Goal: Task Accomplishment & Management: Contribute content

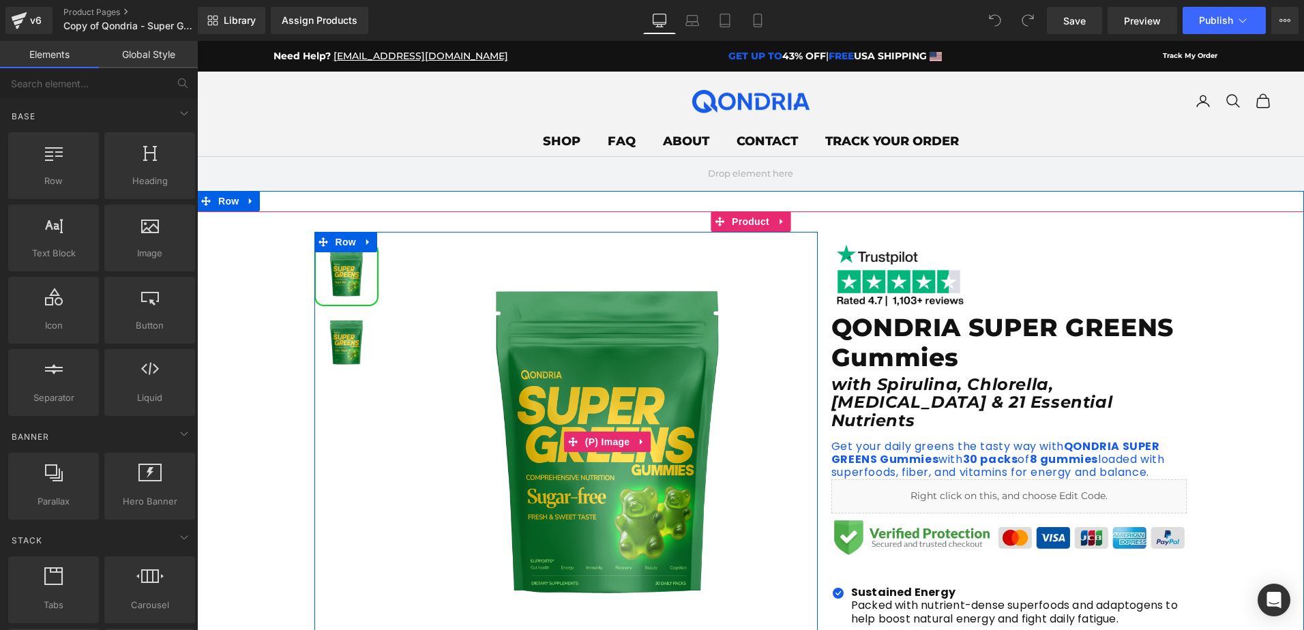
scroll to position [68, 0]
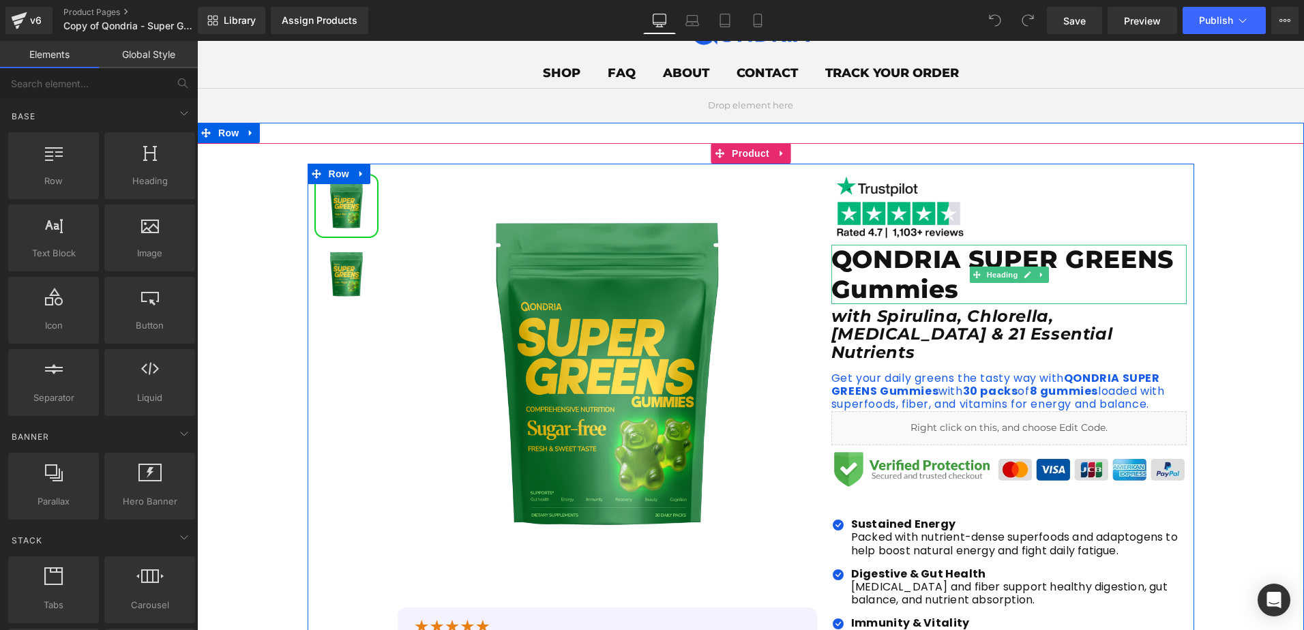
click at [893, 262] on h1 "QONDRIA SUPER GREENS Gummies" at bounding box center [1009, 274] width 356 height 59
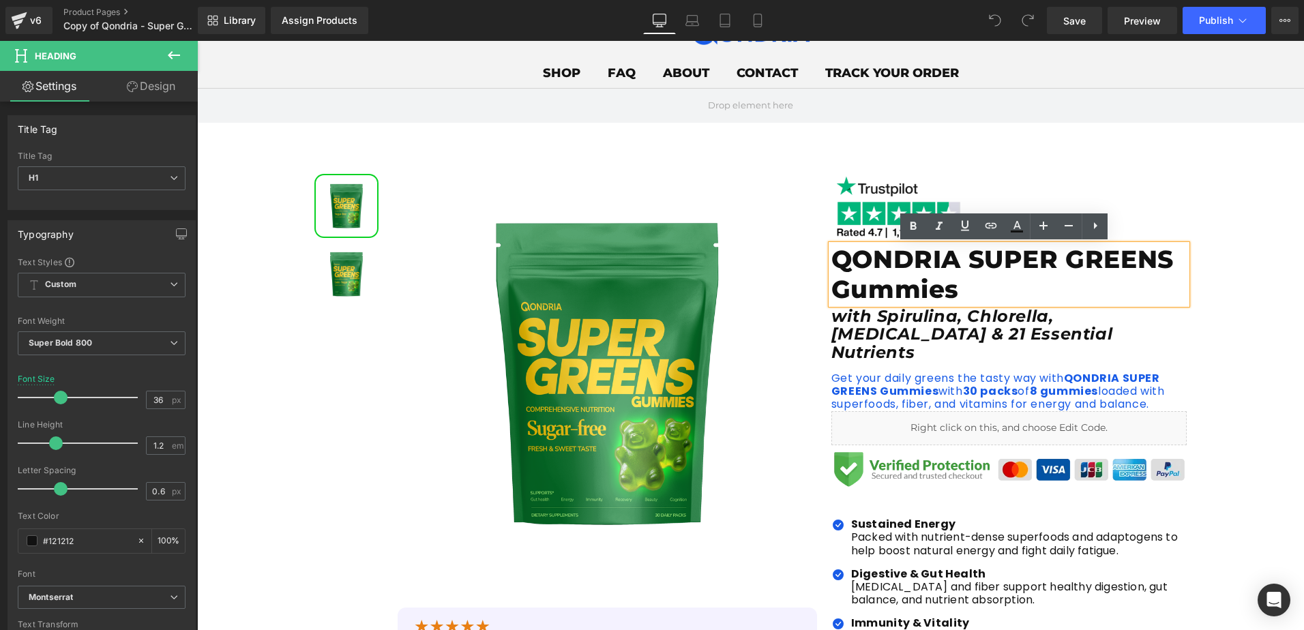
click at [868, 258] on h1 "QONDRIA SUPER GREENS Gummies" at bounding box center [1009, 274] width 356 height 59
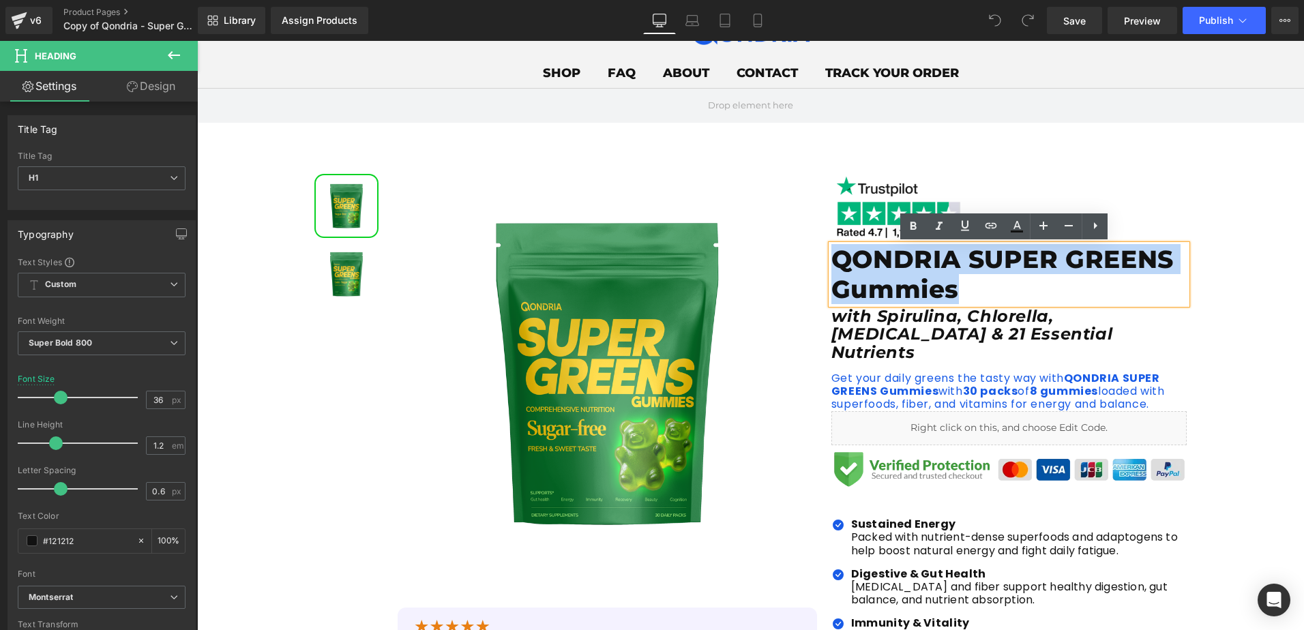
drag, startPoint x: 975, startPoint y: 293, endPoint x: 831, endPoint y: 267, distance: 146.8
click at [831, 267] on h1 "QONDRIA SUPER GREENS Gummies" at bounding box center [1009, 274] width 356 height 59
paste div
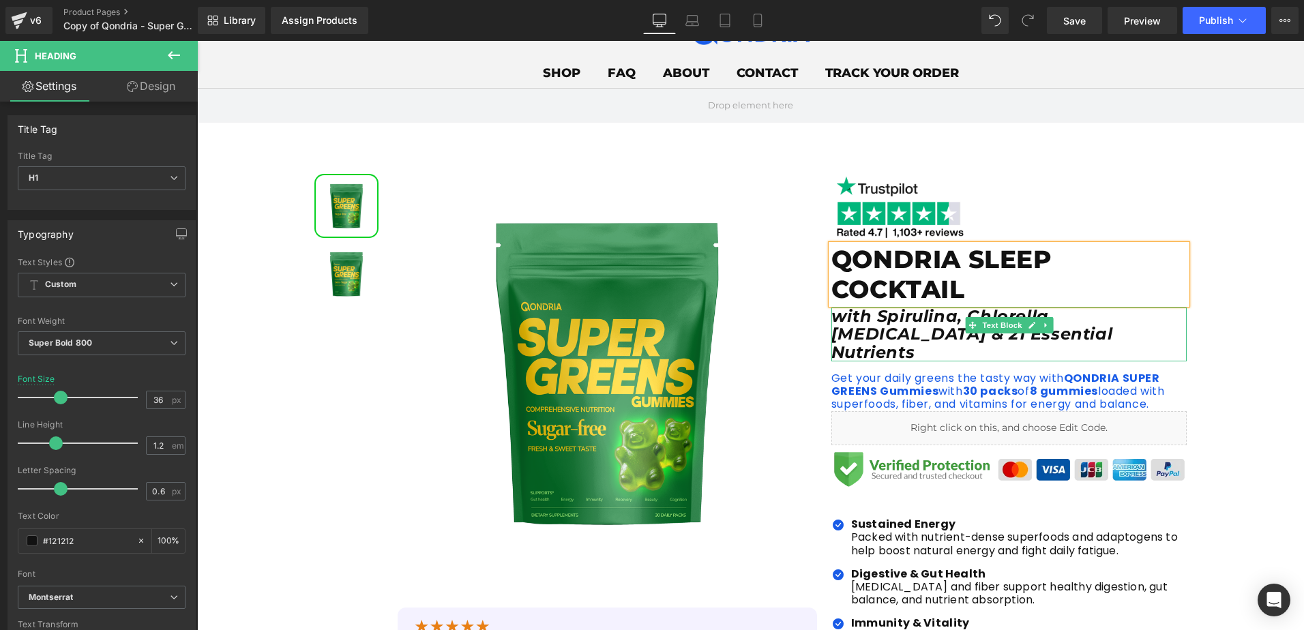
click at [876, 329] on icon "with Spirulina, Chlorella, [MEDICAL_DATA] & 21 Essential Nutrients" at bounding box center [971, 334] width 281 height 56
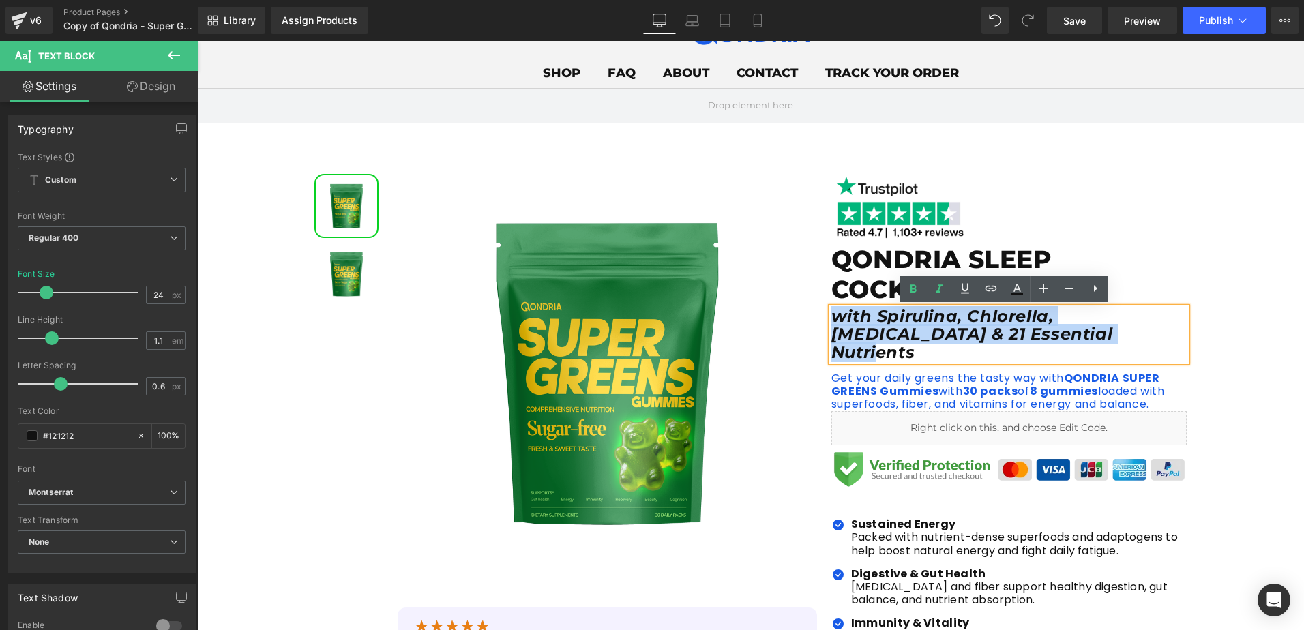
drag, startPoint x: 973, startPoint y: 333, endPoint x: 826, endPoint y: 317, distance: 148.2
click at [831, 317] on p "with Spirulina, Chlorella, [MEDICAL_DATA] & 21 Essential Nutrients" at bounding box center [1009, 335] width 356 height 54
paste div
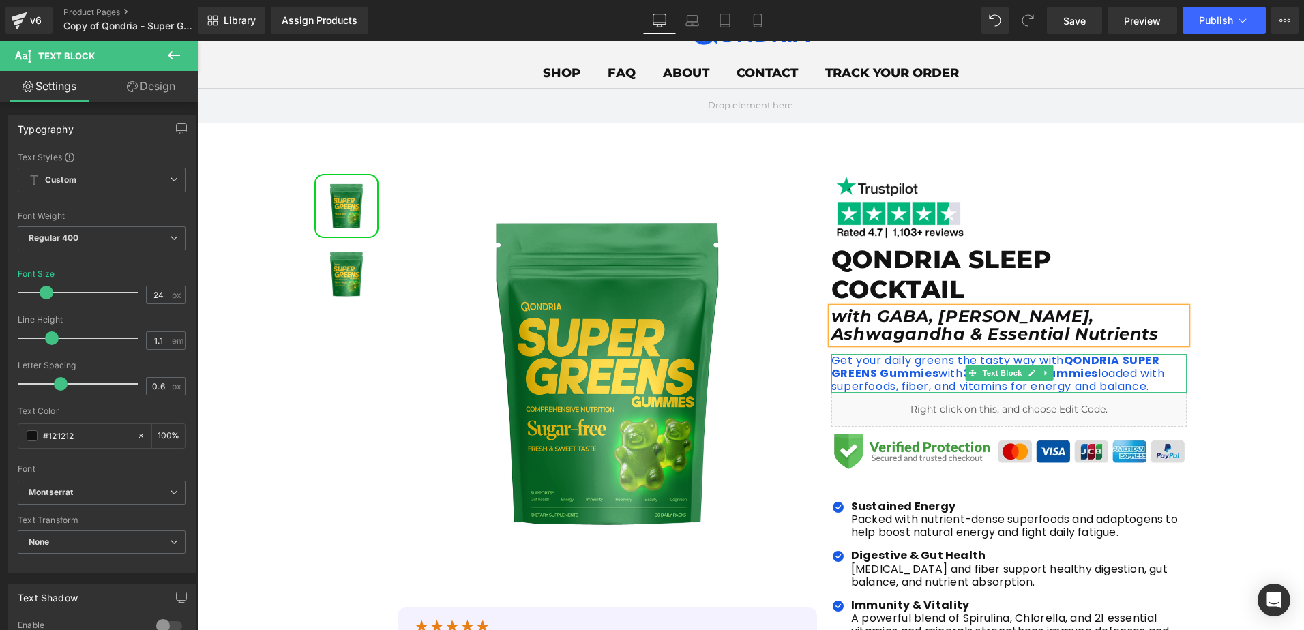
click at [882, 376] on strong "QONDRIA SUPER GREENS Gummies" at bounding box center [995, 367] width 329 height 29
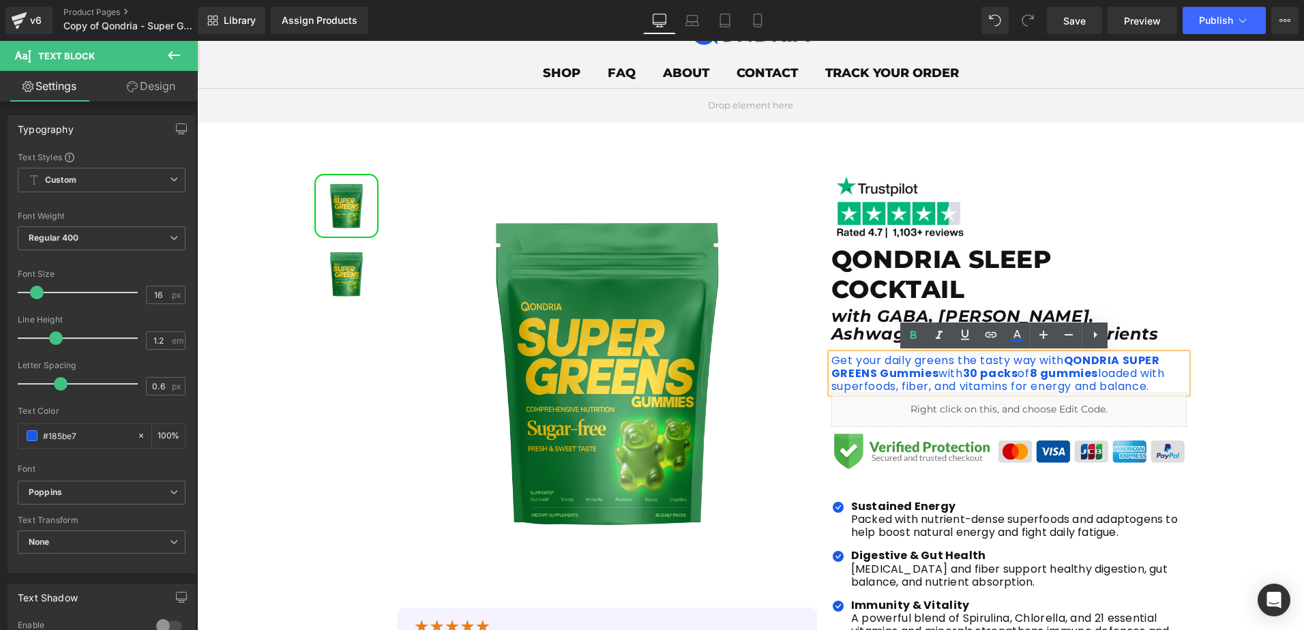
drag, startPoint x: 1151, startPoint y: 389, endPoint x: 826, endPoint y: 362, distance: 326.4
click at [831, 362] on p "Get your daily greens the tasty way with QONDRIA SUPER GREENS Gummies with 30 p…" at bounding box center [1009, 374] width 356 height 40
paste div
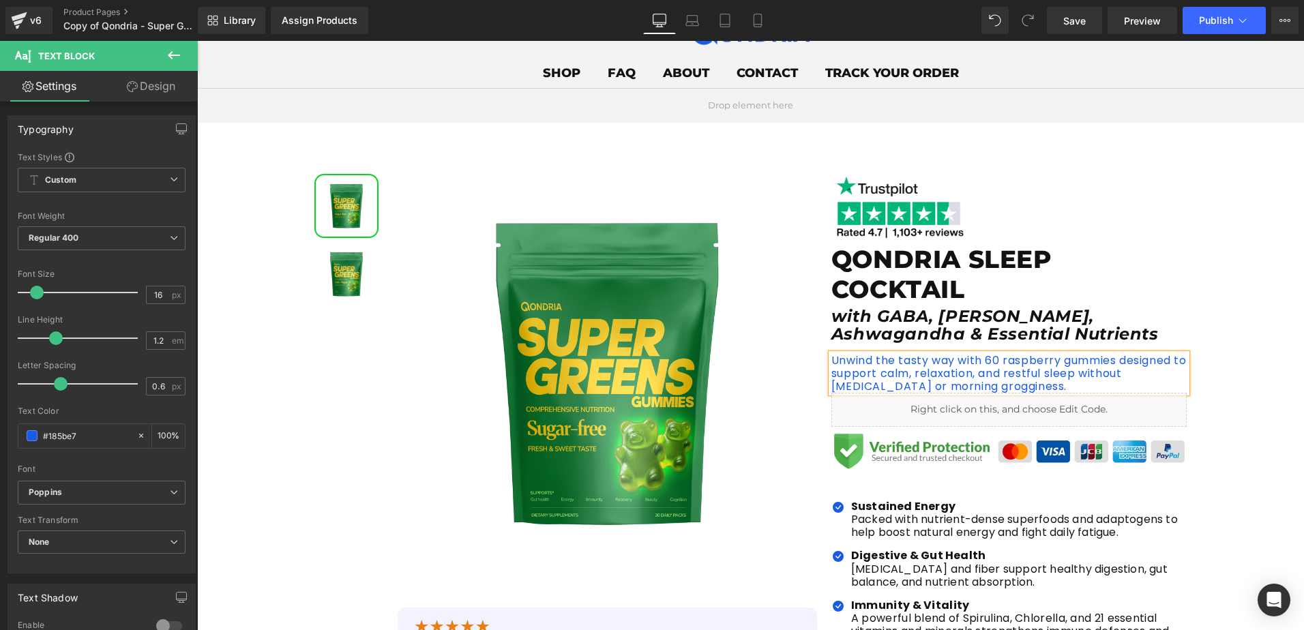
click at [929, 365] on p "Unwind the tasty way with 60 raspberry gummies designed to support calm, relaxa…" at bounding box center [1009, 374] width 356 height 40
click at [890, 378] on p "Unwind the tasty way with 60 raspberry gummies designed to support calm, relaxa…" at bounding box center [1009, 374] width 356 height 40
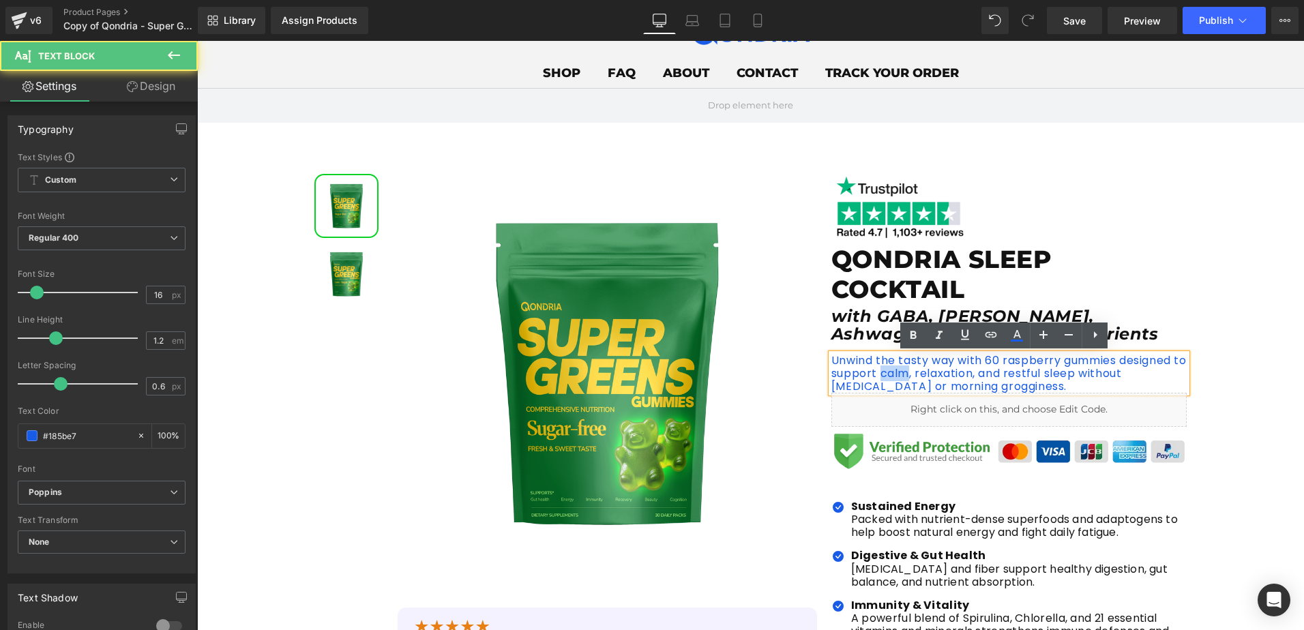
drag, startPoint x: 890, startPoint y: 376, endPoint x: 916, endPoint y: 374, distance: 26.1
click at [916, 374] on p "Unwind the tasty way with 60 raspberry gummies designed to support calm, relaxa…" at bounding box center [1009, 374] width 356 height 40
click at [917, 333] on icon at bounding box center [913, 335] width 16 height 16
click at [954, 376] on p "Unwind the tasty way with 60 raspberry gummies designed to support calm , relax…" at bounding box center [1009, 374] width 356 height 40
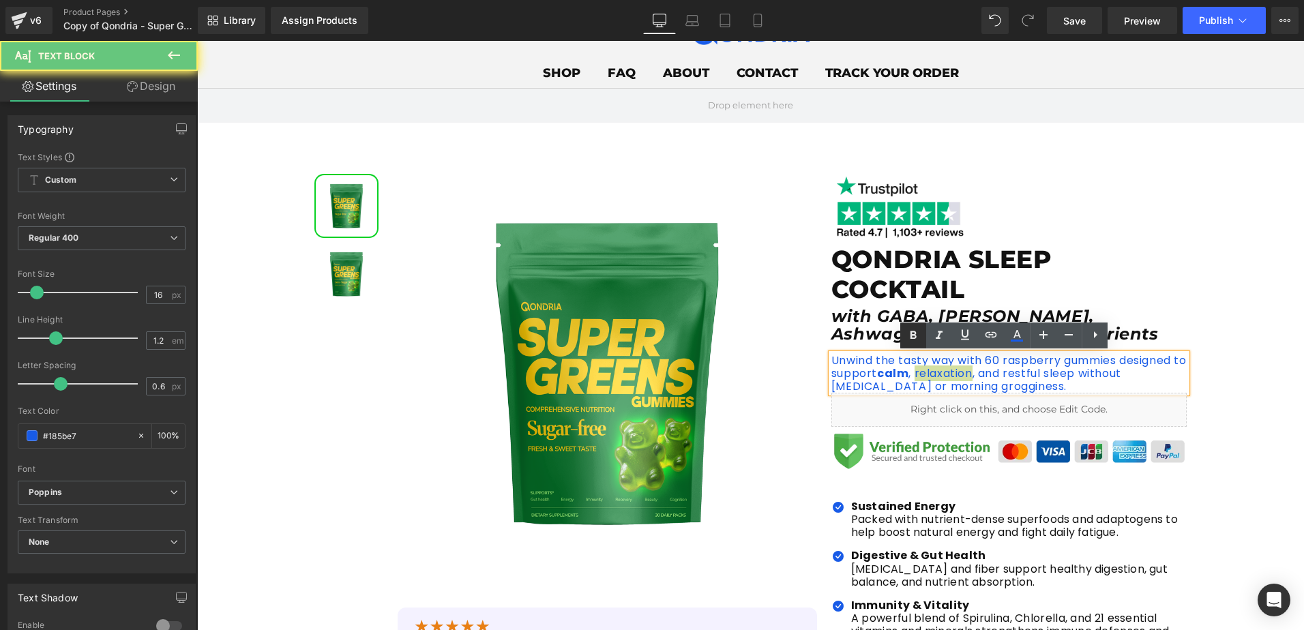
click at [913, 344] on link at bounding box center [913, 336] width 26 height 26
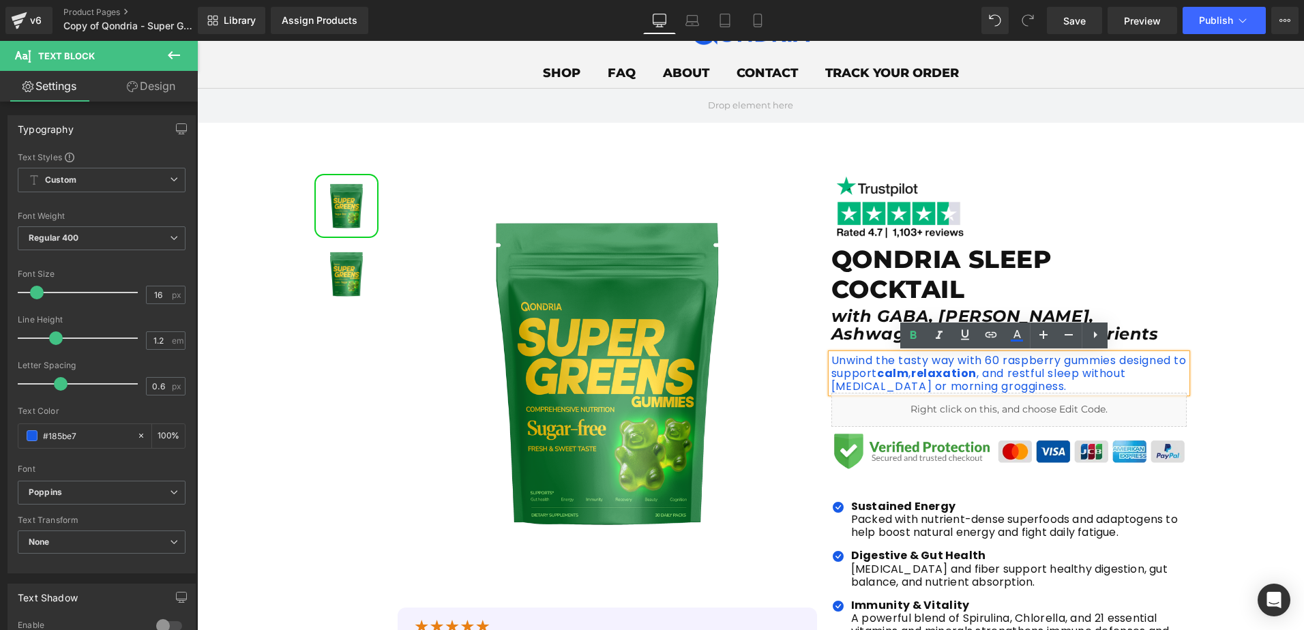
click at [1029, 376] on p "Unwind the tasty way with 60 raspberry gummies designed to support calm , relax…" at bounding box center [1009, 374] width 356 height 40
click at [1025, 375] on p "Unwind the tasty way with 60 raspberry gummies designed to support calm , relax…" at bounding box center [1009, 374] width 356 height 40
click at [1030, 376] on p "Unwind the tasty way with 60 raspberry gummies designed to support calm , relax…" at bounding box center [1009, 374] width 356 height 40
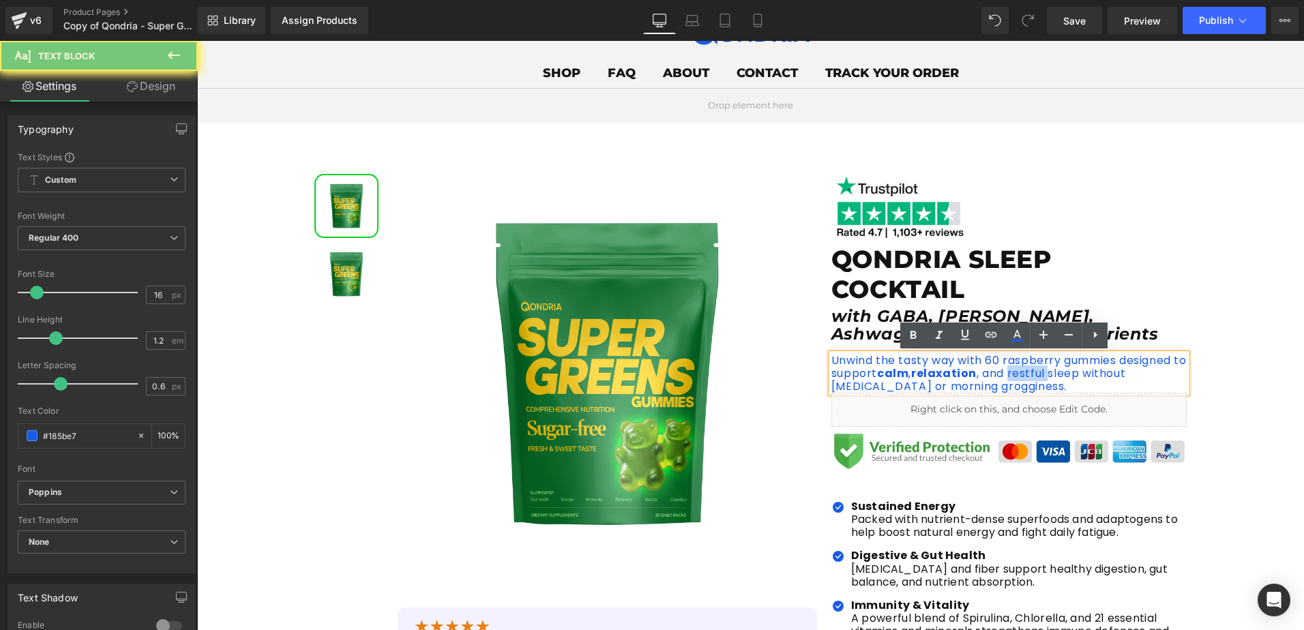
click at [1030, 376] on p "Unwind the tasty way with 60 raspberry gummies designed to support calm , relax…" at bounding box center [1009, 374] width 356 height 40
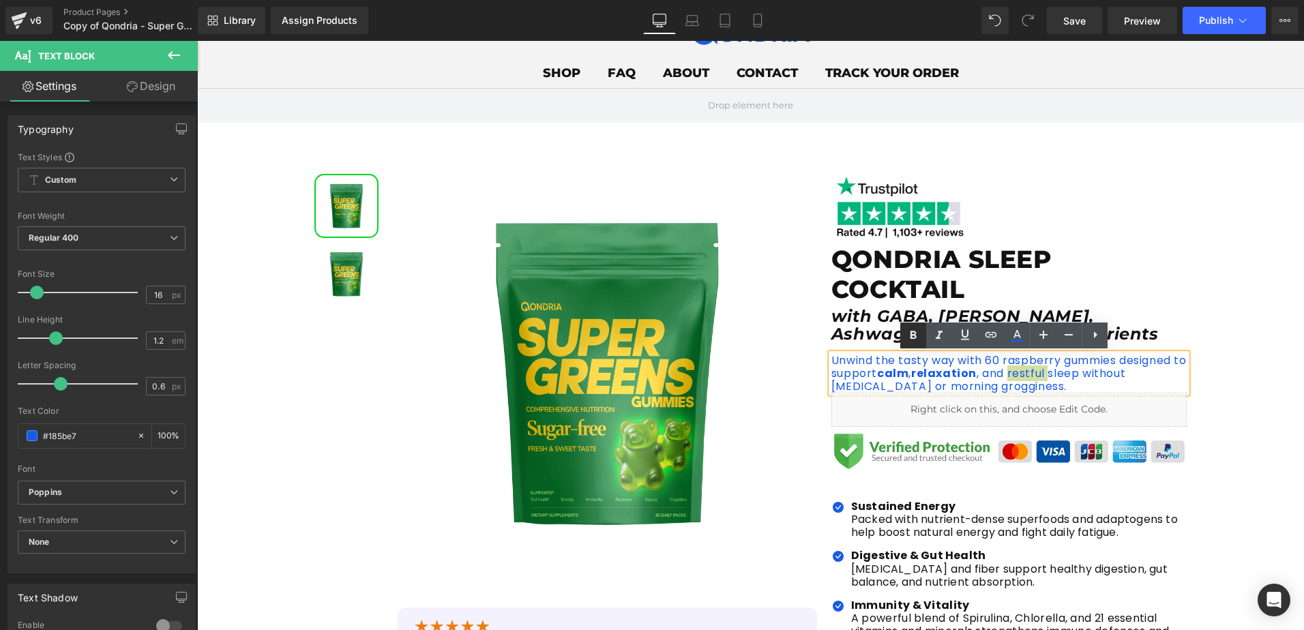
click at [912, 335] on icon at bounding box center [913, 335] width 6 height 8
click at [1045, 378] on strong "restful" at bounding box center [1025, 374] width 42 height 16
drag, startPoint x: 1099, startPoint y: 375, endPoint x: 882, endPoint y: 388, distance: 216.6
click at [882, 388] on p "Unwind the tasty way with 60 raspberry gummies designed to support calm , relax…" at bounding box center [1009, 374] width 356 height 40
click at [915, 338] on icon at bounding box center [913, 335] width 6 height 8
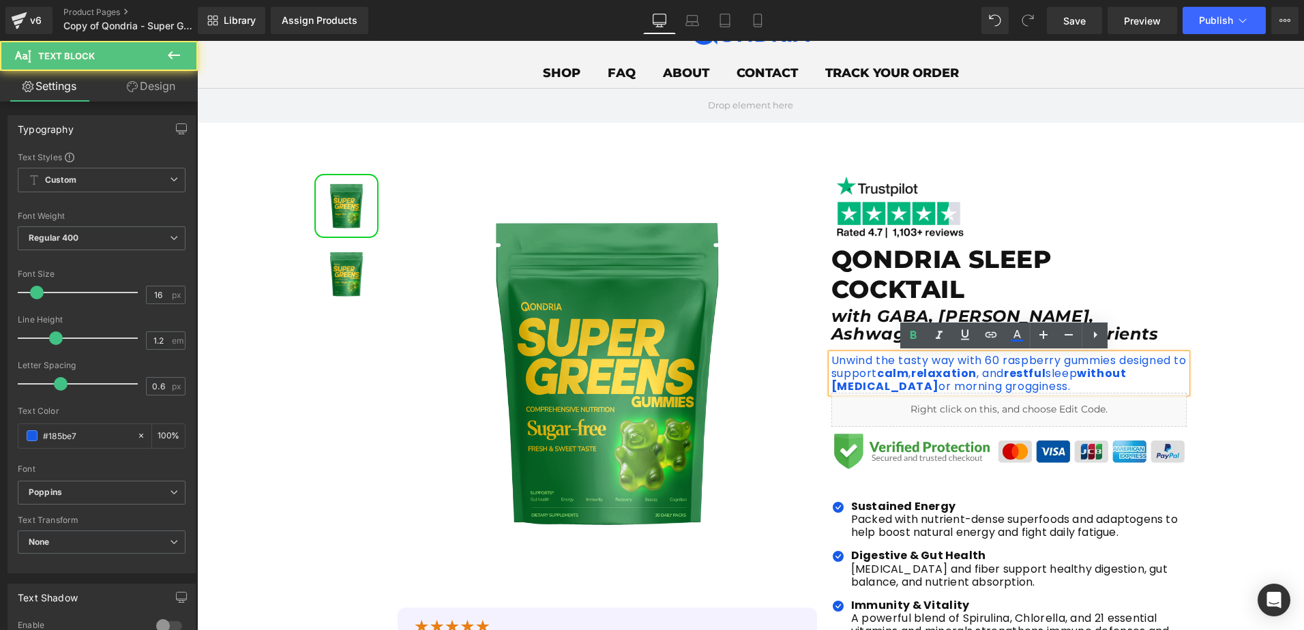
click at [927, 387] on p "Unwind the tasty way with 60 raspberry gummies designed to support calm , relax…" at bounding box center [1009, 374] width 356 height 40
click at [979, 388] on p "Unwind the tasty way with 60 raspberry gummies designed to support calm , relax…" at bounding box center [1009, 374] width 356 height 40
click at [916, 339] on icon at bounding box center [913, 335] width 16 height 16
click at [1207, 308] on div "Sale Off (P) Image" at bounding box center [750, 538] width 1107 height 748
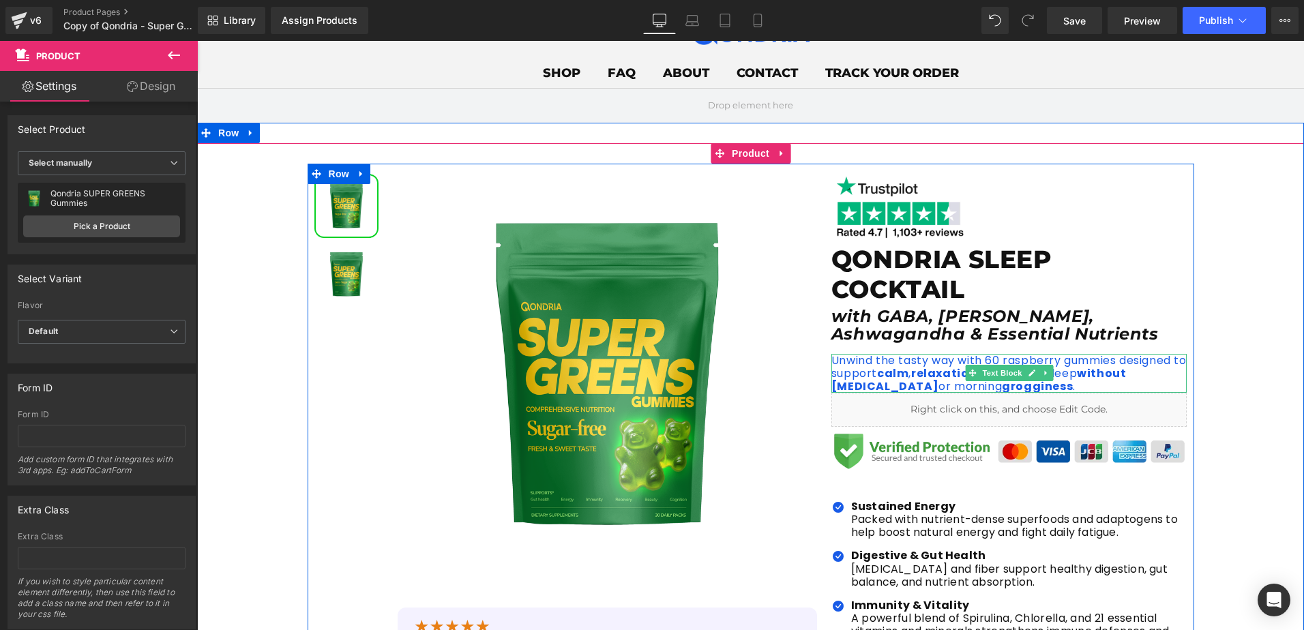
click at [983, 359] on p "Unwind the tasty way with 60 raspberry gummies designed to support calm , relax…" at bounding box center [1009, 374] width 356 height 40
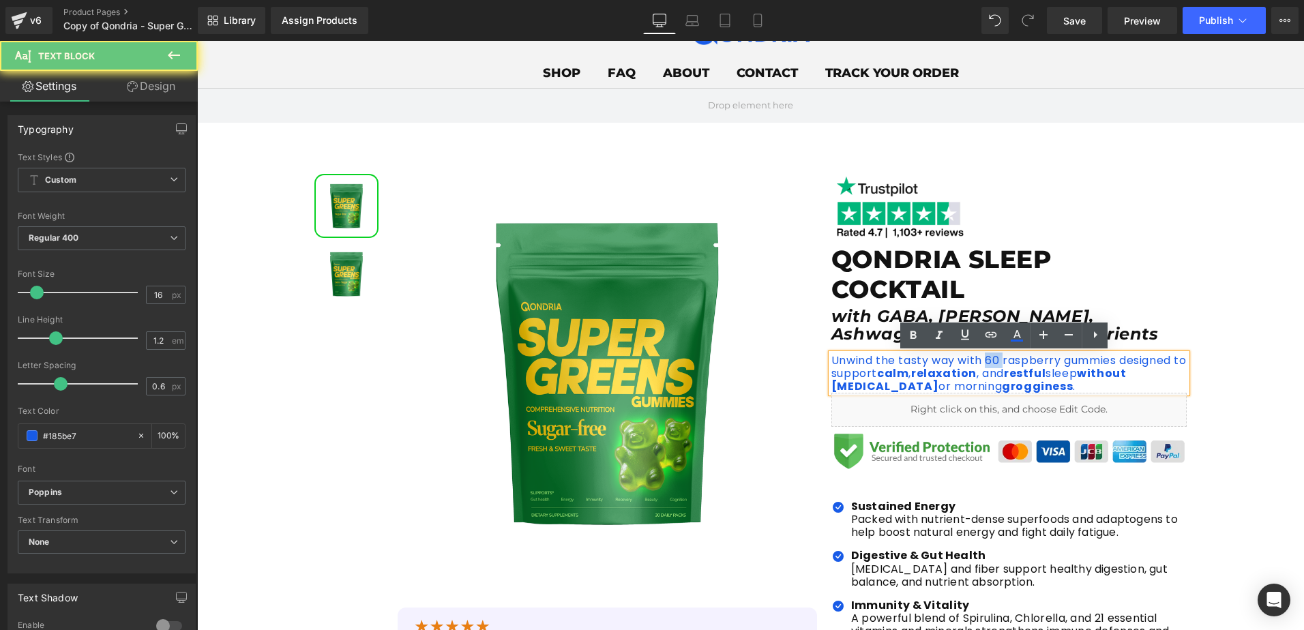
click at [983, 359] on p "Unwind the tasty way with 60 raspberry gummies designed to support calm , relax…" at bounding box center [1009, 374] width 356 height 40
click at [919, 337] on icon at bounding box center [913, 335] width 16 height 16
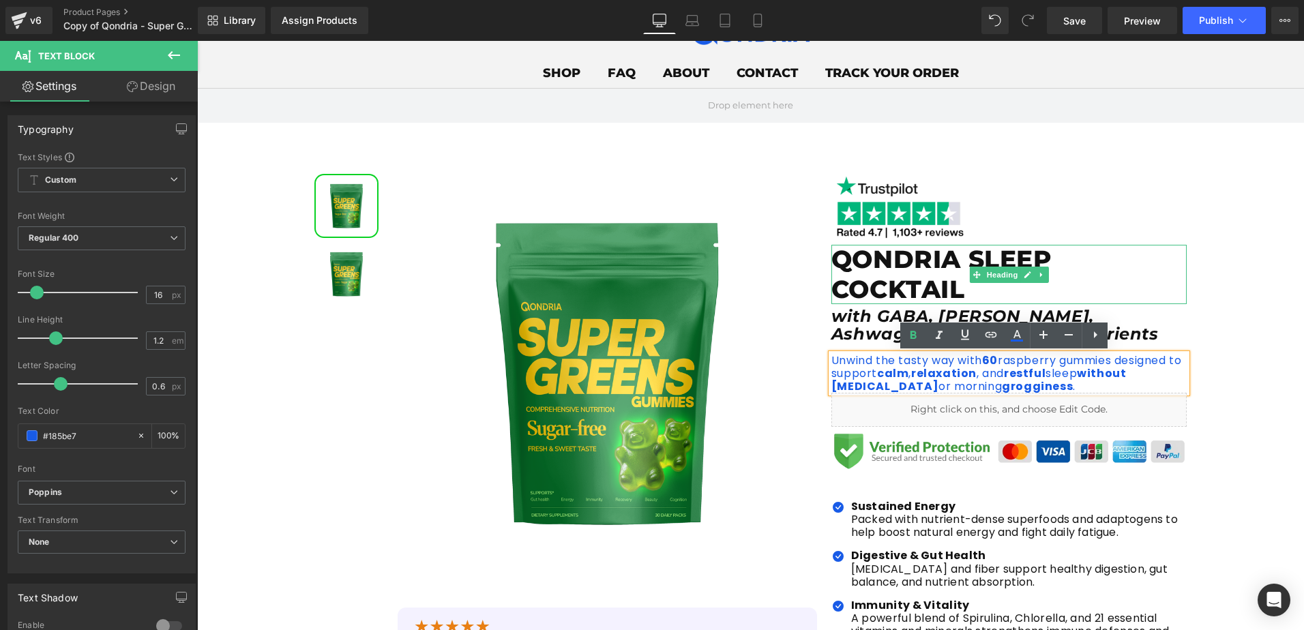
click at [1153, 265] on h1 "QONDRIA SLEEP COCKTAIL" at bounding box center [1009, 274] width 356 height 59
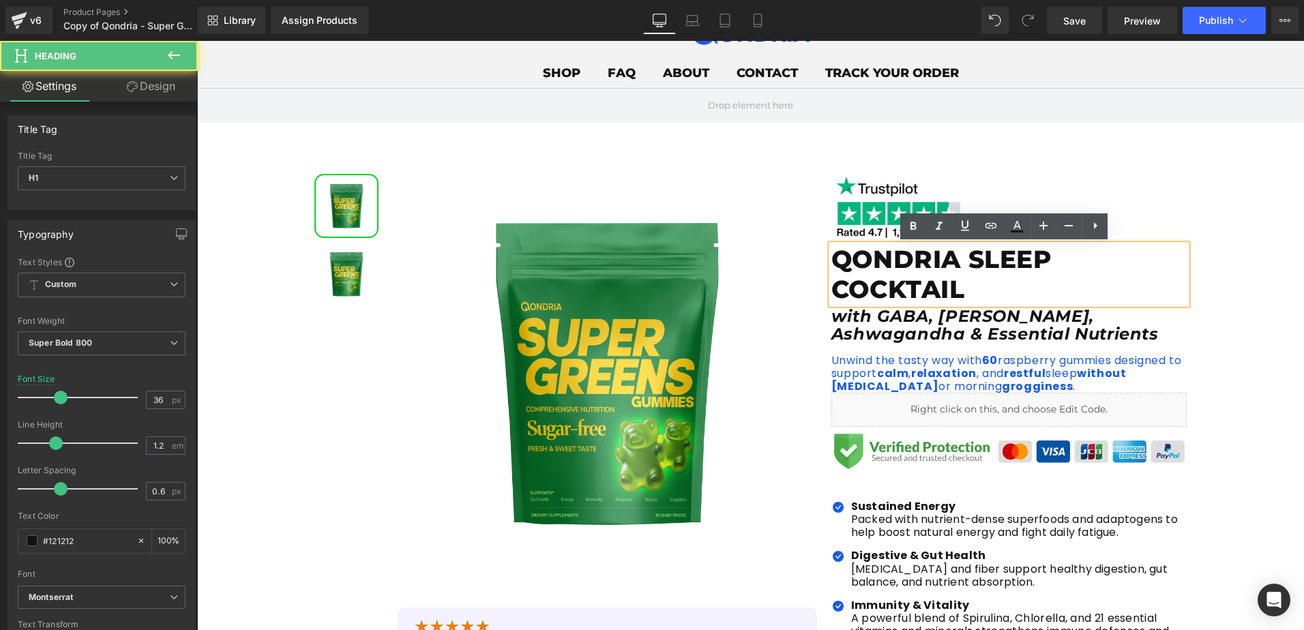
click at [1209, 314] on div "Sale Off (P) Image" at bounding box center [750, 538] width 1107 height 748
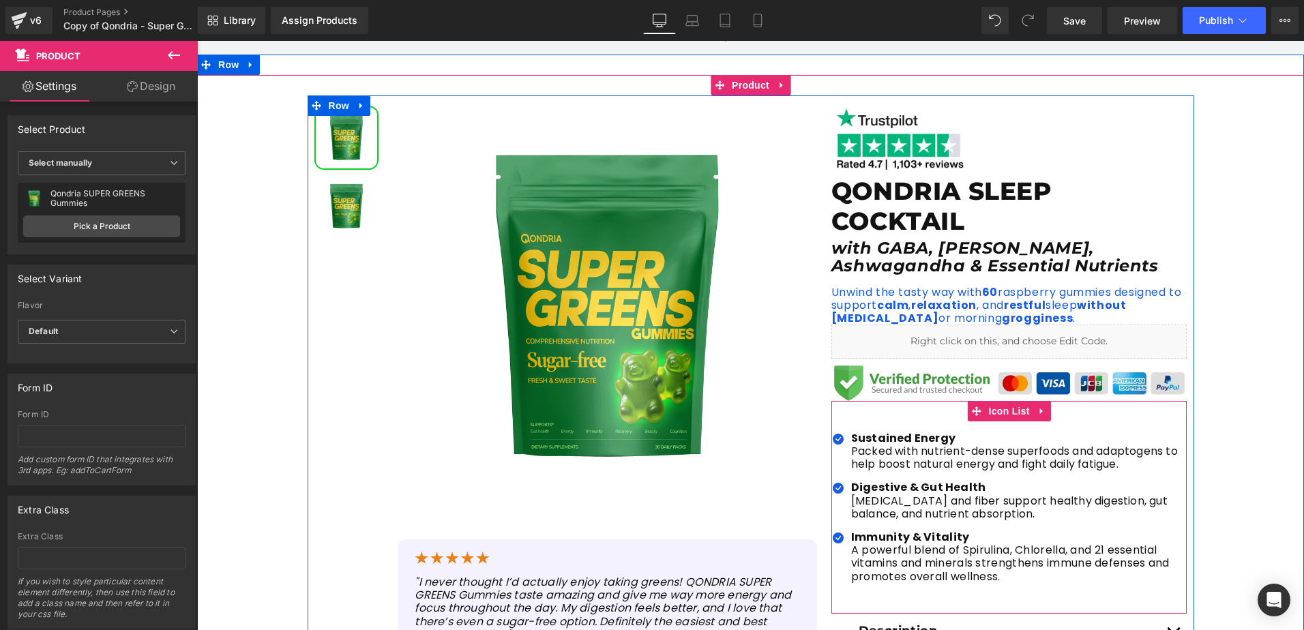
scroll to position [205, 0]
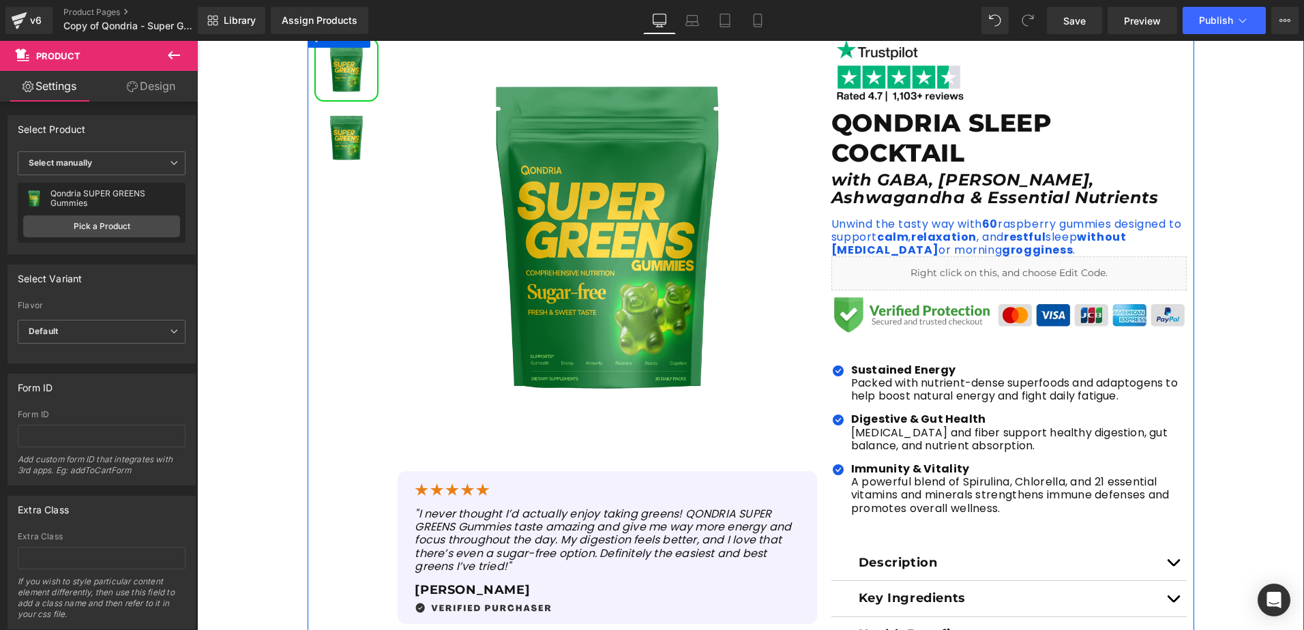
click at [927, 404] on ul "Icon Sustained Energy Packed with nutrient-dense superfoods and adaptogens to h…" at bounding box center [1009, 444] width 356 height 162
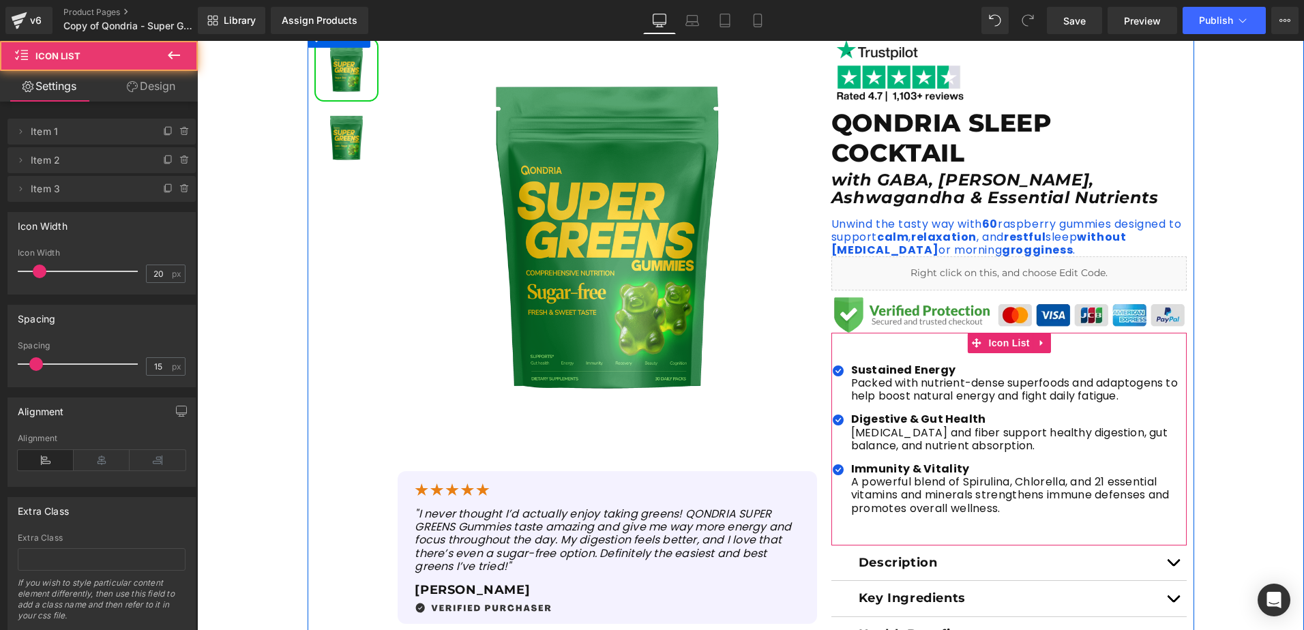
click at [1101, 405] on ul "Icon Sustained Energy Packed with nutrient-dense superfoods and adaptogens to h…" at bounding box center [1009, 444] width 356 height 162
click at [197, 41] on div at bounding box center [197, 41] width 0 height 0
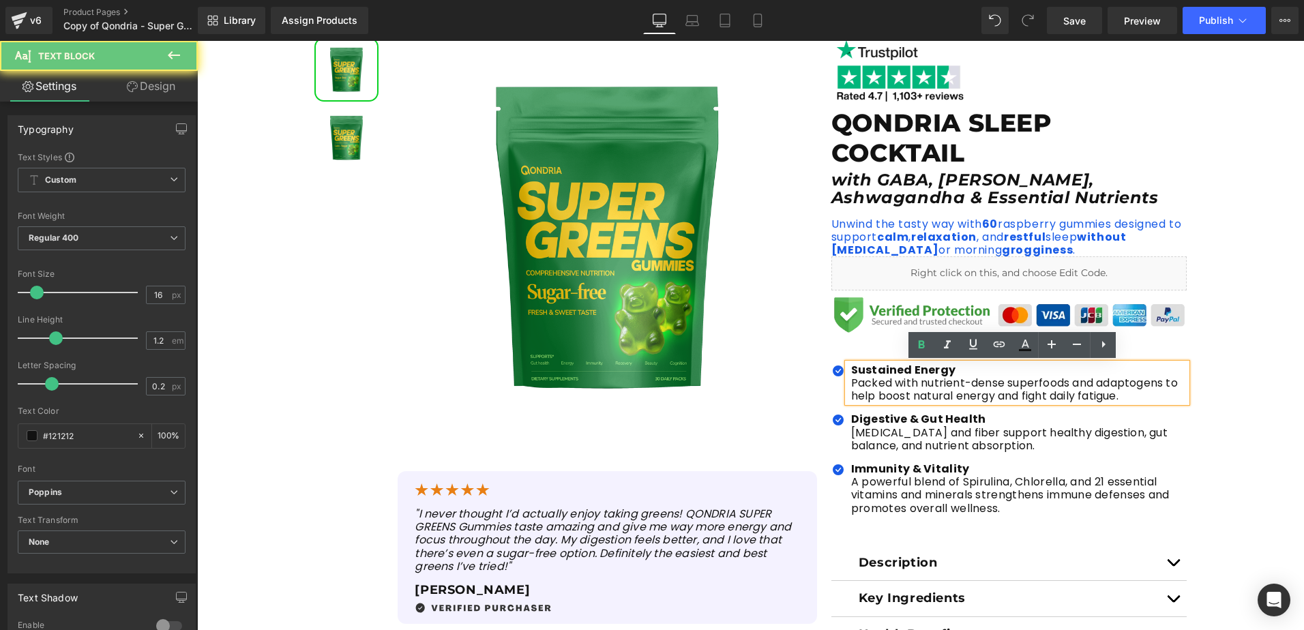
click at [1127, 401] on p "Packed with nutrient-dense superfoods and adaptogens to help boost natural ener…" at bounding box center [1019, 389] width 336 height 26
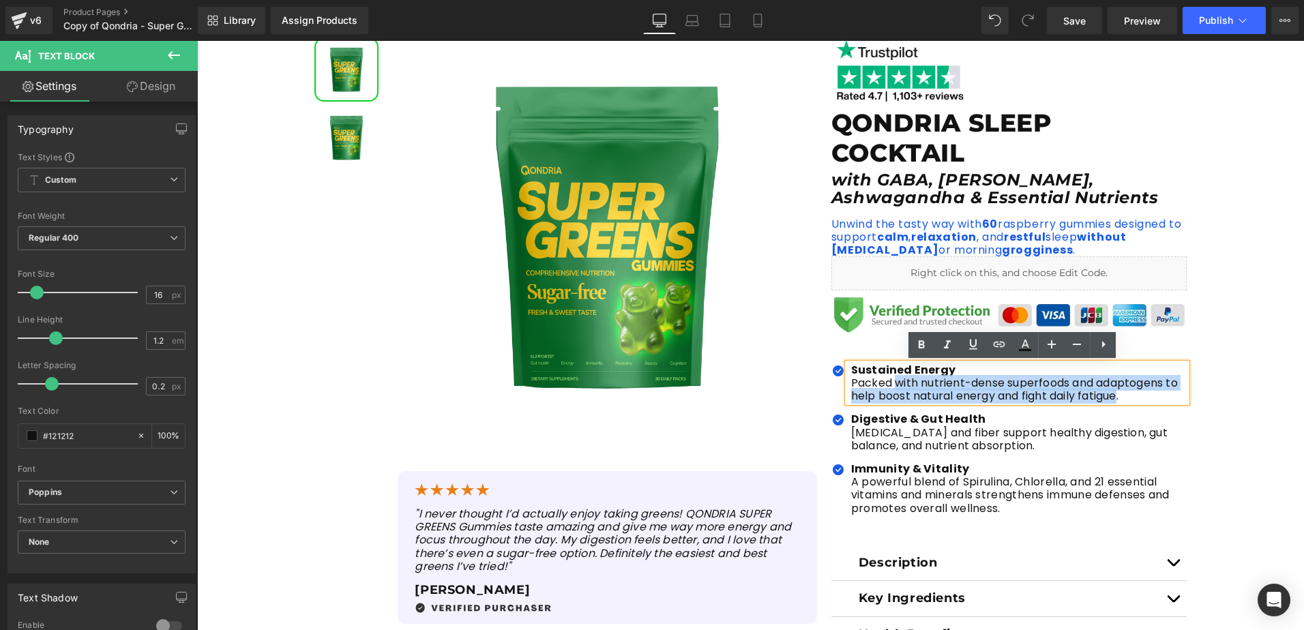
drag, startPoint x: 1116, startPoint y: 397, endPoint x: 914, endPoint y: 391, distance: 202.6
click at [890, 391] on p "Packed with nutrient-dense superfoods and adaptogens to help boost natural ener…" at bounding box center [1019, 389] width 336 height 26
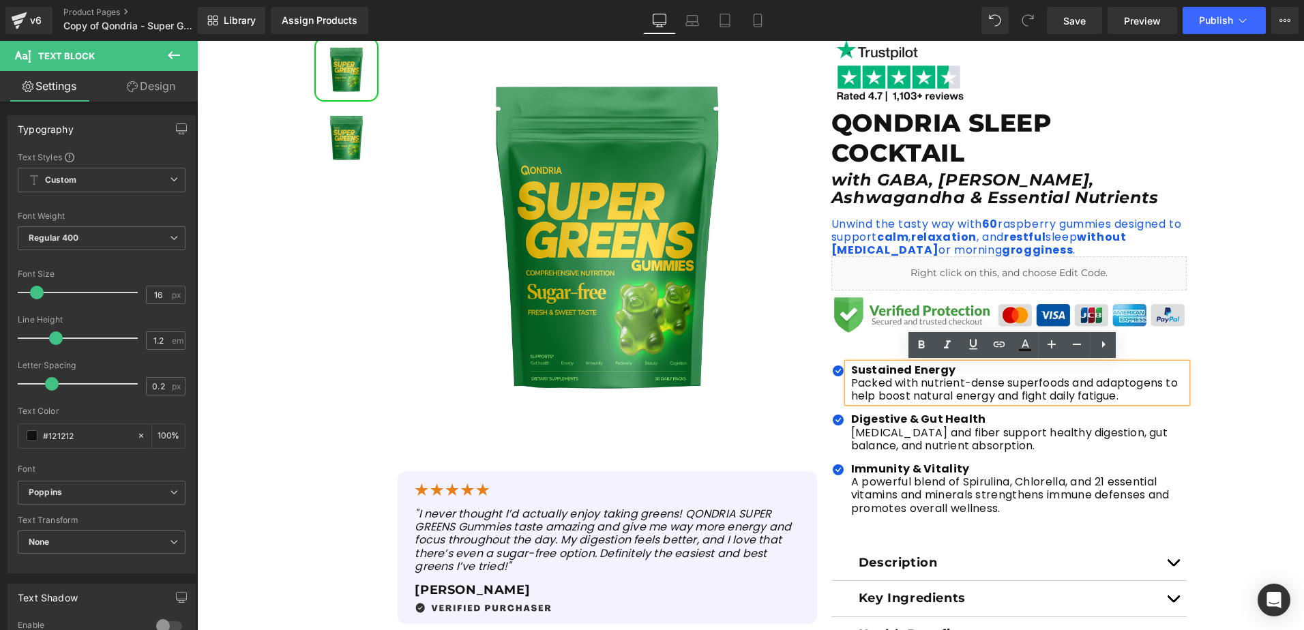
drag, startPoint x: 1128, startPoint y: 400, endPoint x: 840, endPoint y: 369, distance: 289.4
click at [848, 369] on div "Sustained Energy Packed with nutrient-dense superfoods and adaptogens to help b…" at bounding box center [1018, 383] width 340 height 40
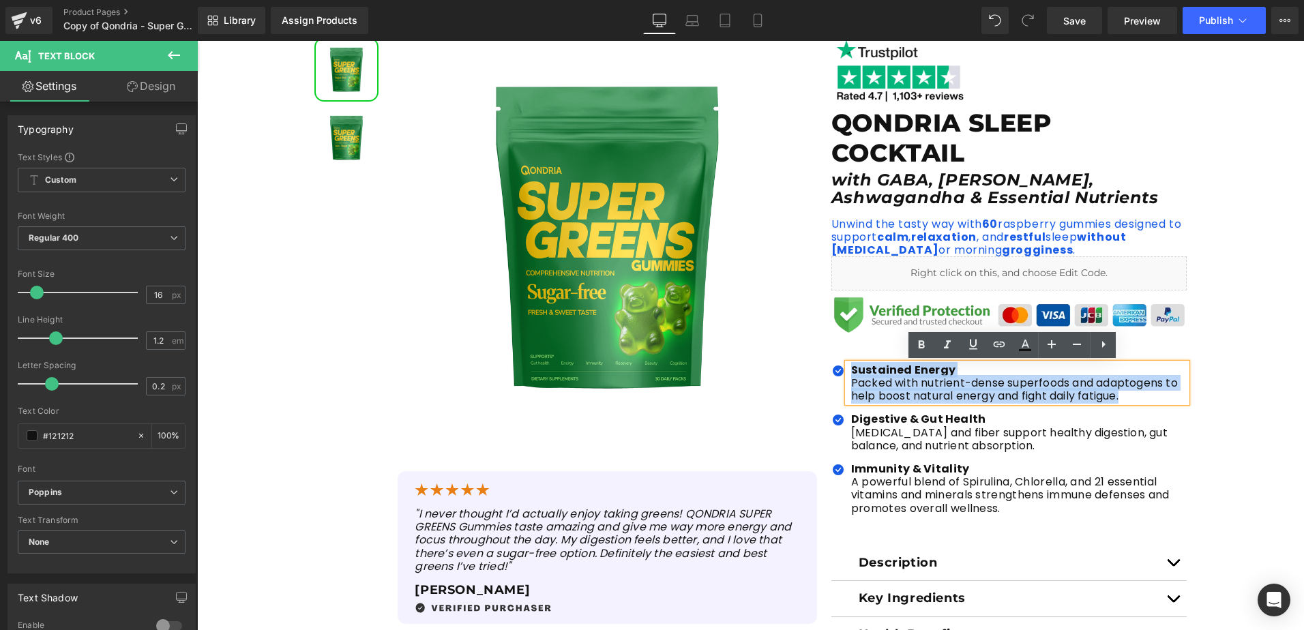
drag, startPoint x: 848, startPoint y: 369, endPoint x: 1137, endPoint y: 398, distance: 290.5
click at [1137, 398] on div "Sustained Energy Packed with nutrient-dense superfoods and adaptogens to help b…" at bounding box center [1018, 383] width 340 height 40
paste div
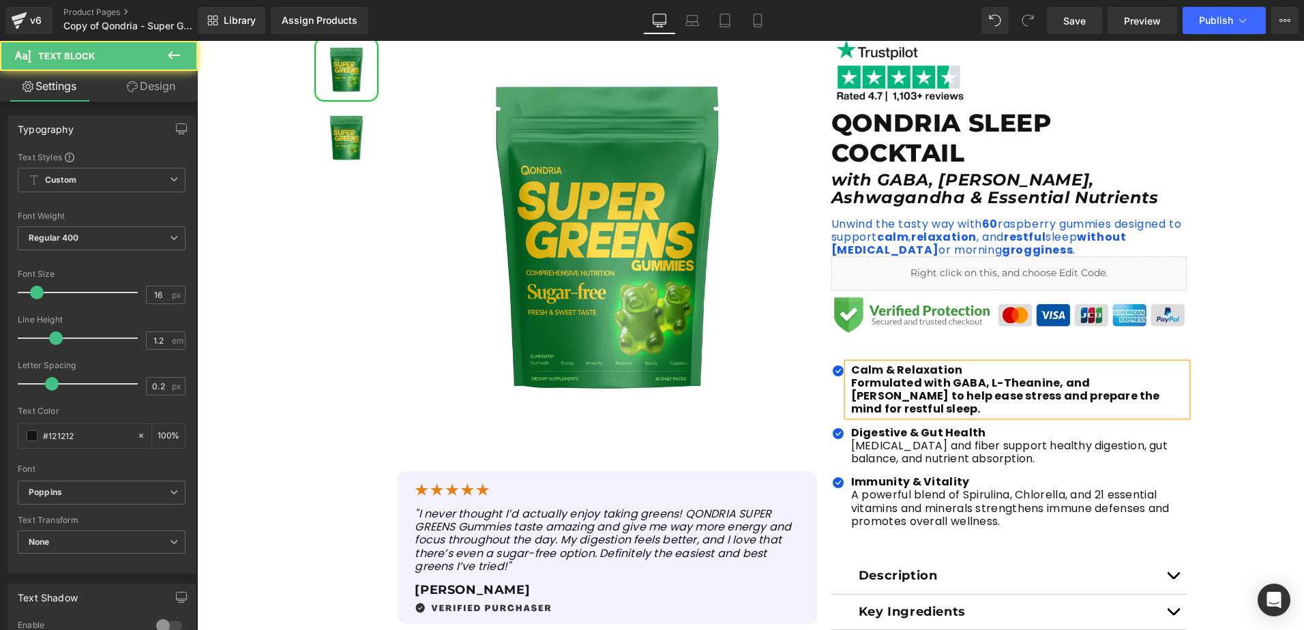
click at [851, 383] on b "Formulated with GABA, L-Theanine, and [PERSON_NAME] to help ease stress and pre…" at bounding box center [1005, 396] width 309 height 42
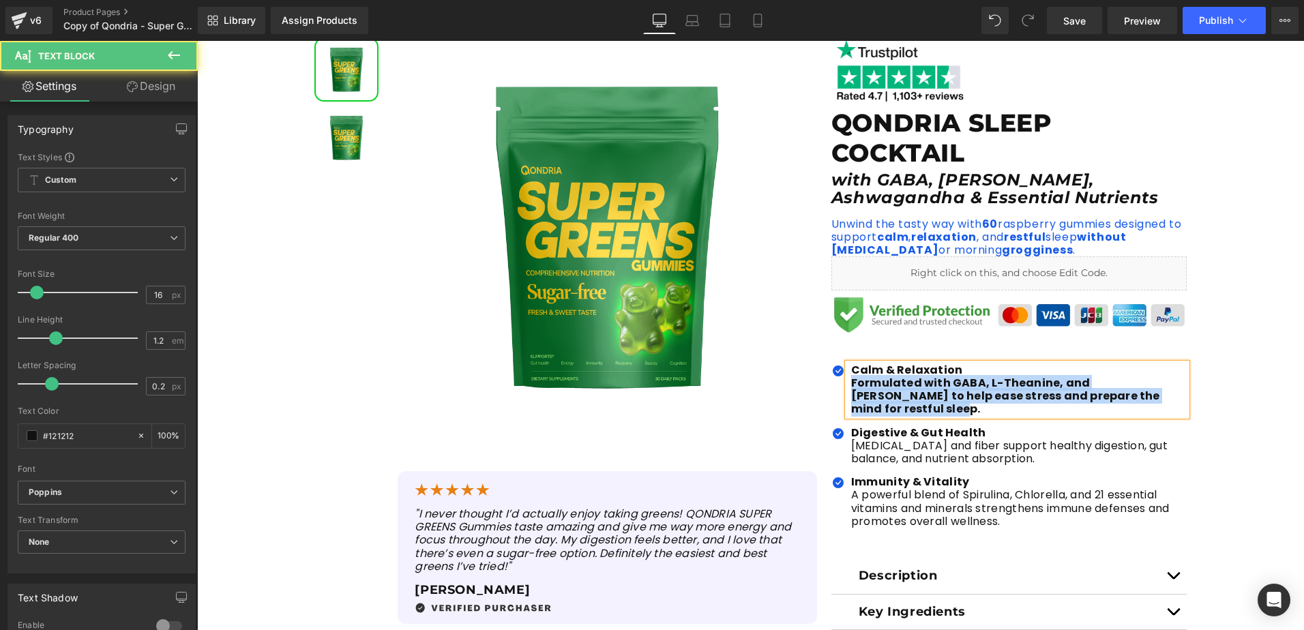
drag, startPoint x: 848, startPoint y: 380, endPoint x: 1169, endPoint y: 401, distance: 322.6
click at [1169, 401] on p "Formulated with GABA, L-Theanine, and [PERSON_NAME] to help ease stress and pre…" at bounding box center [1019, 396] width 336 height 40
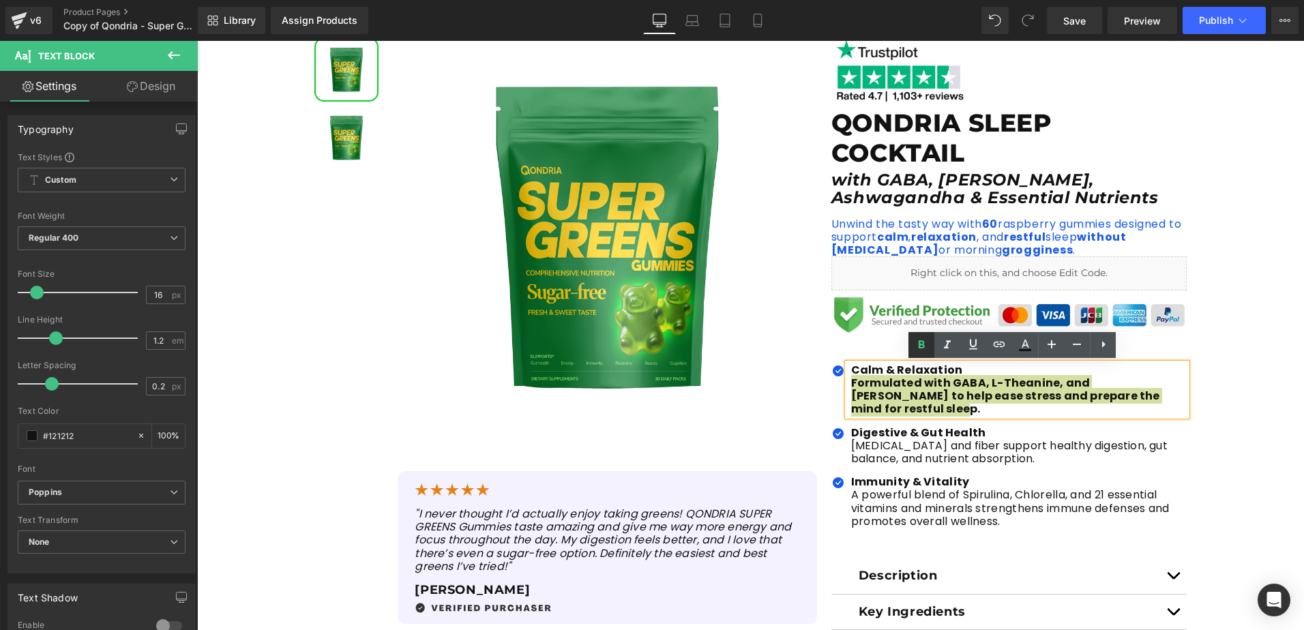
click at [925, 344] on icon at bounding box center [921, 345] width 16 height 16
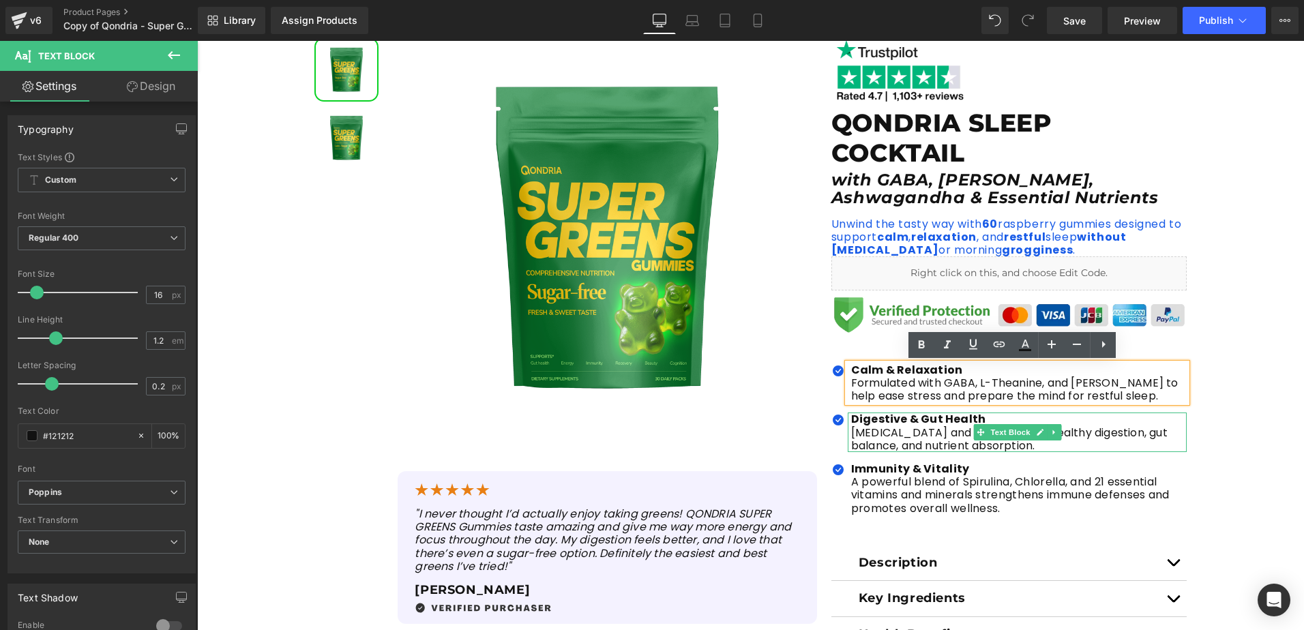
click at [899, 432] on p "[MEDICAL_DATA] and fiber support healthy digestion, gut balance, and nutrient a…" at bounding box center [1019, 439] width 336 height 26
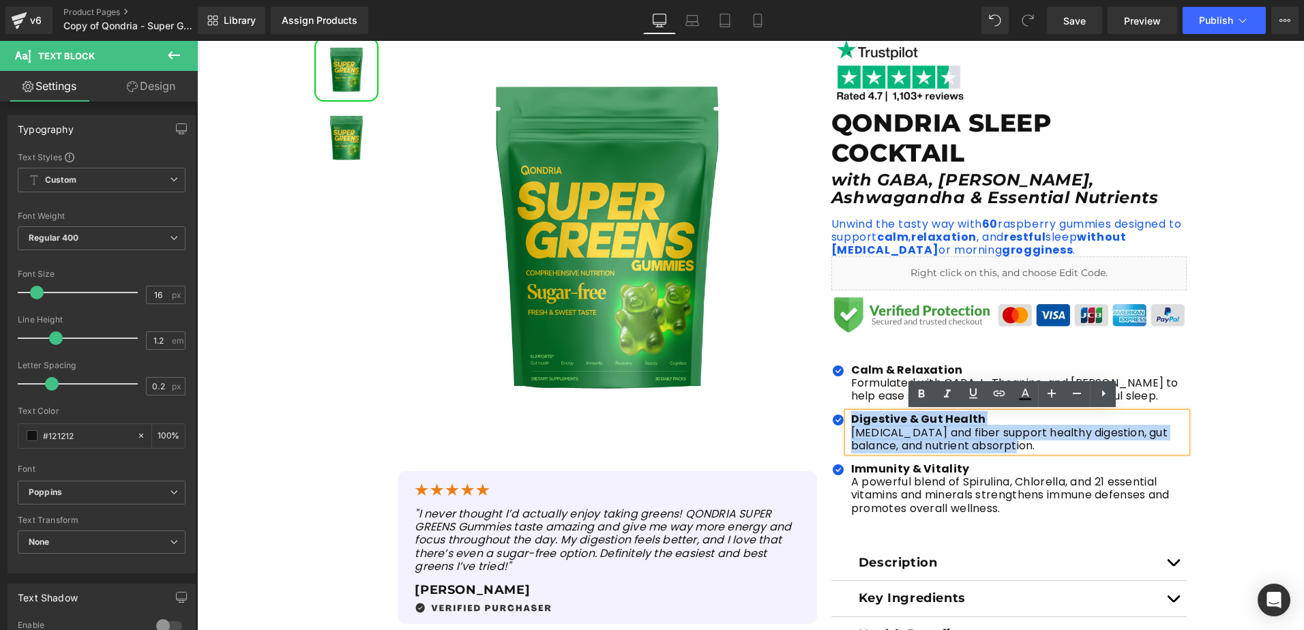
drag, startPoint x: 992, startPoint y: 447, endPoint x: 834, endPoint y: 409, distance: 161.9
click at [834, 409] on ul "Icon Calm & Relaxation Formulated with GABA, L-Theanine, and [PERSON_NAME] to …" at bounding box center [1009, 444] width 356 height 162
paste div
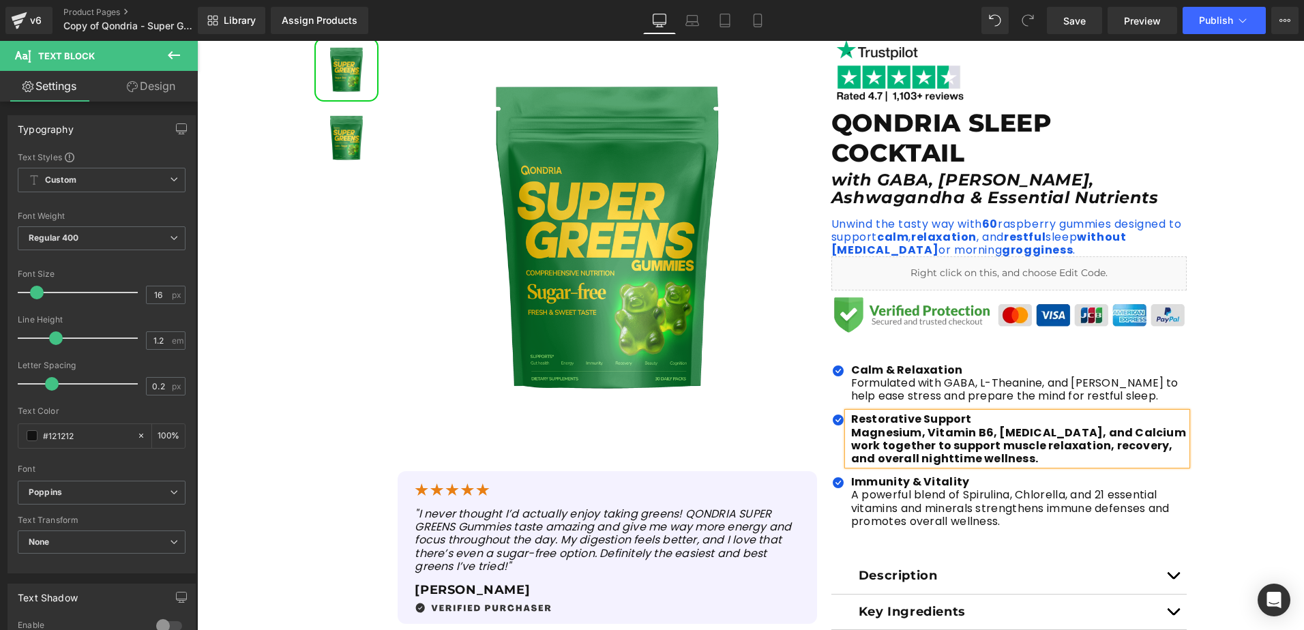
click at [851, 432] on b "Magnesium, Vitamin B6, [MEDICAL_DATA], and Calcium work together to support mus…" at bounding box center [1018, 446] width 335 height 42
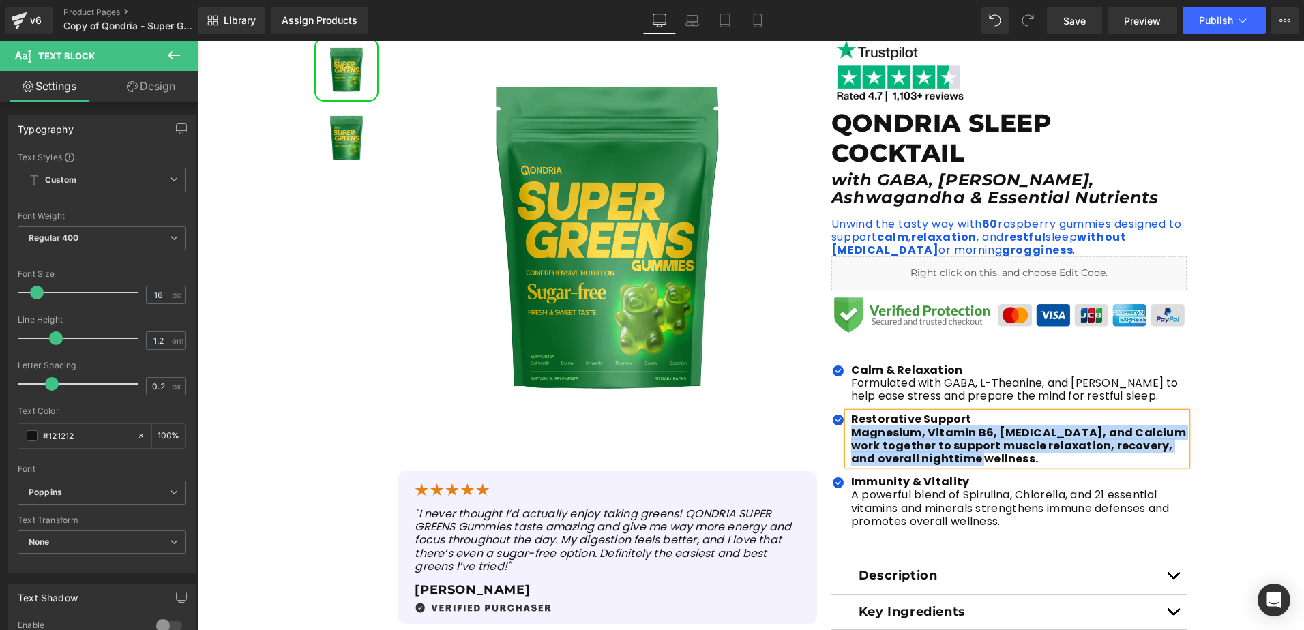
drag, startPoint x: 845, startPoint y: 436, endPoint x: 1013, endPoint y: 465, distance: 170.2
click at [1013, 465] on div "Restorative Support Magnesium, Vitamin B6, [MEDICAL_DATA], and Calcium work to…" at bounding box center [1018, 439] width 340 height 53
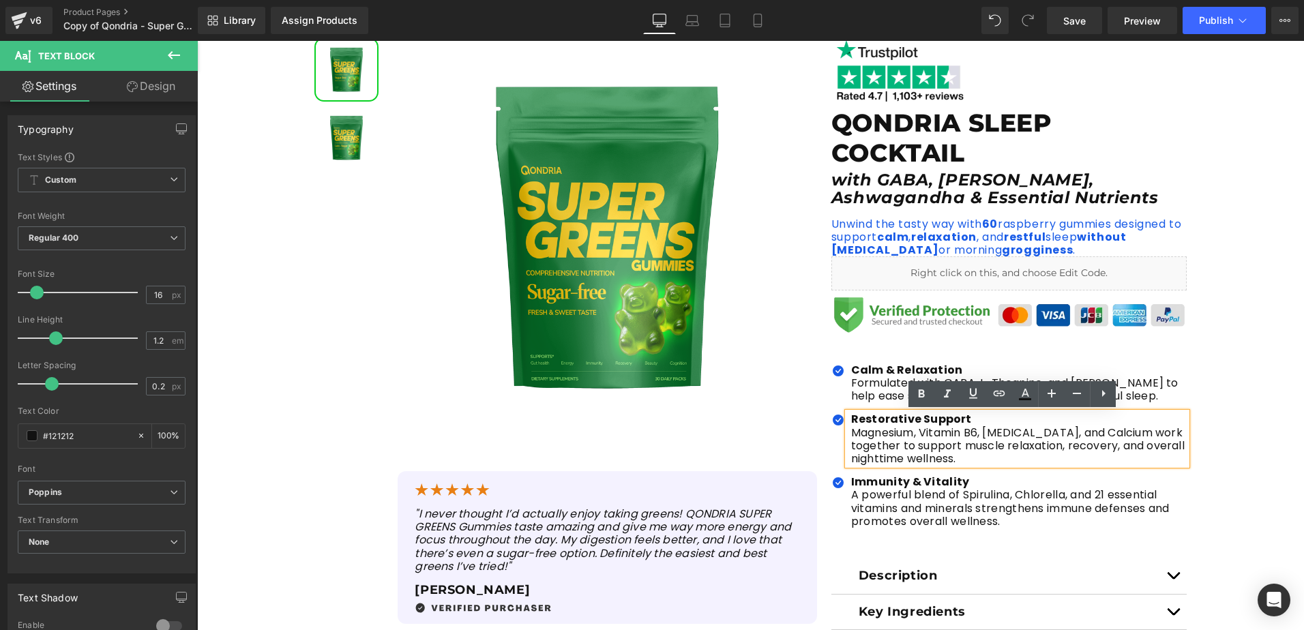
click at [999, 450] on p "Magnesium, Vitamin B6, [MEDICAL_DATA], and Calcium work together to support mus…" at bounding box center [1019, 446] width 336 height 40
click at [941, 512] on p "A powerful blend of Spirulina, Chlorella, and 21 essential vitamins and mineral…" at bounding box center [1019, 508] width 336 height 40
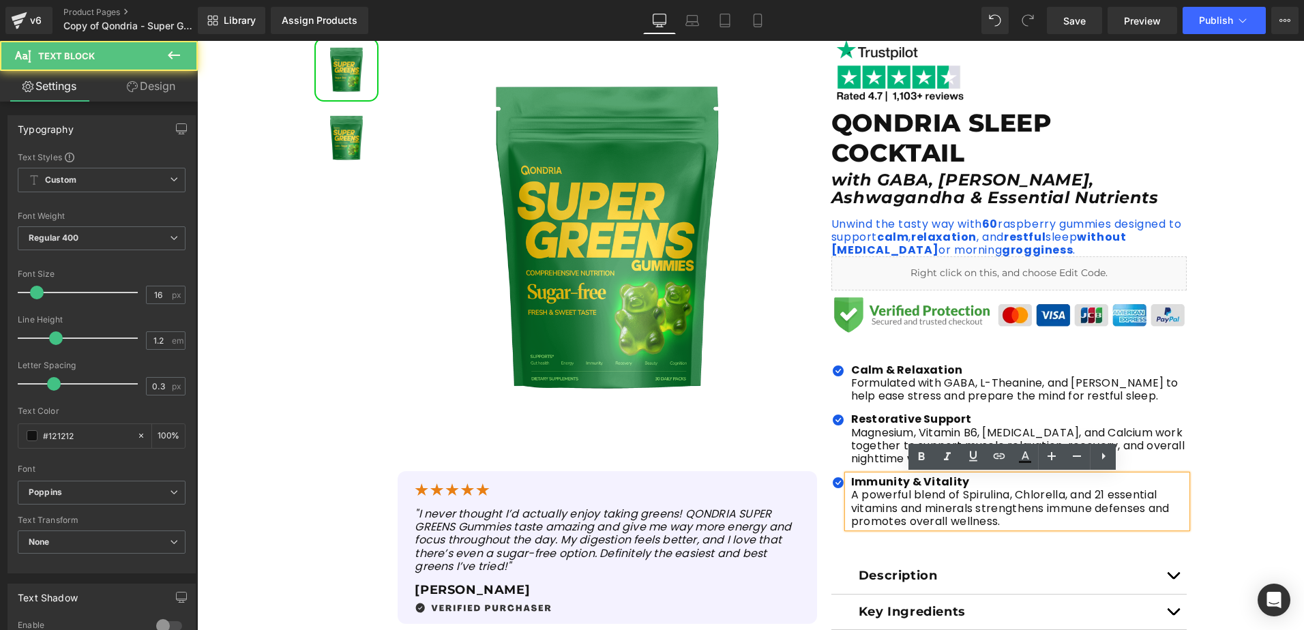
click at [1004, 519] on p "A powerful blend of Spirulina, Chlorella, and 21 essential vitamins and mineral…" at bounding box center [1019, 508] width 336 height 40
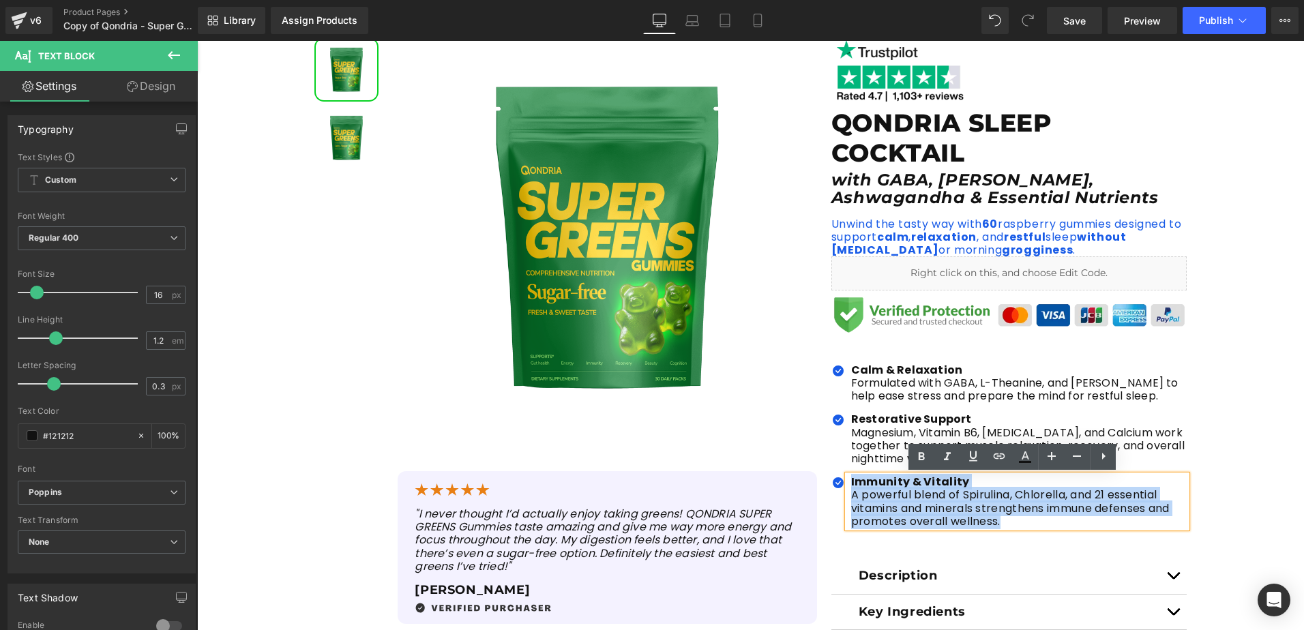
drag, startPoint x: 1004, startPoint y: 519, endPoint x: 842, endPoint y: 487, distance: 164.8
click at [848, 487] on div "Immunity & Vitality A powerful blend of Spirulina, Chlorella, and 21 essential …" at bounding box center [1018, 501] width 340 height 53
paste div
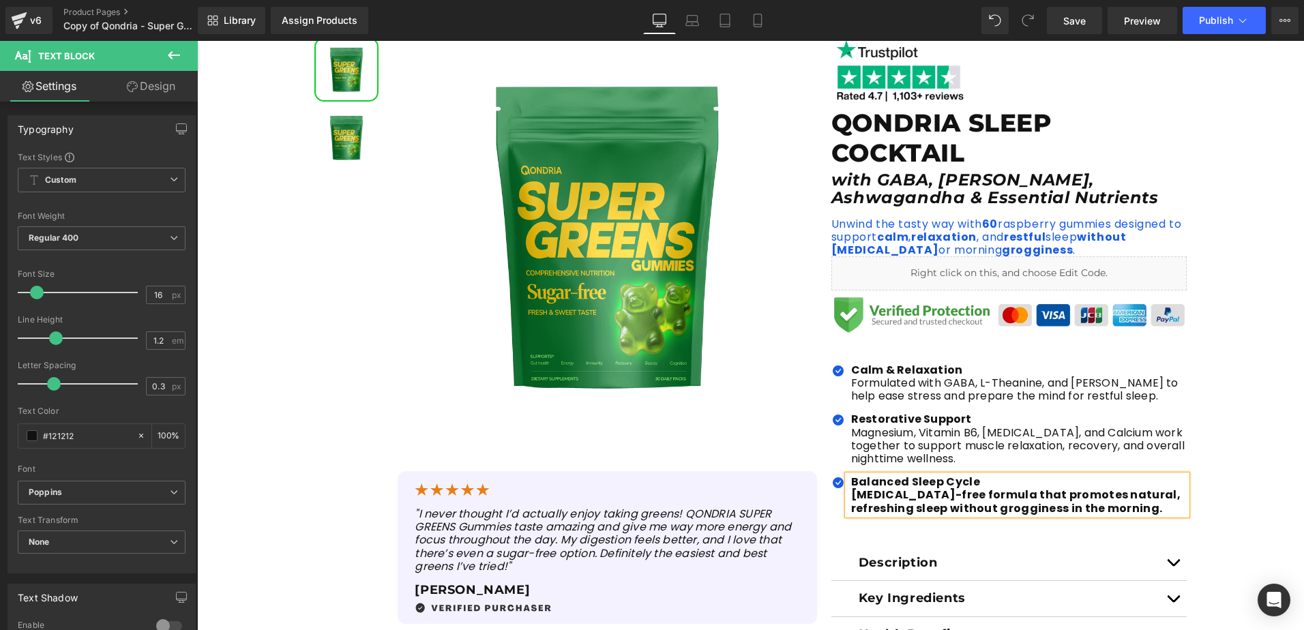
click at [852, 498] on b "[MEDICAL_DATA]-free formula that promotes natural, refreshing sleep without gro…" at bounding box center [1015, 501] width 329 height 29
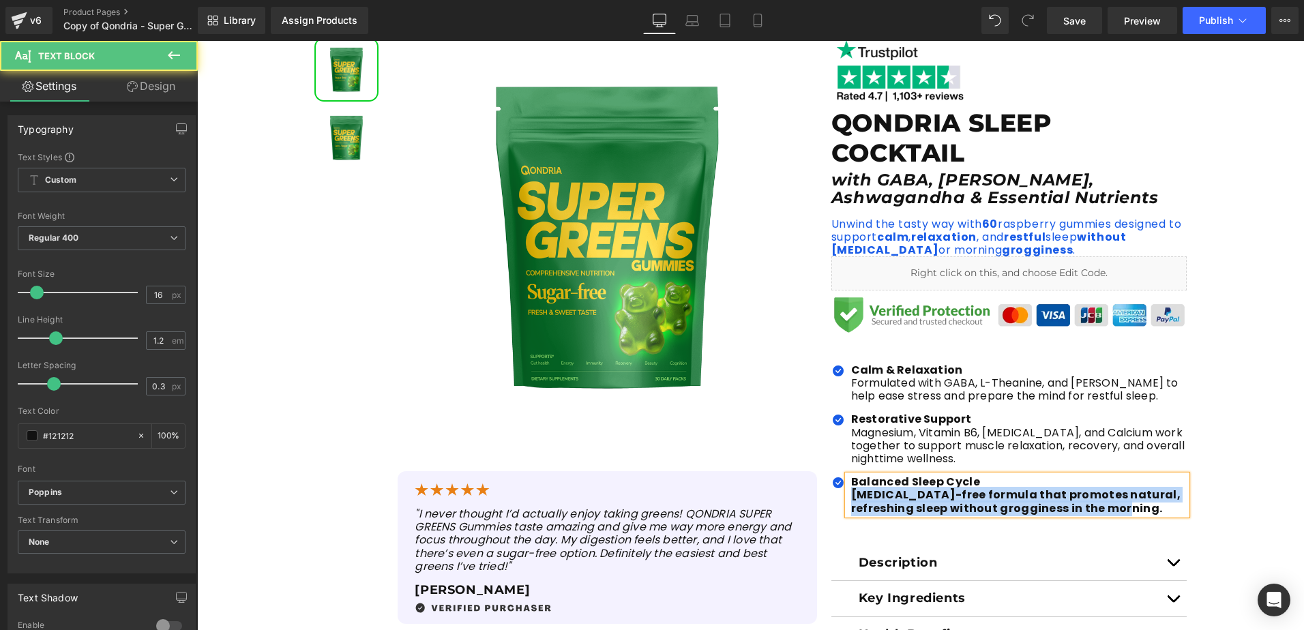
drag, startPoint x: 845, startPoint y: 498, endPoint x: 1108, endPoint y: 505, distance: 263.3
click at [1108, 505] on div "Balanced Sleep Cycle [MEDICAL_DATA]-free formula that promotes natural, refres…" at bounding box center [1018, 495] width 340 height 40
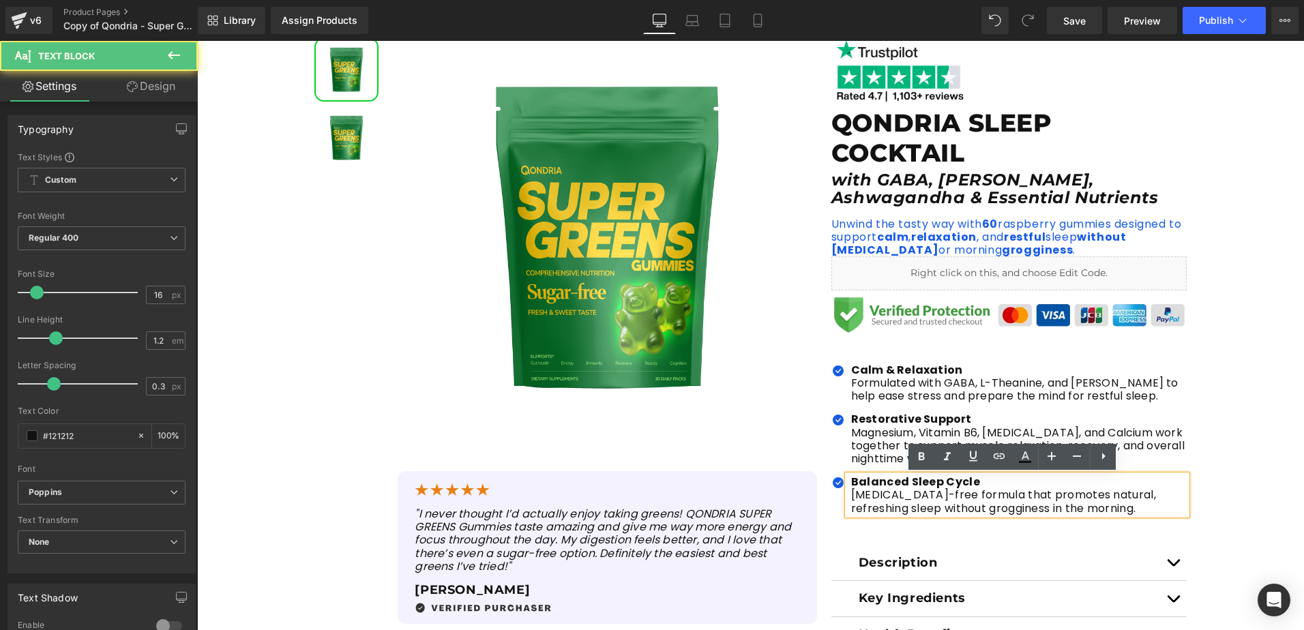
click at [1037, 500] on p "[MEDICAL_DATA]-free formula that promotes natural, refreshing sleep without gro…" at bounding box center [1019, 501] width 336 height 26
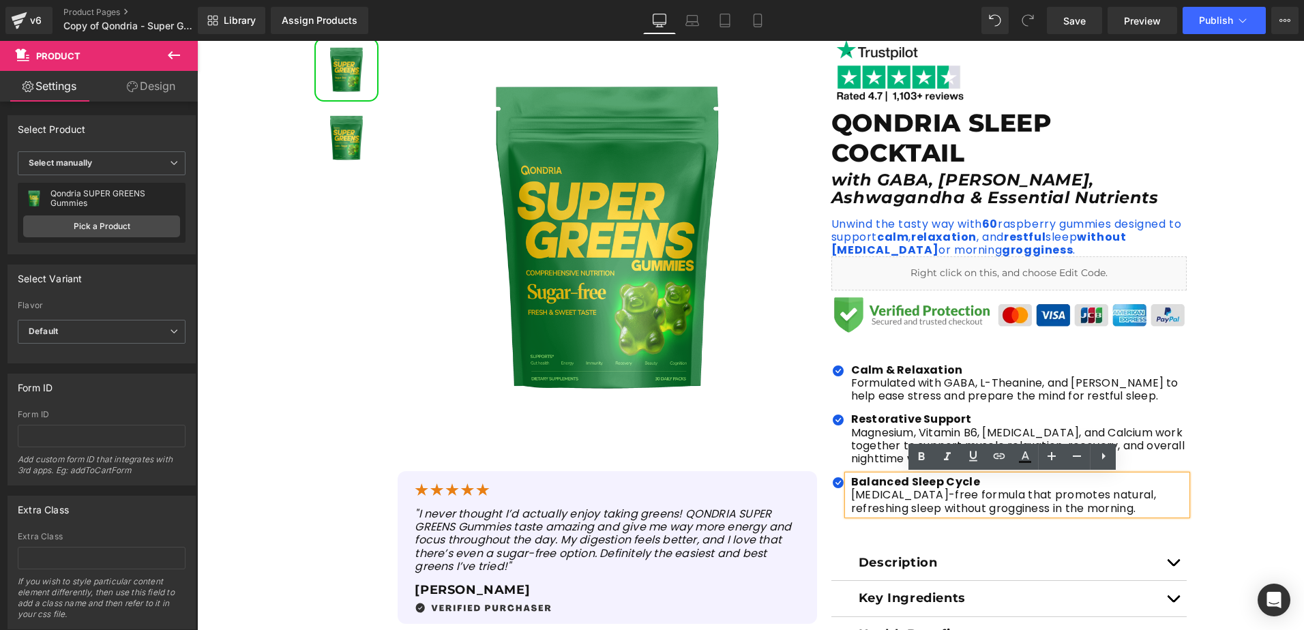
click at [1251, 460] on div "Sale Off (P) Image" at bounding box center [750, 401] width 1107 height 748
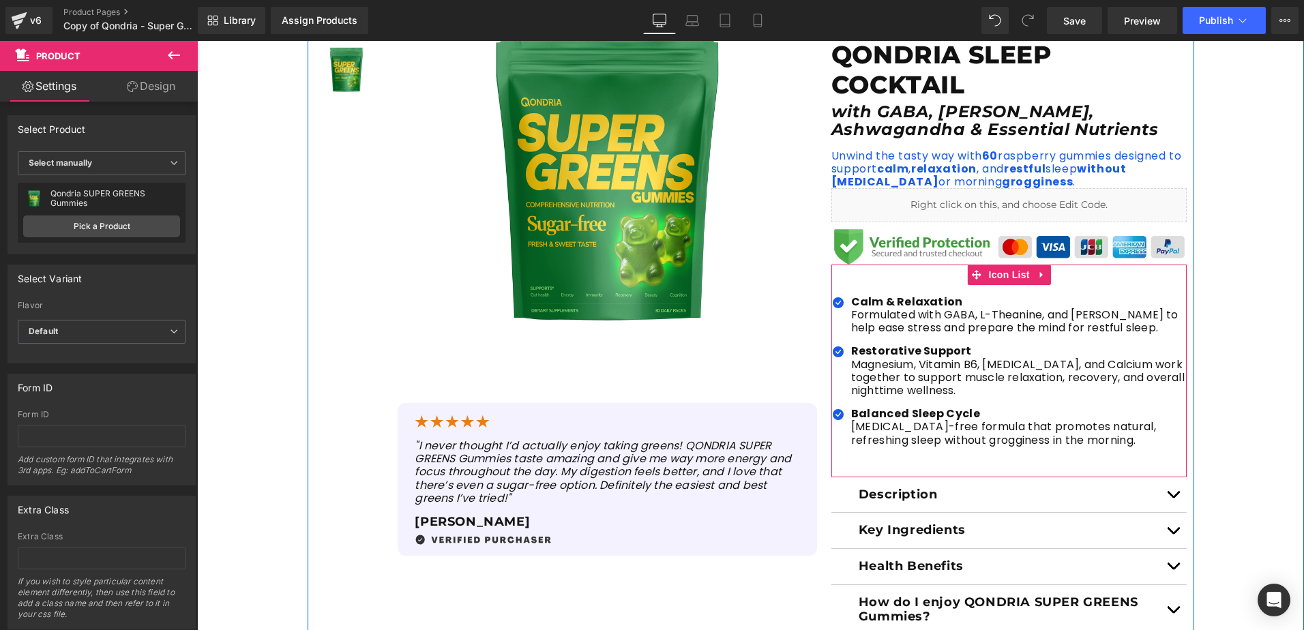
scroll to position [341, 0]
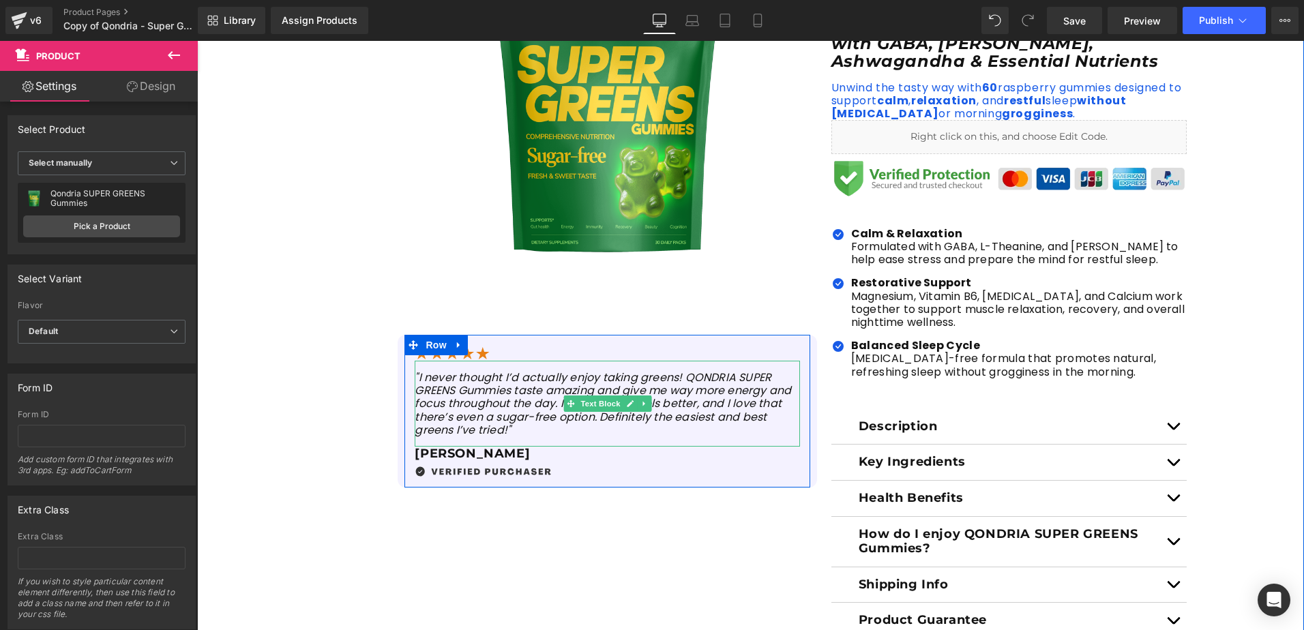
click at [488, 428] on icon ""I never thought I’d actually enjoy taking greens! QONDRIA SUPER GREENS Gummies…" at bounding box center [603, 404] width 376 height 68
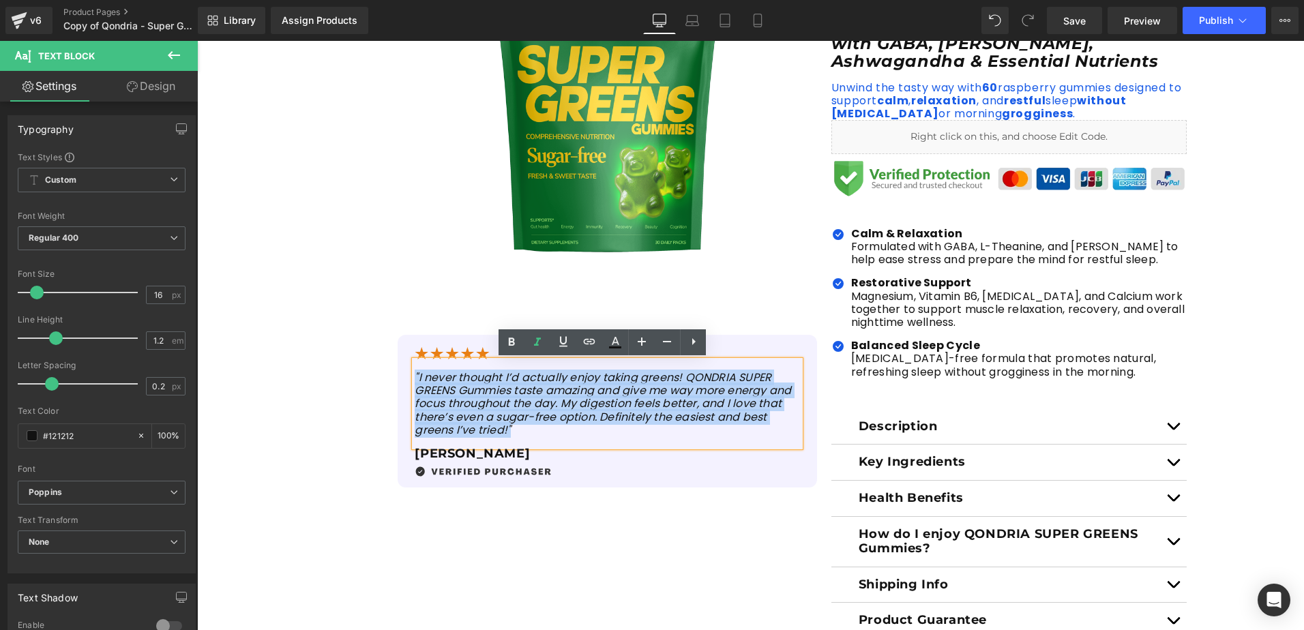
drag, startPoint x: 514, startPoint y: 431, endPoint x: 411, endPoint y: 368, distance: 121.5
click at [415, 368] on div ""I never thought I’d actually enjoy taking greens! QONDRIA SUPER GREENS Gummies…" at bounding box center [607, 404] width 385 height 86
paste div
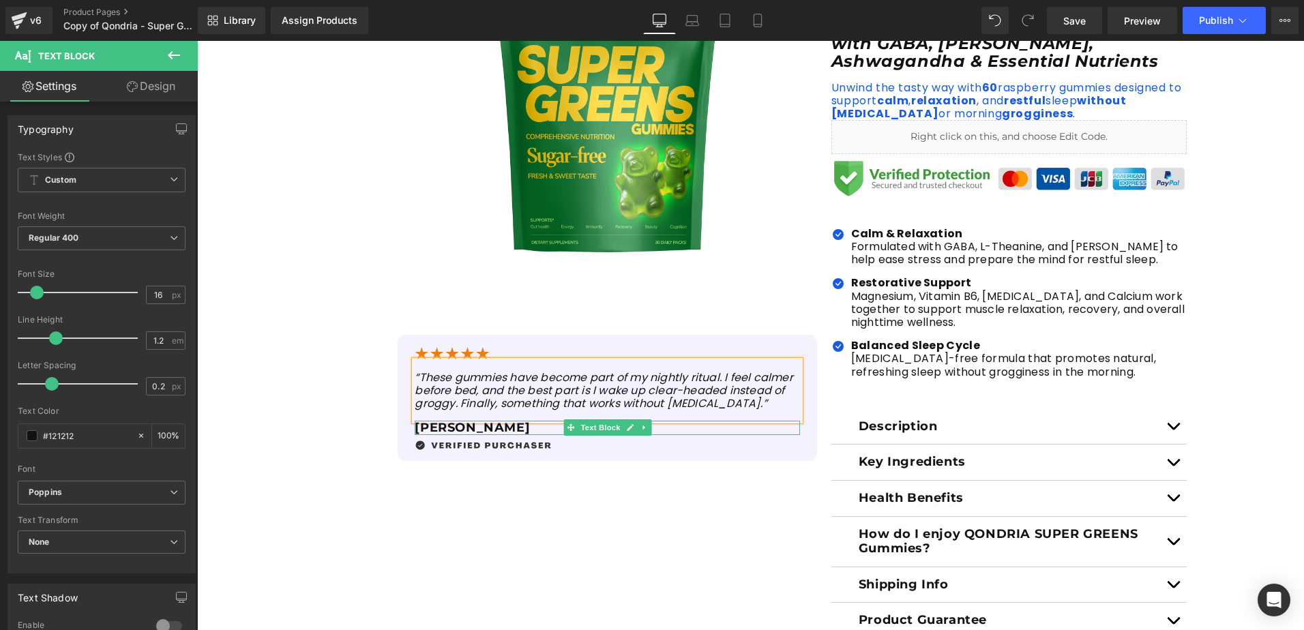
click at [451, 429] on p "[PERSON_NAME]" at bounding box center [607, 428] width 385 height 15
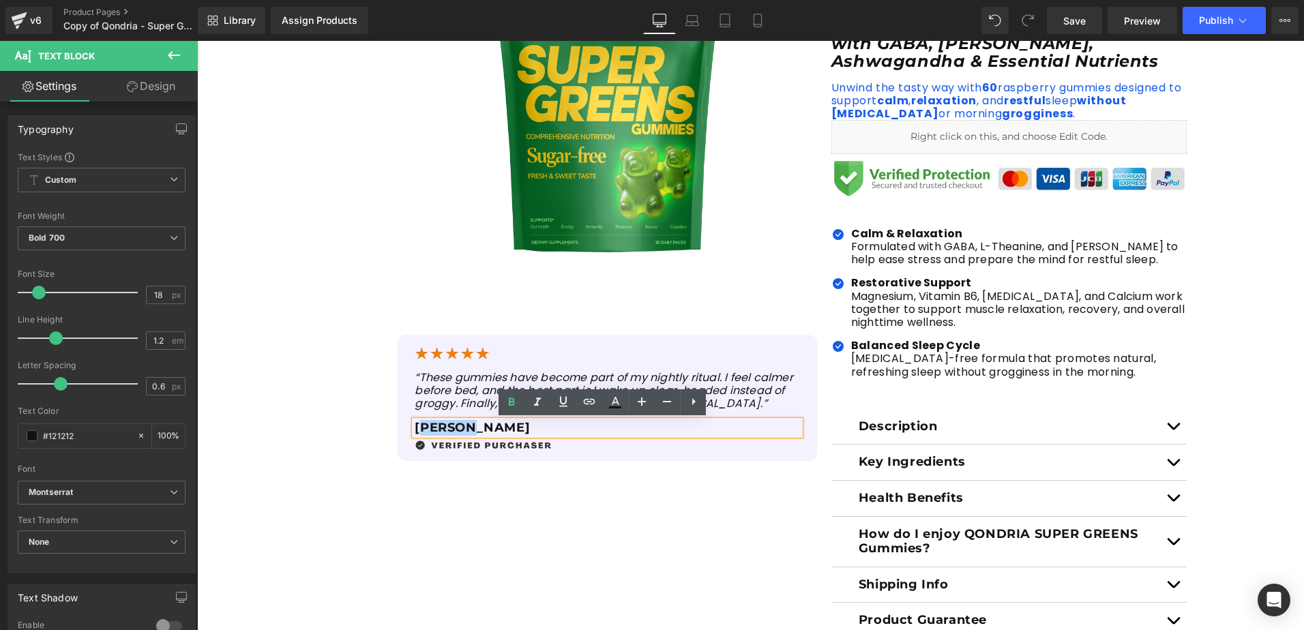
drag, startPoint x: 460, startPoint y: 429, endPoint x: 415, endPoint y: 420, distance: 46.5
click at [415, 421] on p "[PERSON_NAME]" at bounding box center [607, 428] width 385 height 15
click at [781, 503] on div "Sale Off (P) Image (P) Image List Sale Off" at bounding box center [751, 265] width 886 height 748
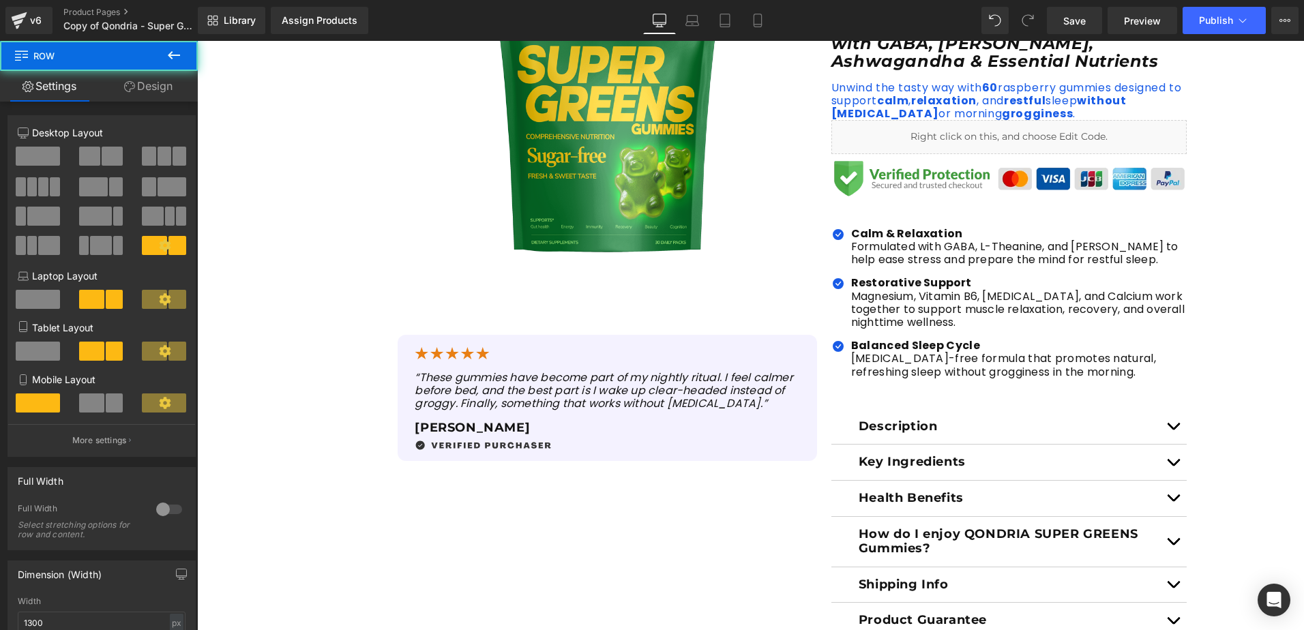
scroll to position [477, 0]
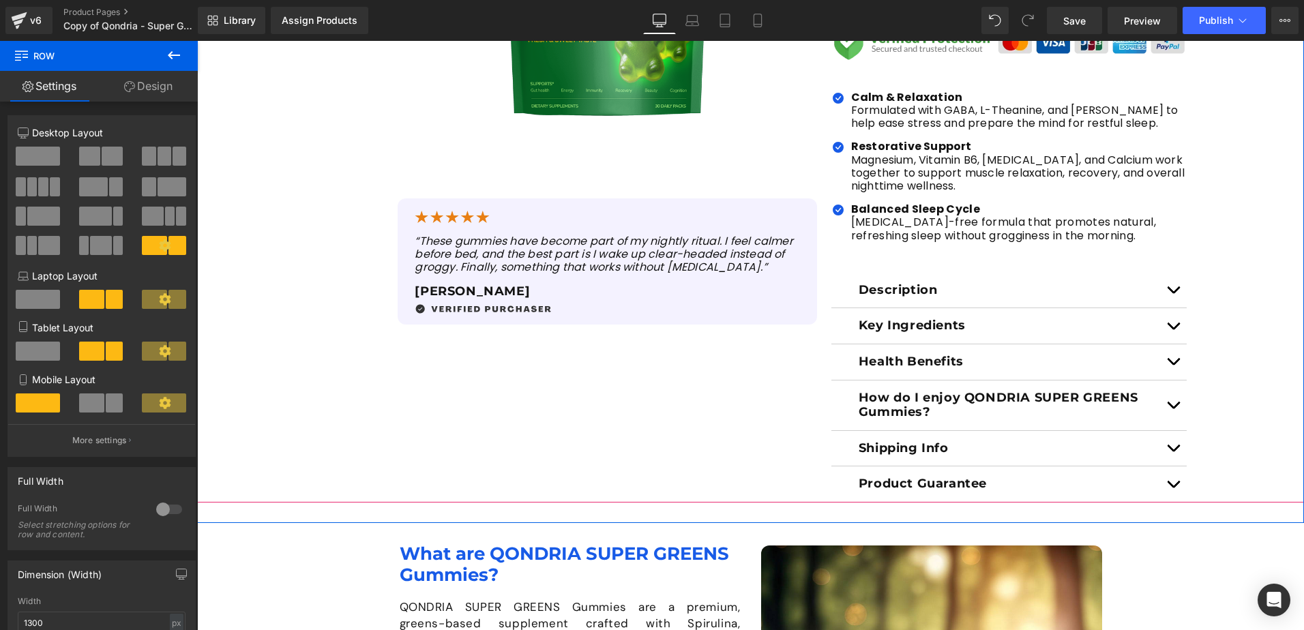
click at [1173, 293] on span "button" at bounding box center [1173, 293] width 0 height 0
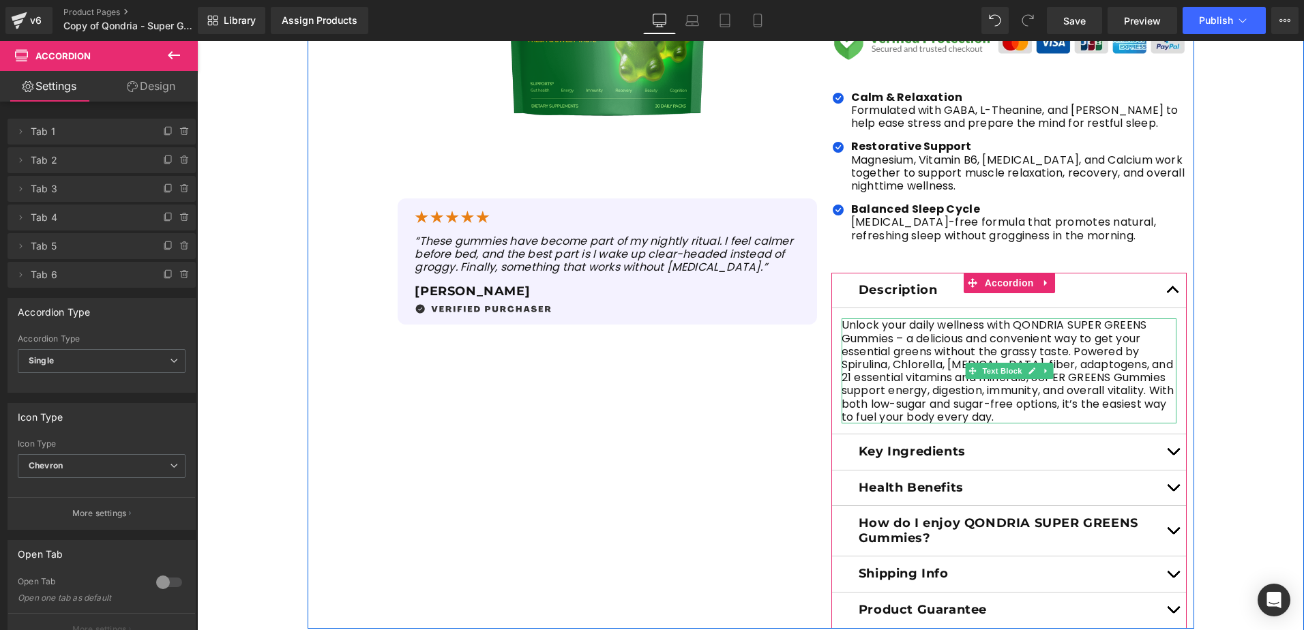
click at [1034, 412] on p "Unlock your daily wellness with QONDRIA SUPER GREENS Gummies – a delicious and …" at bounding box center [1009, 370] width 336 height 105
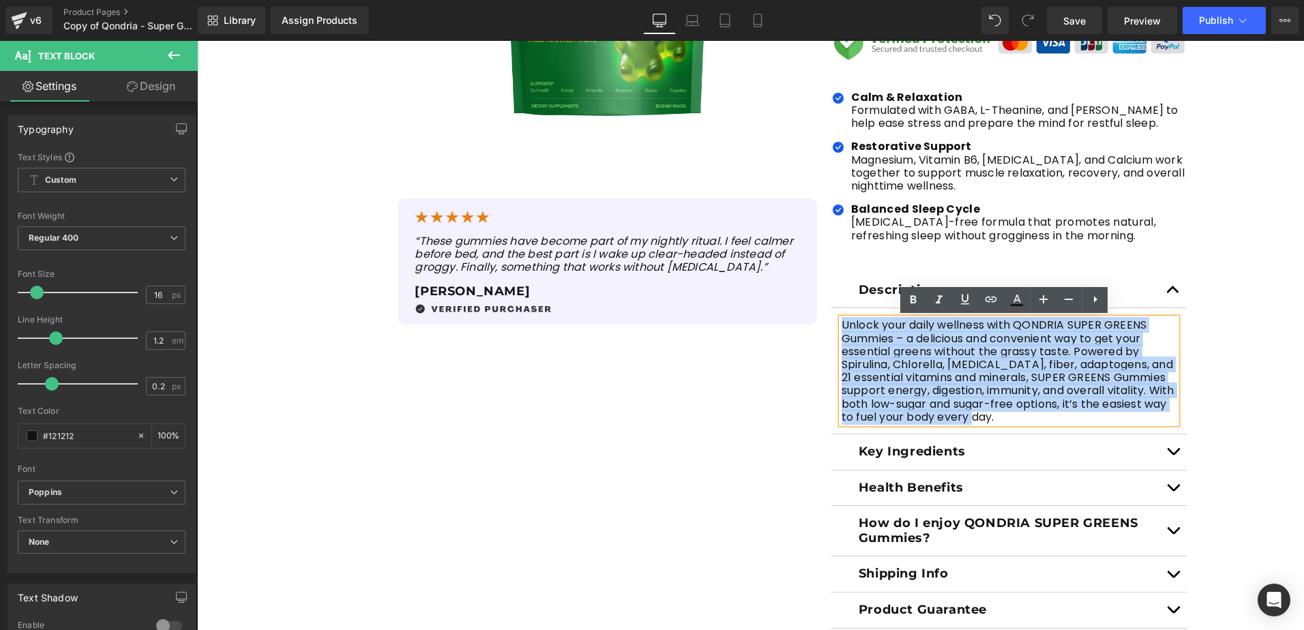
drag, startPoint x: 1026, startPoint y: 415, endPoint x: 815, endPoint y: 327, distance: 228.6
click at [815, 327] on div "Sale Off (P) Image (P) Image List Sale Off" at bounding box center [751, 192] width 886 height 874
paste div
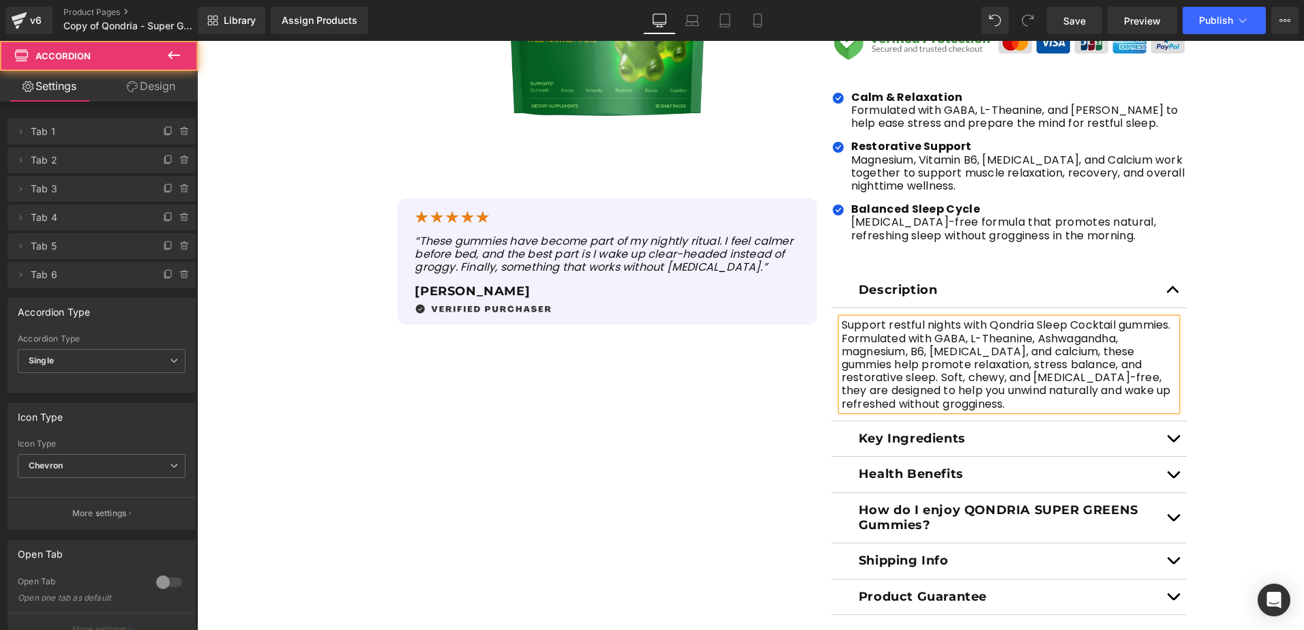
click at [1167, 438] on button "button" at bounding box center [1172, 438] width 27 height 35
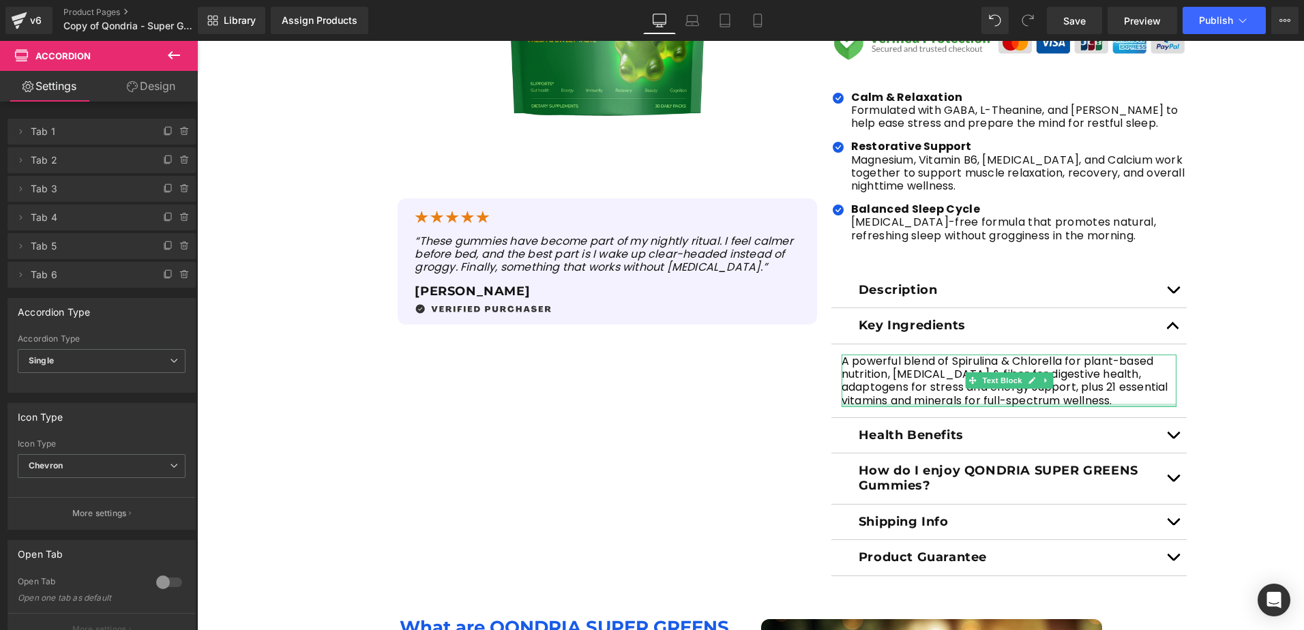
click at [1041, 404] on div at bounding box center [1009, 405] width 336 height 3
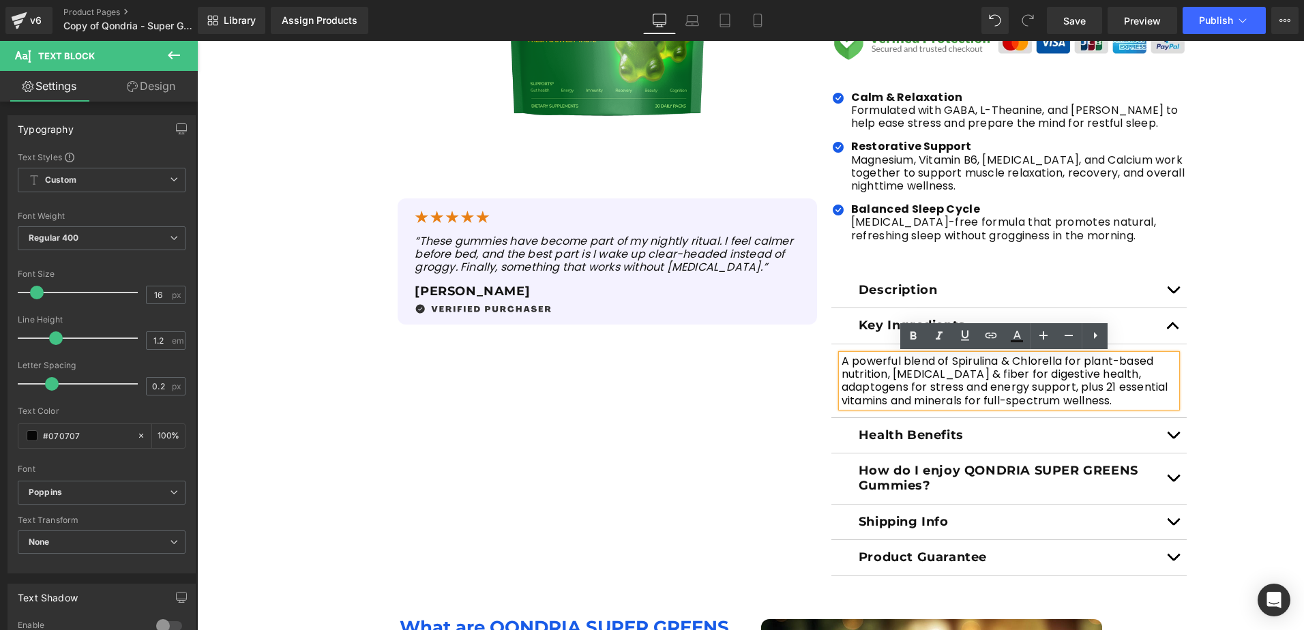
drag, startPoint x: 1042, startPoint y: 401, endPoint x: 834, endPoint y: 365, distance: 211.1
click at [841, 365] on div "A powerful blend of Spirulina & Chlorella for plant-based nutrition, [MEDICAL_D…" at bounding box center [1009, 381] width 336 height 53
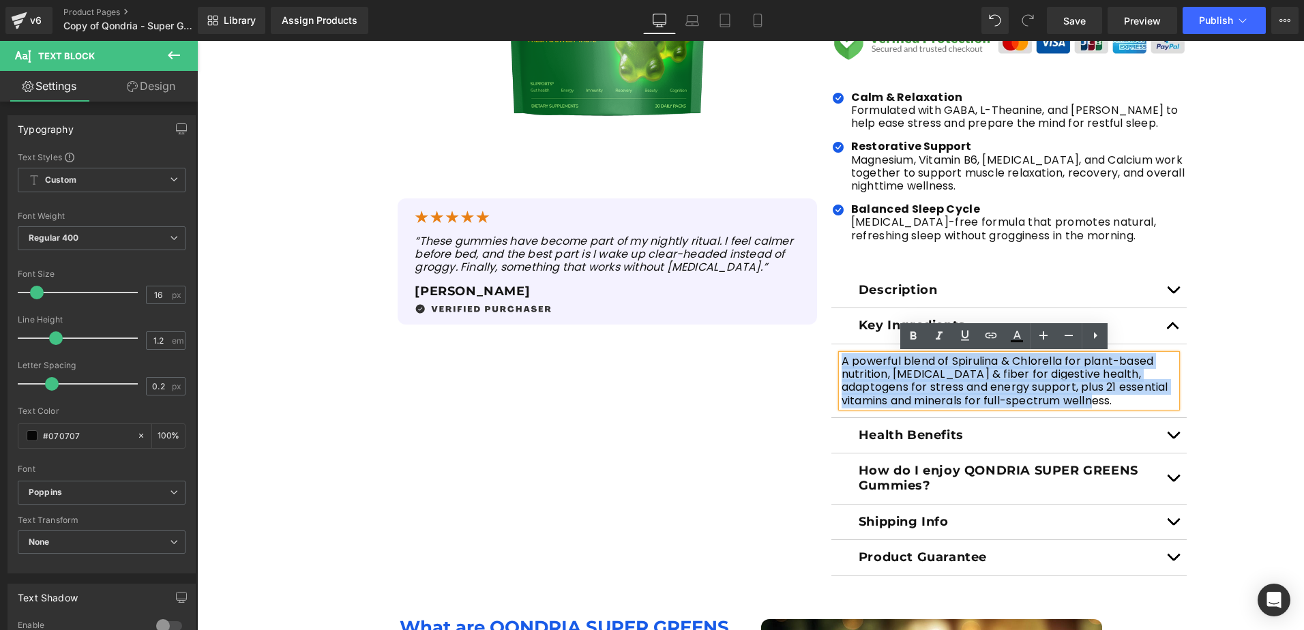
click at [841, 360] on div "A powerful blend of Spirulina & Chlorella for plant-based nutrition, [MEDICAL_D…" at bounding box center [1009, 381] width 336 height 53
paste div
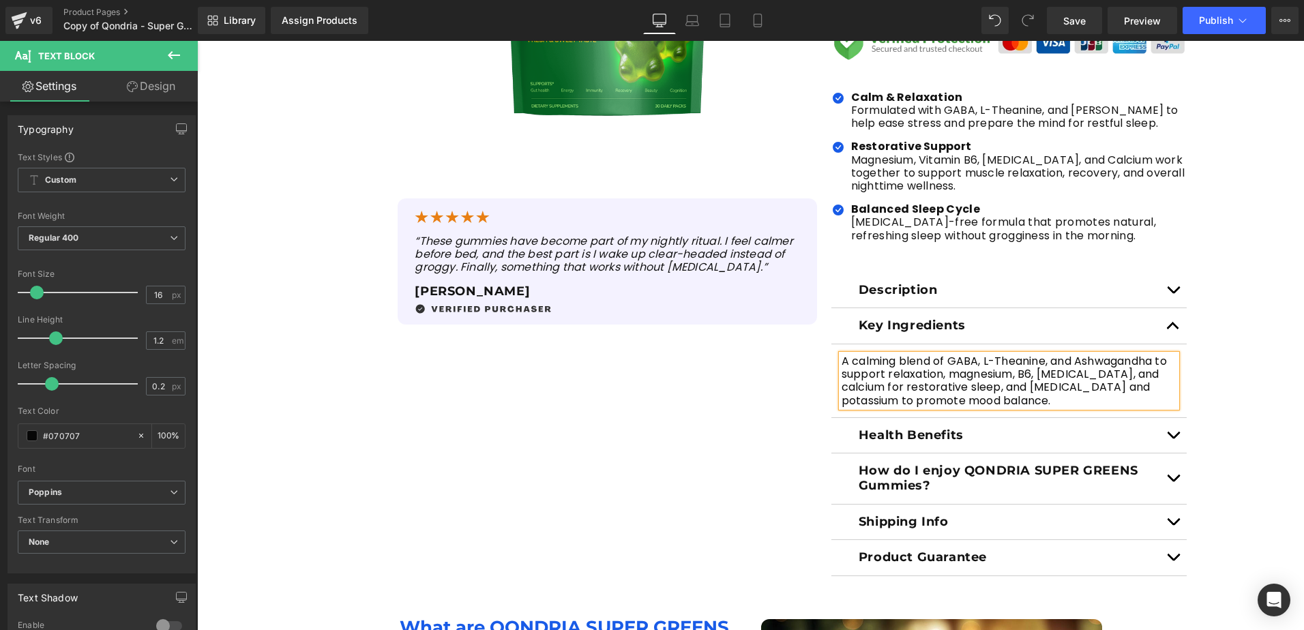
click at [911, 432] on p "Health Benefits" at bounding box center [1009, 435] width 301 height 15
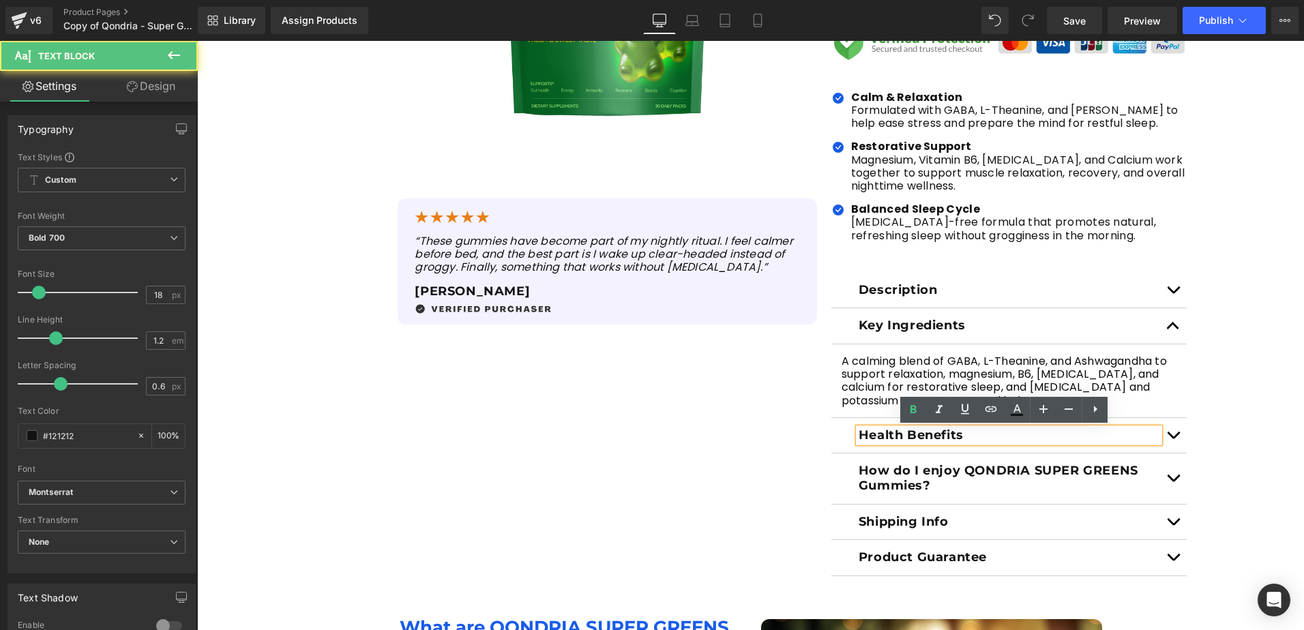
click at [1173, 438] on span "button" at bounding box center [1173, 438] width 0 height 0
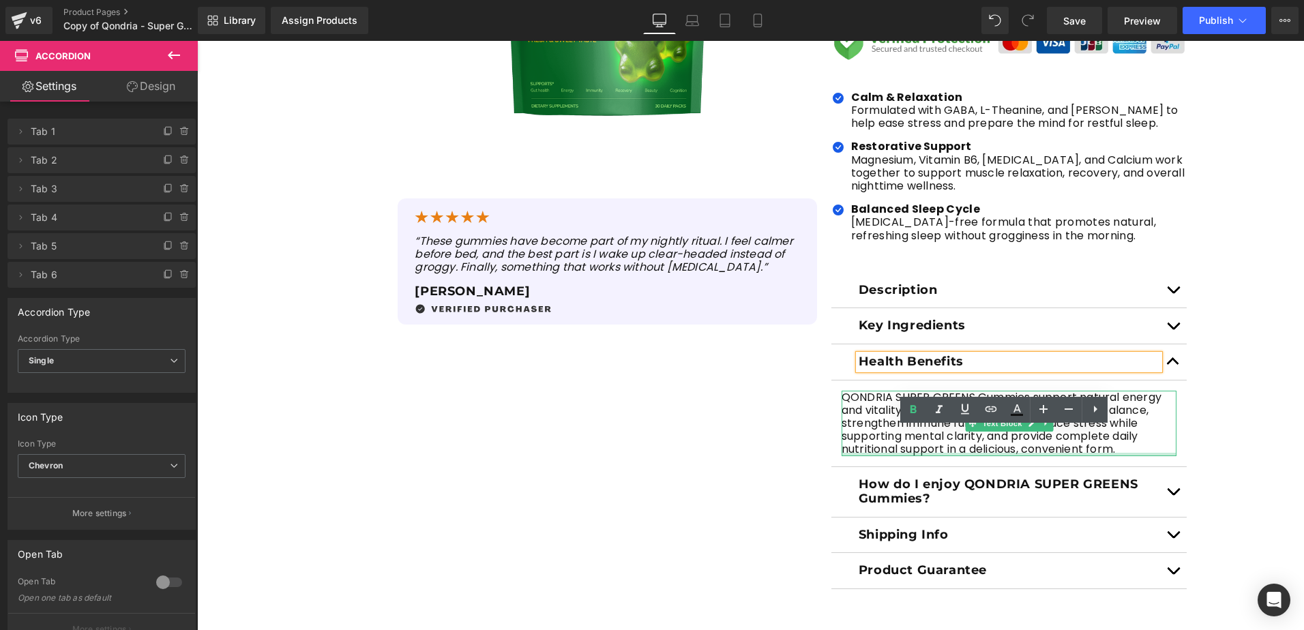
click at [882, 454] on div at bounding box center [1009, 454] width 336 height 3
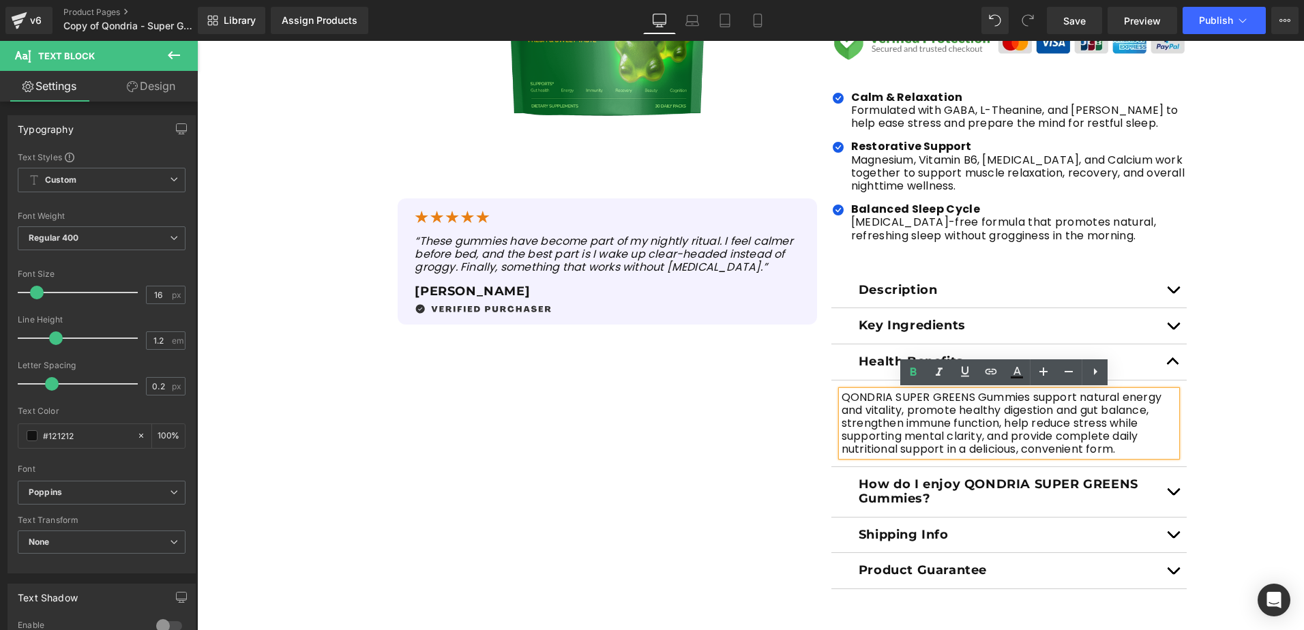
click at [1129, 453] on p "QONDRIA SUPER GREENS Gummies support natural energy and vitality, promote healt…" at bounding box center [1009, 423] width 336 height 65
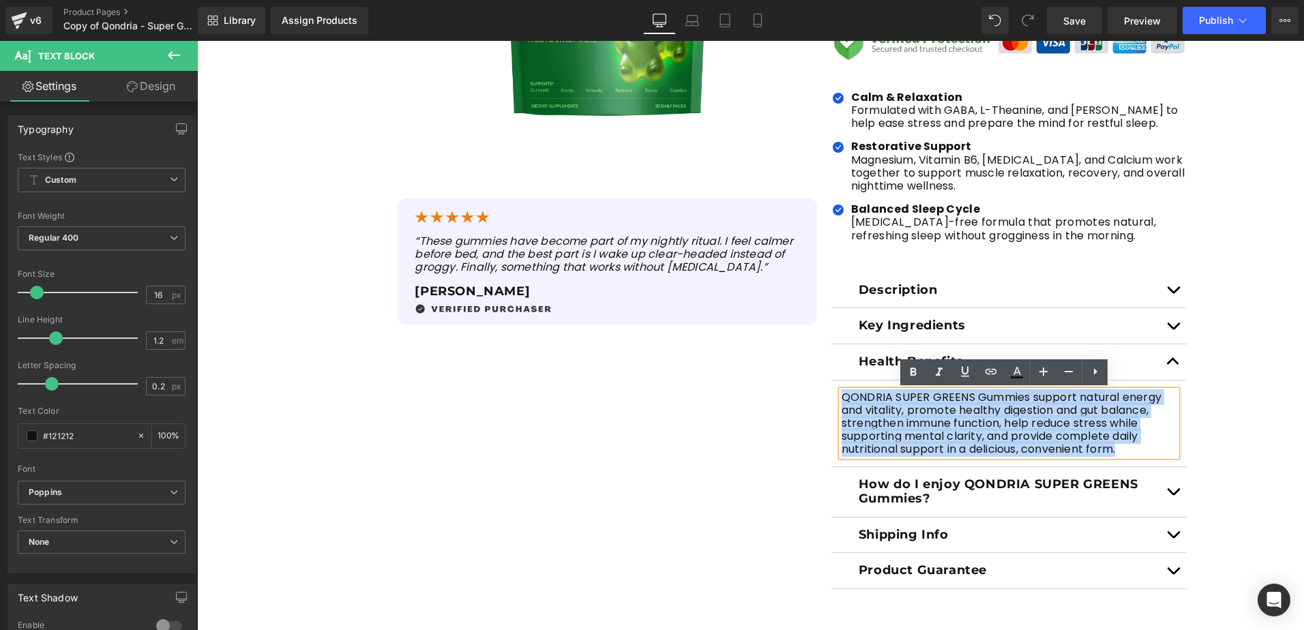
drag, startPoint x: 1127, startPoint y: 453, endPoint x: 820, endPoint y: 393, distance: 311.9
click at [824, 393] on div "Image QONDRIA SLEEP COCKTAIL Heading with GABA, L-Theanine, Ashwagandha & Essen…" at bounding box center [1009, 172] width 370 height 835
paste div
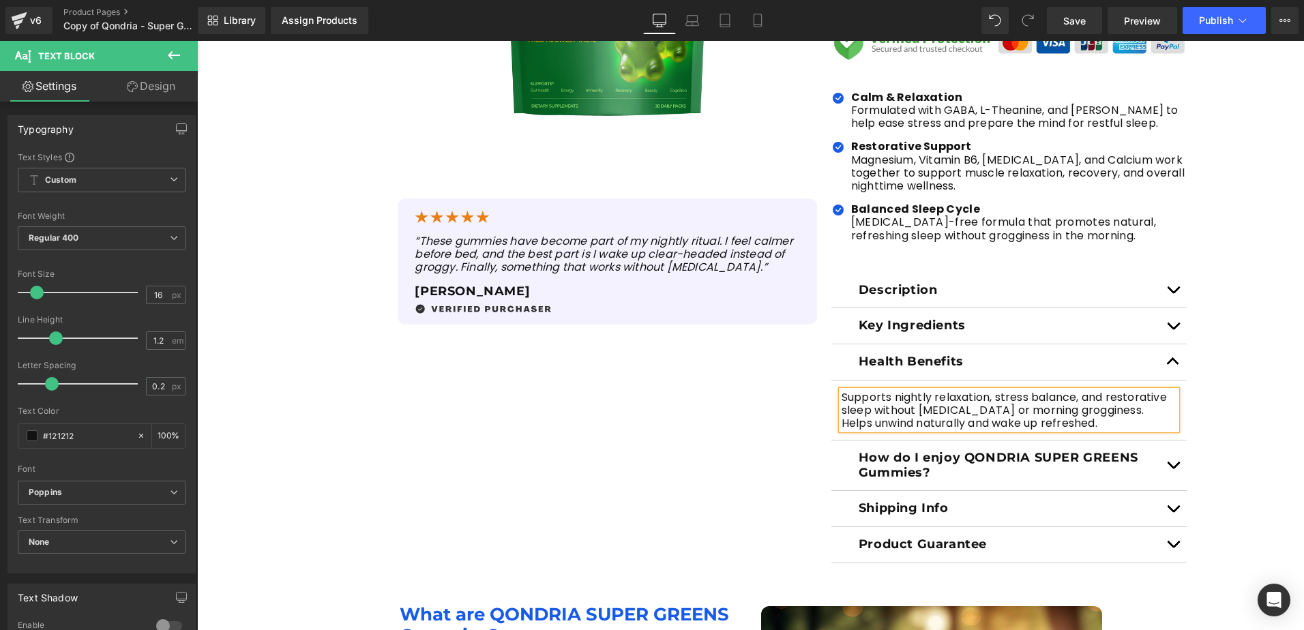
click at [1173, 468] on span "button" at bounding box center [1173, 468] width 0 height 0
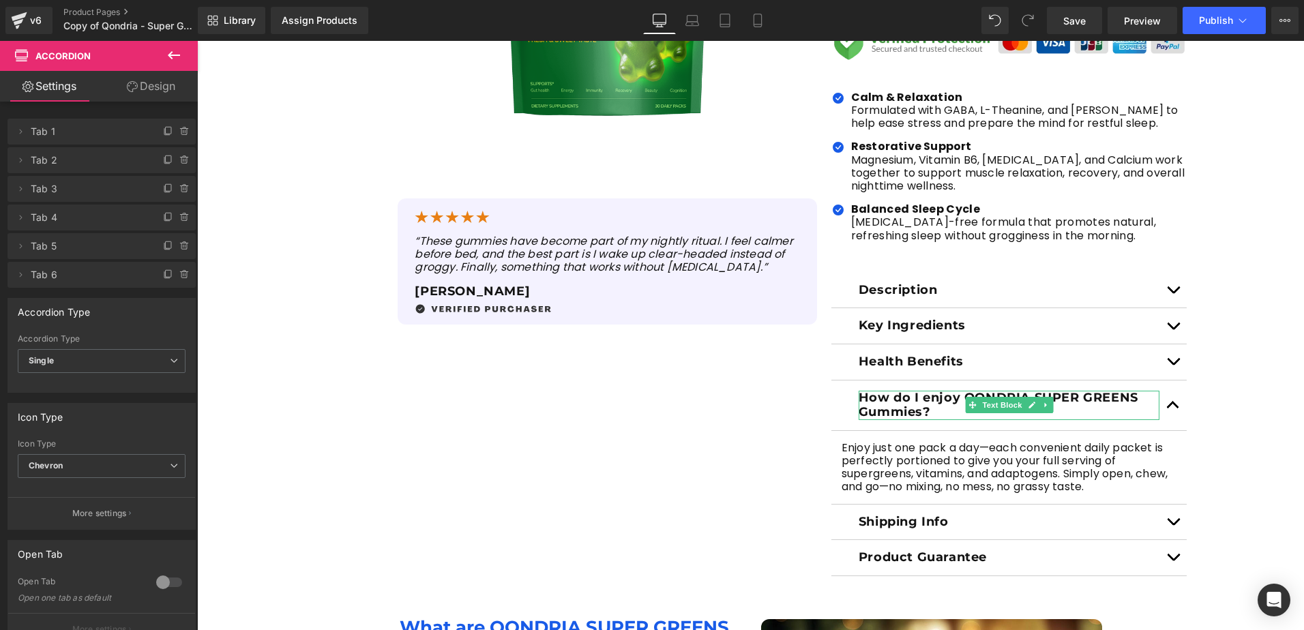
click at [925, 413] on p "How do I enjoy QONDRIA SUPER GREENS Gummies?" at bounding box center [1009, 405] width 301 height 29
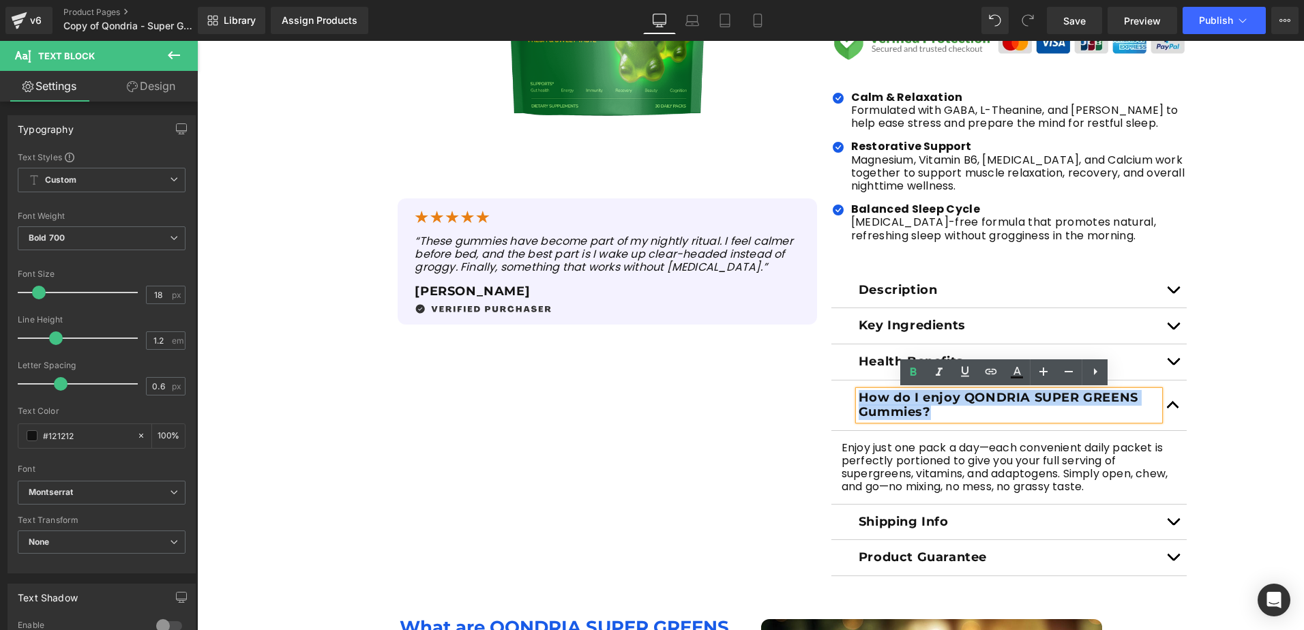
drag, startPoint x: 938, startPoint y: 408, endPoint x: 853, endPoint y: 399, distance: 85.8
click at [859, 399] on p "How do I enjoy QONDRIA SUPER GREENS Gummies?" at bounding box center [1009, 405] width 301 height 29
paste div
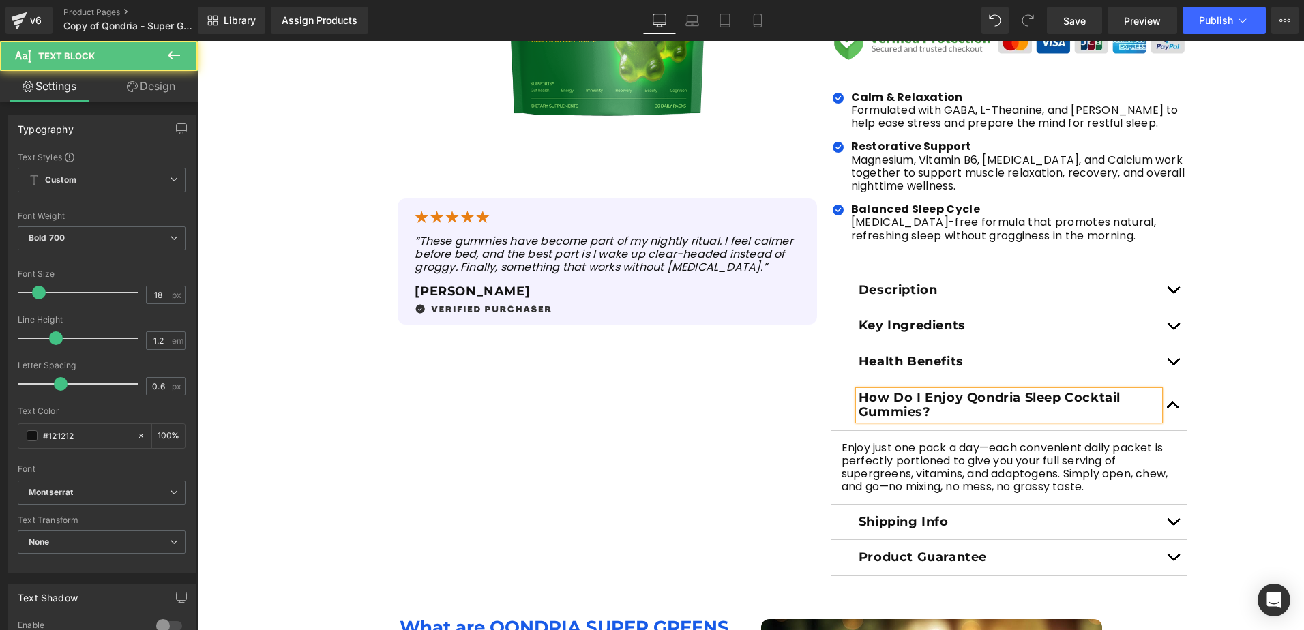
click at [870, 415] on p "How Do I Enjoy Qondria Sleep Cocktail Gummies?" at bounding box center [1009, 405] width 301 height 29
click at [863, 414] on p "How Do I Enjoy Qondria Sleep Cocktail Gummies?" at bounding box center [1009, 405] width 301 height 29
click at [942, 478] on p "Enjoy just one pack a day—each convenient daily packet is perfectly portioned t…" at bounding box center [1009, 467] width 336 height 53
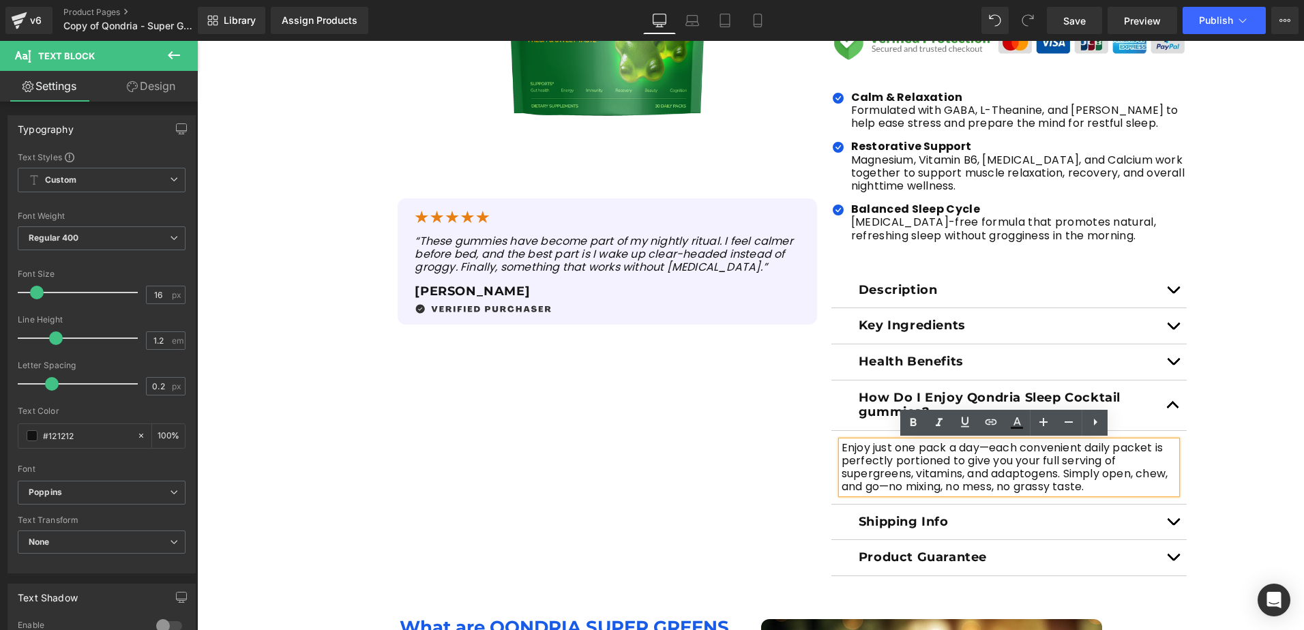
drag, startPoint x: 1092, startPoint y: 488, endPoint x: 835, endPoint y: 449, distance: 259.4
click at [841, 449] on div "Enjoy just one pack a day—each convenient daily packet is perfectly portioned t…" at bounding box center [1009, 467] width 336 height 53
click at [841, 447] on div "Enjoy just one pack a day—each convenient daily packet is perfectly portioned t…" at bounding box center [1009, 467] width 336 height 53
click at [841, 447] on p "Enjoy just one pack a day—each convenient daily packet is perfectly portioned t…" at bounding box center [1009, 467] width 336 height 53
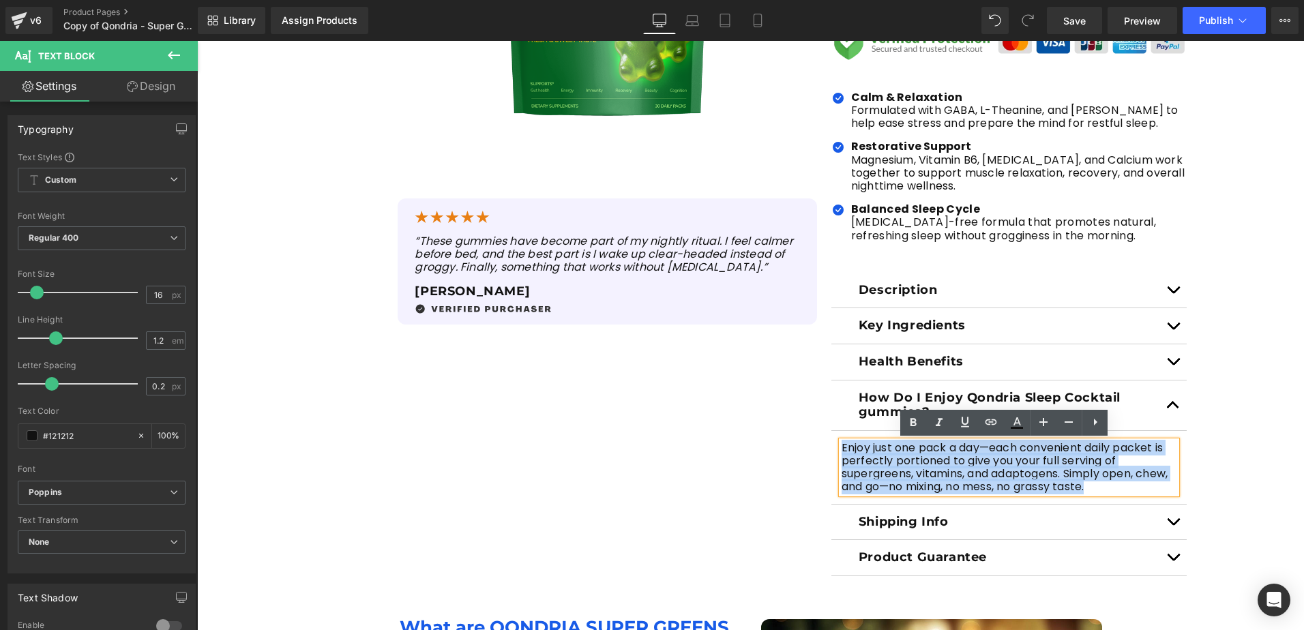
drag, startPoint x: 838, startPoint y: 447, endPoint x: 1097, endPoint y: 489, distance: 262.6
click at [1097, 489] on p "Enjoy just one pack a day—each convenient daily packet is perfectly portioned t…" at bounding box center [1009, 467] width 336 height 53
paste div
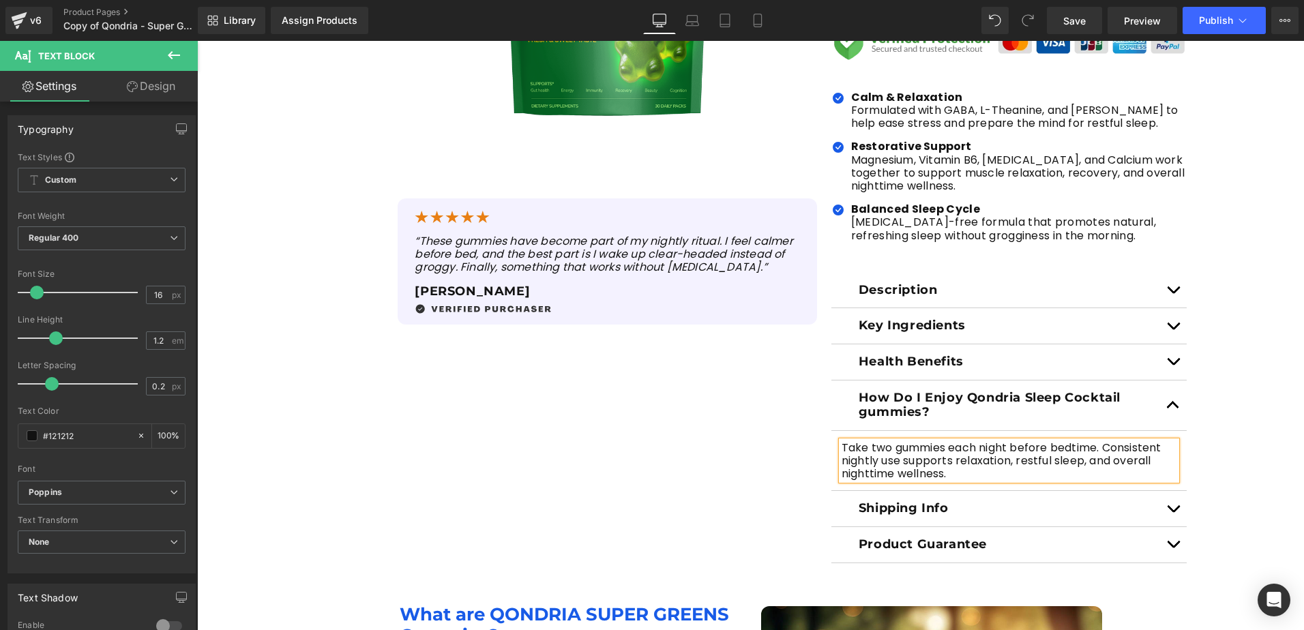
click at [674, 445] on div "Sale Off (P) Image (P) Image List Sale Off" at bounding box center [751, 159] width 886 height 808
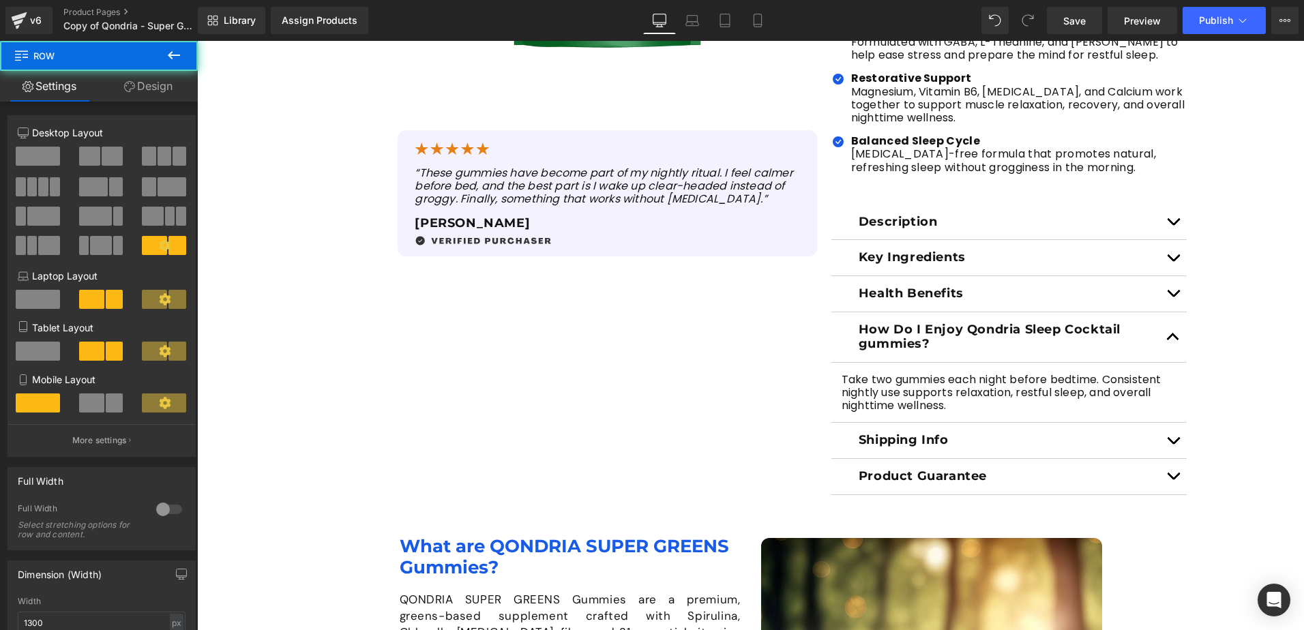
scroll to position [614, 0]
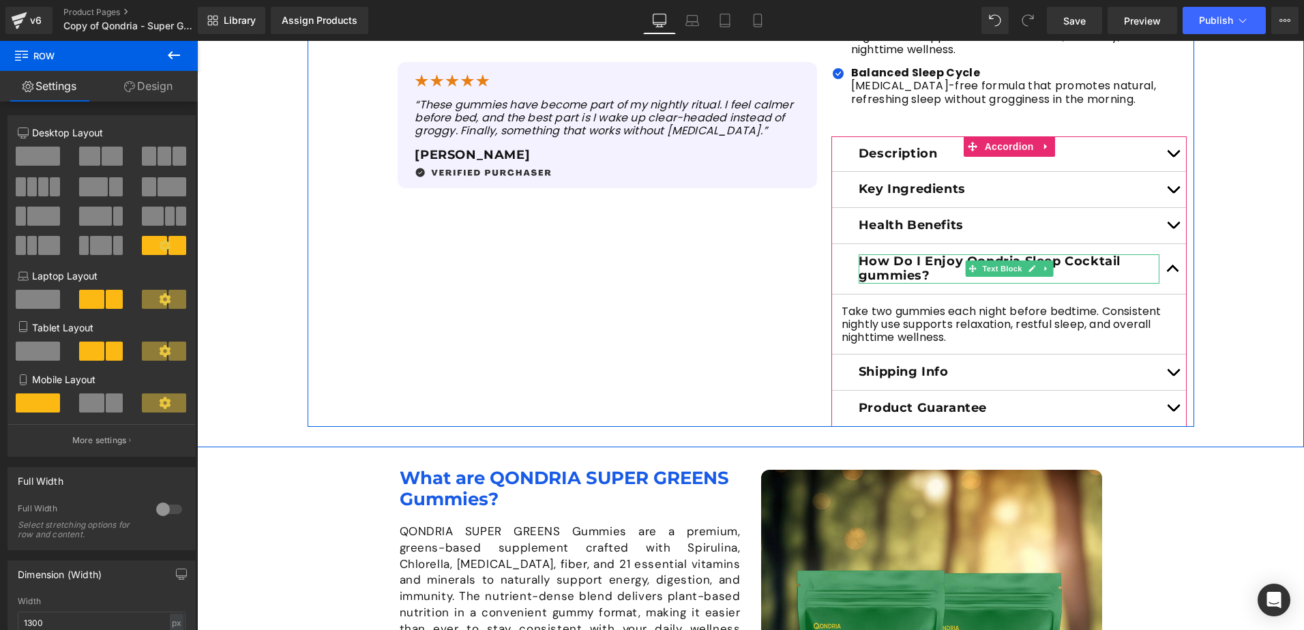
click at [929, 269] on p "How Do I Enjoy Qondria Sleep Cocktail gummies?" at bounding box center [1009, 268] width 301 height 29
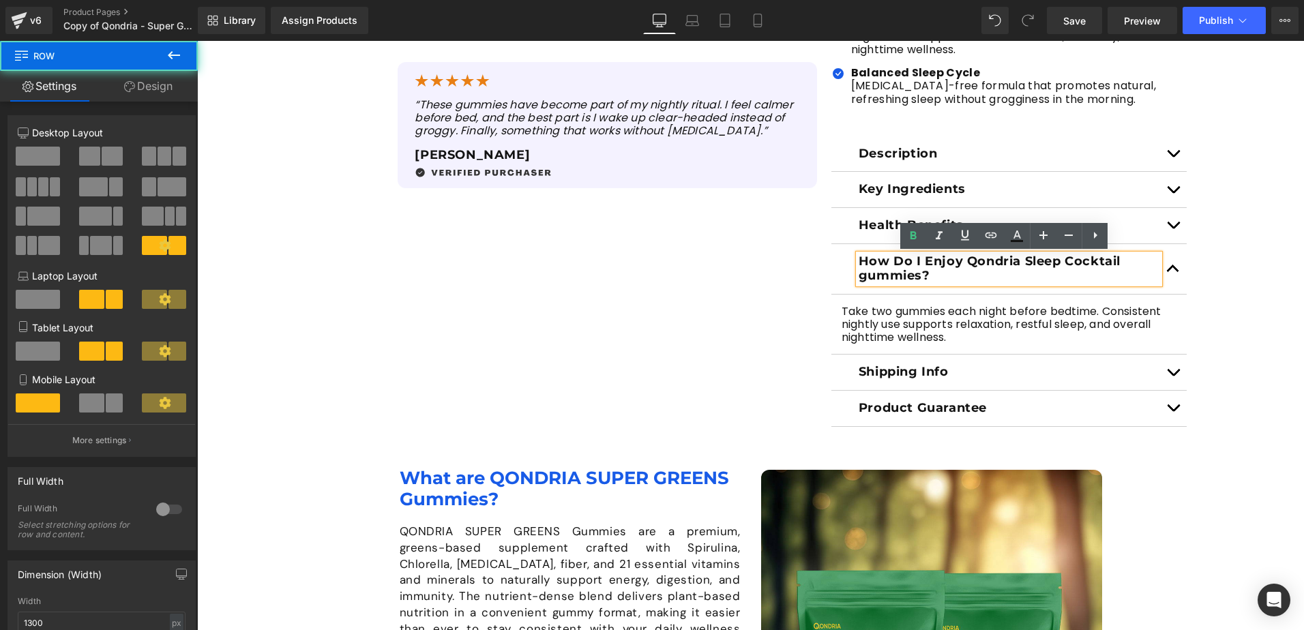
click at [747, 316] on div "Sale Off (P) Image (P) Image List Sale Off" at bounding box center [751, 22] width 886 height 808
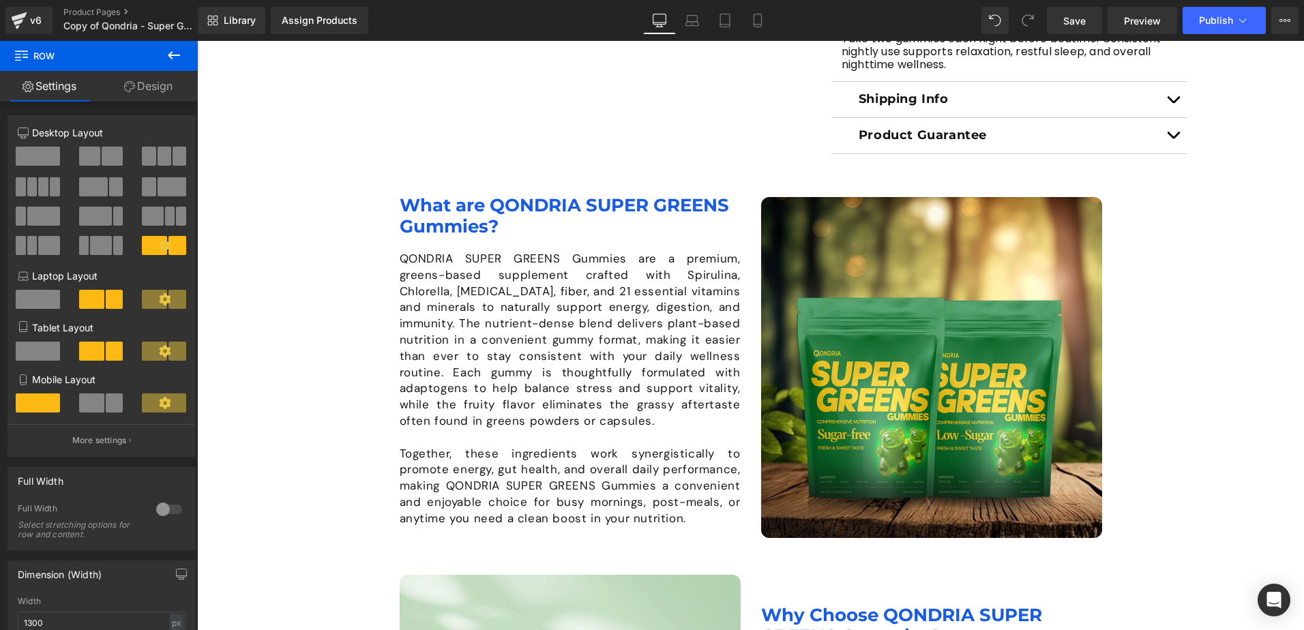
scroll to position [955, 0]
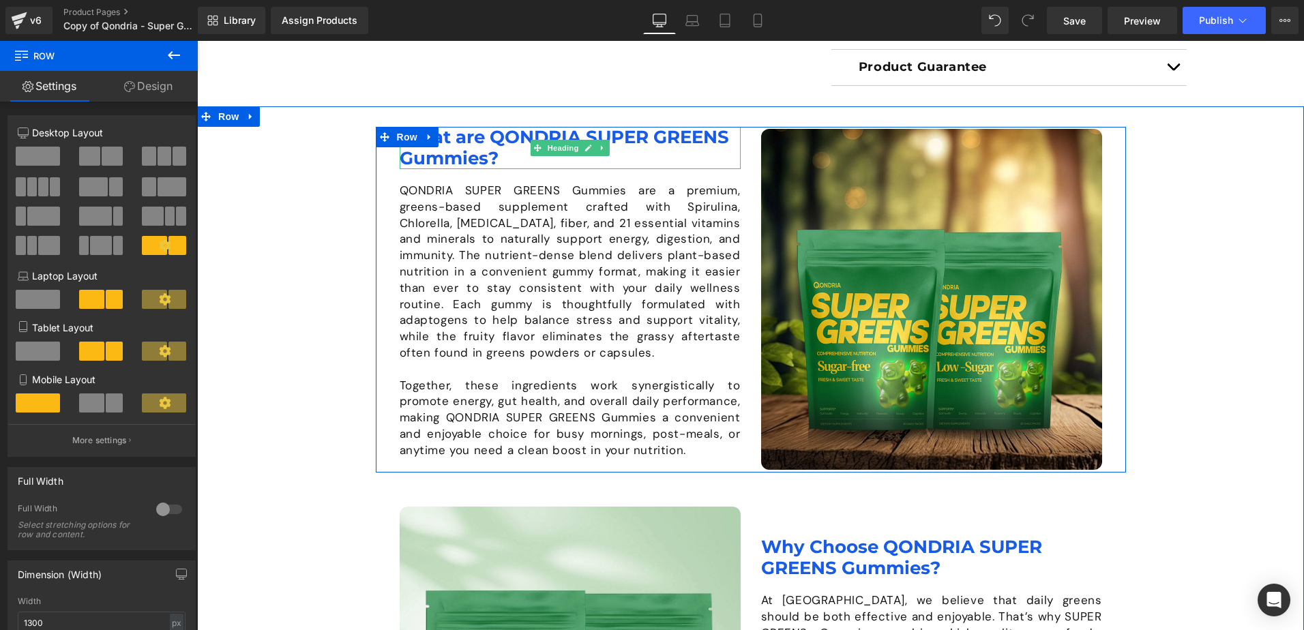
click at [487, 161] on h1 "What are QONDRIA SUPER GREENS Gummies?" at bounding box center [570, 148] width 341 height 42
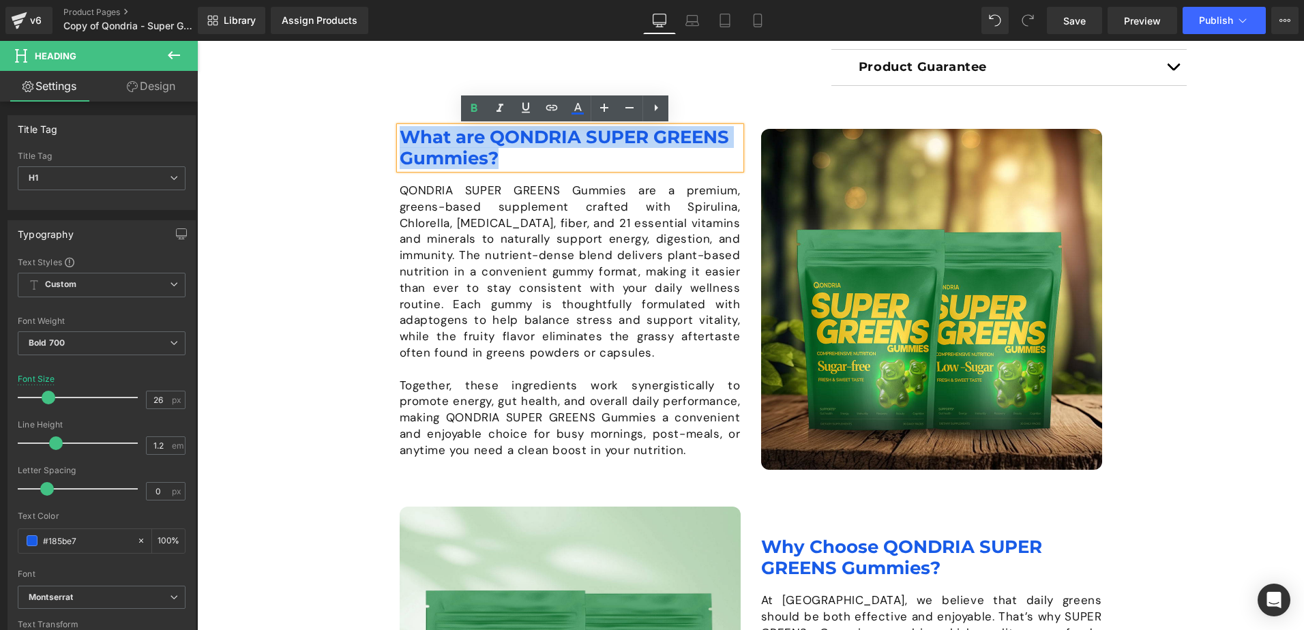
drag, startPoint x: 501, startPoint y: 158, endPoint x: 401, endPoint y: 140, distance: 101.1
click at [401, 140] on div "Image What are QONDRIA SUPER GREENS Gummies? Heading QONDRIA SUPER GREENS Gummi…" at bounding box center [751, 300] width 750 height 346
paste div
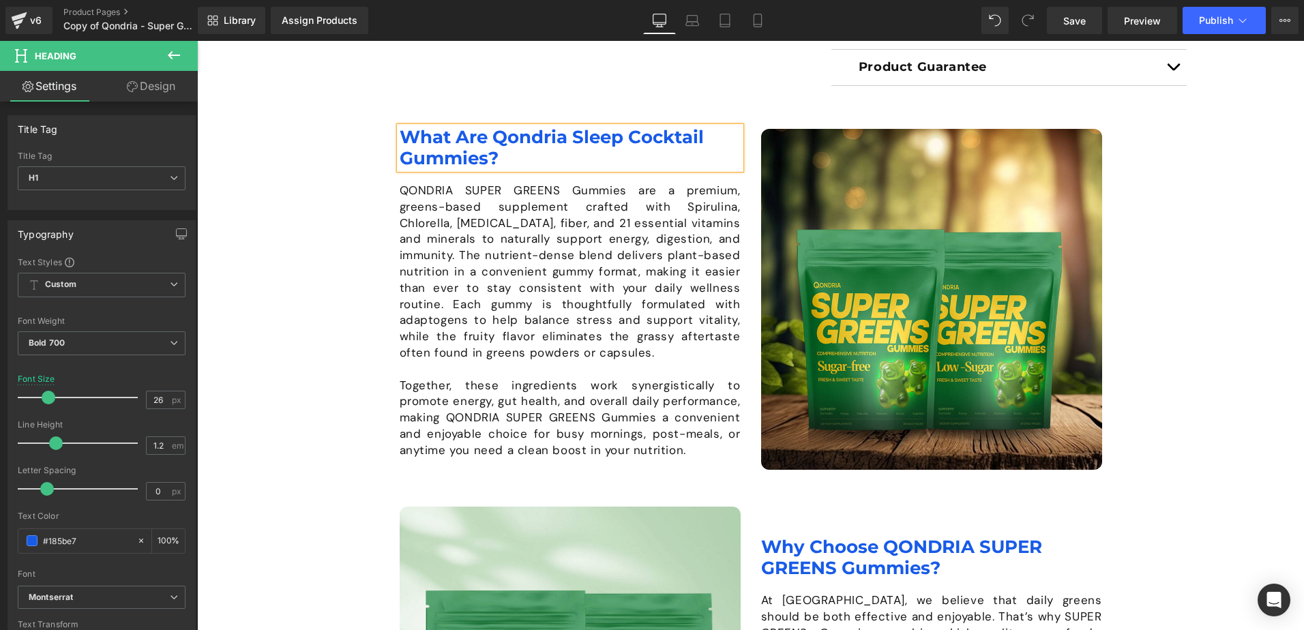
click at [314, 316] on div "Image What Are Qondria Sleep Cocktail Gummies? Heading QONDRIA SUPER GREENS Gum…" at bounding box center [750, 487] width 1107 height 721
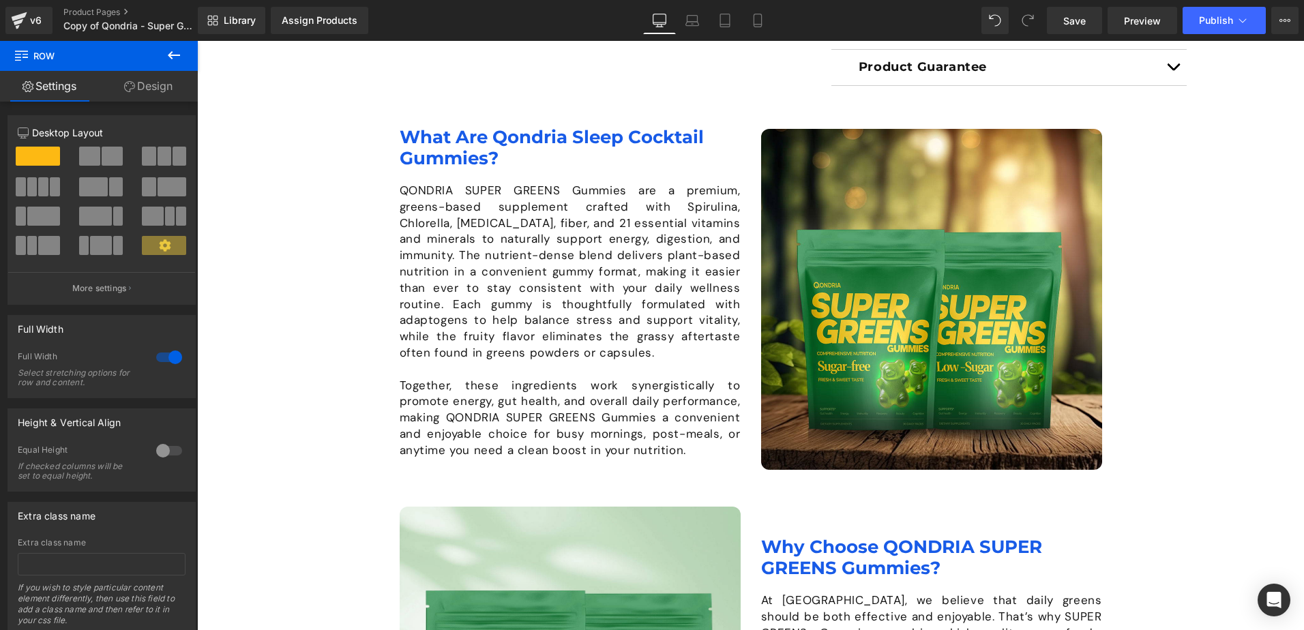
click at [451, 220] on p "QONDRIA SUPER GREENS Gummies are a premium, greens-based supplement crafted wit…" at bounding box center [570, 272] width 341 height 179
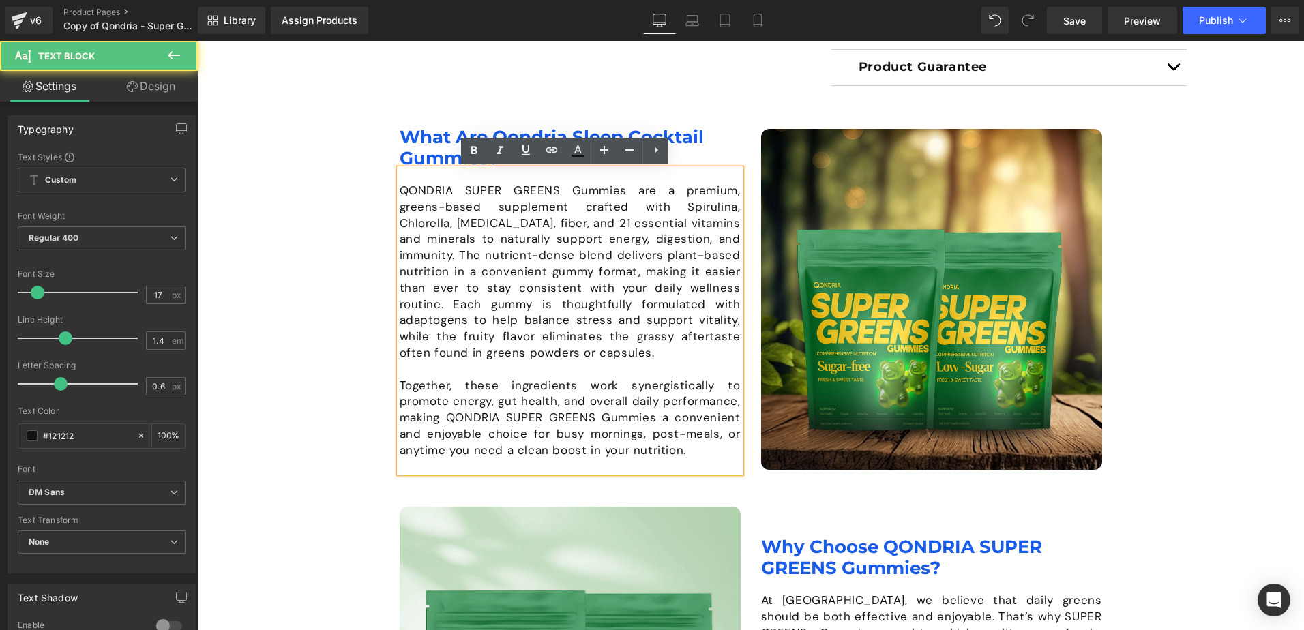
click at [402, 190] on p "QONDRIA SUPER GREENS Gummies are a premium, greens-based supplement crafted wit…" at bounding box center [570, 272] width 341 height 179
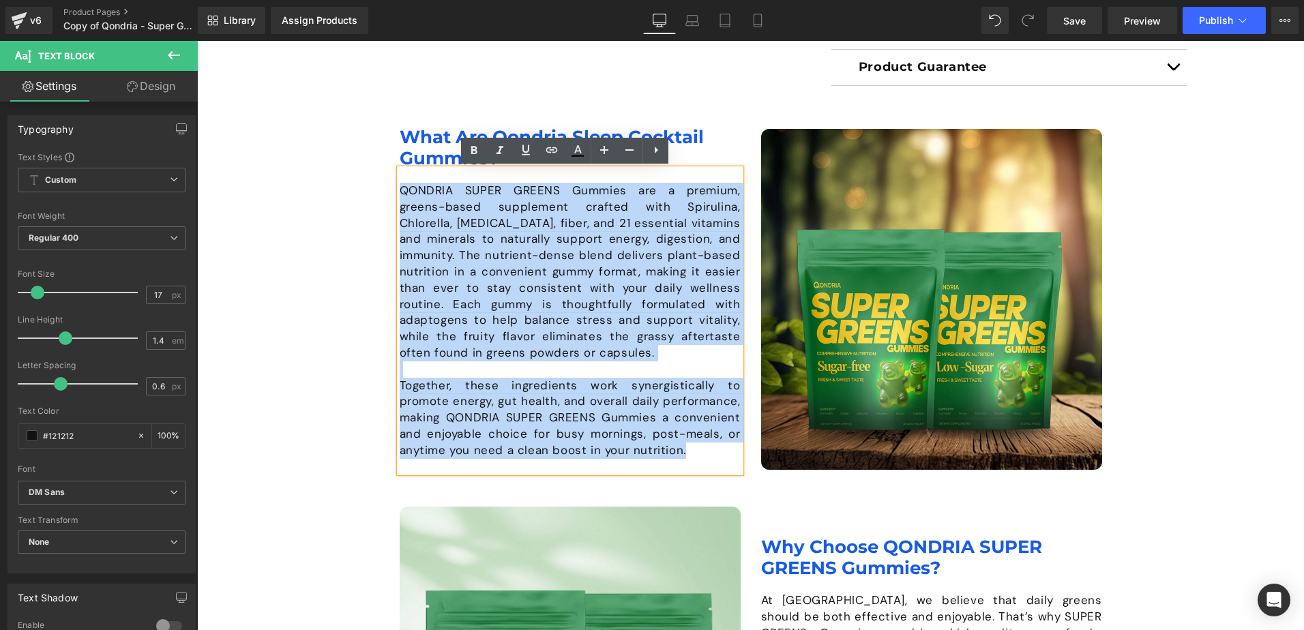
drag, startPoint x: 392, startPoint y: 192, endPoint x: 389, endPoint y: 183, distance: 9.3
click at [389, 183] on div "Image What Are Qondria Sleep Cocktail Gummies? Heading QONDRIA SUPER GREENS Gum…" at bounding box center [569, 300] width 361 height 346
paste div
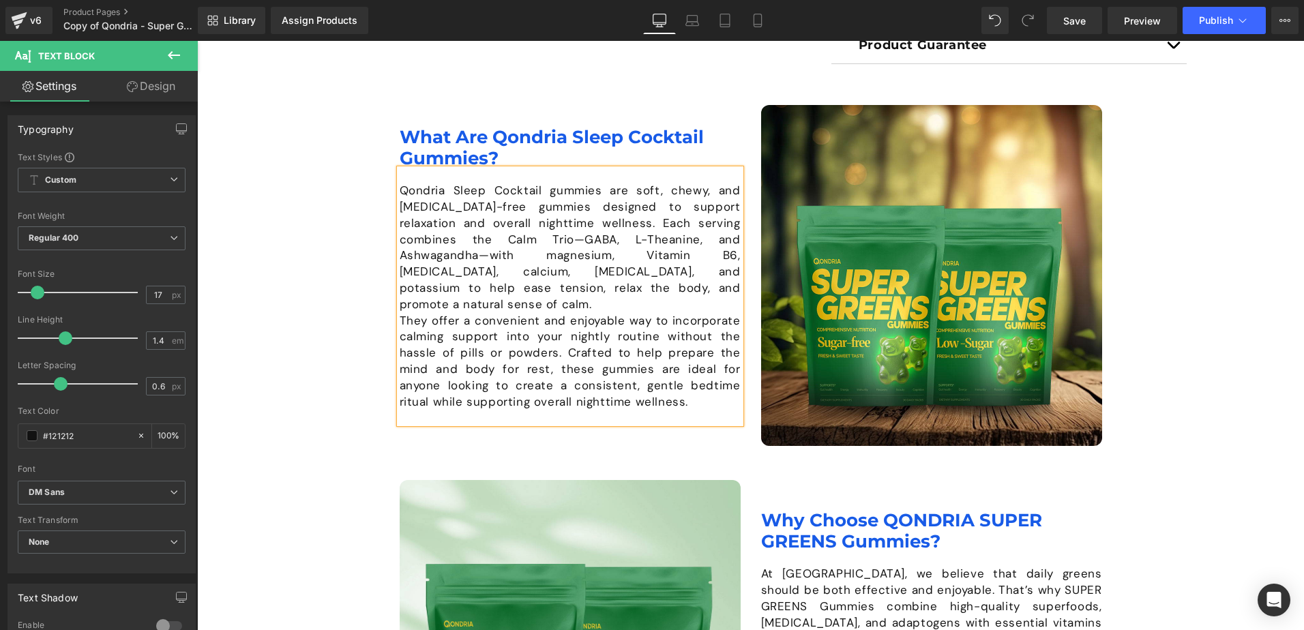
scroll to position [985, 0]
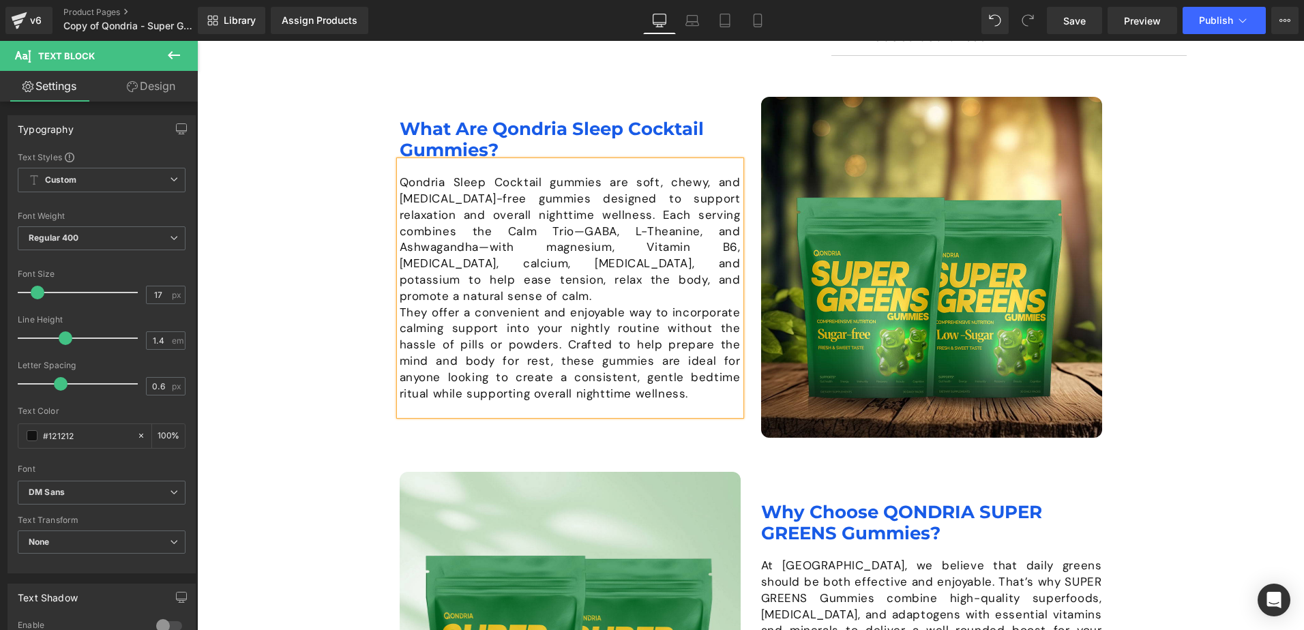
click at [595, 282] on p "Qondria Sleep Cocktail gummies are soft, chewy, and [MEDICAL_DATA]-free gummies…" at bounding box center [570, 240] width 341 height 130
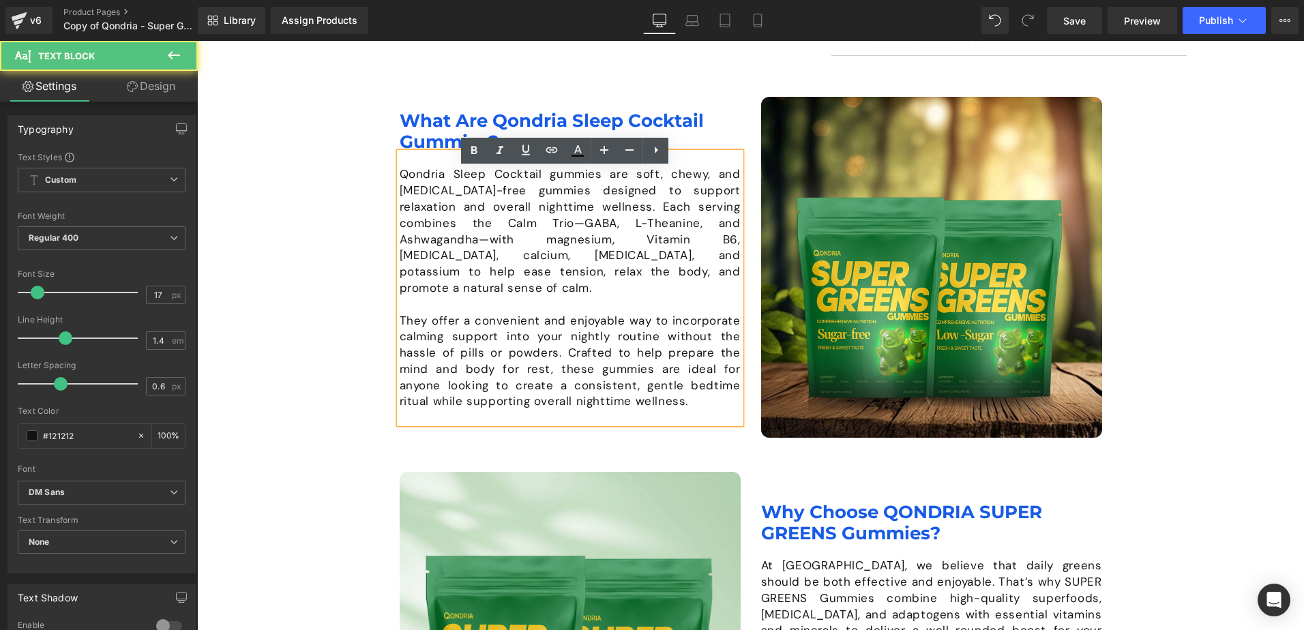
scroll to position [977, 0]
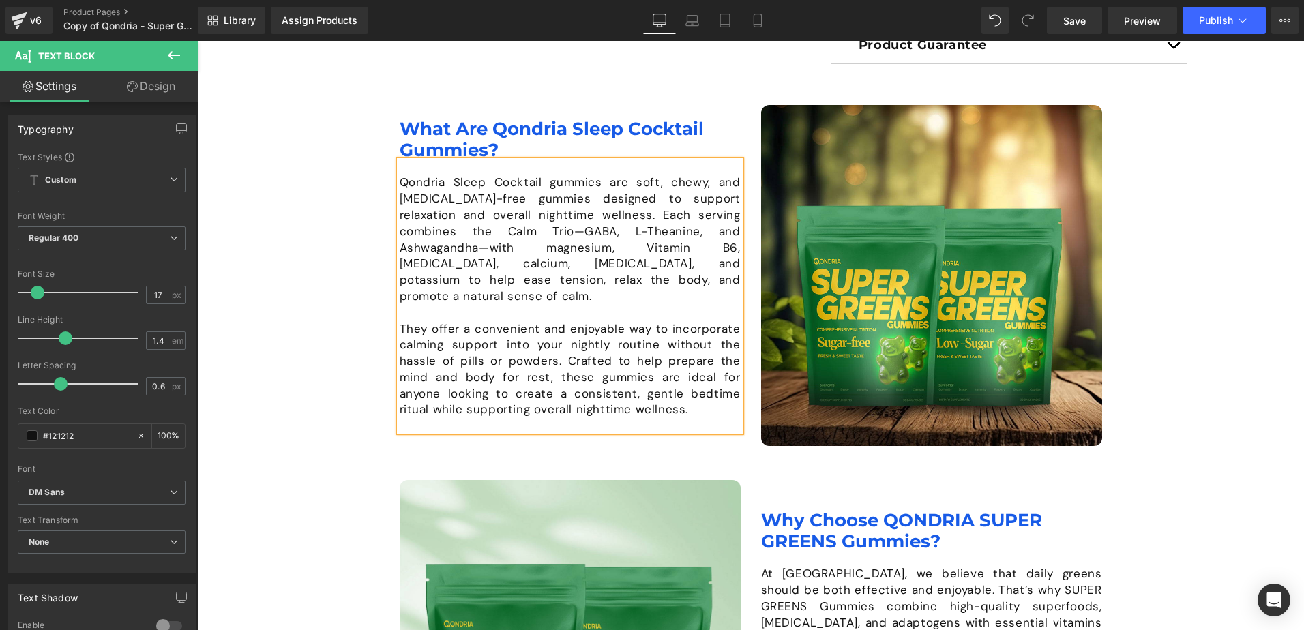
click at [437, 186] on p "Qondria Sleep Cocktail gummies are soft, chewy, and [MEDICAL_DATA]-free gummies…" at bounding box center [570, 240] width 341 height 130
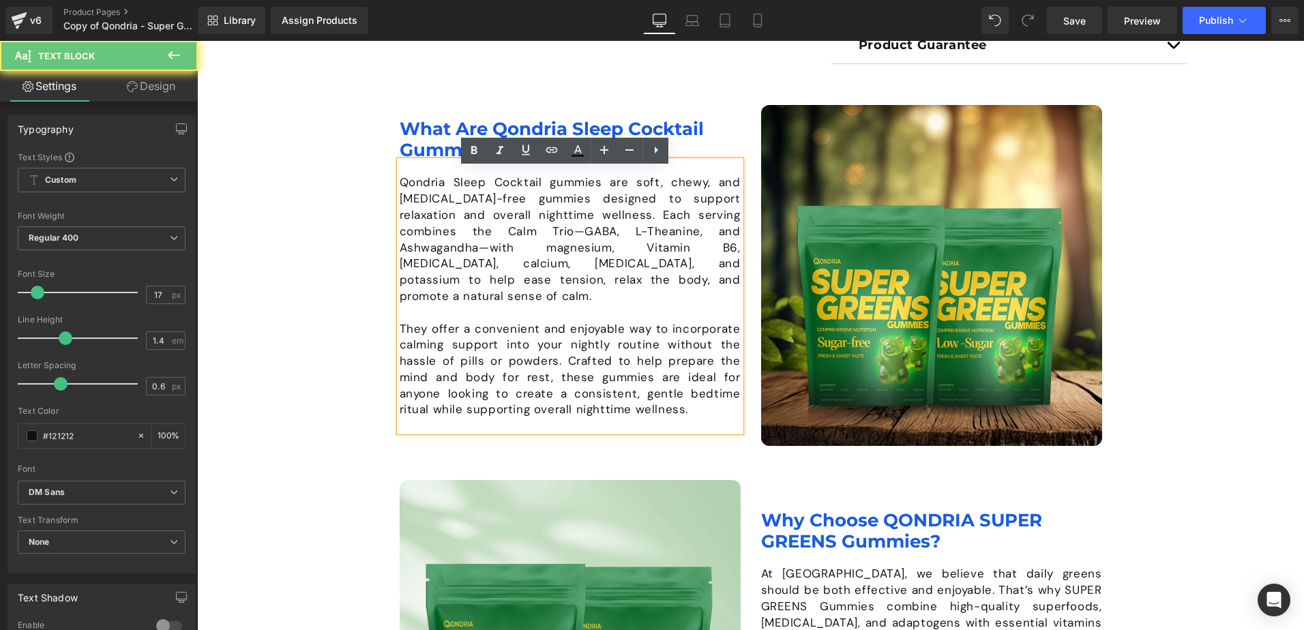
click at [425, 174] on div "Qondria Sleep Cocktail gummies are soft, chewy, and [MEDICAL_DATA]-free gummies…" at bounding box center [570, 296] width 341 height 271
click at [400, 186] on p "Qondria Sleep Cocktail gummies are soft, chewy, and [MEDICAL_DATA]-free gummies…" at bounding box center [570, 240] width 341 height 130
click at [357, 288] on div "Image What Are Qondria Sleep Cocktail Gummies? Heading Qondria Sleep Cocktail g…" at bounding box center [750, 463] width 1107 height 716
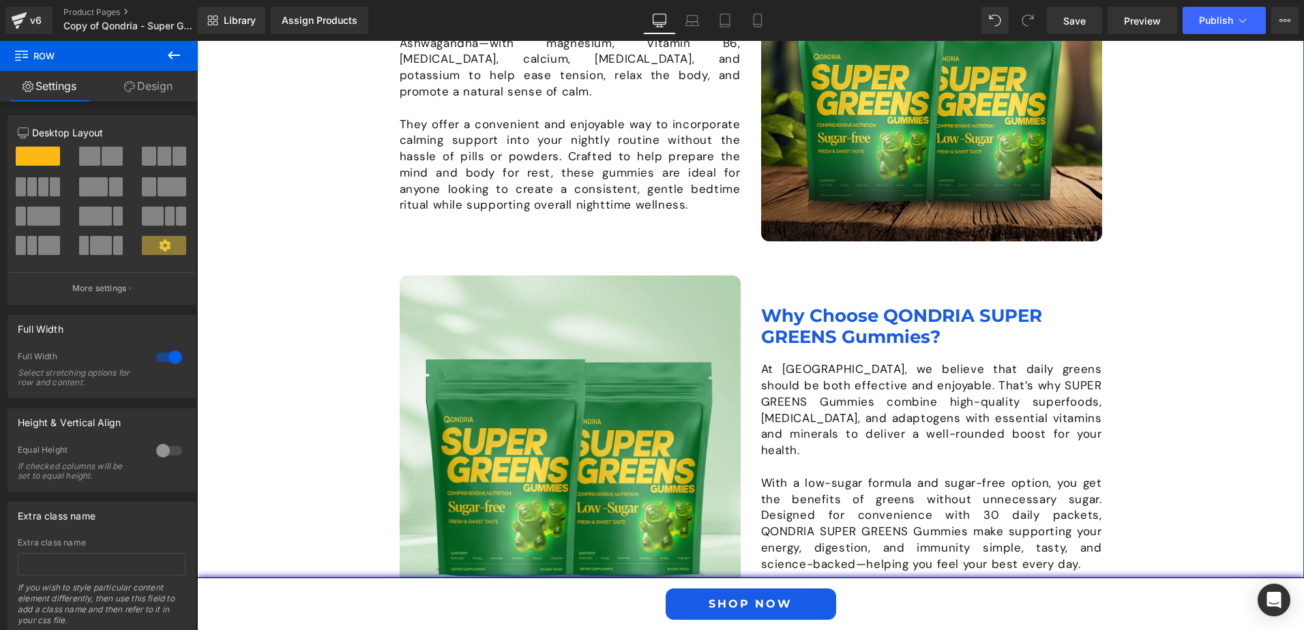
scroll to position [1249, 0]
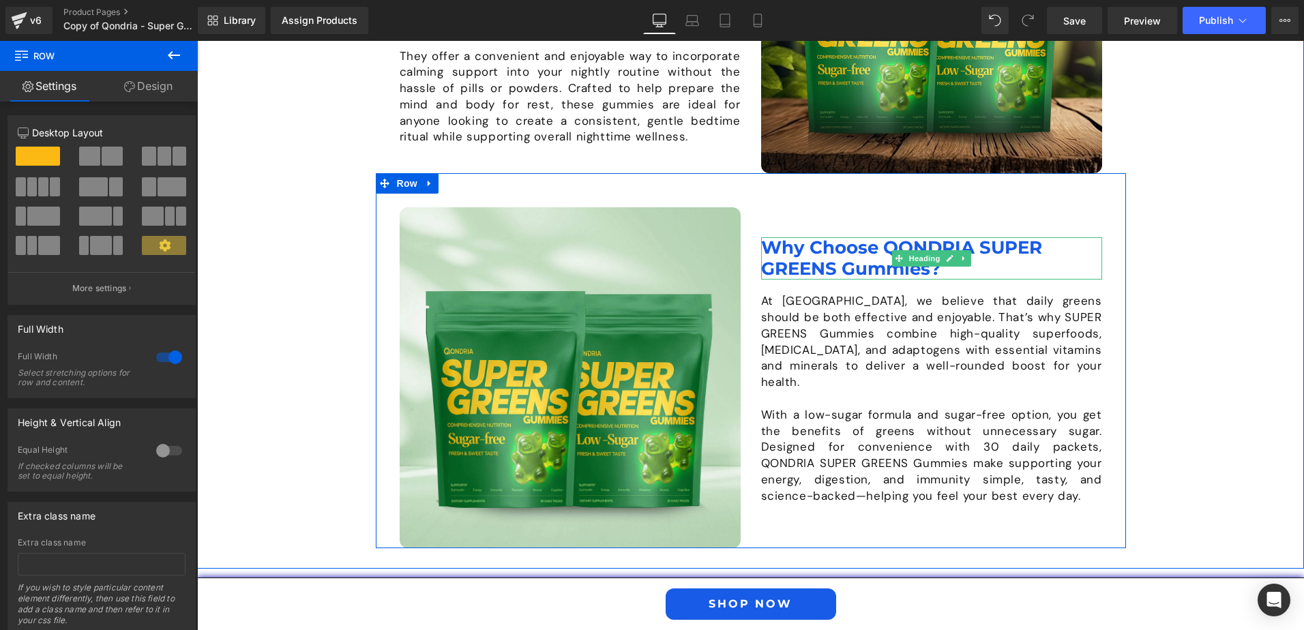
click at [810, 271] on h1 "Why Choose QONDRIA SUPER GREENS Gummies?" at bounding box center [931, 258] width 341 height 42
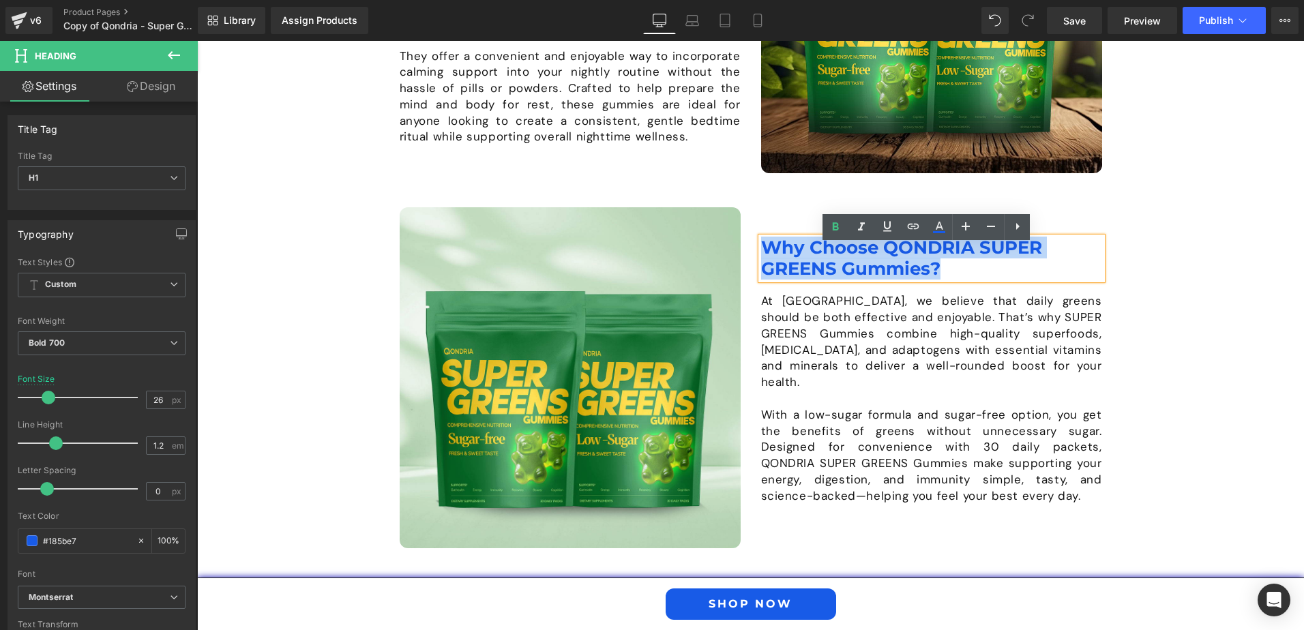
drag, startPoint x: 961, startPoint y: 284, endPoint x: 761, endPoint y: 258, distance: 201.4
click at [761, 258] on h1 "Why Choose QONDRIA SUPER GREENS Gummies?" at bounding box center [931, 258] width 341 height 42
paste div
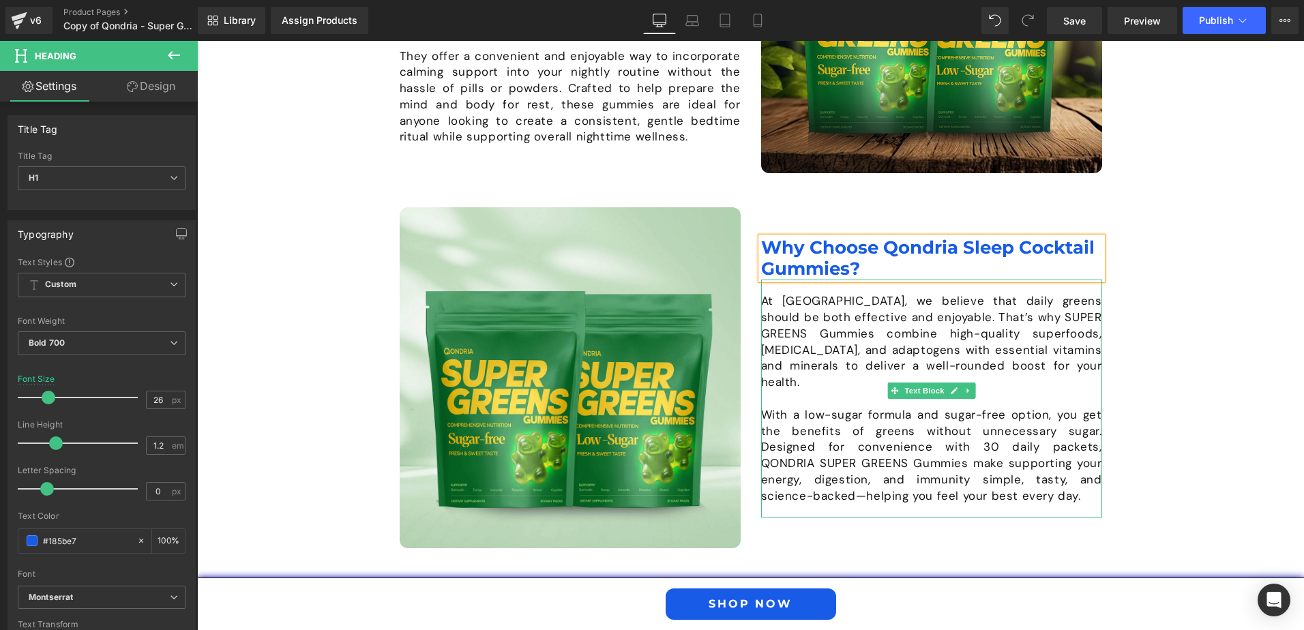
click at [777, 309] on p "At [GEOGRAPHIC_DATA], we believe that daily greens should be both effective and…" at bounding box center [931, 342] width 341 height 98
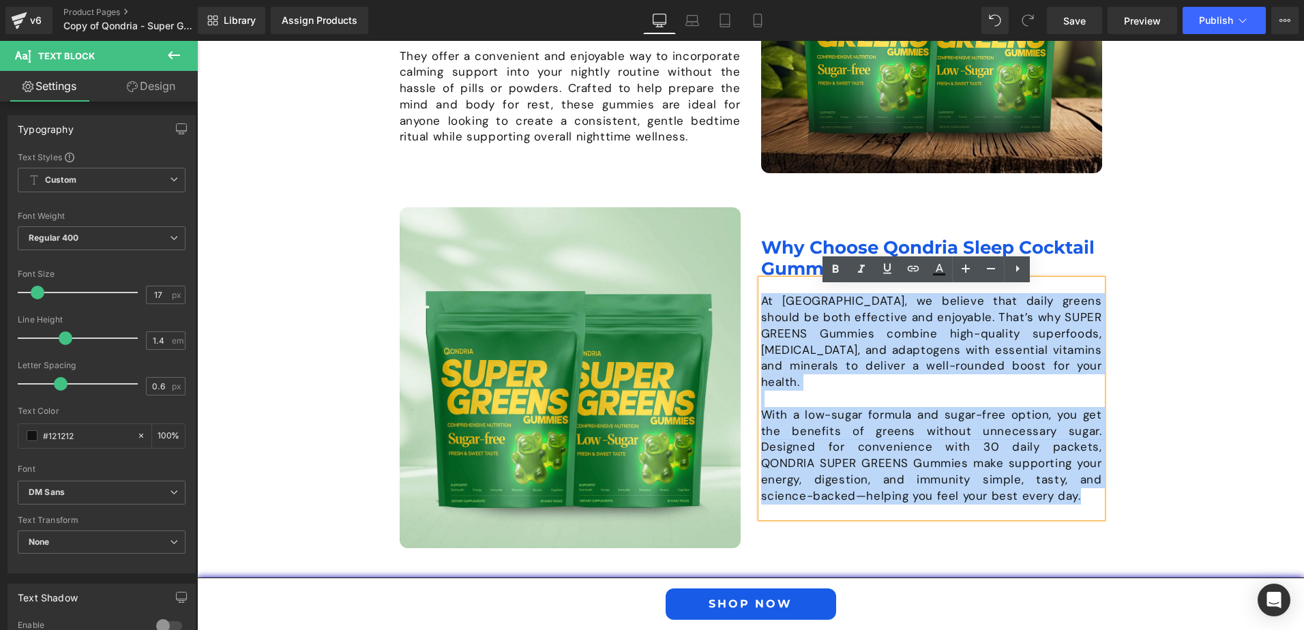
drag, startPoint x: 756, startPoint y: 312, endPoint x: 981, endPoint y: 495, distance: 290.3
click at [981, 495] on div "At [GEOGRAPHIC_DATA], we believe that daily greens should be both effective and…" at bounding box center [931, 399] width 341 height 238
paste div
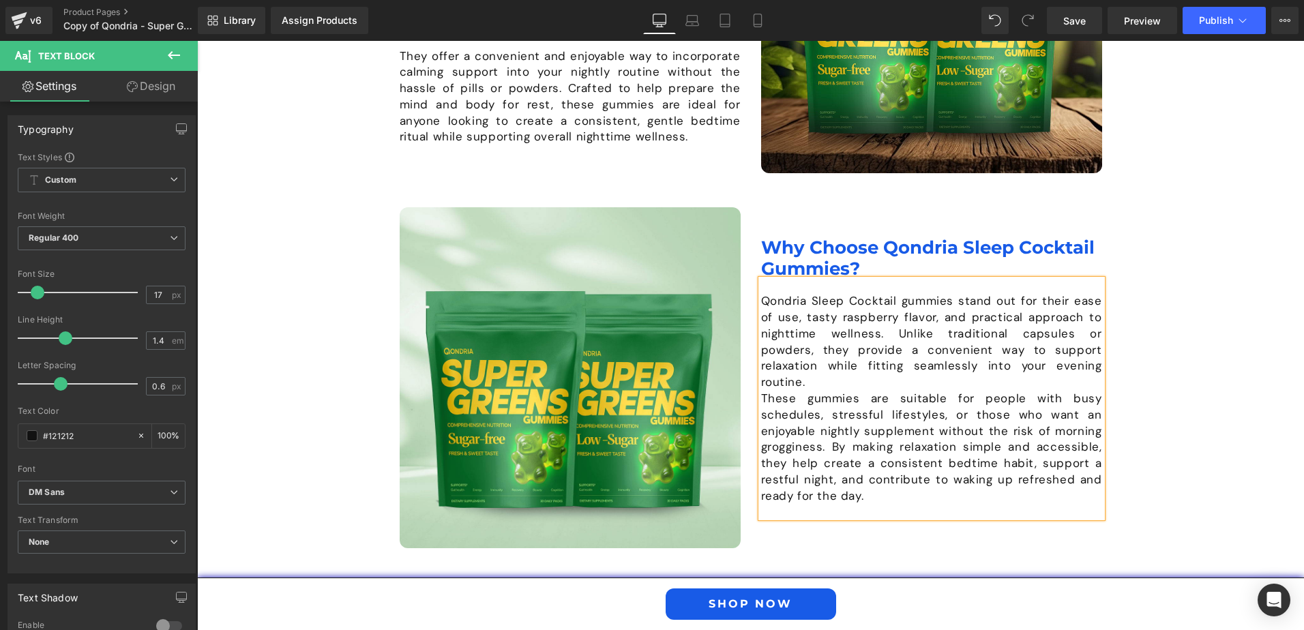
click at [1031, 372] on p "Qondria Sleep Cocktail gummies stand out for their ease of use, tasty raspberry…" at bounding box center [931, 342] width 341 height 98
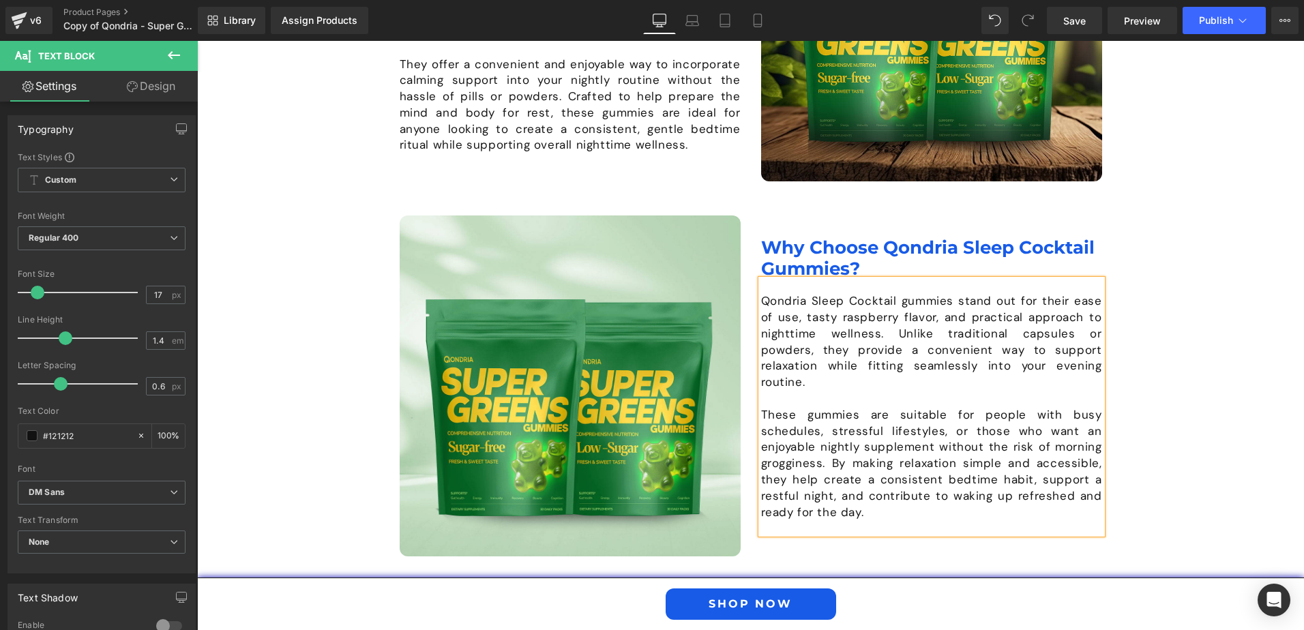
click at [1152, 401] on div "Image What Are Qondria Sleep Cocktail Gummies? Heading Qondria Sleep Cocktail g…" at bounding box center [750, 198] width 1107 height 716
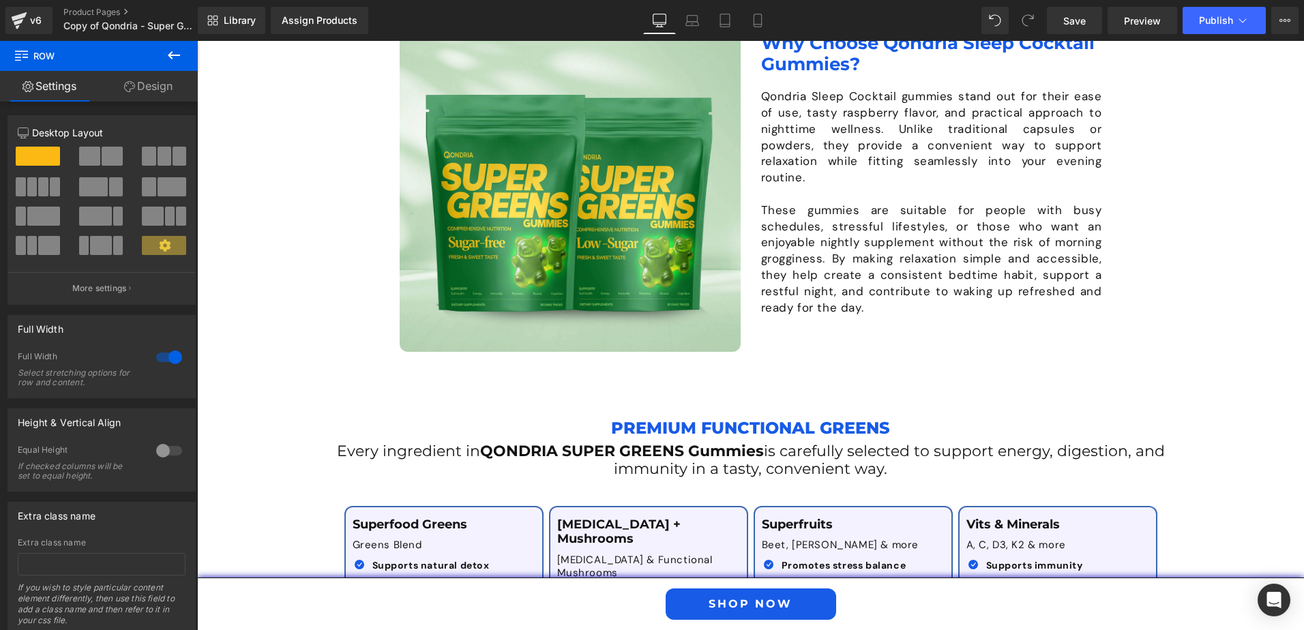
scroll to position [1582, 0]
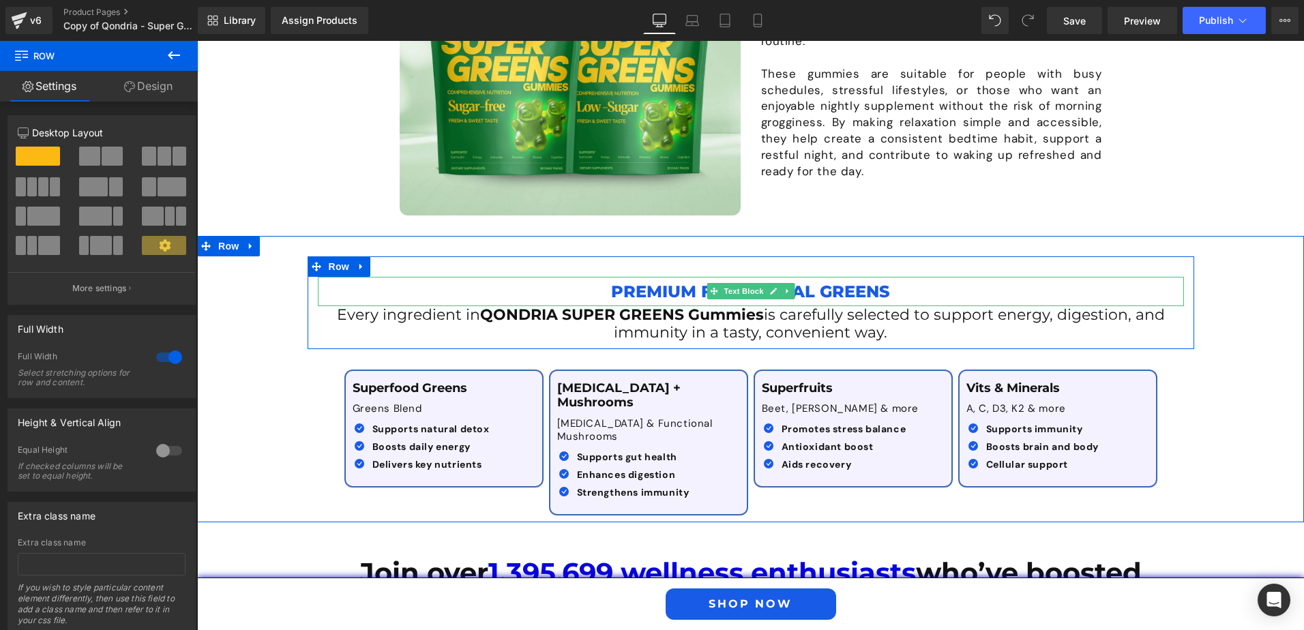
click at [664, 298] on p "Premium Functional Greens" at bounding box center [751, 291] width 866 height 29
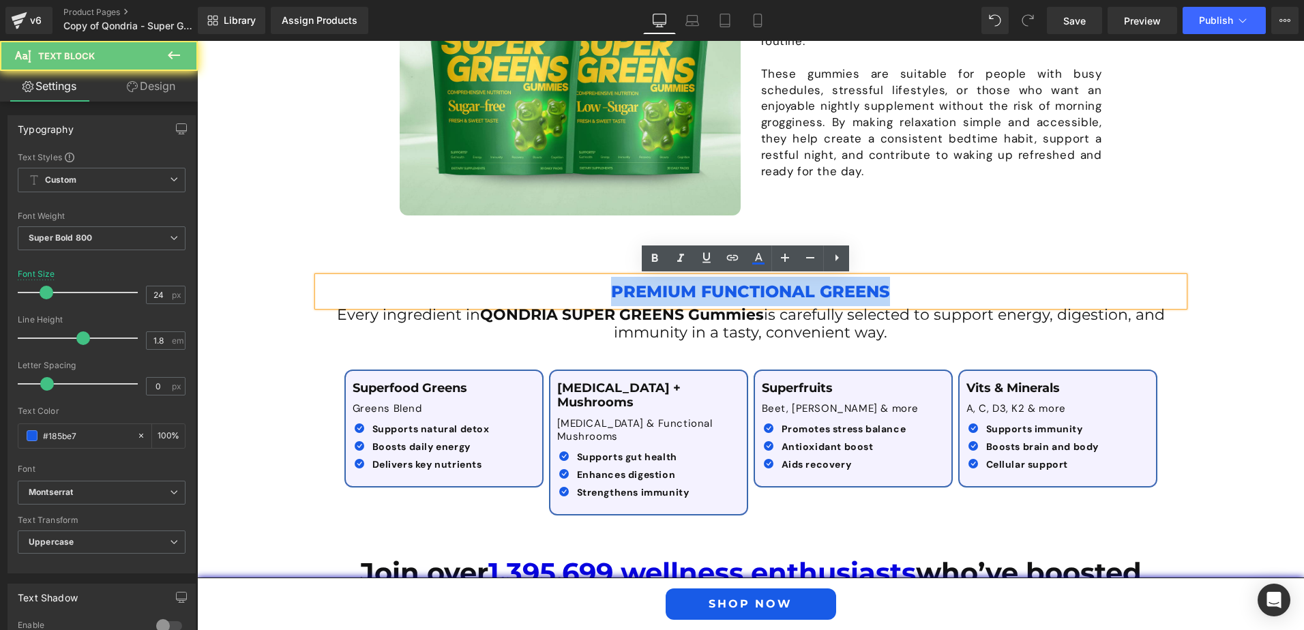
drag, startPoint x: 603, startPoint y: 293, endPoint x: 904, endPoint y: 297, distance: 300.1
click at [904, 297] on p "Premium Functional Greens" at bounding box center [751, 291] width 866 height 29
paste div
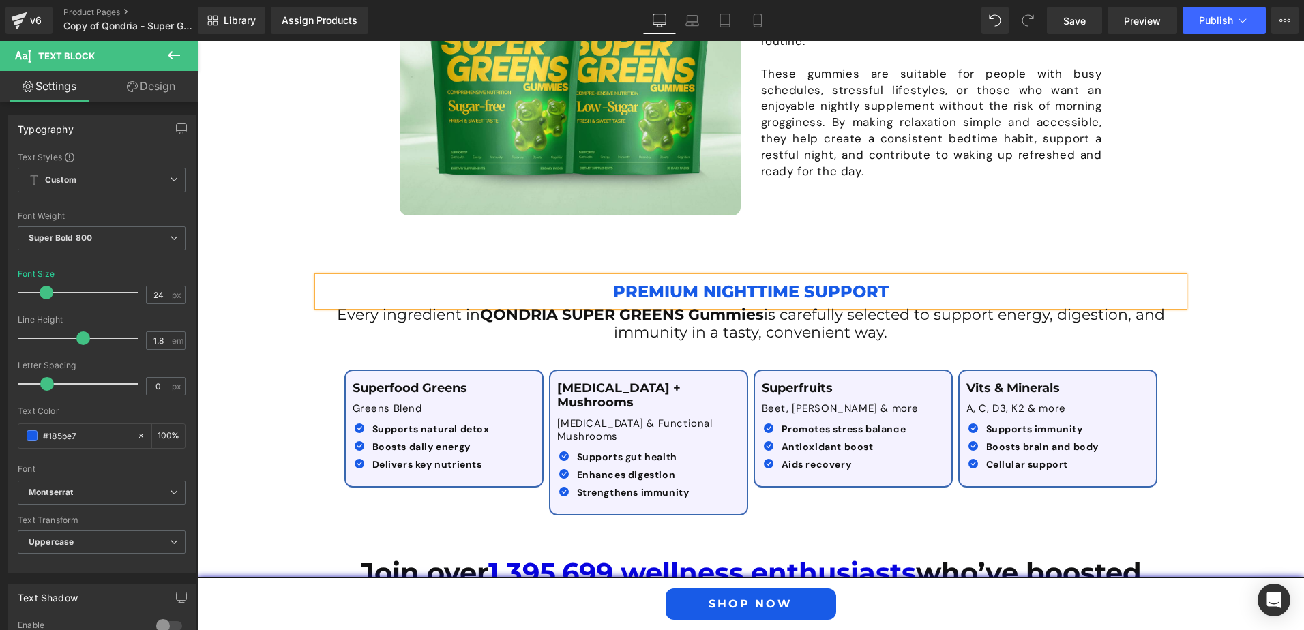
click at [583, 324] on h1 "Every ingredient in QONDRIA SUPER GREENS Gummies is carefully selected to suppo…" at bounding box center [751, 324] width 866 height 36
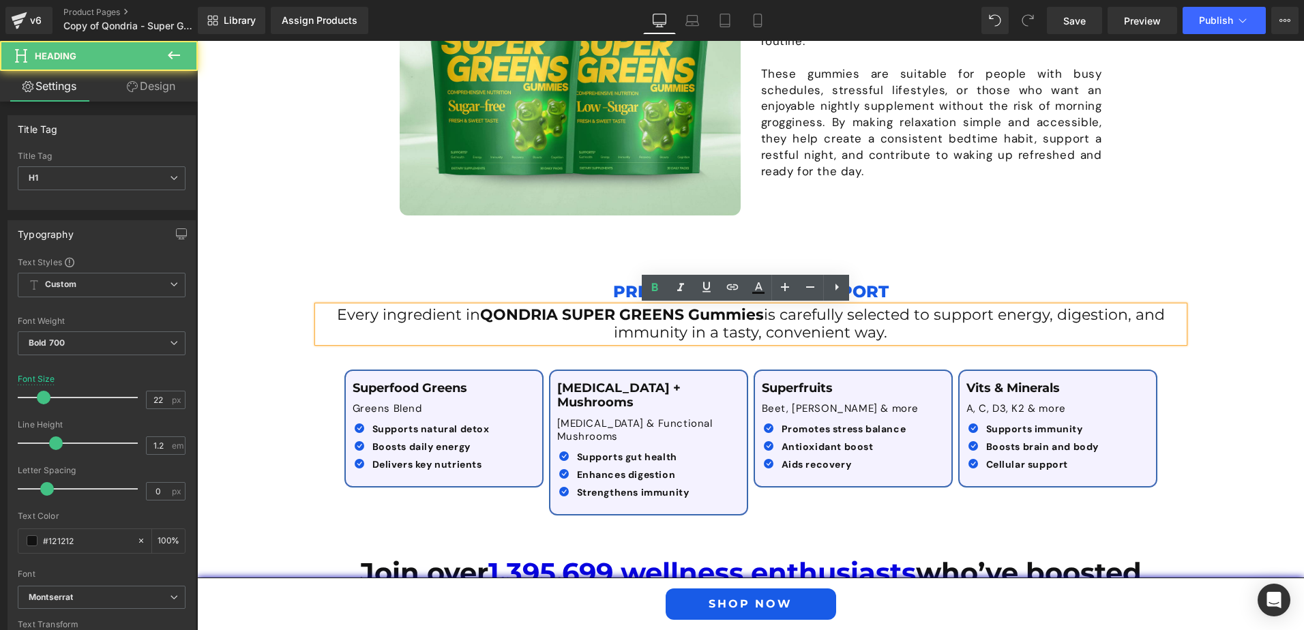
click at [867, 342] on span "is carefully selected to support energy, digestion, and immunity in a tasty, co…" at bounding box center [889, 323] width 551 height 36
drag, startPoint x: 887, startPoint y: 337, endPoint x: 323, endPoint y: 311, distance: 565.2
click at [323, 311] on h1 "Every ingredient in QONDRIA SUPER GREENS Gummies is carefully selected to suppo…" at bounding box center [751, 324] width 866 height 36
paste div
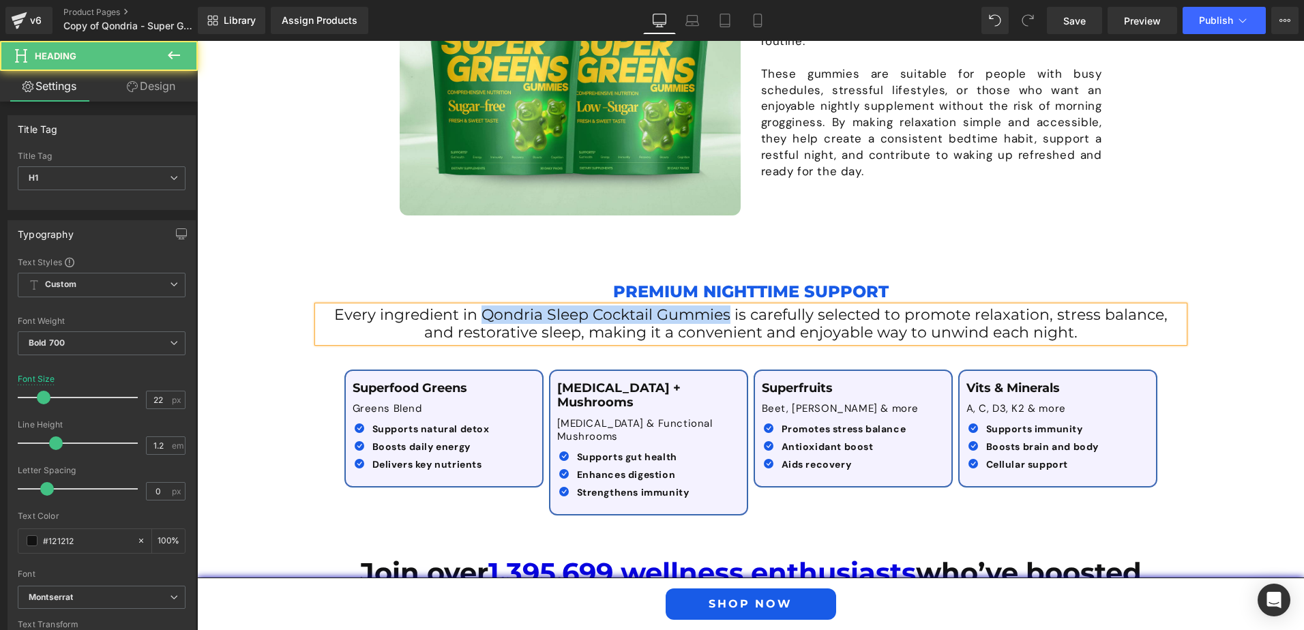
drag, startPoint x: 464, startPoint y: 315, endPoint x: 707, endPoint y: 323, distance: 243.6
click at [707, 323] on span "Every ingredient in Qondria Sleep Cocktail Gummies is carefully selected to pro…" at bounding box center [750, 323] width 833 height 36
click at [640, 308] on span "Every ingredient in Qondria Sleep Cocktail Gummies is carefully selected to pro…" at bounding box center [750, 323] width 833 height 36
click at [646, 312] on span "Every ingredient in Qondria Sleep Cocktail Gummies is carefully selected to pro…" at bounding box center [750, 323] width 833 height 36
drag, startPoint x: 624, startPoint y: 318, endPoint x: 572, endPoint y: 318, distance: 51.8
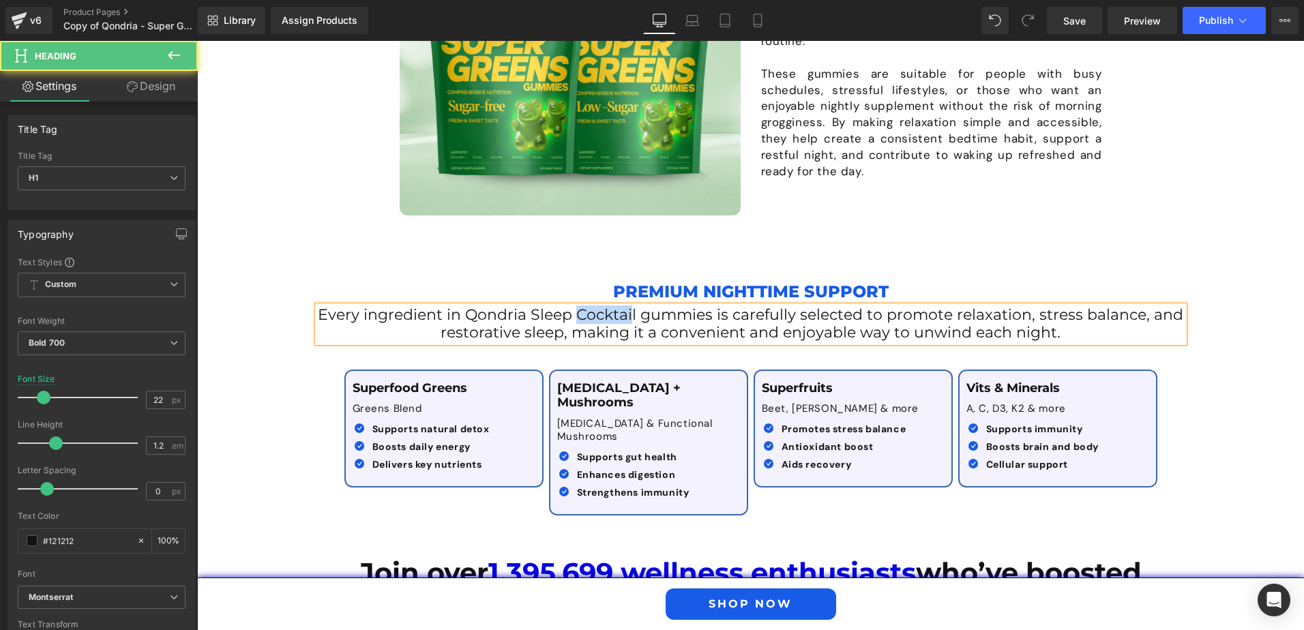
click at [572, 318] on span "Every ingredient in Qondria Sleep Cocktail gummies is carefully selected to pro…" at bounding box center [750, 323] width 865 height 36
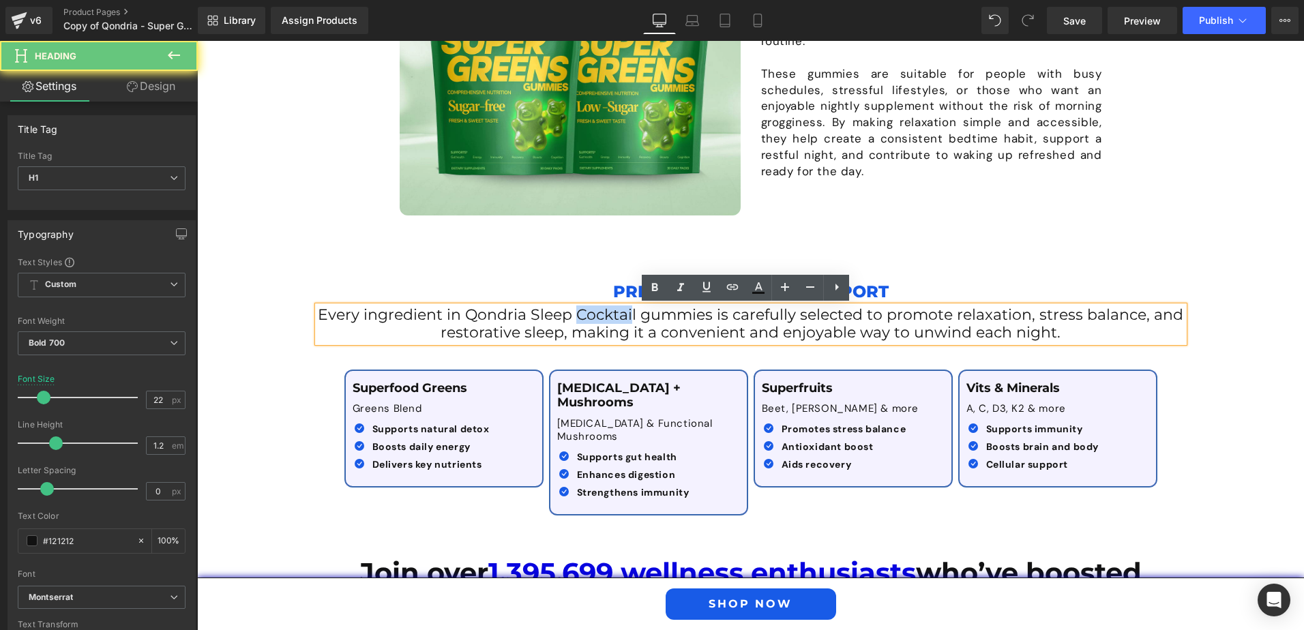
click at [629, 314] on span "Every ingredient in Qondria Sleep Cocktail gummies is carefully selected to pro…" at bounding box center [750, 323] width 865 height 36
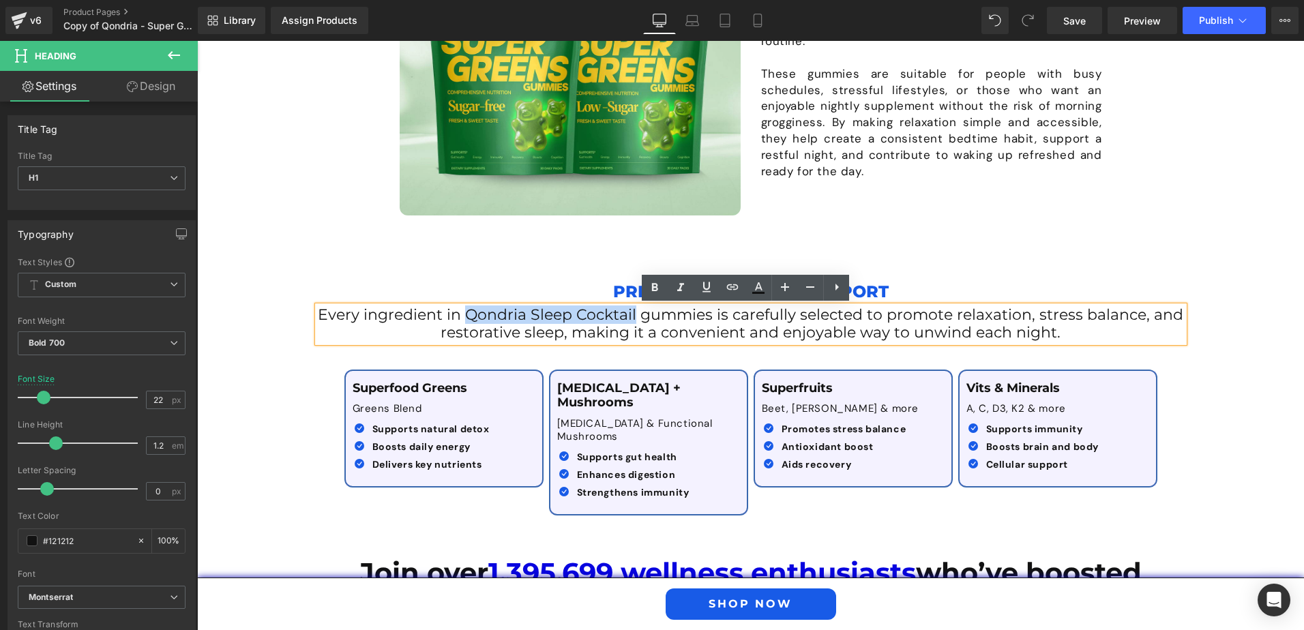
drag, startPoint x: 632, startPoint y: 314, endPoint x: 466, endPoint y: 316, distance: 165.7
click at [466, 316] on span "Every ingredient in Qondria Sleep Cocktail gummies is carefully selected to pro…" at bounding box center [750, 323] width 865 height 36
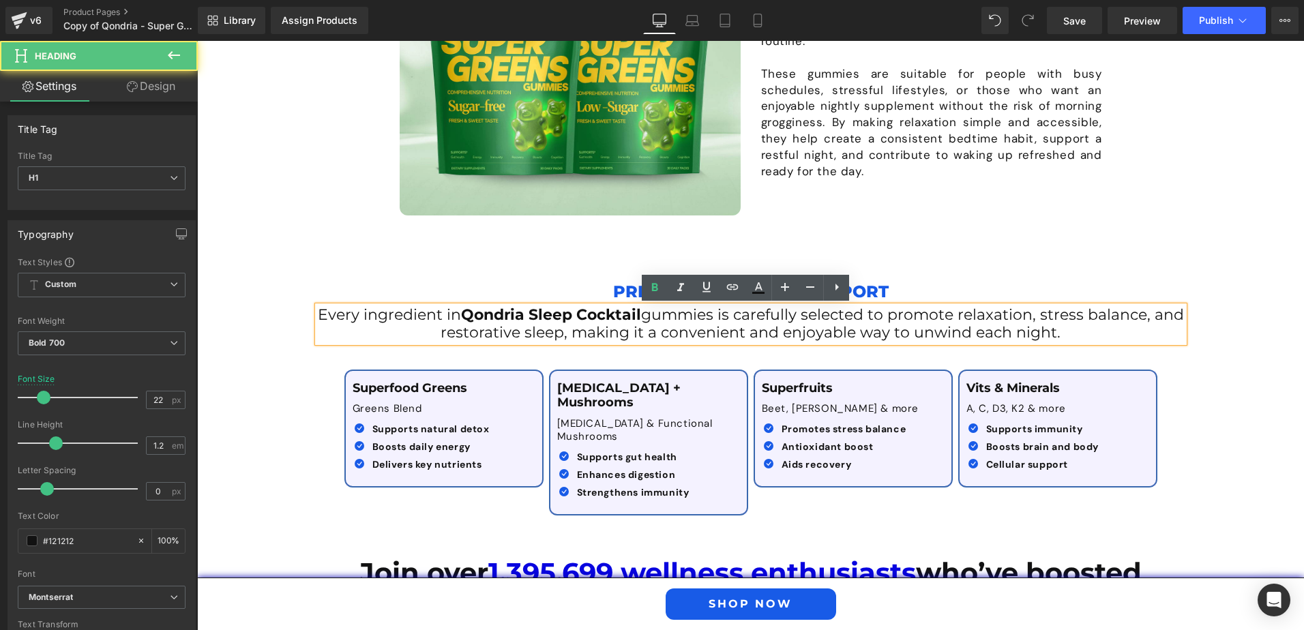
click at [686, 334] on span "gummies is carefully selected to promote relaxation, stress balance, and restor…" at bounding box center [812, 323] width 743 height 36
click at [1083, 286] on p "Premium Nighttime Support" at bounding box center [751, 291] width 866 height 29
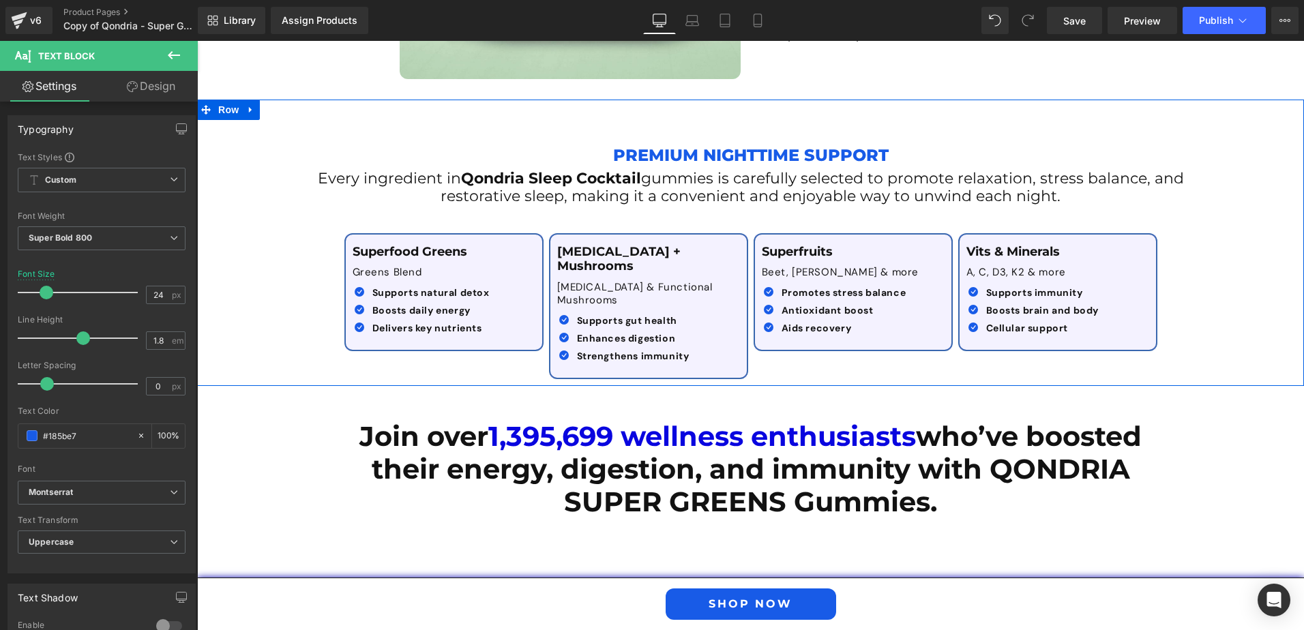
scroll to position [1787, 0]
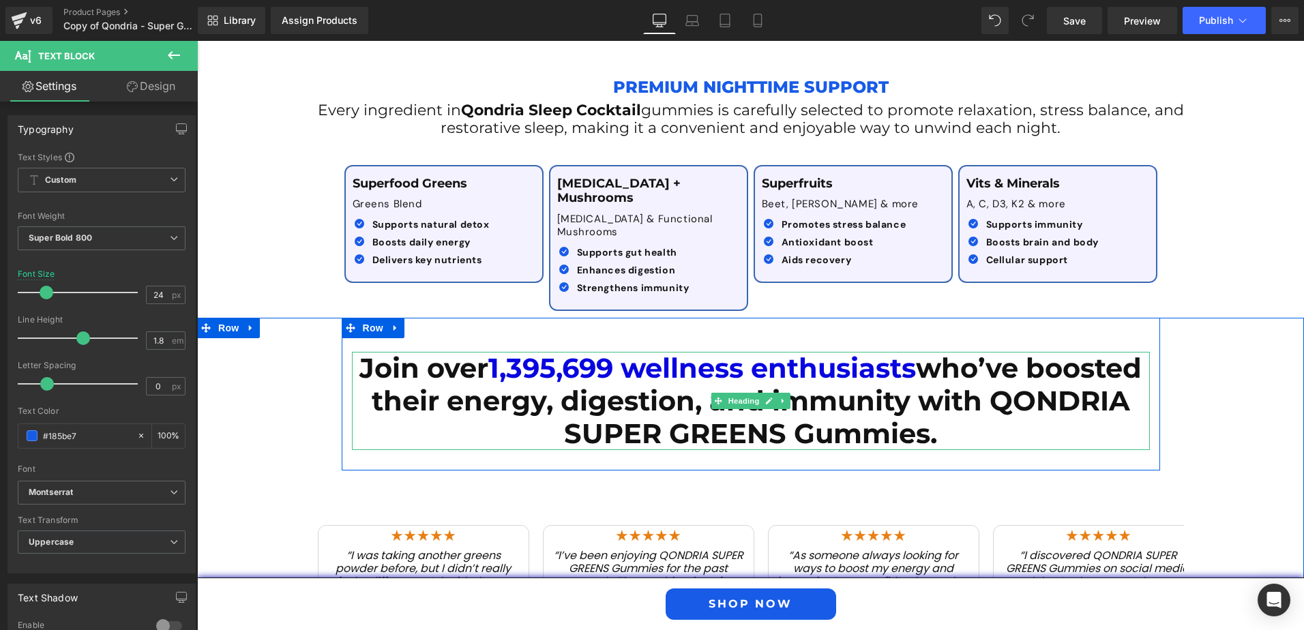
click at [481, 352] on h1 "Join over 1,395,699 wellness enthusiasts who’ve boosted their energy, digestion…" at bounding box center [751, 401] width 798 height 98
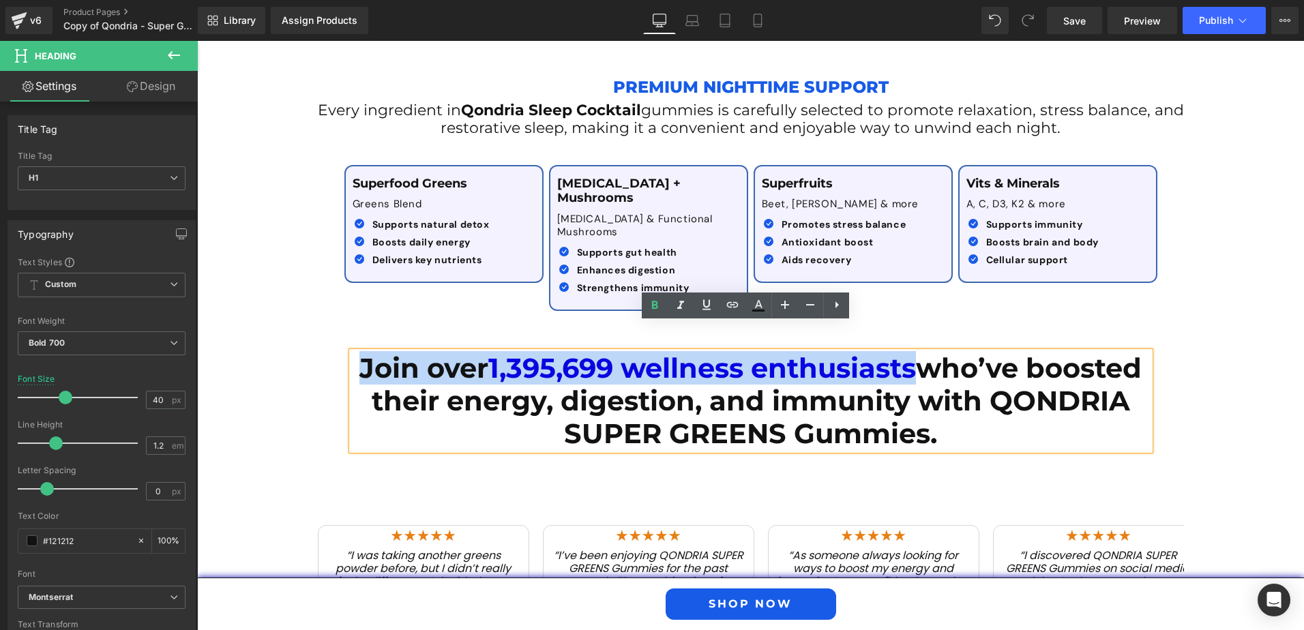
drag, startPoint x: 402, startPoint y: 344, endPoint x: 976, endPoint y: 351, distance: 573.5
click at [976, 352] on h1 "Join over 1,395,699 wellness enthusiasts who’ve boosted their energy, digestion…" at bounding box center [751, 401] width 798 height 98
paste div
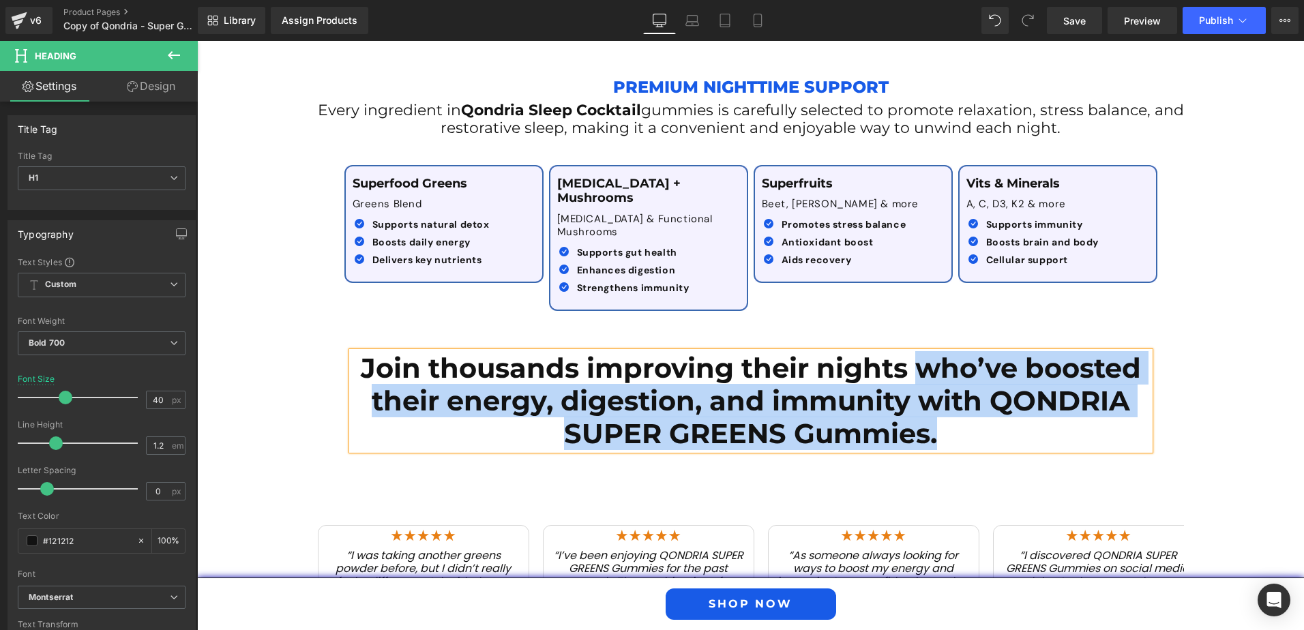
drag, startPoint x: 916, startPoint y: 338, endPoint x: 932, endPoint y: 408, distance: 72.0
click at [932, 408] on h1 "Join thousands improving their nights who’ve boosted their energy, digestion, a…" at bounding box center [751, 401] width 798 height 98
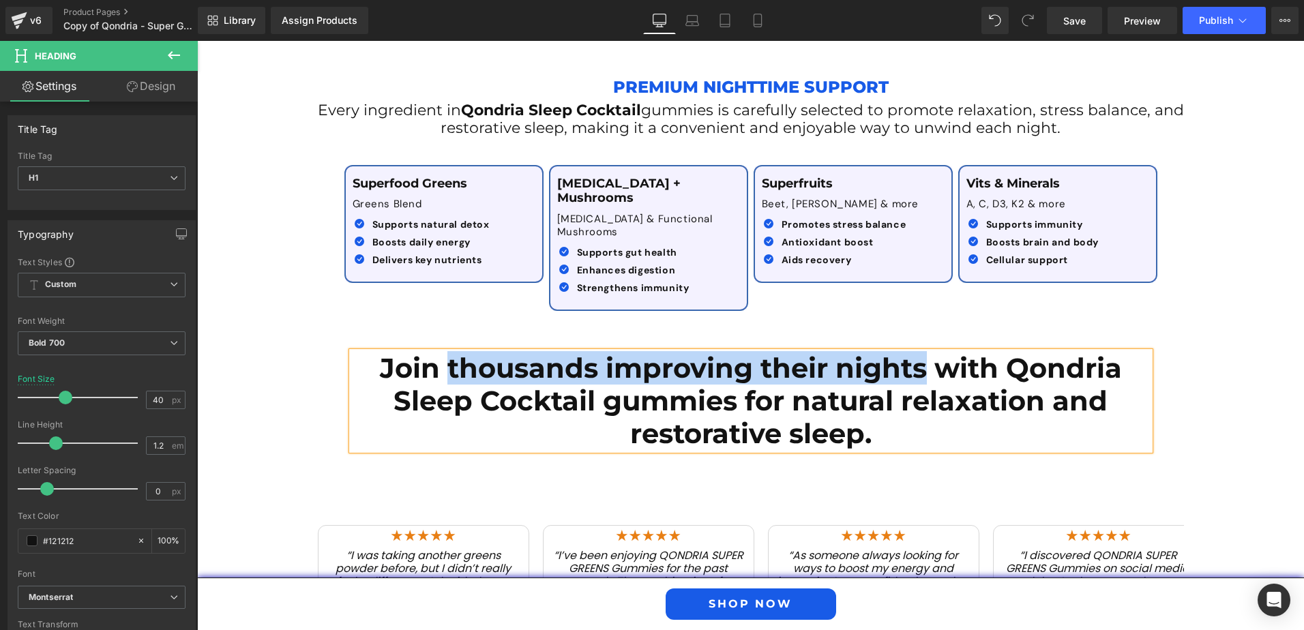
drag, startPoint x: 919, startPoint y: 344, endPoint x: 441, endPoint y: 350, distance: 478.1
click at [441, 352] on h1 "Join thousands improving their nights with Qondria Sleep Cocktail gummies for n…" at bounding box center [751, 401] width 798 height 98
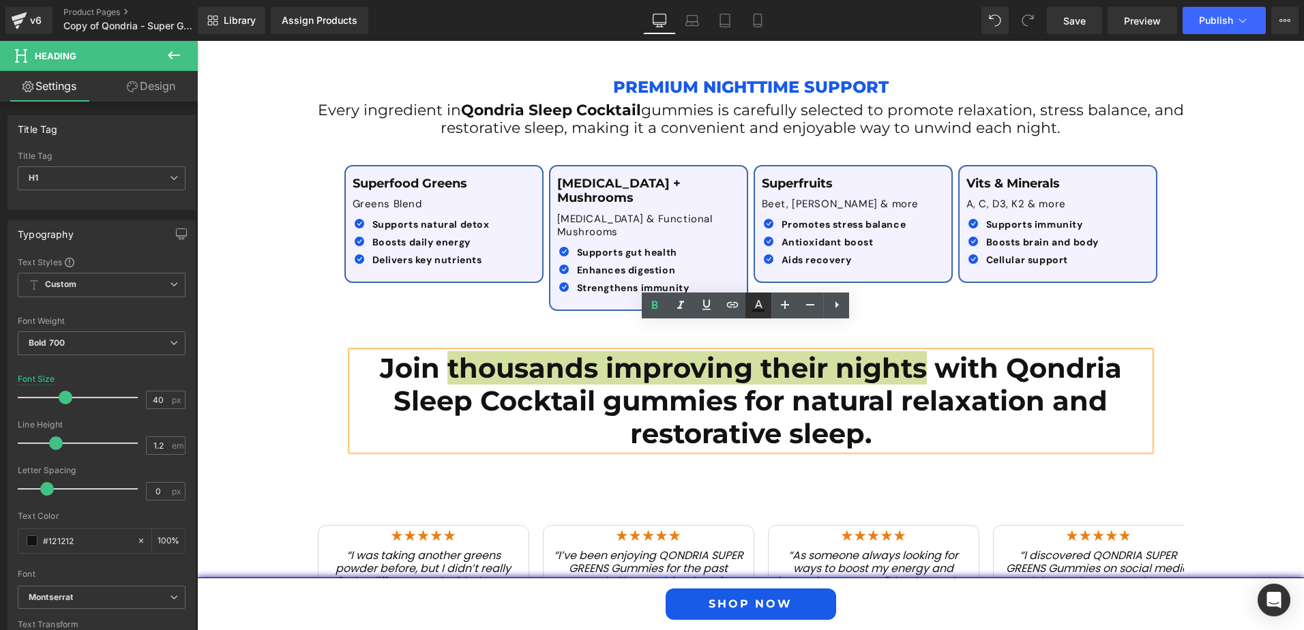
click at [765, 310] on icon at bounding box center [758, 305] width 16 height 16
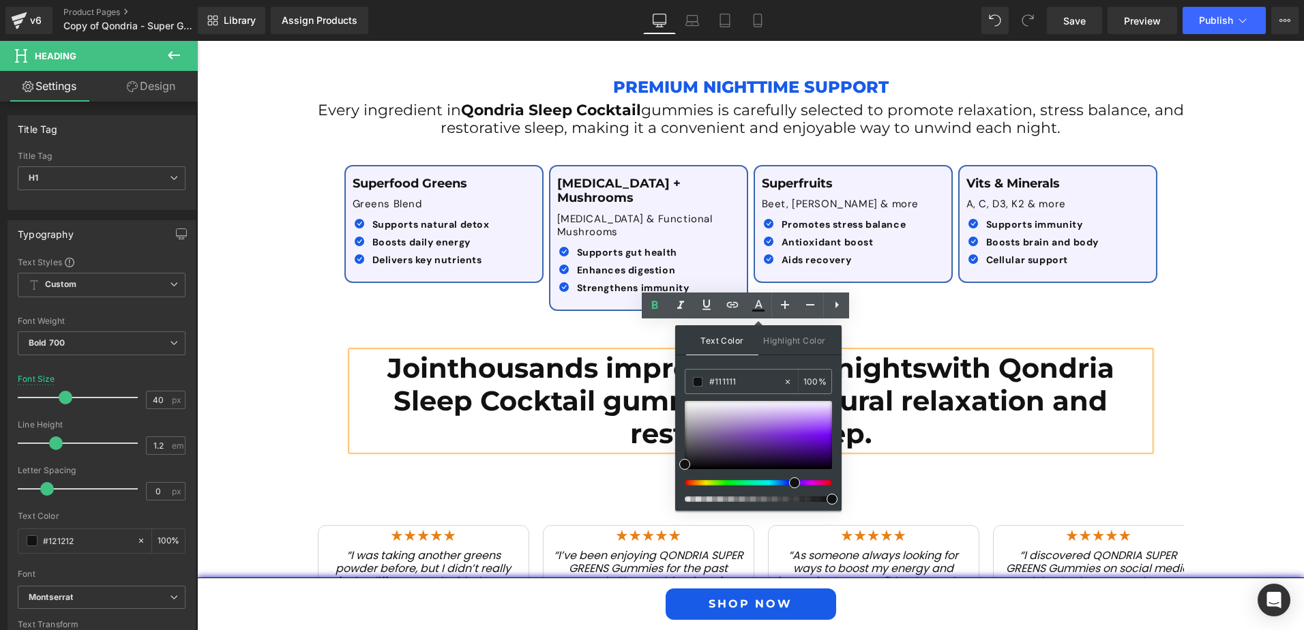
click at [789, 482] on div at bounding box center [752, 482] width 147 height 5
drag, startPoint x: 794, startPoint y: 484, endPoint x: 783, endPoint y: 486, distance: 11.1
click at [783, 486] on div at bounding box center [758, 451] width 147 height 101
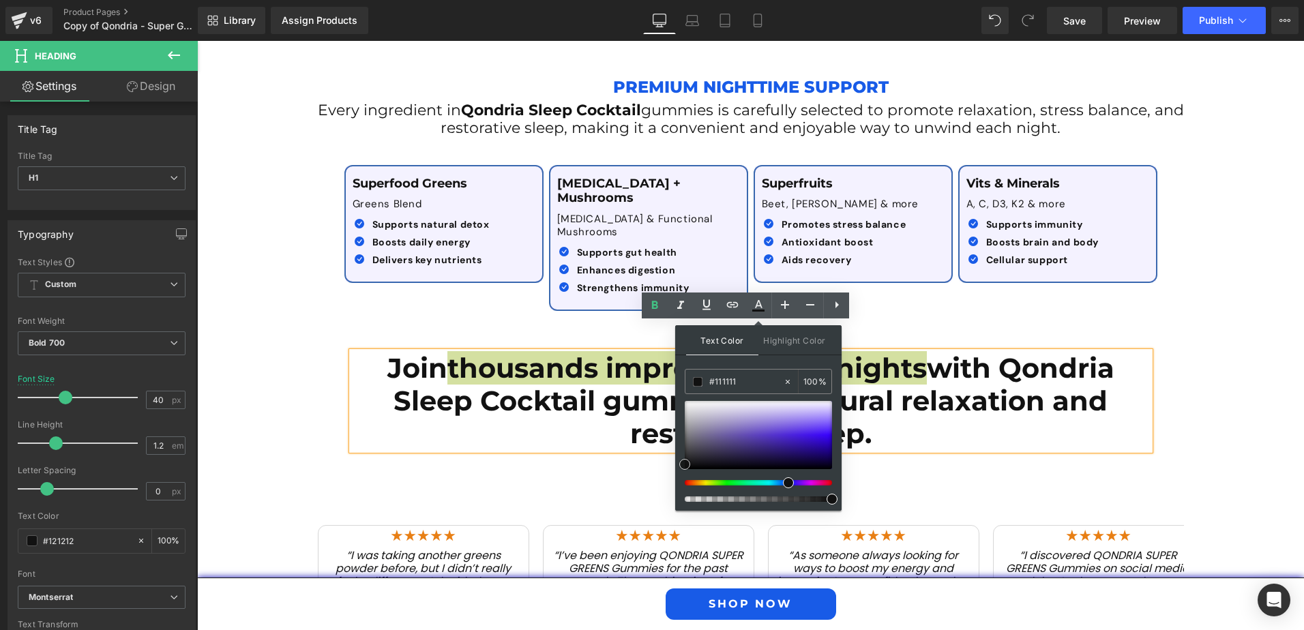
click at [813, 447] on div at bounding box center [758, 435] width 147 height 68
click at [802, 448] on div at bounding box center [758, 435] width 147 height 68
click at [784, 443] on div at bounding box center [758, 435] width 147 height 68
click at [815, 436] on div at bounding box center [758, 435] width 147 height 68
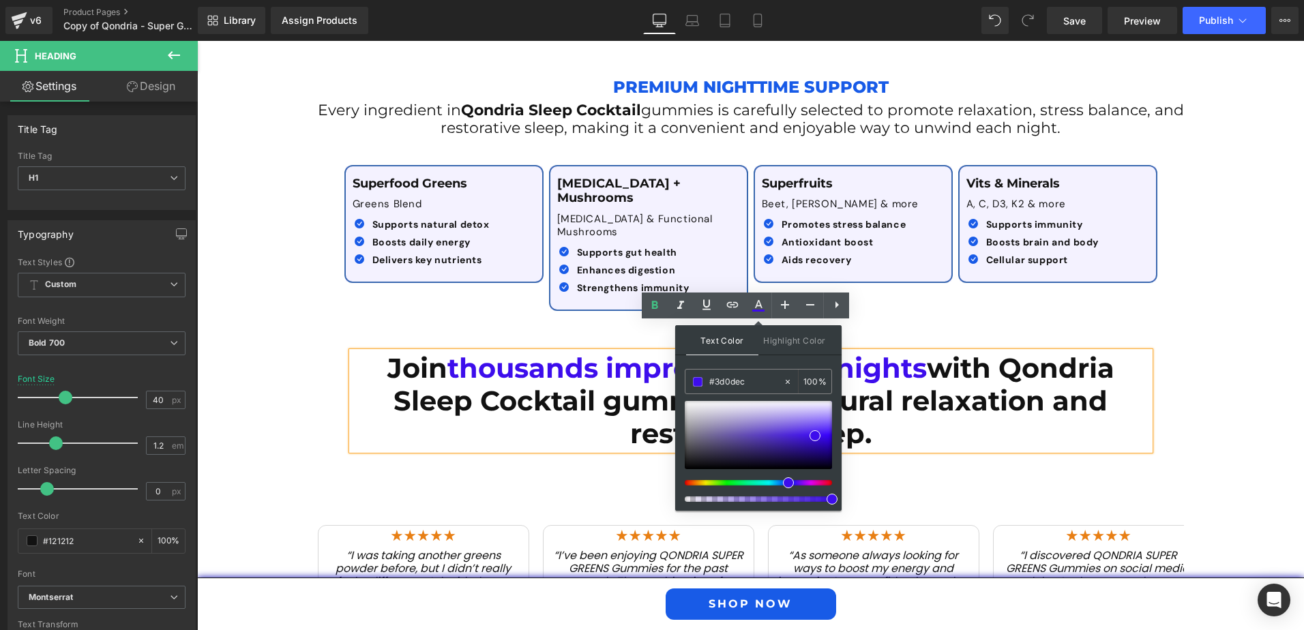
click at [1186, 358] on div "Join thousands improving their nights with Qondria Sleep Cocktail gummies for n…" at bounding box center [750, 527] width 1107 height 418
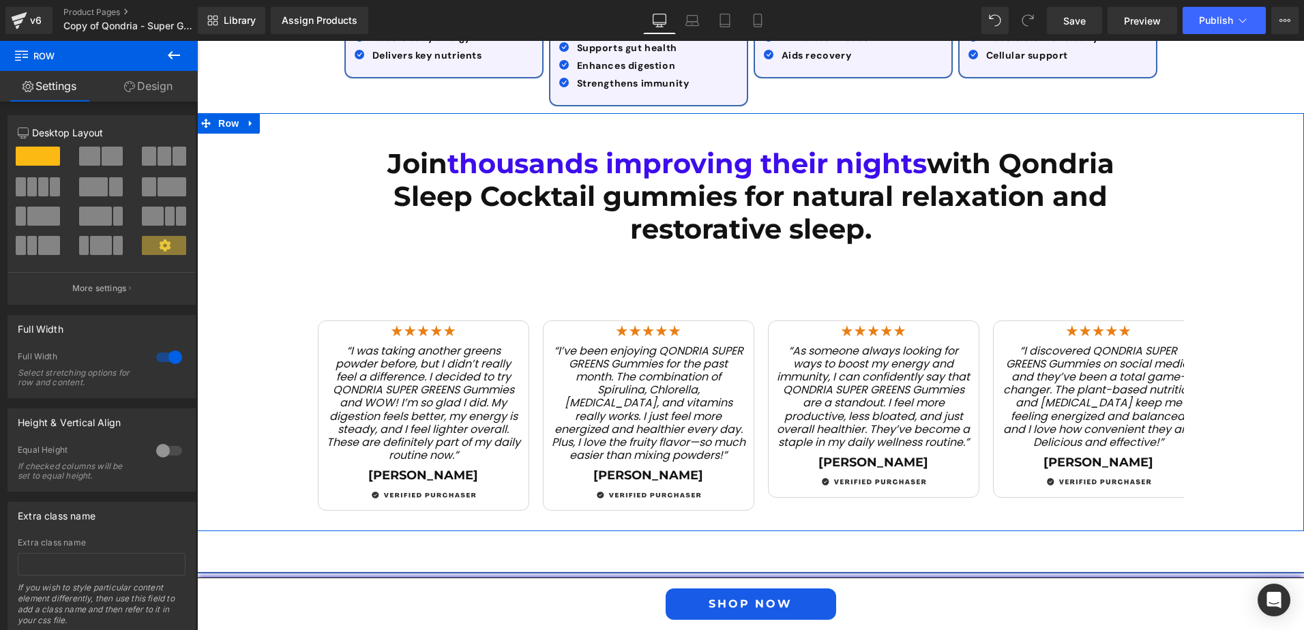
scroll to position [2059, 0]
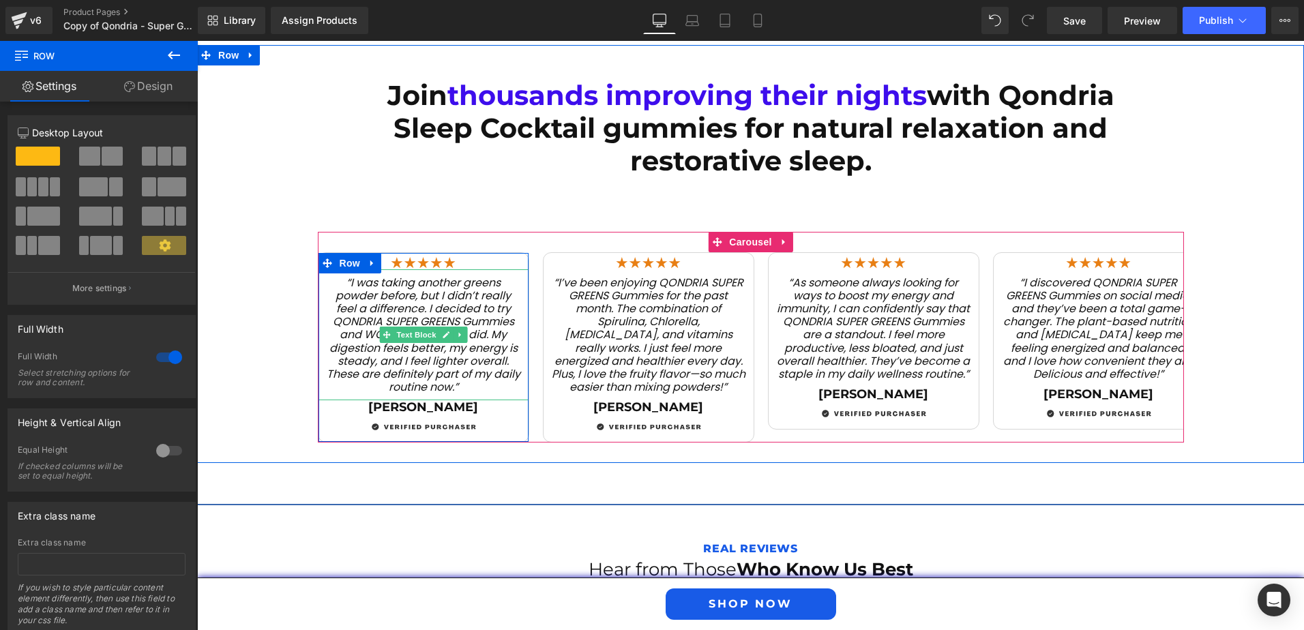
click at [359, 275] on span "“I was taking another greens powder before, but I didn’t really feel a differen…" at bounding box center [424, 335] width 194 height 121
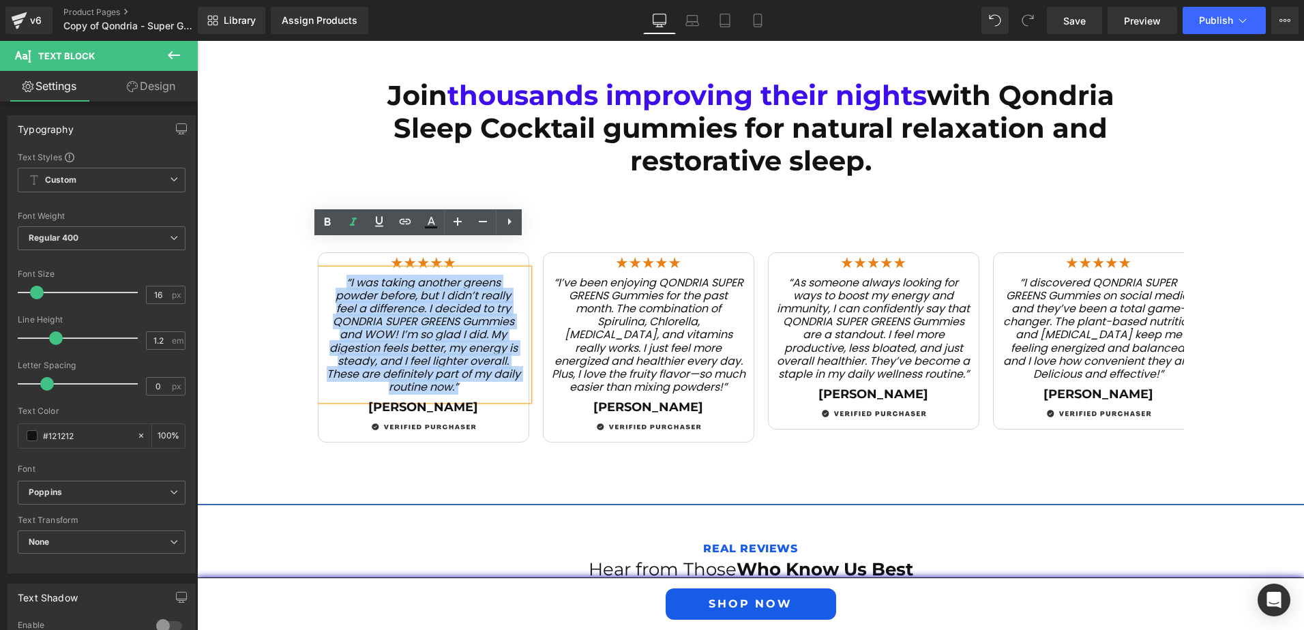
drag, startPoint x: 340, startPoint y: 252, endPoint x: 459, endPoint y: 368, distance: 166.4
click at [459, 368] on div "“I was taking another greens powder before, but I didn’t really feel a differen…" at bounding box center [423, 335] width 210 height 132
paste div
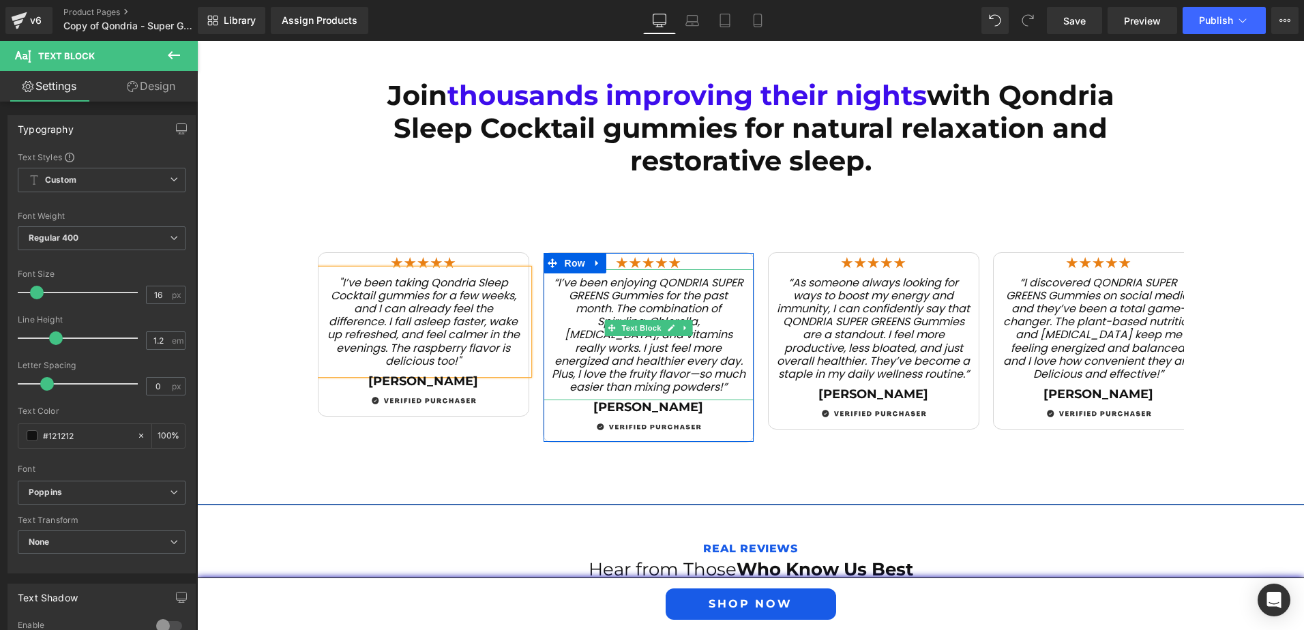
click at [569, 319] on span "“I’ve been enjoying QONDRIA SUPER GREENS Gummies for the past month. The combin…" at bounding box center [649, 335] width 194 height 121
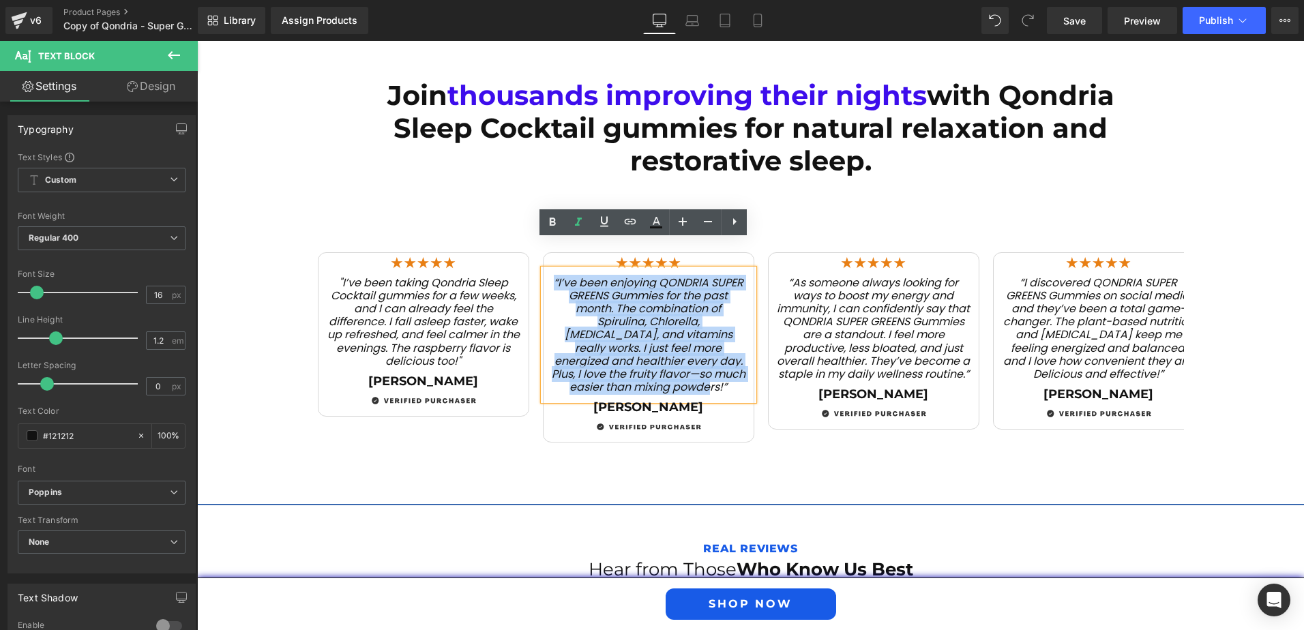
drag, startPoint x: 739, startPoint y: 346, endPoint x: 538, endPoint y: 251, distance: 221.8
click at [543, 269] on div "“I’ve been enjoying QONDRIA SUPER GREENS Gummies for the past month. The combin…" at bounding box center [648, 335] width 210 height 132
paste div
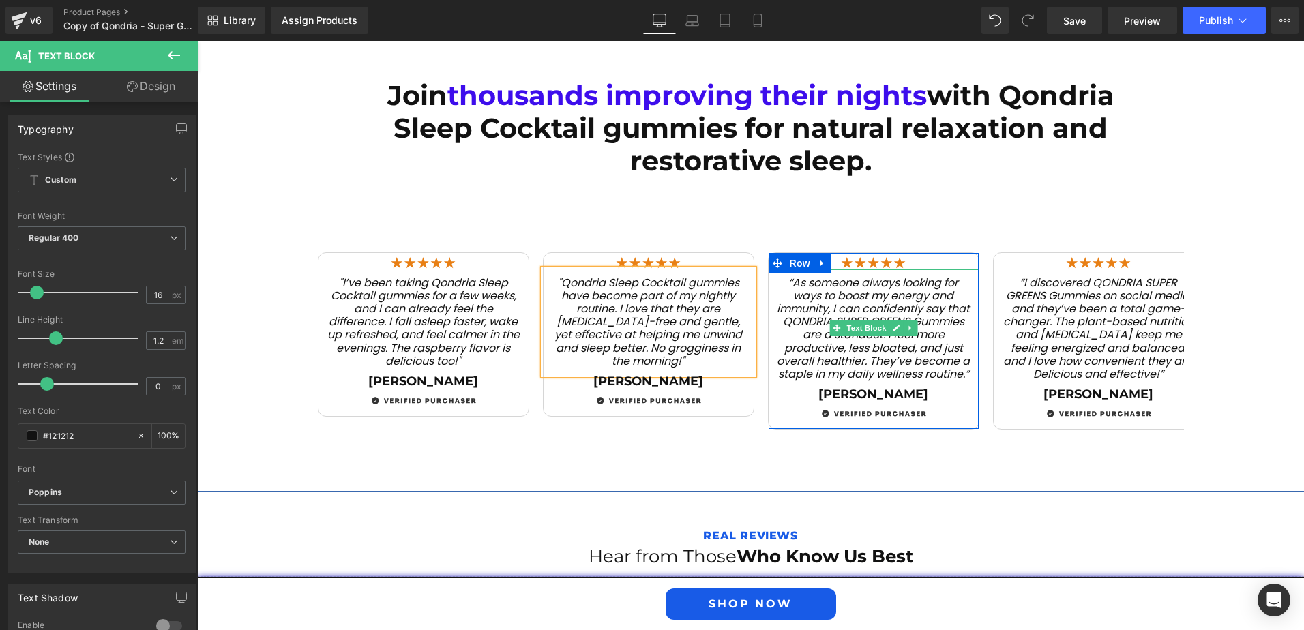
click at [822, 337] on span "“As someone always looking for ways to boost my energy and immunity, I can conf…" at bounding box center [873, 328] width 193 height 107
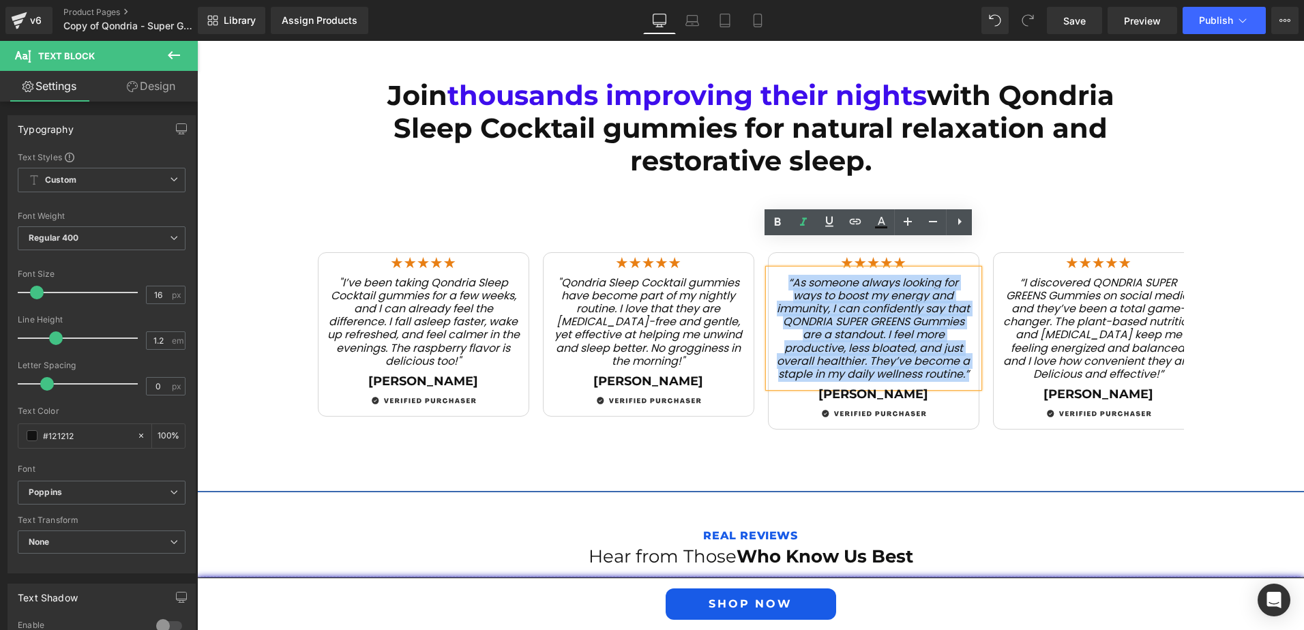
drag, startPoint x: 966, startPoint y: 346, endPoint x: 764, endPoint y: 243, distance: 226.3
click at [769, 269] on div "“As someone always looking for ways to boost my energy and immunity, I can conf…" at bounding box center [874, 328] width 210 height 119
paste div
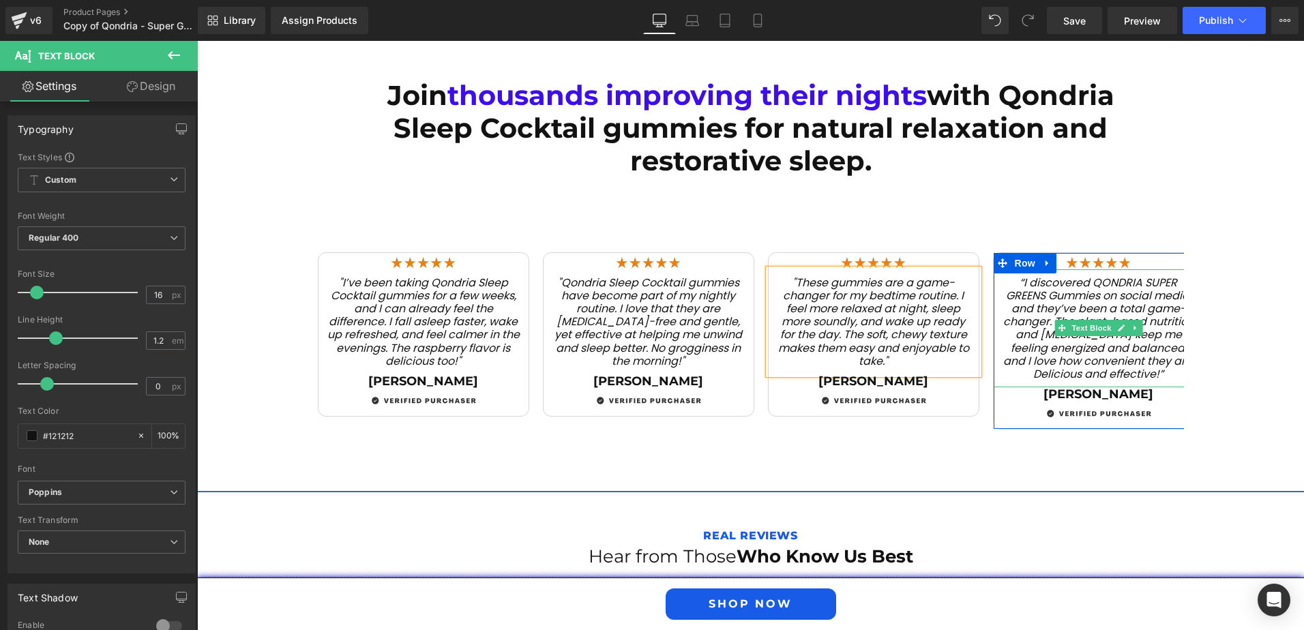
click at [1058, 330] on span "“I discovered QONDRIA SUPER GREENS Gummies on social media, and they’ve been a …" at bounding box center [1098, 328] width 191 height 107
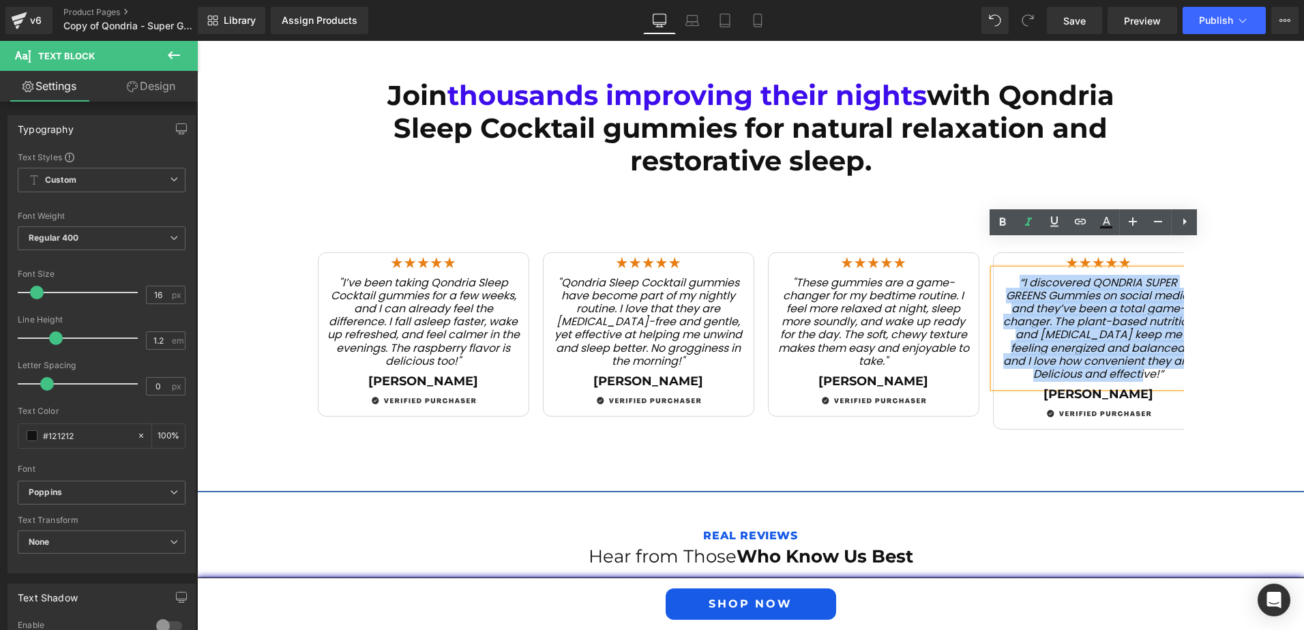
drag, startPoint x: 1142, startPoint y: 344, endPoint x: 1000, endPoint y: 241, distance: 175.3
click at [1000, 269] on div "“I discovered QONDRIA SUPER GREENS Gummies on social media, and they’ve been a …" at bounding box center [1099, 328] width 210 height 119
paste div
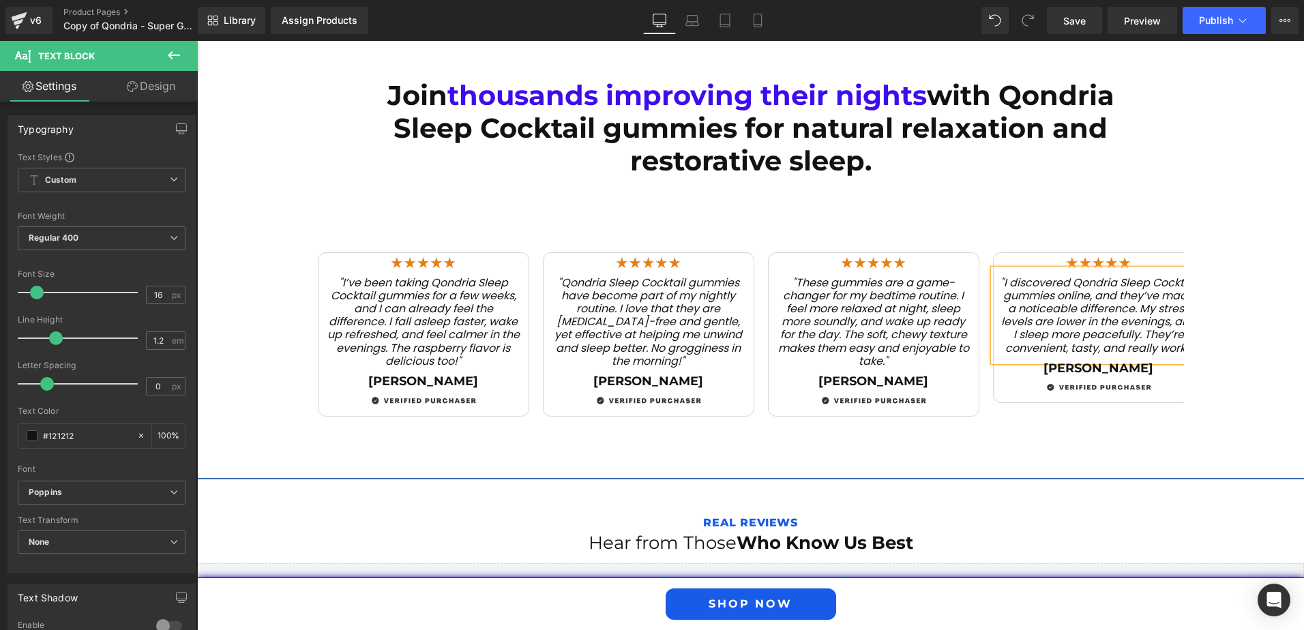
click at [571, 405] on div "Image "I’ve been taking Qondria Sleep Cocktail gummies for a few weeks, and I c…" at bounding box center [751, 317] width 886 height 239
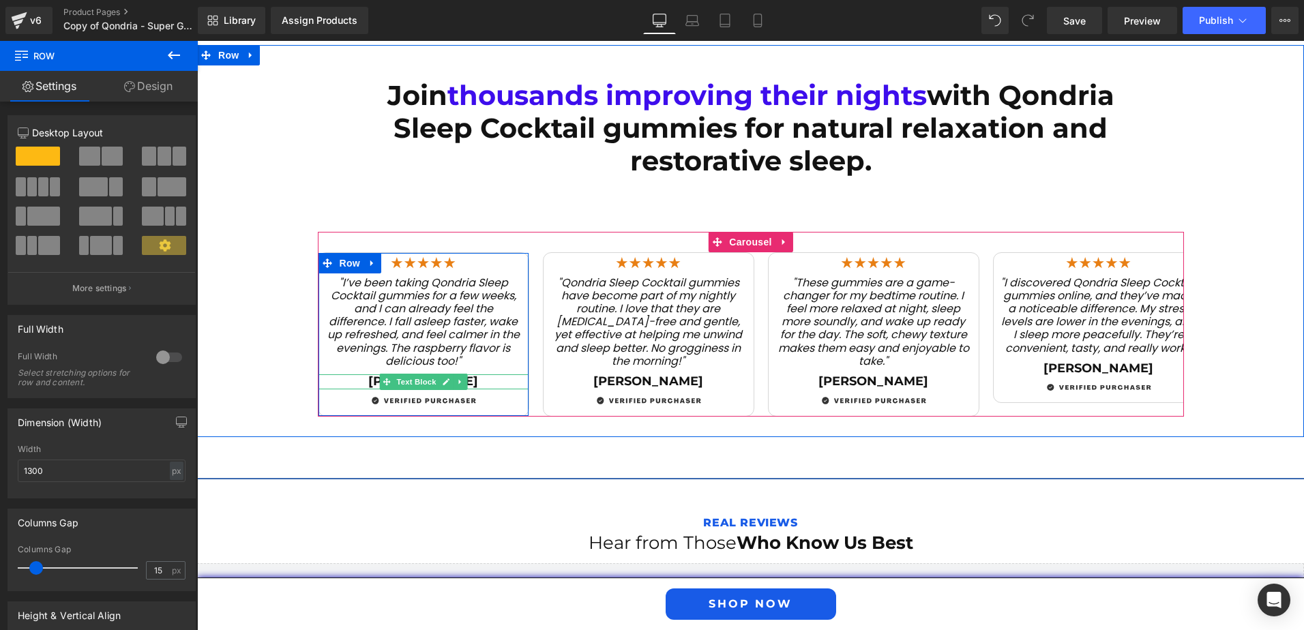
click at [364, 374] on p "[PERSON_NAME]" at bounding box center [423, 381] width 210 height 15
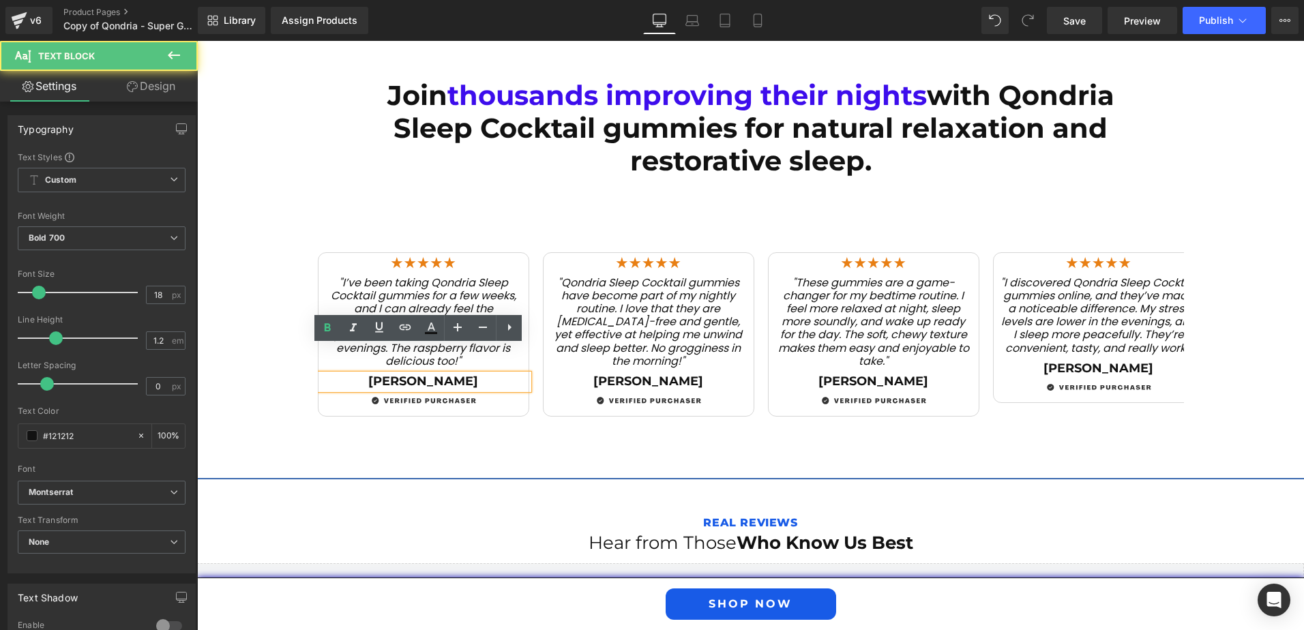
click at [412, 374] on p "[PERSON_NAME]" at bounding box center [423, 381] width 210 height 15
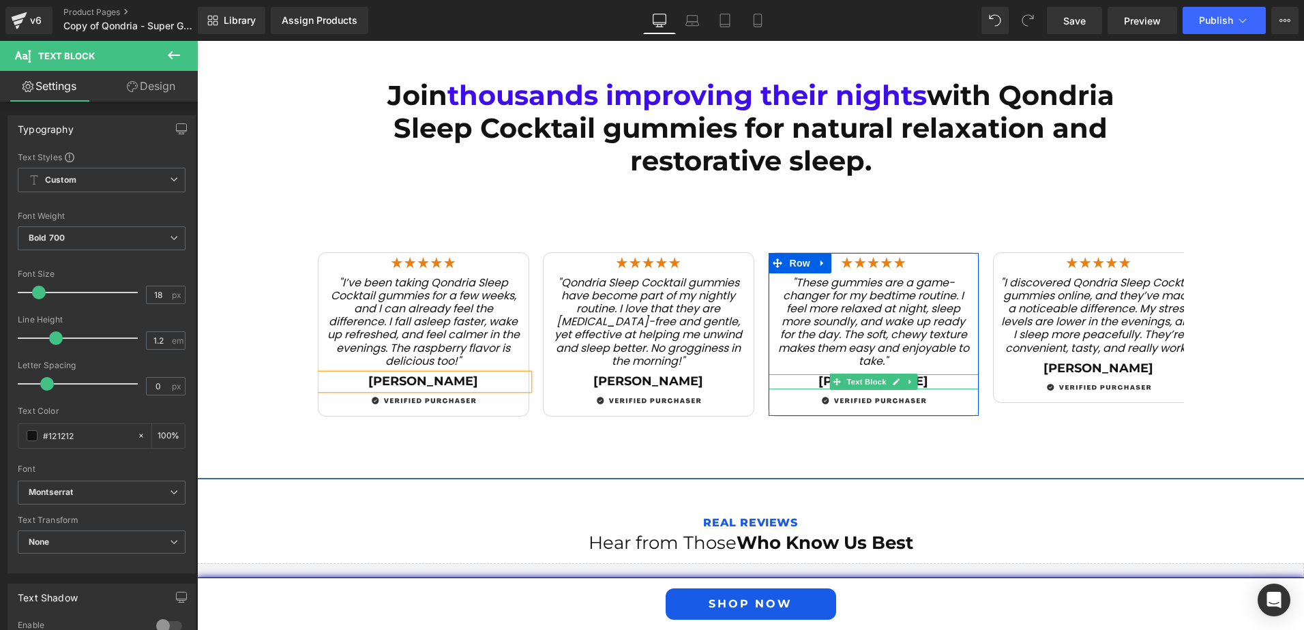
click at [805, 374] on p "[PERSON_NAME]" at bounding box center [874, 381] width 210 height 15
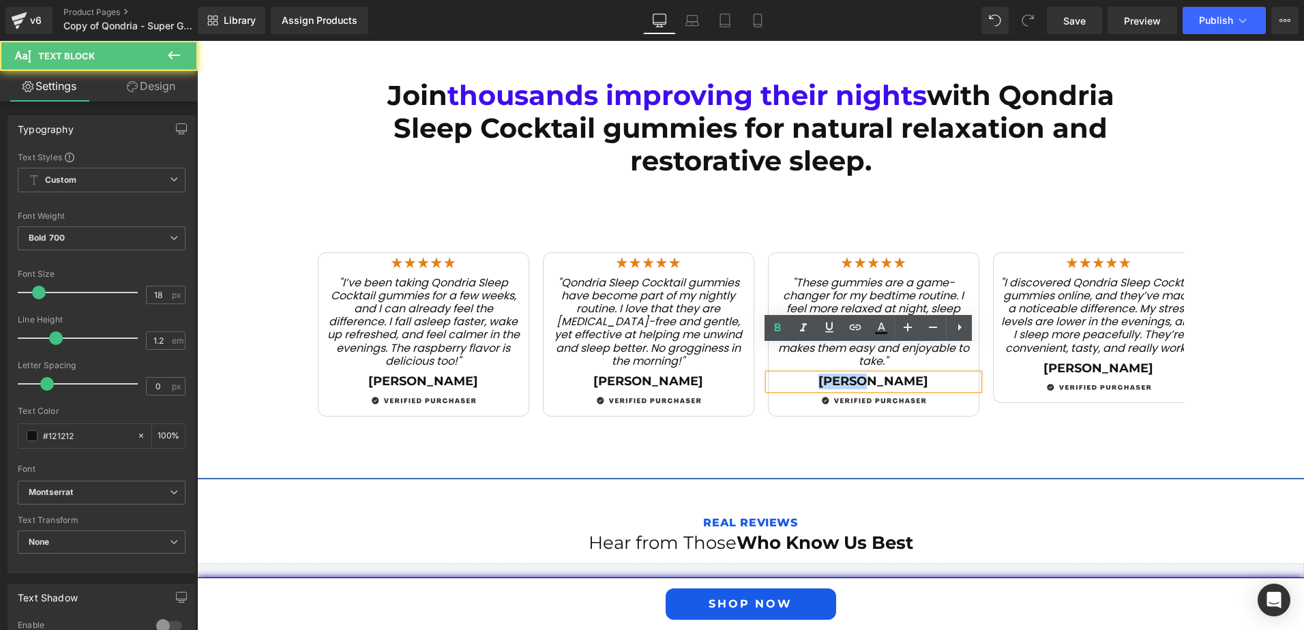
click at [805, 374] on p "[PERSON_NAME]" at bounding box center [874, 381] width 210 height 15
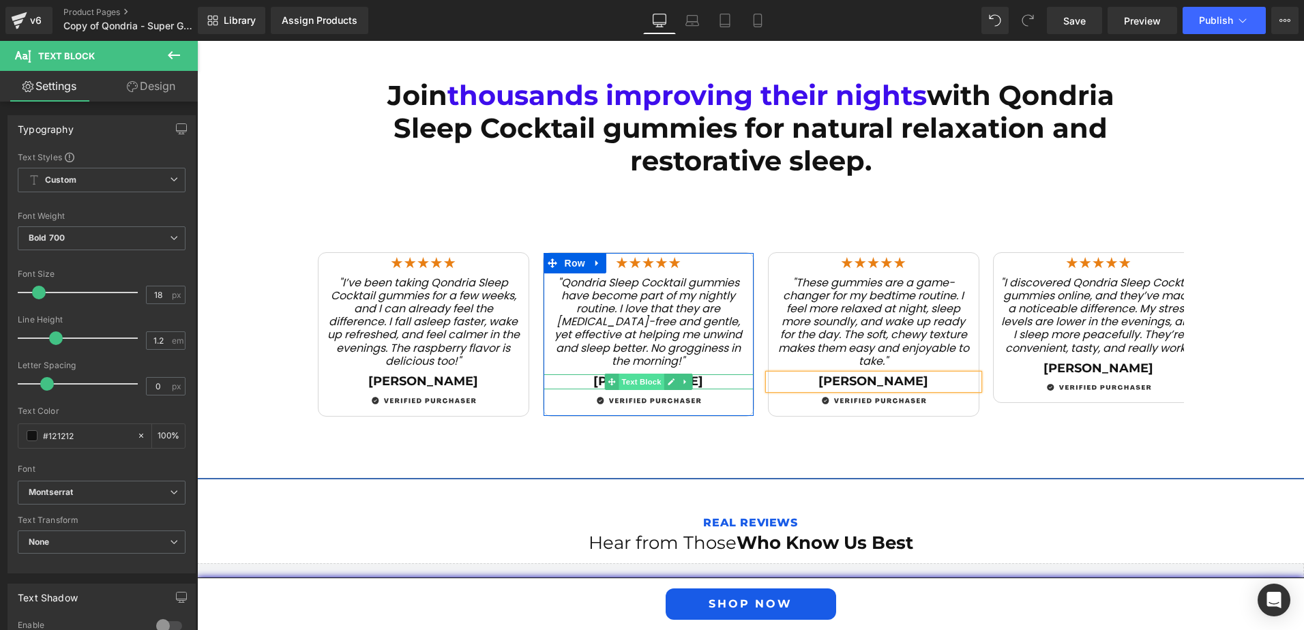
click at [622, 374] on span "Text Block" at bounding box center [641, 382] width 45 height 16
click at [585, 374] on p "[PERSON_NAME]" at bounding box center [648, 381] width 210 height 15
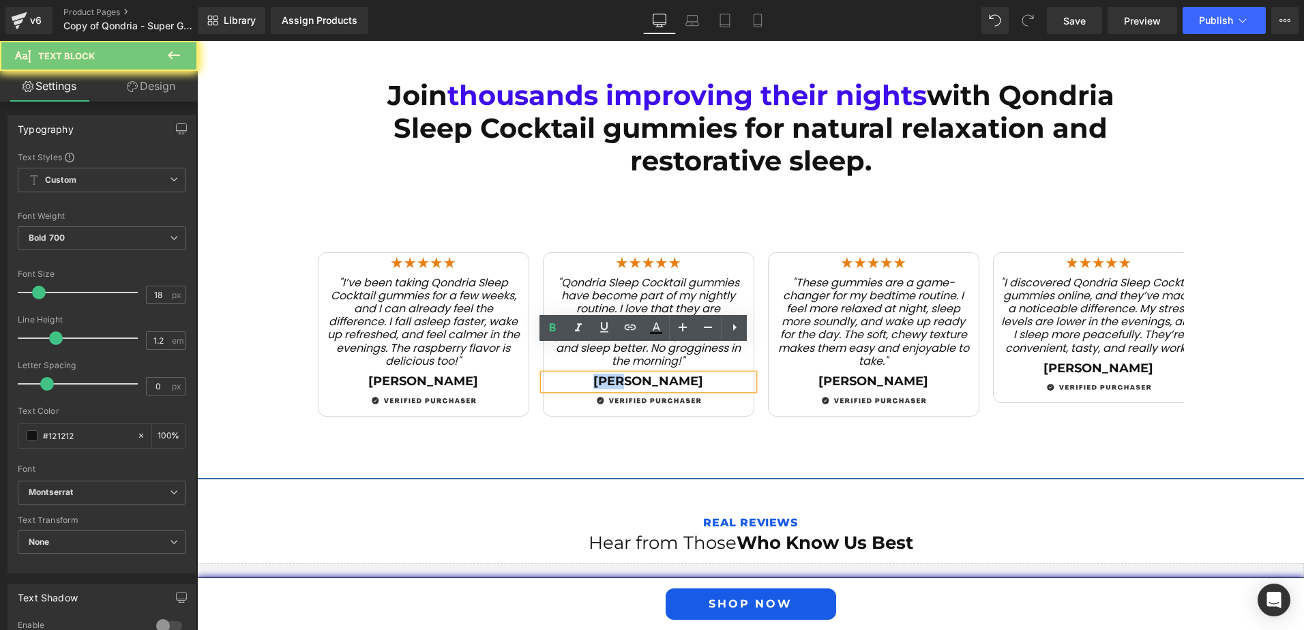
click at [585, 374] on p "[PERSON_NAME]" at bounding box center [648, 381] width 210 height 15
click at [649, 374] on p "[PERSON_NAME]" at bounding box center [648, 381] width 210 height 15
drag, startPoint x: 642, startPoint y: 352, endPoint x: 625, endPoint y: 354, distance: 17.2
click at [625, 374] on p "[PERSON_NAME]" at bounding box center [648, 381] width 210 height 15
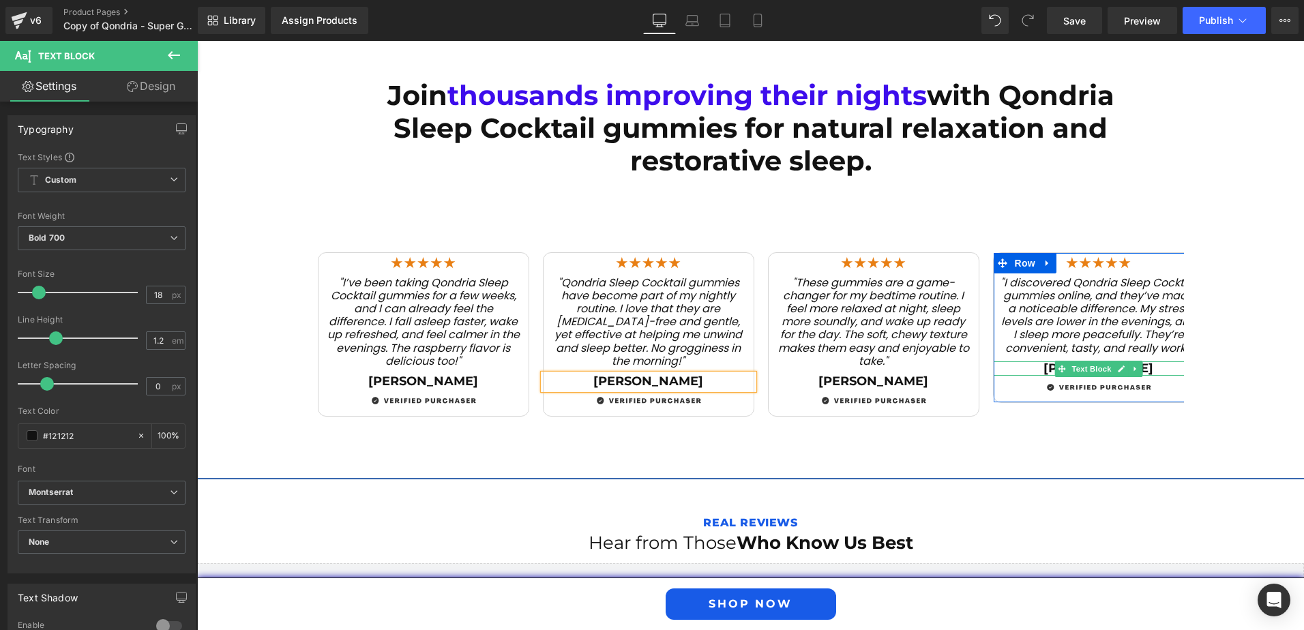
click at [1037, 361] on p "[PERSON_NAME]" at bounding box center [1099, 368] width 210 height 15
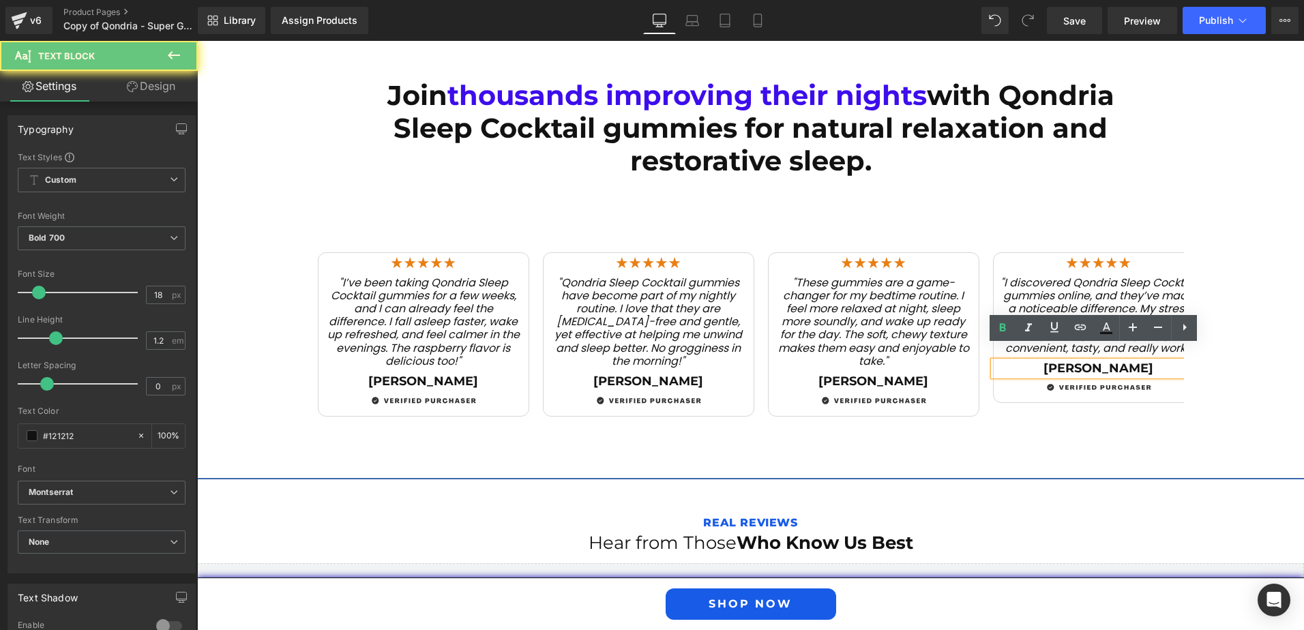
click at [1077, 361] on p "[PERSON_NAME]" at bounding box center [1099, 368] width 210 height 15
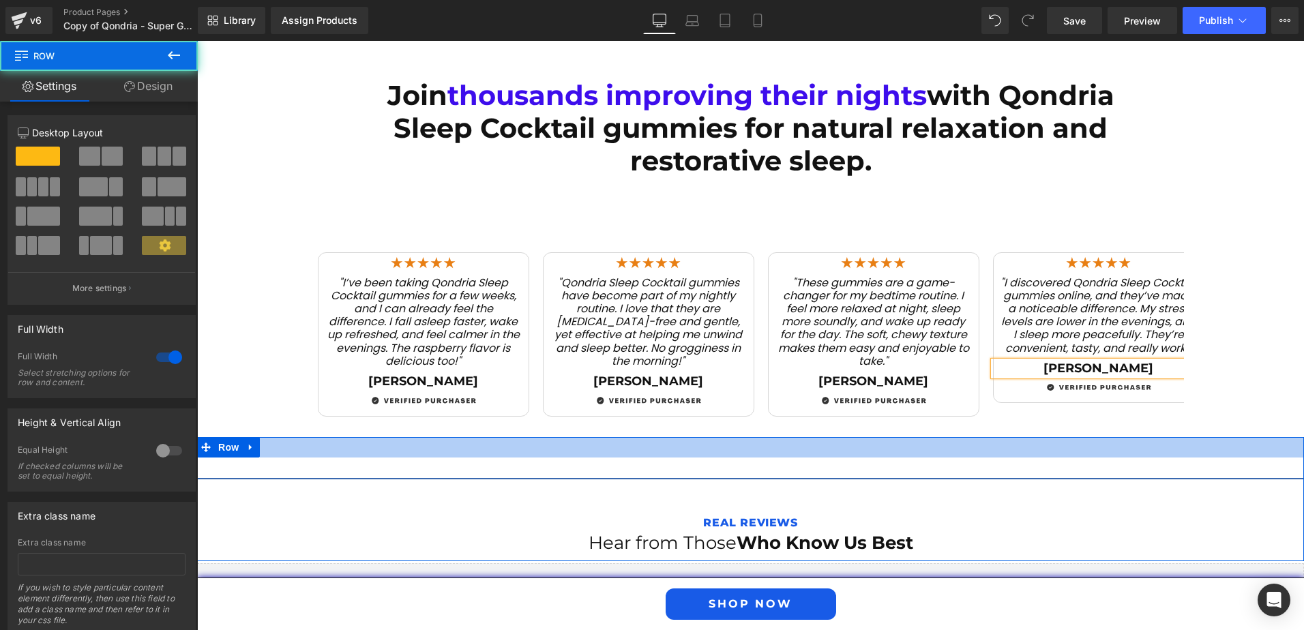
click at [878, 437] on div at bounding box center [750, 447] width 1107 height 20
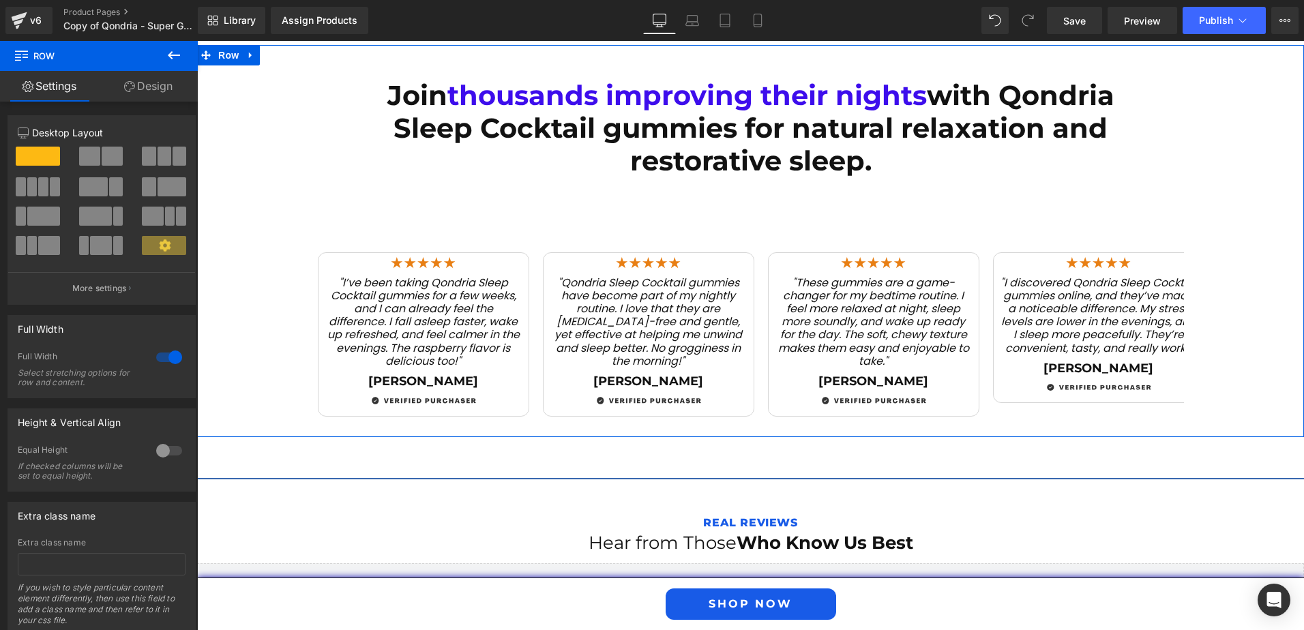
click at [1247, 186] on div "Join thousands improving their nights with Qondria Sleep Cocktail gummies for n…" at bounding box center [750, 240] width 1107 height 391
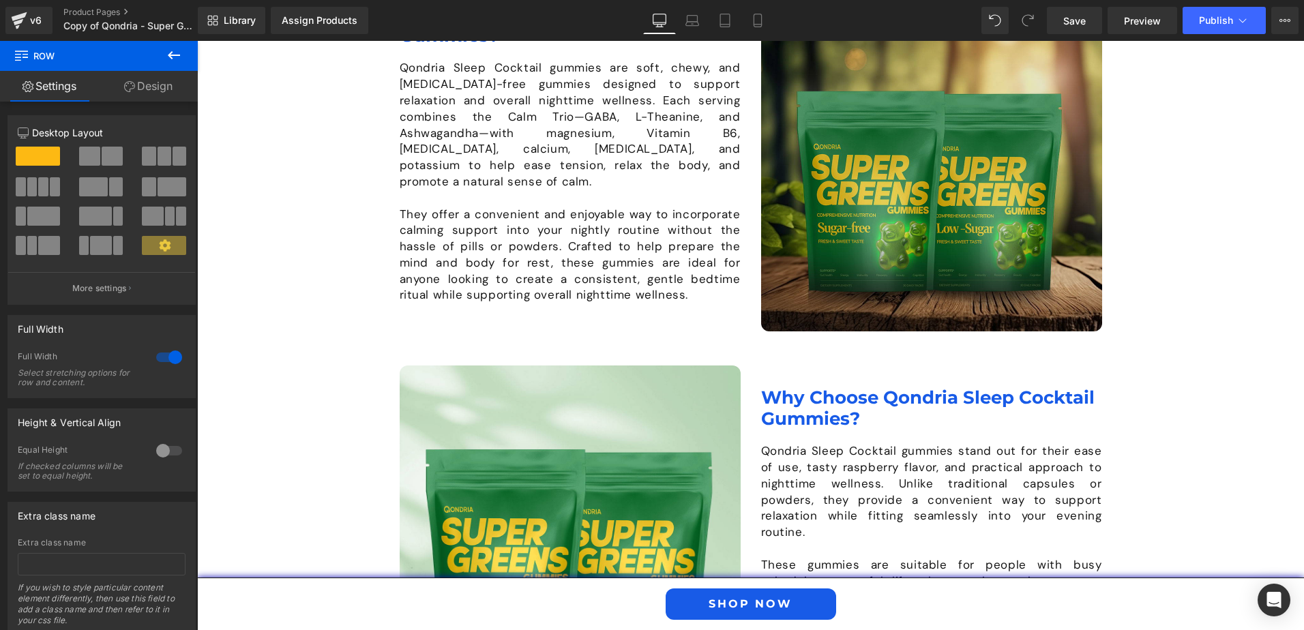
scroll to position [1023, 0]
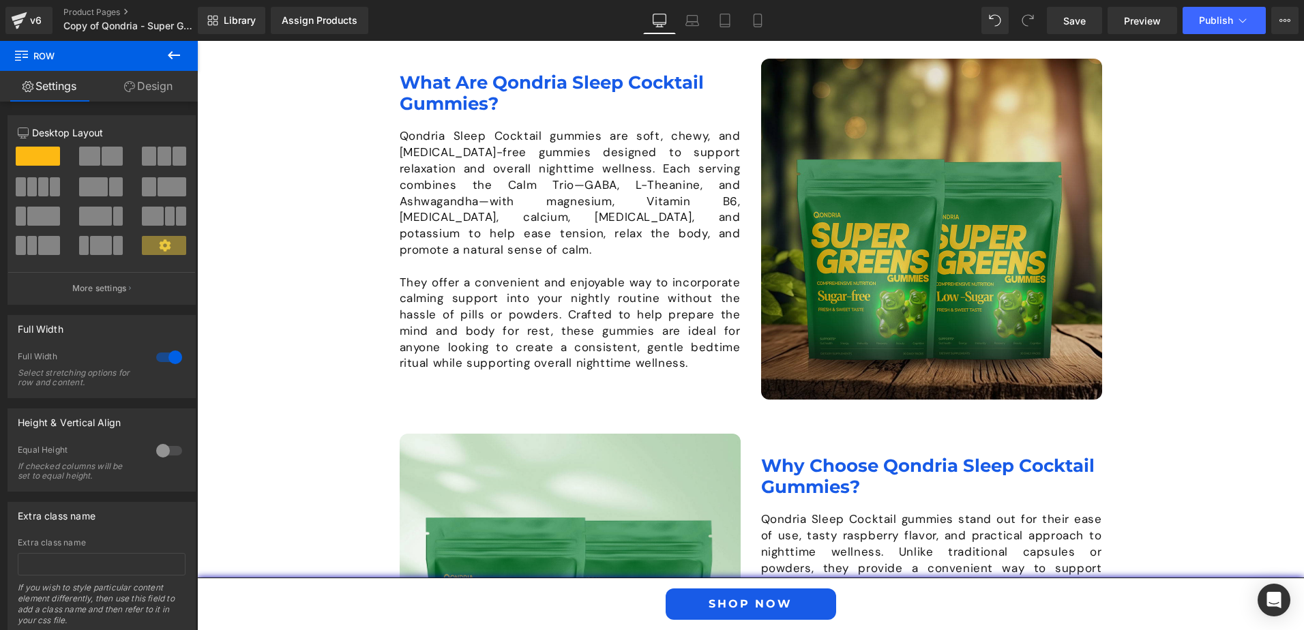
click at [867, 258] on img at bounding box center [931, 229] width 341 height 341
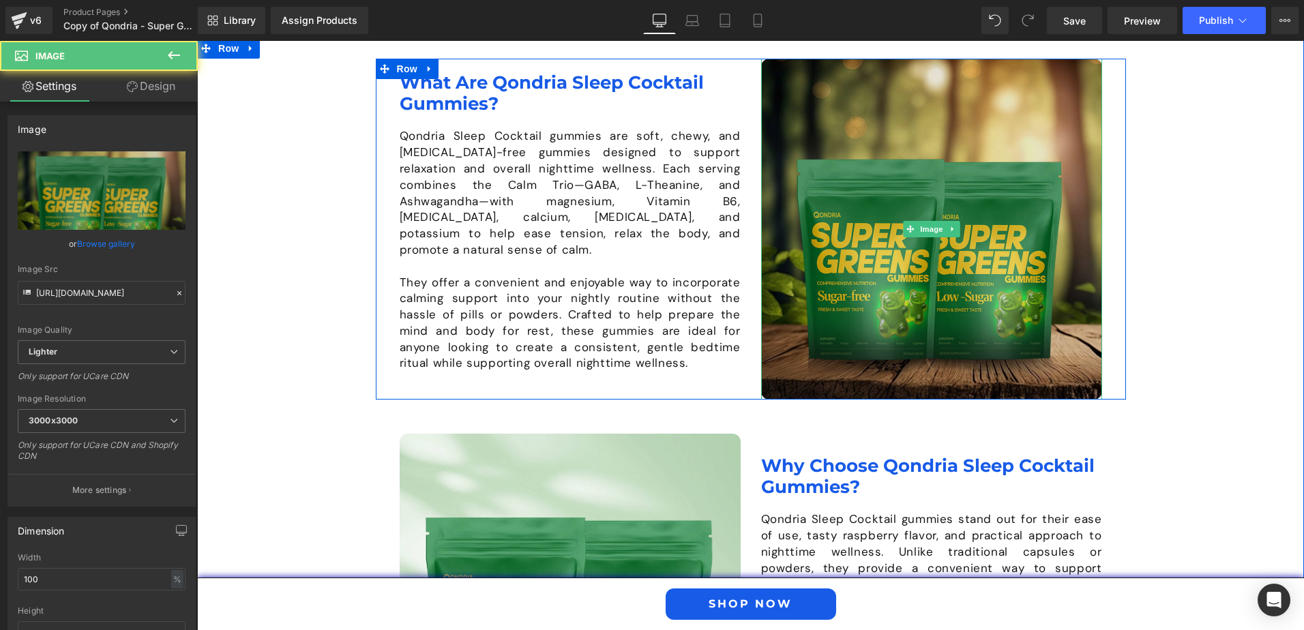
click at [856, 230] on img at bounding box center [931, 229] width 341 height 341
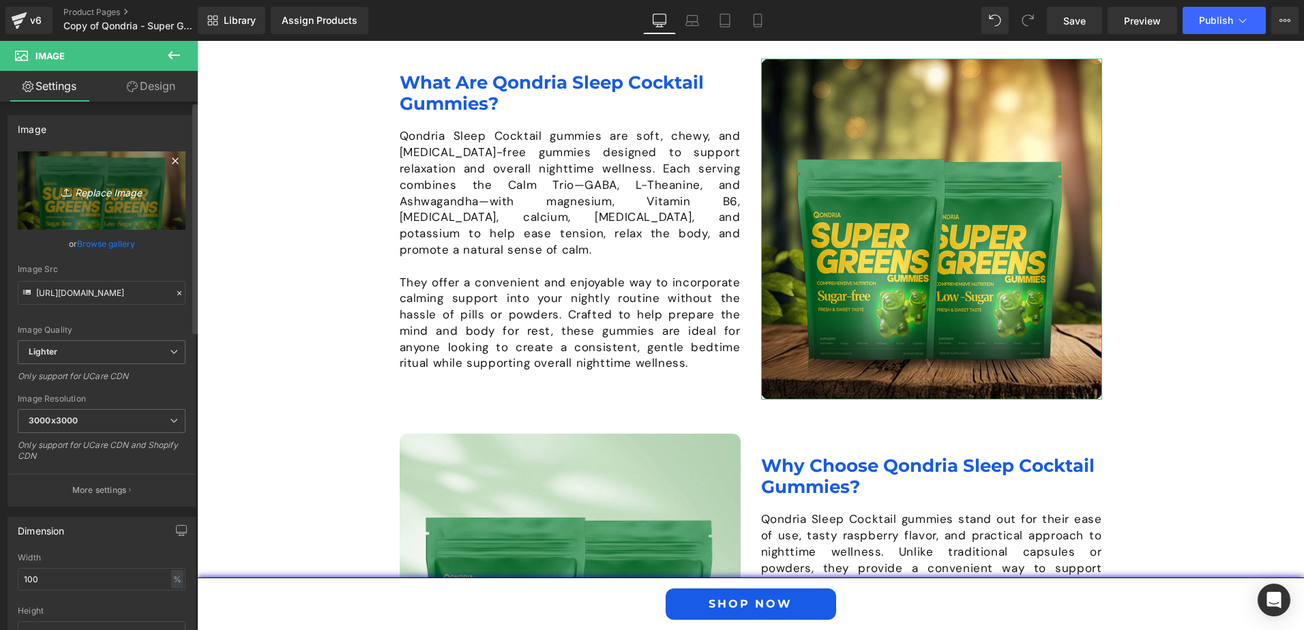
click at [115, 186] on icon "Replace Image" at bounding box center [101, 190] width 109 height 17
type input "C:\fakepath\Qondria-Landing-Page-Sleep-Cocktail-Image-2.png"
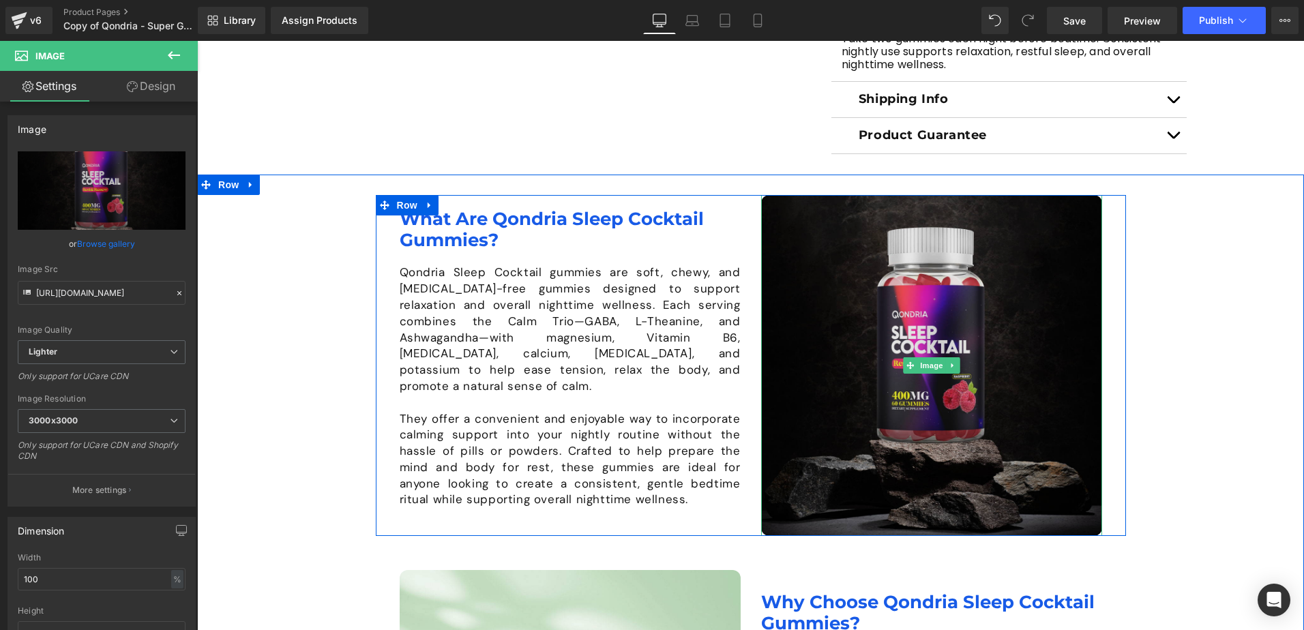
scroll to position [955, 0]
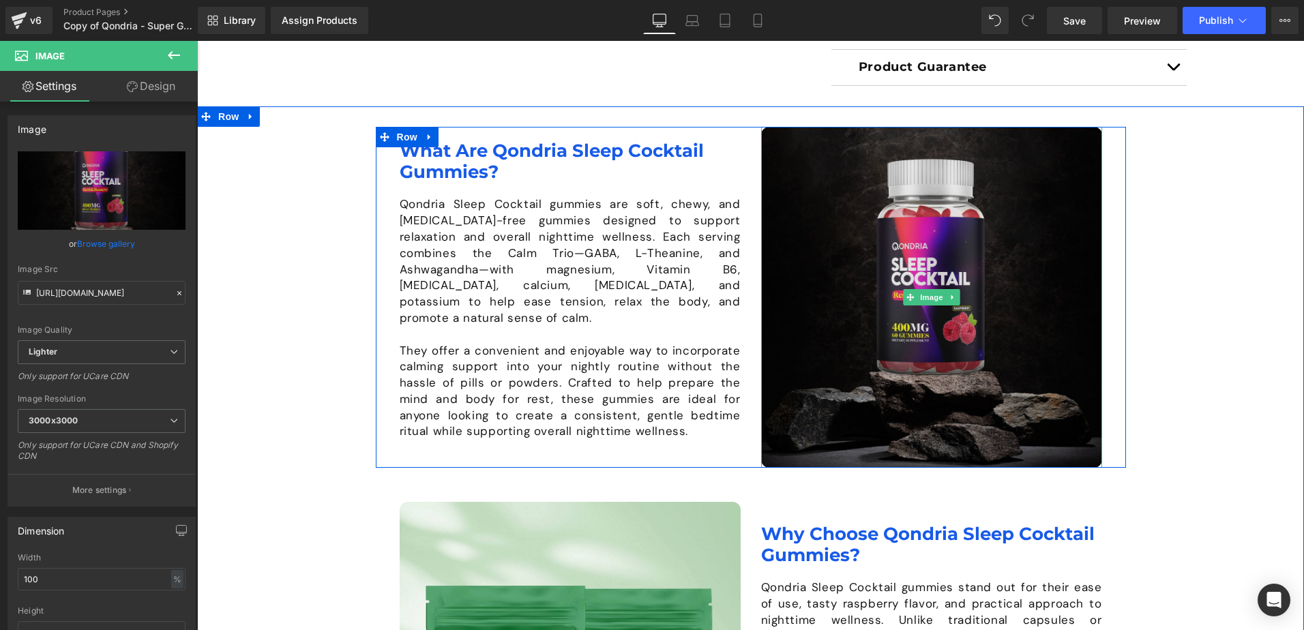
click at [811, 303] on img at bounding box center [931, 297] width 341 height 341
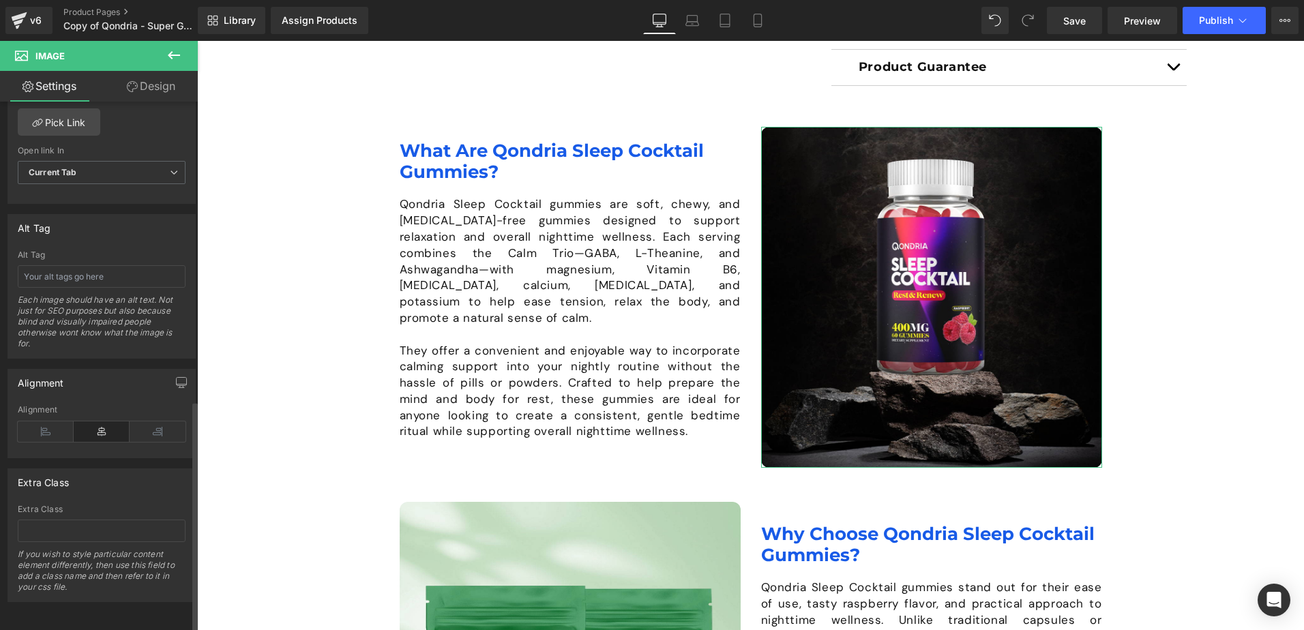
scroll to position [683, 0]
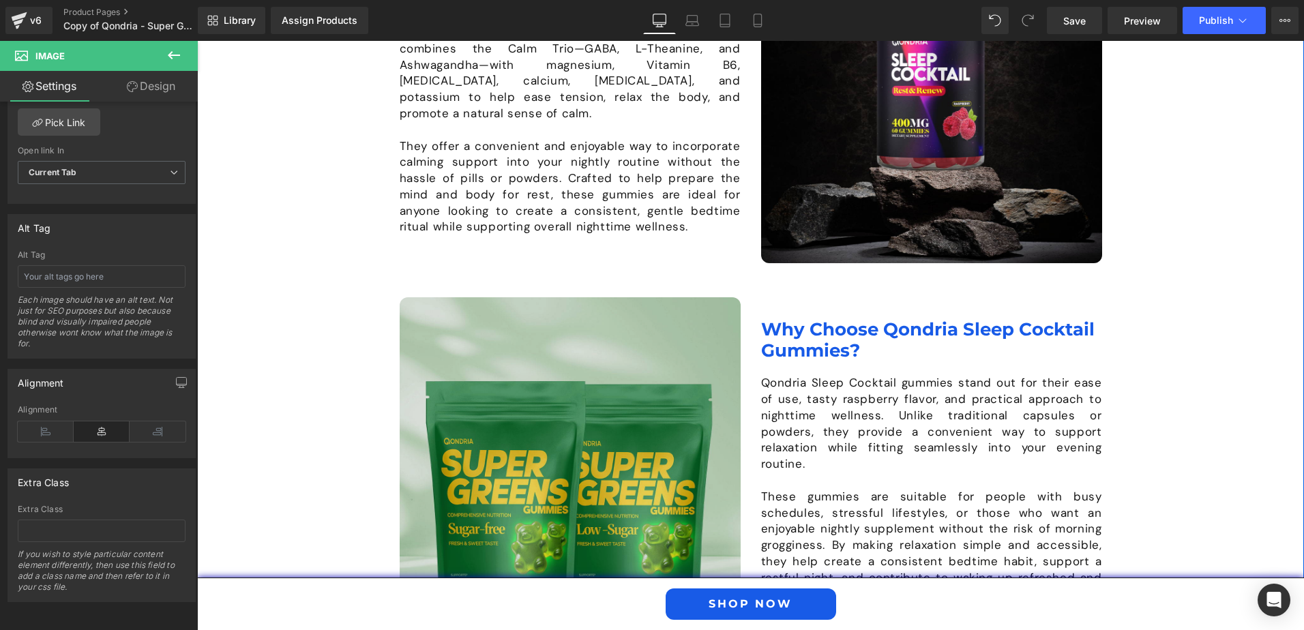
click at [612, 429] on img at bounding box center [570, 467] width 341 height 341
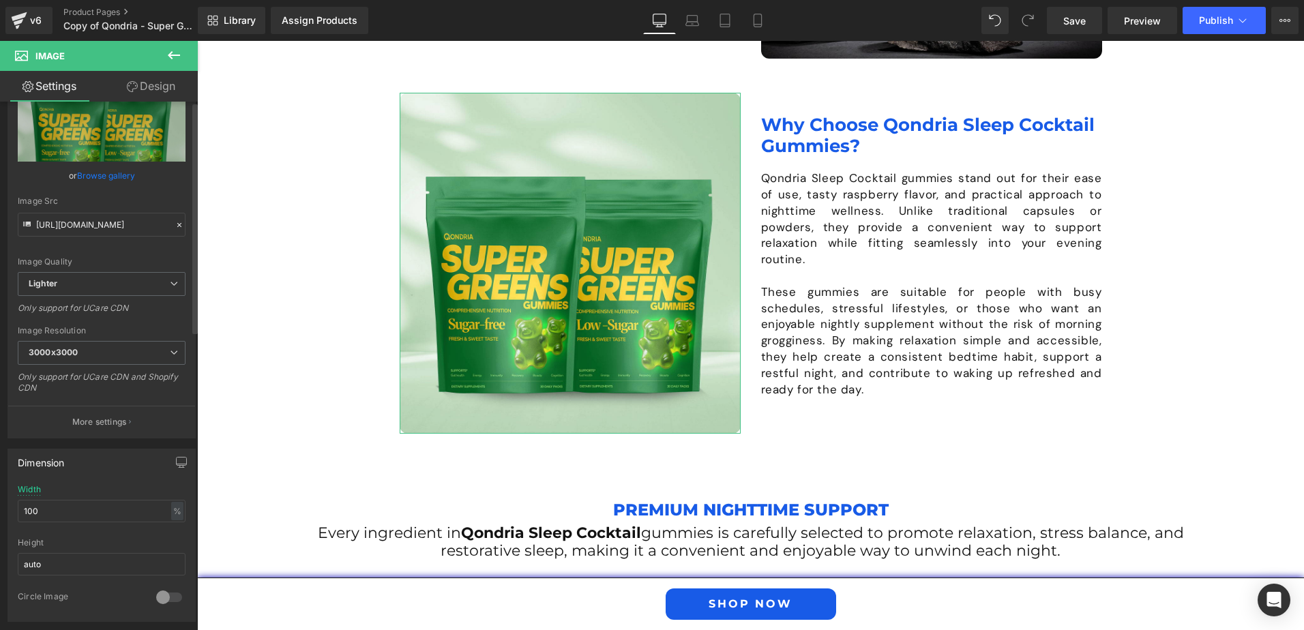
scroll to position [0, 0]
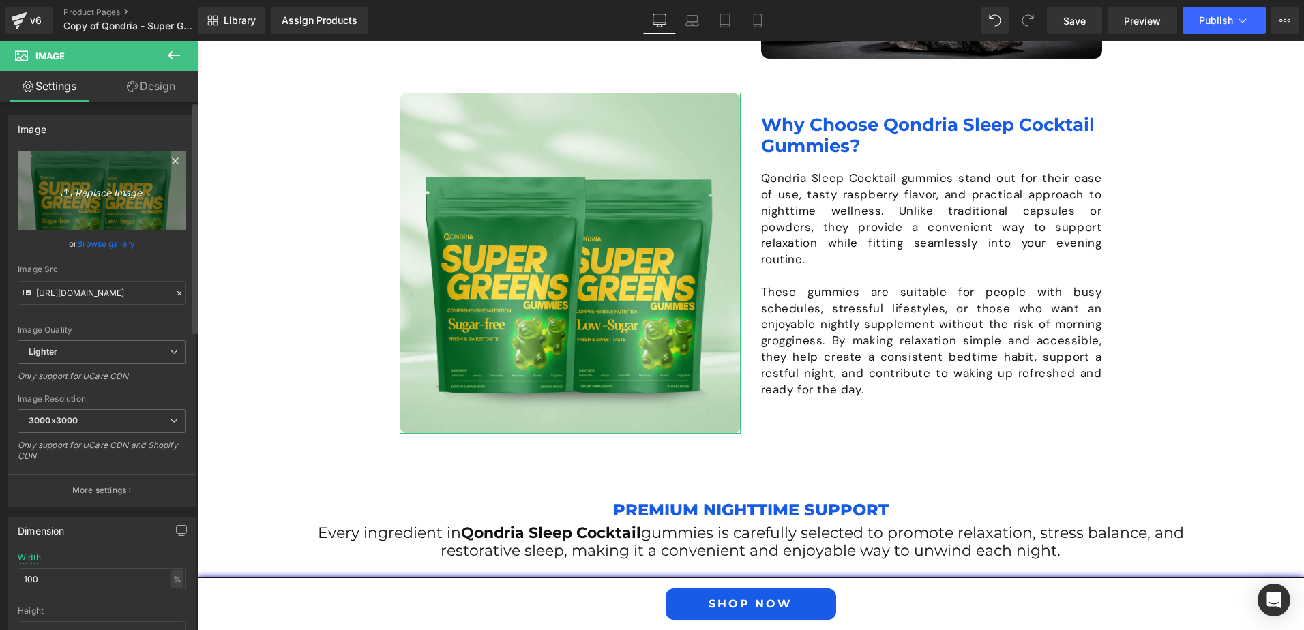
click at [95, 190] on icon "Replace Image" at bounding box center [101, 190] width 109 height 17
type input "C:\fakepath\Qondria-Landing-Page-Sleep-Cocktail-Image-3.png"
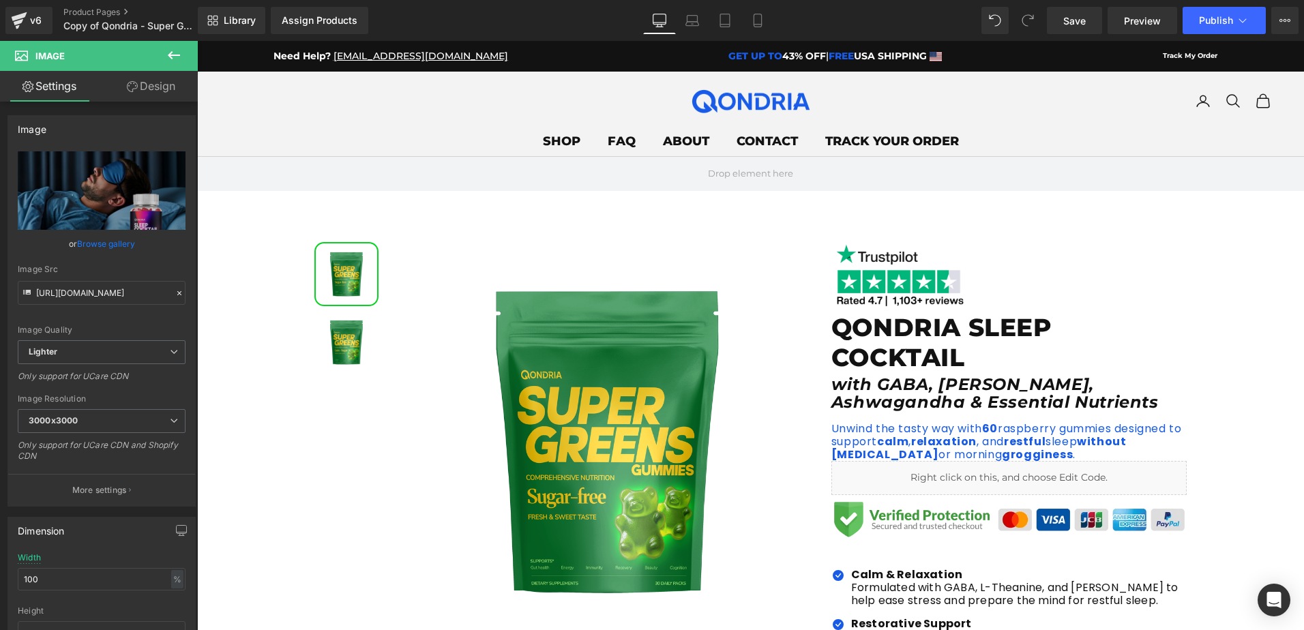
click at [561, 376] on img at bounding box center [607, 441] width 419 height 419
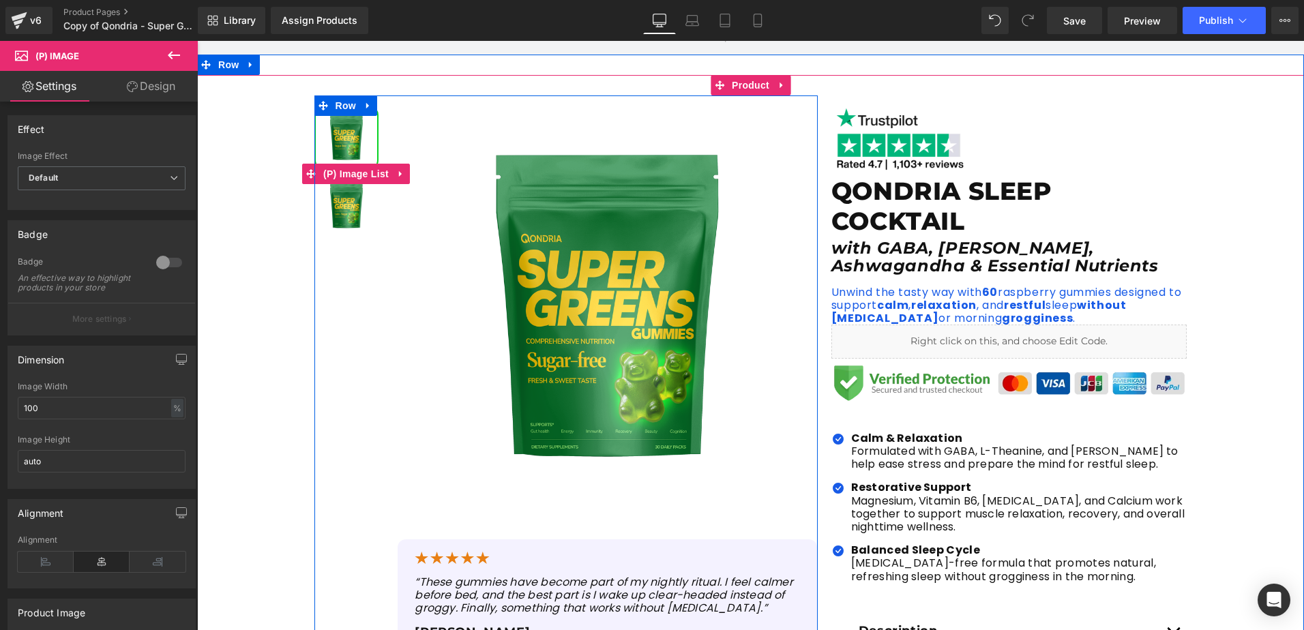
click at [350, 140] on img at bounding box center [346, 137] width 61 height 61
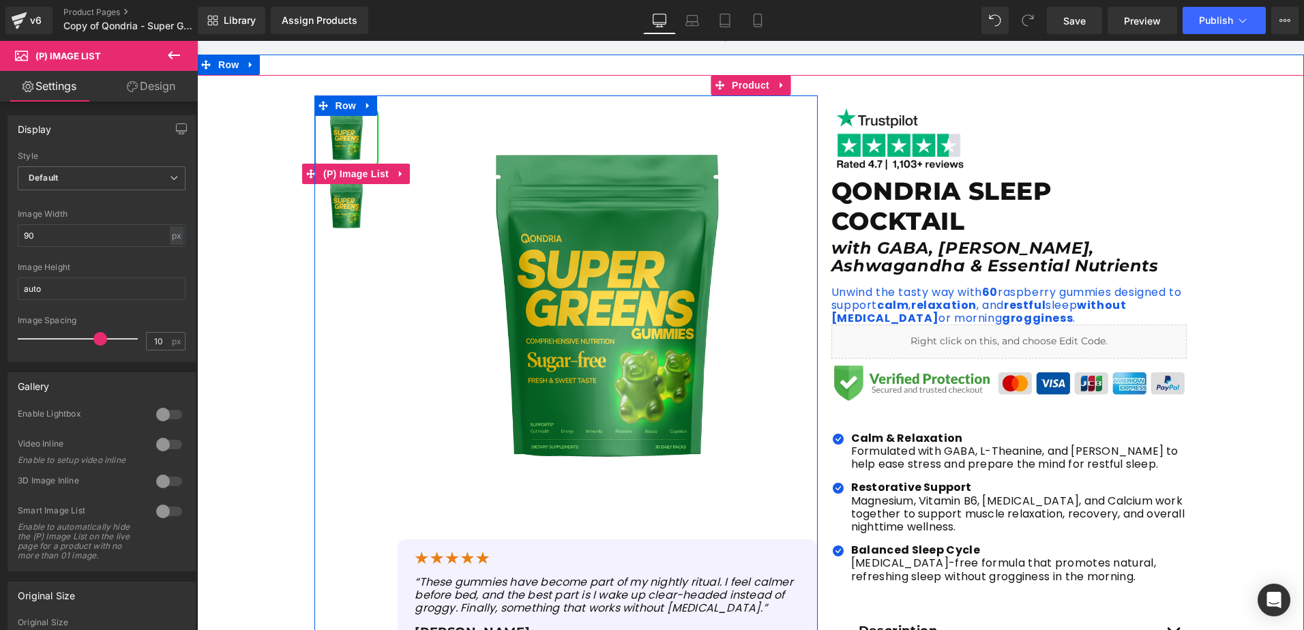
click at [332, 218] on img at bounding box center [346, 205] width 61 height 61
click at [351, 209] on img at bounding box center [346, 205] width 61 height 61
click at [536, 205] on img at bounding box center [607, 304] width 419 height 419
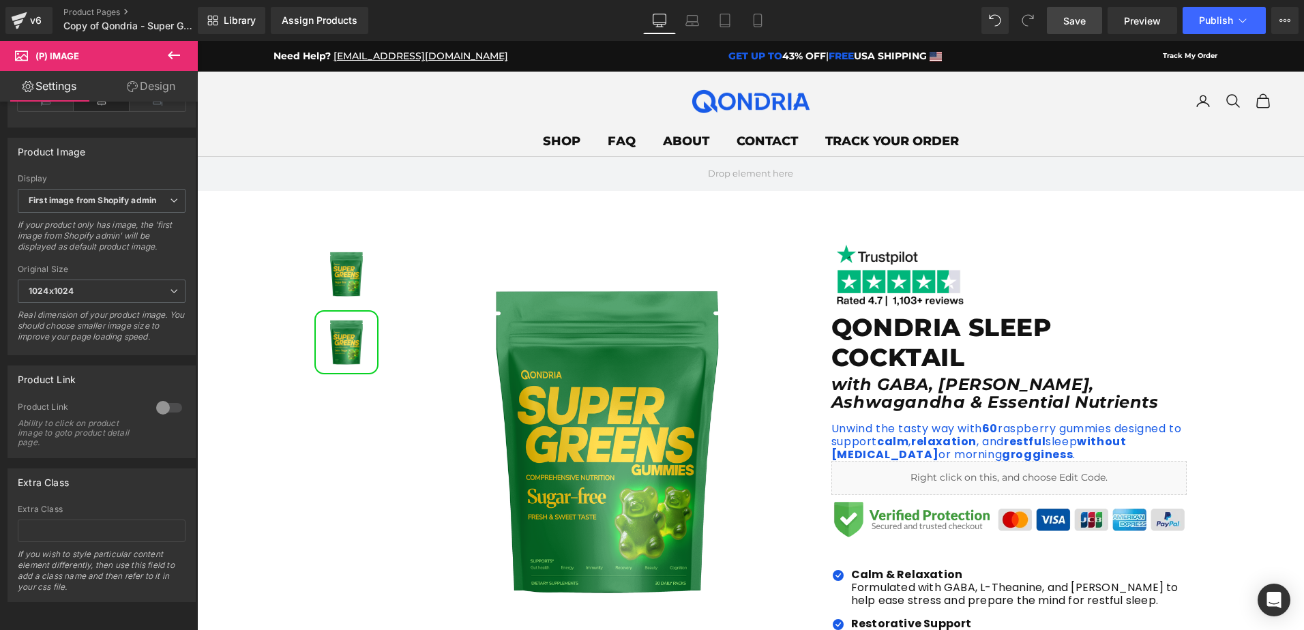
click at [1064, 25] on span "Save" at bounding box center [1074, 21] width 23 height 14
click at [672, 17] on icon at bounding box center [677, 21] width 14 height 14
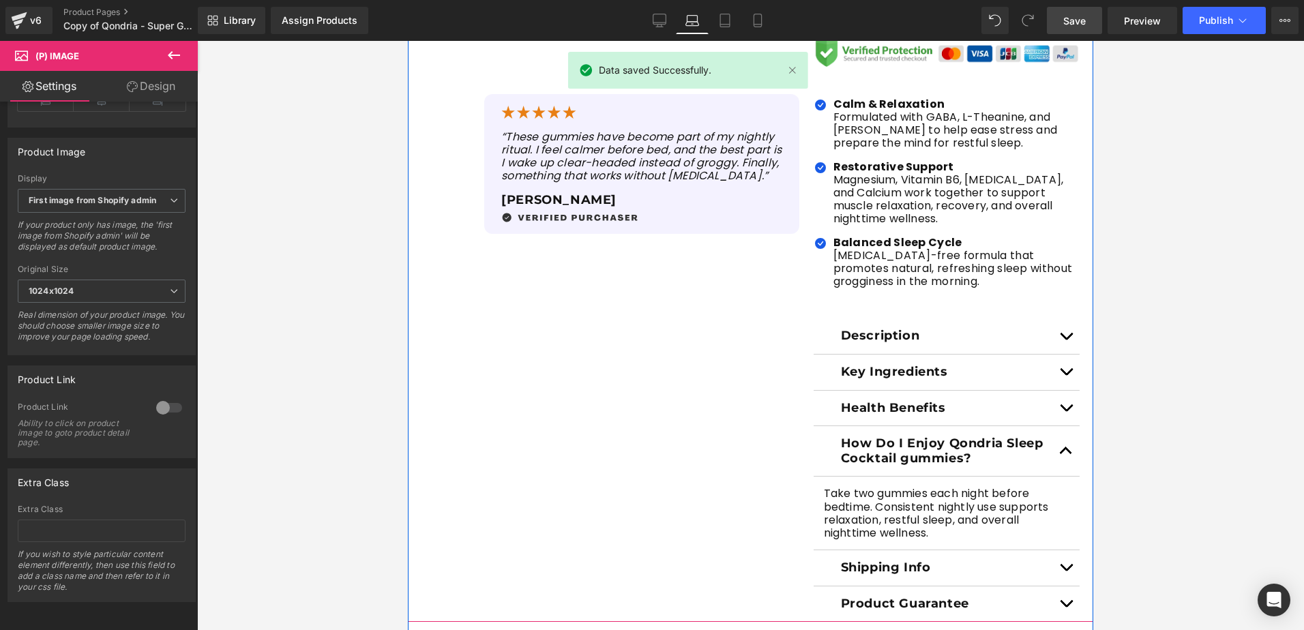
scroll to position [614, 0]
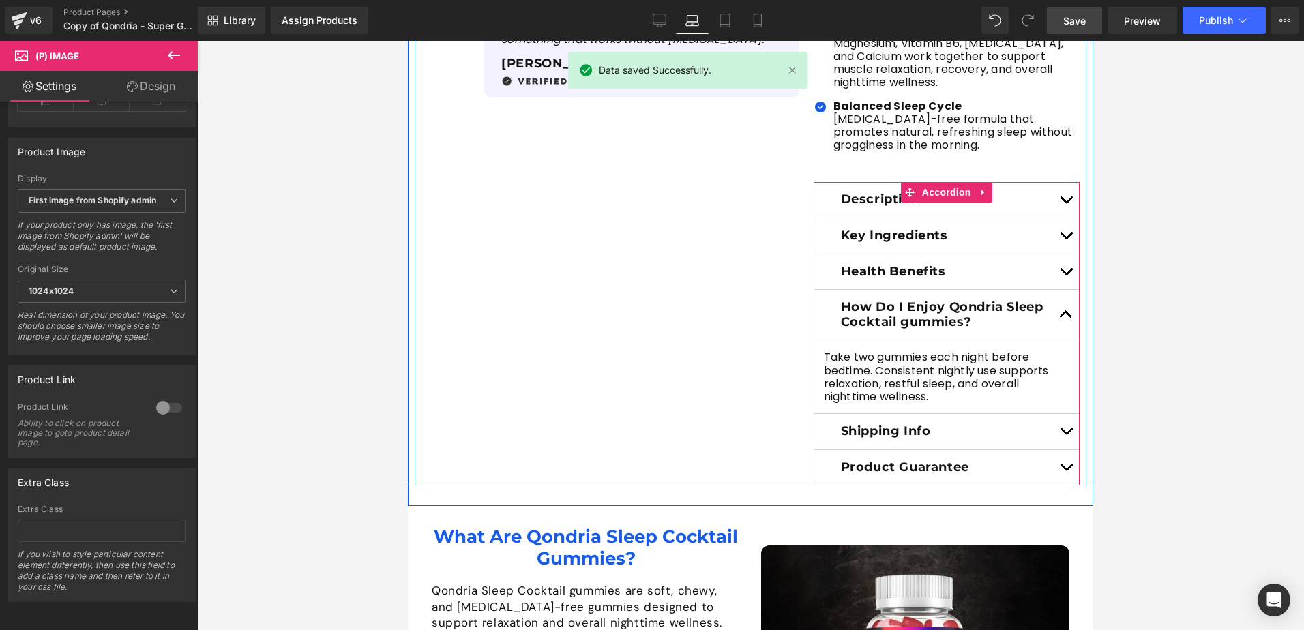
click at [1059, 290] on button "button" at bounding box center [1065, 315] width 27 height 50
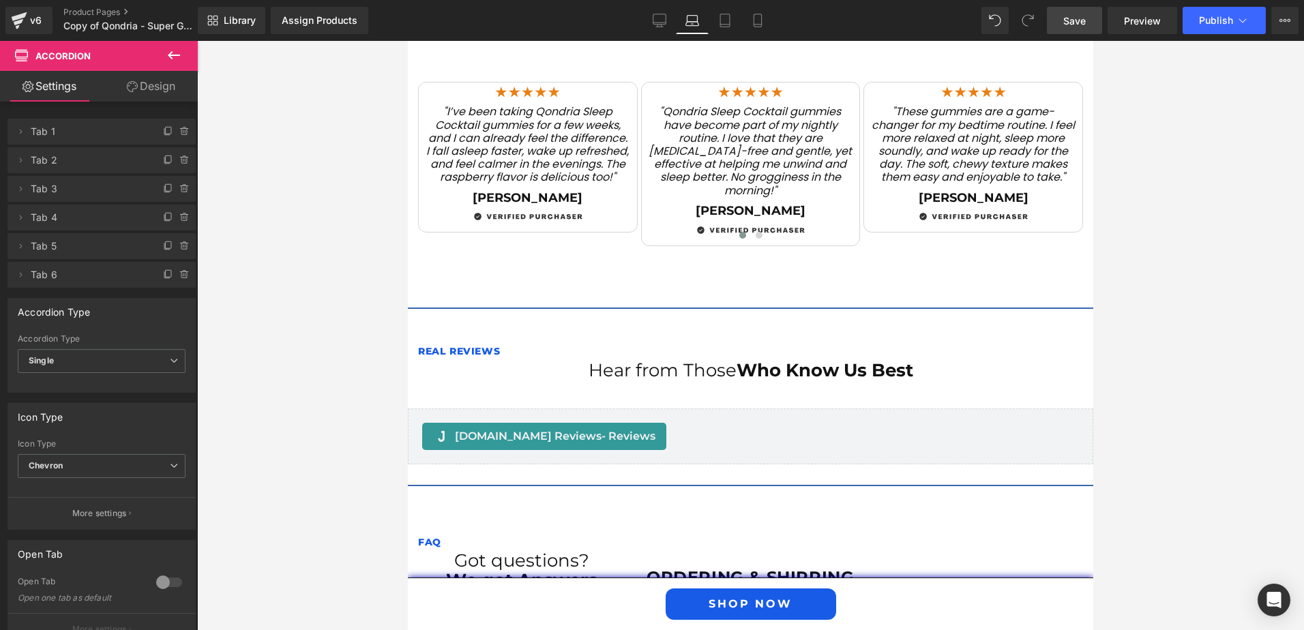
scroll to position [2523, 0]
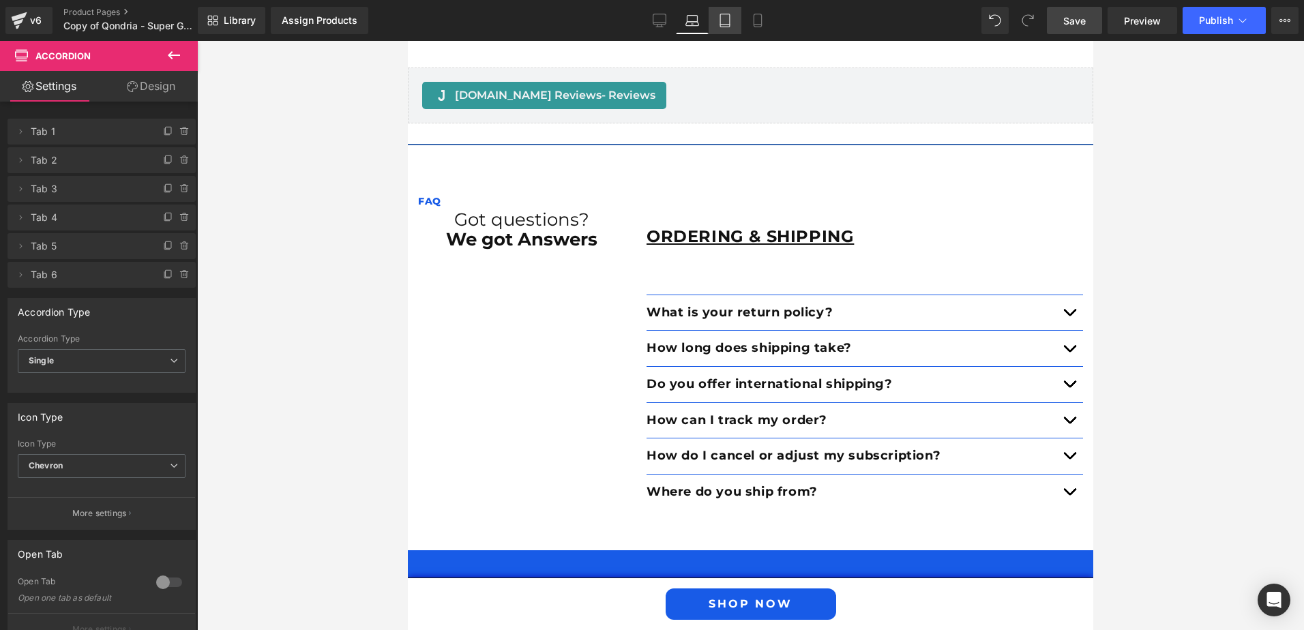
click at [735, 24] on link "Tablet" at bounding box center [725, 20] width 33 height 27
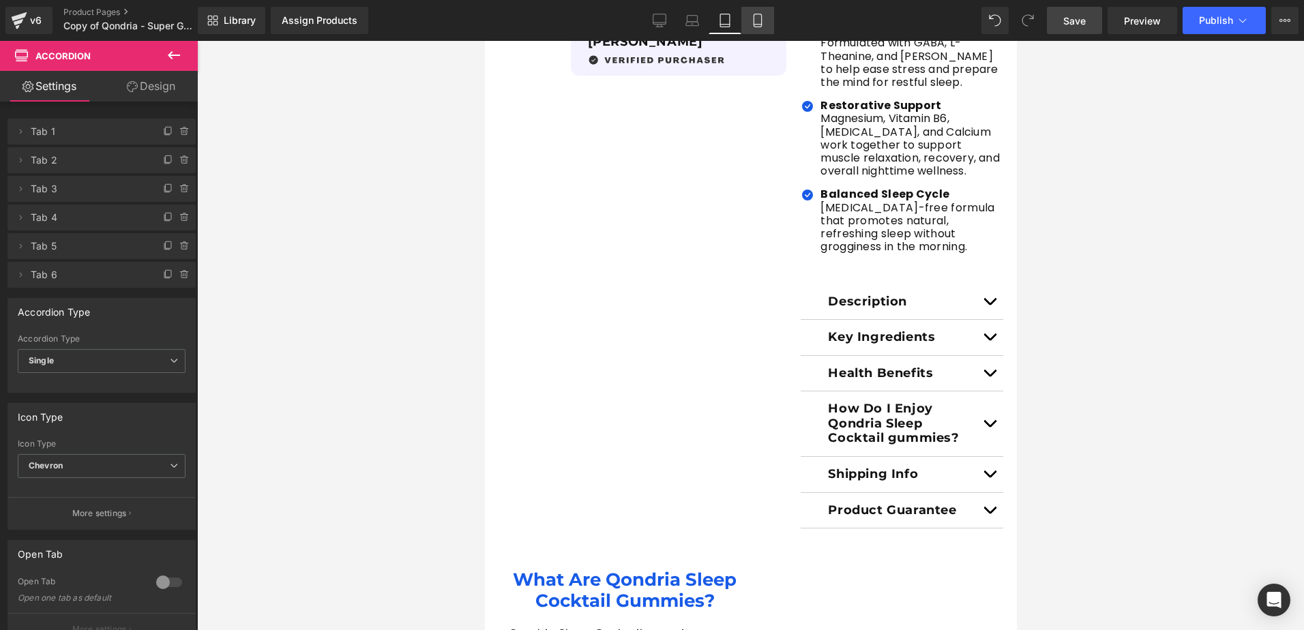
click at [764, 23] on icon at bounding box center [758, 21] width 14 height 14
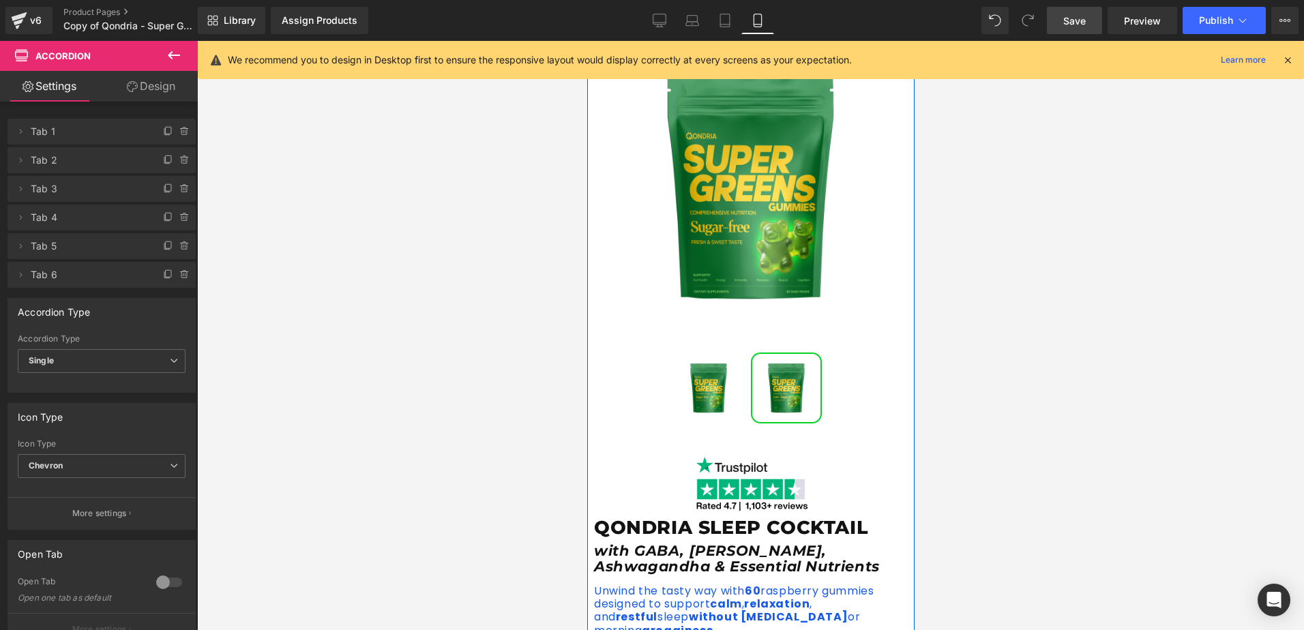
scroll to position [0, 0]
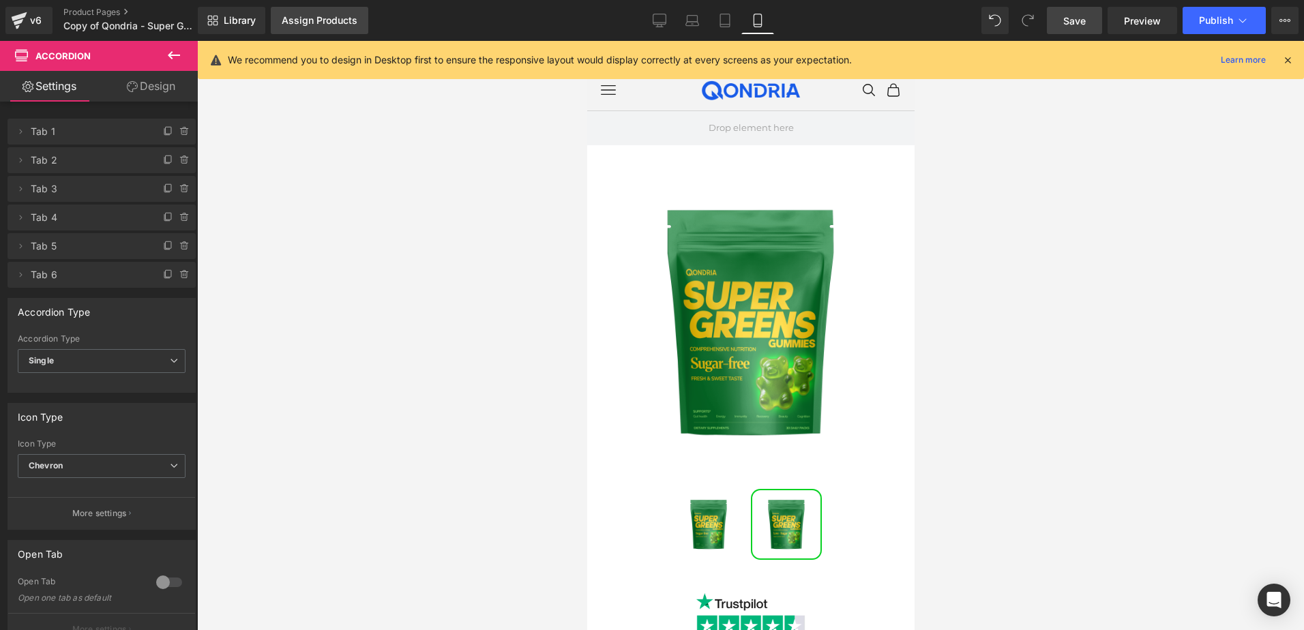
click at [325, 10] on link "Assign Products" at bounding box center [320, 20] width 98 height 27
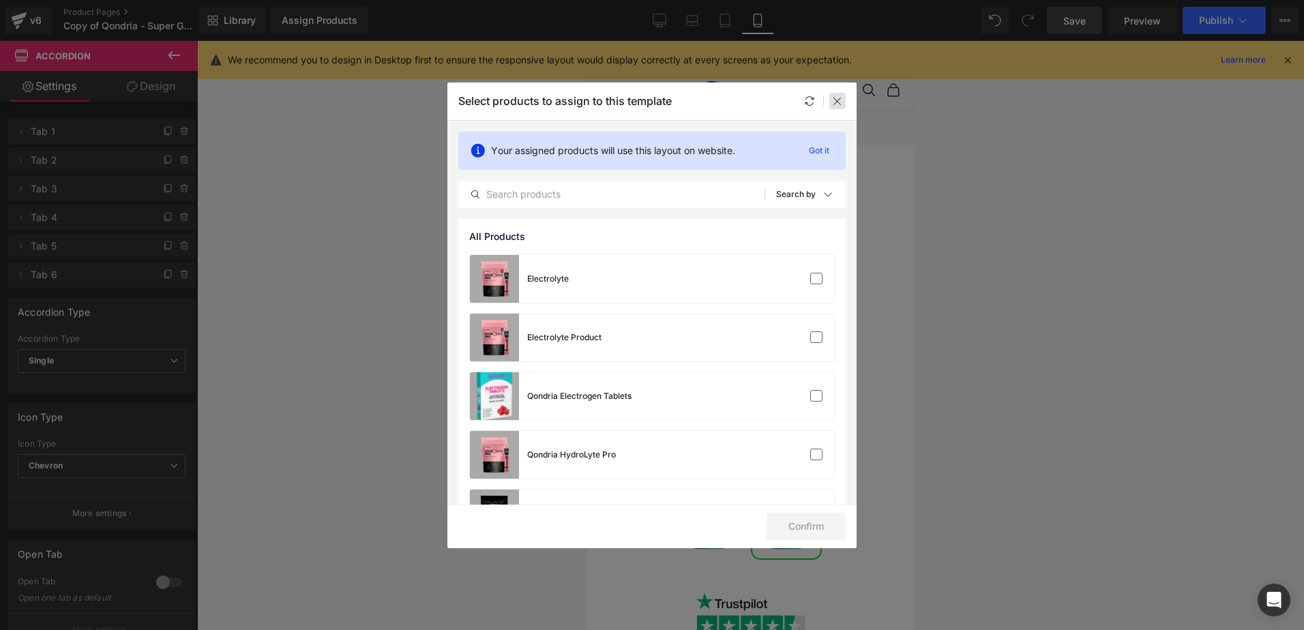
click at [841, 100] on div at bounding box center [837, 101] width 16 height 16
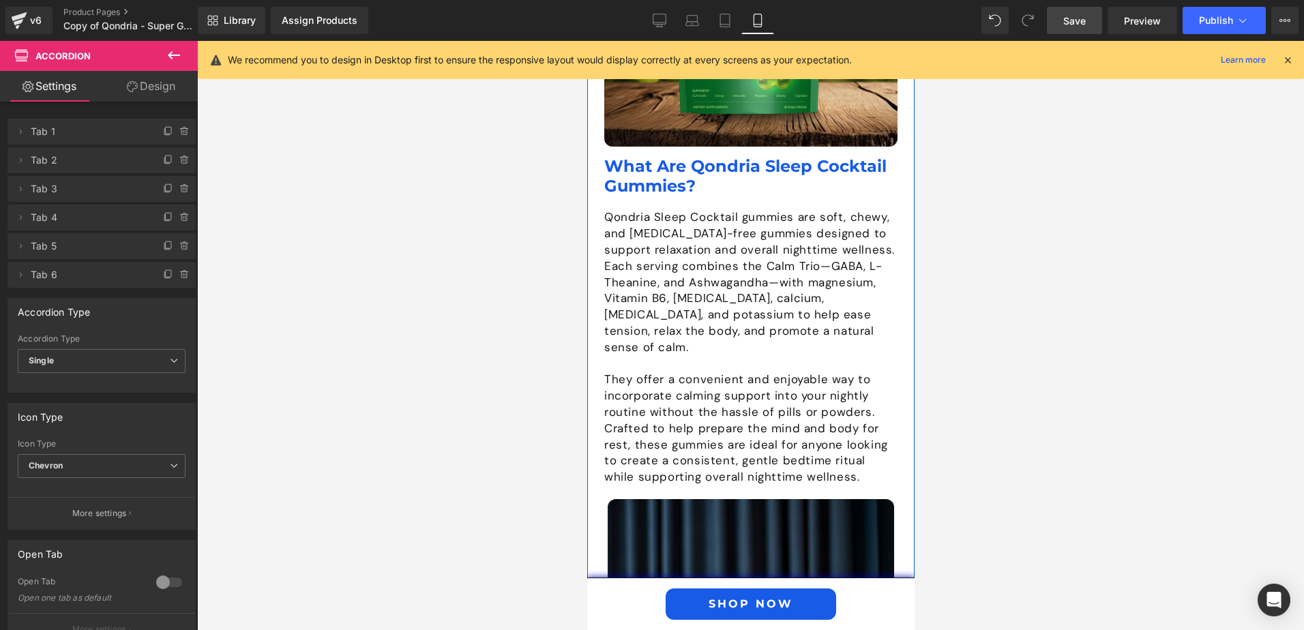
scroll to position [1364, 0]
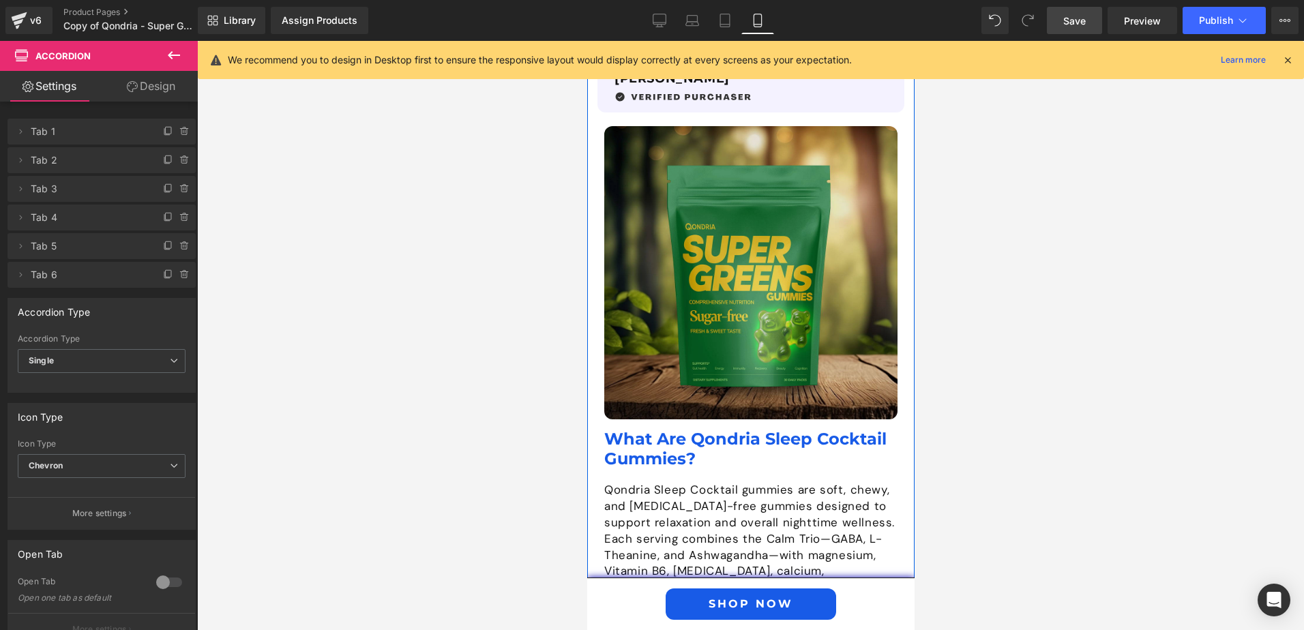
click at [702, 292] on img at bounding box center [749, 272] width 293 height 293
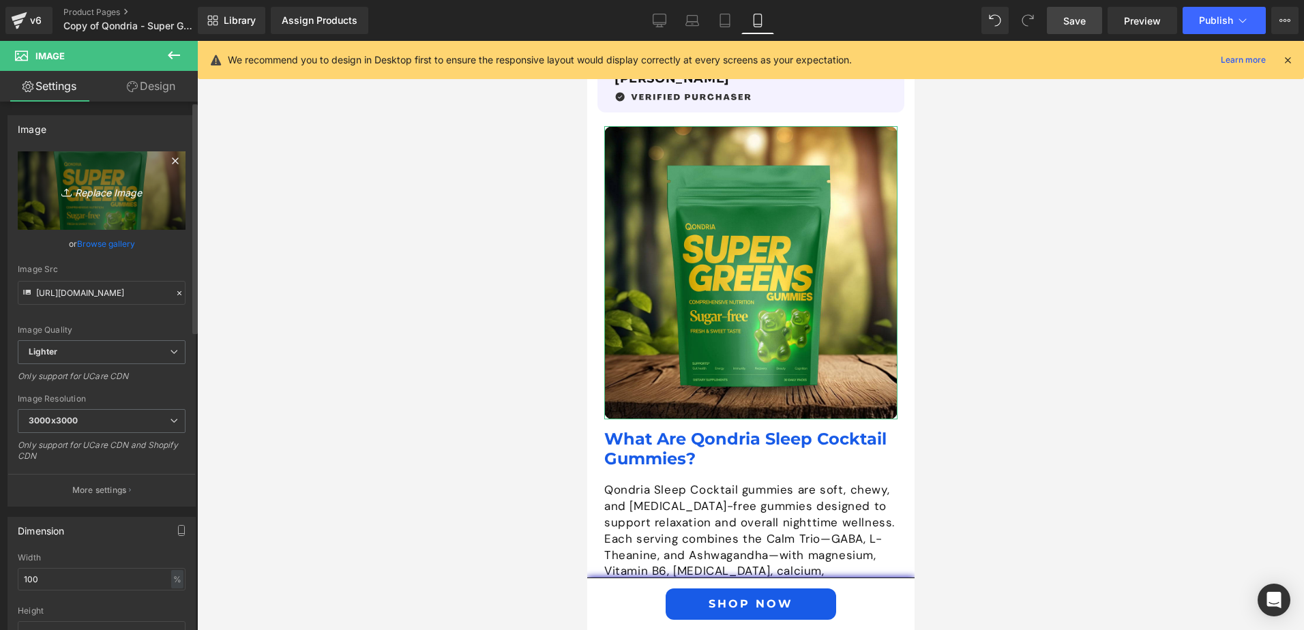
click at [106, 195] on icon "Replace Image" at bounding box center [101, 190] width 109 height 17
type input "C:\fakepath\Qondria-Landing-Page-Sleep-Cocktail-Image-2.png"
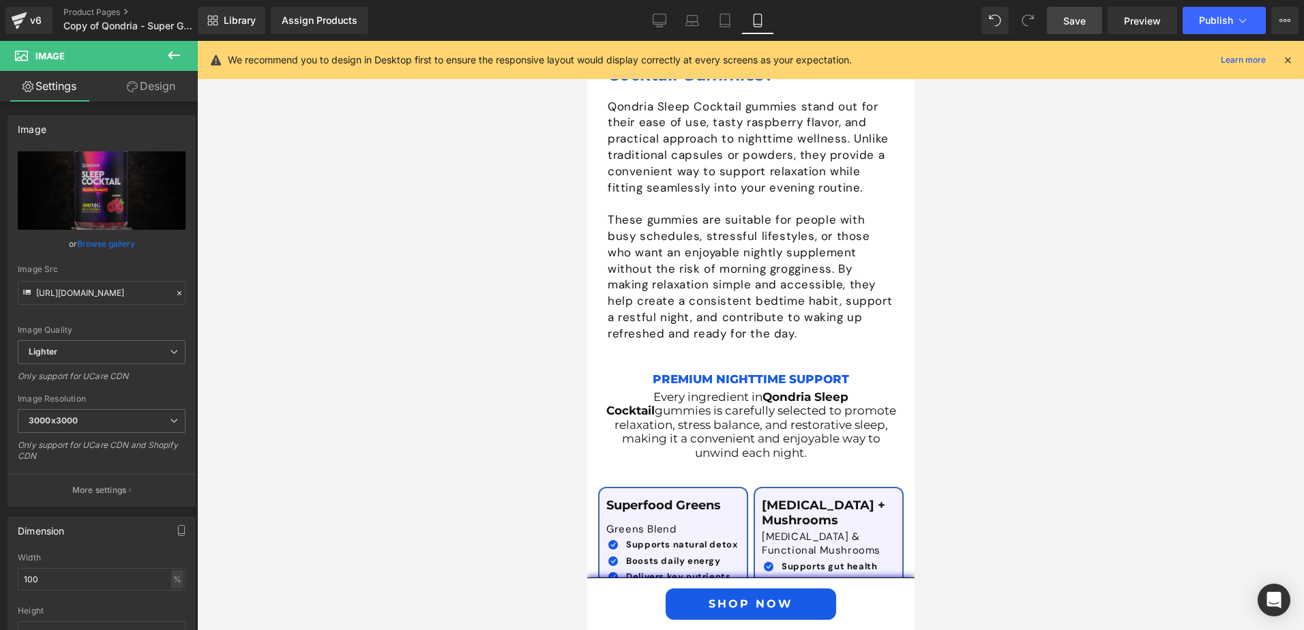
scroll to position [2455, 0]
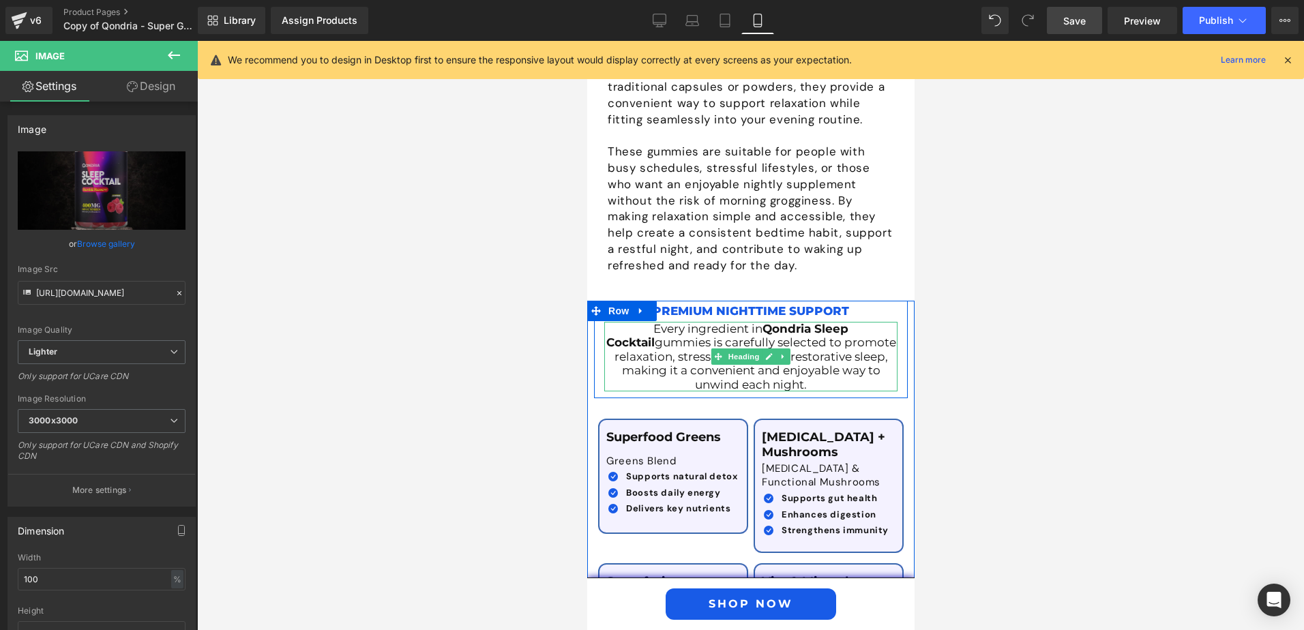
click at [653, 336] on span "gummies is carefully selected to promote relaxation, stress balance, and restor…" at bounding box center [755, 363] width 282 height 55
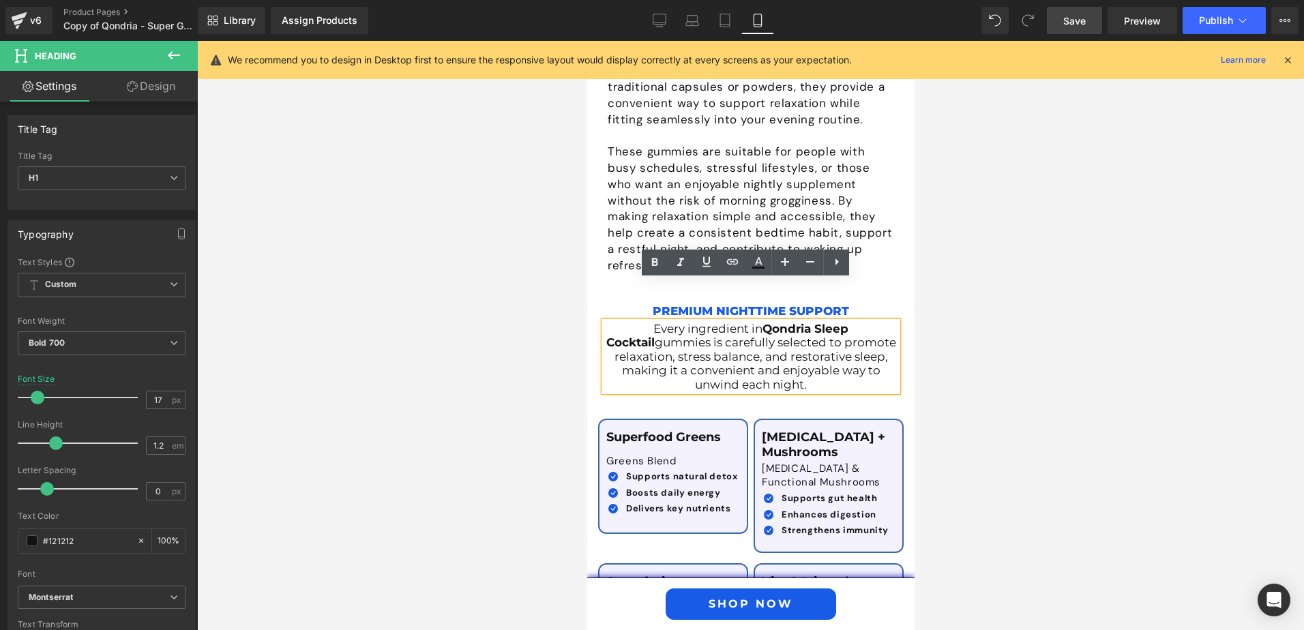
drag, startPoint x: 808, startPoint y: 343, endPoint x: 608, endPoint y: 293, distance: 206.7
click at [608, 322] on h1 "Every ingredient in Qondria Sleep Cocktail gummies is carefully selected to pro…" at bounding box center [749, 357] width 293 height 70
copy h1 "Every ingredient in Qondria Sleep Cocktail gummies is carefully selected to pro…"
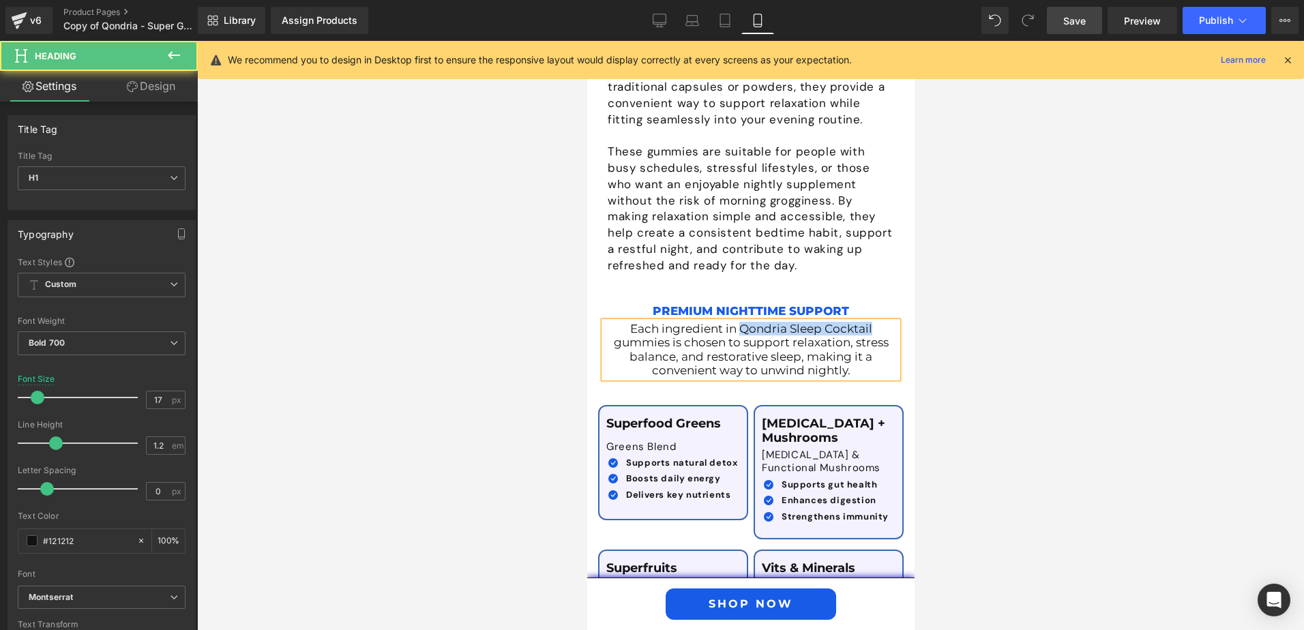
drag, startPoint x: 737, startPoint y: 286, endPoint x: 869, endPoint y: 286, distance: 131.6
click at [869, 322] on h1 "Each ingredient in Qondria Sleep Cocktail gummies is chosen to support relaxati…" at bounding box center [749, 350] width 293 height 56
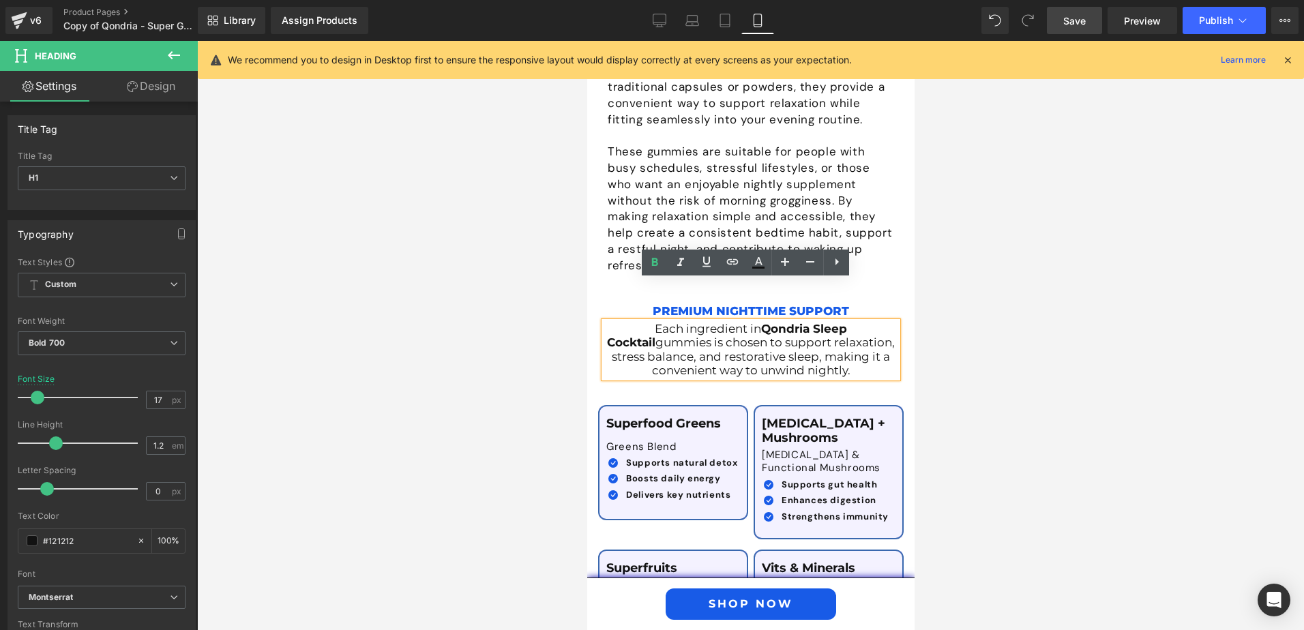
click at [980, 299] on div at bounding box center [750, 335] width 1107 height 589
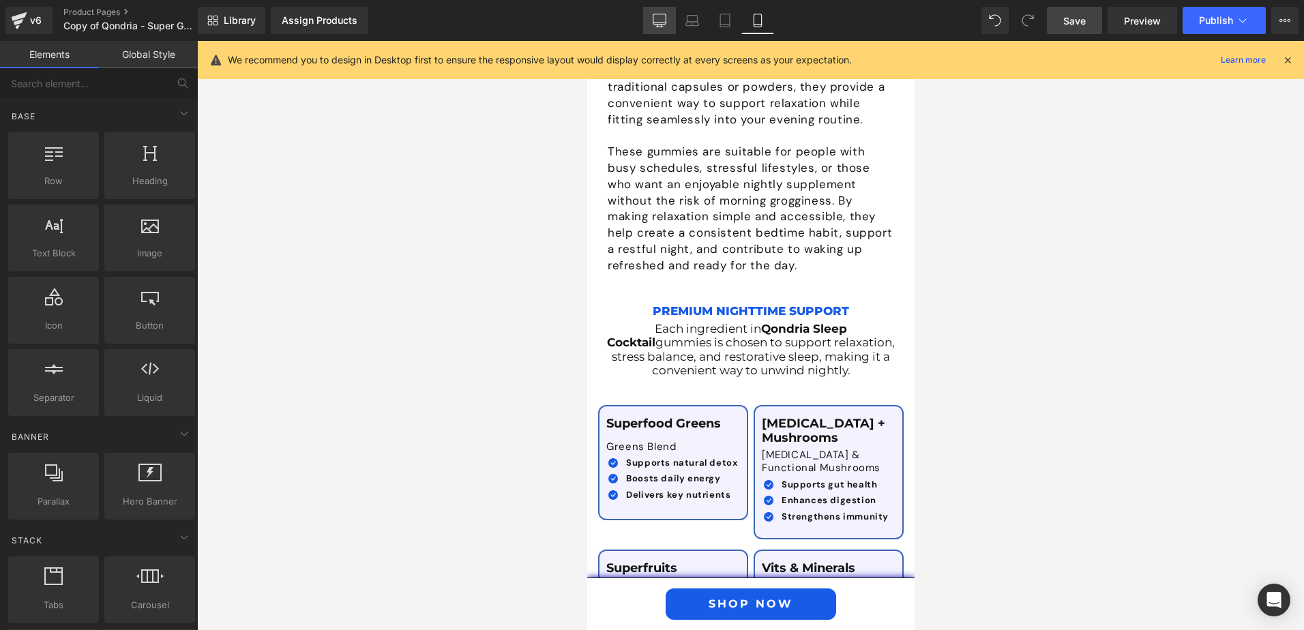
click at [657, 20] on icon at bounding box center [660, 21] width 14 height 14
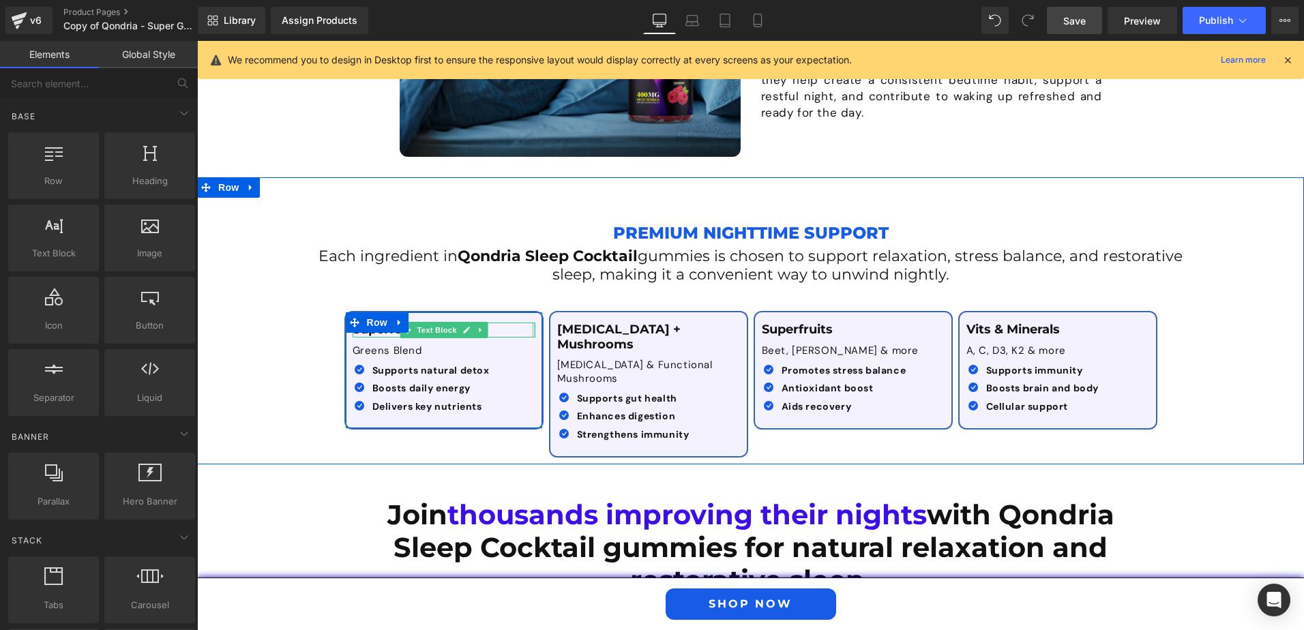
scroll to position [1785, 0]
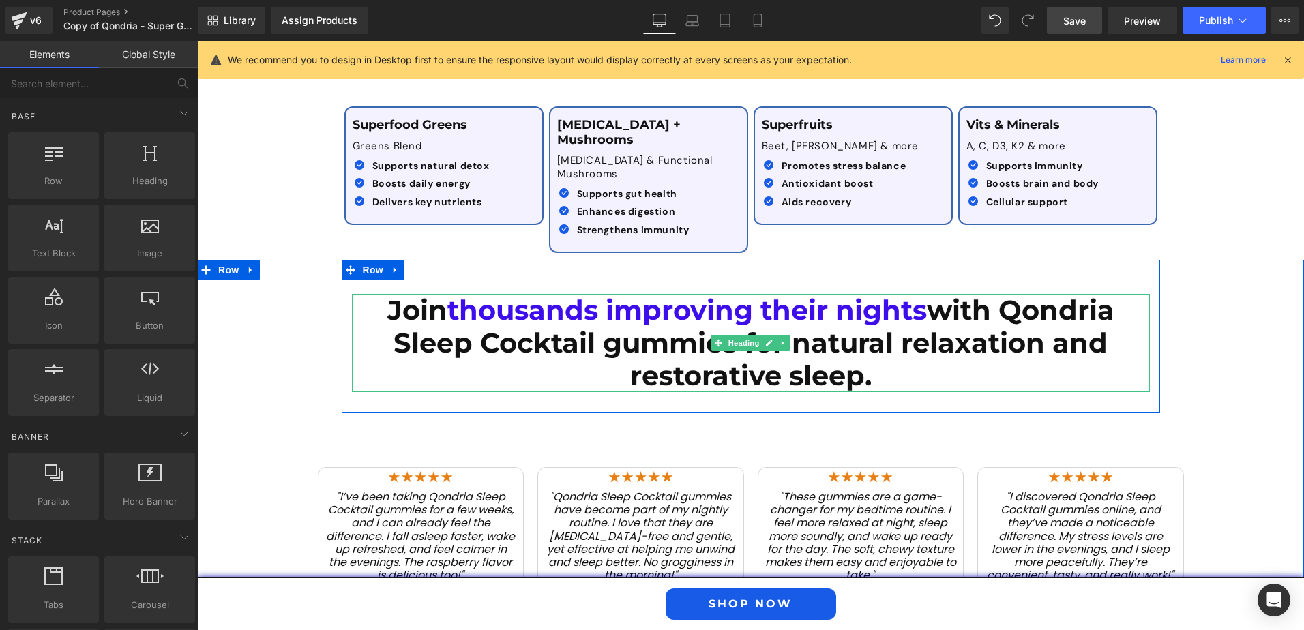
click at [531, 293] on span "thousands improving their nights" at bounding box center [686, 309] width 479 height 33
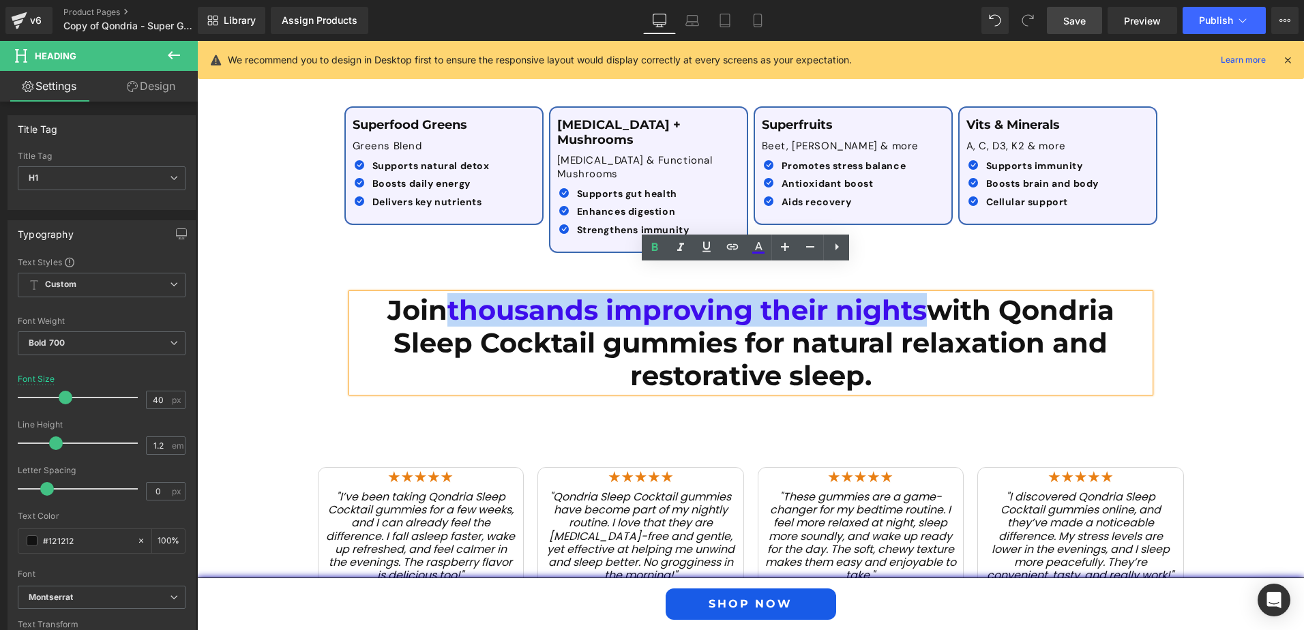
drag, startPoint x: 442, startPoint y: 283, endPoint x: 919, endPoint y: 284, distance: 477.3
click at [919, 293] on span "thousands improving their nights" at bounding box center [686, 309] width 479 height 33
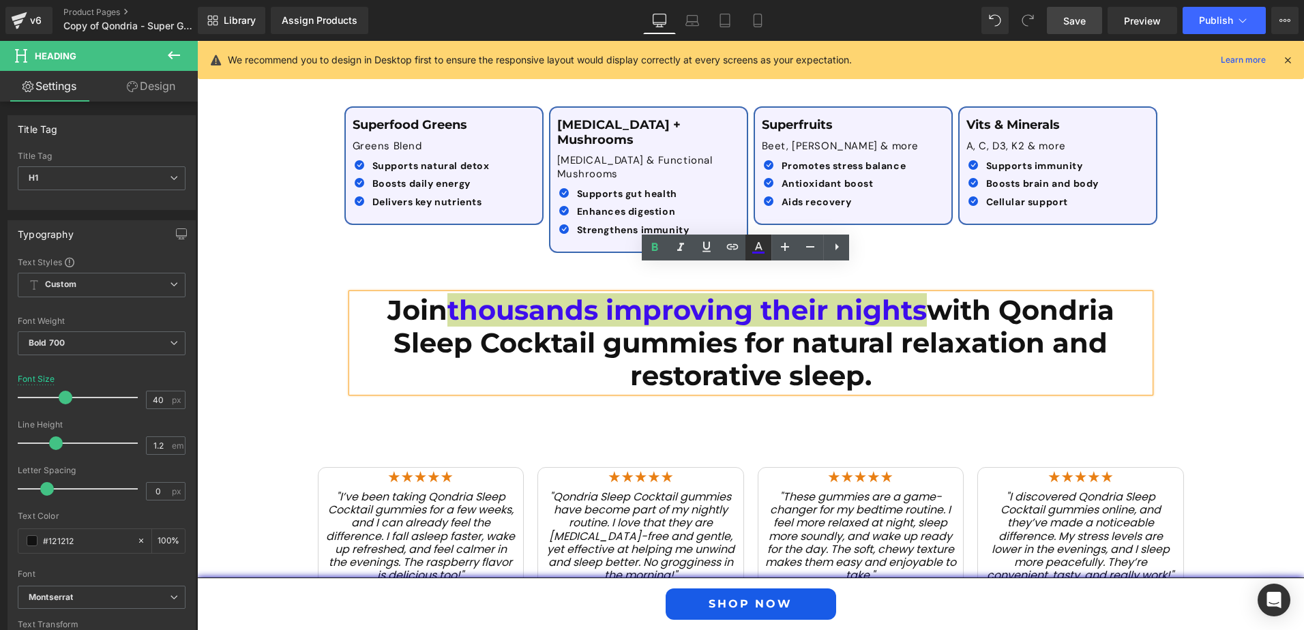
click at [757, 250] on icon at bounding box center [758, 247] width 16 height 16
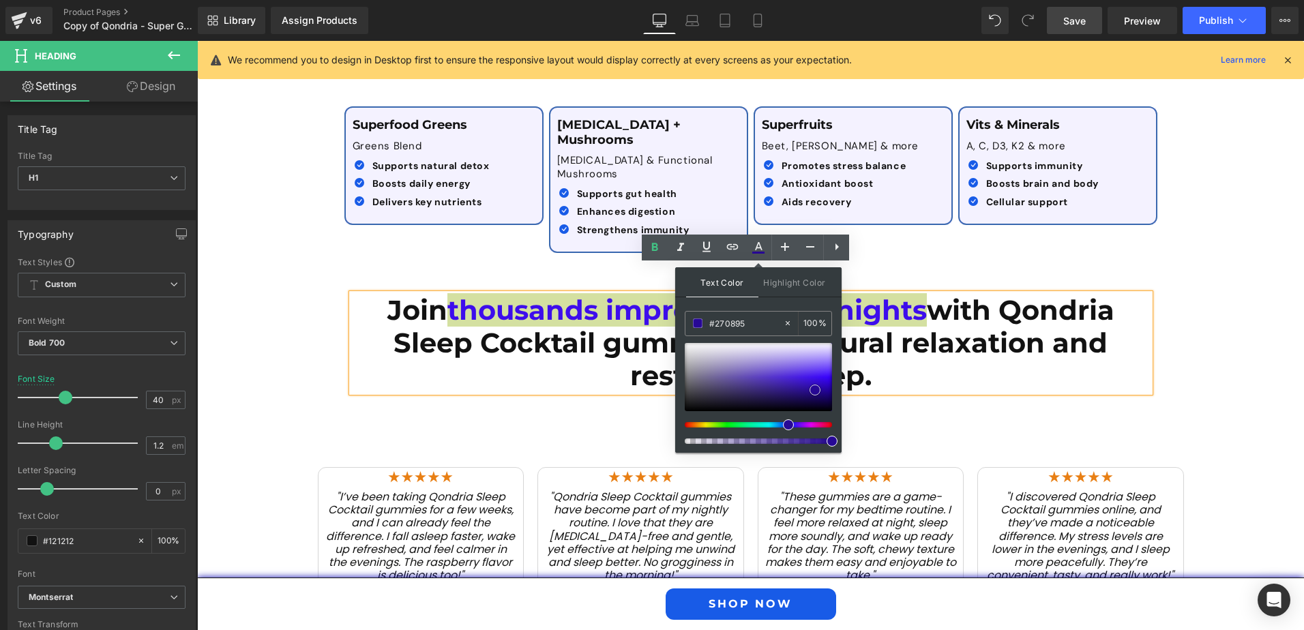
click at [815, 390] on div at bounding box center [758, 377] width 147 height 68
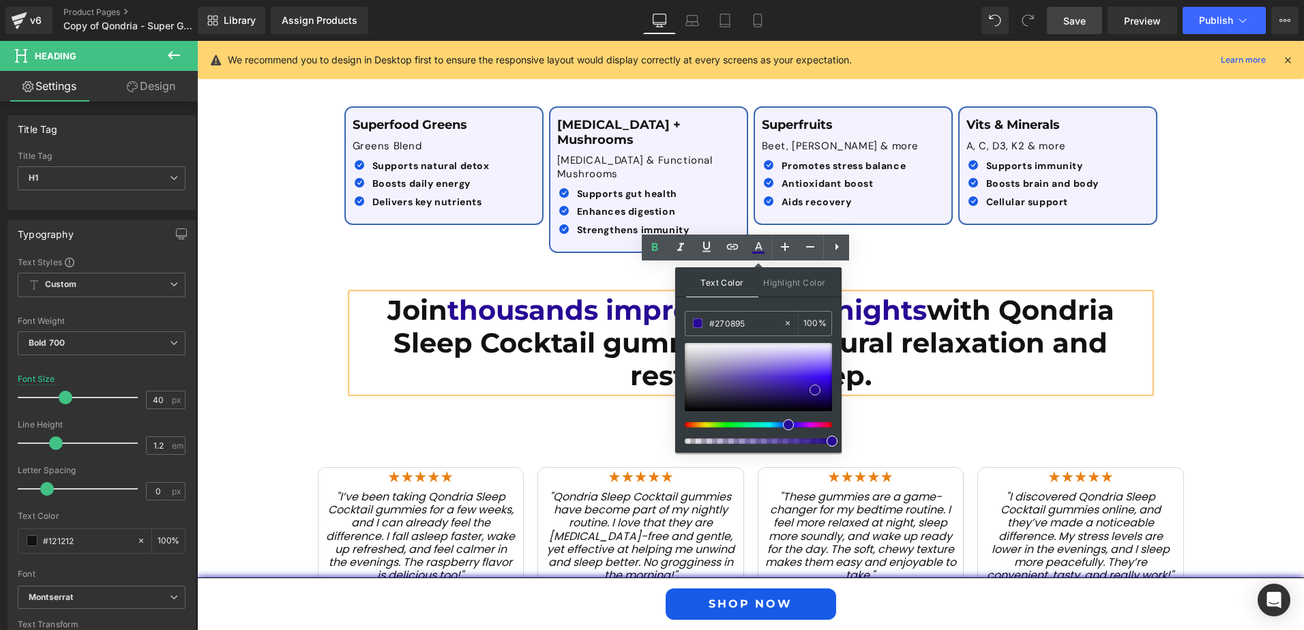
click at [796, 389] on div at bounding box center [758, 377] width 147 height 68
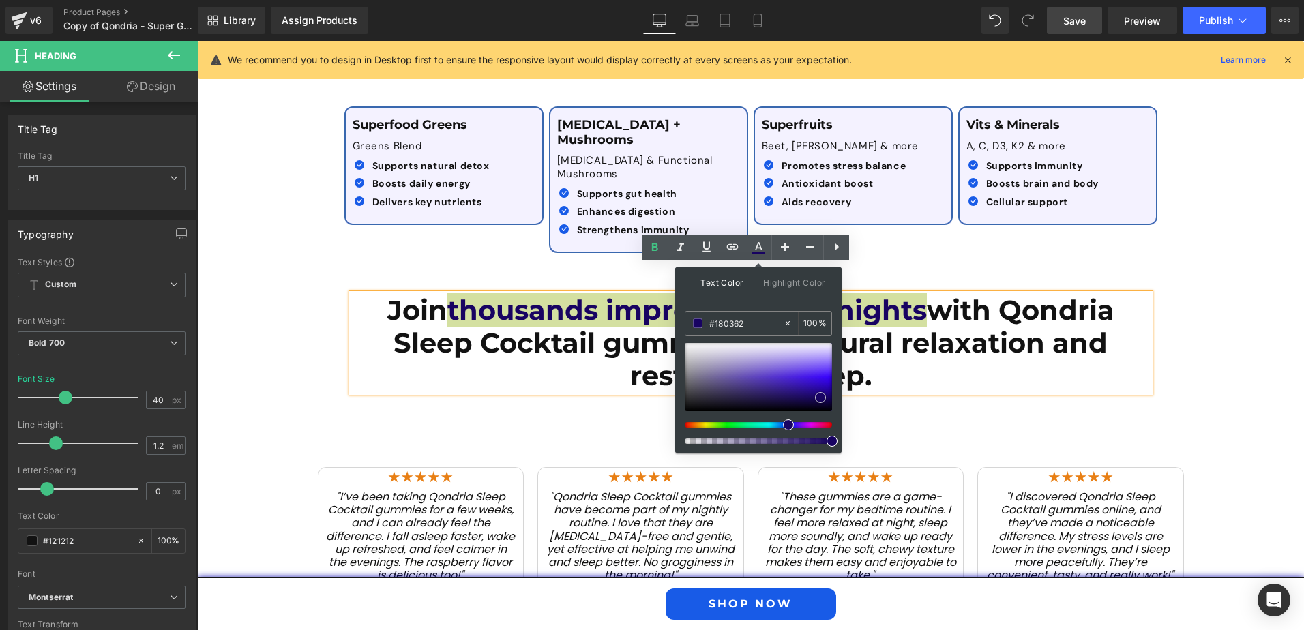
click at [820, 398] on div at bounding box center [758, 377] width 147 height 68
click at [792, 392] on div at bounding box center [758, 377] width 147 height 68
click at [803, 391] on div at bounding box center [758, 377] width 147 height 68
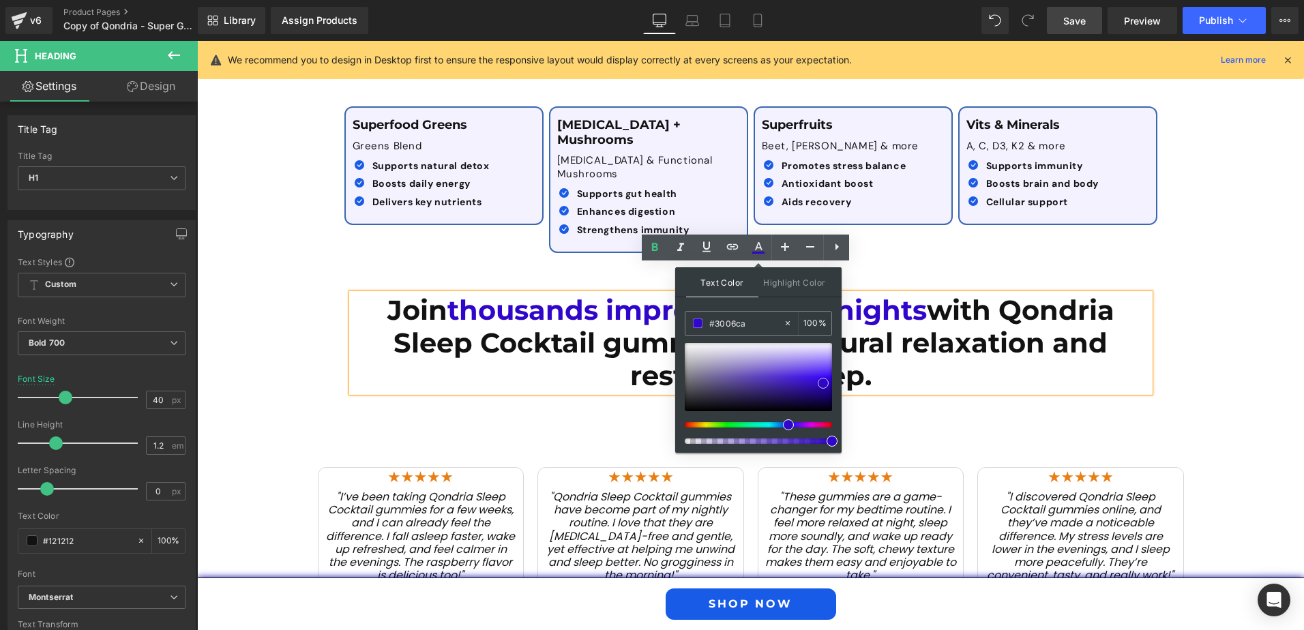
drag, startPoint x: 802, startPoint y: 394, endPoint x: 822, endPoint y: 386, distance: 21.4
click at [822, 386] on span at bounding box center [823, 383] width 11 height 11
click at [1183, 315] on div "Join thousands improving their nights with Qondria Sleep Cocktail gummies for n…" at bounding box center [750, 455] width 1107 height 391
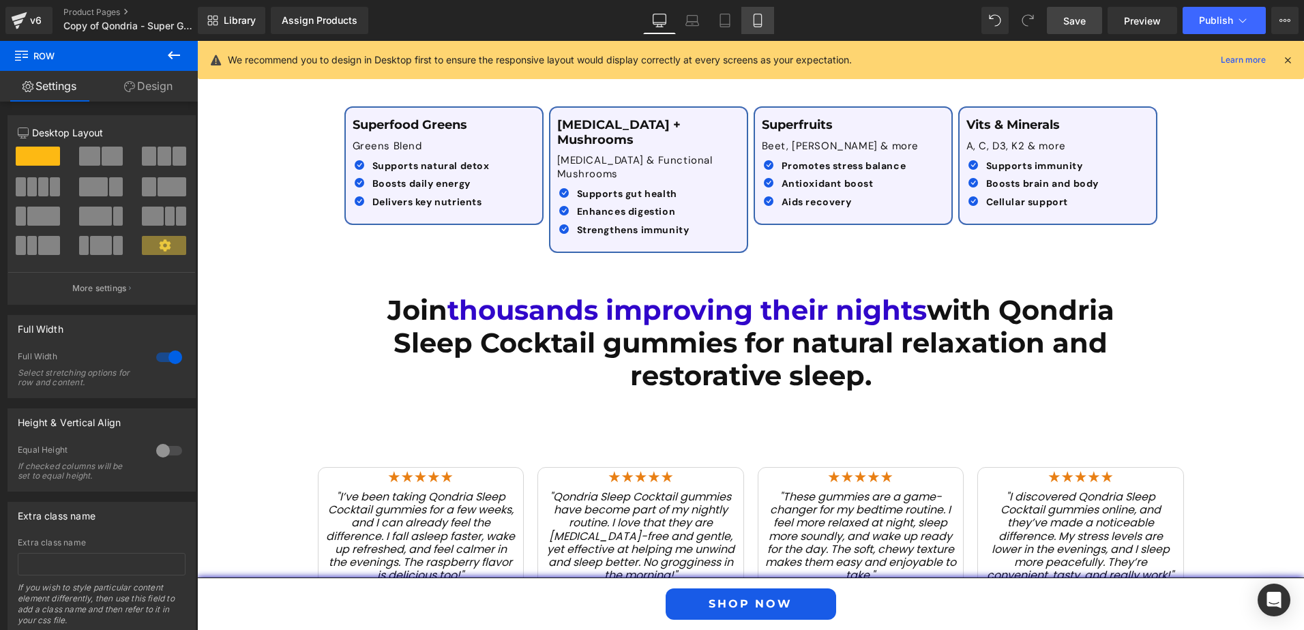
click at [761, 19] on icon at bounding box center [758, 20] width 8 height 13
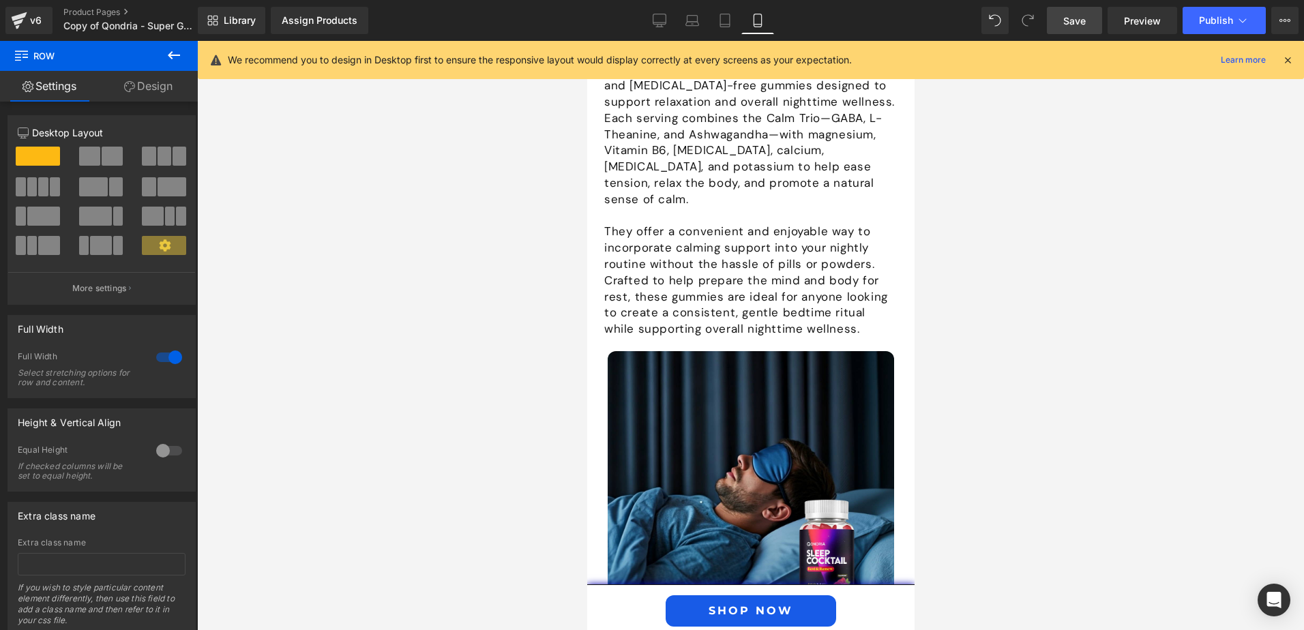
scroll to position [2854, 0]
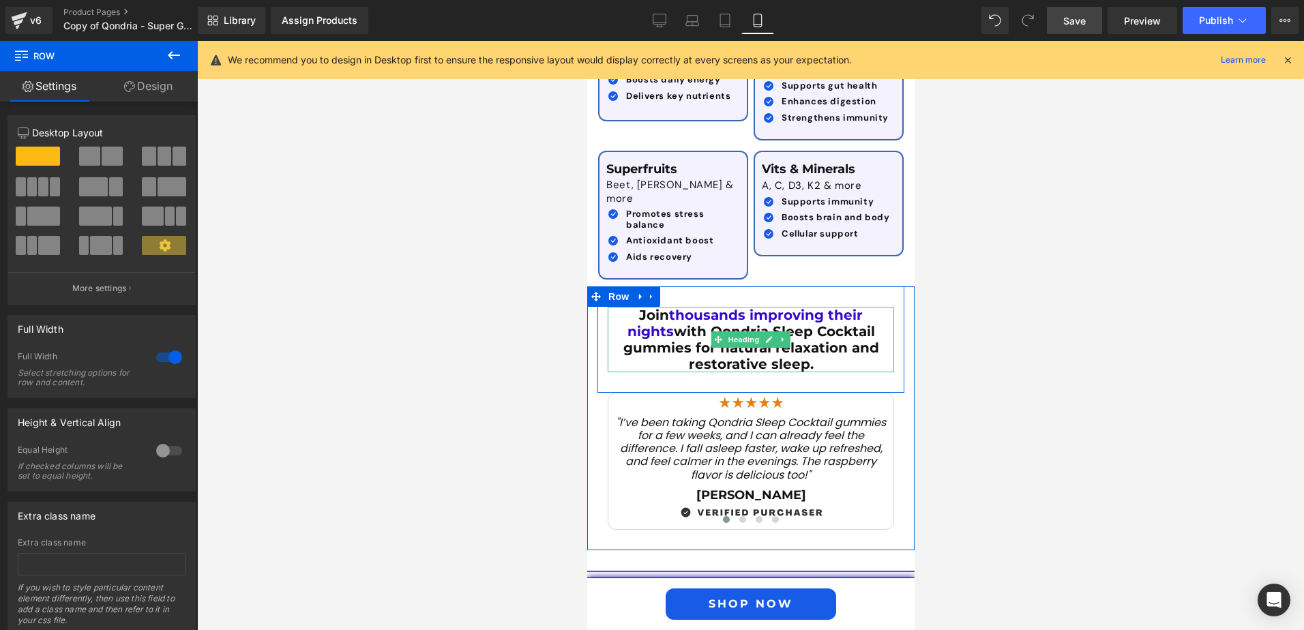
click at [677, 307] on span "thousands improving their nights" at bounding box center [745, 323] width 236 height 33
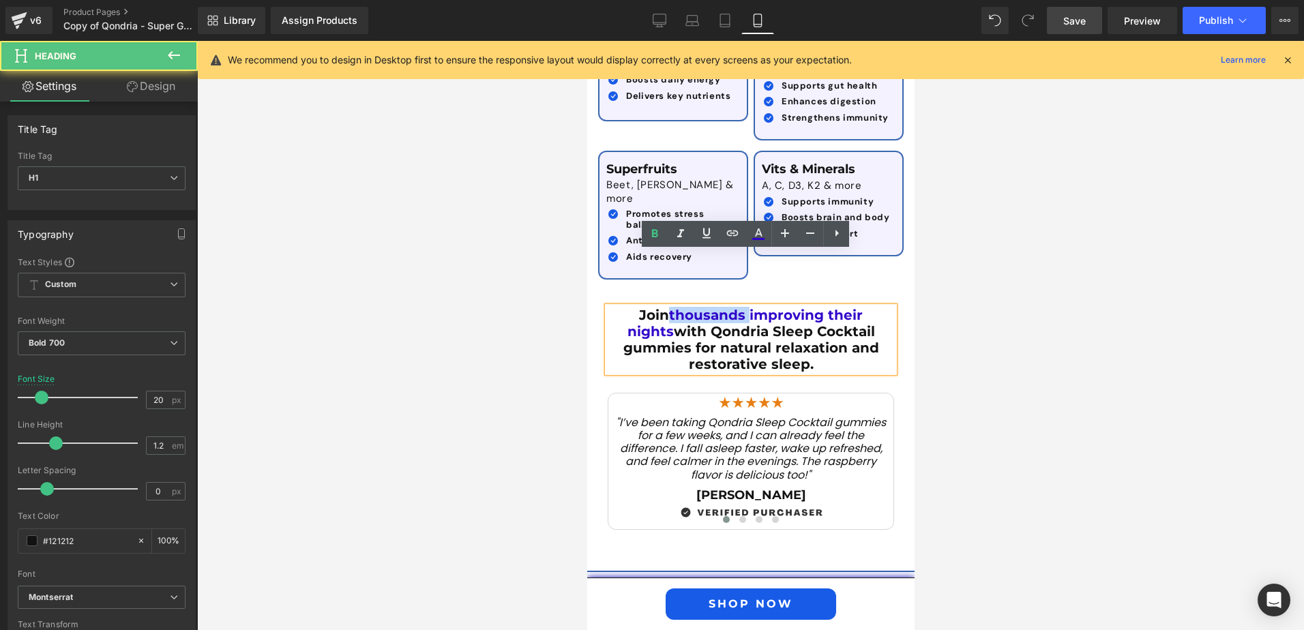
click at [677, 307] on span "thousands improving their nights" at bounding box center [745, 323] width 236 height 33
click at [932, 305] on div at bounding box center [750, 335] width 1107 height 589
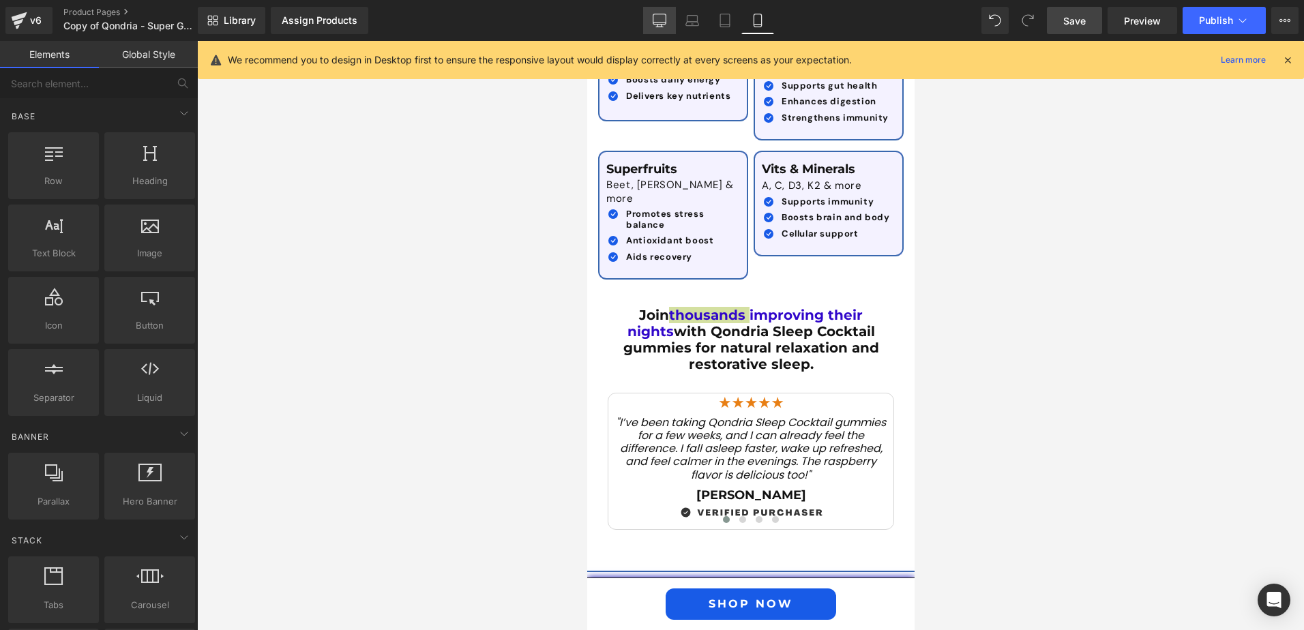
click at [664, 23] on icon at bounding box center [660, 21] width 14 height 14
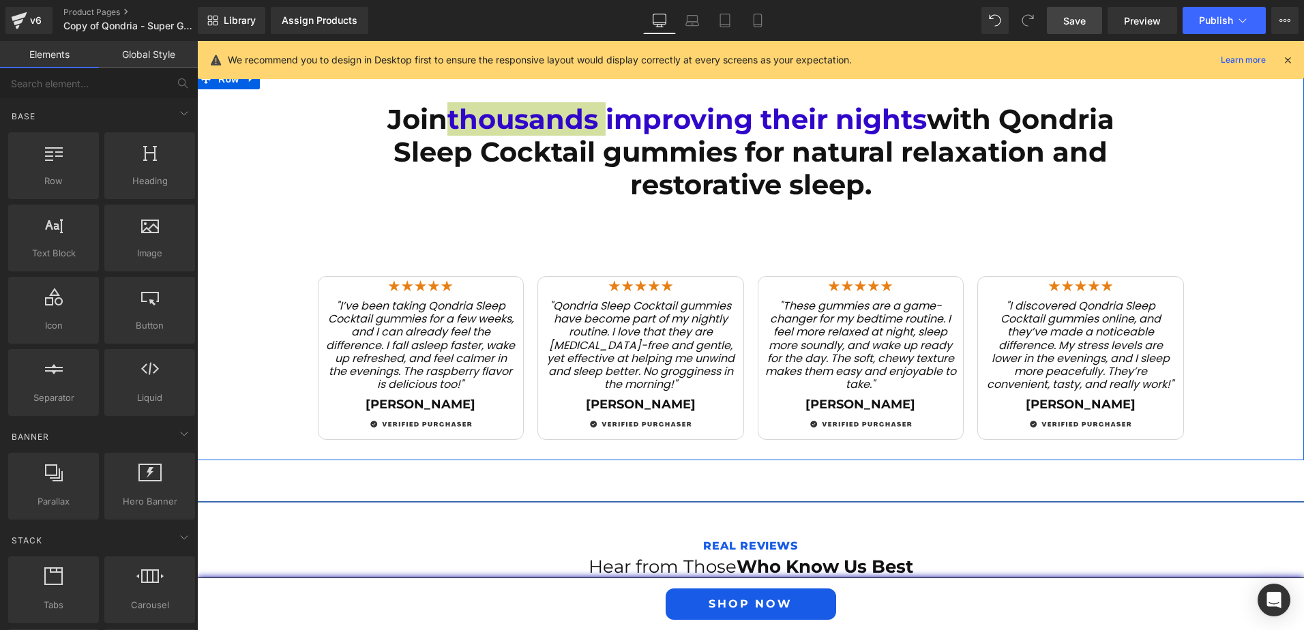
scroll to position [1839, 0]
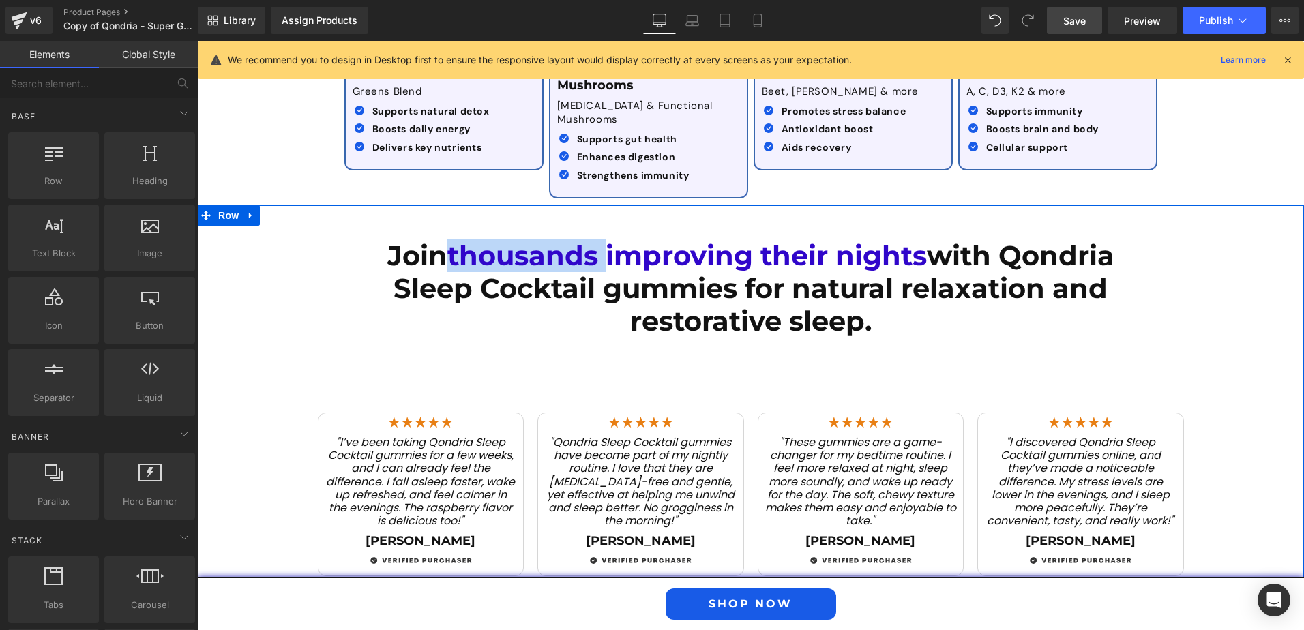
click at [327, 213] on div "Join thousands improving their nights with Qondria Sleep Cocktail gummies for n…" at bounding box center [750, 400] width 1107 height 391
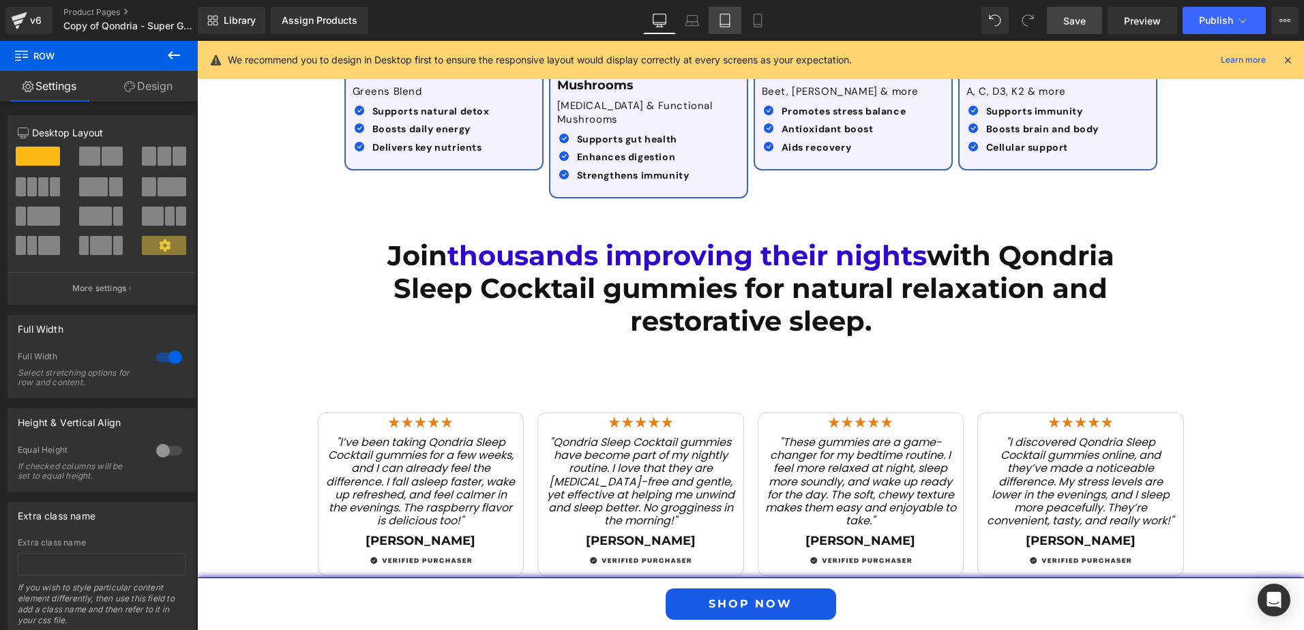
click at [739, 22] on link "Tablet" at bounding box center [725, 20] width 33 height 27
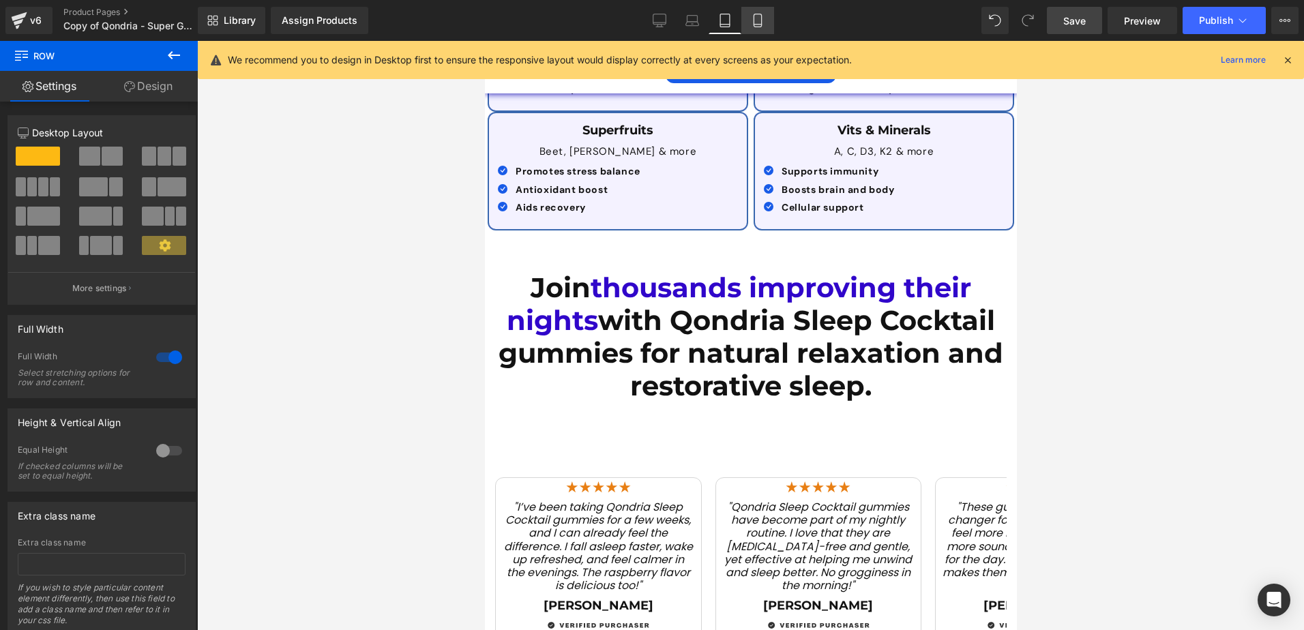
click at [757, 23] on icon at bounding box center [758, 21] width 14 height 14
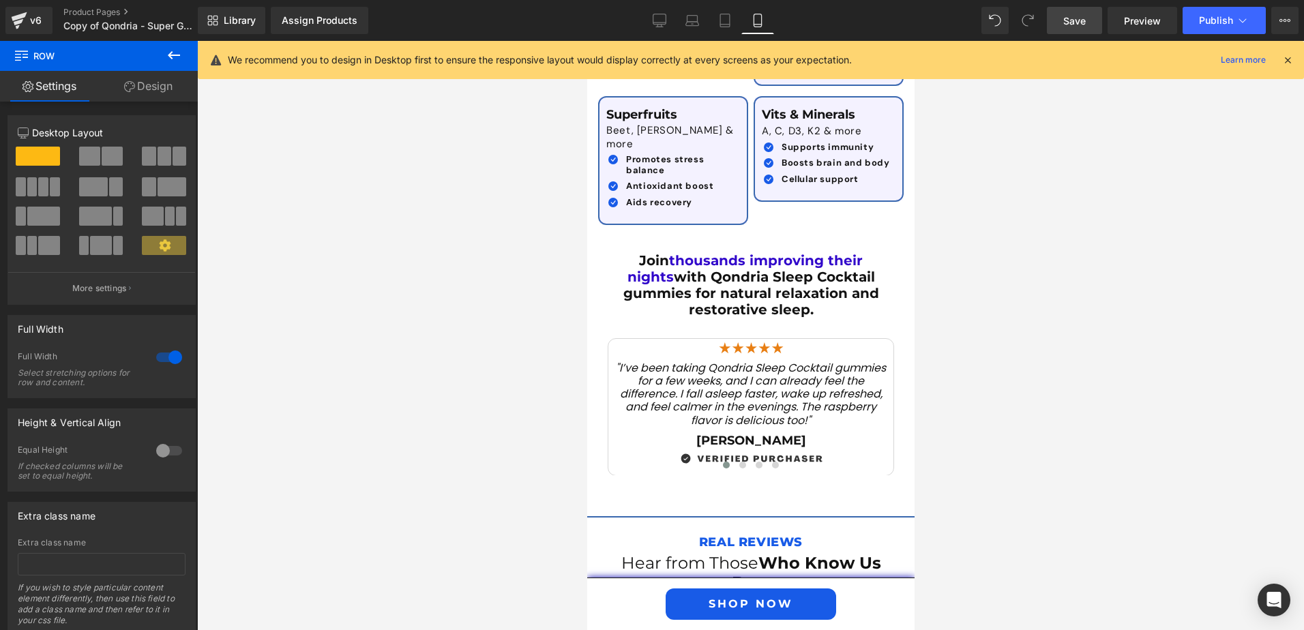
scroll to position [3045, 0]
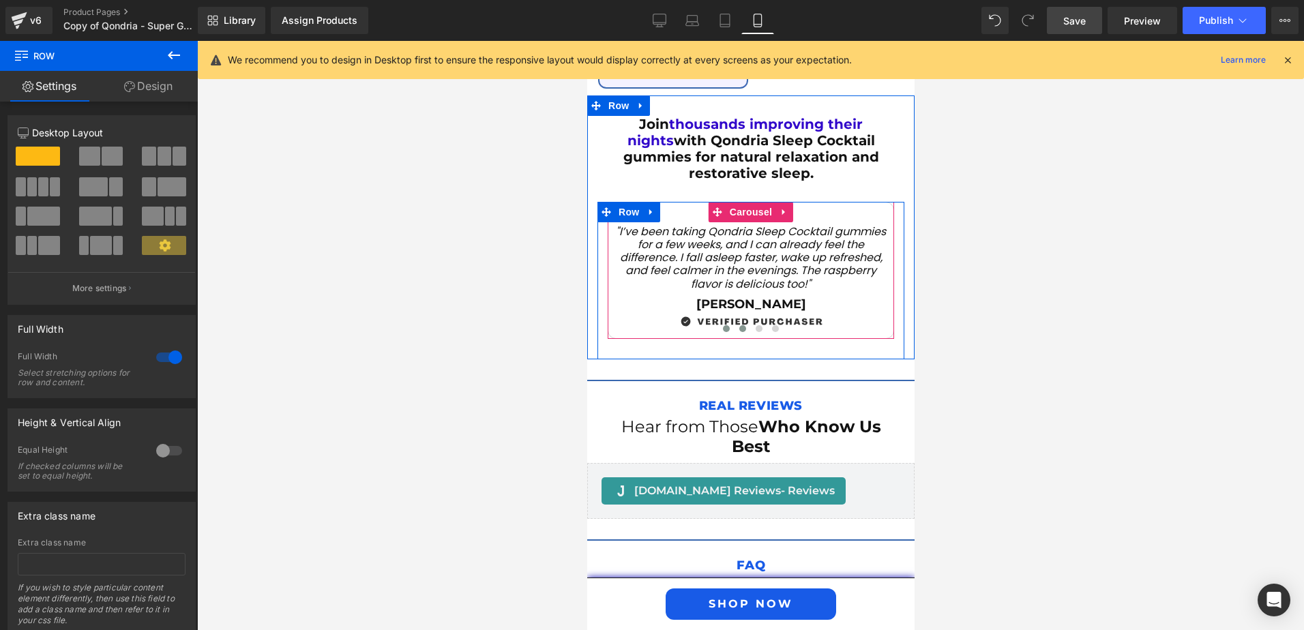
click at [734, 322] on button at bounding box center [742, 329] width 16 height 14
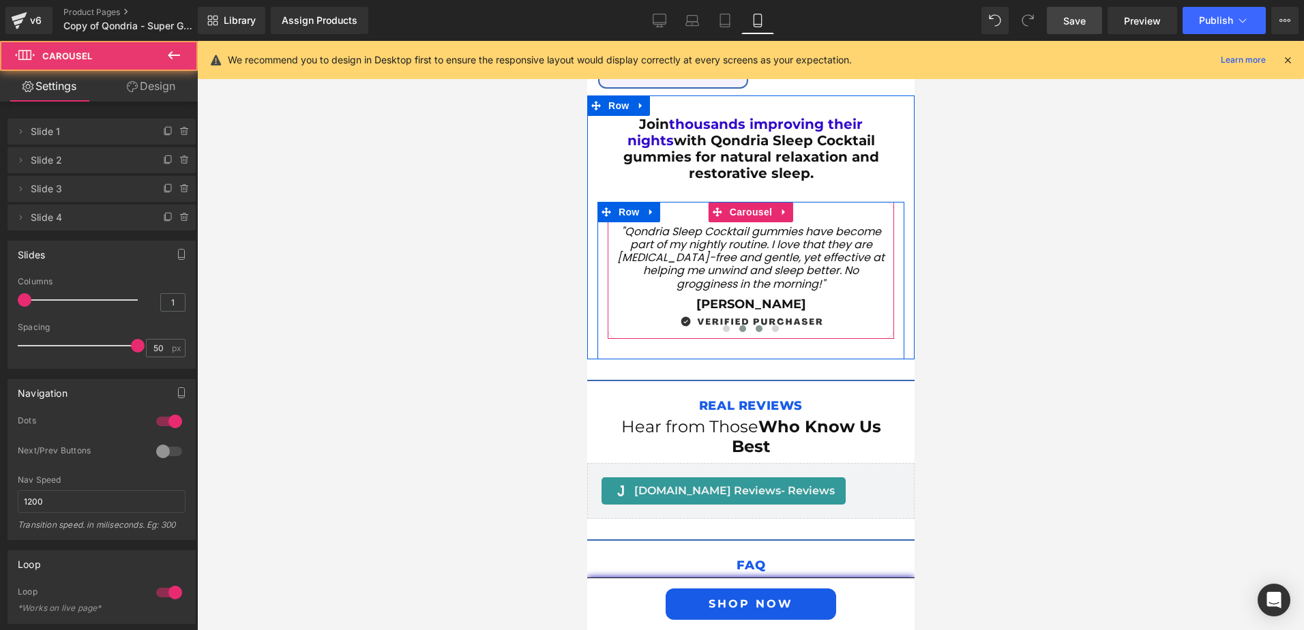
click at [750, 322] on button at bounding box center [758, 329] width 16 height 14
click at [771, 325] on span at bounding box center [774, 328] width 7 height 7
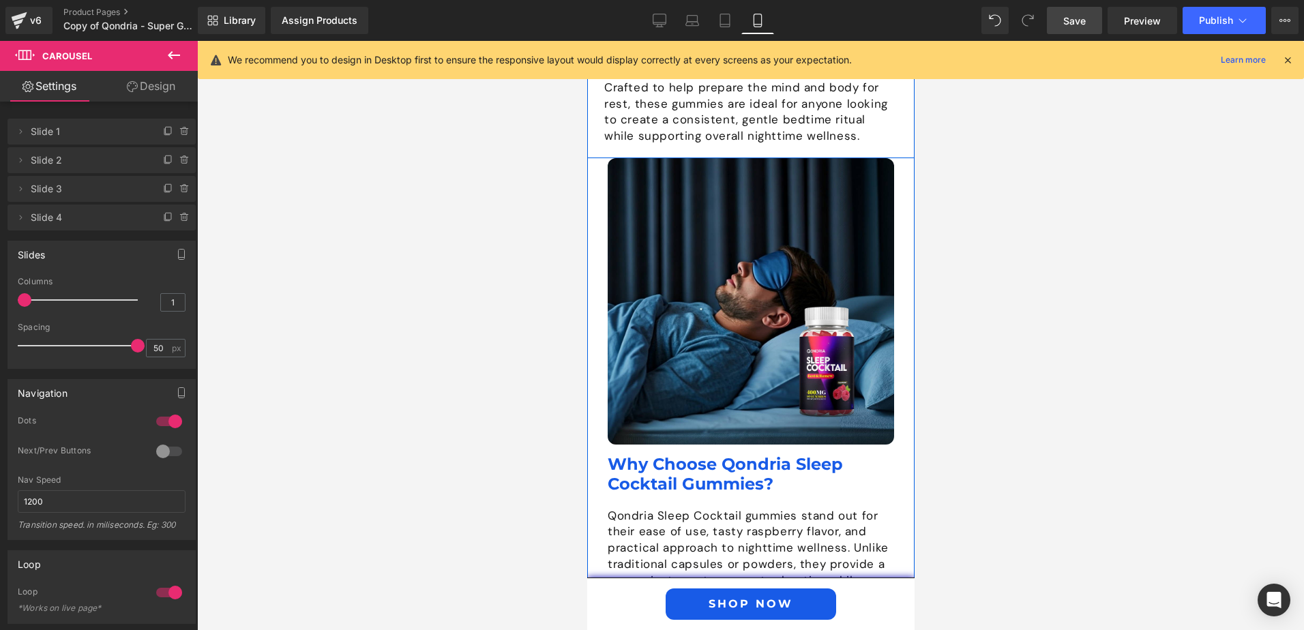
scroll to position [2046, 0]
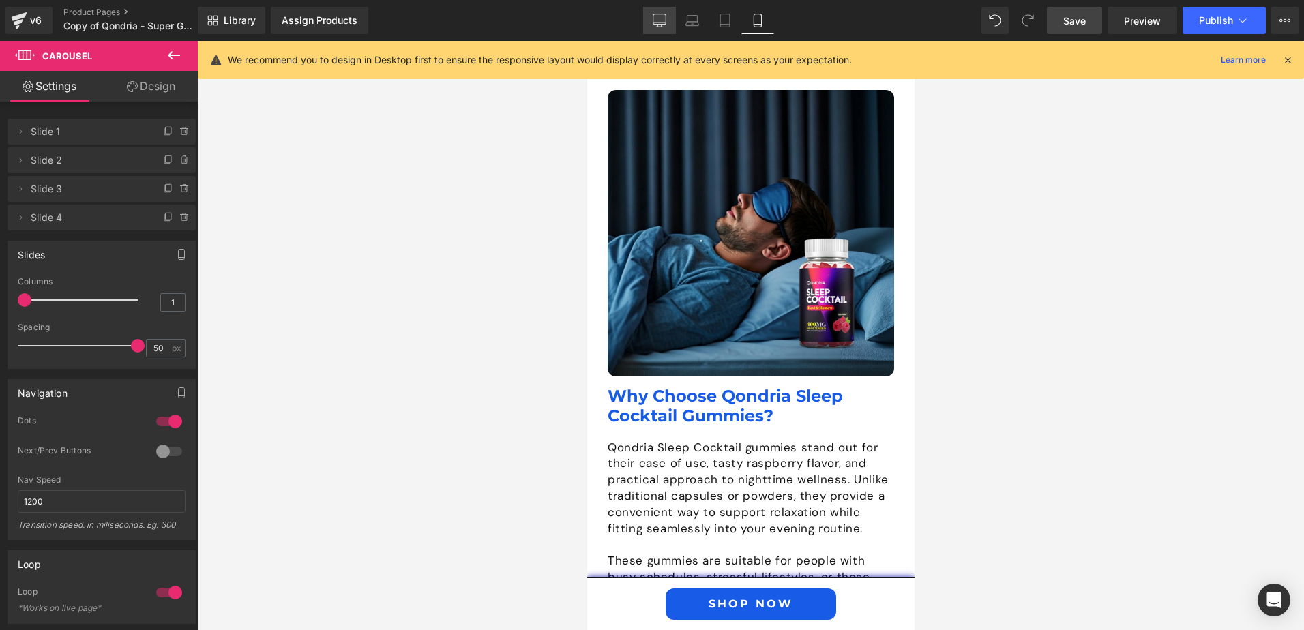
click at [661, 14] on icon at bounding box center [659, 19] width 13 height 10
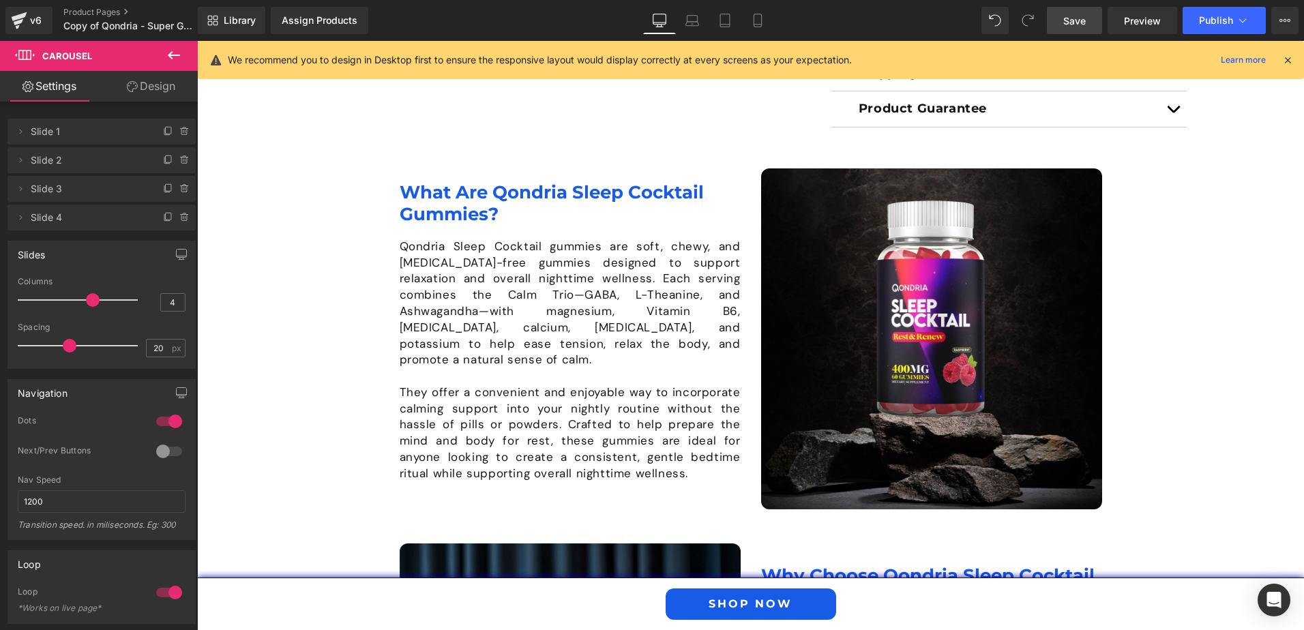
scroll to position [784, 0]
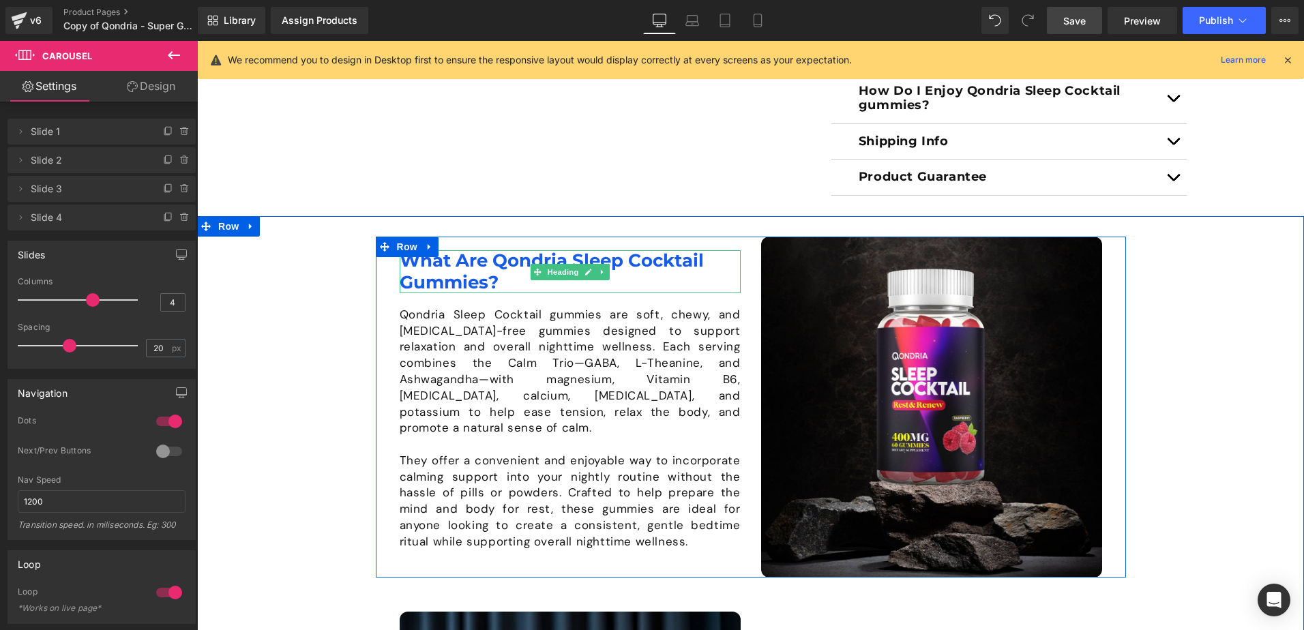
click at [523, 293] on h1 "What Are Qondria Sleep Cocktail Gummies?" at bounding box center [570, 271] width 341 height 42
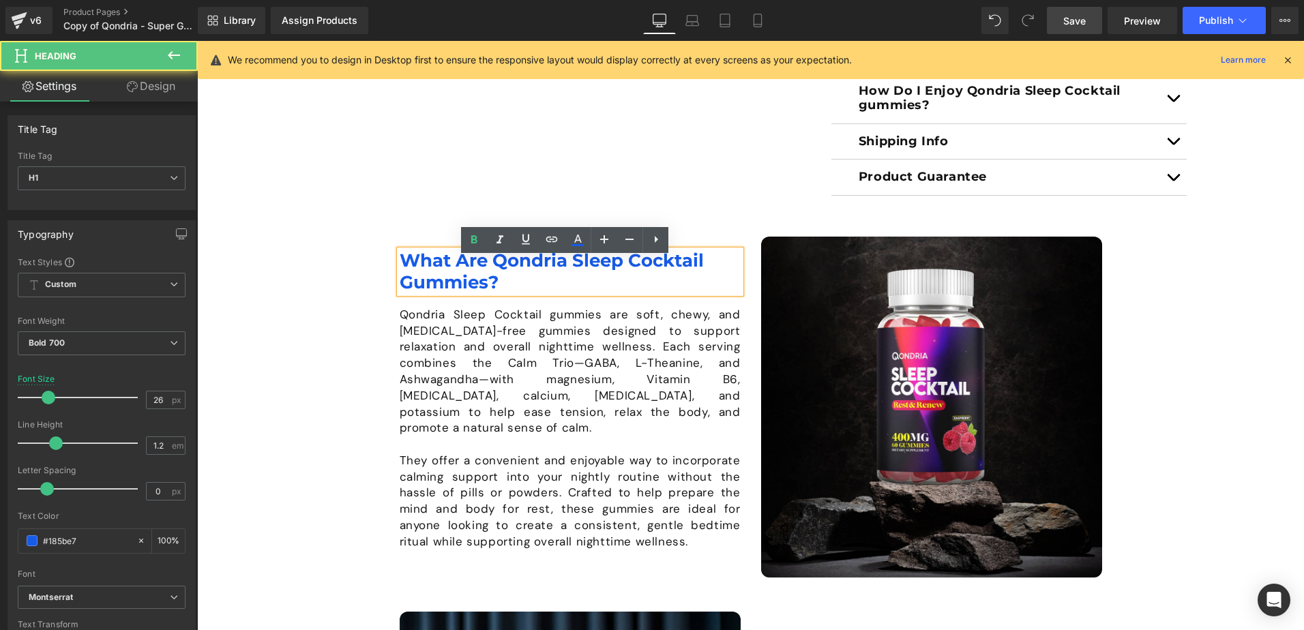
click at [500, 293] on h1 "What Are Qondria Sleep Cocktail Gummies?" at bounding box center [570, 271] width 341 height 42
drag, startPoint x: 500, startPoint y: 297, endPoint x: 392, endPoint y: 271, distance: 110.7
click at [400, 271] on div "What Are Qondria Sleep Cocktail Gummies?" at bounding box center [570, 271] width 341 height 42
click at [406, 265] on h1 "What Are Qondria Sleep Cocktail Gummies?" at bounding box center [570, 271] width 341 height 42
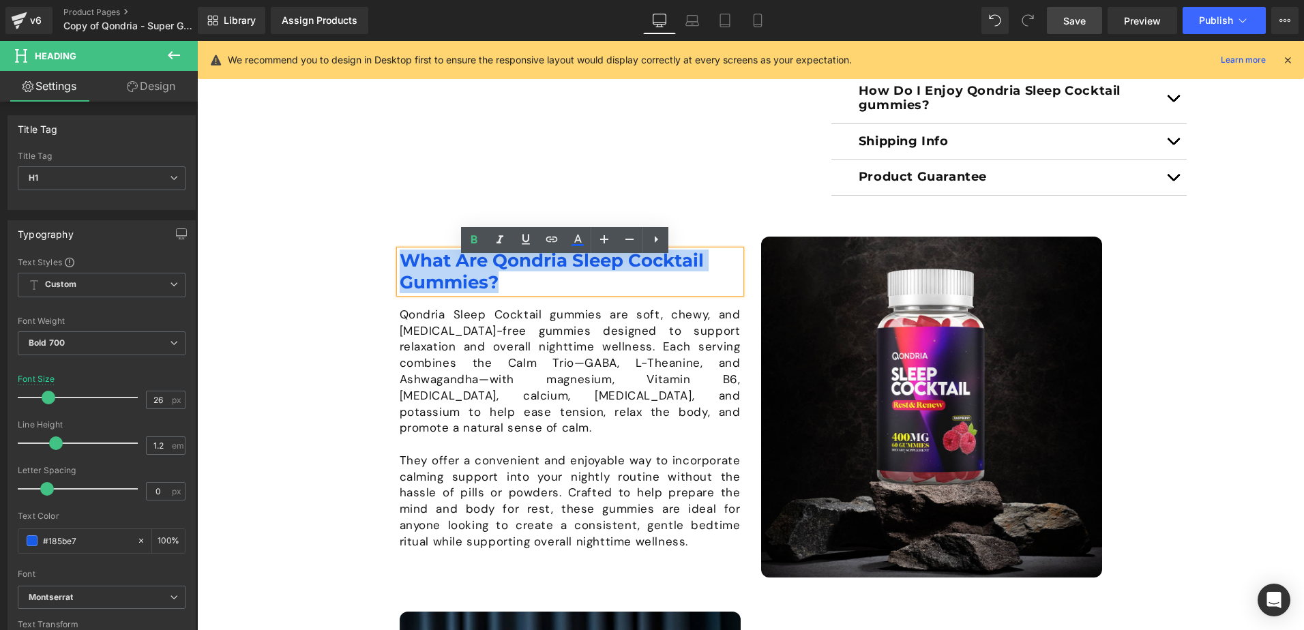
drag, startPoint x: 392, startPoint y: 266, endPoint x: 401, endPoint y: 276, distance: 13.5
click at [401, 276] on div "What Are Qondria Sleep Cocktail Gummies?" at bounding box center [570, 271] width 341 height 42
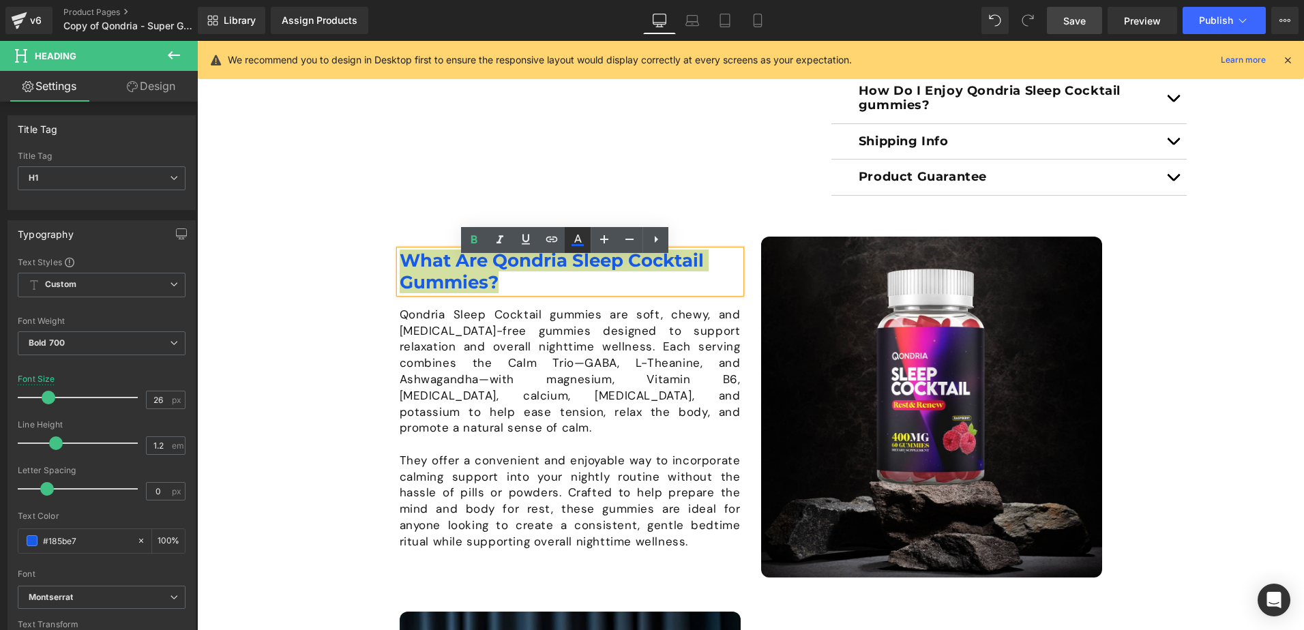
click at [576, 236] on icon at bounding box center [577, 240] width 16 height 16
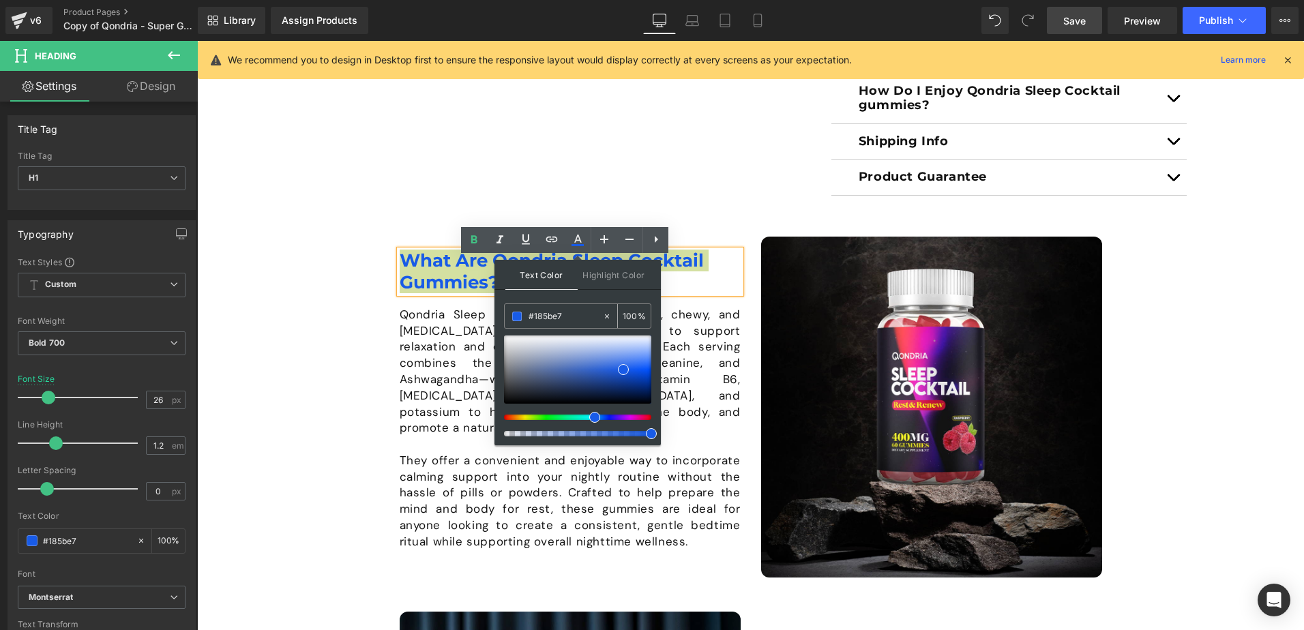
click at [540, 319] on input "#121212" at bounding box center [565, 316] width 74 height 15
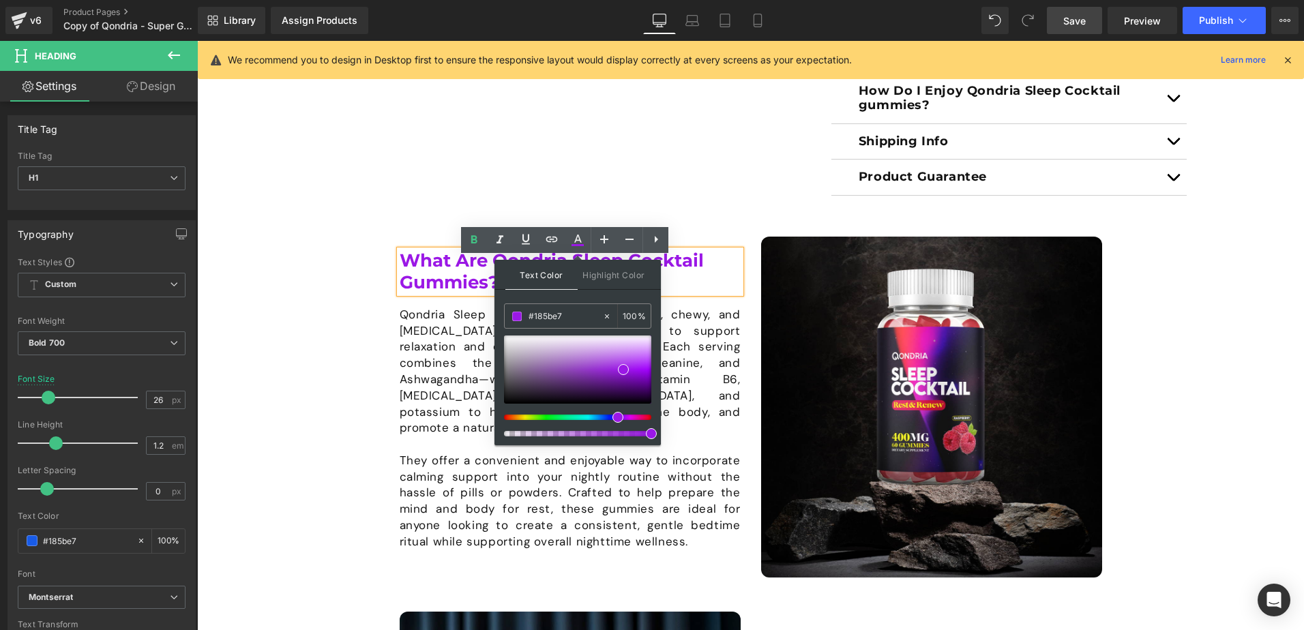
drag, startPoint x: 596, startPoint y: 419, endPoint x: 614, endPoint y: 422, distance: 18.7
click at [614, 422] on span at bounding box center [617, 417] width 11 height 11
click at [631, 383] on div at bounding box center [577, 370] width 147 height 68
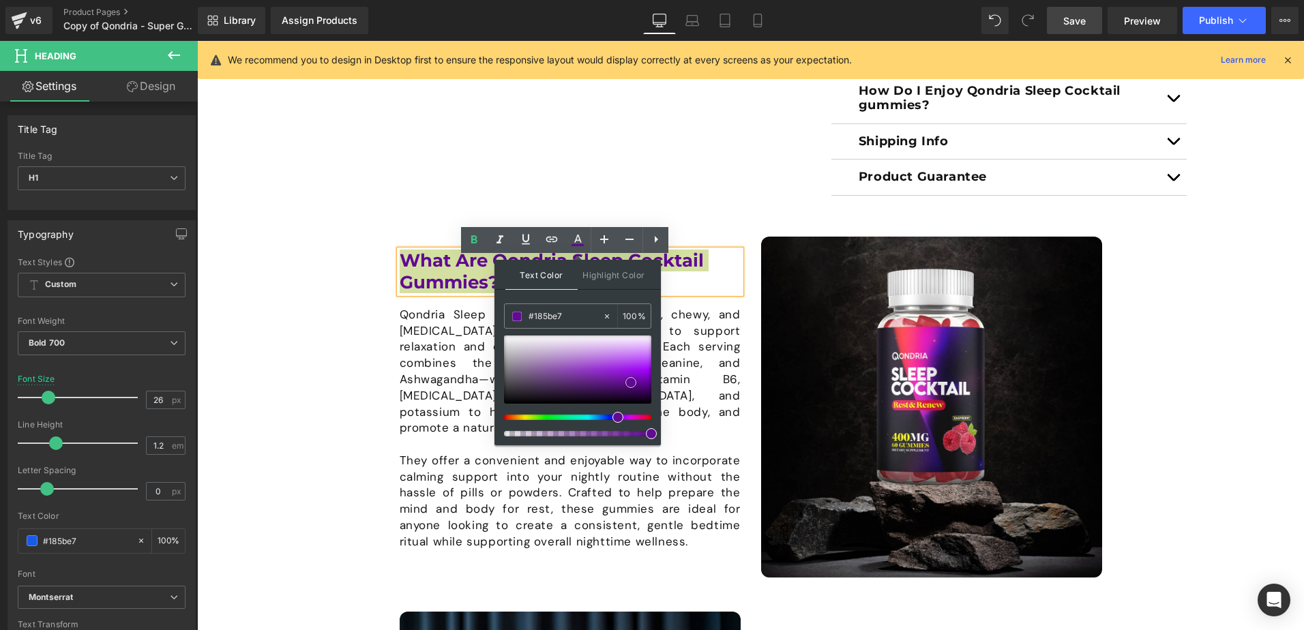
click at [601, 391] on div at bounding box center [577, 370] width 147 height 68
click at [617, 387] on div at bounding box center [577, 370] width 147 height 68
click at [610, 417] on div at bounding box center [571, 417] width 147 height 5
drag, startPoint x: 616, startPoint y: 385, endPoint x: 625, endPoint y: 380, distance: 10.7
click at [625, 380] on span at bounding box center [626, 382] width 11 height 11
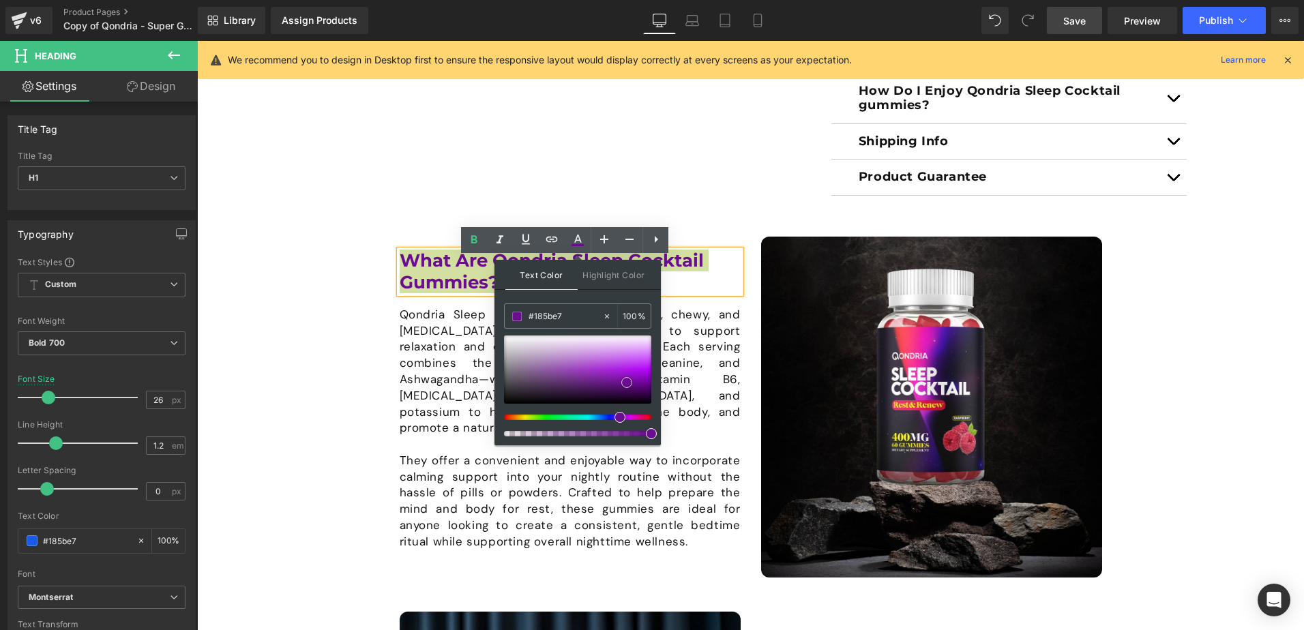
click at [612, 382] on div at bounding box center [577, 370] width 147 height 68
click at [592, 381] on div at bounding box center [577, 370] width 147 height 68
click at [605, 381] on div at bounding box center [577, 370] width 147 height 68
click at [598, 384] on div at bounding box center [577, 370] width 147 height 68
click at [585, 385] on div at bounding box center [577, 370] width 147 height 68
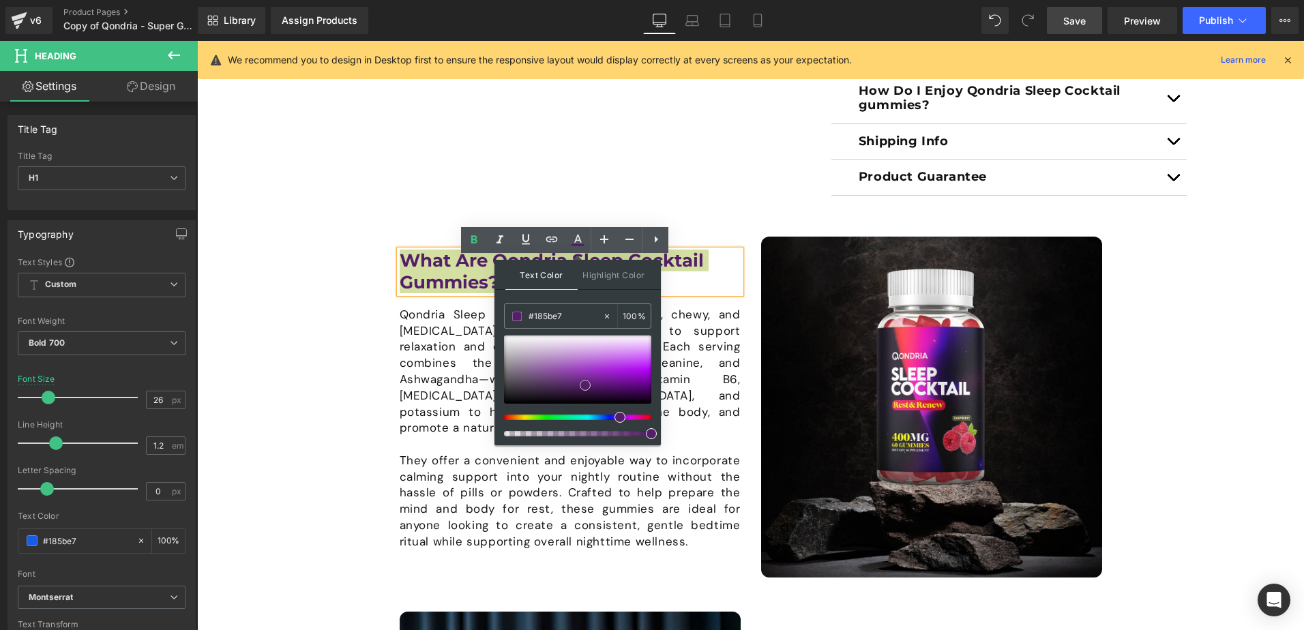
click at [600, 383] on div at bounding box center [577, 370] width 147 height 68
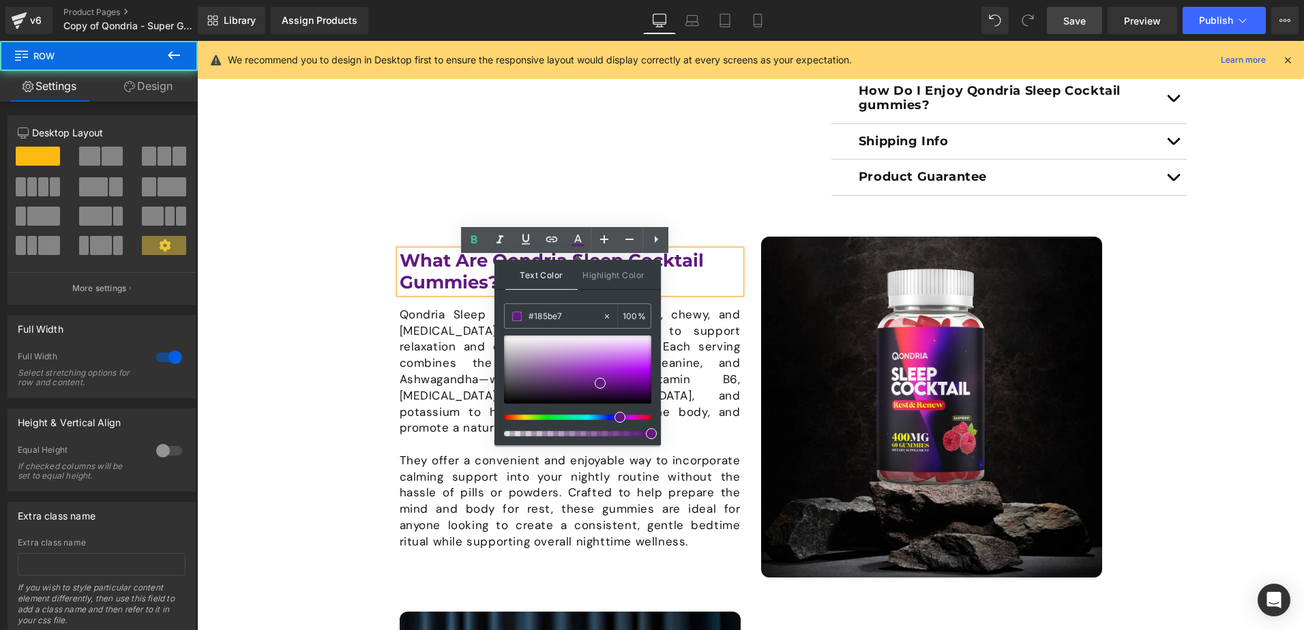
click at [368, 290] on div "Image What Are Qondria Sleep Cocktail Gummies? Heading Qondria Sleep Cocktail g…" at bounding box center [750, 595] width 1107 height 716
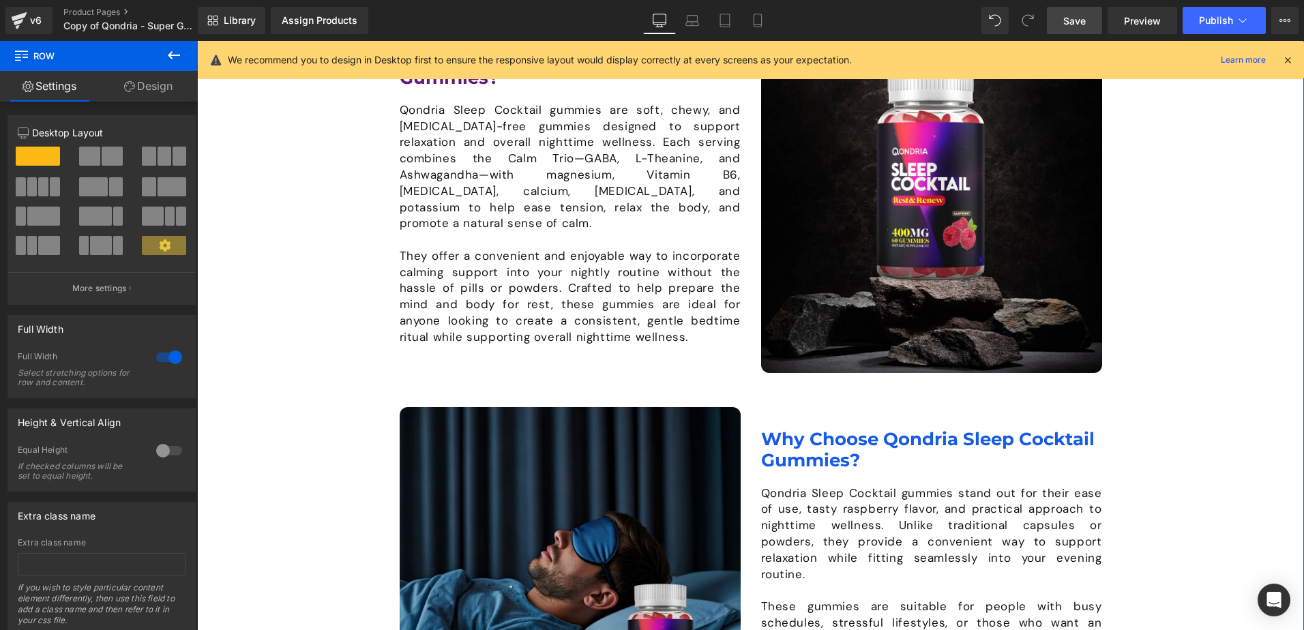
scroll to position [852, 0]
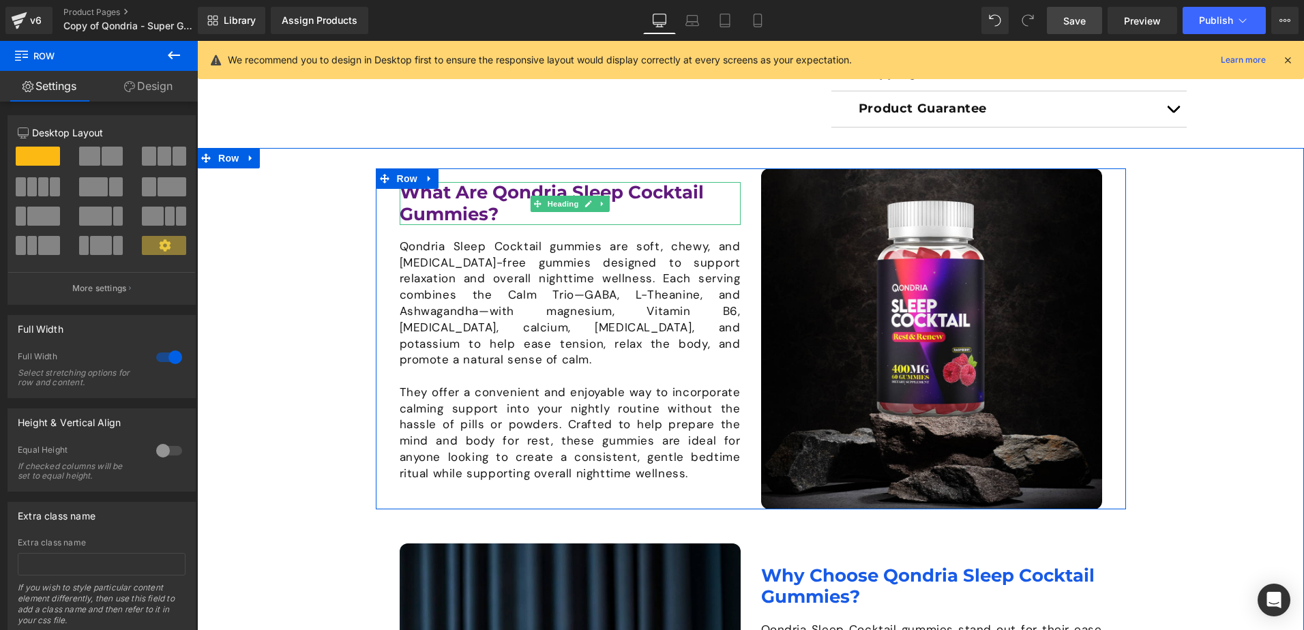
click at [498, 221] on h1 "What Are Qondria Sleep Cocktail Gummies?" at bounding box center [570, 203] width 341 height 42
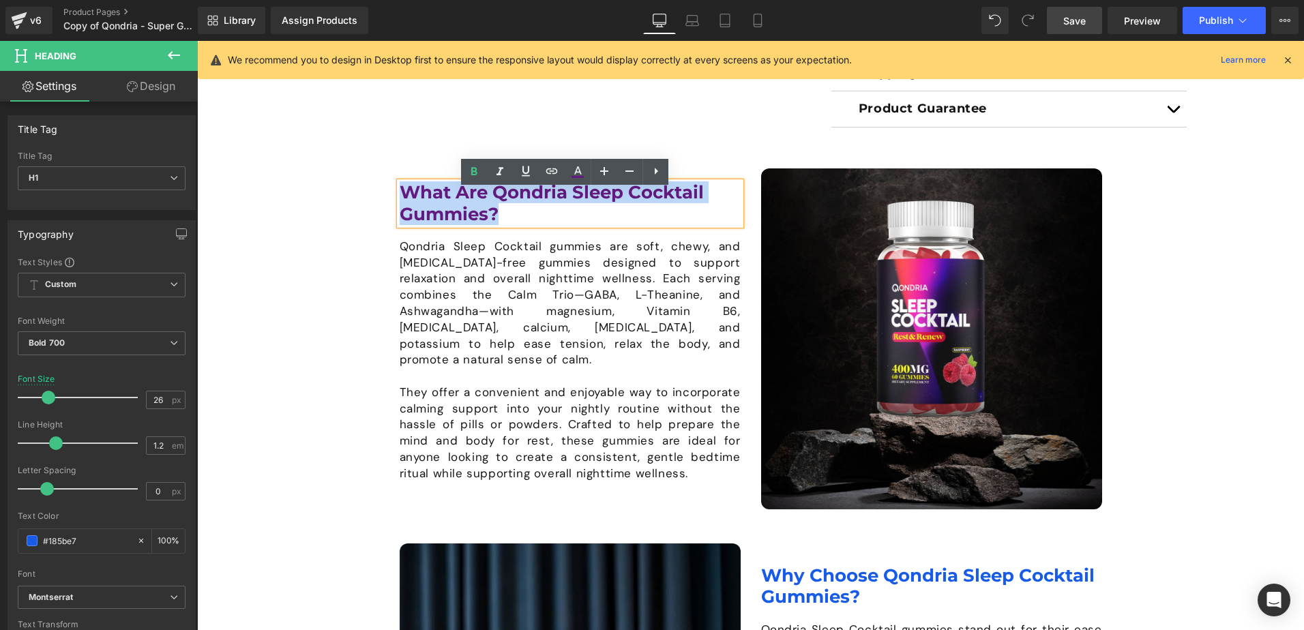
drag, startPoint x: 498, startPoint y: 221, endPoint x: 395, endPoint y: 203, distance: 104.6
click at [400, 203] on h1 "What Are Qondria Sleep Cocktail Gummies?" at bounding box center [570, 203] width 341 height 42
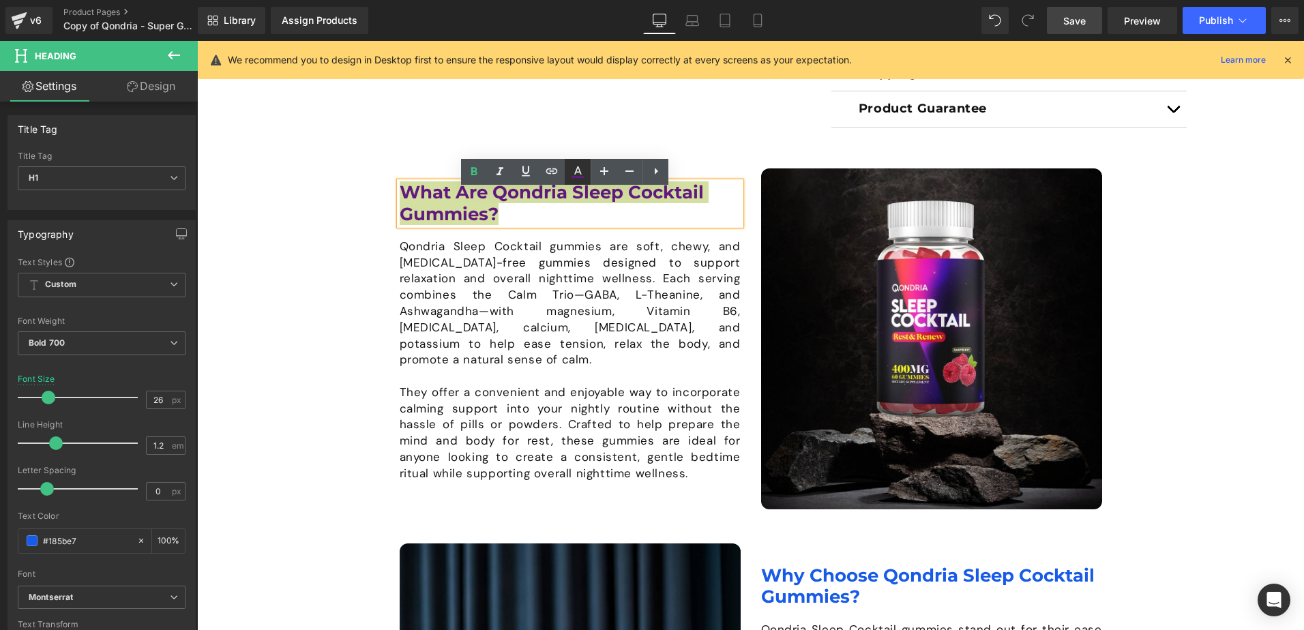
click at [577, 171] on icon at bounding box center [577, 172] width 16 height 16
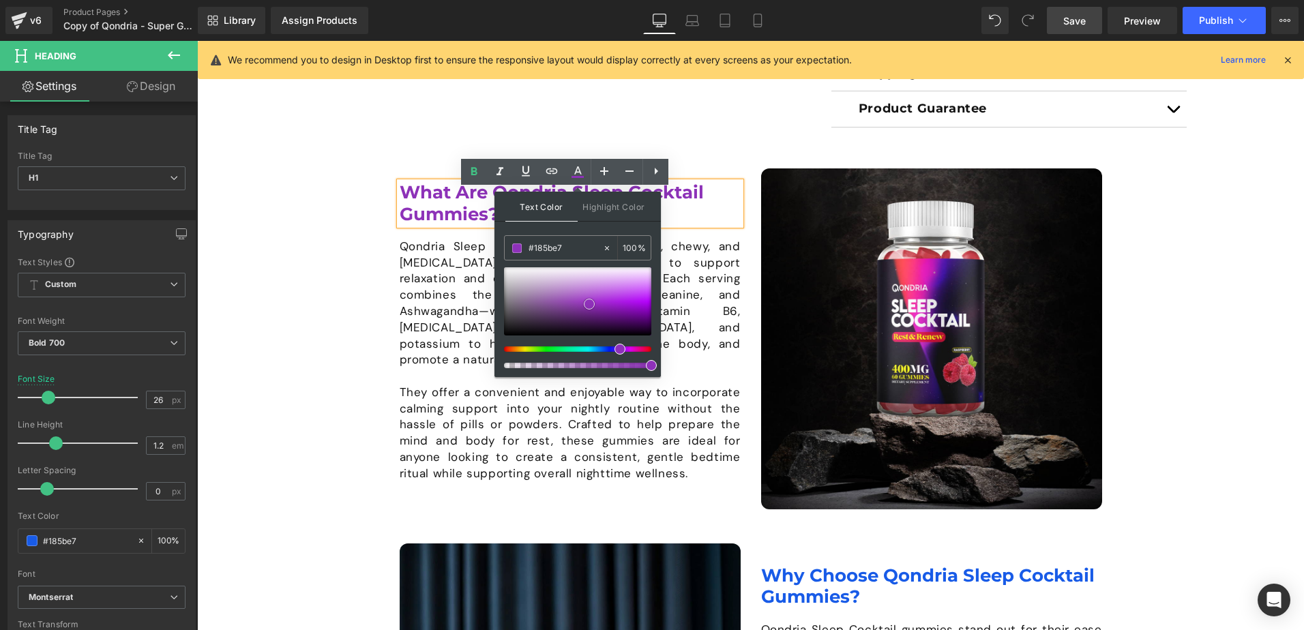
drag, startPoint x: 599, startPoint y: 314, endPoint x: 588, endPoint y: 303, distance: 15.4
click at [588, 303] on span at bounding box center [589, 304] width 11 height 11
click at [357, 288] on div "Image What Are Qondria Sleep Cocktail Gummies? Heading Qondria Sleep Cocktail g…" at bounding box center [750, 526] width 1107 height 716
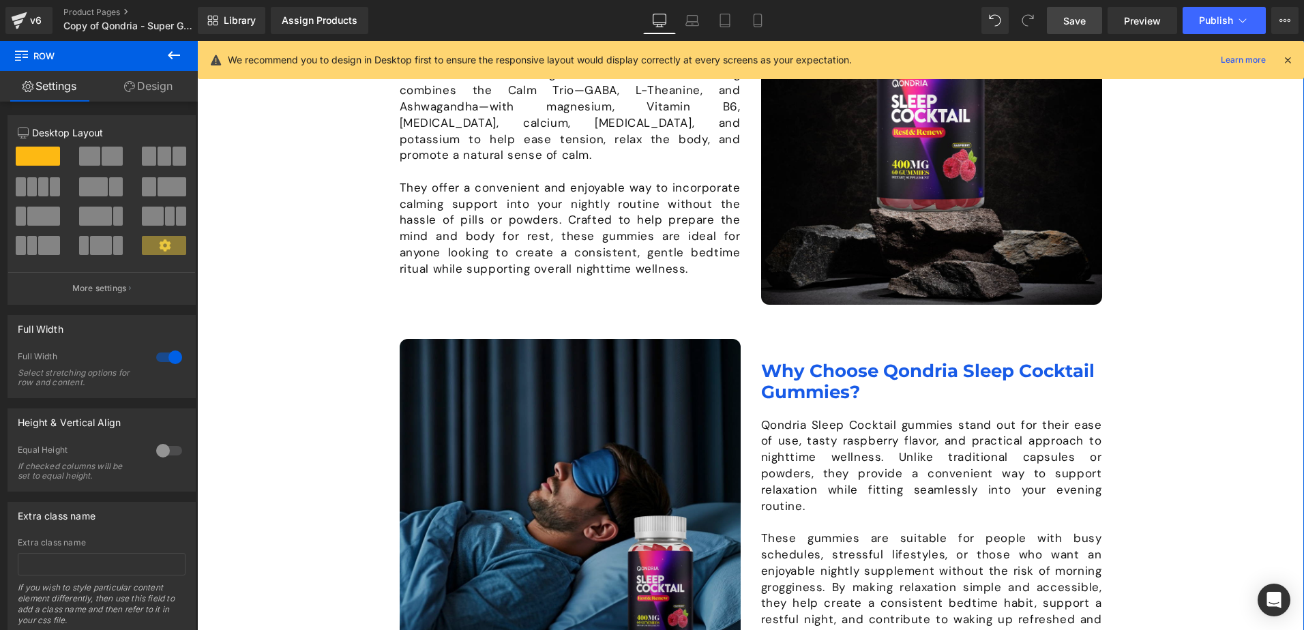
scroll to position [921, 0]
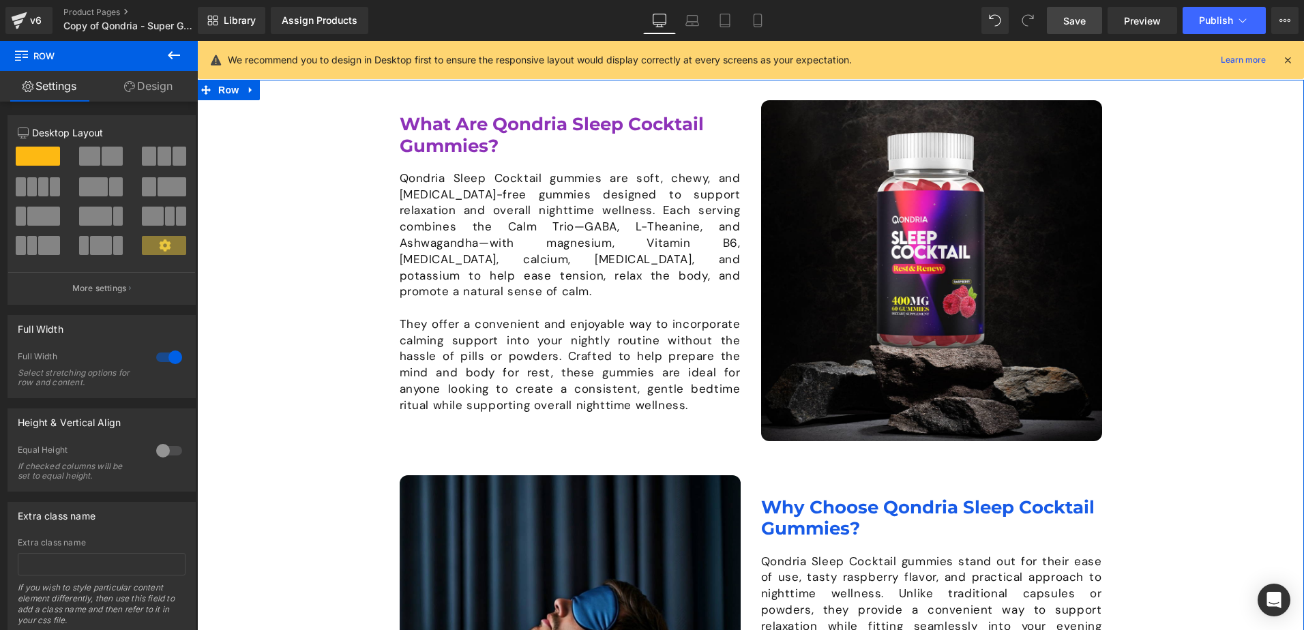
click at [1161, 354] on div "Image What Are Qondria Sleep Cocktail Gummies? Heading Qondria Sleep Cocktail g…" at bounding box center [750, 458] width 1107 height 716
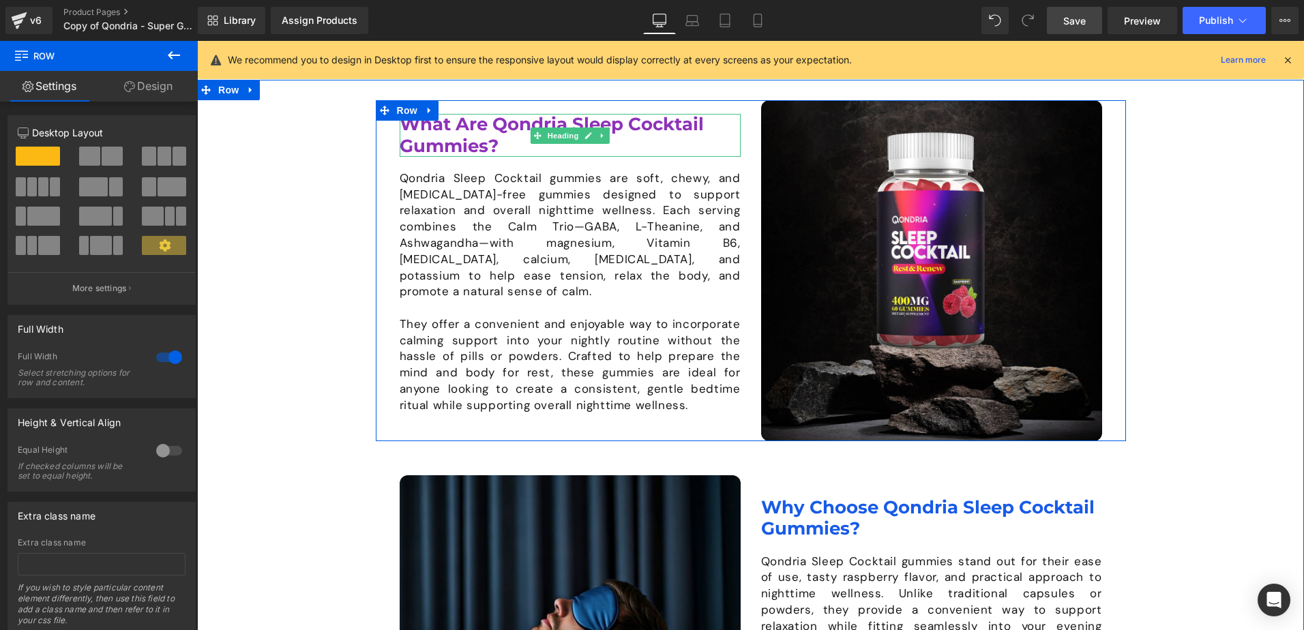
click at [480, 136] on span "What Are Qondria Sleep Cocktail Gummies?" at bounding box center [552, 134] width 304 height 43
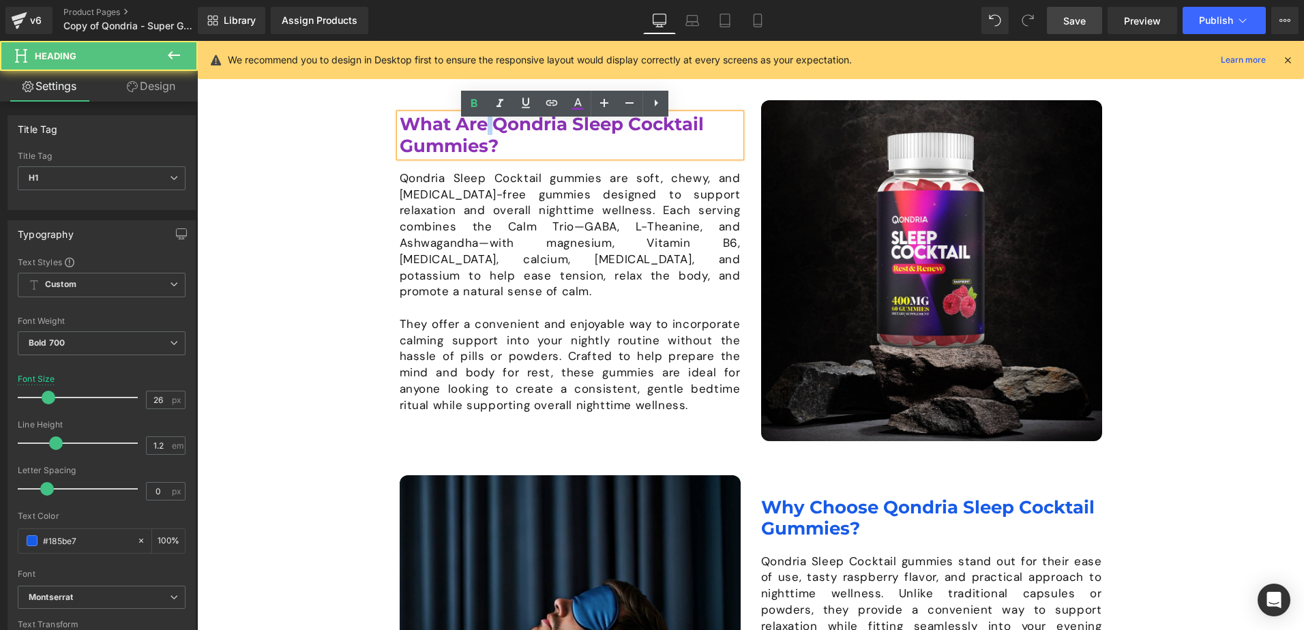
click at [480, 136] on span "What Are Qondria Sleep Cocktail Gummies?" at bounding box center [552, 134] width 304 height 43
click at [575, 108] on icon at bounding box center [577, 109] width 12 height 2
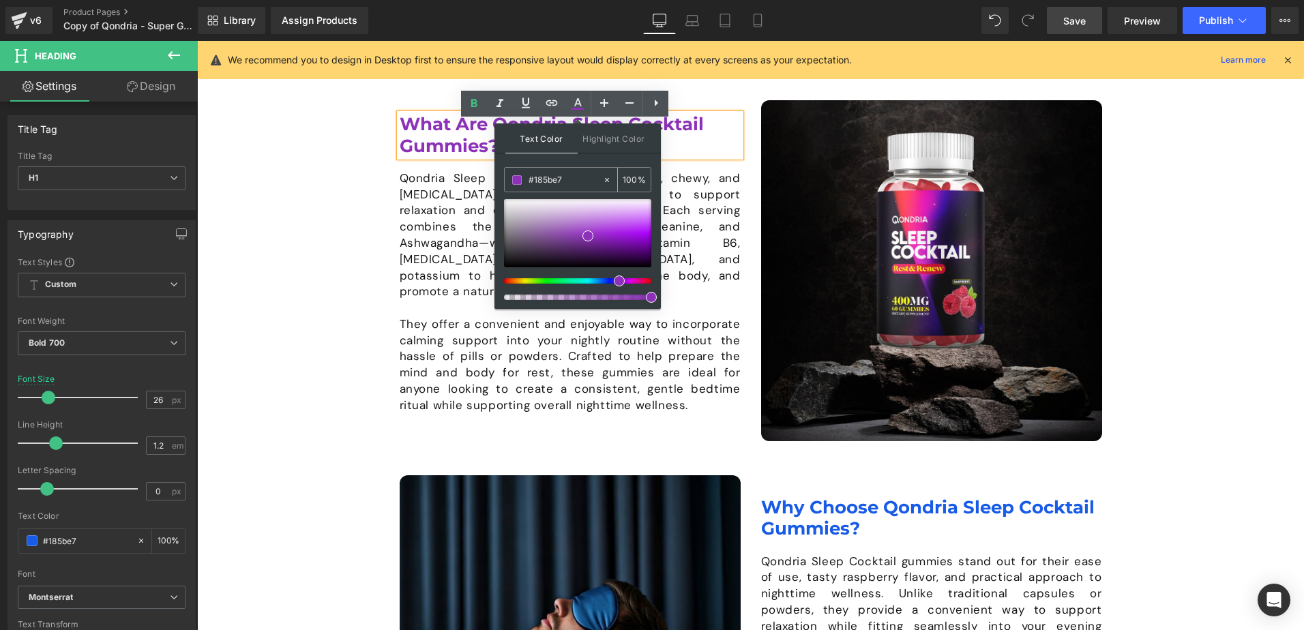
click at [546, 181] on input "#185be7" at bounding box center [565, 180] width 74 height 15
click at [1180, 411] on div "Image What Are Qondria Sleep Cocktail Gummies? Heading Qondria Sleep Cocktail g…" at bounding box center [750, 458] width 1107 height 716
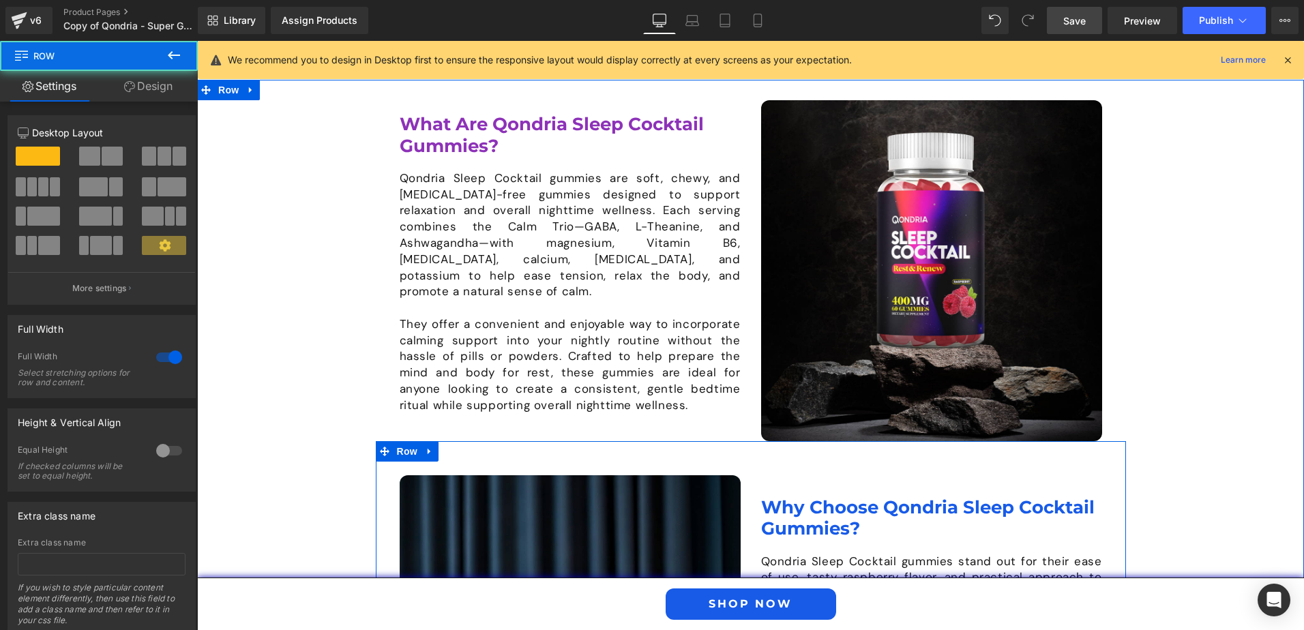
scroll to position [1057, 0]
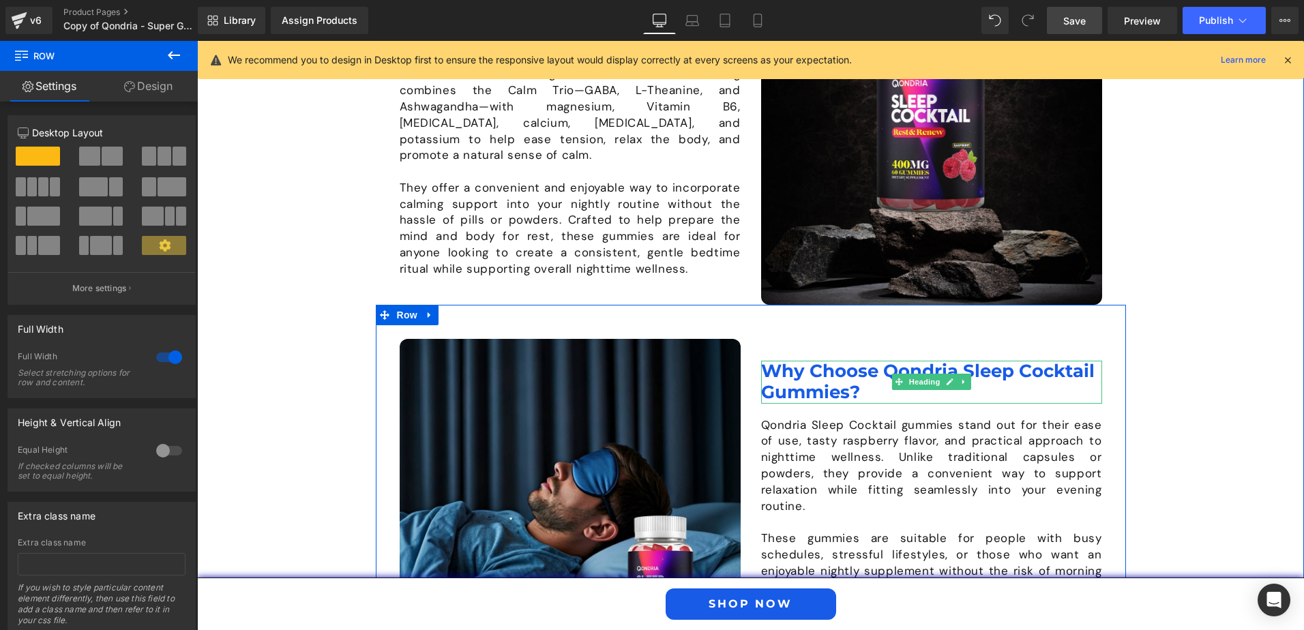
click at [863, 403] on h1 "Why Choose Qondria Sleep Cocktail Gummies?" at bounding box center [931, 382] width 341 height 42
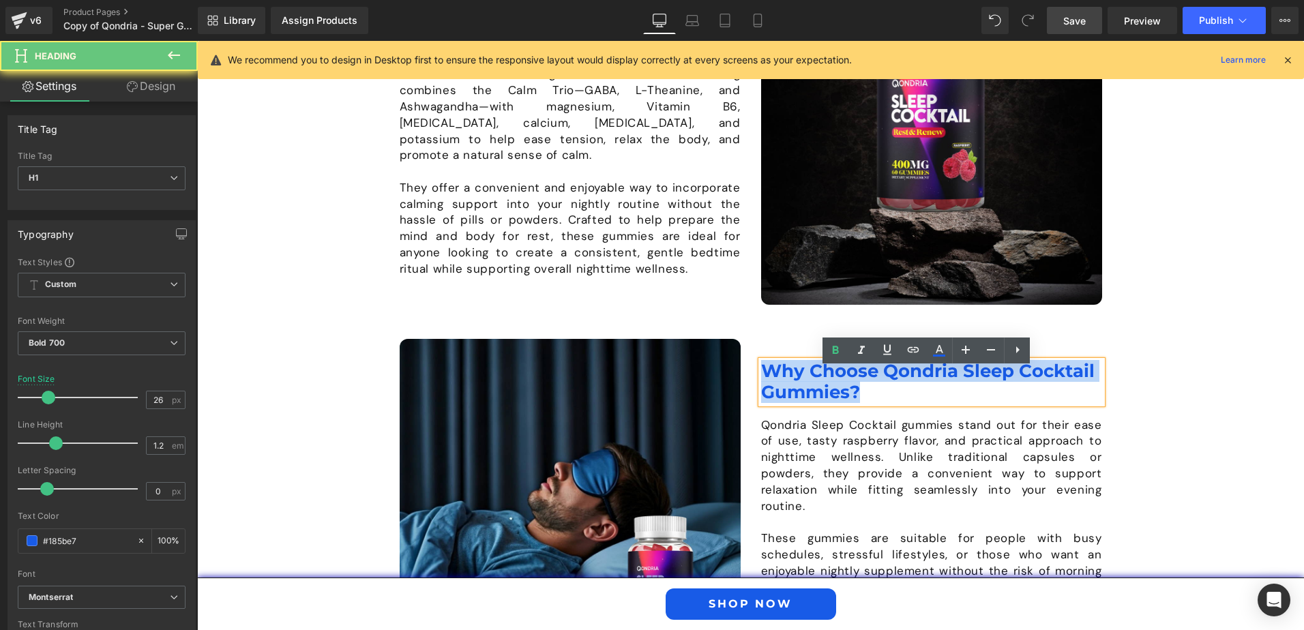
drag, startPoint x: 861, startPoint y: 404, endPoint x: 762, endPoint y: 374, distance: 103.5
click at [762, 374] on h1 "Why Choose Qondria Sleep Cocktail Gummies?" at bounding box center [931, 382] width 341 height 42
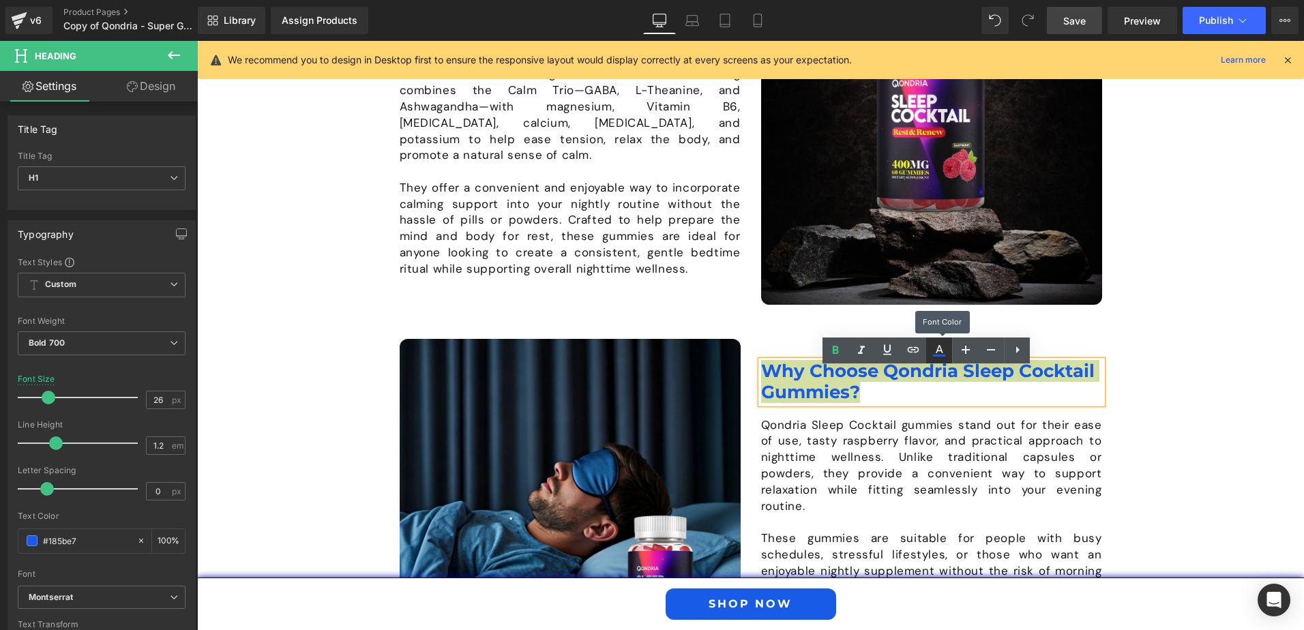
click at [937, 349] on icon at bounding box center [939, 350] width 16 height 16
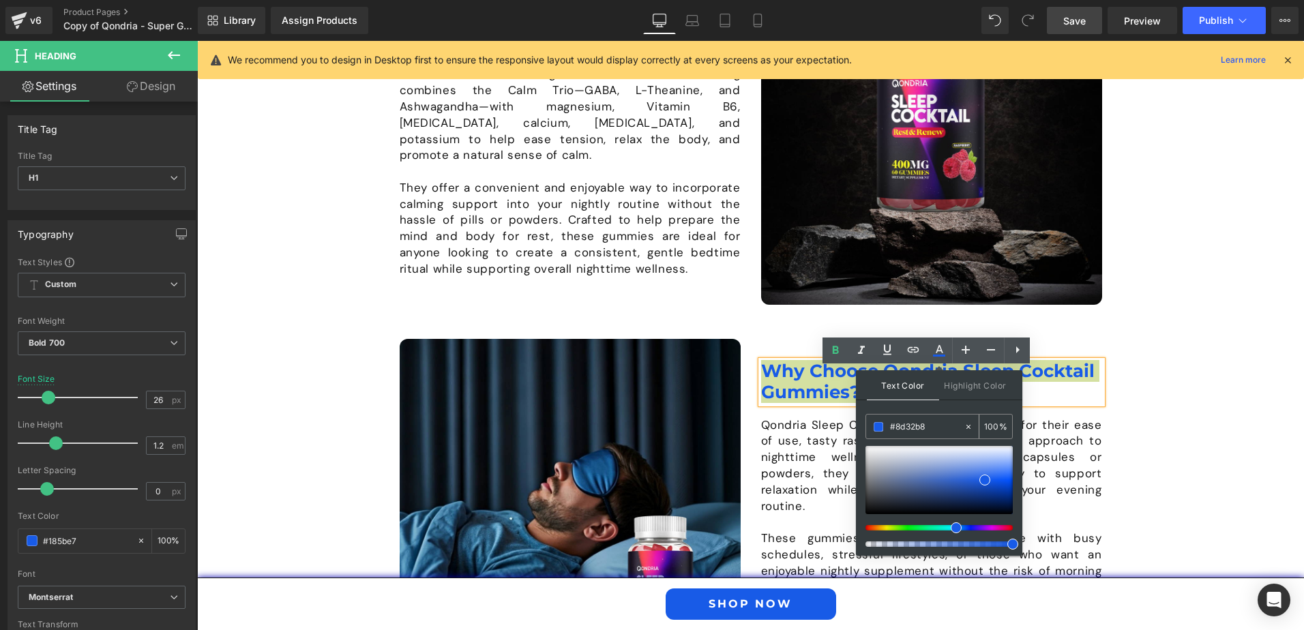
click at [899, 425] on input "#8d32b8" at bounding box center [927, 426] width 74 height 15
paste input "8d32b8"
click at [879, 427] on span at bounding box center [879, 427] width 10 height 10
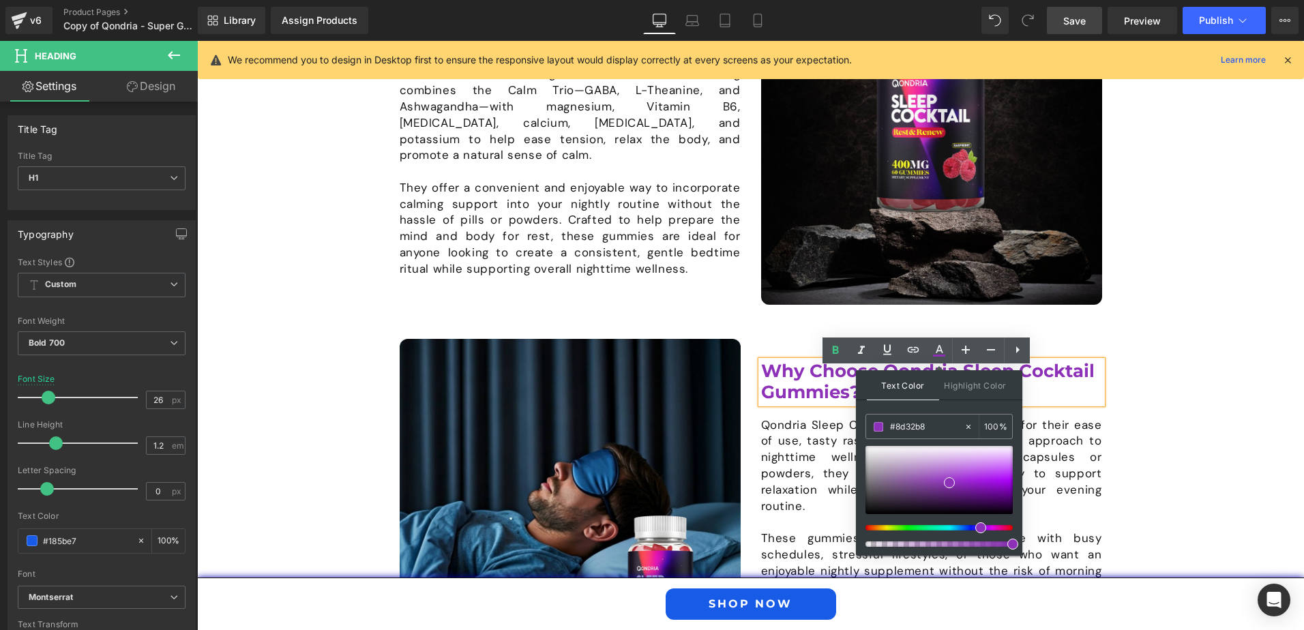
click at [1177, 456] on div "Image What Are Qondria Sleep Cocktail Gummies? Heading Qondria Sleep Cocktail g…" at bounding box center [750, 322] width 1107 height 716
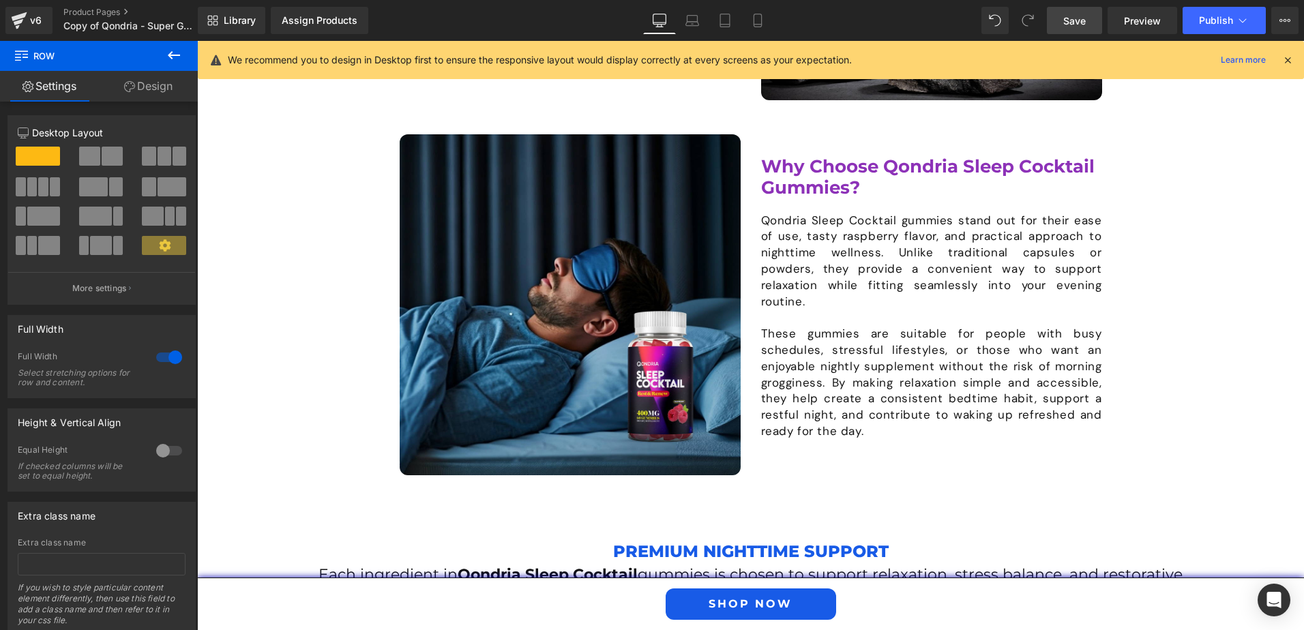
scroll to position [1534, 0]
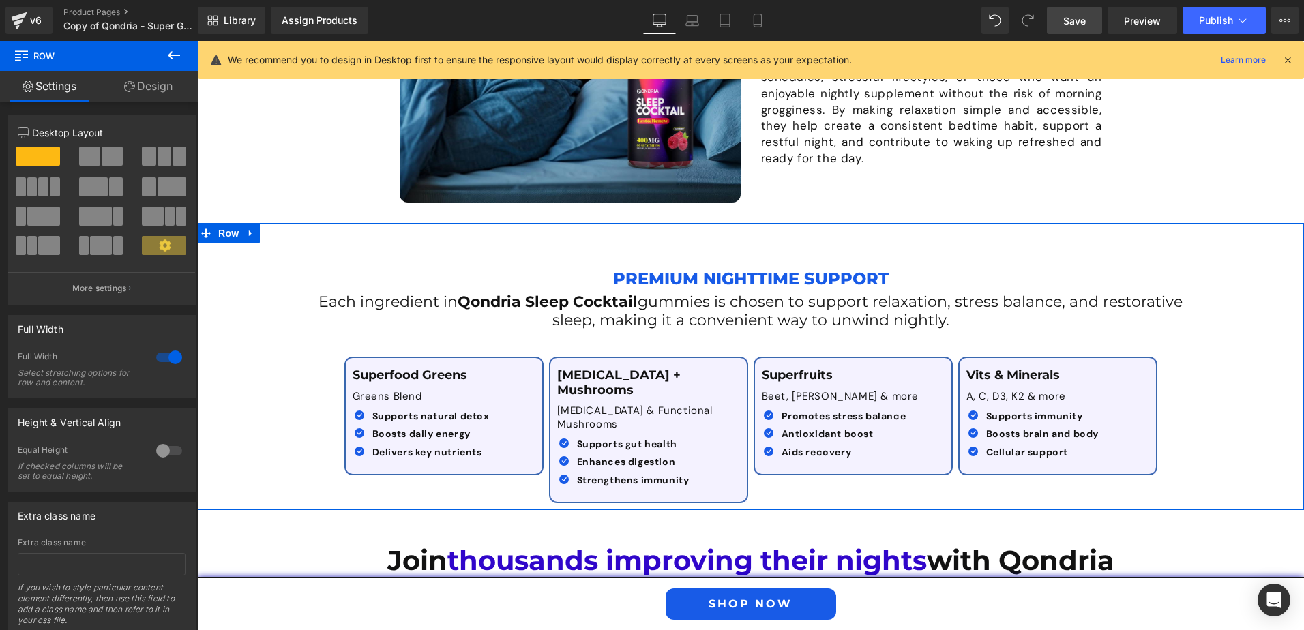
click at [1180, 440] on div "Premium Nighttime Support Text Block Each ingredient in Qondria Sleep Cocktail …" at bounding box center [750, 376] width 1107 height 267
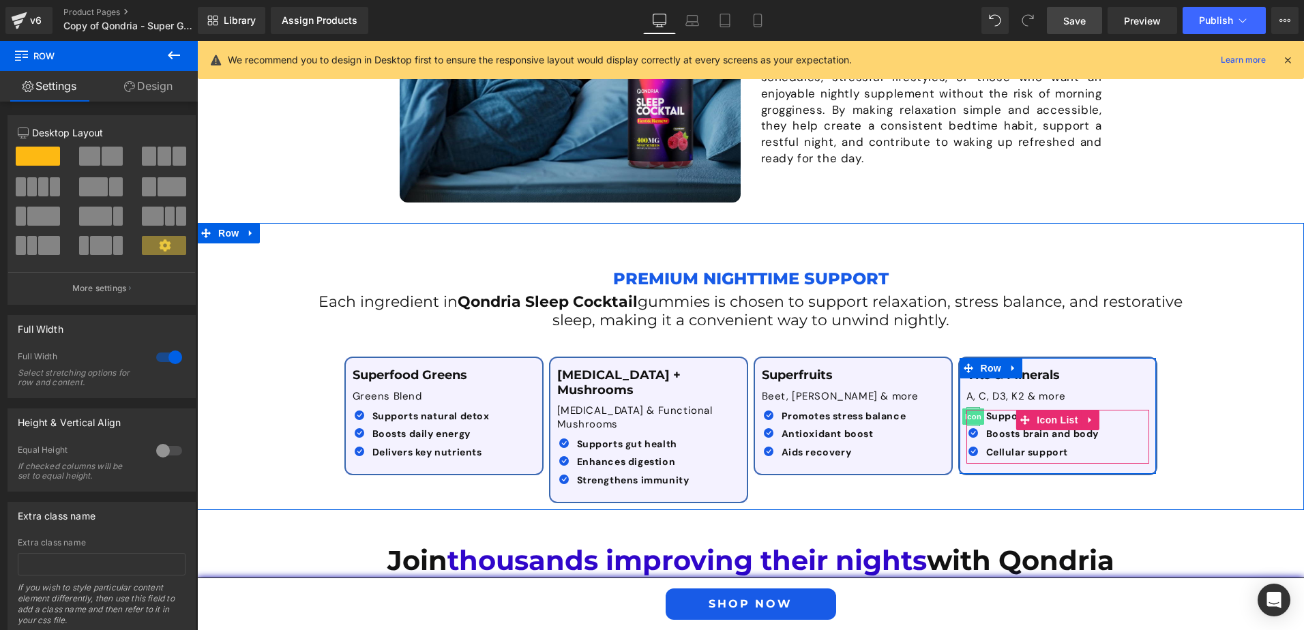
click at [969, 419] on span "Icon" at bounding box center [973, 416] width 22 height 16
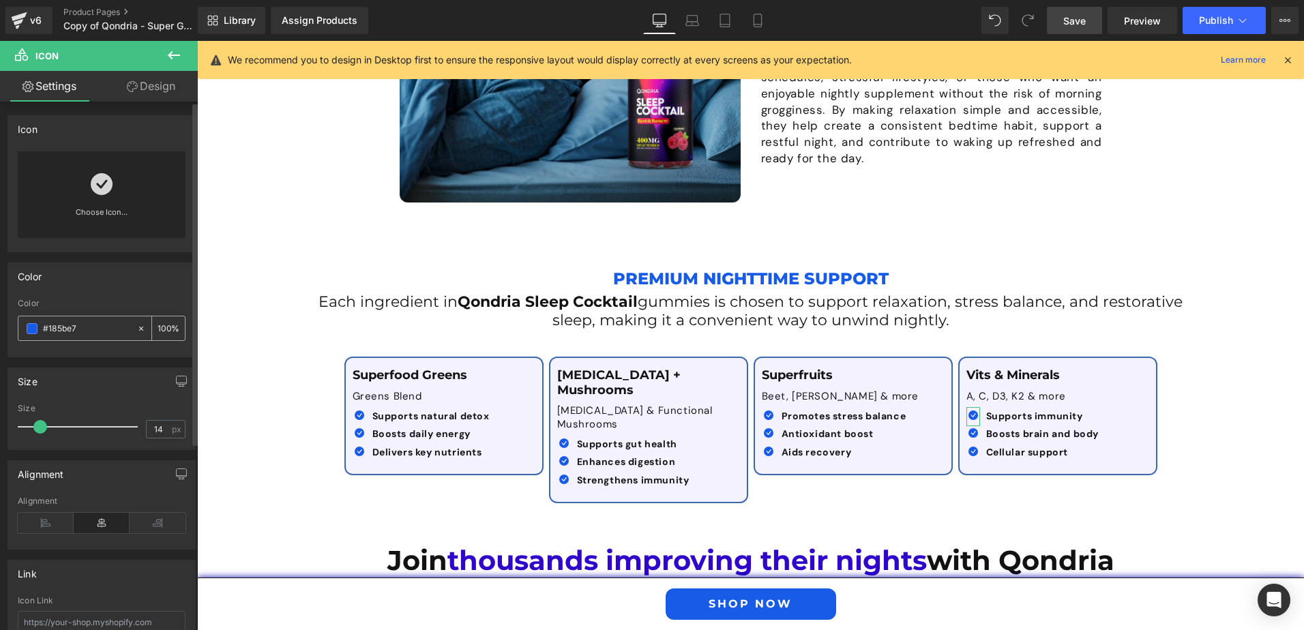
click at [55, 329] on input "#185be7" at bounding box center [86, 328] width 87 height 15
click at [73, 331] on input "#185be7" at bounding box center [86, 328] width 87 height 15
click at [70, 331] on input "#185be7" at bounding box center [86, 328] width 87 height 15
click at [60, 326] on input "#185be7" at bounding box center [86, 328] width 87 height 15
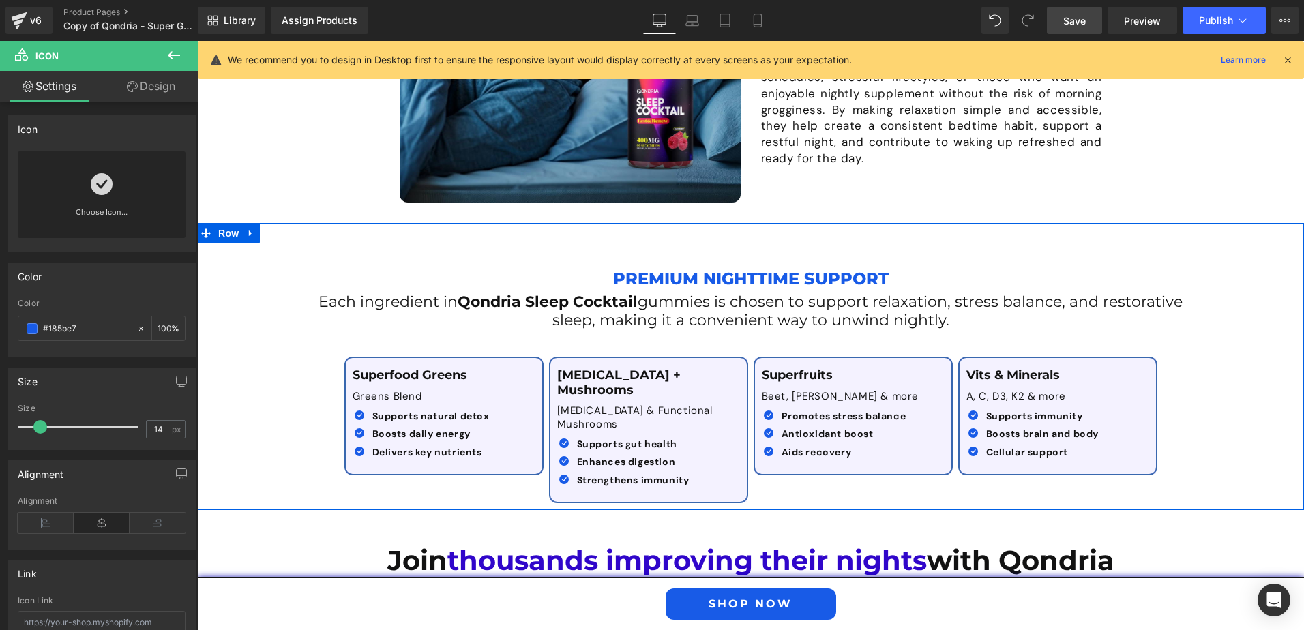
click at [260, 292] on div "Premium Nighttime Support Text Block Each ingredient in Qondria Sleep Cocktail …" at bounding box center [750, 376] width 1107 height 267
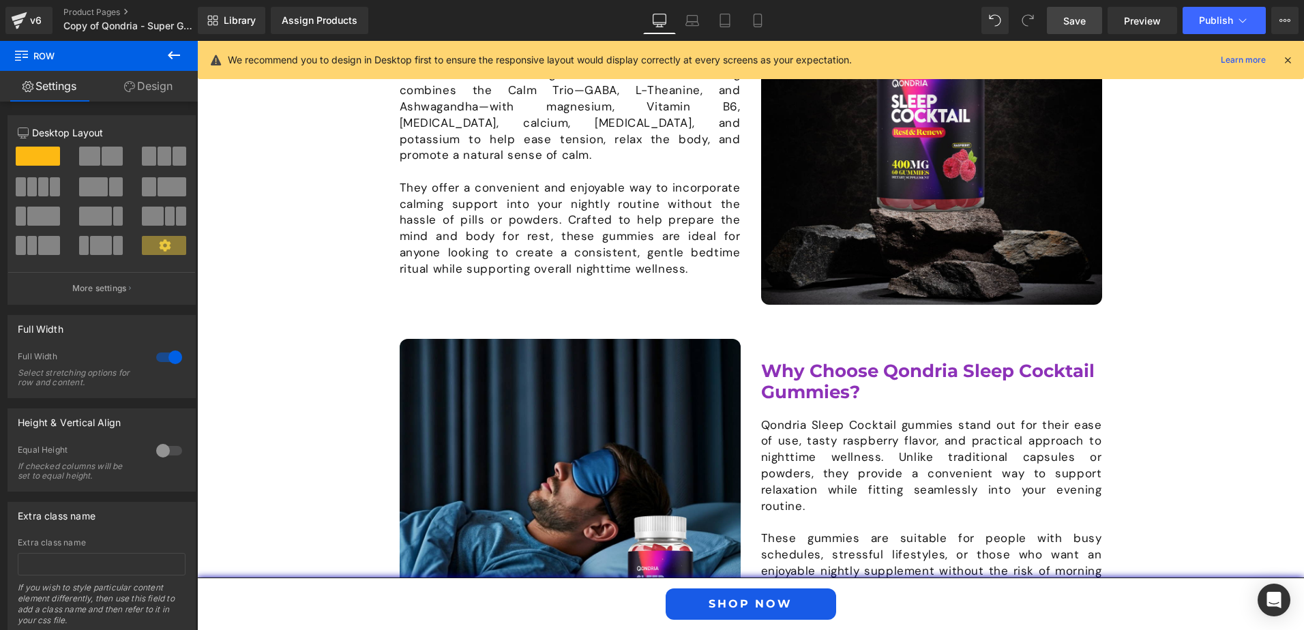
scroll to position [852, 0]
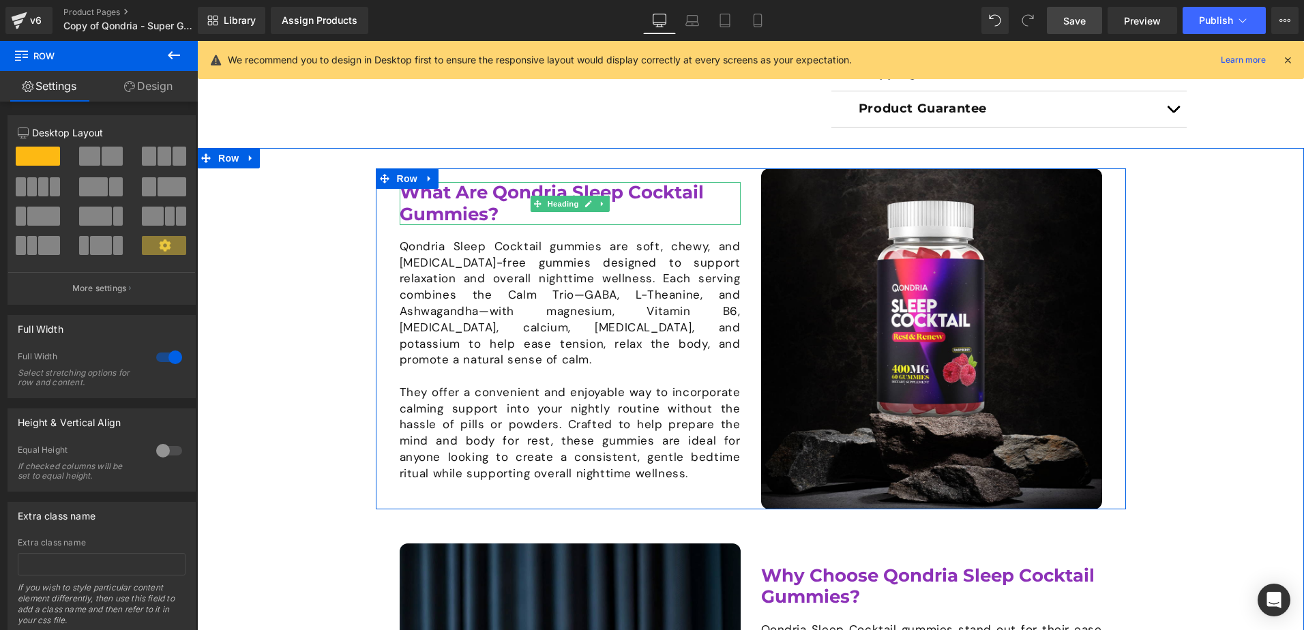
click at [509, 198] on span "What Are Qondria Sleep Cocktail Gummies?" at bounding box center [552, 202] width 304 height 43
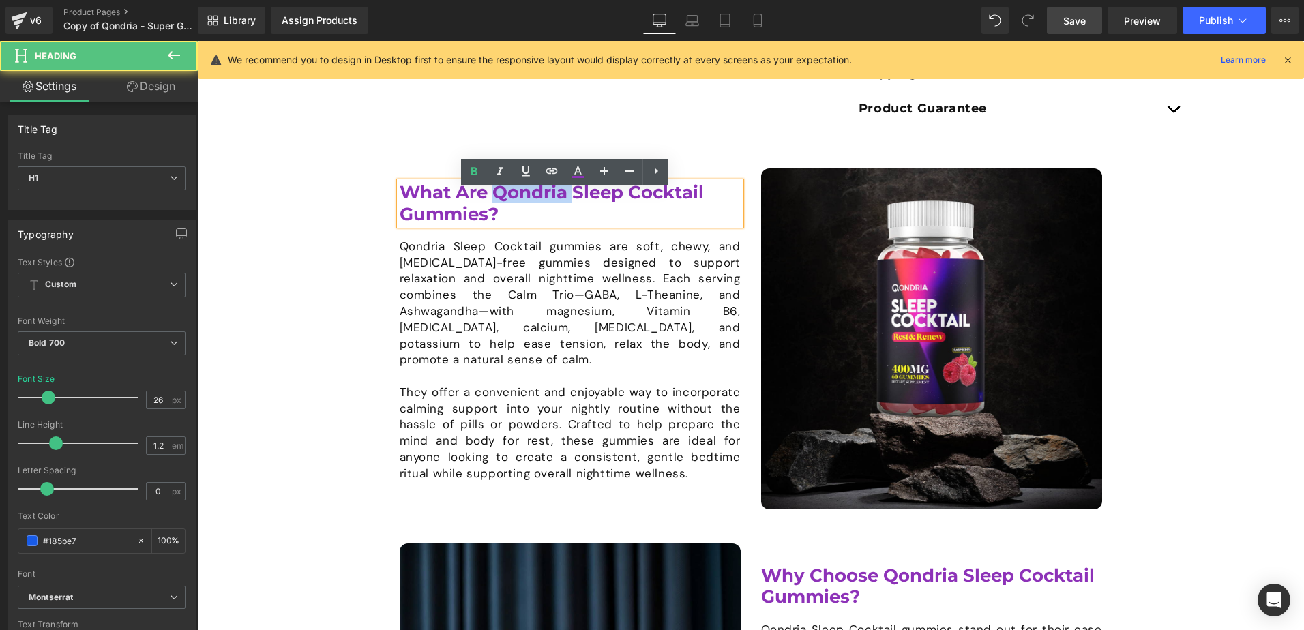
click at [509, 198] on span "What Are Qondria Sleep Cocktail Gummies?" at bounding box center [552, 202] width 304 height 43
click at [580, 169] on icon at bounding box center [577, 172] width 16 height 16
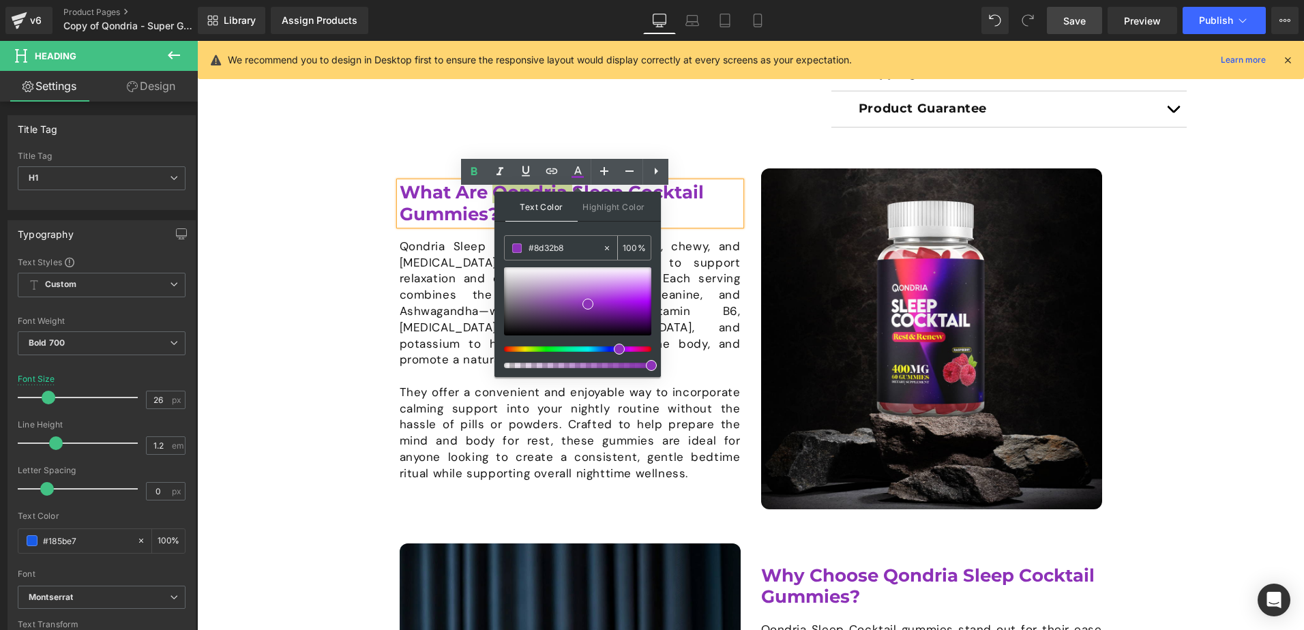
click at [541, 252] on input "#8d32b8" at bounding box center [565, 248] width 74 height 15
click at [347, 280] on div "Image What Are Qondria Sleep Cocktail Gummies? Heading Qondria Sleep Cocktail g…" at bounding box center [750, 526] width 1107 height 716
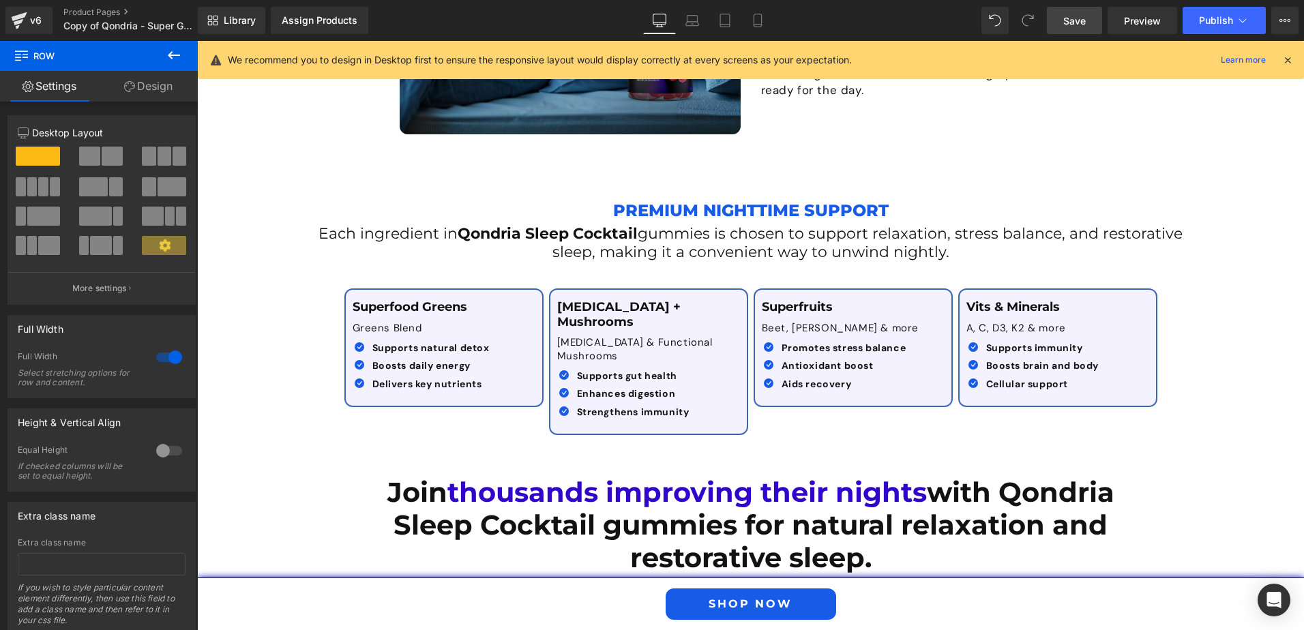
scroll to position [1671, 0]
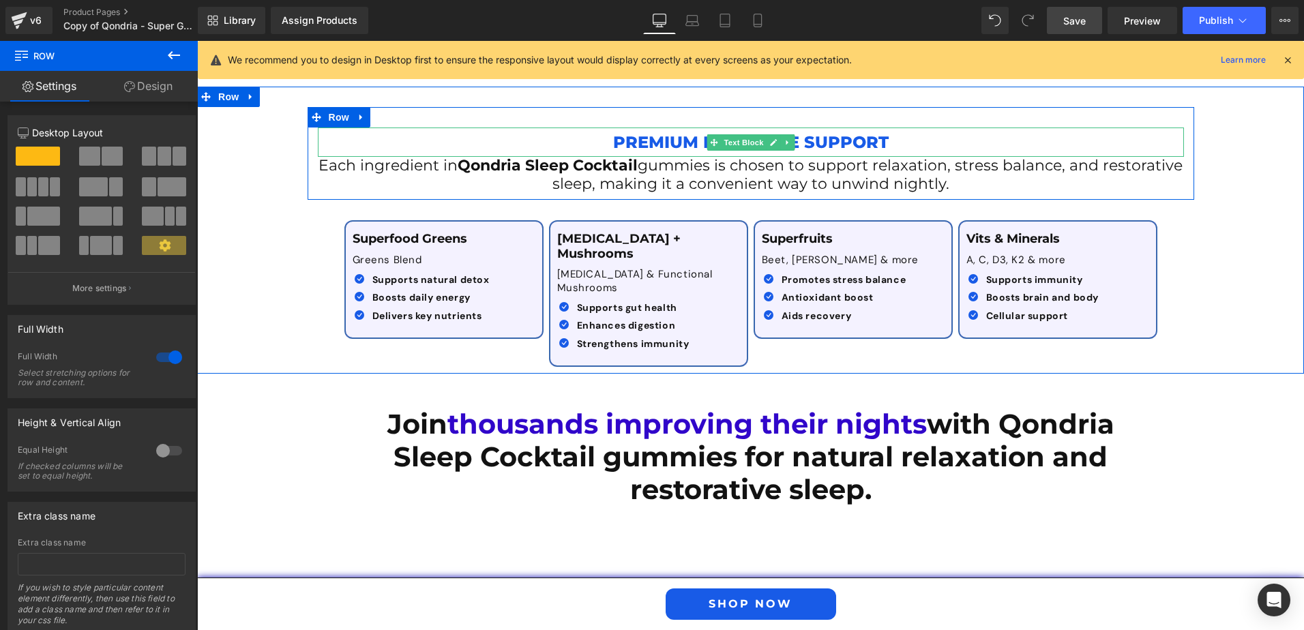
click at [668, 143] on p "Premium Nighttime Support" at bounding box center [751, 142] width 866 height 29
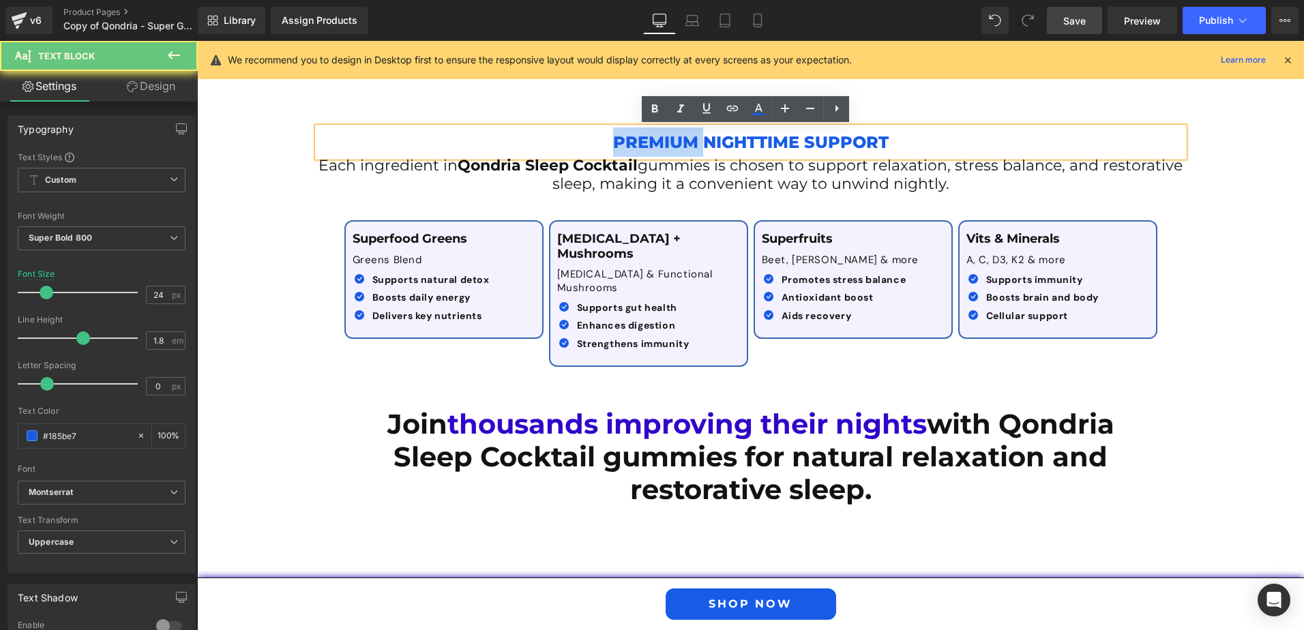
click at [668, 143] on p "Premium Nighttime Support" at bounding box center [751, 142] width 866 height 29
click at [614, 143] on p "Premium Nighttime Support" at bounding box center [751, 142] width 866 height 29
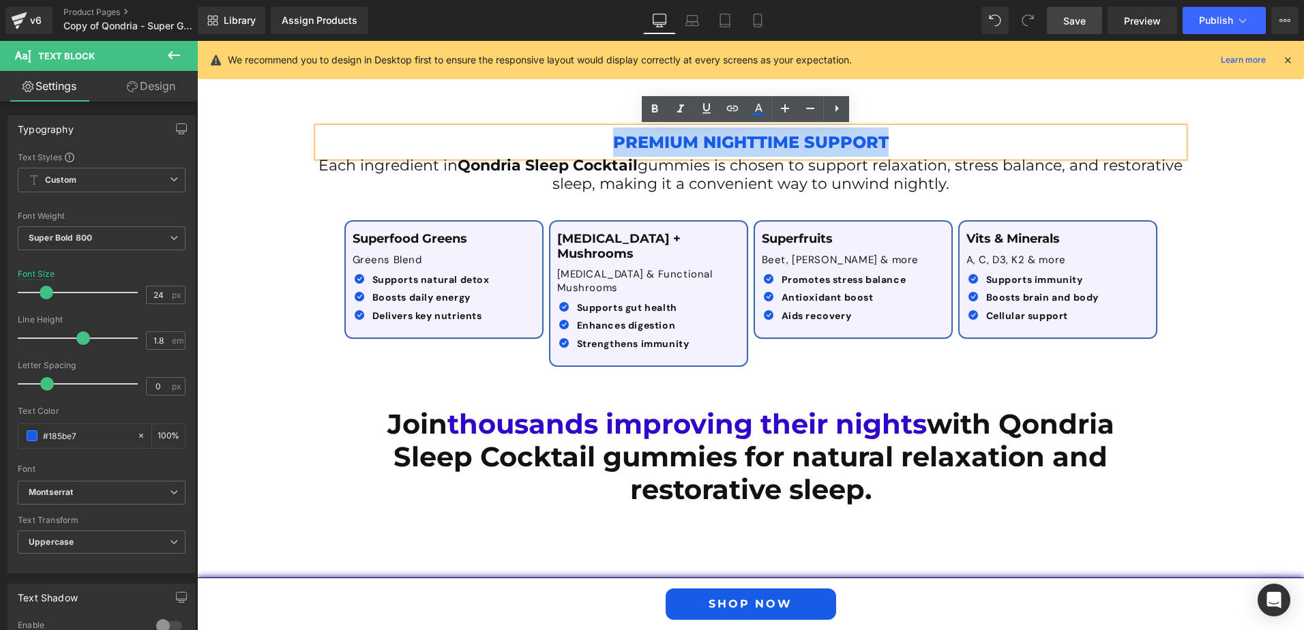
drag, startPoint x: 611, startPoint y: 143, endPoint x: 882, endPoint y: 142, distance: 271.4
click at [882, 142] on p "Premium Nighttime Support" at bounding box center [751, 142] width 866 height 29
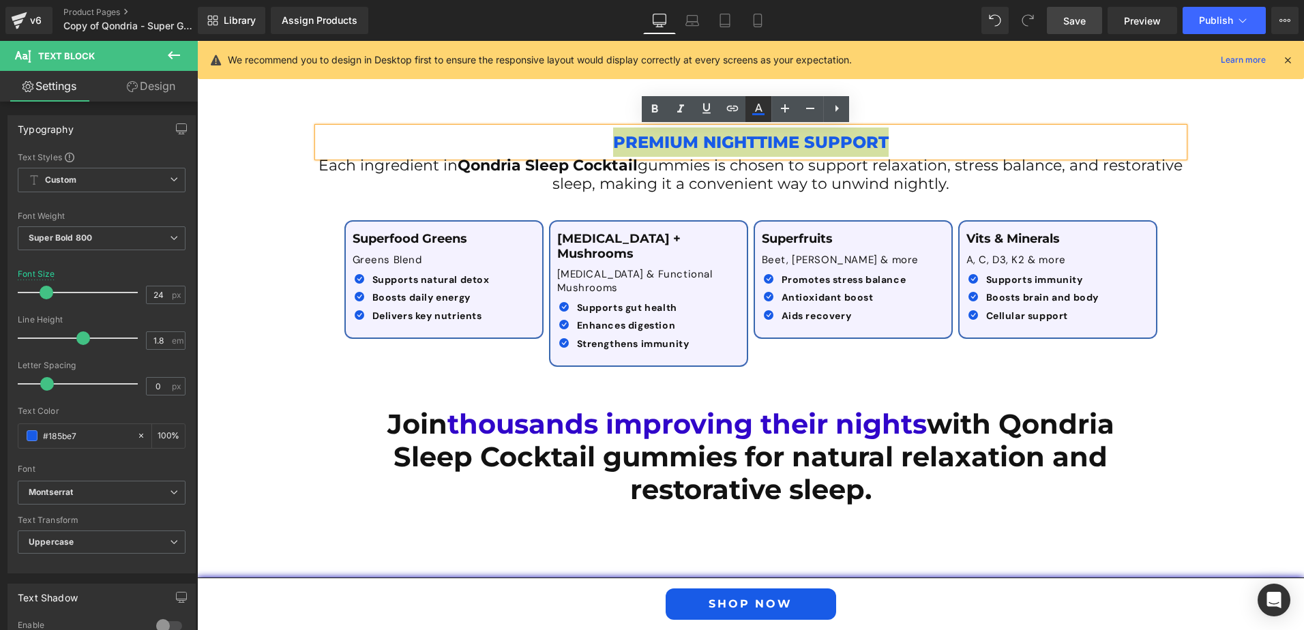
click at [749, 112] on link at bounding box center [758, 109] width 26 height 26
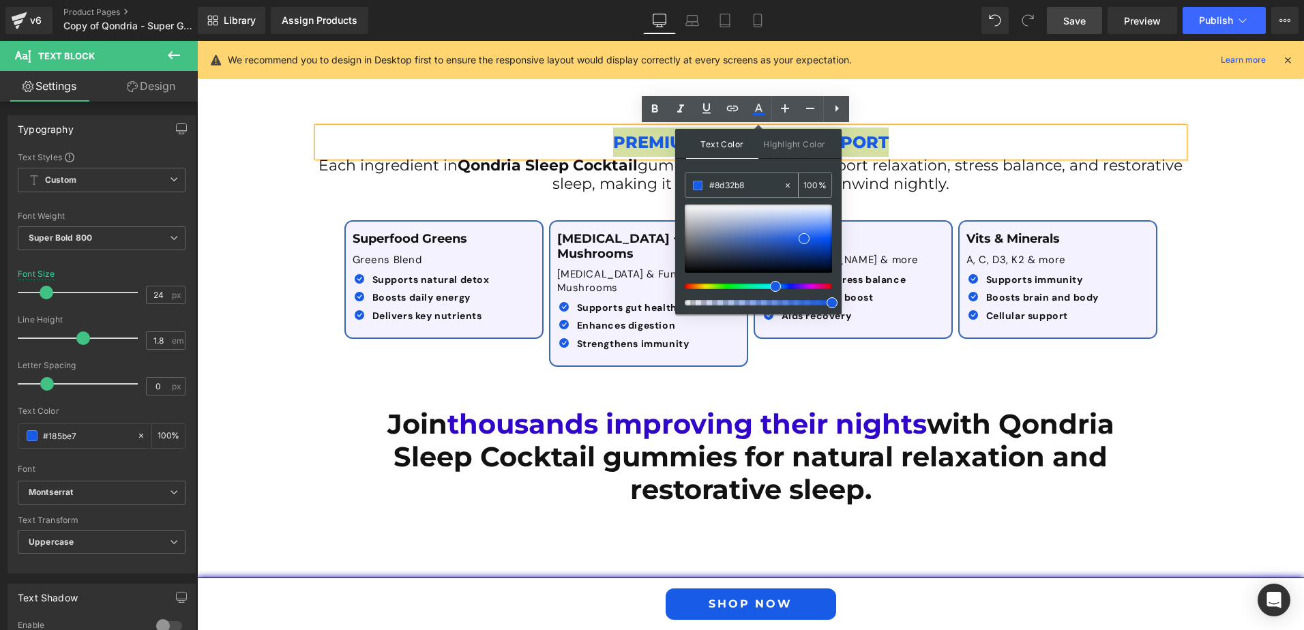
click at [728, 184] on input "#8d32b8" at bounding box center [746, 185] width 74 height 15
paste input "8d32b8"
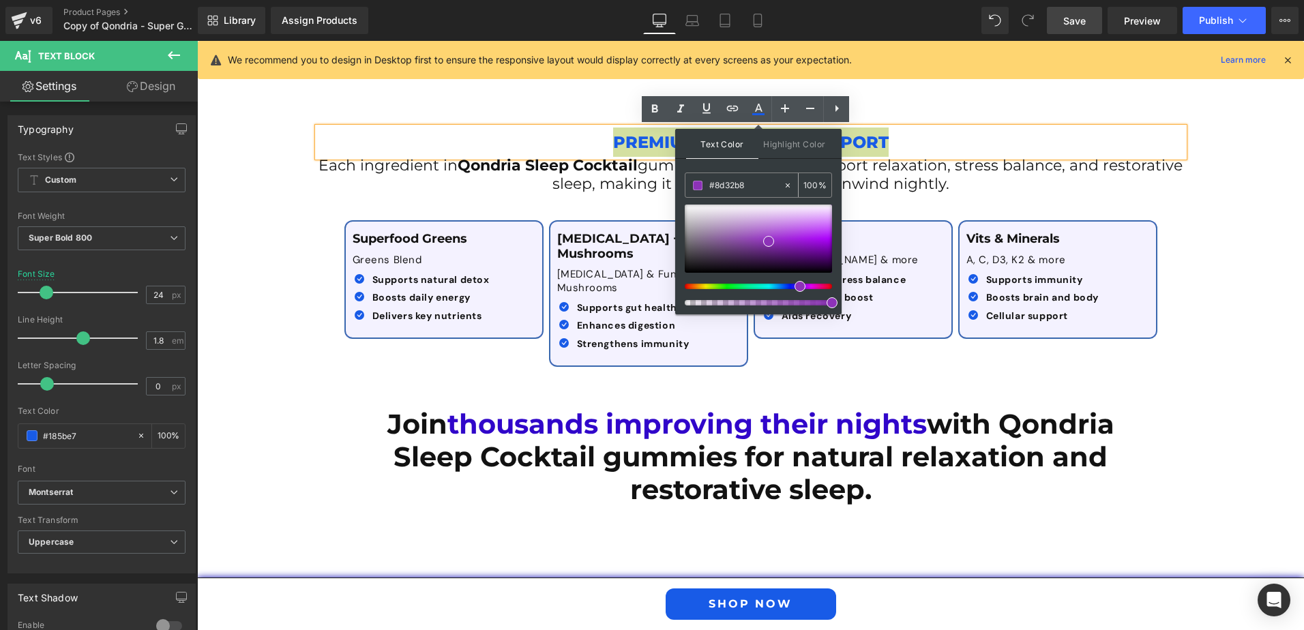
type input "#8d32b8"
click at [696, 185] on span at bounding box center [698, 186] width 10 height 10
click at [1177, 156] on span "gummies is chosen to support relaxation, stress balance, and restorative sleep,…" at bounding box center [867, 174] width 631 height 36
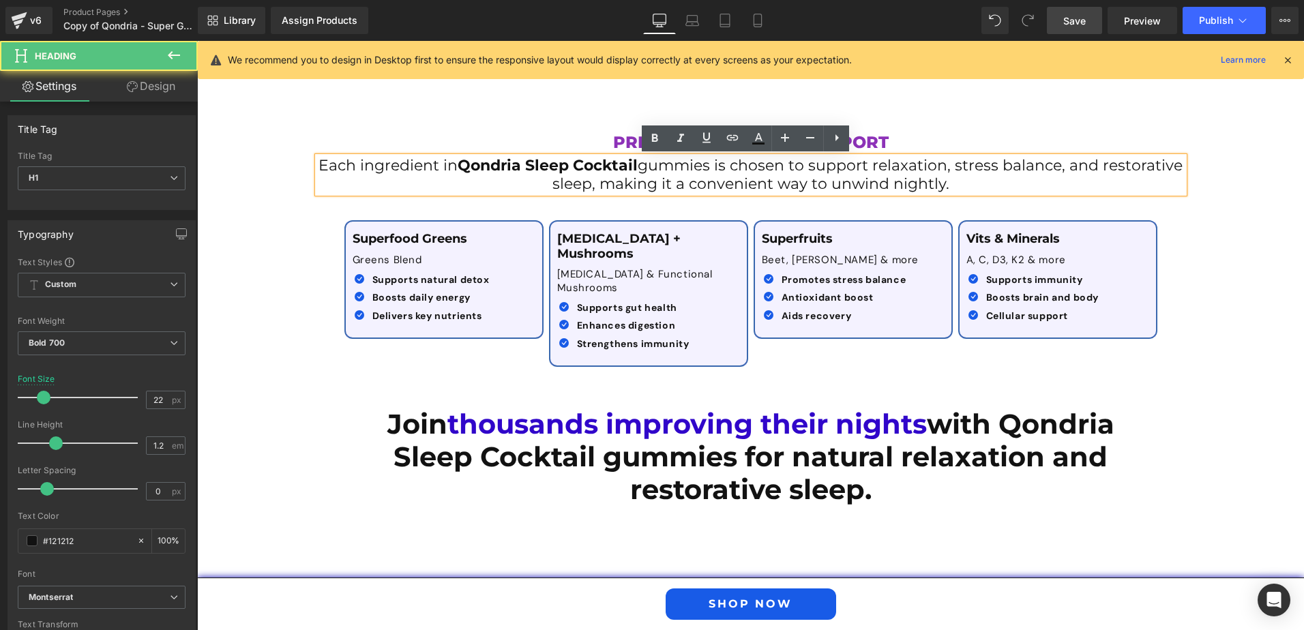
click at [1205, 215] on div "Premium Nighttime Support Text Block Each ingredient in Qondria Sleep Cocktail …" at bounding box center [750, 240] width 1107 height 267
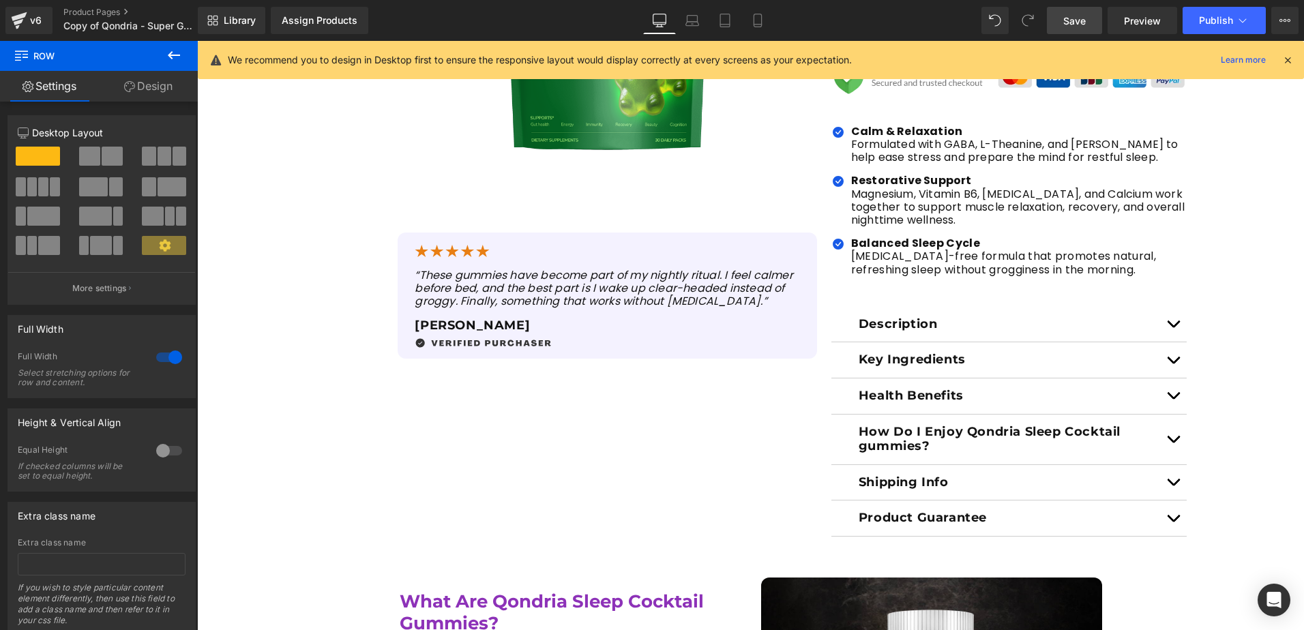
scroll to position [170, 0]
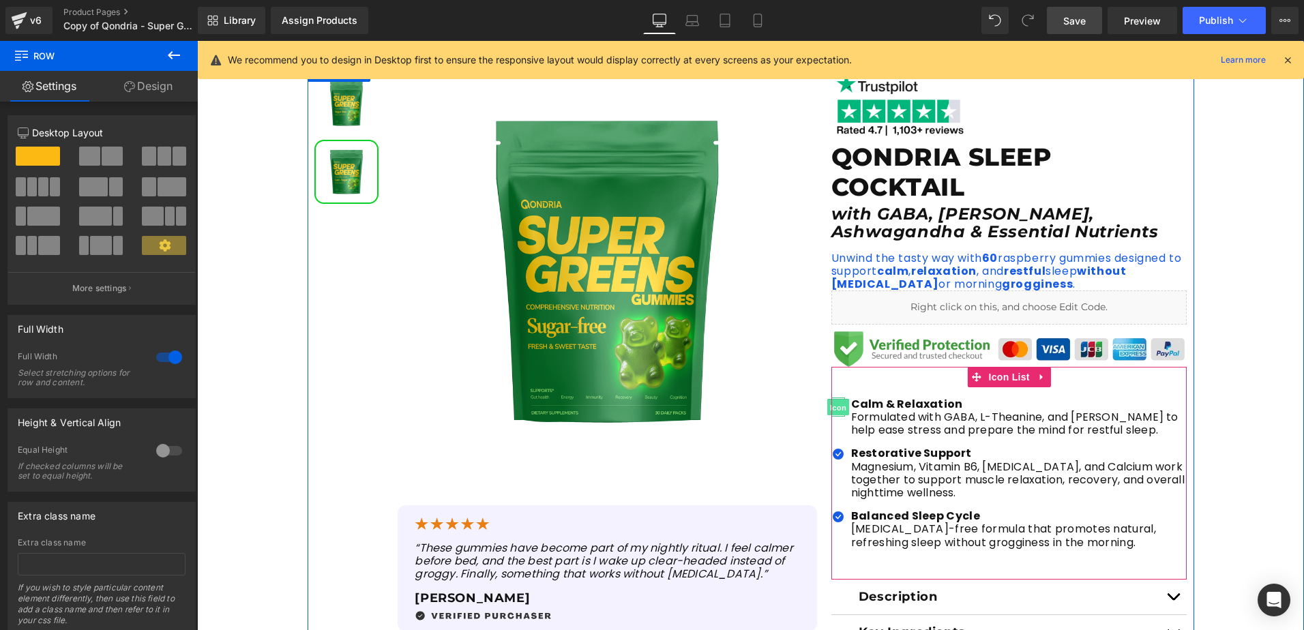
click at [837, 404] on span "Icon" at bounding box center [838, 408] width 22 height 16
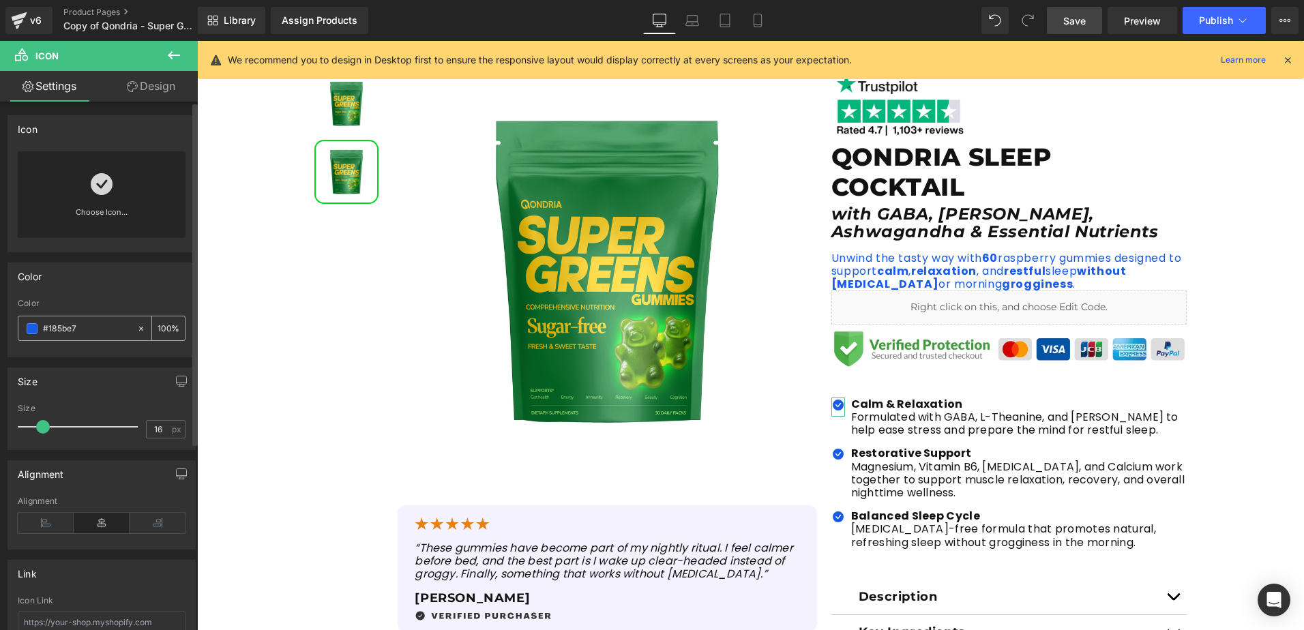
click at [76, 333] on input "#185be7" at bounding box center [86, 328] width 87 height 15
paste input "8d32b8"
type input "#8d32b8"
click at [32, 331] on span at bounding box center [32, 328] width 11 height 11
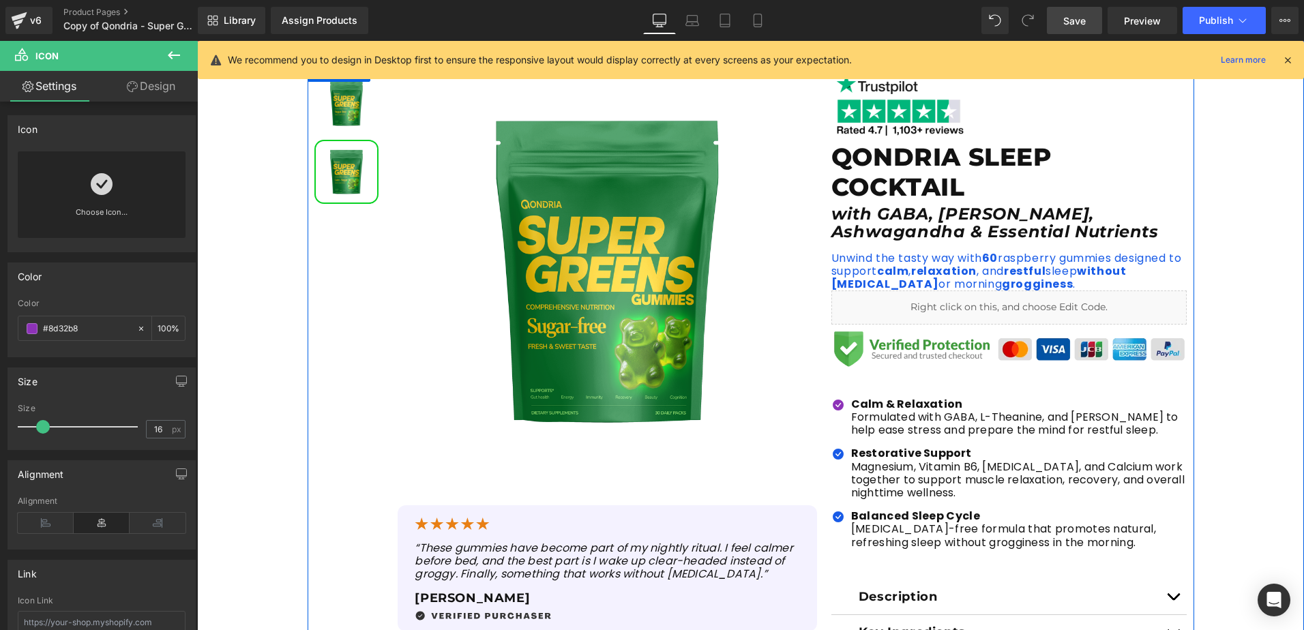
click at [825, 258] on div "Image QONDRIA SLEEP COCKTAIL Heading with GABA, L-Theanine, Ashwagandha & Essen…" at bounding box center [1009, 435] width 370 height 748
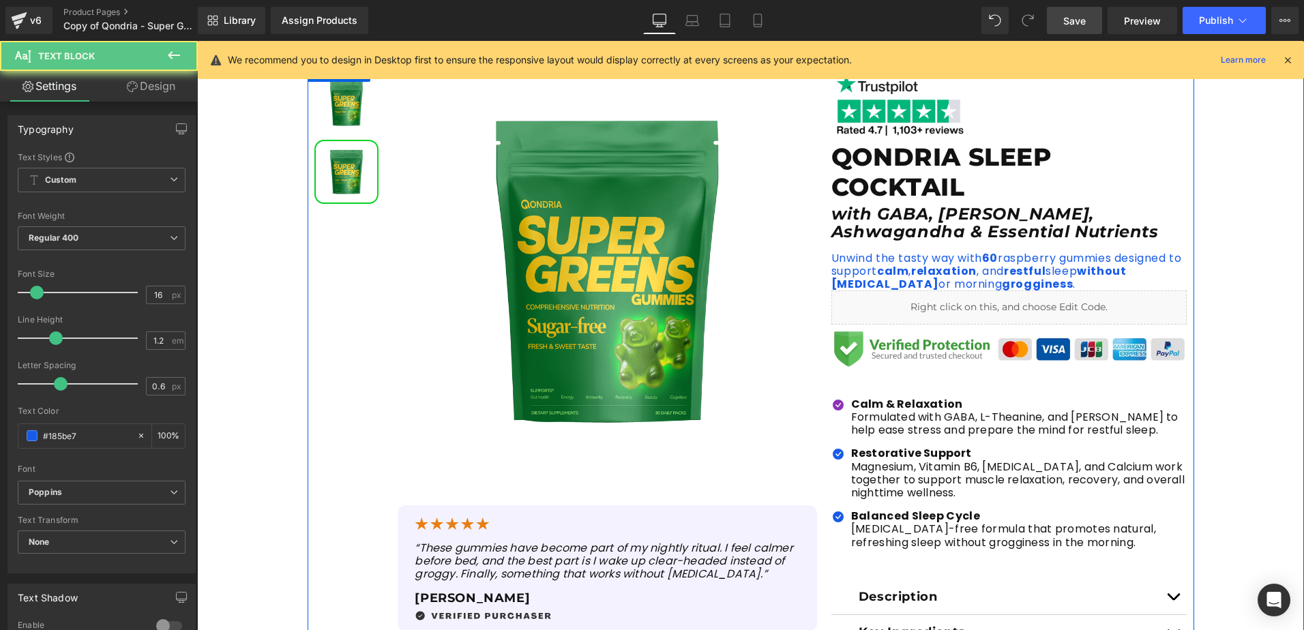
click at [197, 41] on div at bounding box center [197, 41] width 0 height 0
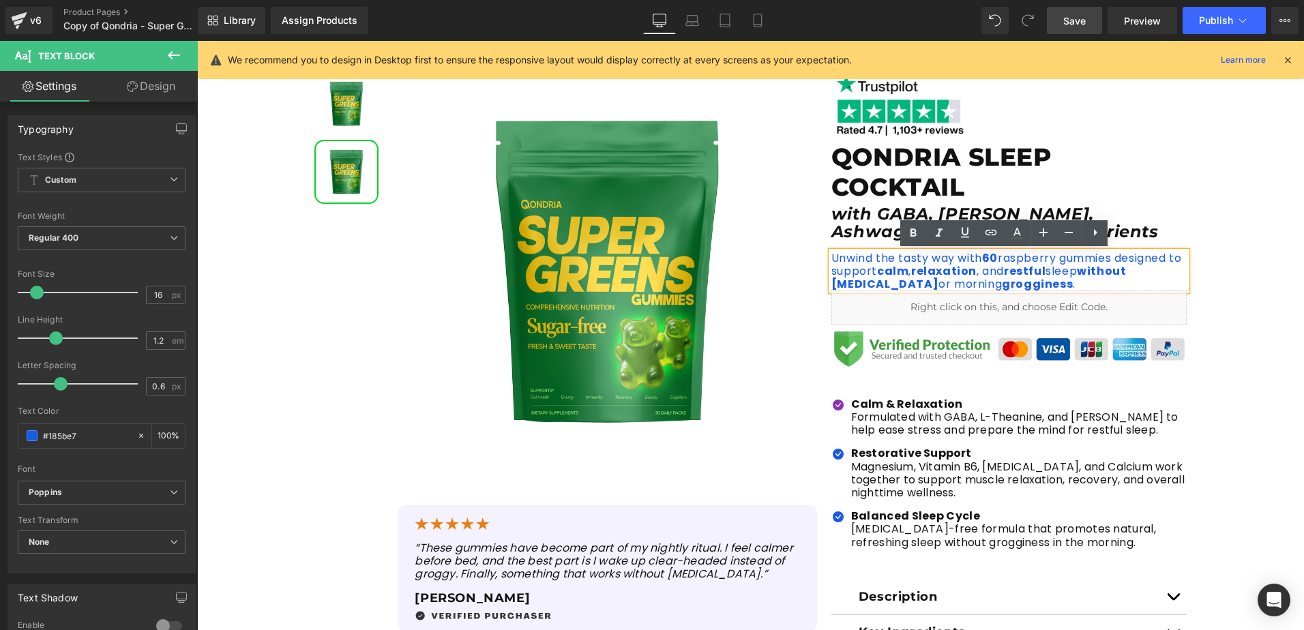
click at [1045, 281] on p "Unwind the tasty way with 60 raspberry gummies designed to support calm , relax…" at bounding box center [1009, 272] width 356 height 40
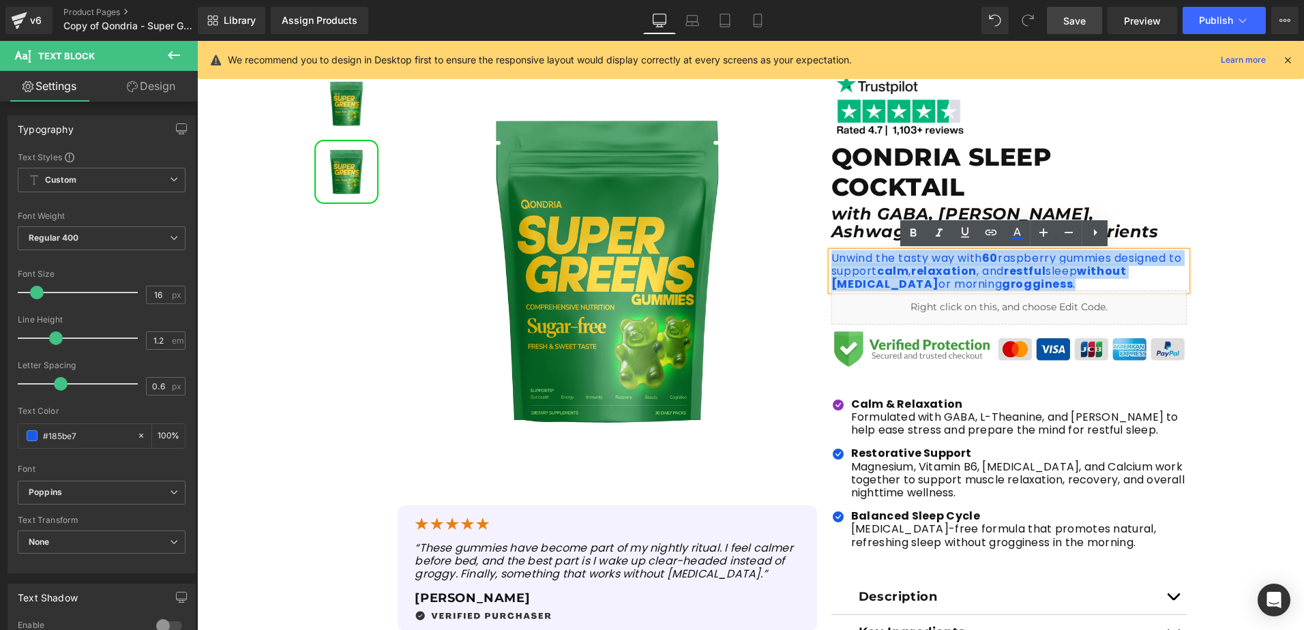
drag, startPoint x: 1040, startPoint y: 281, endPoint x: 814, endPoint y: 248, distance: 228.8
click at [814, 248] on div "Sale Off (P) Image (P) Image List Sale Off" at bounding box center [751, 435] width 886 height 748
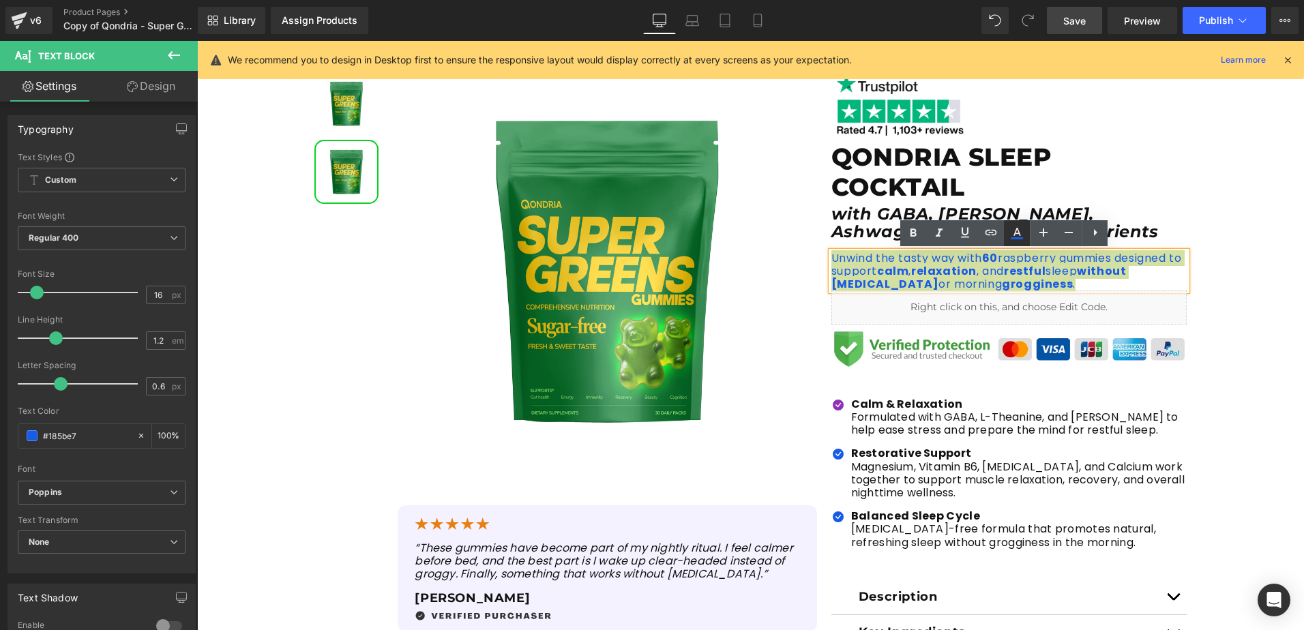
click at [1023, 235] on icon at bounding box center [1017, 233] width 16 height 16
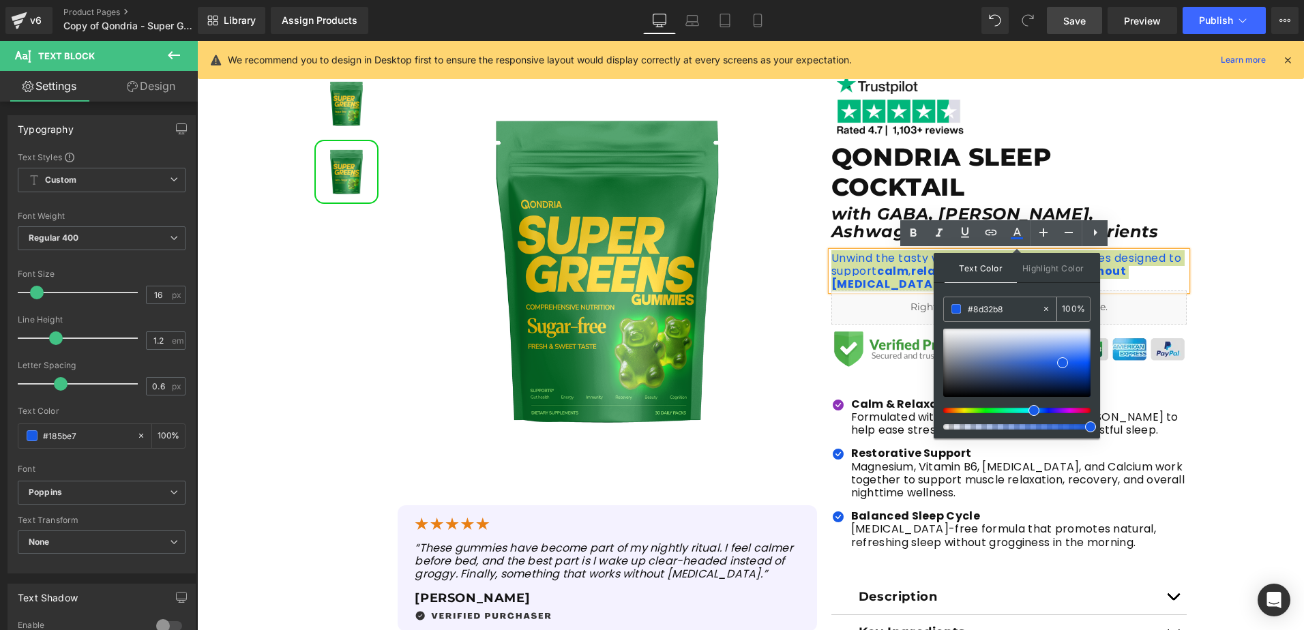
click at [978, 307] on input "#8d32b8" at bounding box center [1005, 308] width 74 height 15
paste input "8d32b8"
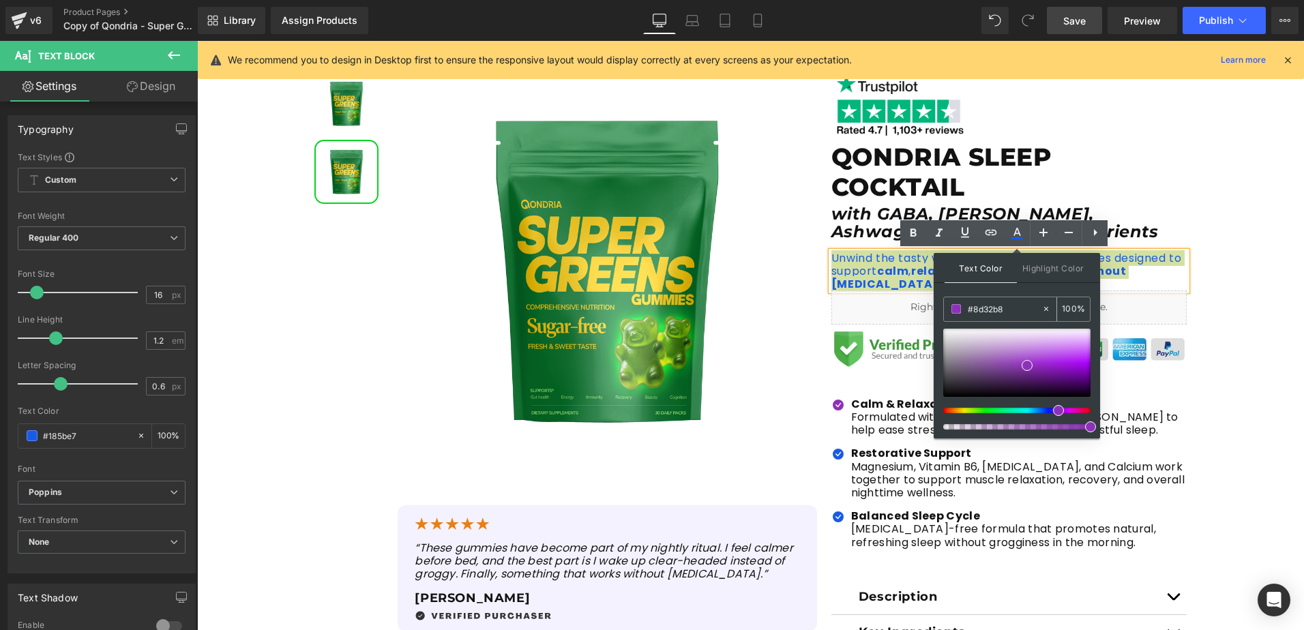
click at [954, 308] on span at bounding box center [956, 309] width 10 height 10
click at [1236, 345] on div "Sale Off (P) Image" at bounding box center [750, 435] width 1107 height 748
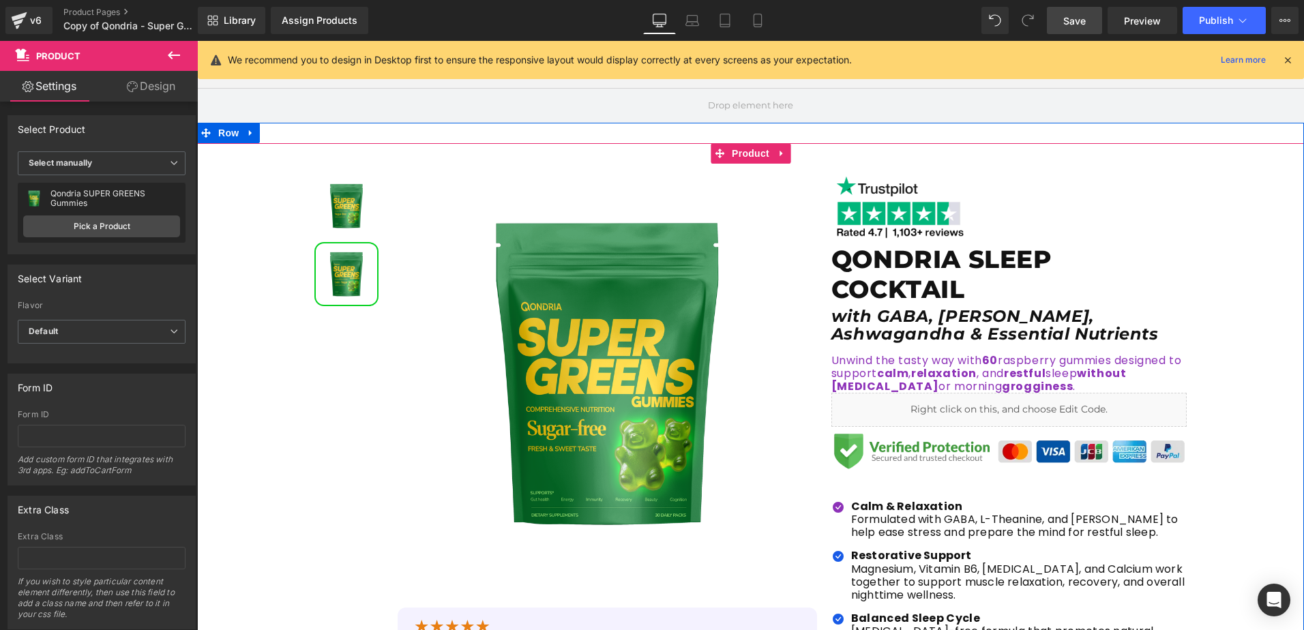
scroll to position [136, 0]
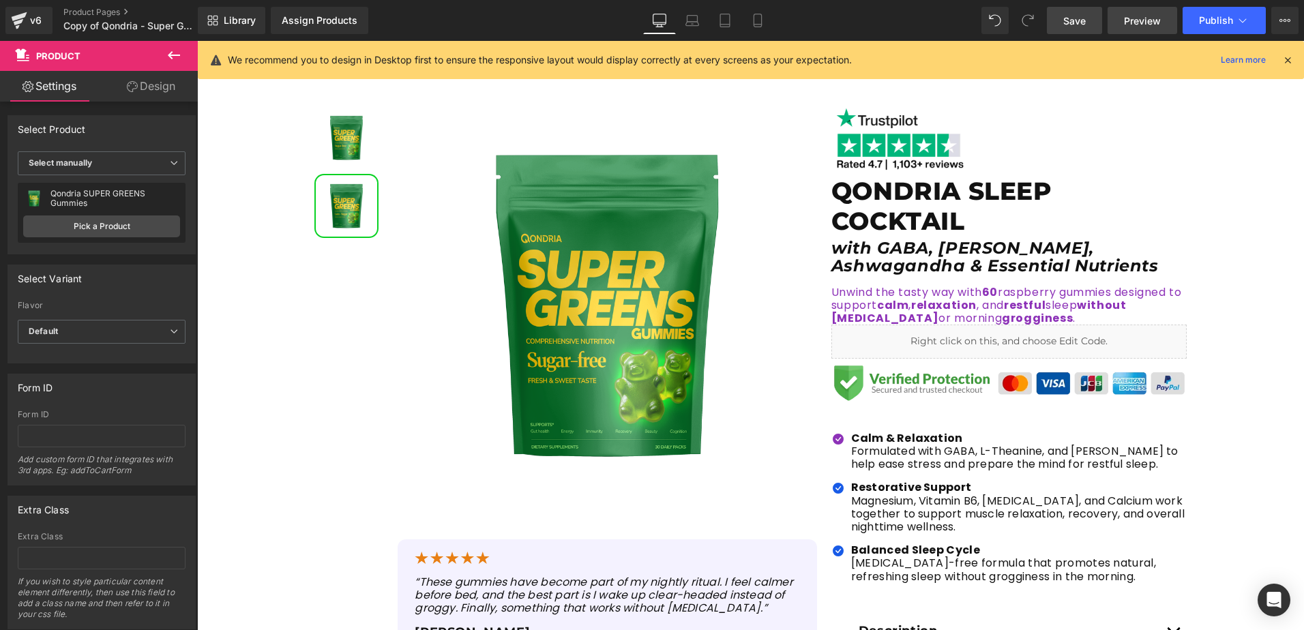
click at [1123, 25] on link "Preview" at bounding box center [1142, 20] width 70 height 27
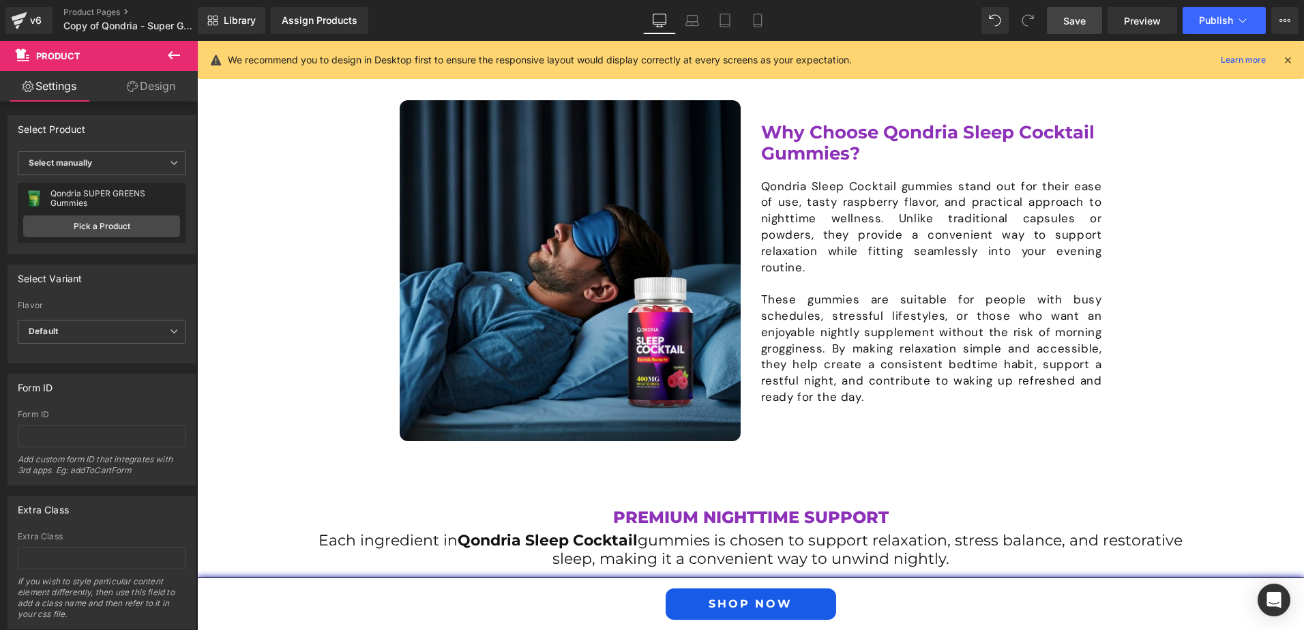
scroll to position [1364, 0]
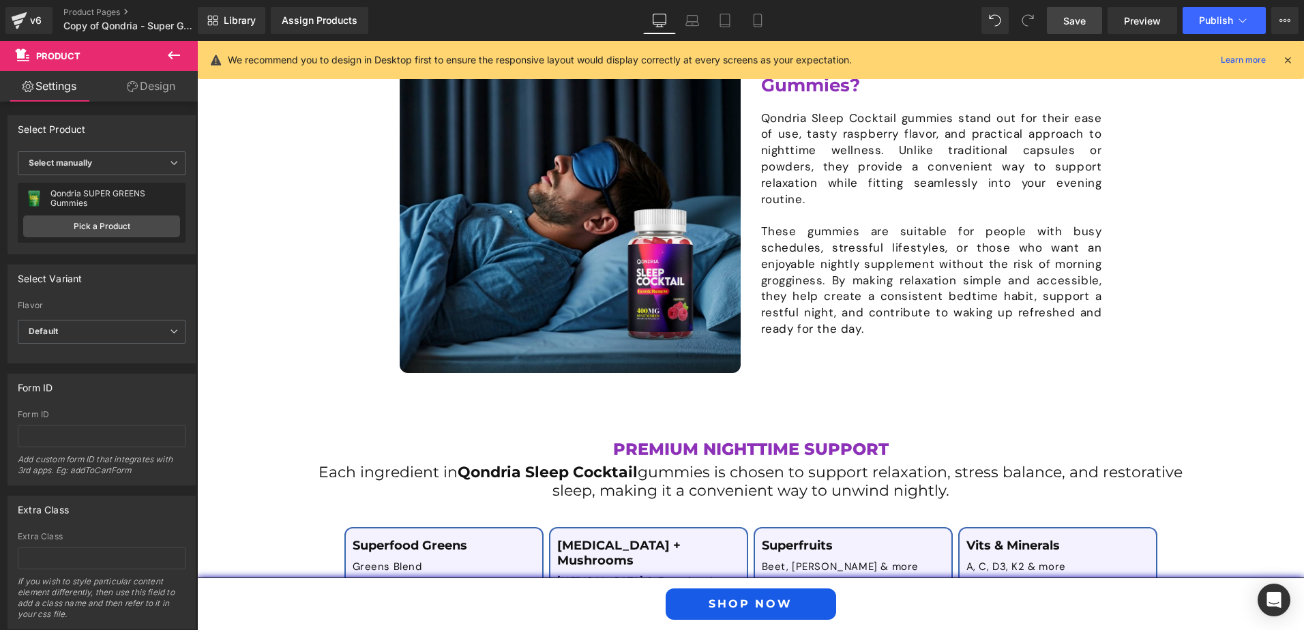
click at [1135, 417] on div "Premium Nighttime Support Text Block Each ingredient in Qondria Sleep Cocktail …" at bounding box center [751, 460] width 886 height 93
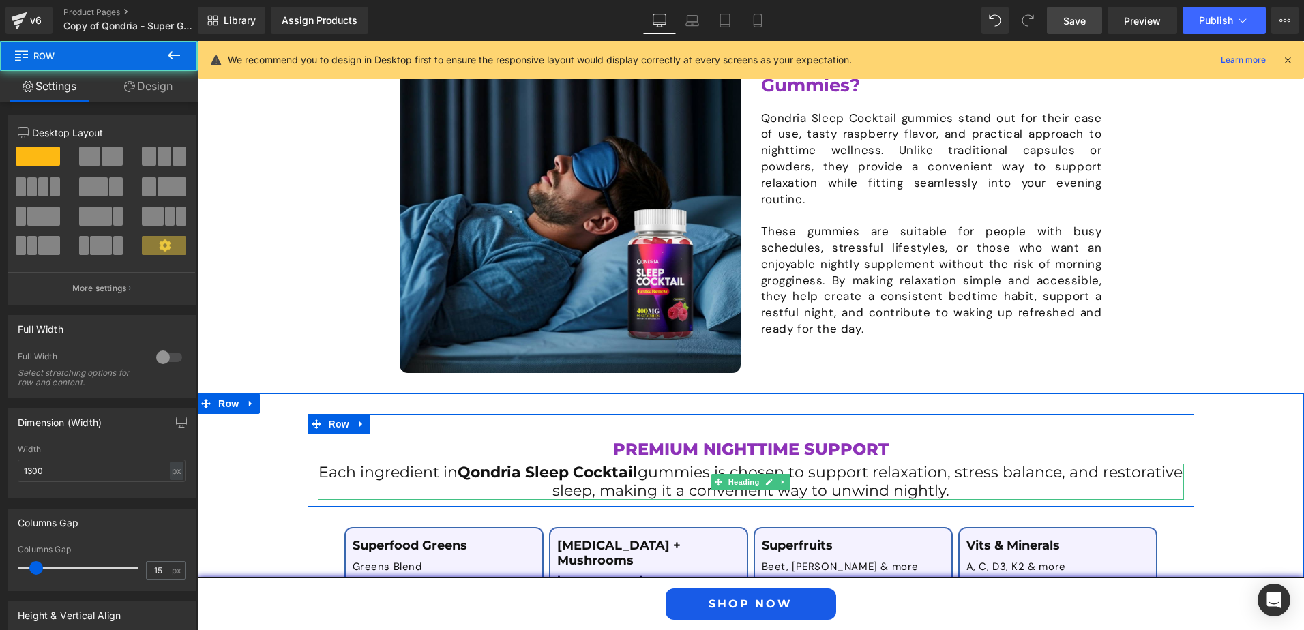
click at [794, 448] on span "Premium Nighttime Support" at bounding box center [750, 449] width 275 height 20
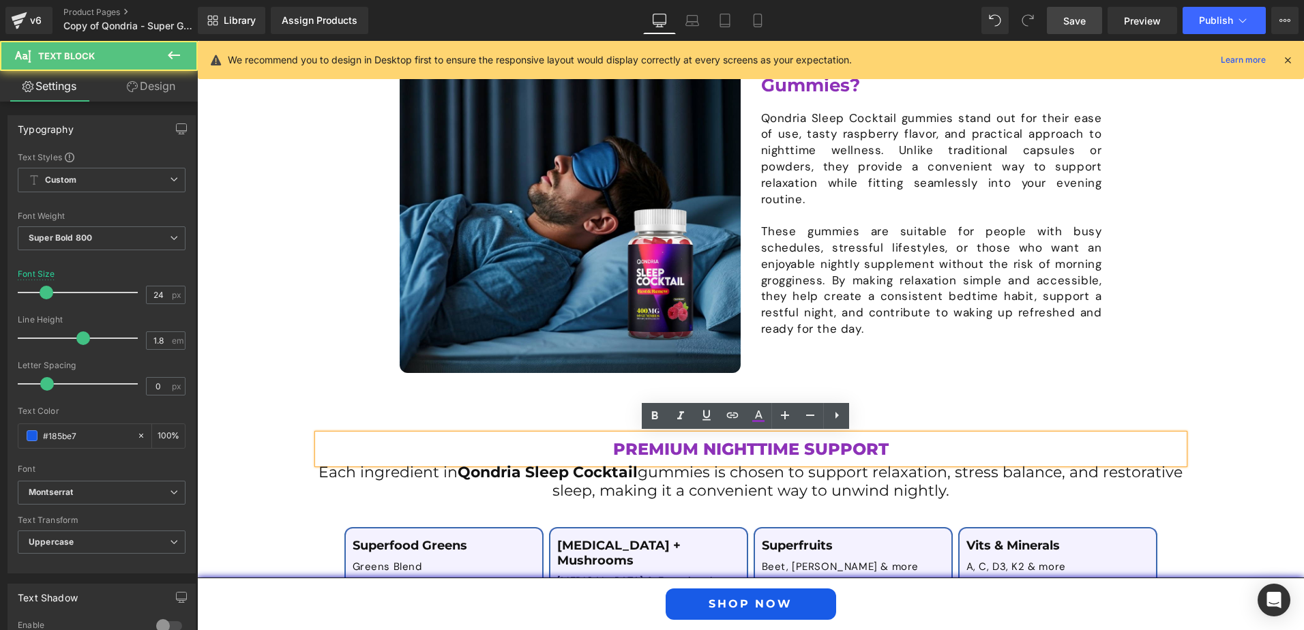
click at [887, 451] on p "Premium Nighttime Support" at bounding box center [751, 448] width 866 height 29
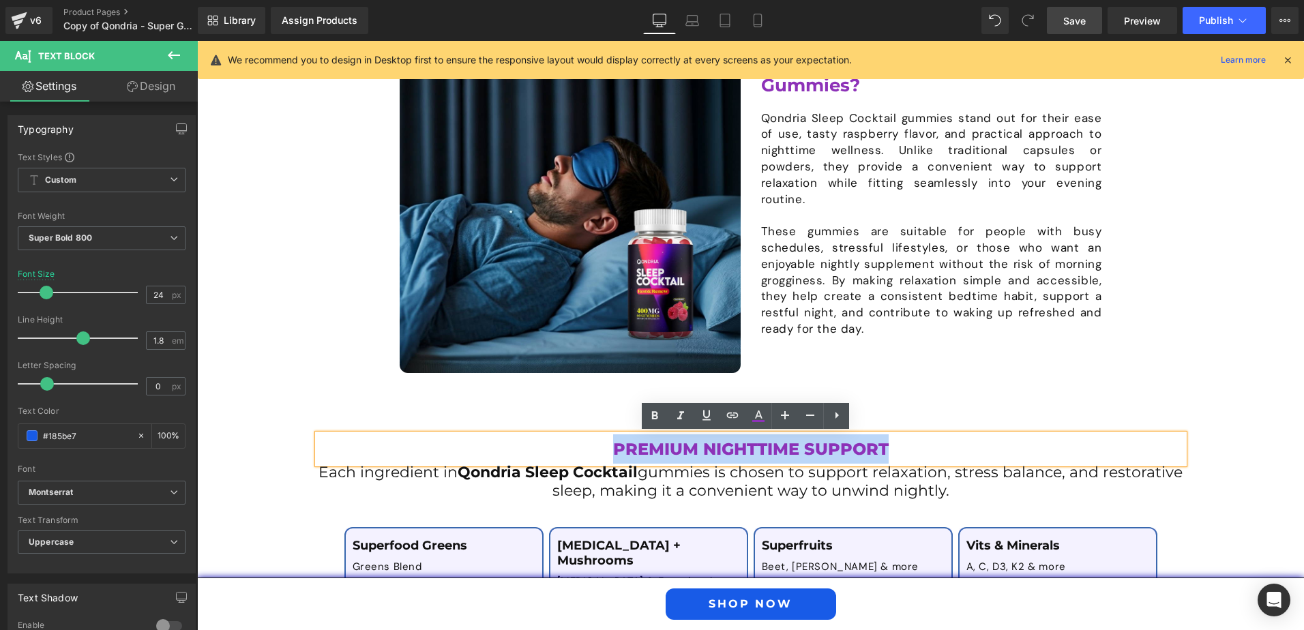
drag, startPoint x: 883, startPoint y: 451, endPoint x: 609, endPoint y: 441, distance: 274.3
click at [609, 441] on p "Premium Nighttime Support" at bounding box center [751, 448] width 866 height 29
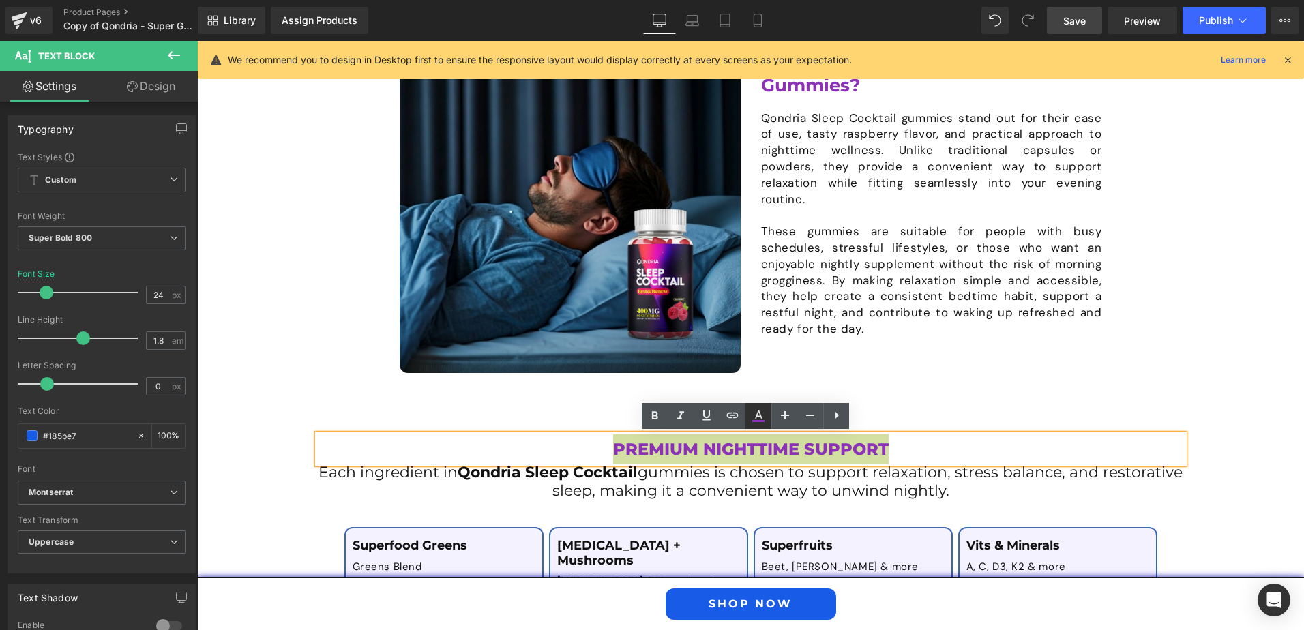
click at [769, 415] on link at bounding box center [758, 416] width 26 height 26
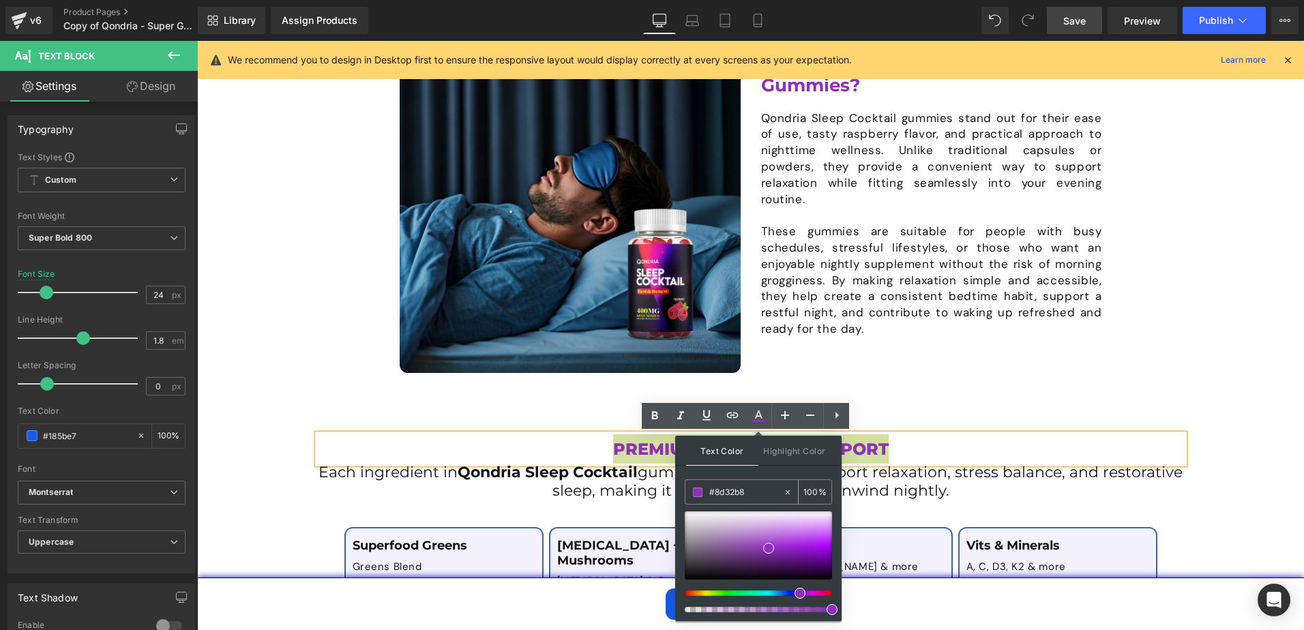
click at [719, 491] on input "#8d32b8" at bounding box center [746, 492] width 74 height 15
paste input "185be7"
click at [695, 493] on span at bounding box center [698, 493] width 10 height 10
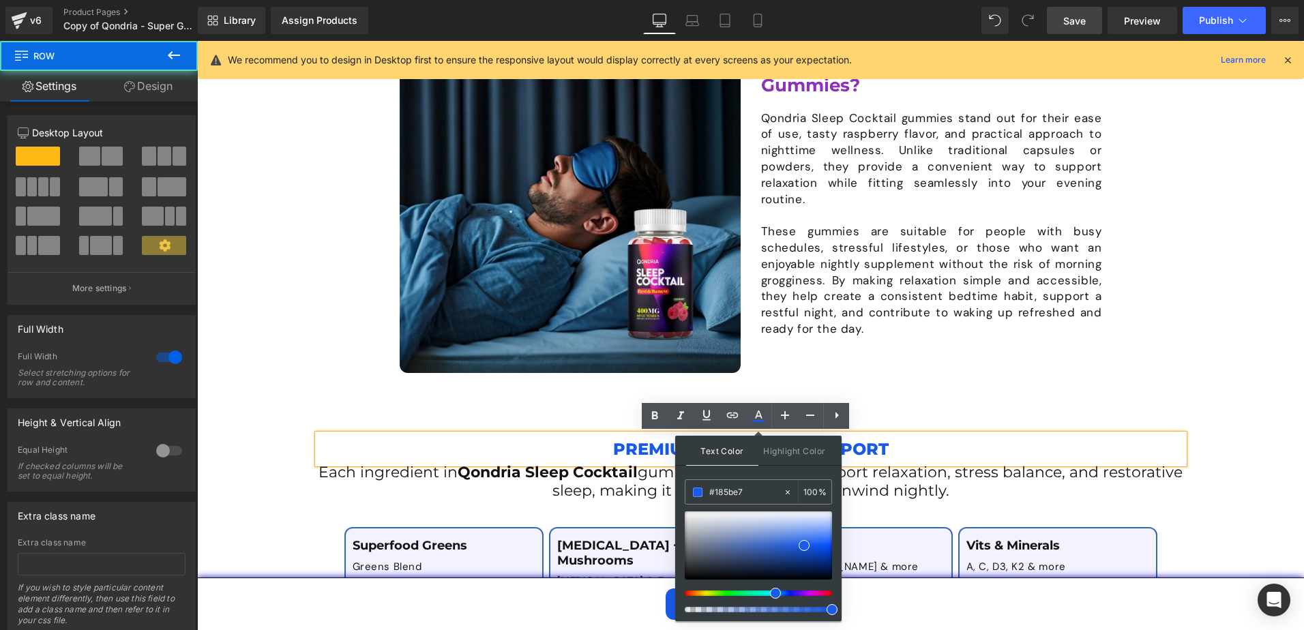
click at [1093, 380] on div "Image What Are Qondria Sleep Cocktail Gummies? Heading Qondria Sleep Cocktail g…" at bounding box center [750, 15] width 1107 height 757
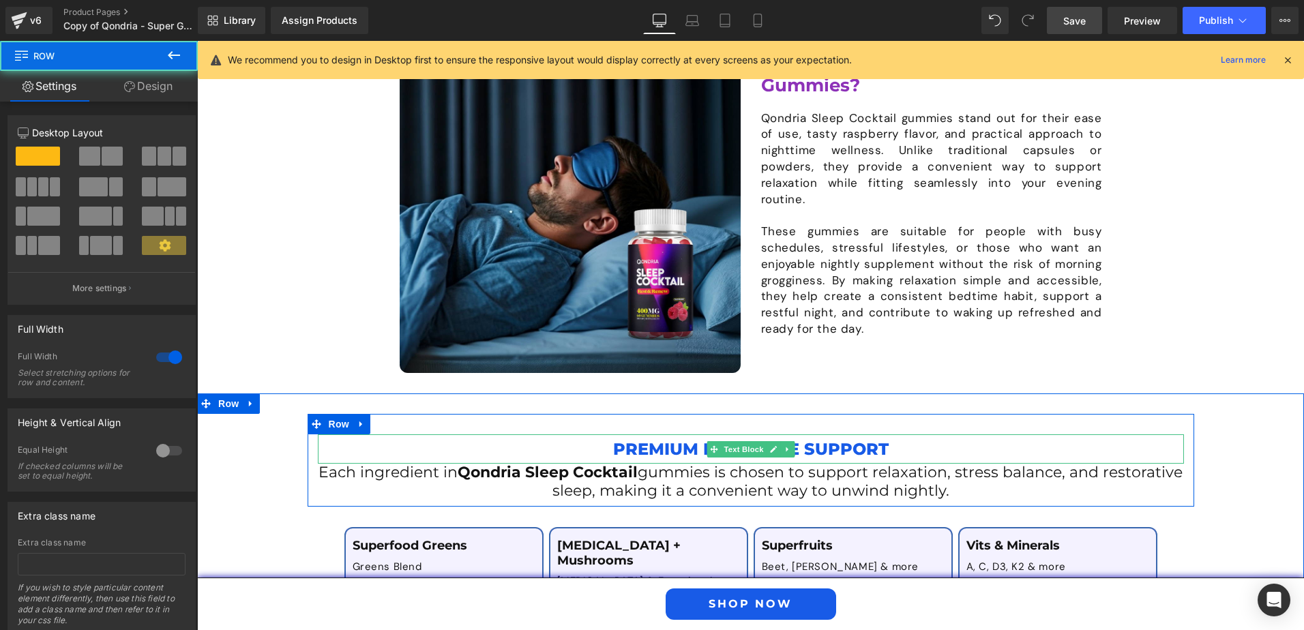
scroll to position [1637, 0]
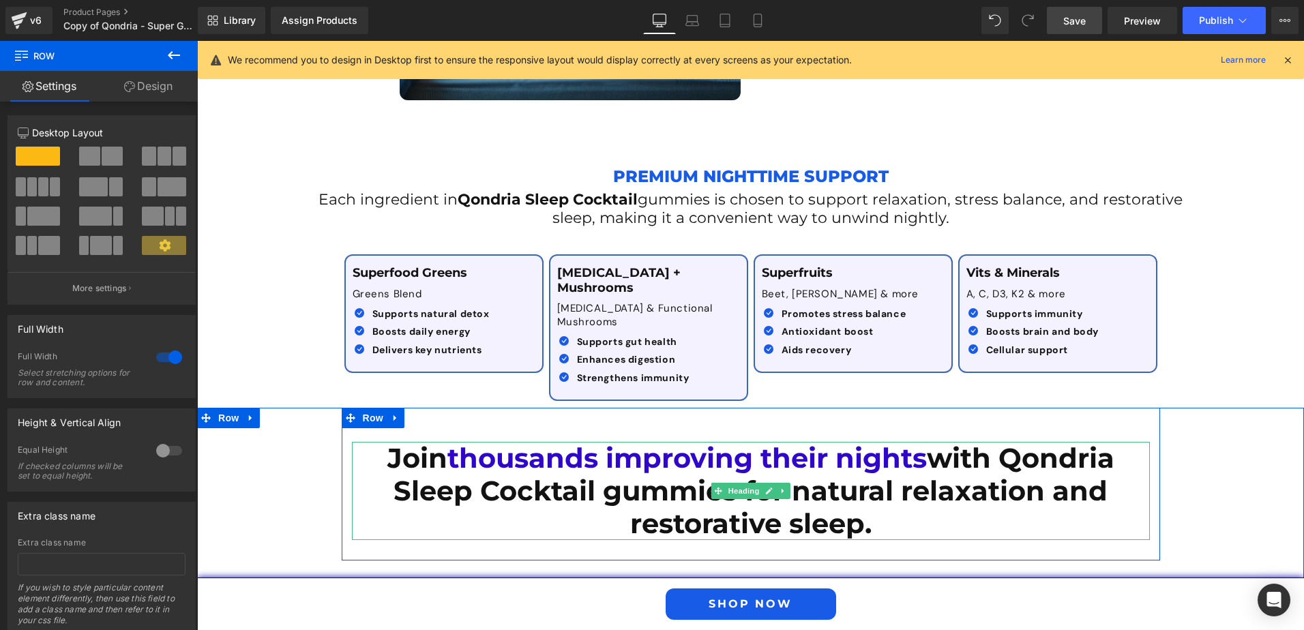
click at [449, 441] on span "thousands improving their nights" at bounding box center [686, 457] width 479 height 33
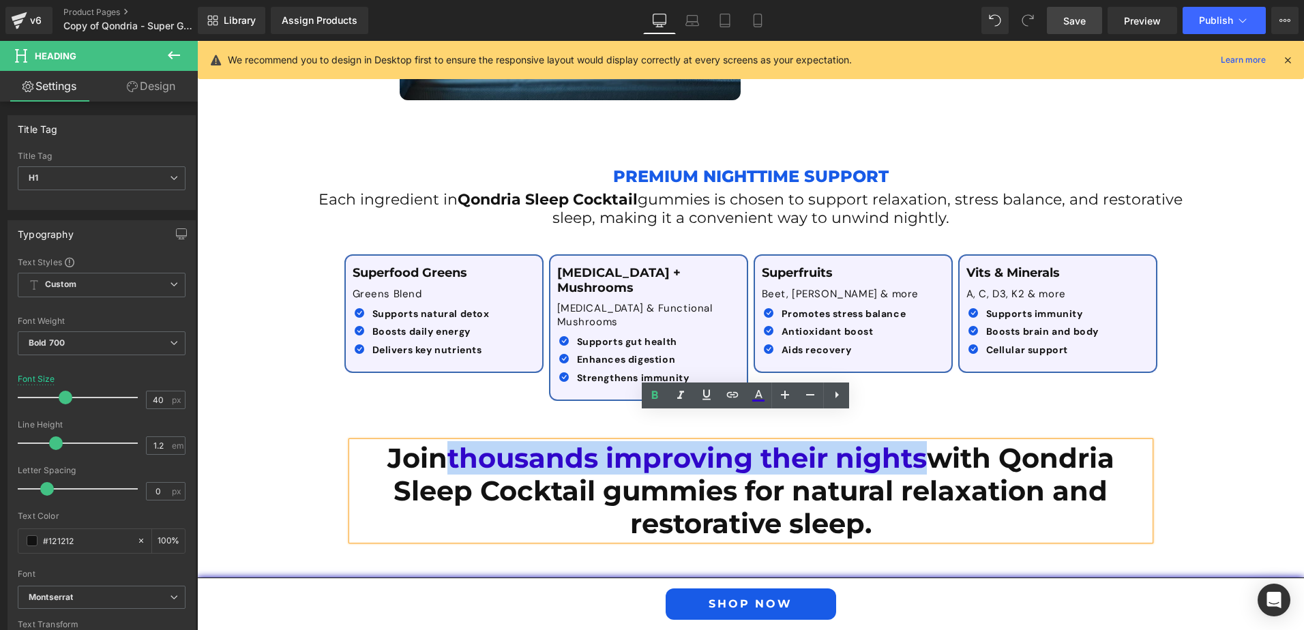
drag, startPoint x: 445, startPoint y: 434, endPoint x: 919, endPoint y: 432, distance: 474.6
click at [919, 441] on span "thousands improving their nights" at bounding box center [686, 457] width 479 height 33
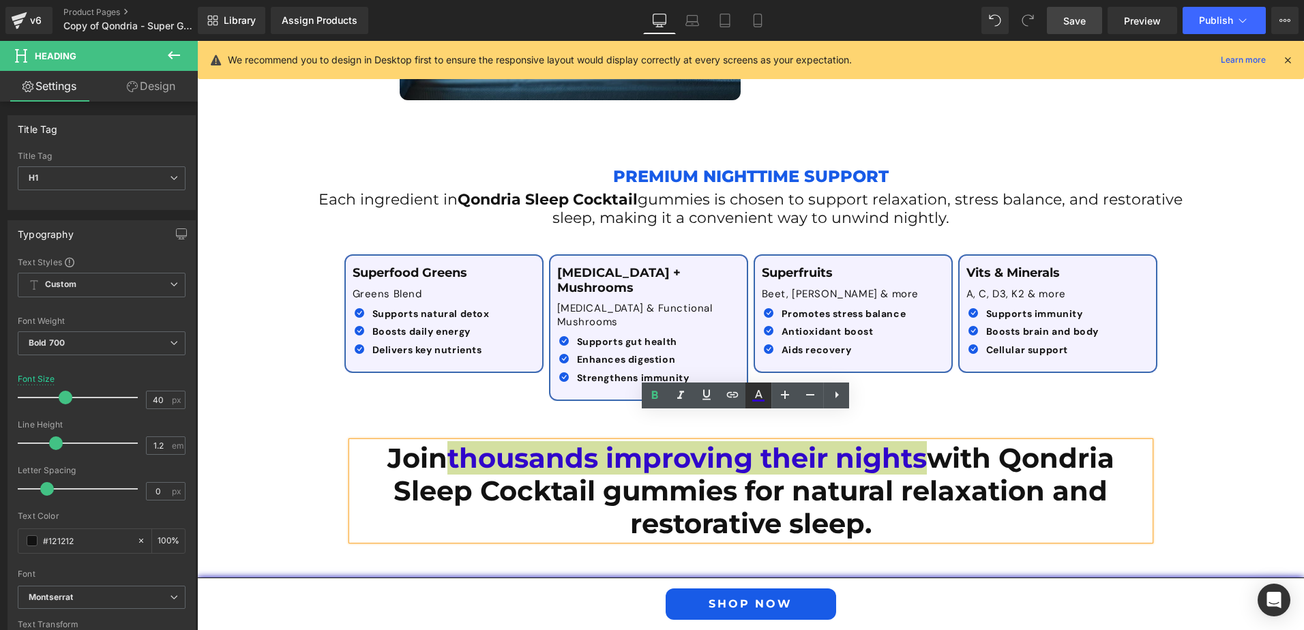
click at [757, 395] on icon at bounding box center [759, 394] width 8 height 8
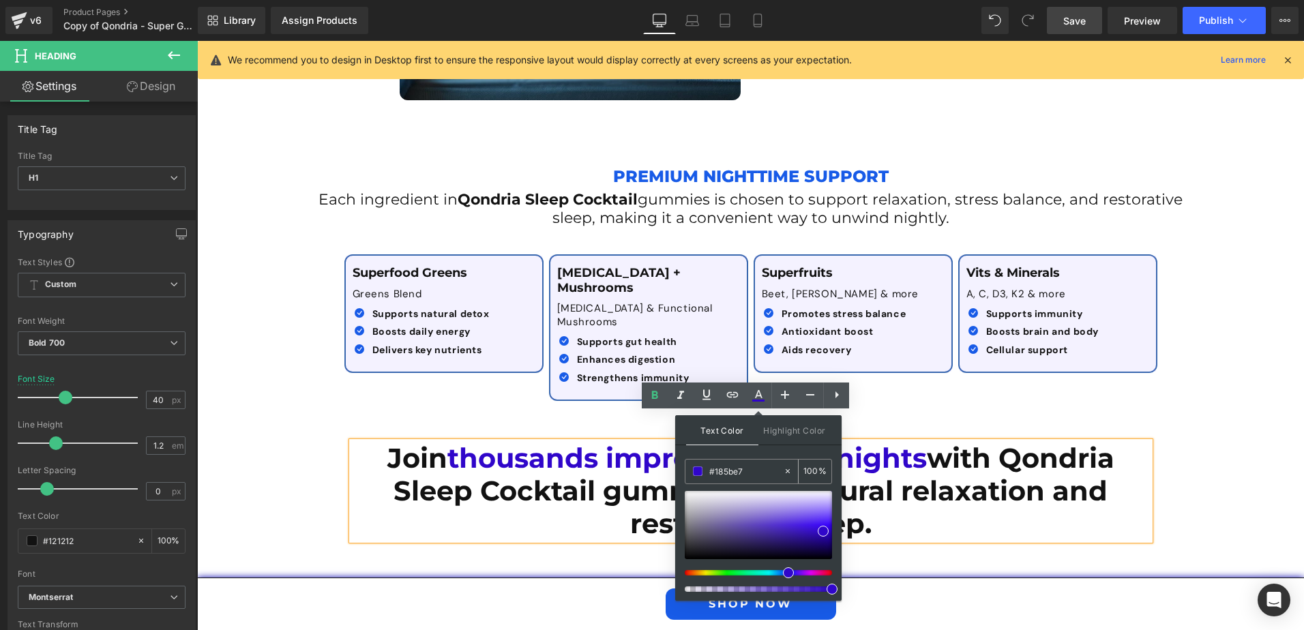
click at [719, 466] on input "#185be7" at bounding box center [746, 471] width 74 height 15
paste input "185be7"
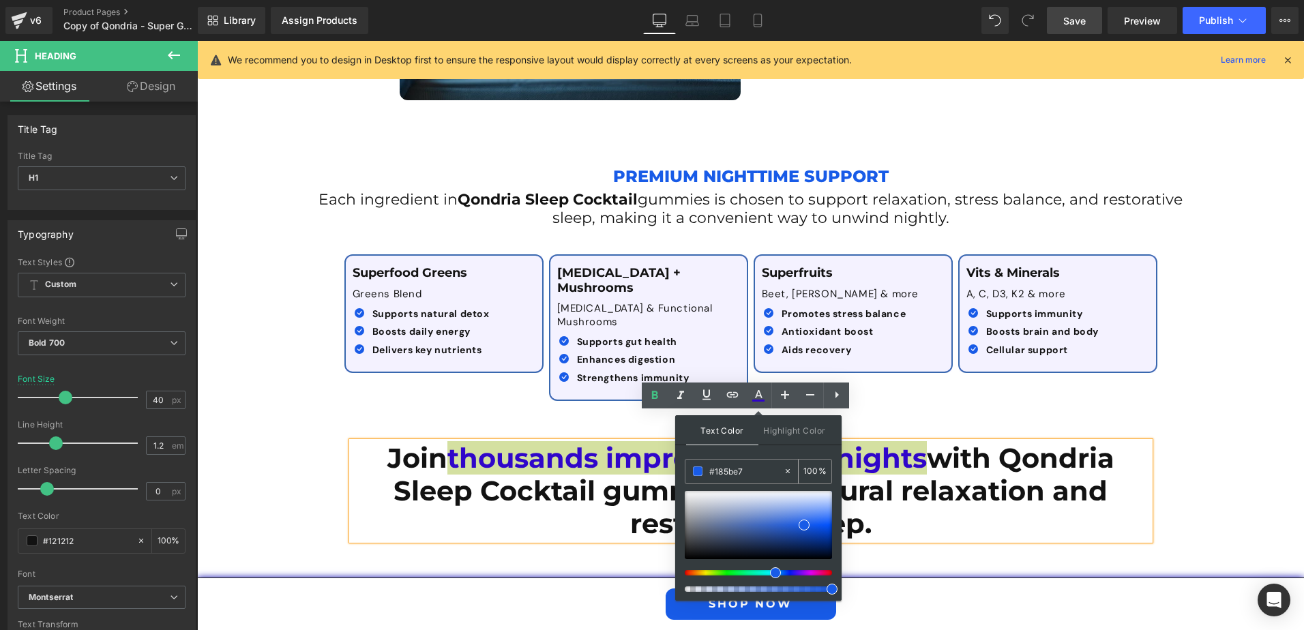
click at [697, 471] on span at bounding box center [698, 471] width 10 height 10
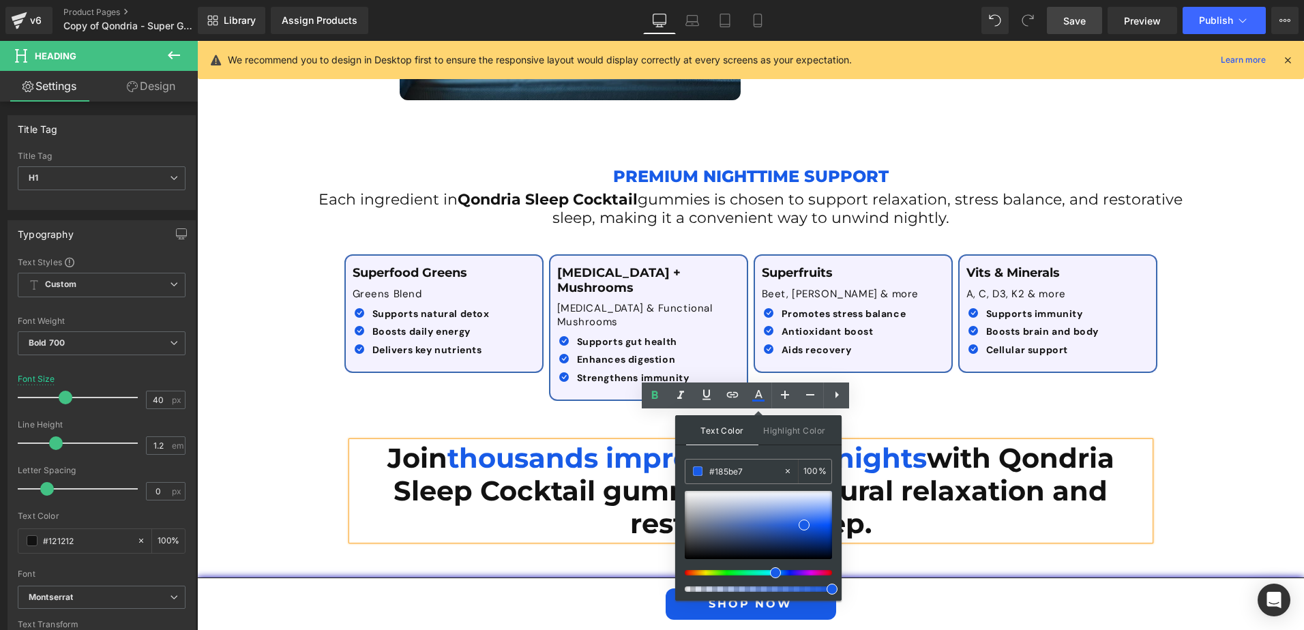
click at [1204, 428] on div "Join thousands improving their nights with Qondria Sleep Cocktail gummies for n…" at bounding box center [750, 603] width 1107 height 391
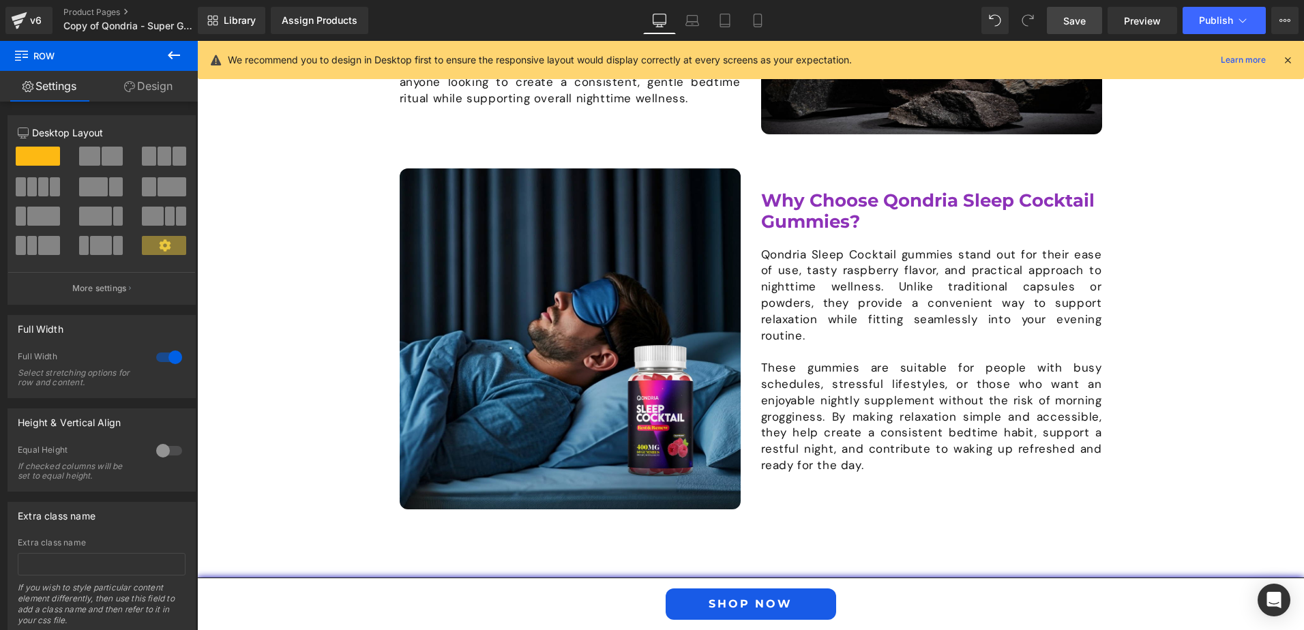
scroll to position [1159, 0]
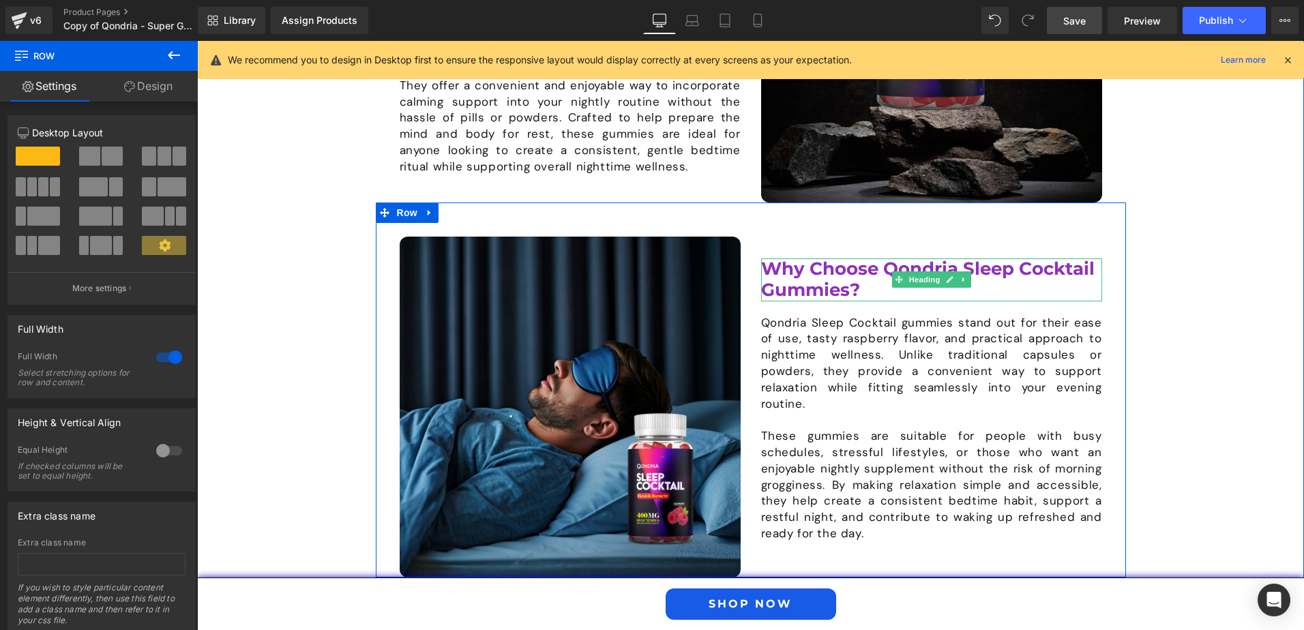
click at [831, 300] on span "Why Choose Qondria Sleep Cocktail Gummies?" at bounding box center [927, 279] width 333 height 43
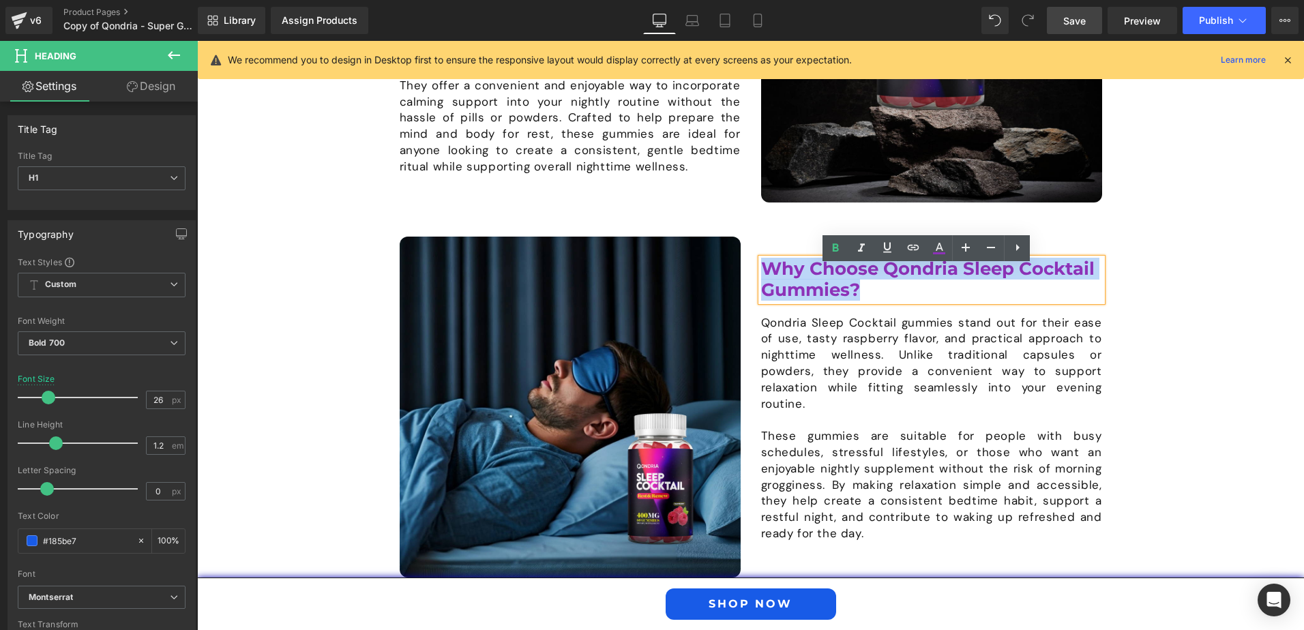
drag, startPoint x: 867, startPoint y: 297, endPoint x: 753, endPoint y: 273, distance: 116.2
click at [751, 273] on div "Why Choose Qondria Sleep Cocktail Gummies? Heading Qondria Sleep Cocktail gummi…" at bounding box center [931, 407] width 361 height 341
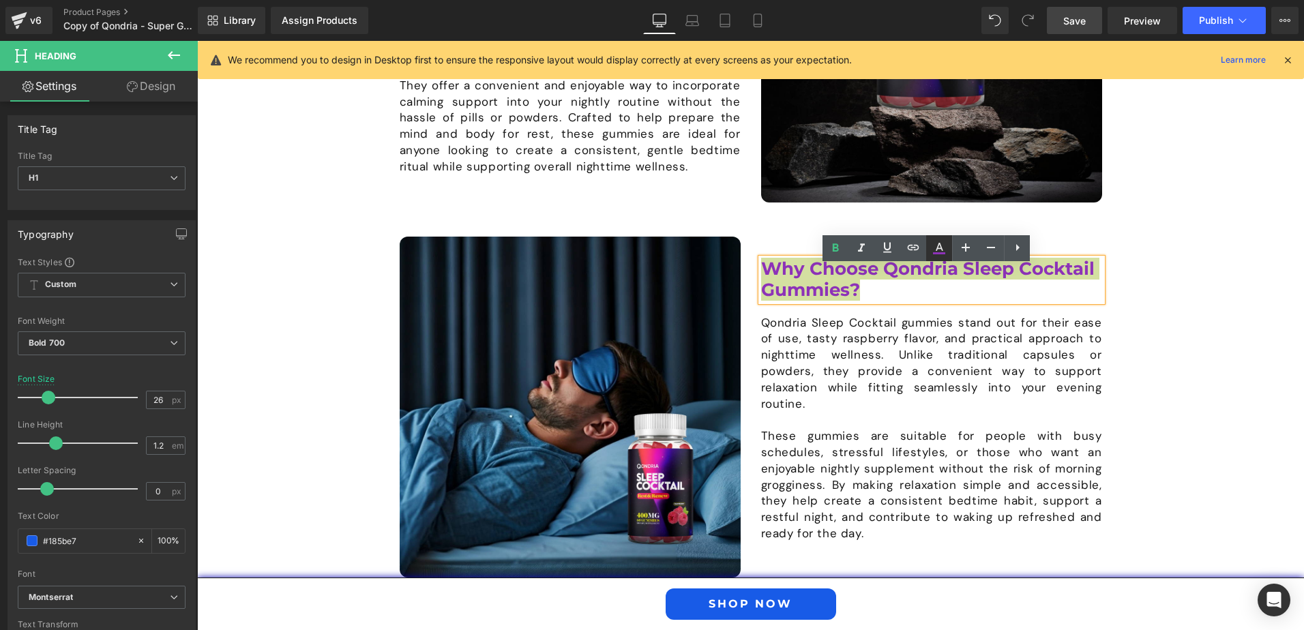
click at [942, 244] on icon at bounding box center [939, 248] width 16 height 16
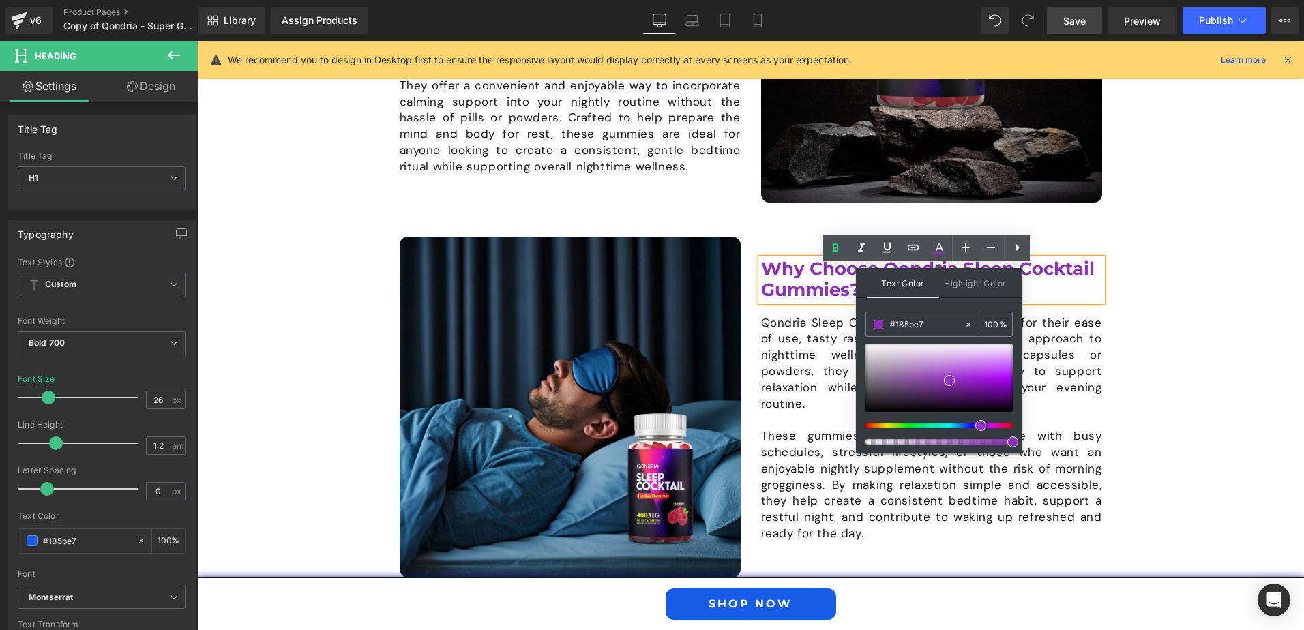
click at [910, 327] on input "#185be7" at bounding box center [927, 324] width 74 height 15
paste input "185be7"
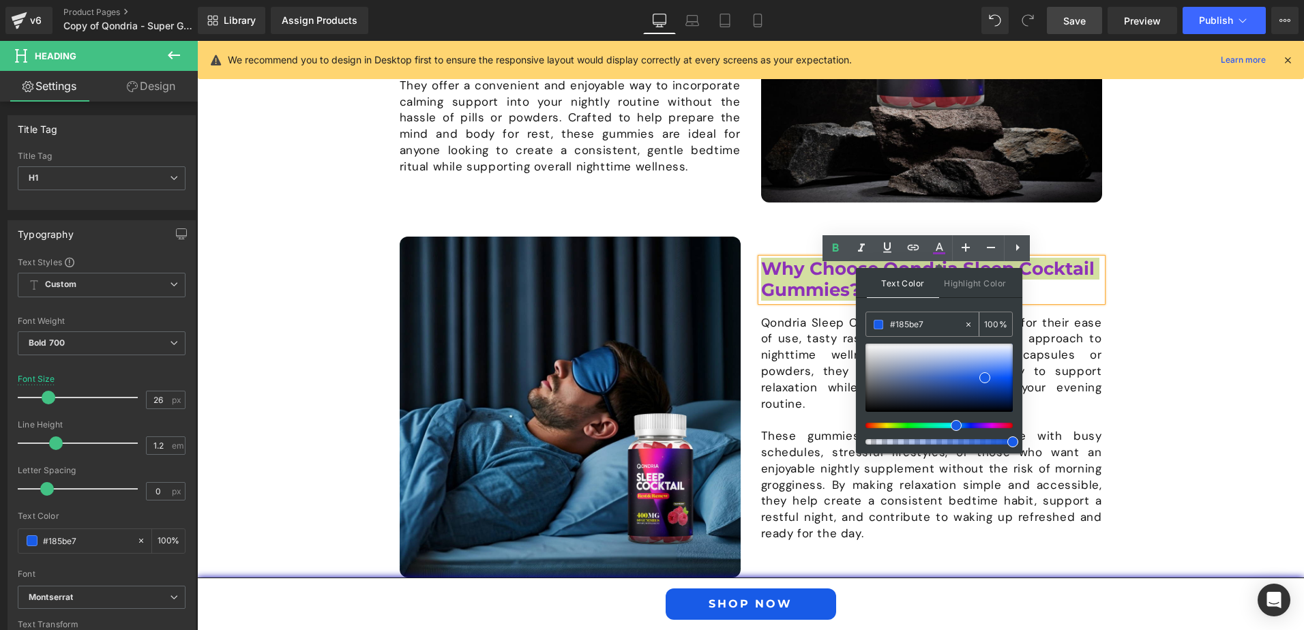
click at [879, 324] on span at bounding box center [879, 325] width 10 height 10
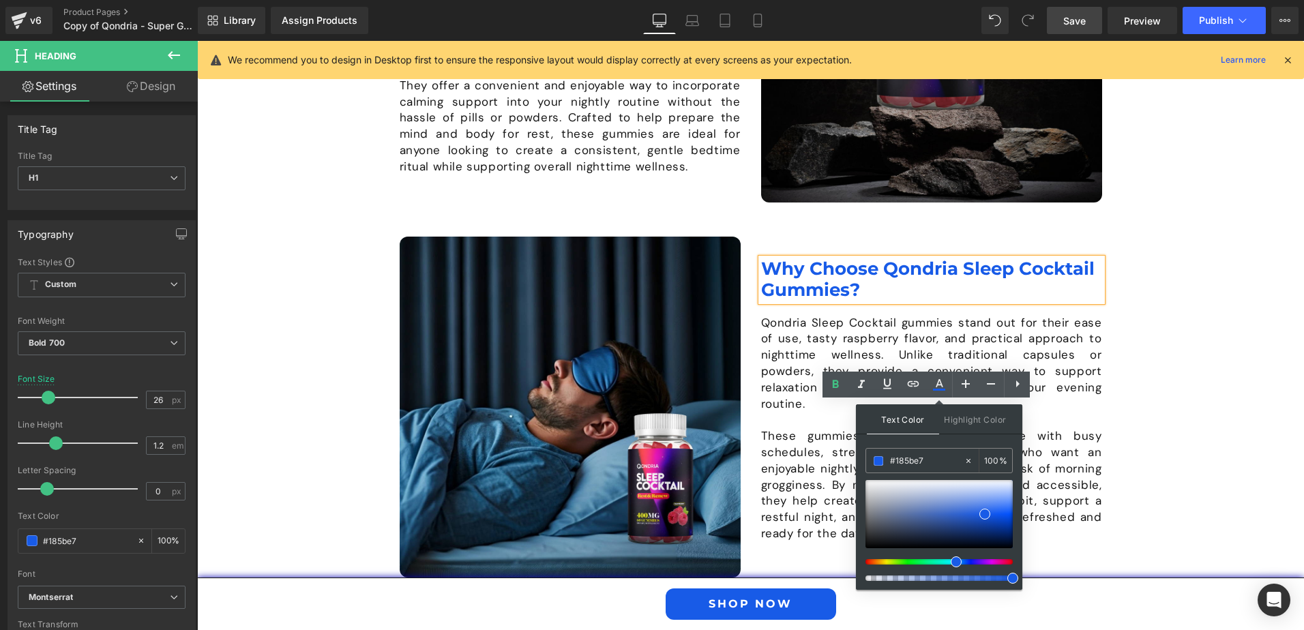
scroll to position [1023, 0]
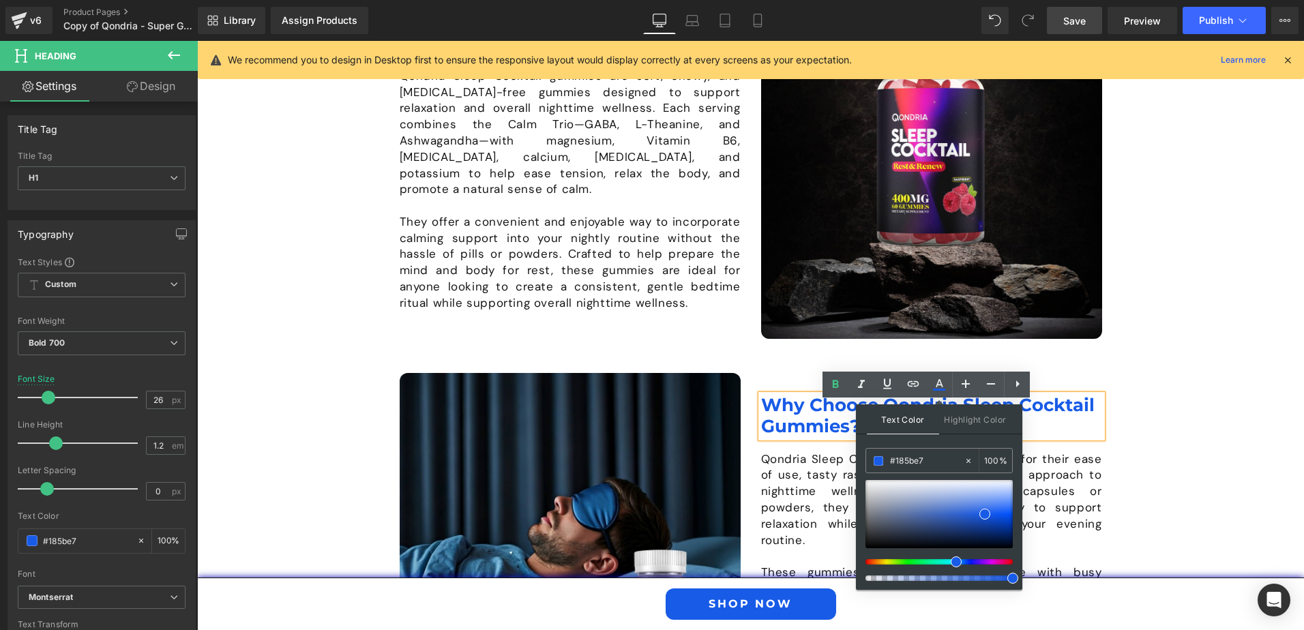
click at [1135, 359] on div "Image What Are Qondria Sleep Cocktail Gummies? Heading Qondria Sleep Cocktail g…" at bounding box center [750, 356] width 1107 height 716
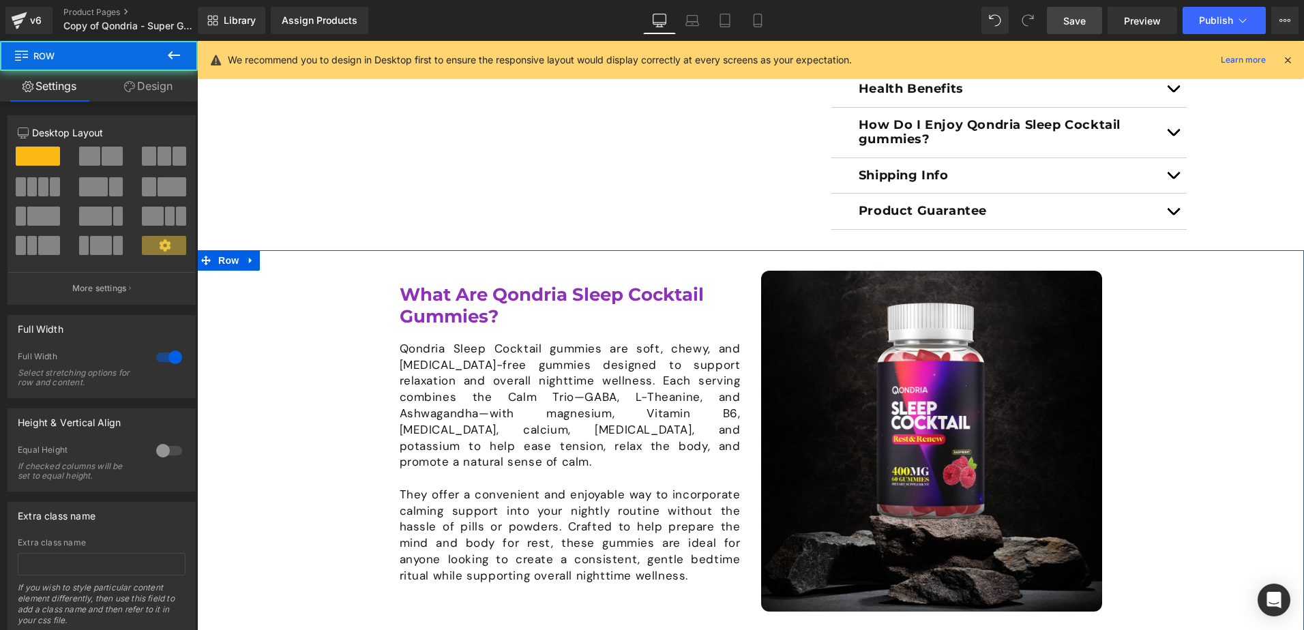
scroll to position [682, 0]
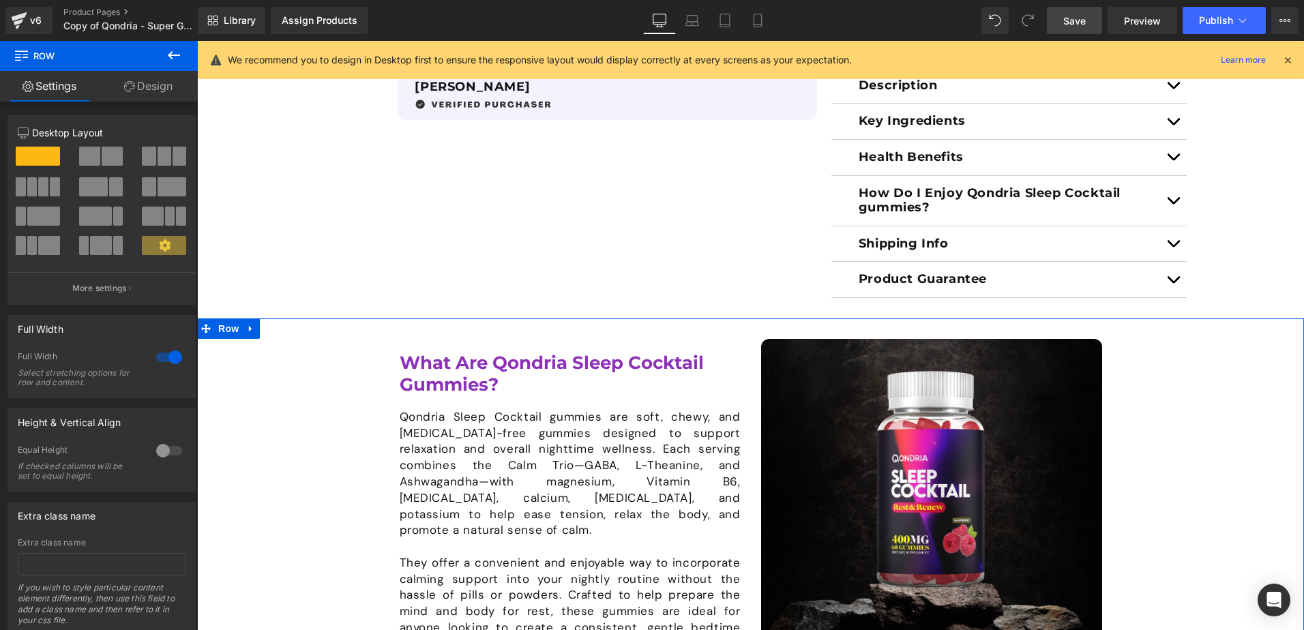
click at [197, 41] on div at bounding box center [197, 41] width 0 height 0
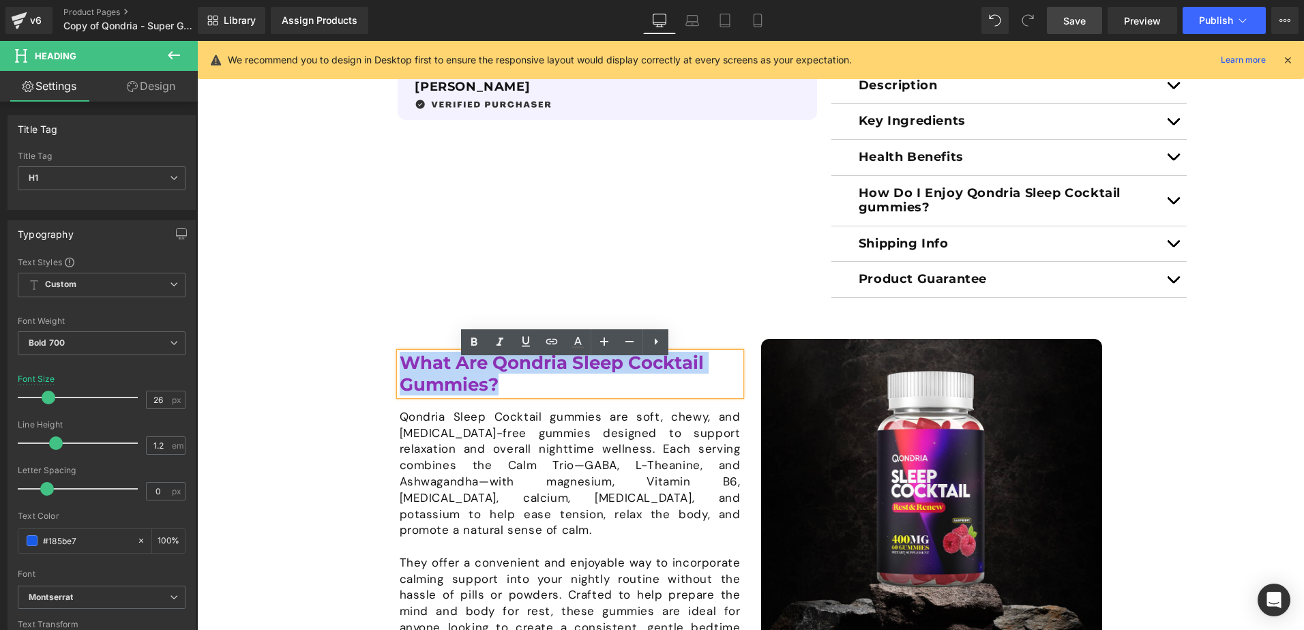
drag, startPoint x: 511, startPoint y: 388, endPoint x: 398, endPoint y: 367, distance: 115.2
click at [400, 367] on h1 "What Are Qondria Sleep Cocktail Gummies?" at bounding box center [570, 374] width 341 height 42
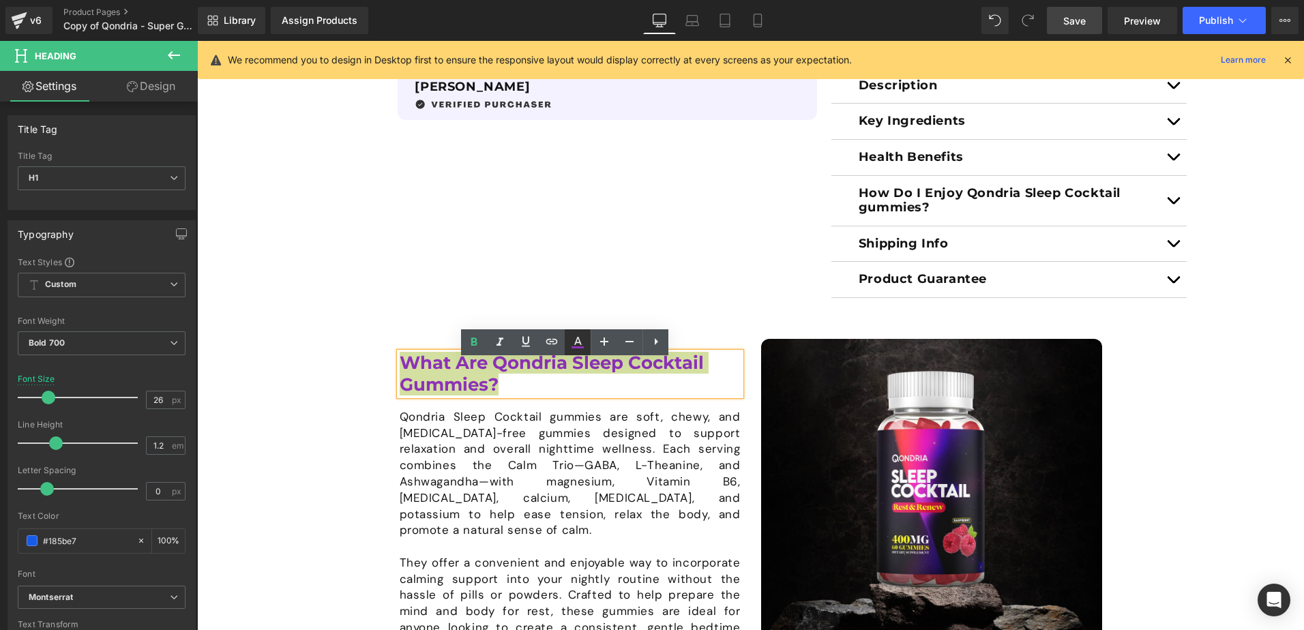
click at [582, 346] on icon at bounding box center [577, 342] width 16 height 16
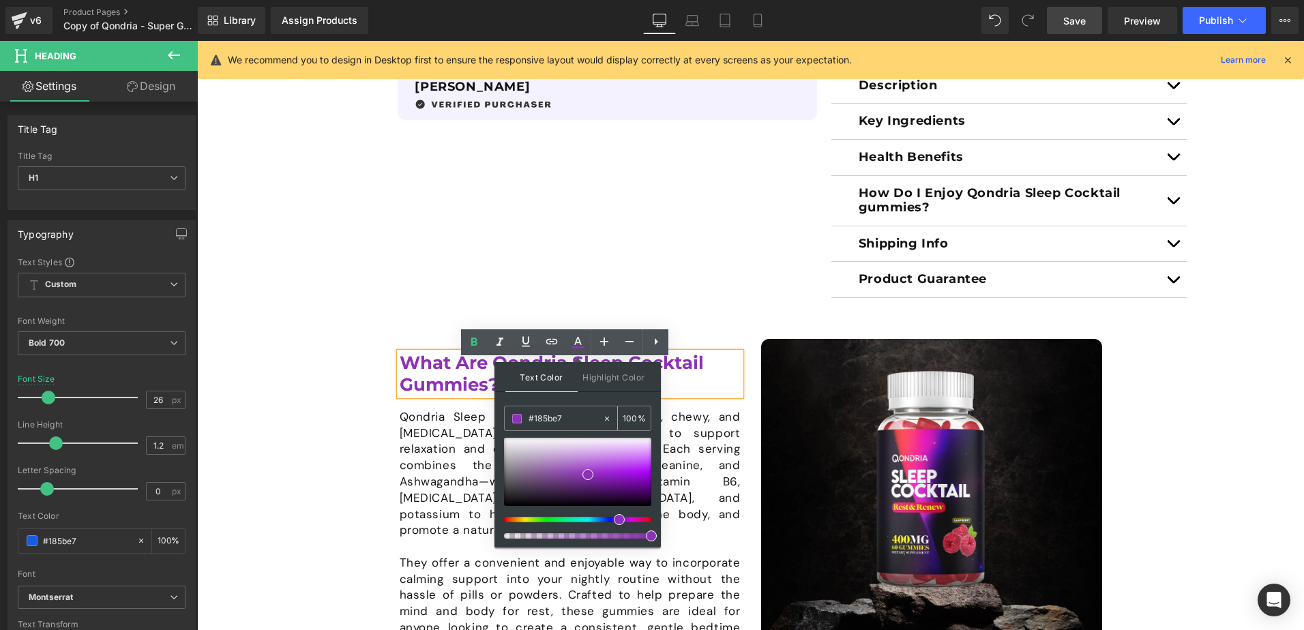
click at [540, 419] on input "#185be7" at bounding box center [565, 418] width 74 height 15
paste input "185be7"
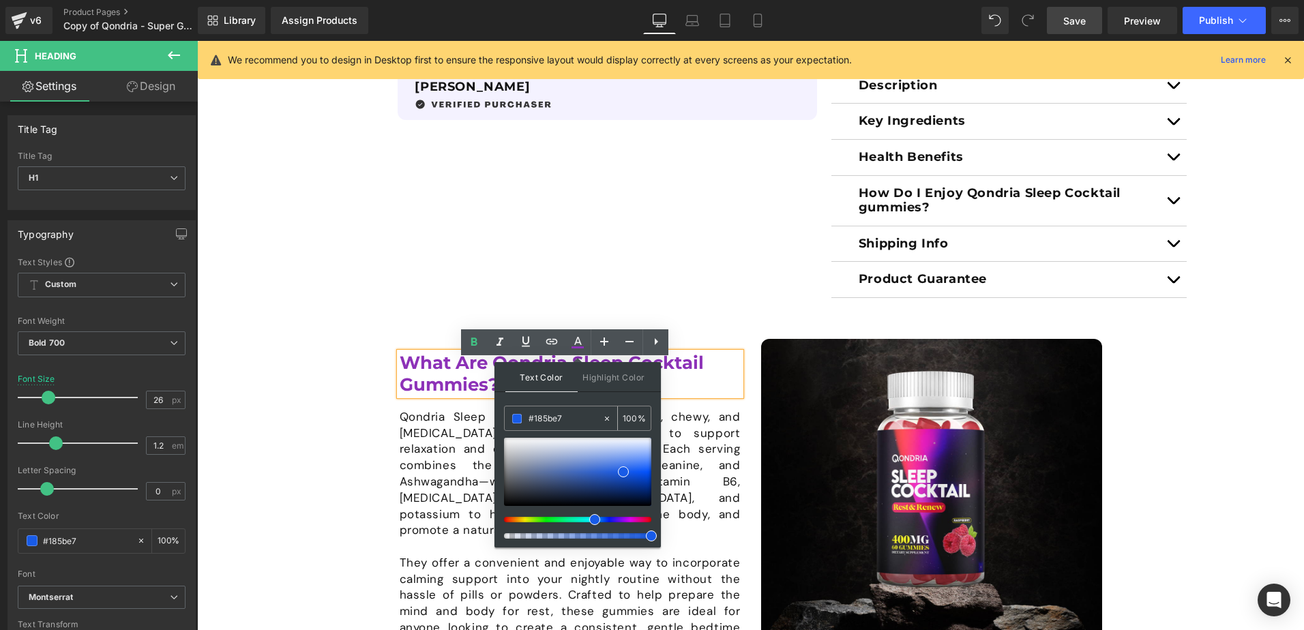
type input "#185be7"
click at [519, 419] on span at bounding box center [517, 419] width 10 height 10
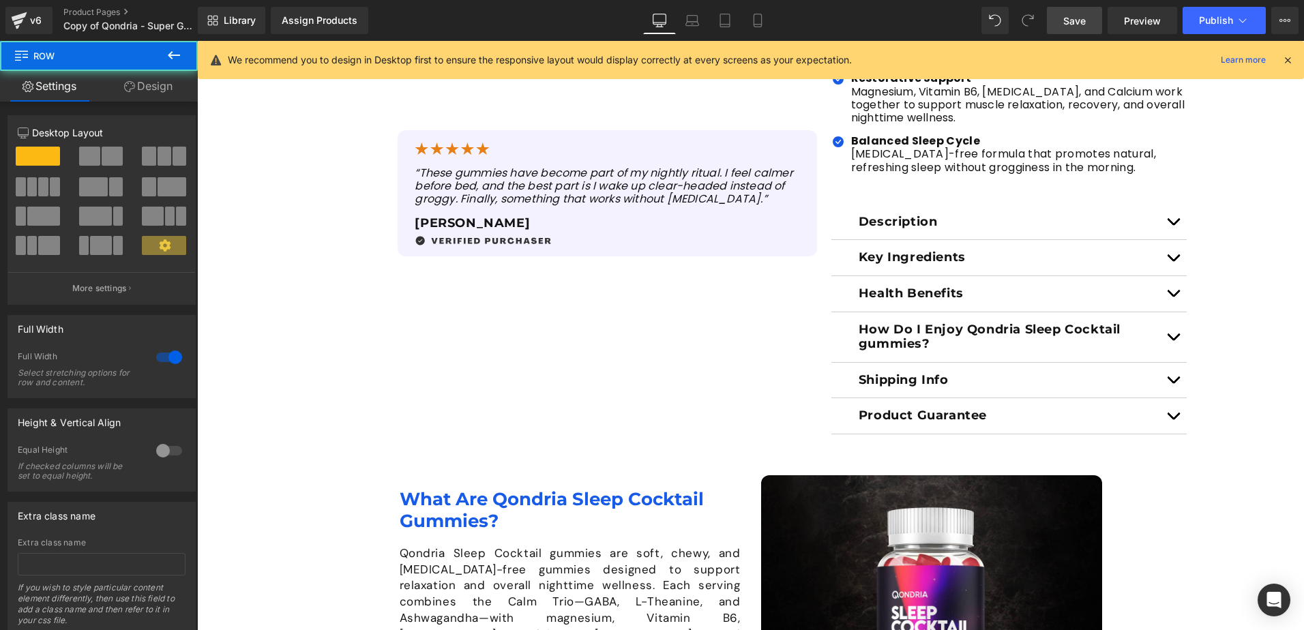
scroll to position [341, 0]
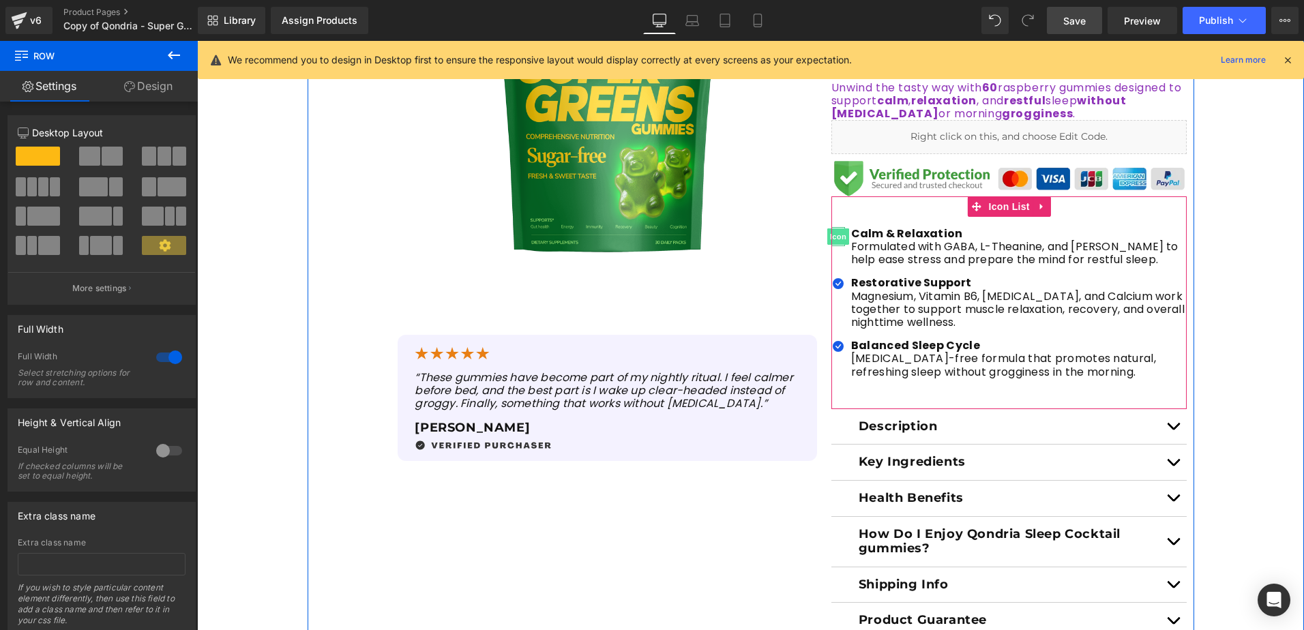
click at [832, 237] on span "Icon" at bounding box center [838, 236] width 22 height 16
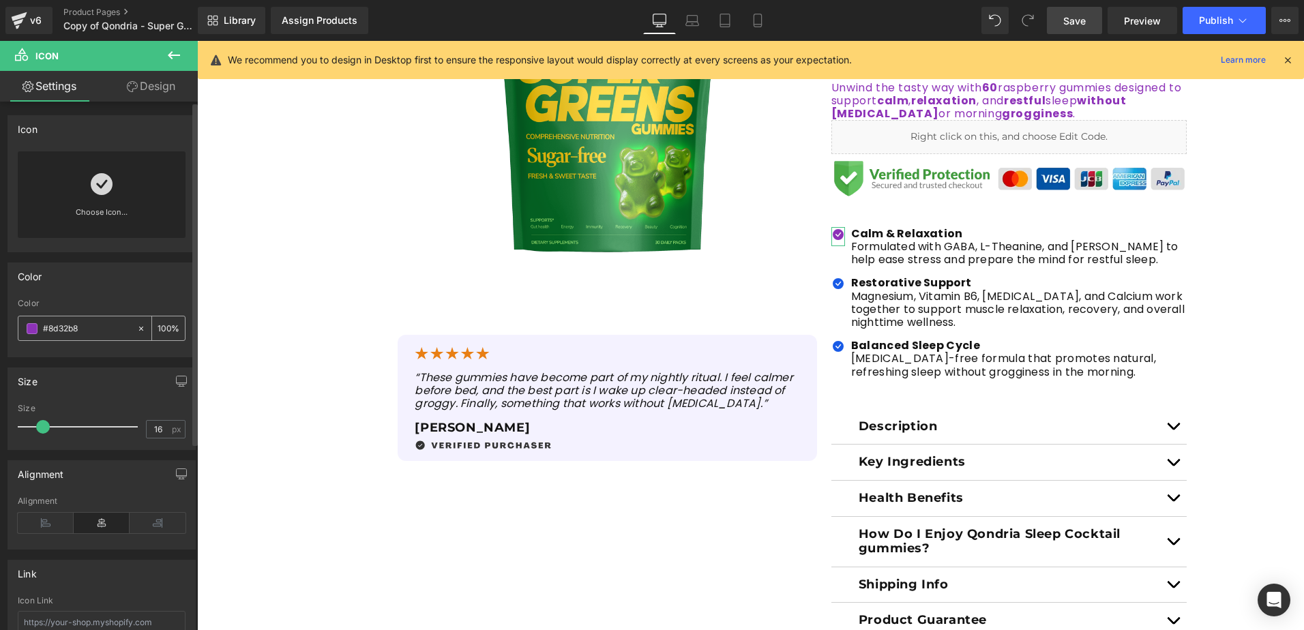
click at [70, 331] on input "#8d32b8" at bounding box center [86, 328] width 87 height 15
paste input "185be7"
type input "#185be7"
click at [31, 329] on span at bounding box center [32, 328] width 11 height 11
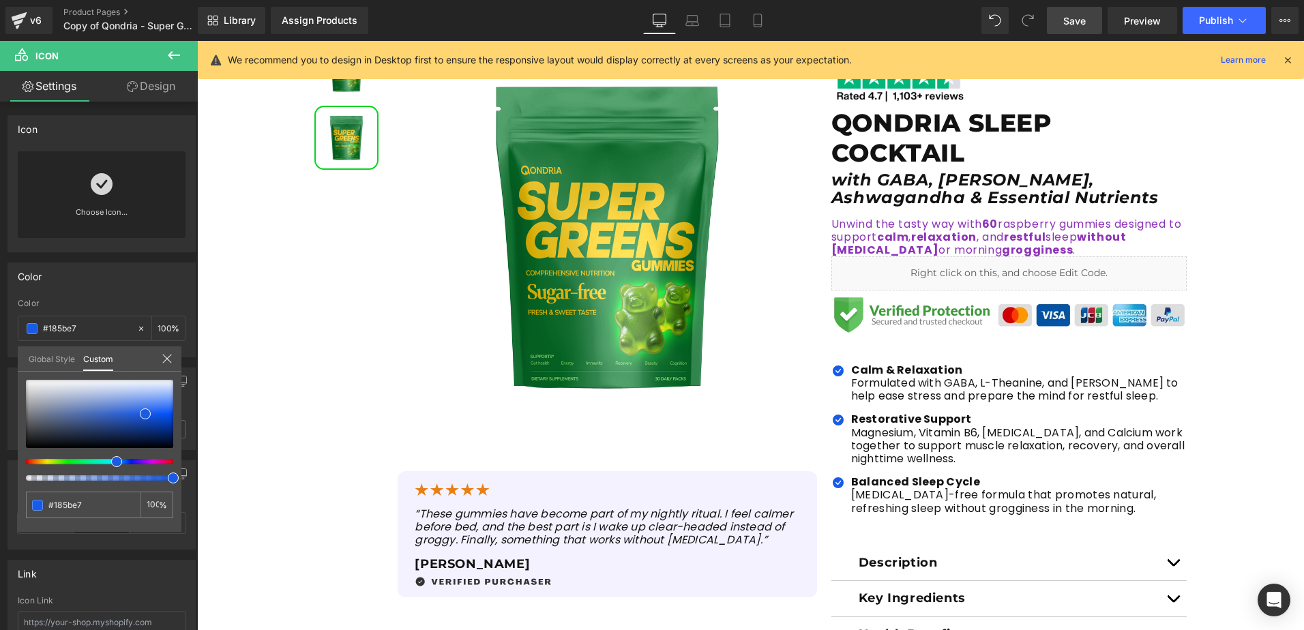
scroll to position [136, 0]
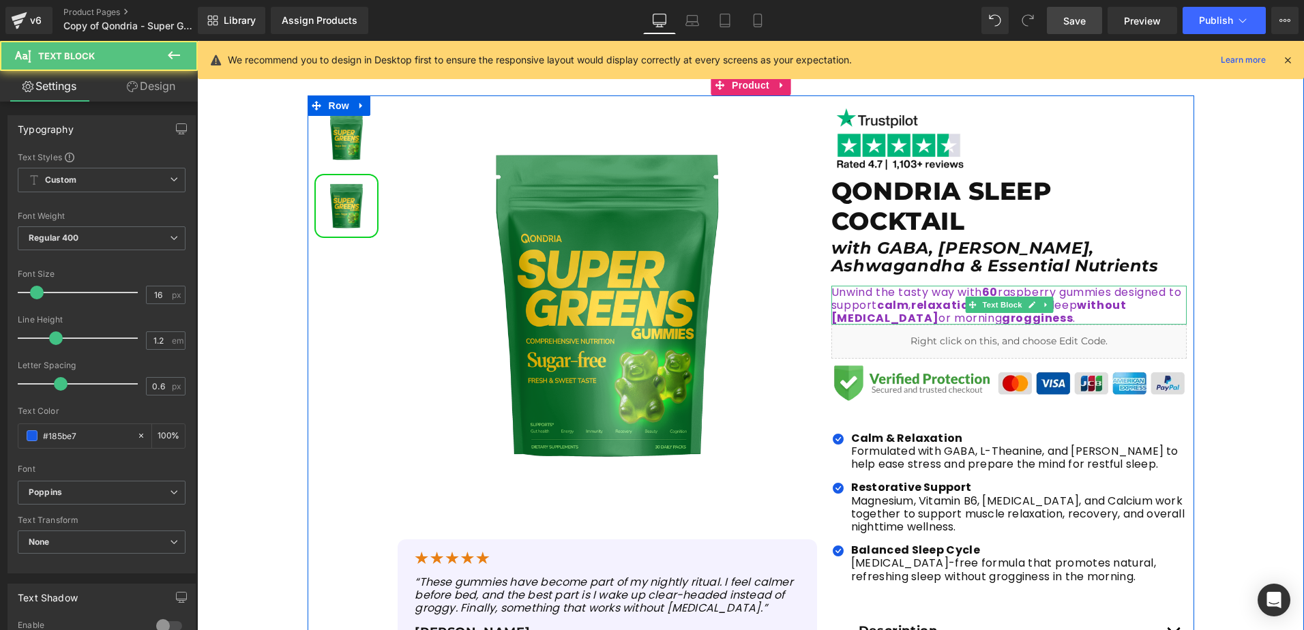
click at [1036, 316] on p "Unwind the tasty way with 60 raspberry gummies designed to support calm , relax…" at bounding box center [1009, 306] width 356 height 40
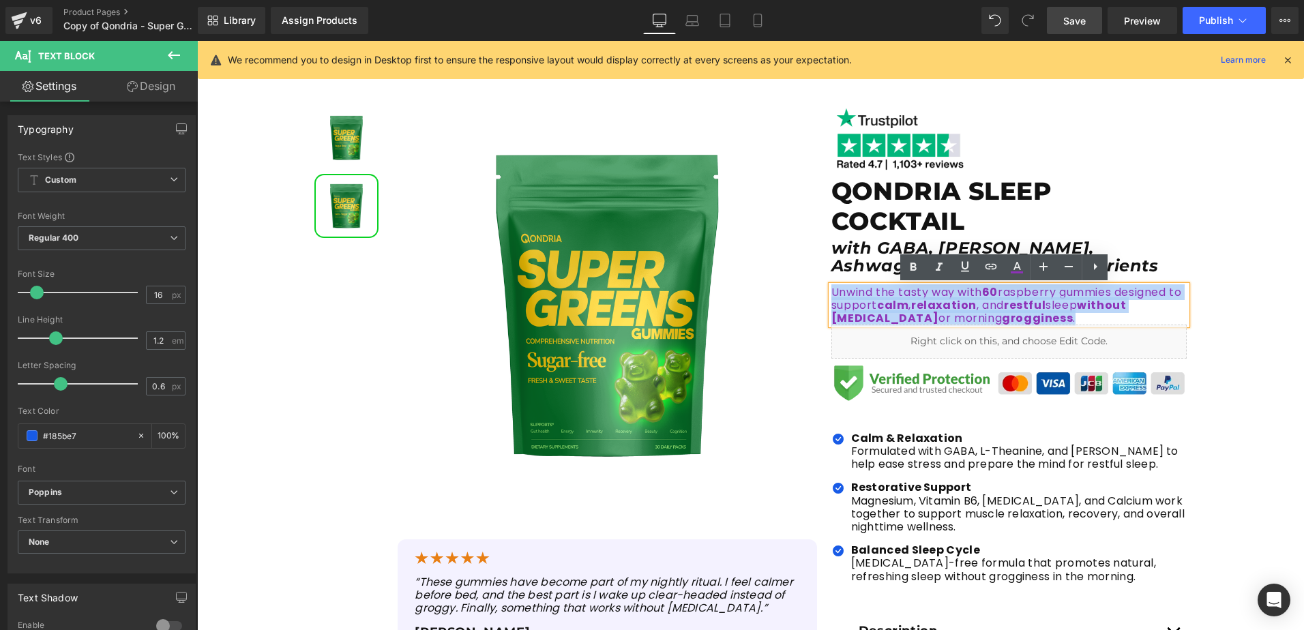
drag, startPoint x: 1034, startPoint y: 321, endPoint x: 813, endPoint y: 290, distance: 223.2
click at [813, 290] on div "Sale Off (P) Image (P) Image List Sale Off" at bounding box center [751, 469] width 886 height 748
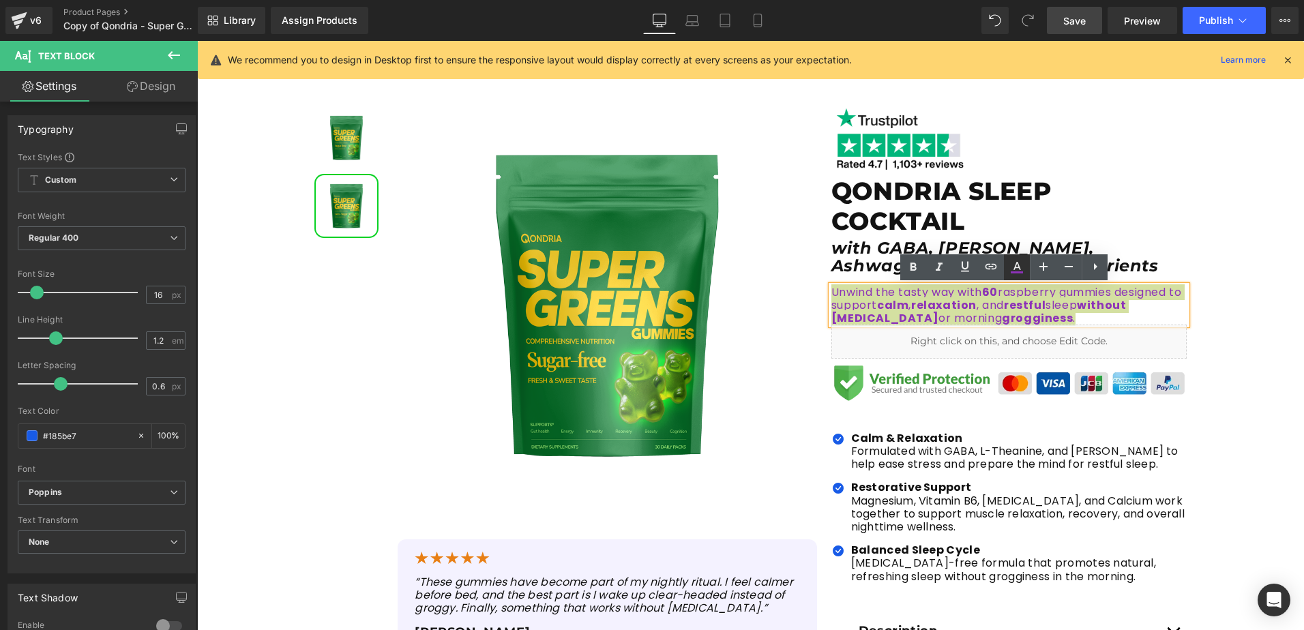
click at [1015, 267] on icon at bounding box center [1017, 266] width 8 height 8
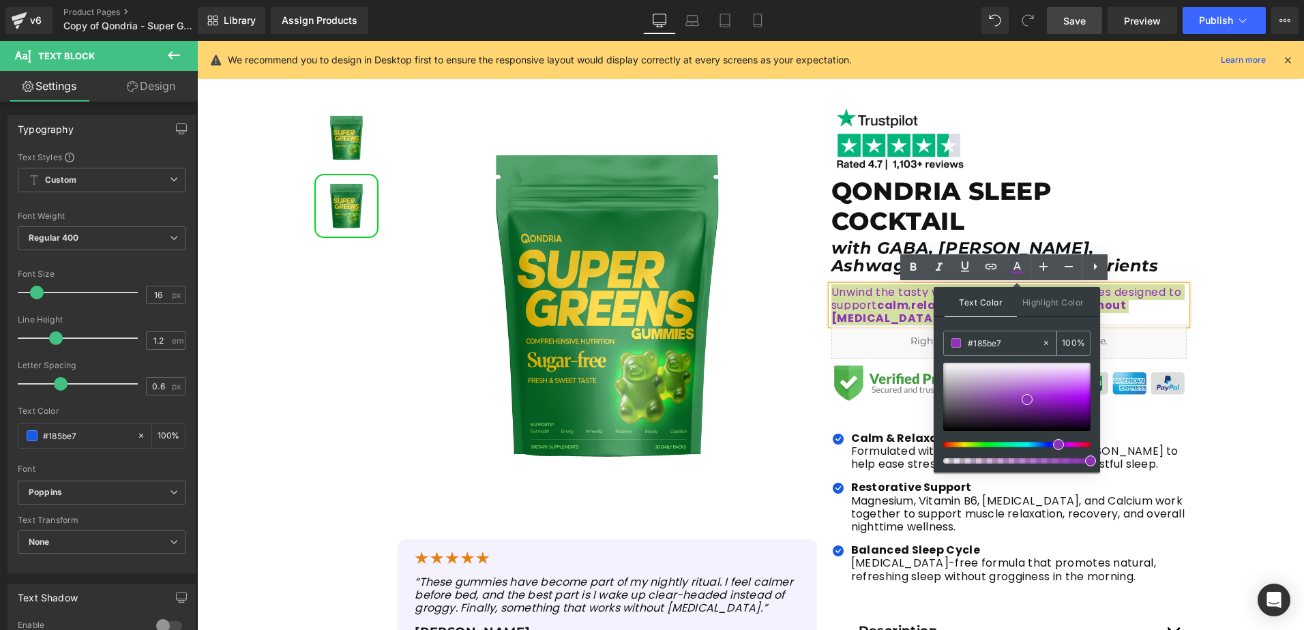
click at [978, 342] on input "#185be7" at bounding box center [1005, 343] width 74 height 15
click at [979, 342] on input "#8d32b8" at bounding box center [1005, 343] width 74 height 15
paste input "185be7"
type input "#185be7"
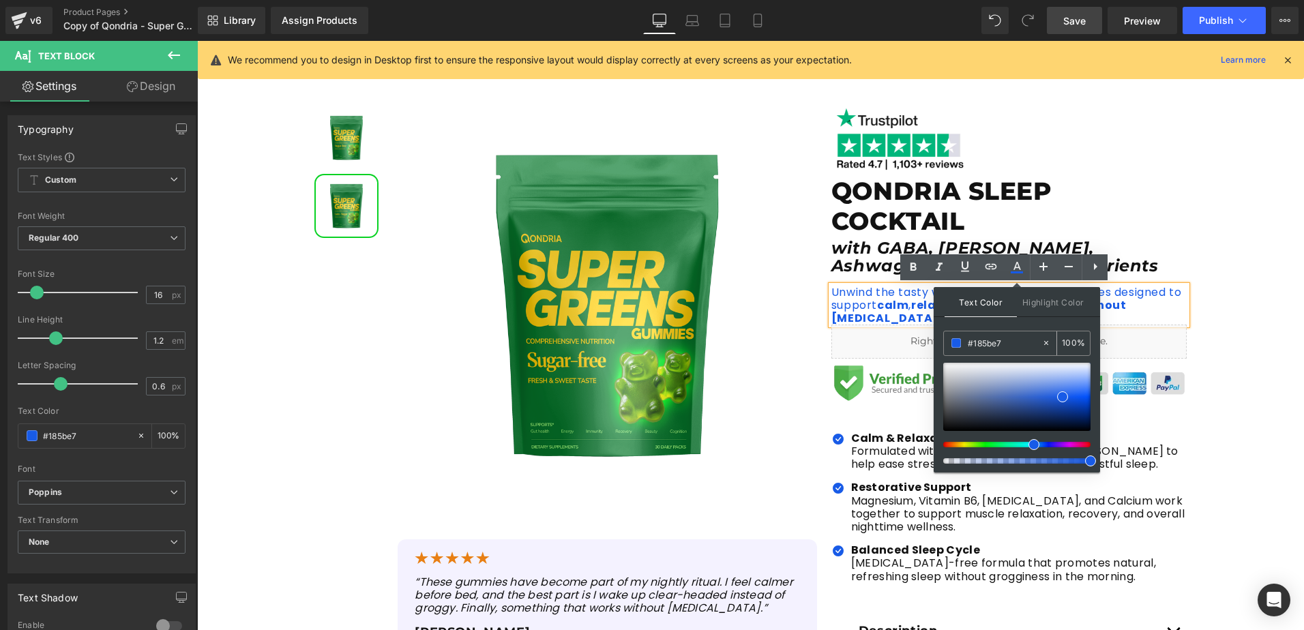
click at [957, 341] on span at bounding box center [956, 343] width 10 height 10
click at [1149, 212] on h1 "QONDRIA SLEEP COCKTAIL" at bounding box center [1009, 206] width 356 height 59
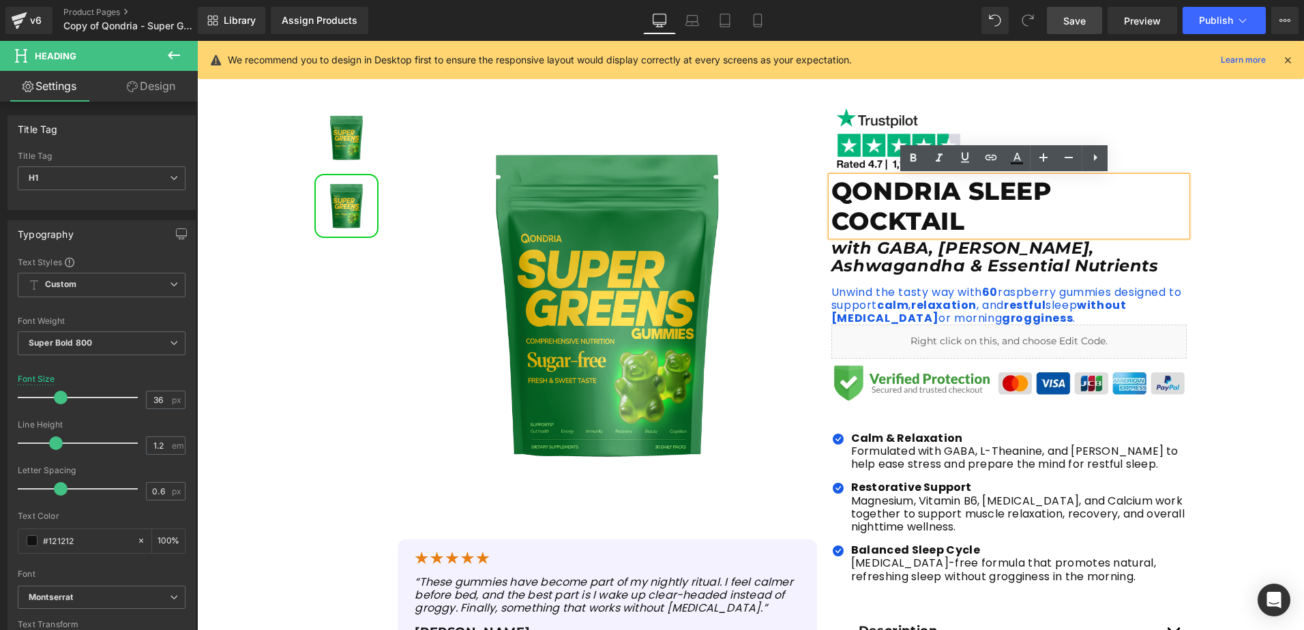
click at [1214, 284] on div "Sale Off (P) Image" at bounding box center [750, 469] width 1107 height 748
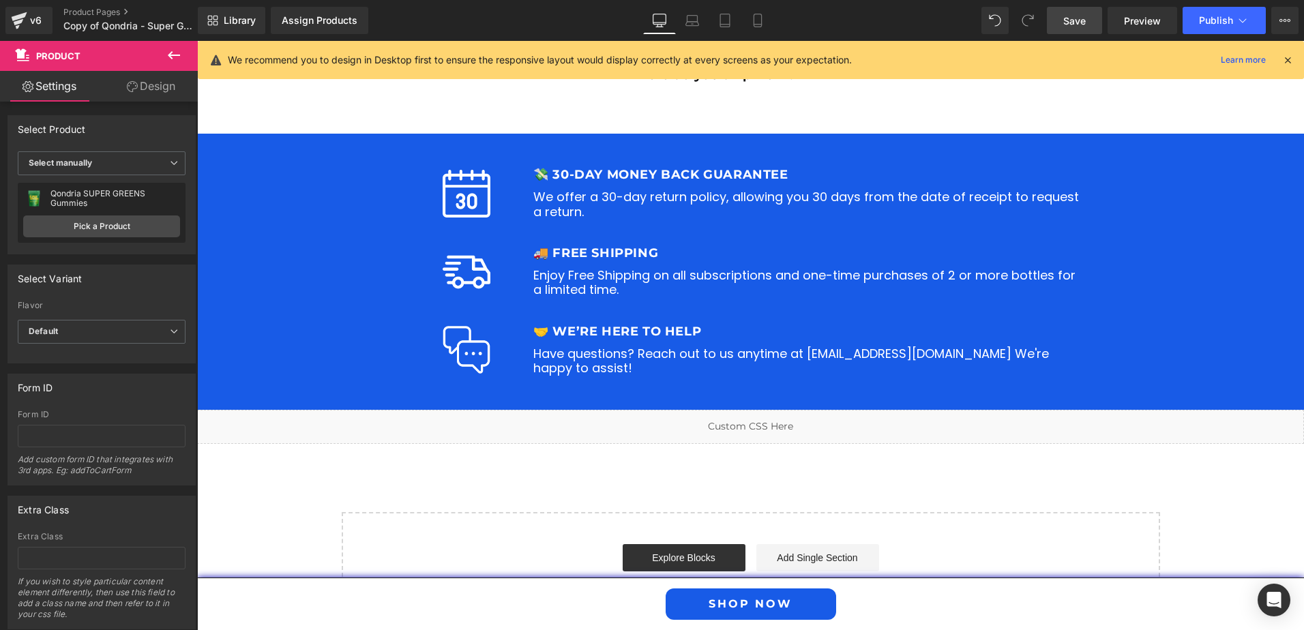
scroll to position [2584, 0]
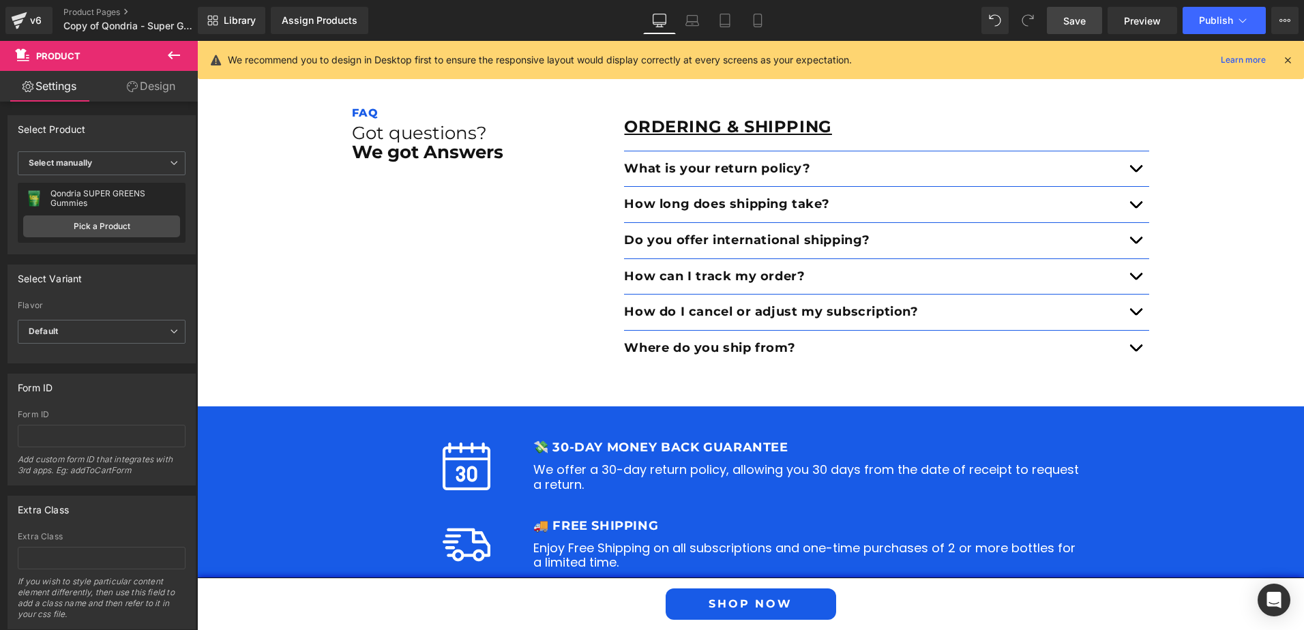
click at [1076, 27] on span "Save" at bounding box center [1074, 21] width 23 height 14
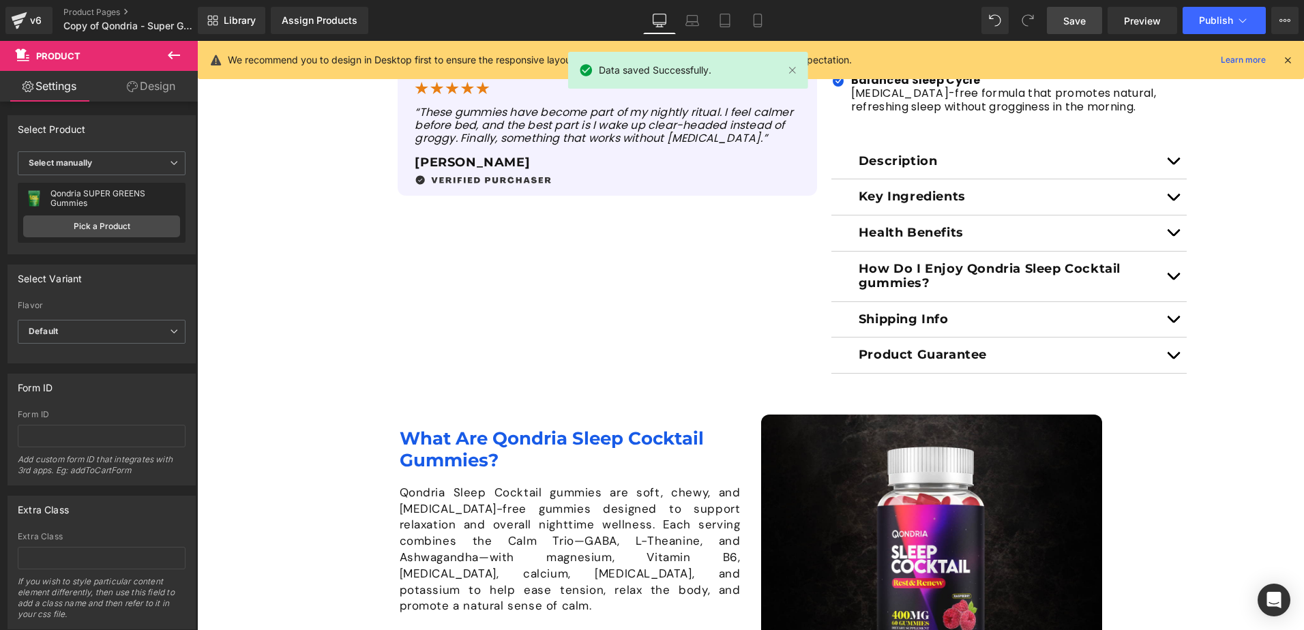
scroll to position [538, 0]
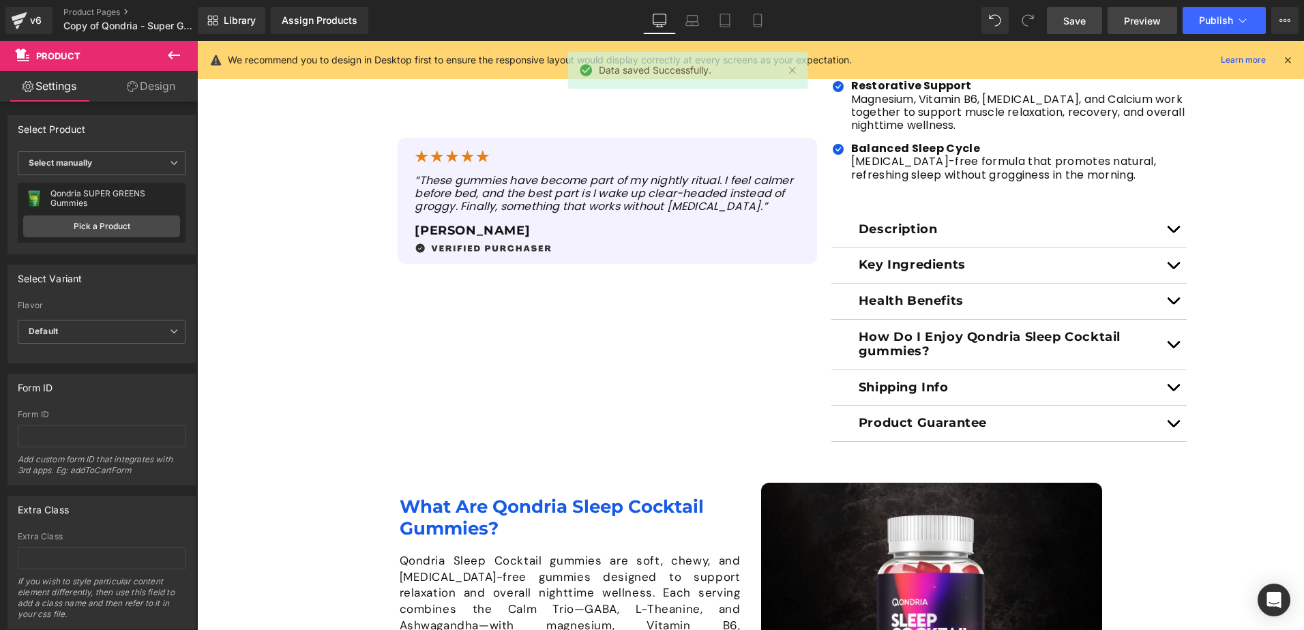
click at [1127, 22] on span "Preview" at bounding box center [1142, 21] width 37 height 14
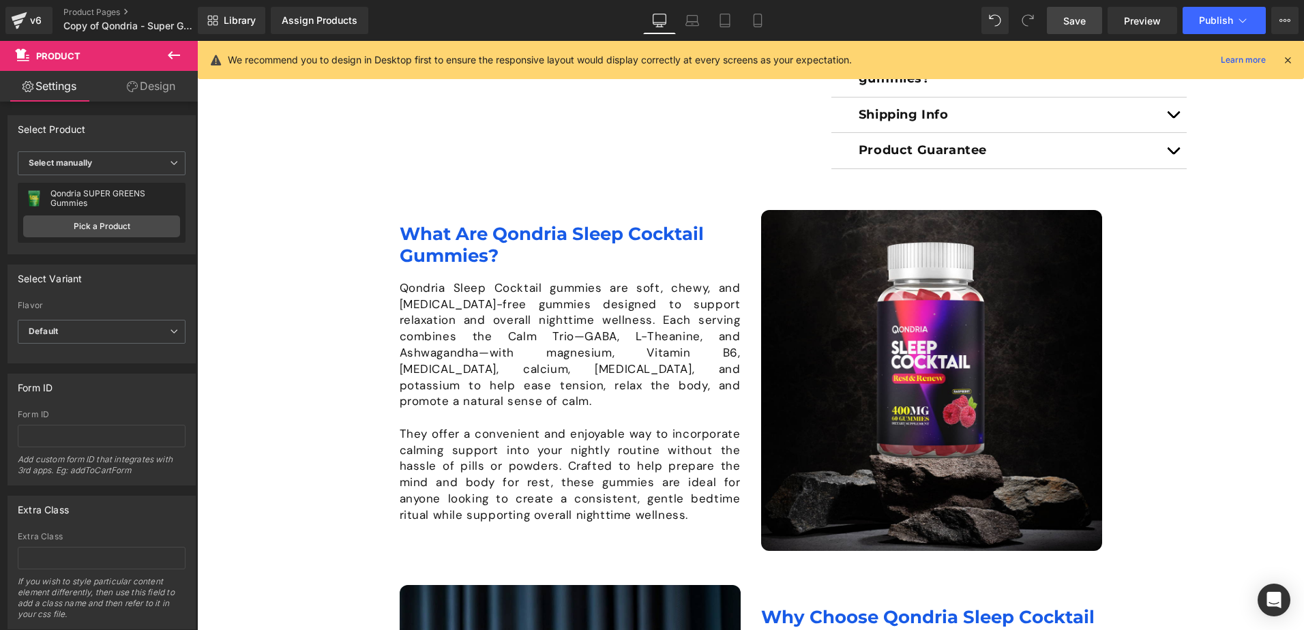
scroll to position [606, 0]
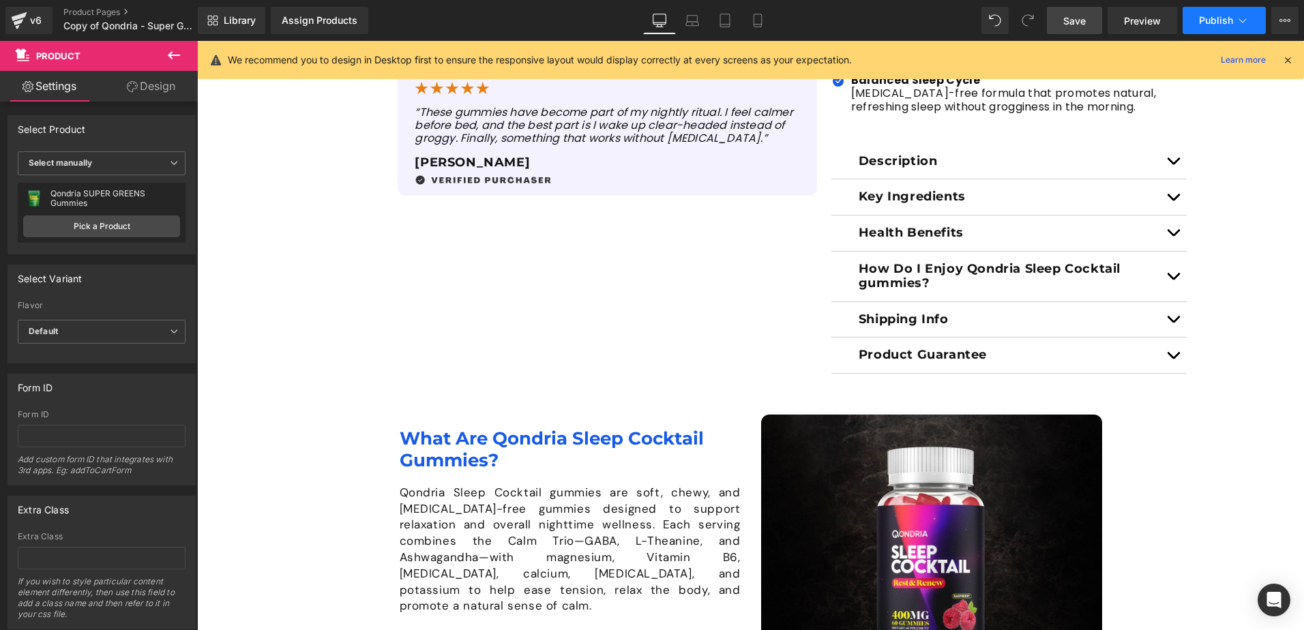
click at [1223, 26] on button "Publish" at bounding box center [1223, 20] width 83 height 27
click at [1063, 23] on link "Save" at bounding box center [1074, 20] width 55 height 27
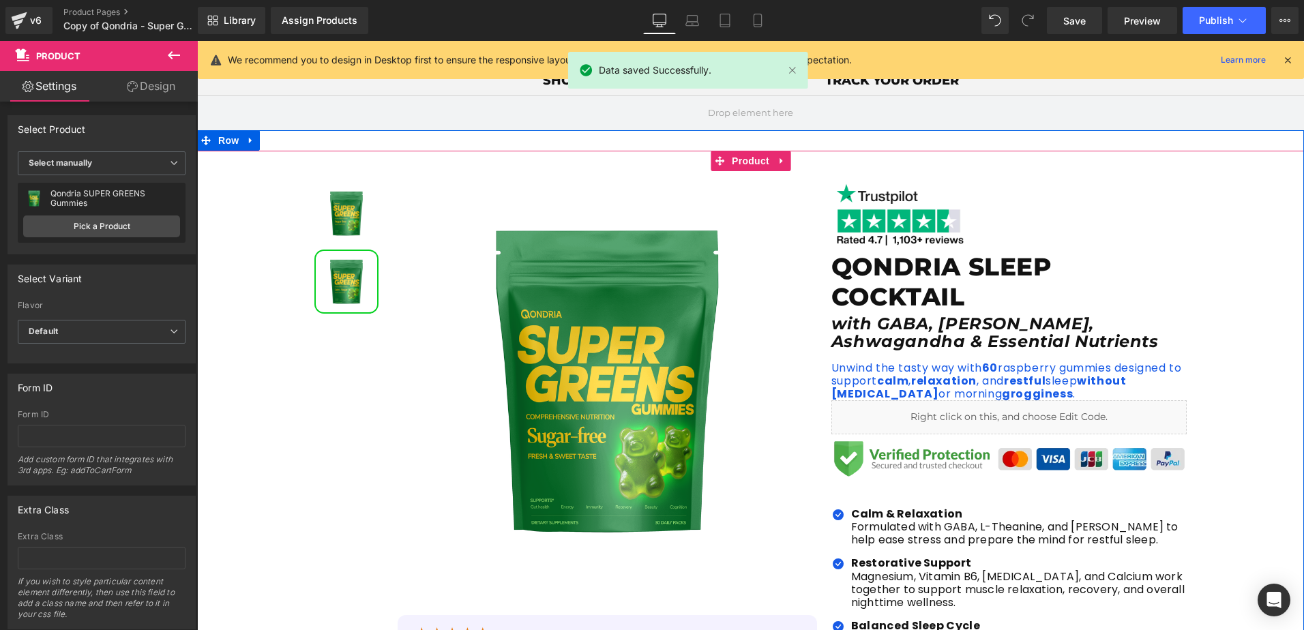
scroll to position [0, 0]
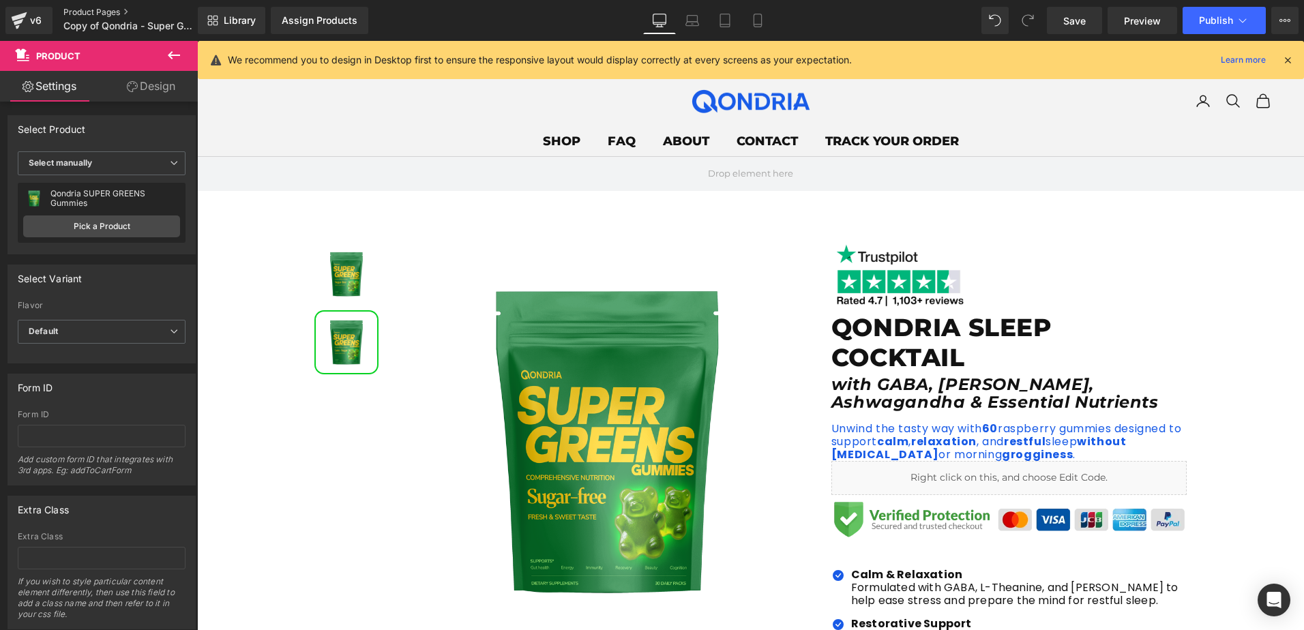
click at [111, 16] on link "Product Pages" at bounding box center [141, 12] width 157 height 11
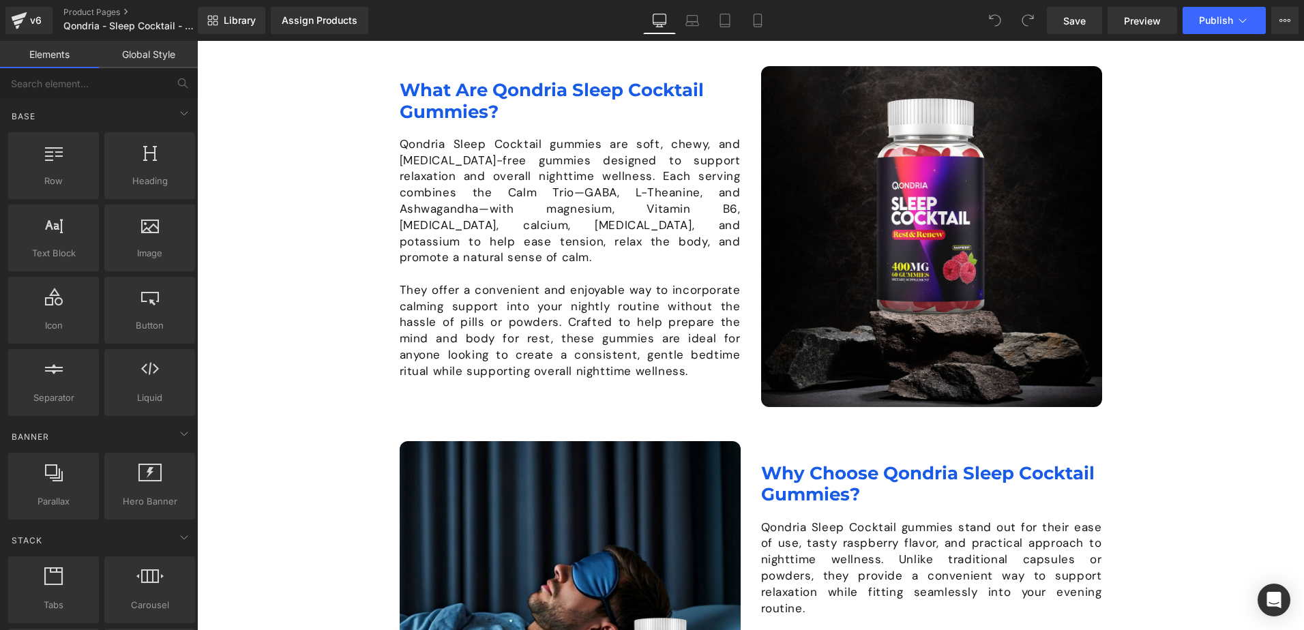
scroll to position [1159, 0]
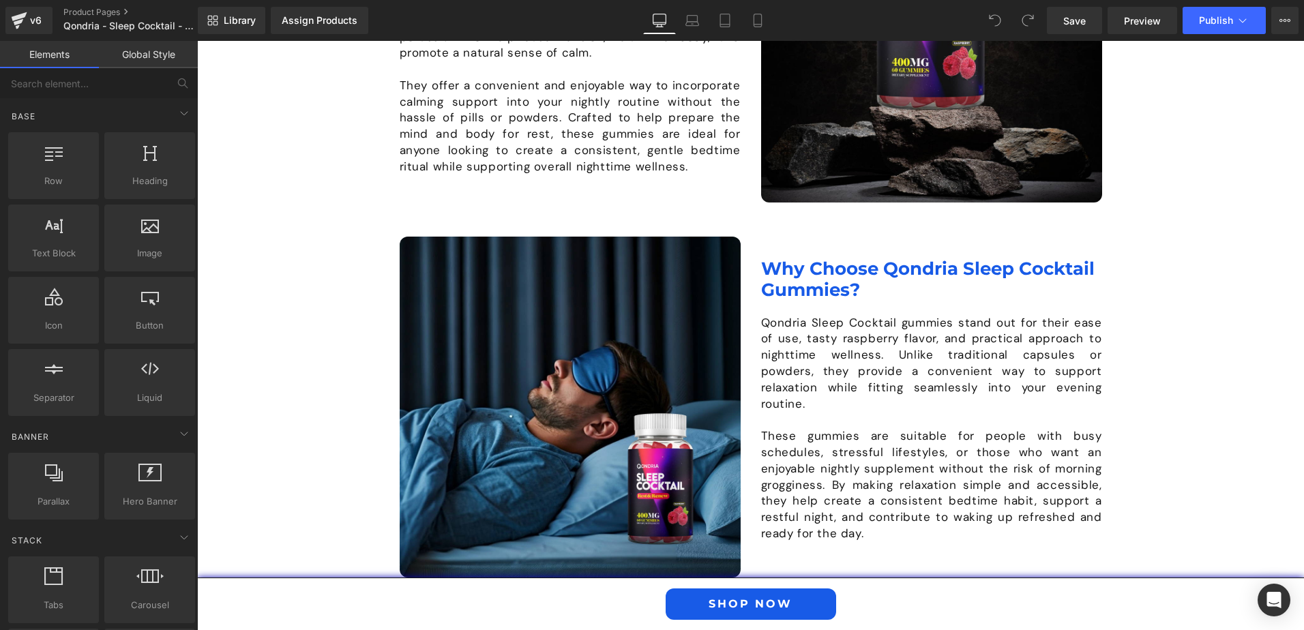
click at [197, 41] on div at bounding box center [197, 41] width 0 height 0
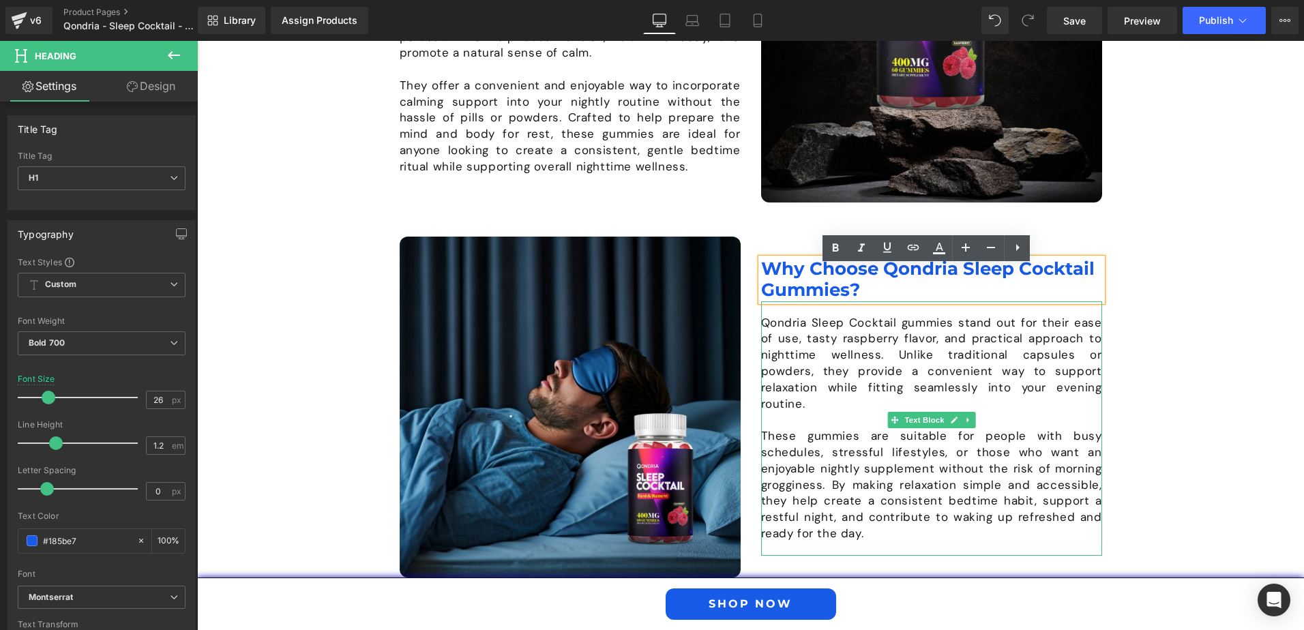
click at [797, 360] on p "Qondria Sleep Cocktail gummies stand out for their ease of use, tasty raspberry…" at bounding box center [931, 364] width 341 height 98
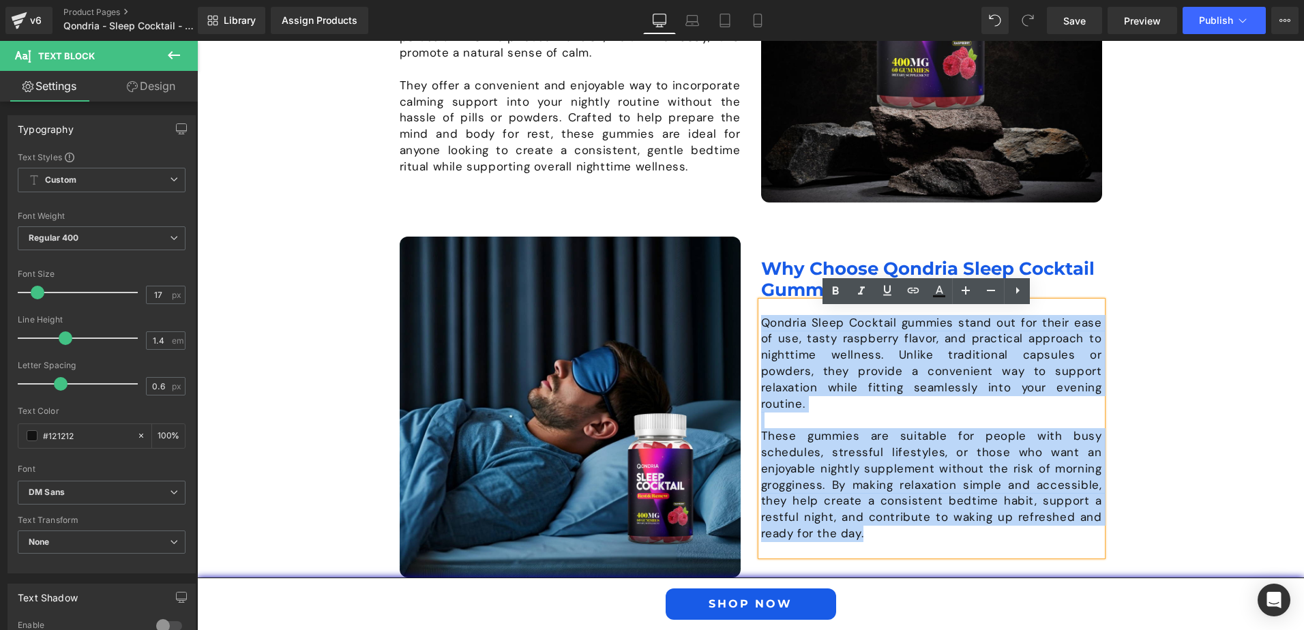
drag, startPoint x: 757, startPoint y: 331, endPoint x: 883, endPoint y: 535, distance: 239.2
click at [883, 535] on div "Qondria Sleep Cocktail gummies stand out for their ease of use, tasty raspberry…" at bounding box center [931, 428] width 341 height 254
paste div
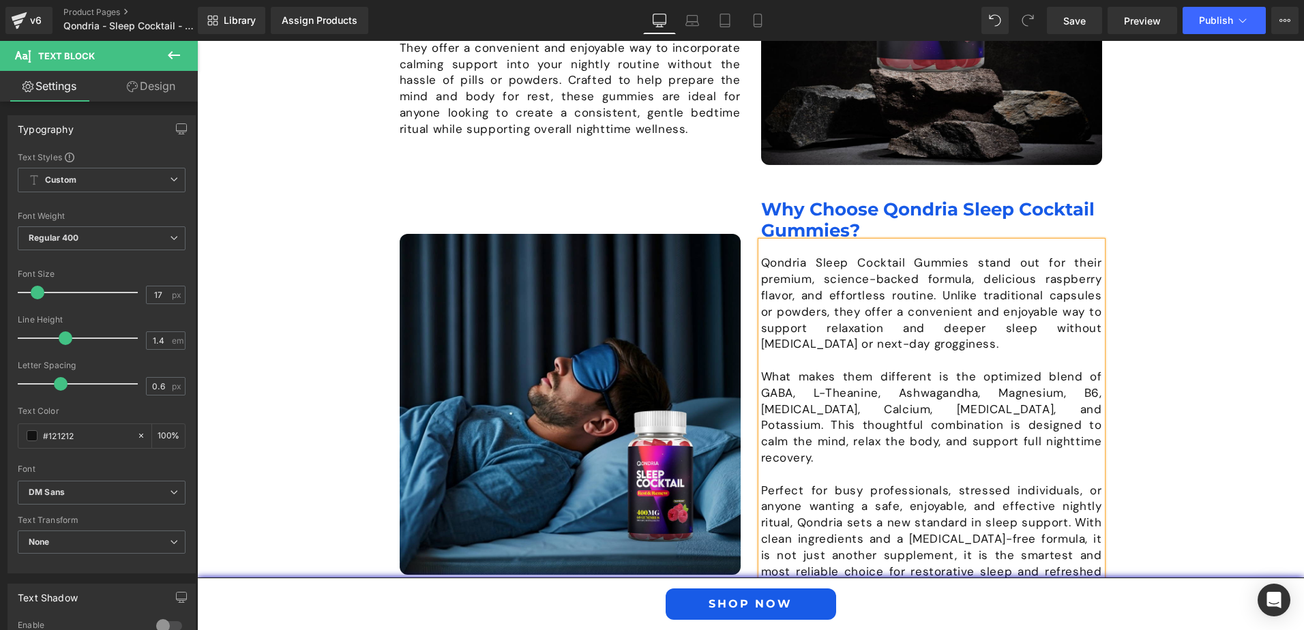
scroll to position [1265, 0]
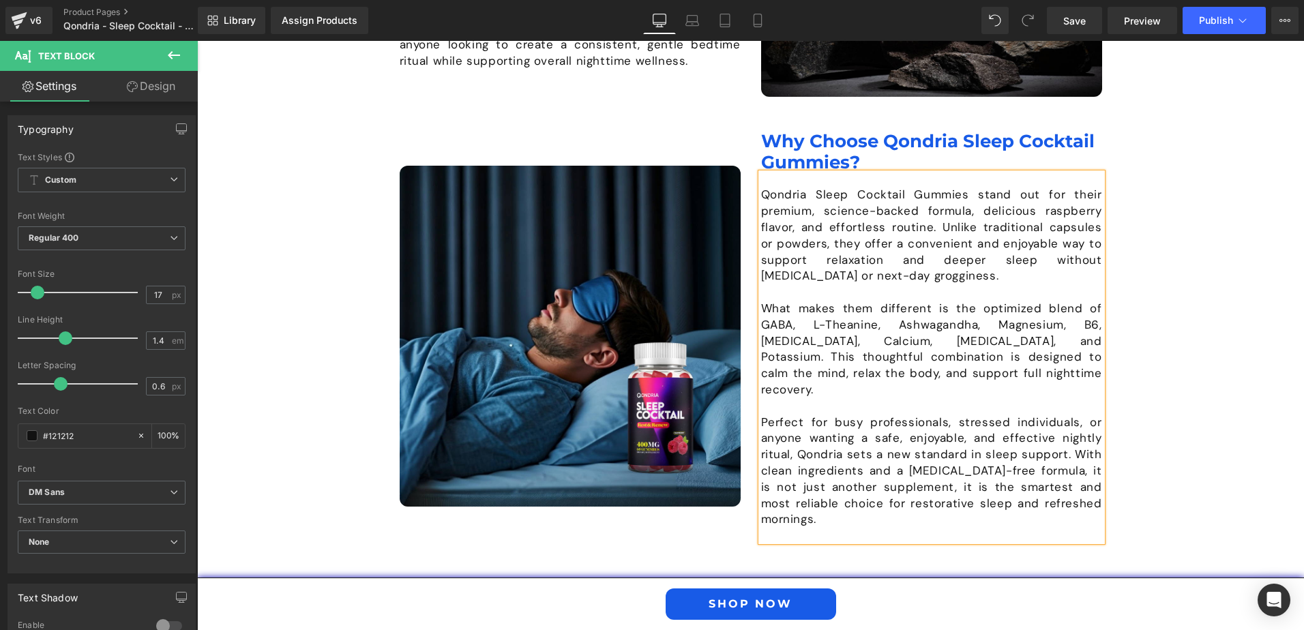
click at [820, 520] on div "Qondria Sleep Cocktail Gummies stand out for their premium, science-backed form…" at bounding box center [931, 357] width 341 height 368
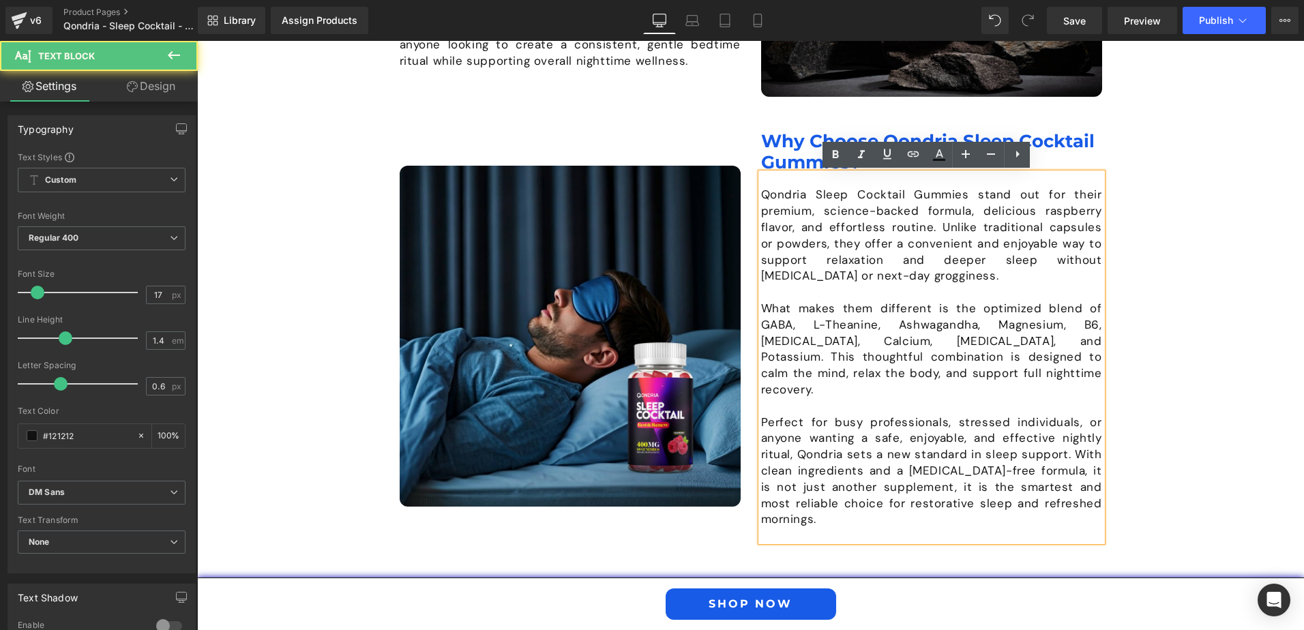
click at [857, 398] on p at bounding box center [931, 406] width 341 height 16
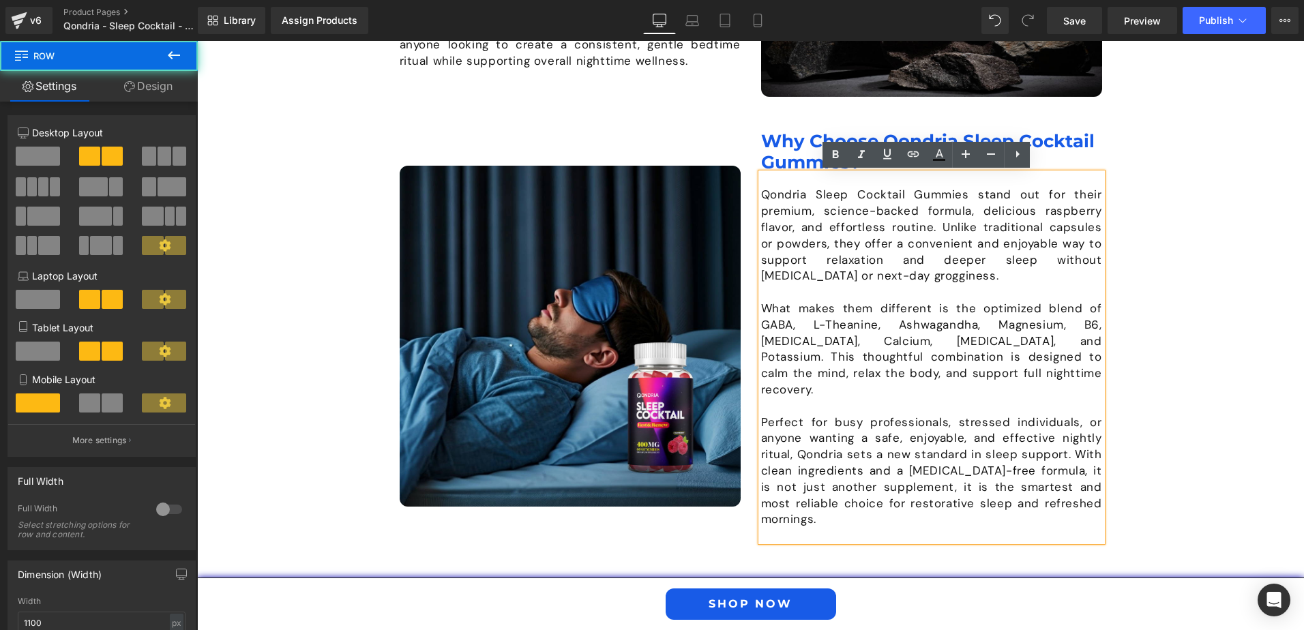
click at [1108, 402] on div "Image Why Choose Qondria Sleep Cocktail Gummies? Heading Qondria Sleep Cocktail…" at bounding box center [751, 319] width 750 height 445
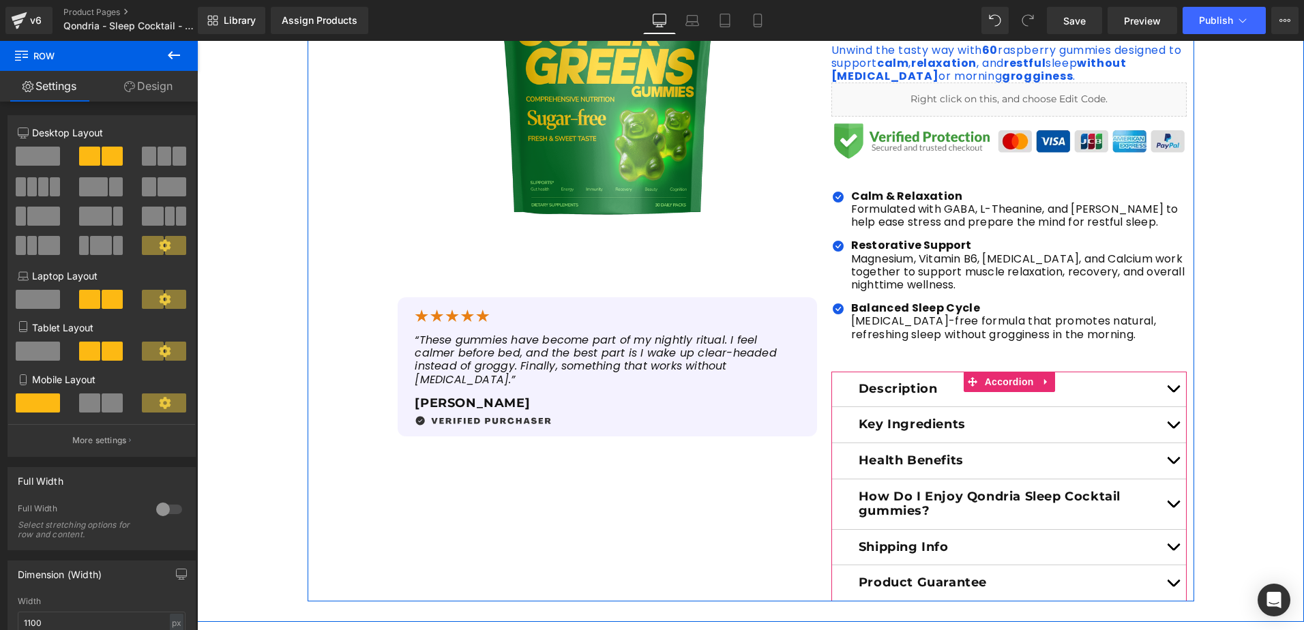
scroll to position [447, 0]
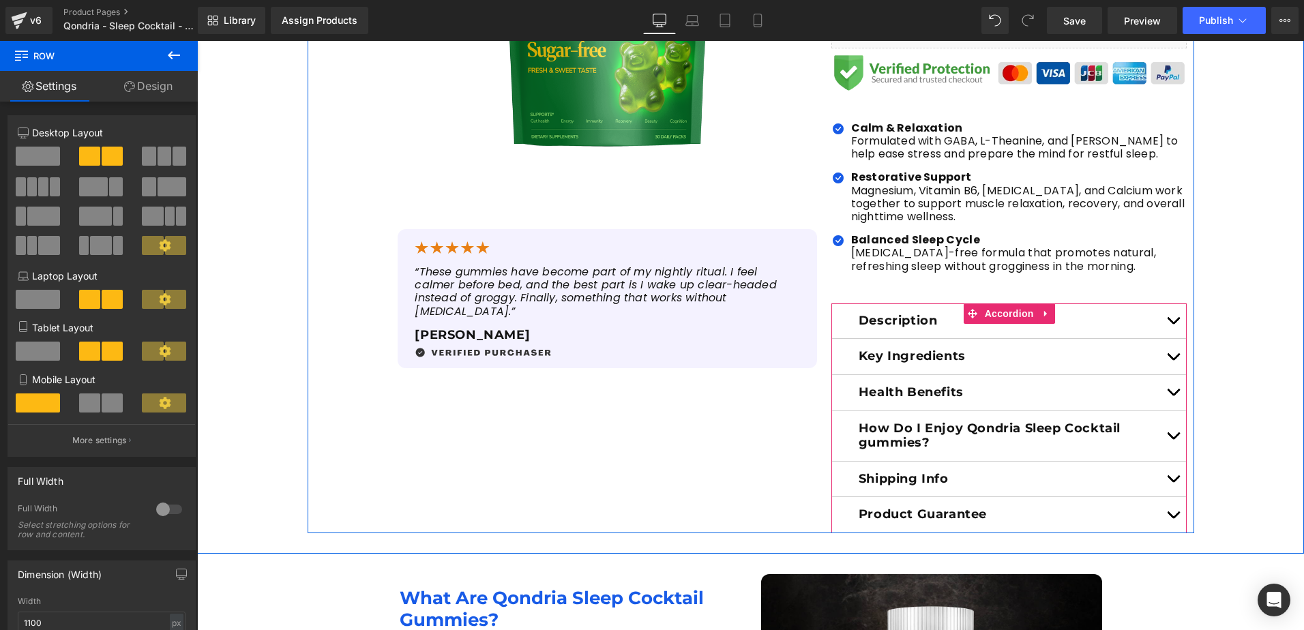
click at [197, 41] on div at bounding box center [197, 41] width 0 height 0
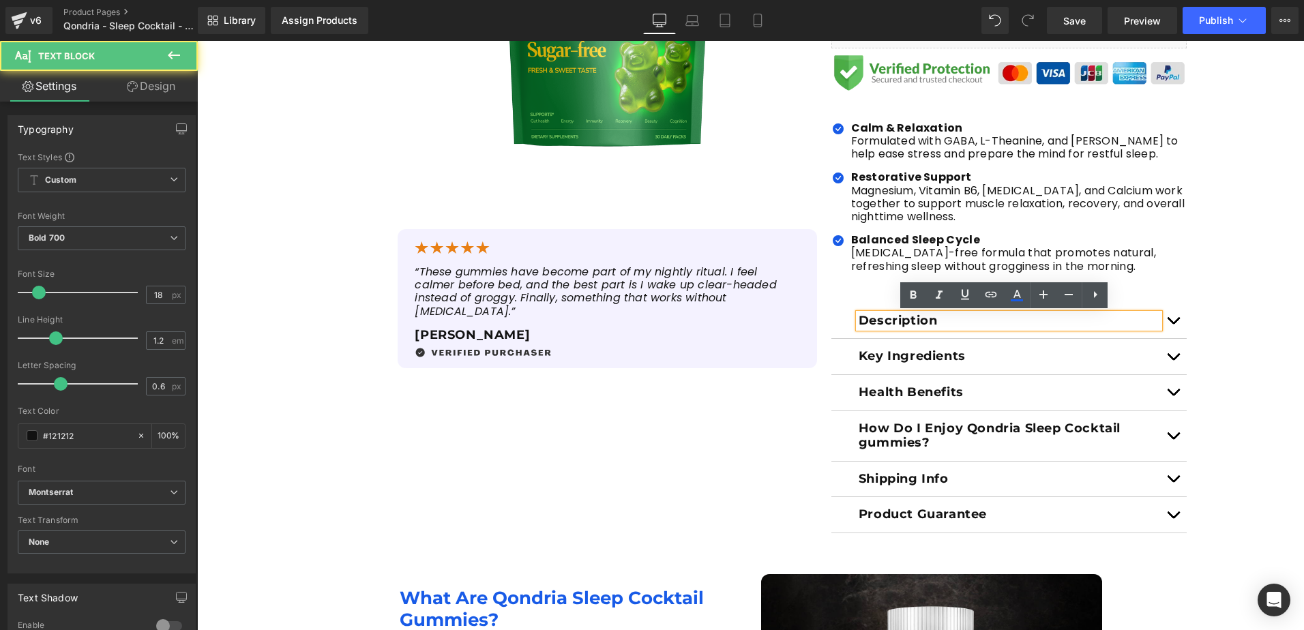
click at [1173, 324] on span "button" at bounding box center [1173, 324] width 0 height 0
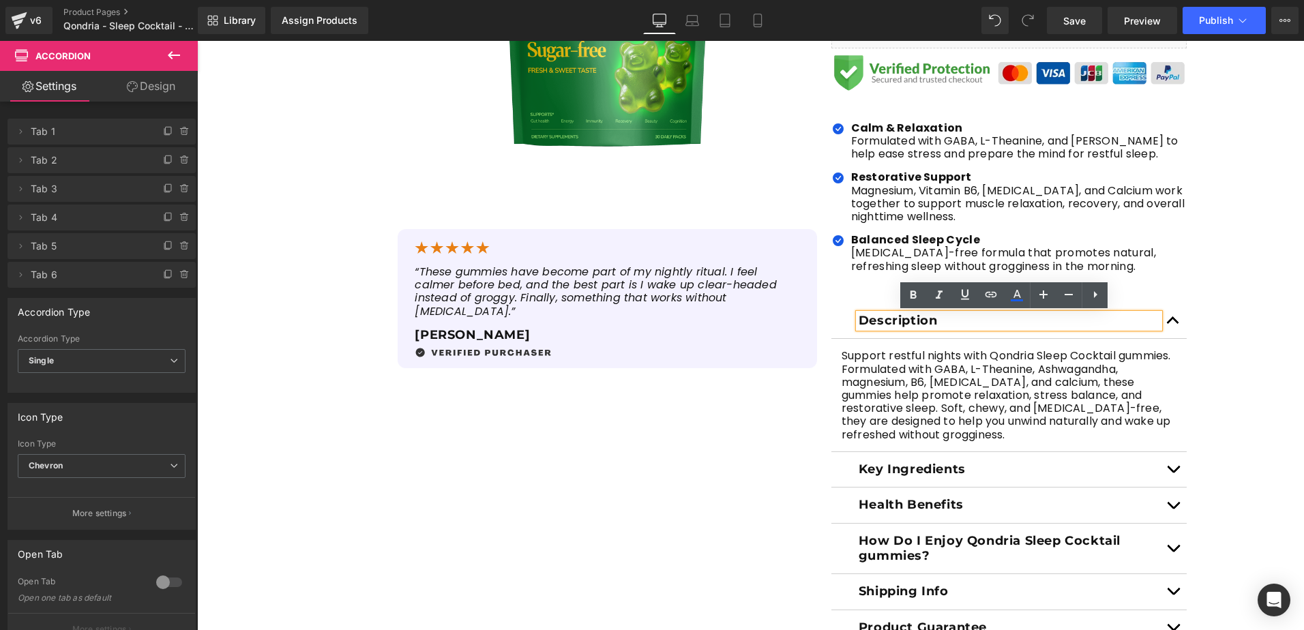
scroll to position [583, 0]
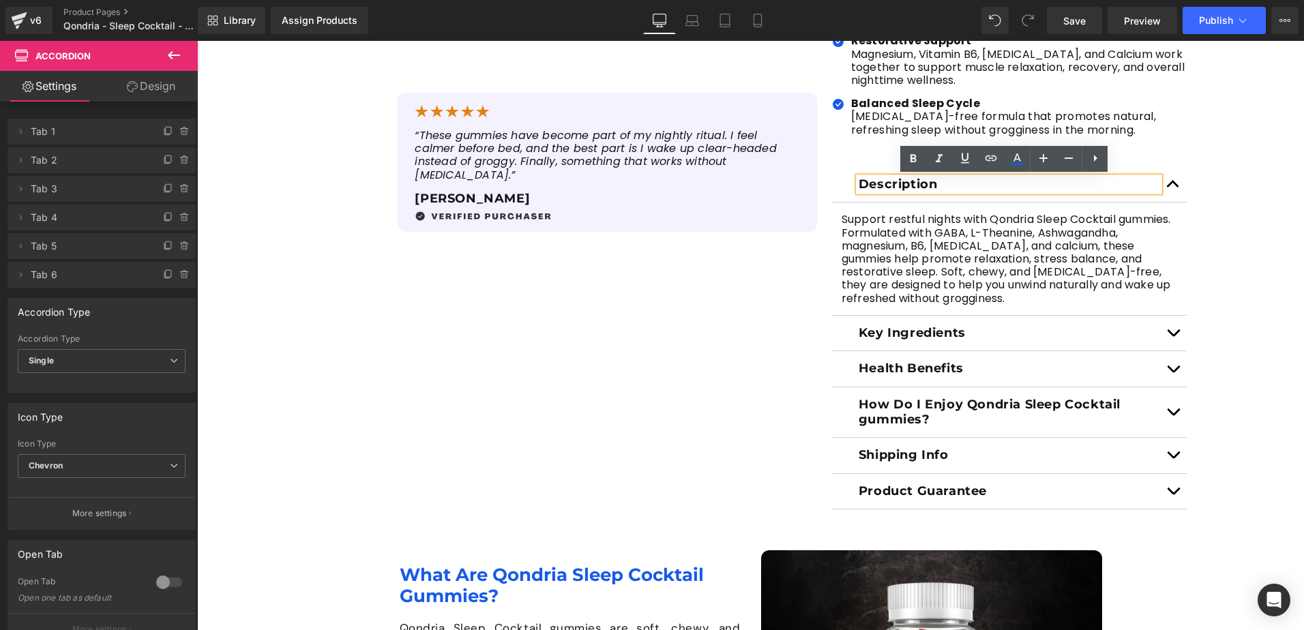
click at [1167, 409] on button "button" at bounding box center [1172, 412] width 27 height 50
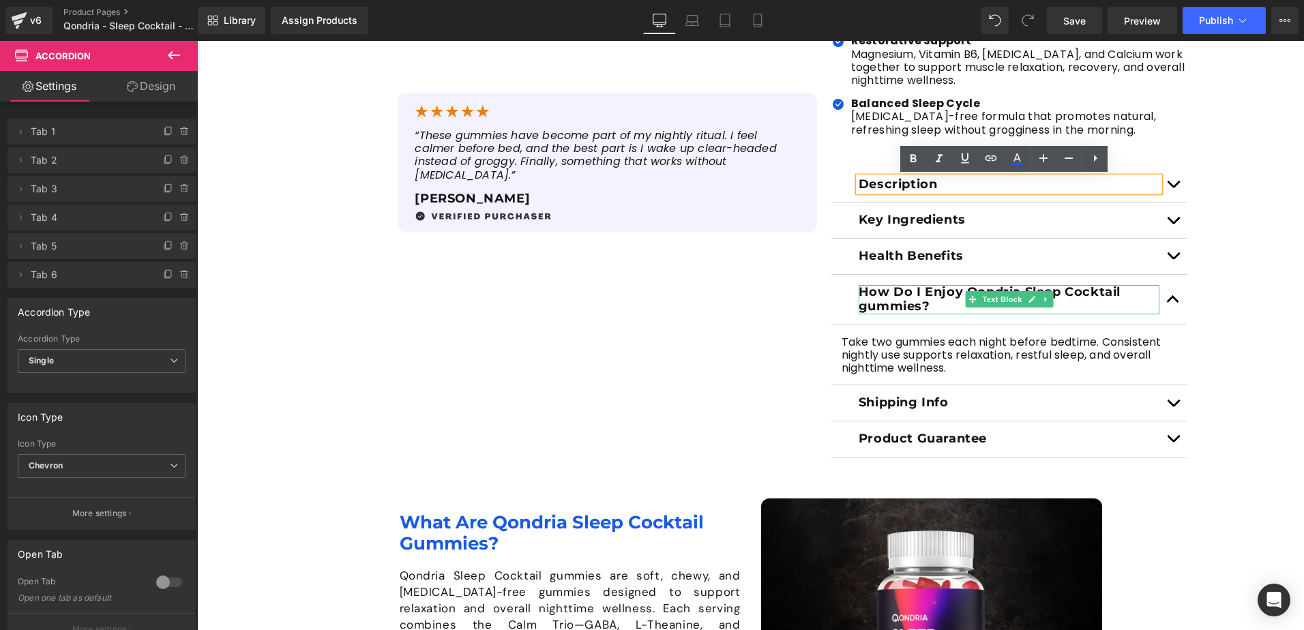
click at [891, 296] on p "How Do I Enjoy Qondria Sleep Cocktail gummies?" at bounding box center [1009, 299] width 301 height 29
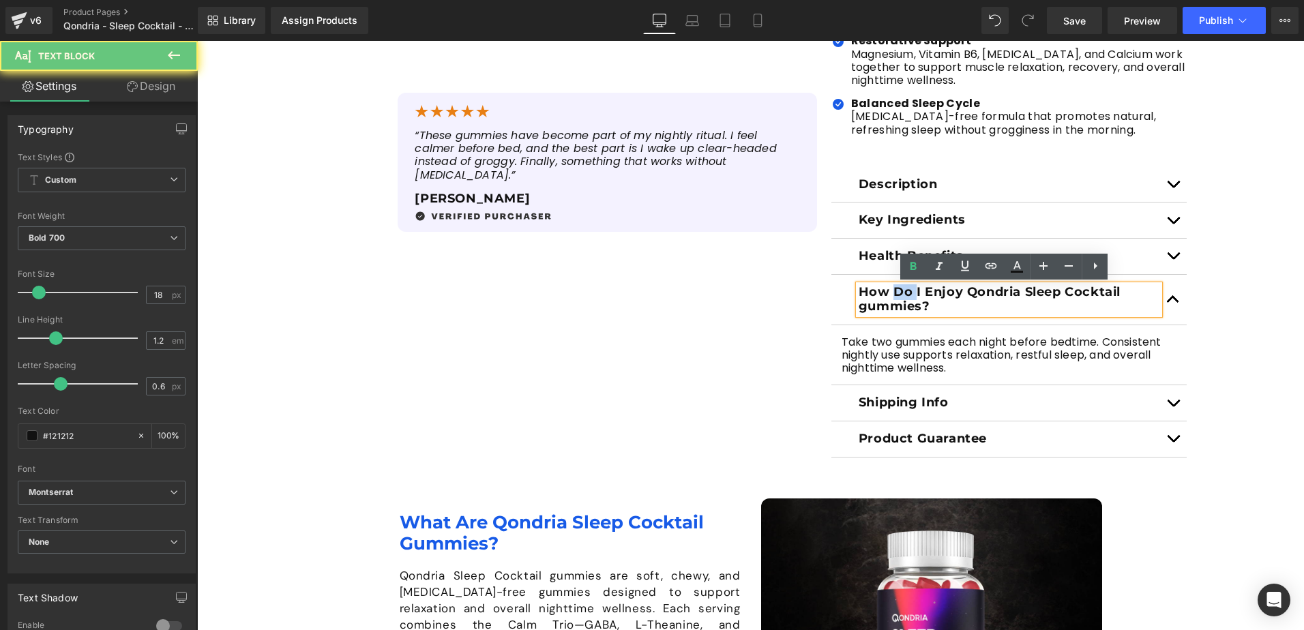
click at [891, 296] on p "How Do I Enjoy Qondria Sleep Cocktail gummies?" at bounding box center [1009, 299] width 301 height 29
click at [928, 305] on p "How Do I Enjoy Qondria Sleep Cocktail gummies?" at bounding box center [1009, 299] width 301 height 29
drag, startPoint x: 928, startPoint y: 305, endPoint x: 850, endPoint y: 290, distance: 79.8
click at [859, 290] on div "How Do I Enjoy Qondria Sleep Cocktail gummies?" at bounding box center [1009, 299] width 301 height 29
click at [859, 290] on p "How Do I Enjoy Qondria Sleep Cocktail gummies?" at bounding box center [1009, 299] width 301 height 29
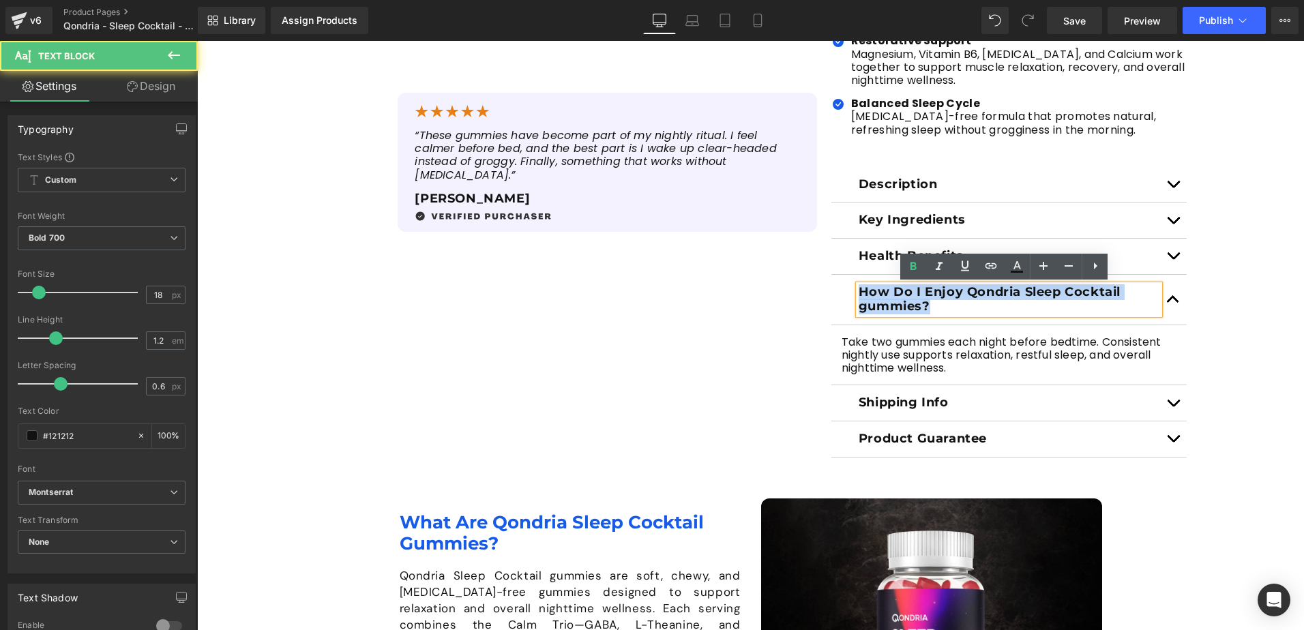
drag, startPoint x: 855, startPoint y: 290, endPoint x: 929, endPoint y: 310, distance: 76.7
click at [929, 310] on p "How Do I Enjoy Qondria Sleep Cocktail gummies?" at bounding box center [1009, 299] width 301 height 29
copy p "How Do I Enjoy Qondria Sleep Cocktail gummies?"
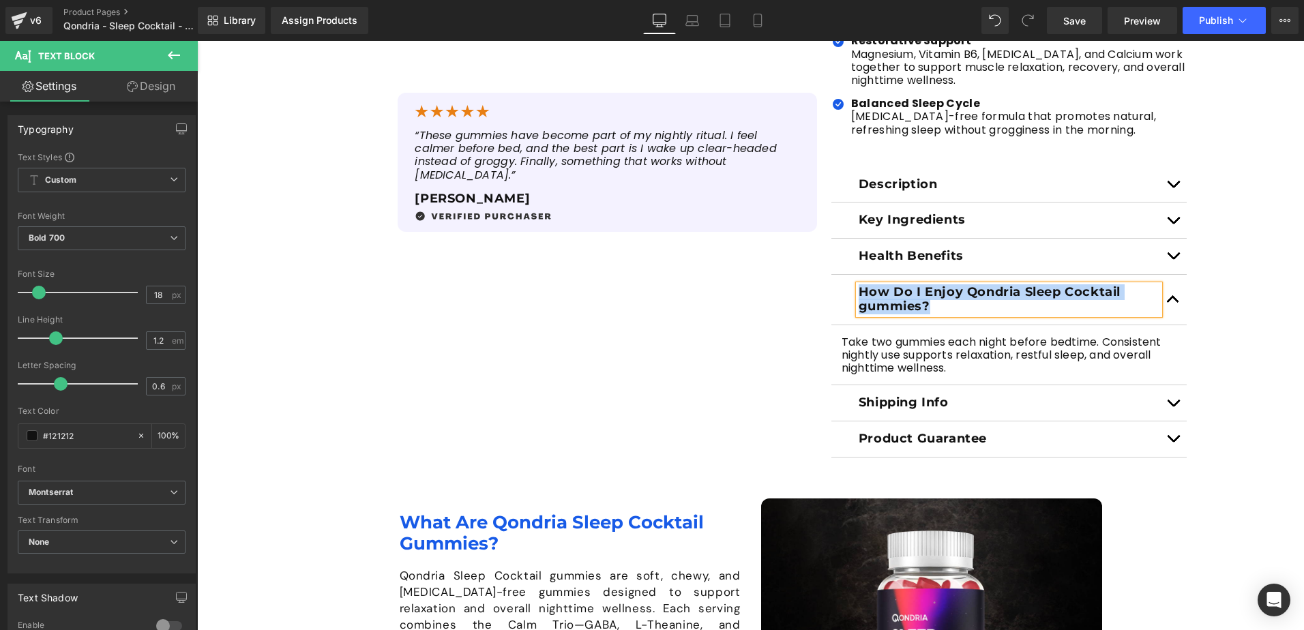
paste div
click at [732, 323] on div "Sale Off (P) Image (P) Image List Sale Off" at bounding box center [751, 53] width 886 height 808
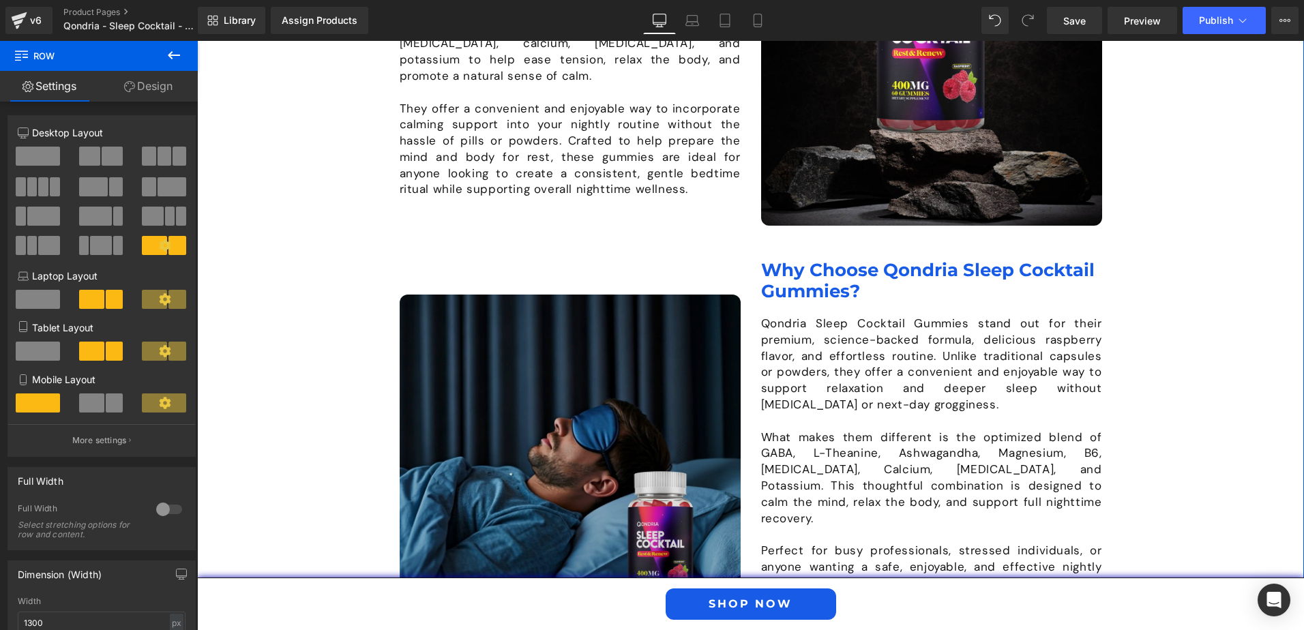
scroll to position [1470, 0]
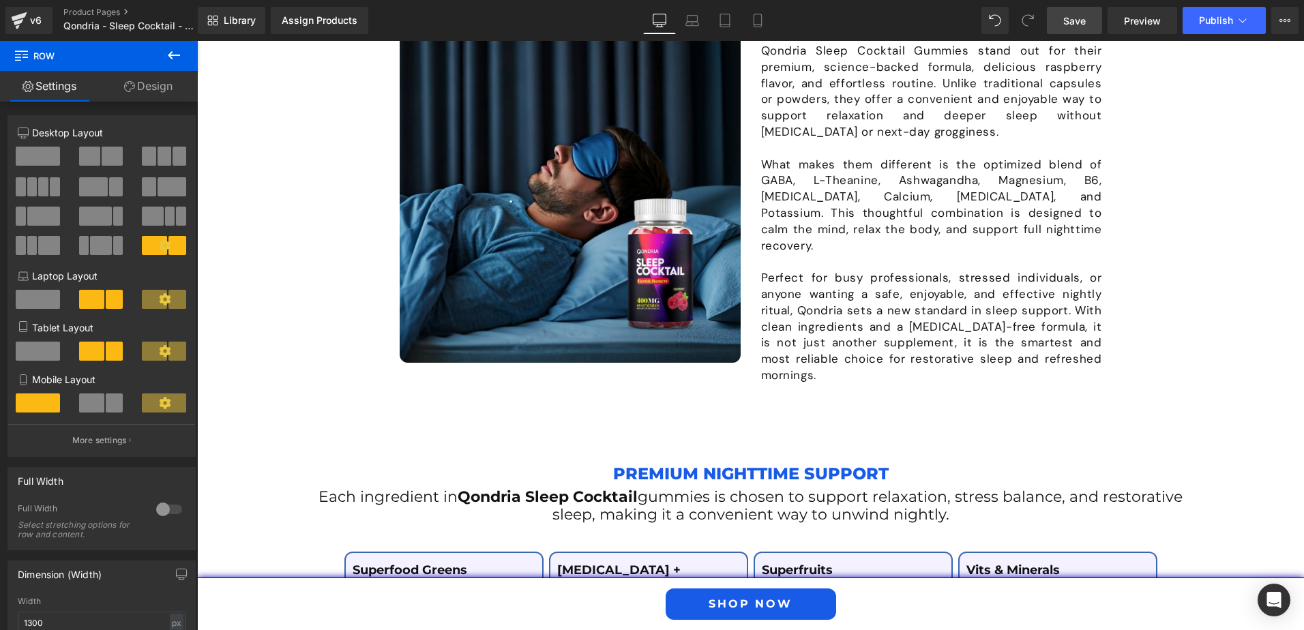
drag, startPoint x: 1065, startPoint y: 18, endPoint x: 779, endPoint y: 285, distance: 391.3
click at [1065, 18] on span "Save" at bounding box center [1074, 21] width 23 height 14
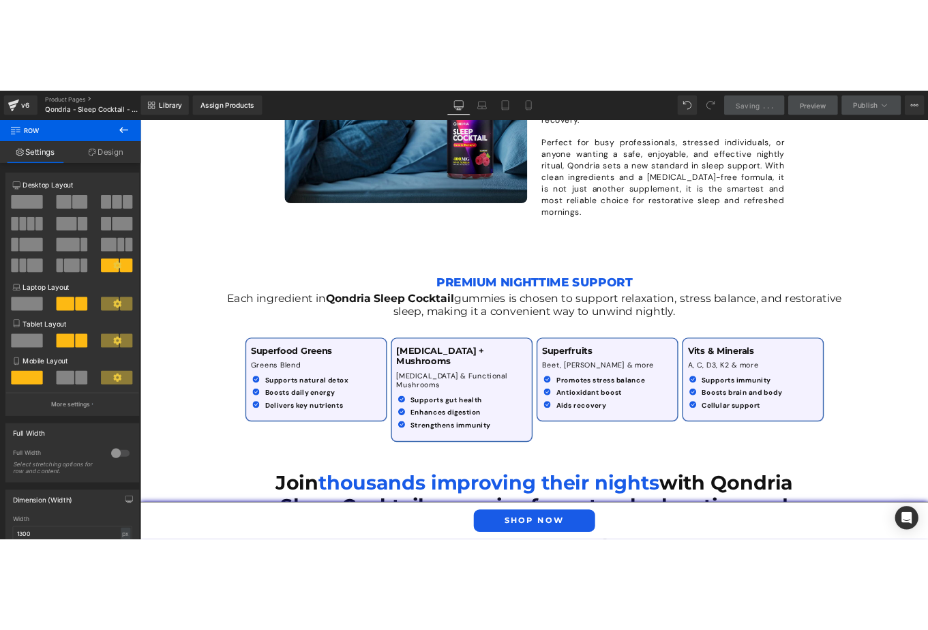
scroll to position [1810, 0]
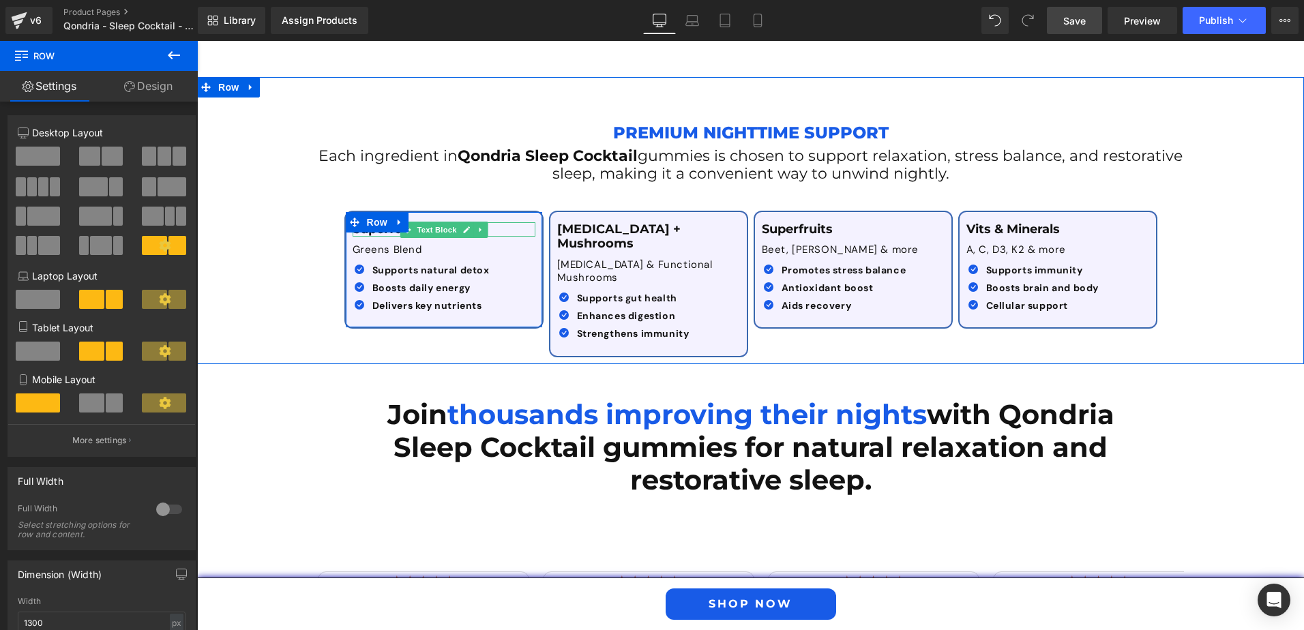
click at [496, 222] on p "Superfood Greens" at bounding box center [444, 229] width 183 height 15
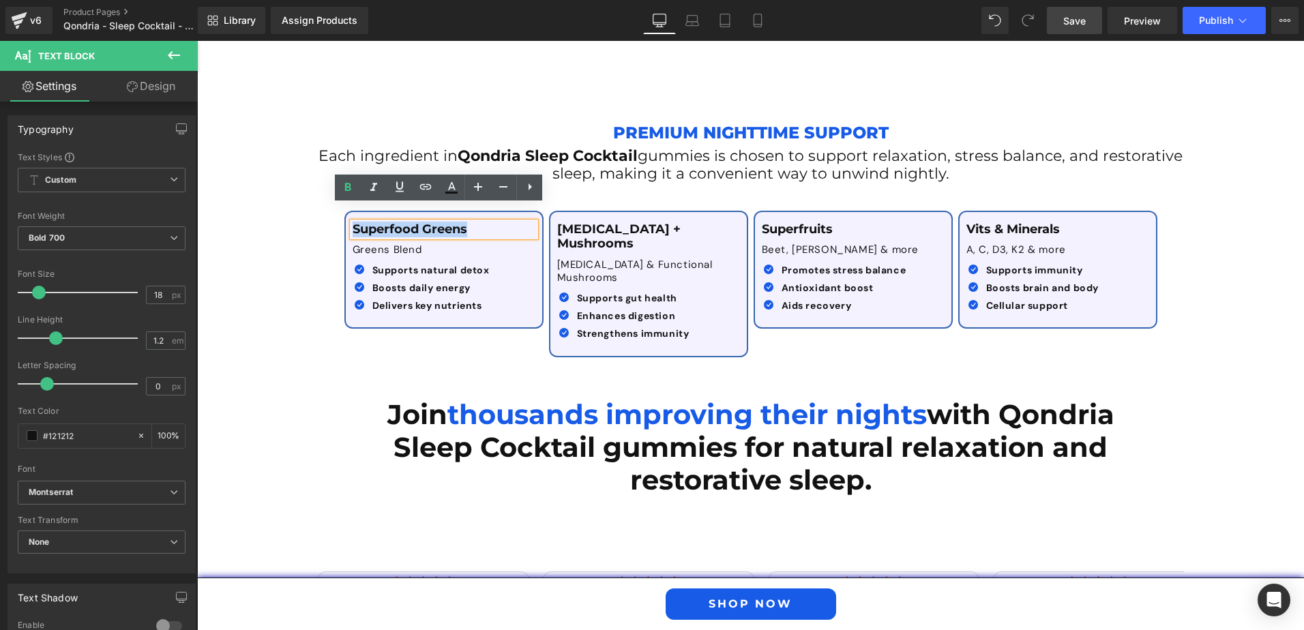
drag, startPoint x: 486, startPoint y: 213, endPoint x: 349, endPoint y: 212, distance: 136.4
click at [353, 222] on p "Superfood Greens" at bounding box center [444, 229] width 183 height 15
paste div
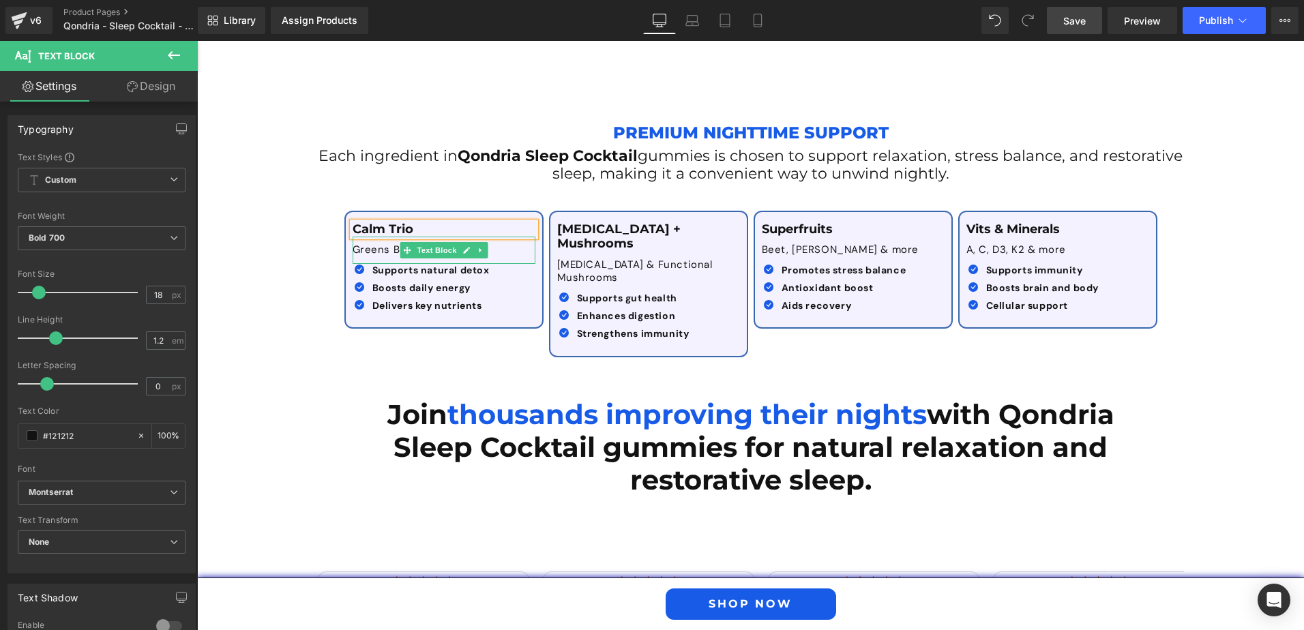
click at [372, 243] on p "Greens Blend" at bounding box center [444, 250] width 183 height 14
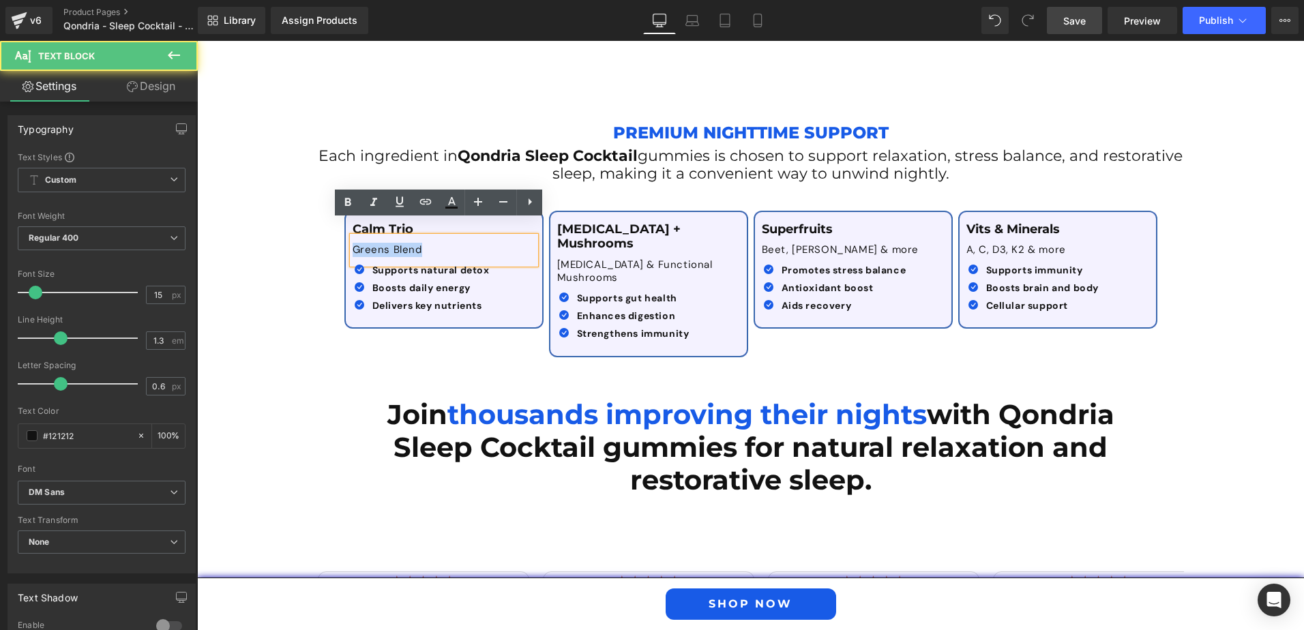
drag, startPoint x: 425, startPoint y: 231, endPoint x: 340, endPoint y: 226, distance: 85.4
click at [344, 226] on div "Calm Trio Text Block Greens Blend Text Block Icon Supports natural detox Text B…" at bounding box center [443, 270] width 199 height 119
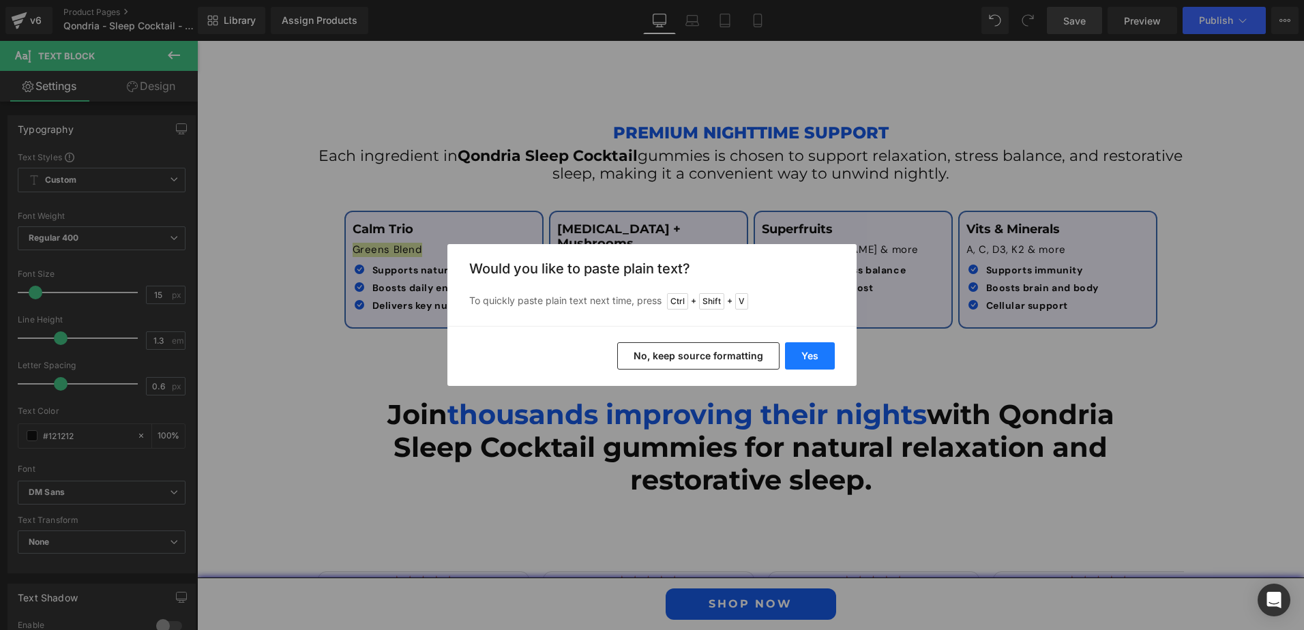
click at [805, 353] on button "Yes" at bounding box center [810, 355] width 50 height 27
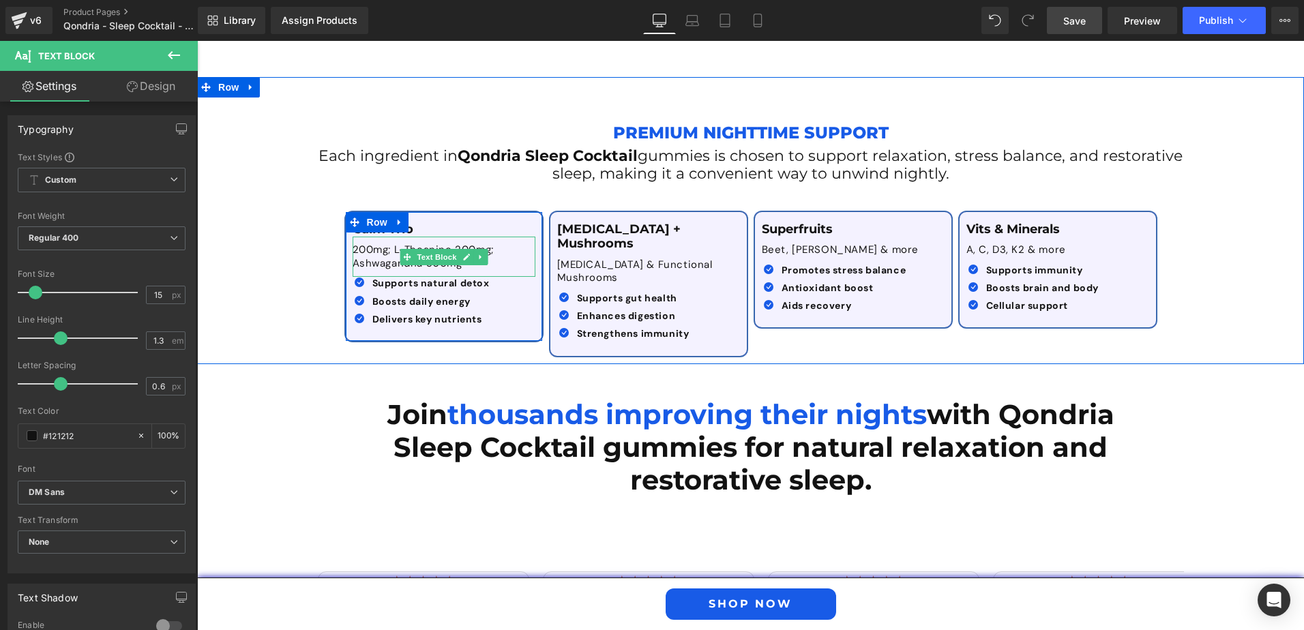
click at [363, 243] on p "200mg; L-Theanine 200mg; Ashwagandha 300mg" at bounding box center [444, 256] width 183 height 27
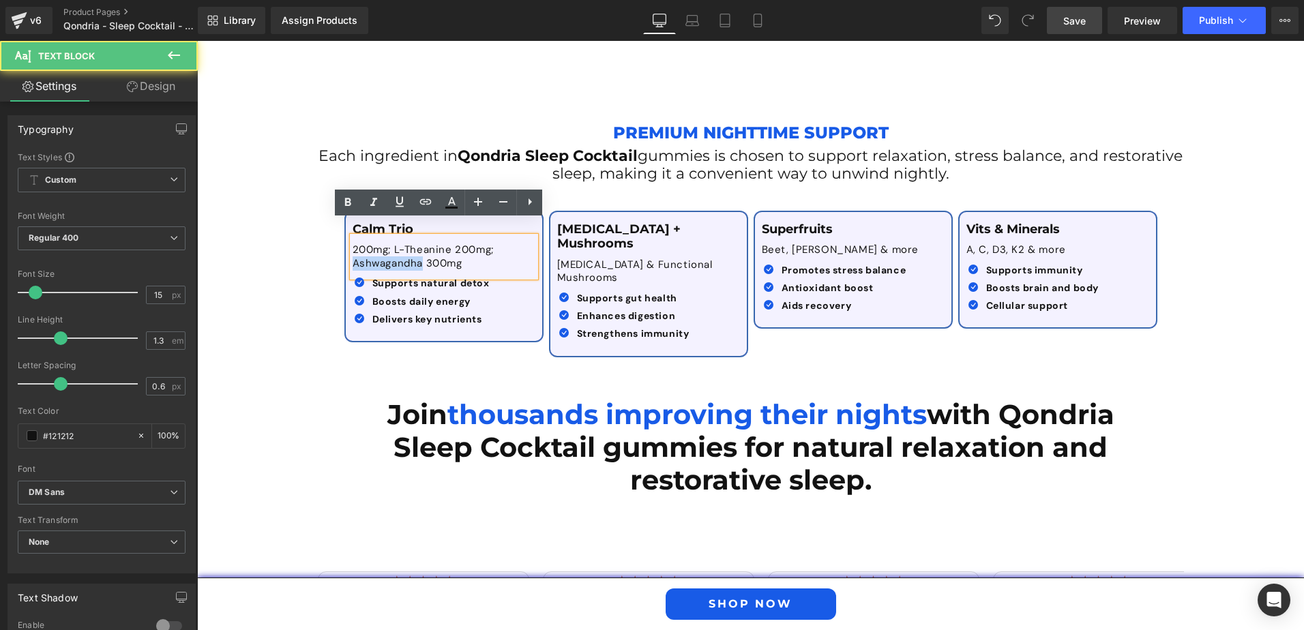
drag, startPoint x: 415, startPoint y: 246, endPoint x: 331, endPoint y: 245, distance: 84.6
click at [331, 245] on div "Premium Nighttime Support Text Block Each ingredient in Qondria Sleep Cocktail …" at bounding box center [750, 231] width 1107 height 267
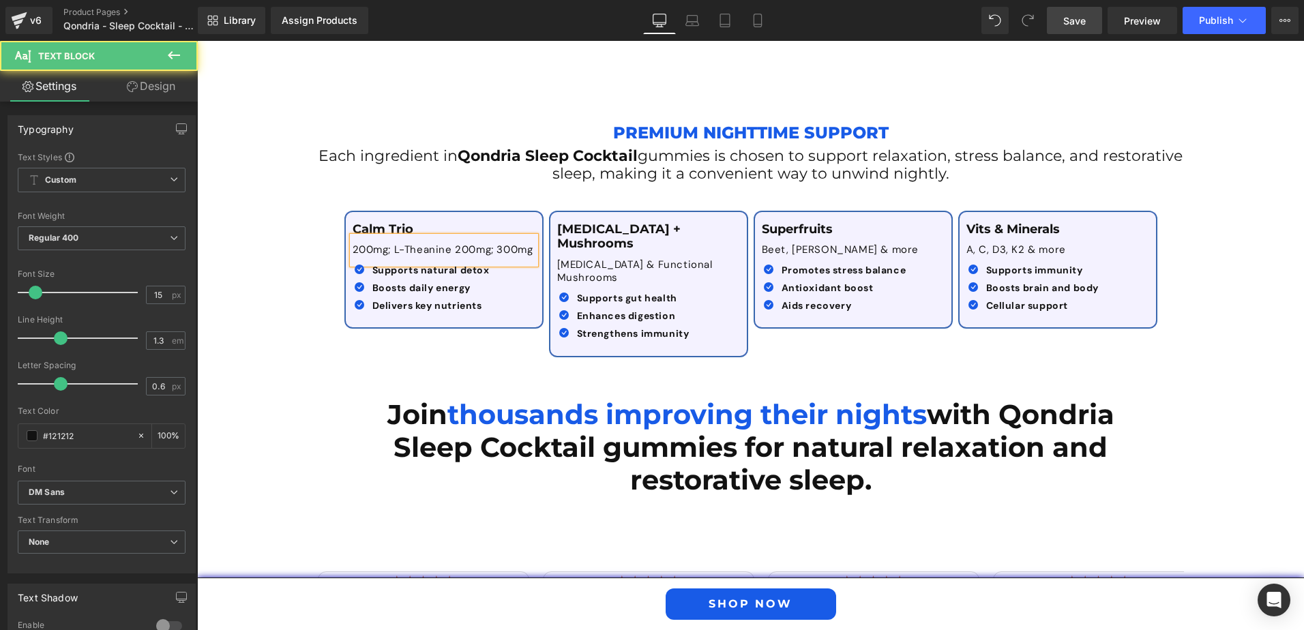
click at [447, 243] on p "200mg; L-Theanine 200mg; 300mg" at bounding box center [444, 250] width 183 height 14
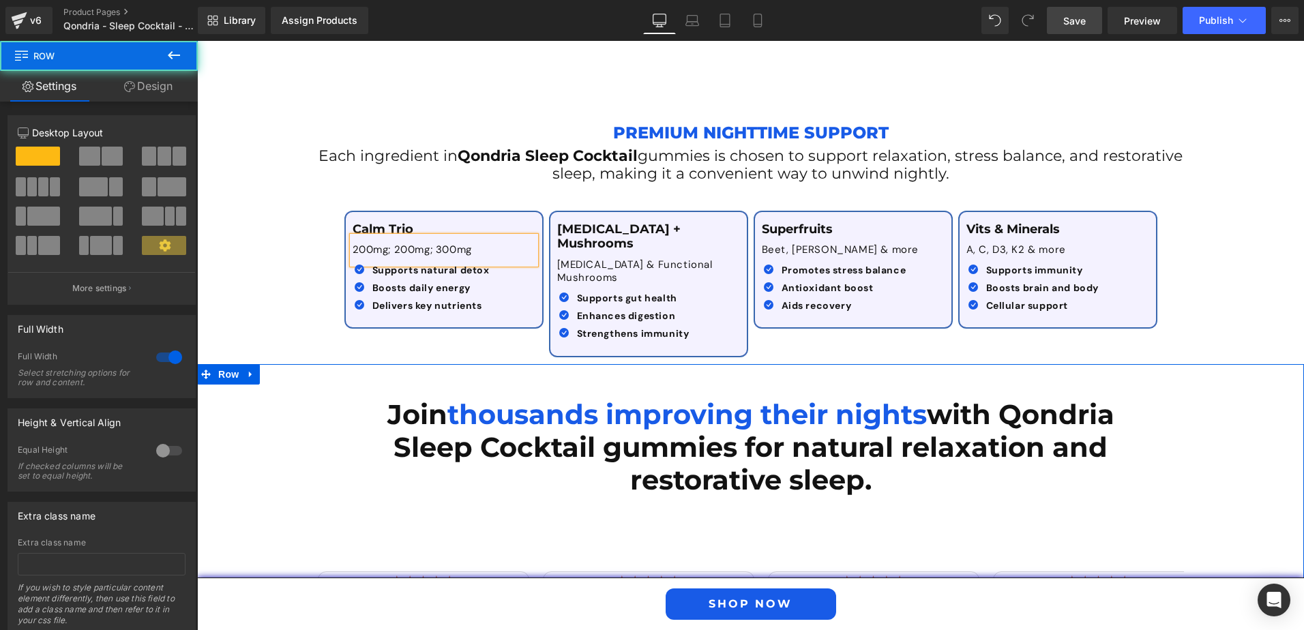
click at [280, 364] on div "Join thousands improving their nights with Qondria Sleep Cocktail gummies for n…" at bounding box center [750, 559] width 1107 height 391
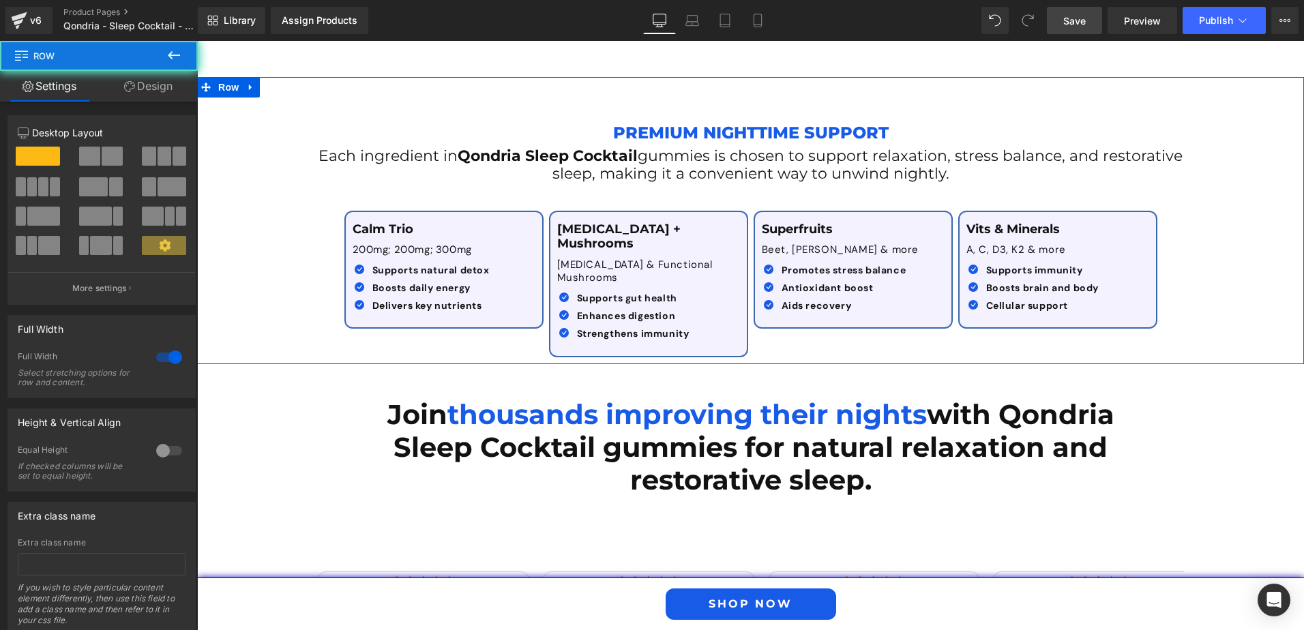
click at [292, 280] on div "Premium Nighttime Support Text Block Each ingredient in Qondria Sleep Cocktail …" at bounding box center [750, 231] width 1107 height 267
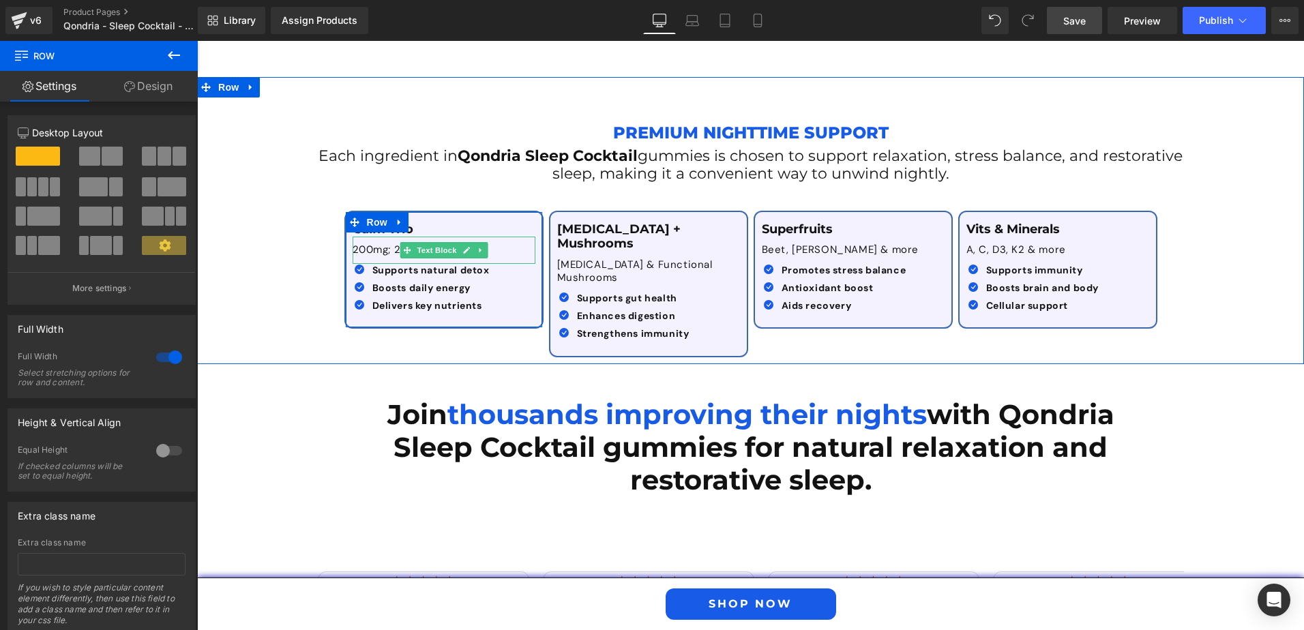
click at [500, 243] on p "200mg; 200mg; 300mg" at bounding box center [444, 250] width 183 height 14
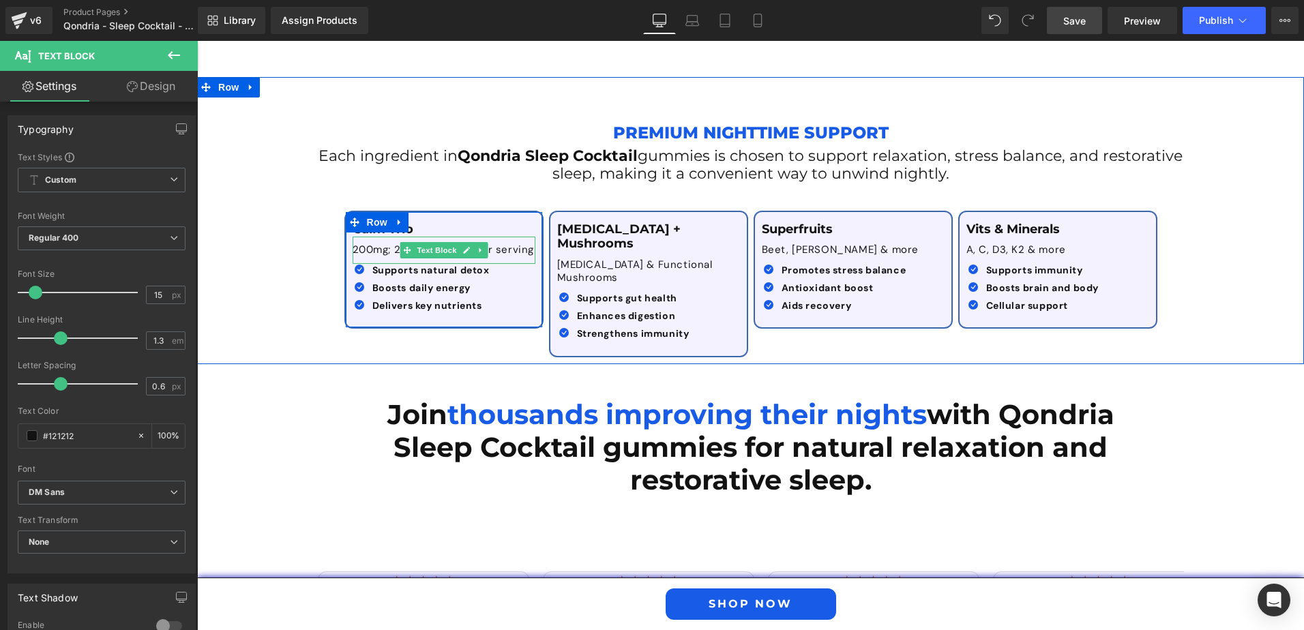
click at [371, 243] on p "200mg; 200mg; 300mg per serving" at bounding box center [444, 250] width 183 height 14
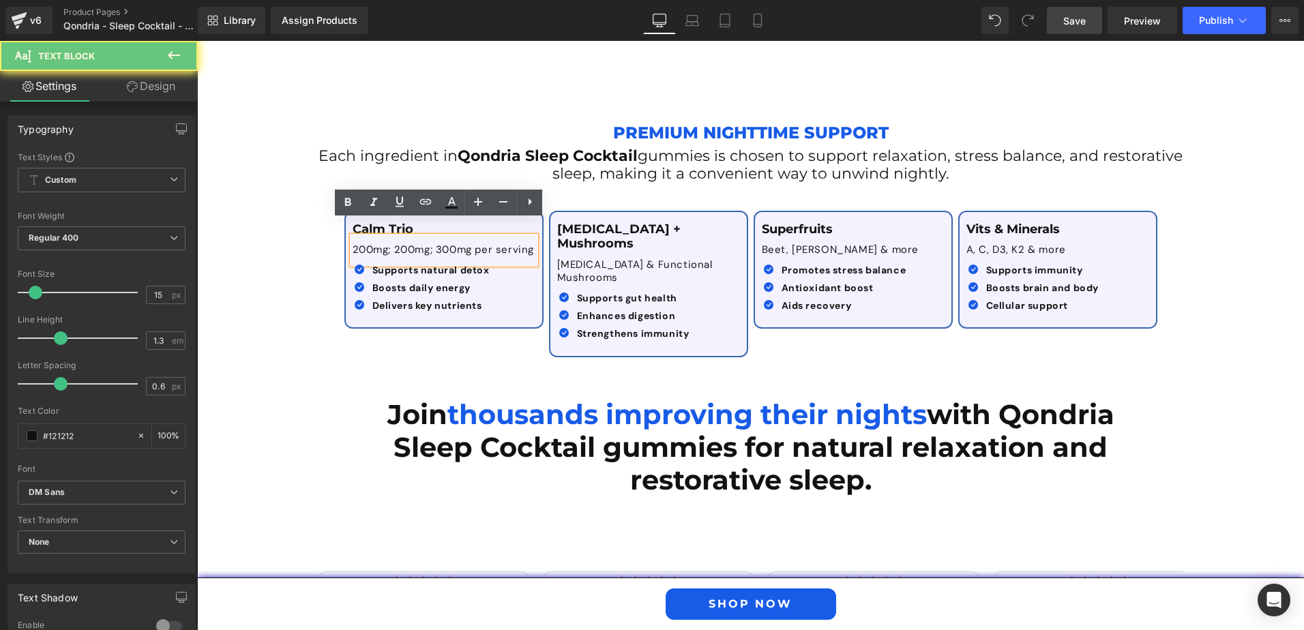
click at [357, 243] on p "200mg; 200mg; 300mg per serving" at bounding box center [444, 250] width 183 height 14
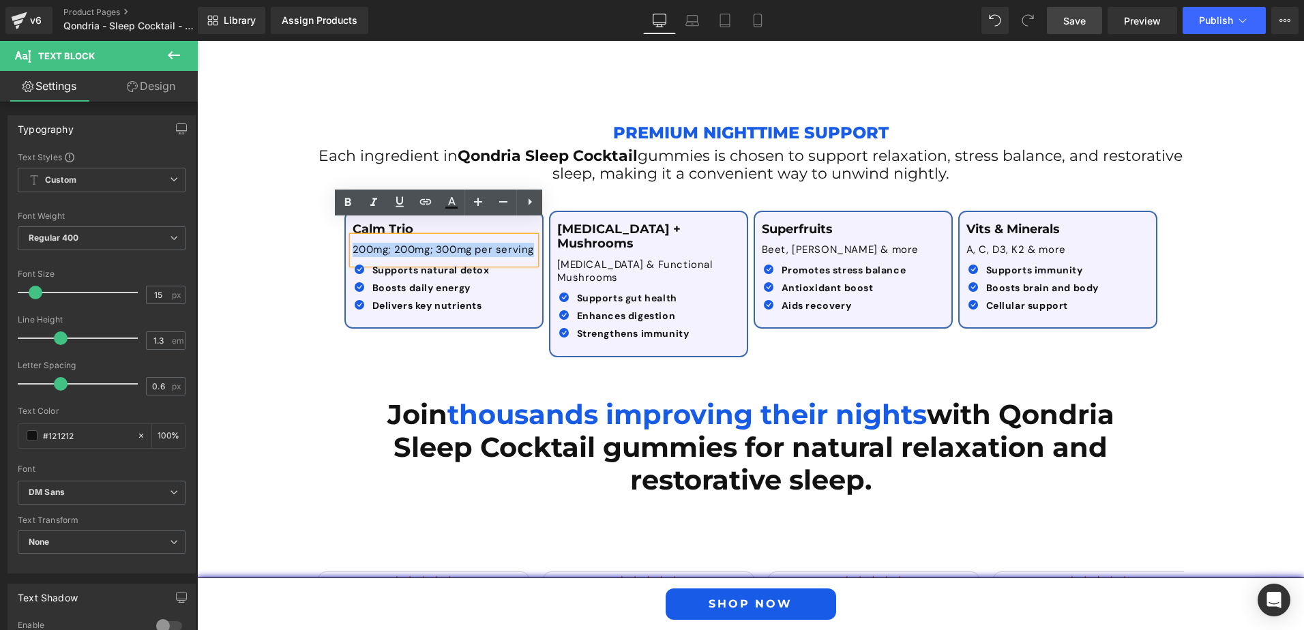
drag, startPoint x: 349, startPoint y: 233, endPoint x: 539, endPoint y: 244, distance: 190.6
click at [539, 244] on div "Calm Trio Text Block 200mg; 200mg; 300mg per serving Text Block Icon Supports n…" at bounding box center [444, 270] width 205 height 119
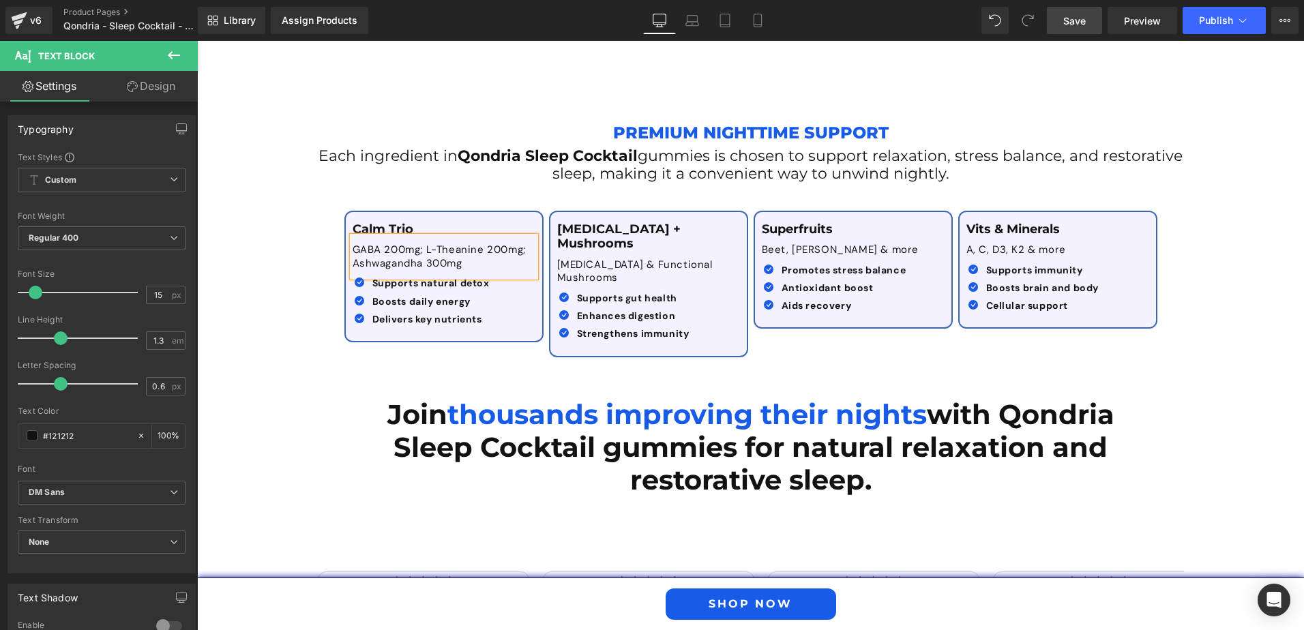
click at [425, 250] on p "GABA 200mg; L-Theanine 200mg; Ashwagandha 300mg" at bounding box center [444, 256] width 183 height 27
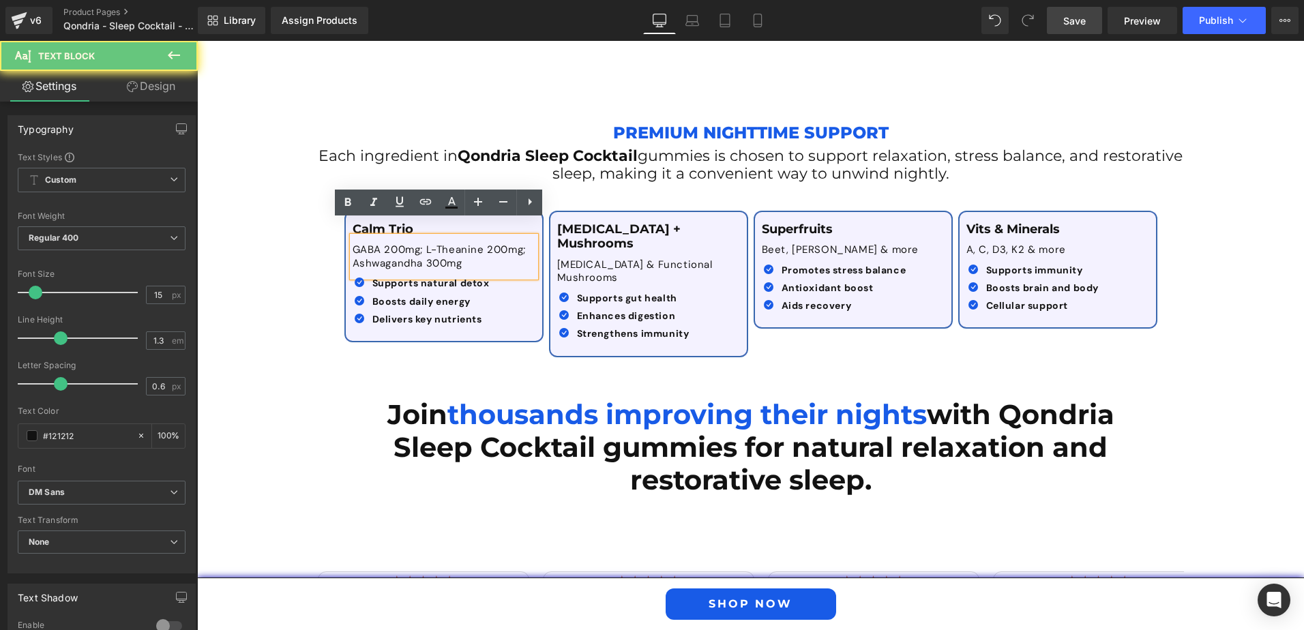
drag, startPoint x: 420, startPoint y: 249, endPoint x: 456, endPoint y: 248, distance: 36.1
click at [456, 248] on p "GABA 200mg; L-Theanine 200mg; Ashwagandha 300mg" at bounding box center [444, 256] width 183 height 27
click at [307, 279] on div "Premium Nighttime Support Text Block Each ingredient in Qondria Sleep Cocktail …" at bounding box center [750, 231] width 1107 height 267
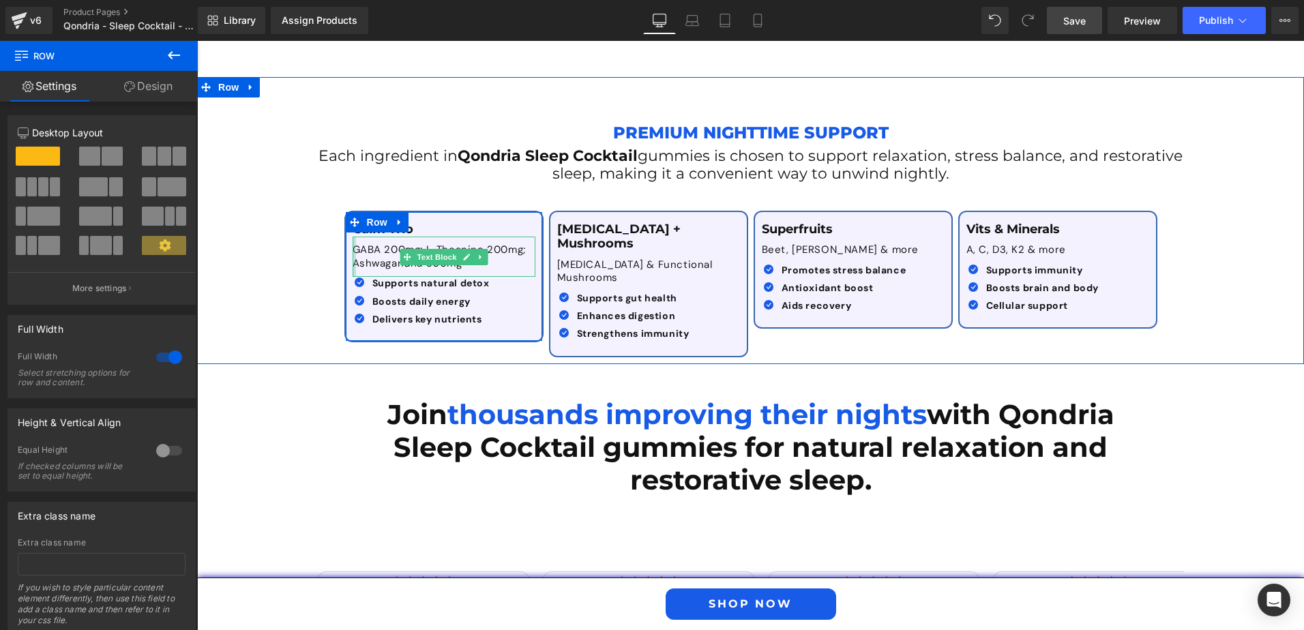
click at [353, 237] on div at bounding box center [354, 257] width 3 height 40
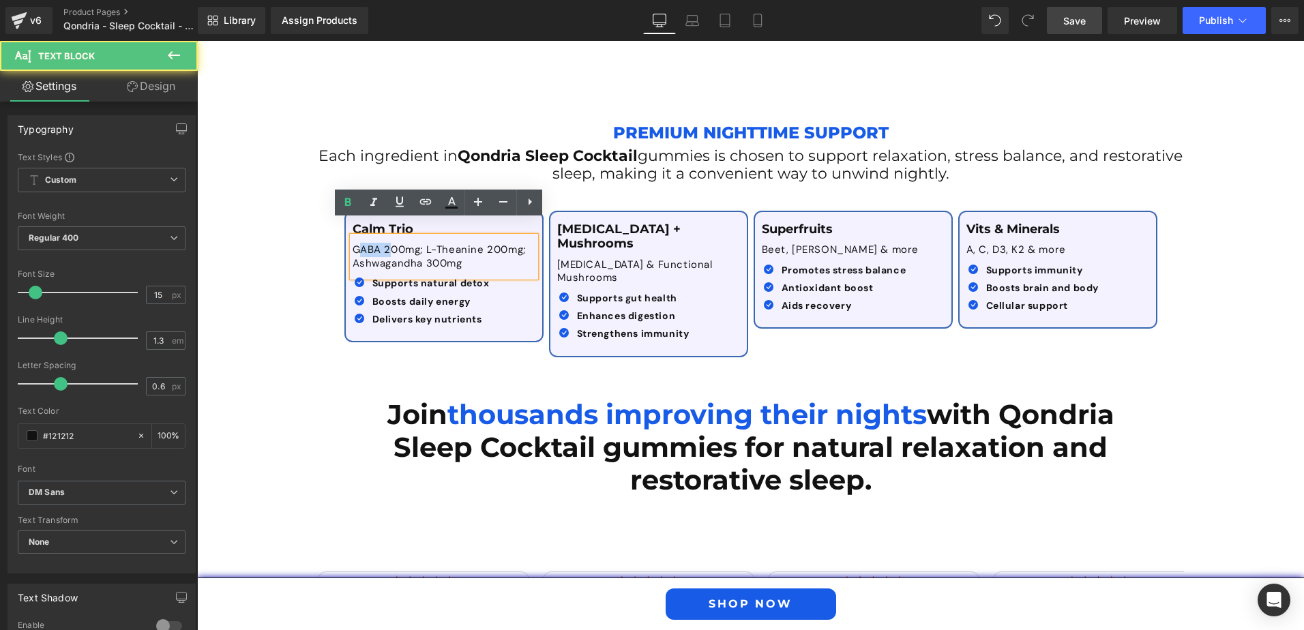
click at [353, 243] on p "GABA 200mg; L-Theanine 200mg; Ashwagandha 300mg" at bounding box center [444, 256] width 183 height 27
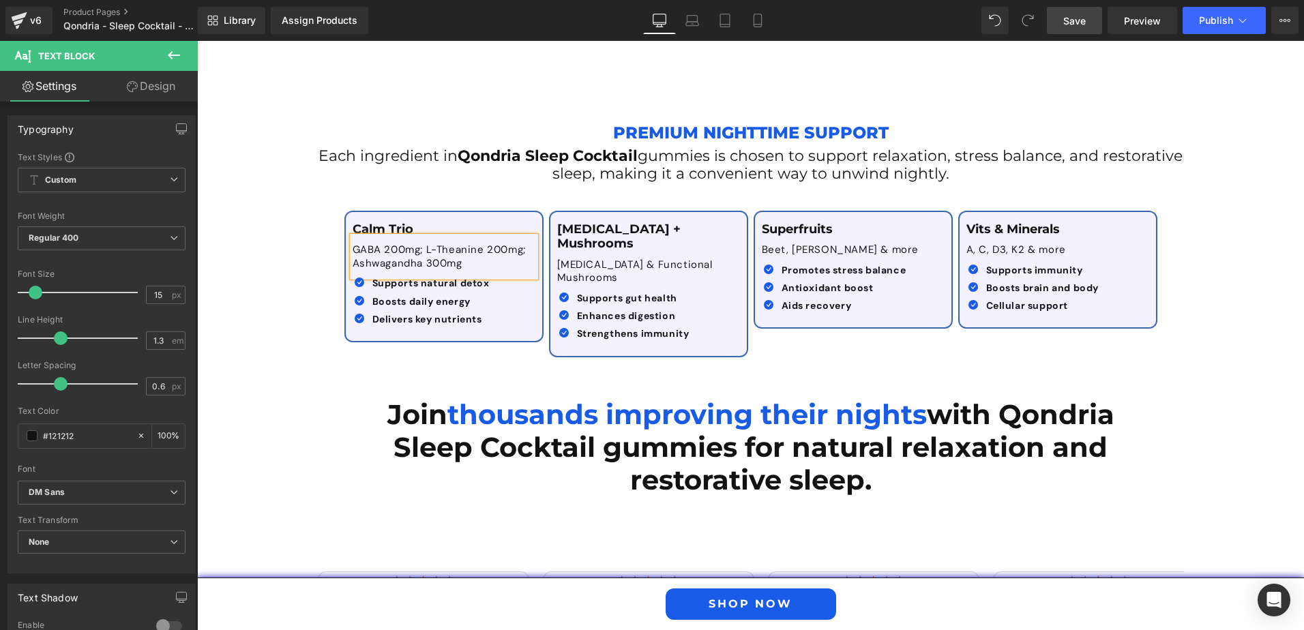
click at [315, 252] on div "Premium Nighttime Support Text Block Each ingredient in Qondria Sleep Cocktail …" at bounding box center [750, 231] width 1107 height 267
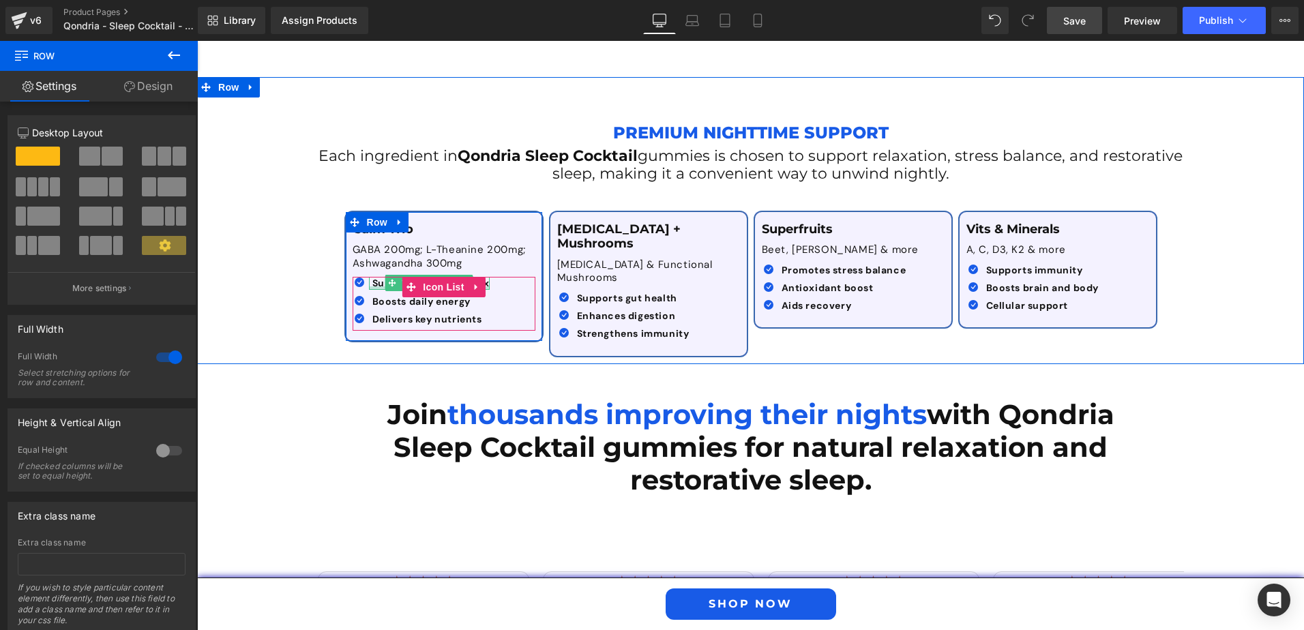
click at [376, 286] on div at bounding box center [429, 287] width 121 height 3
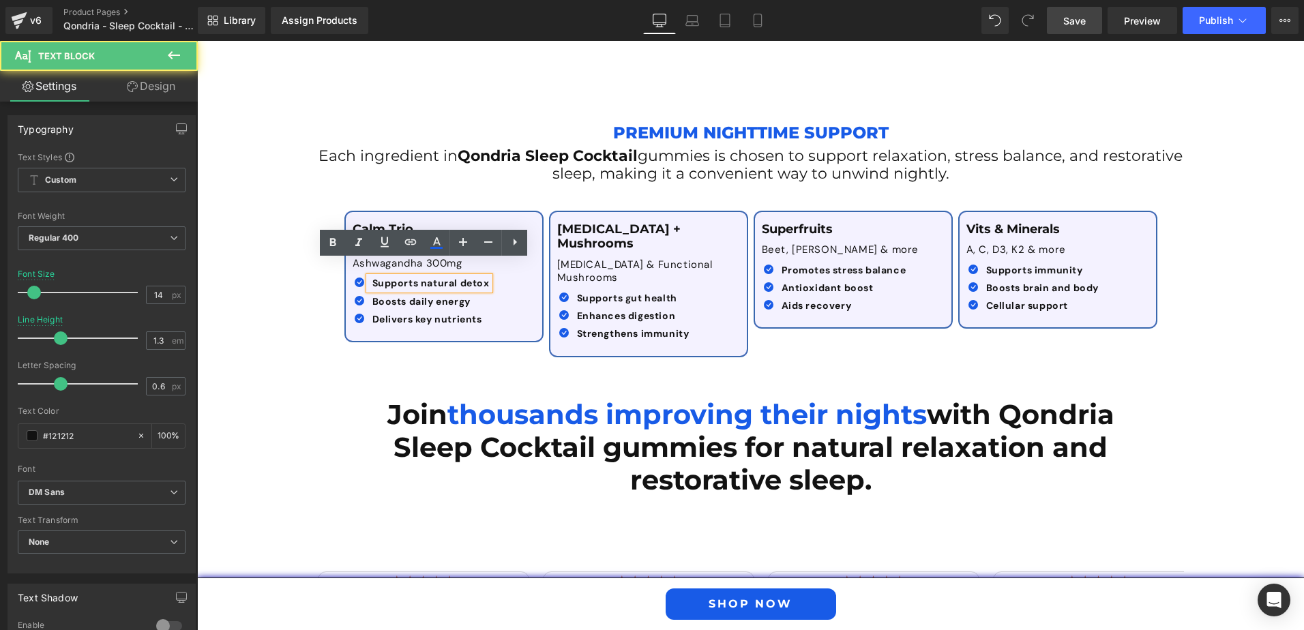
click at [372, 277] on span "Supports natural detox" at bounding box center [430, 283] width 117 height 12
drag, startPoint x: 368, startPoint y: 265, endPoint x: 483, endPoint y: 273, distance: 115.6
click at [483, 277] on div "Supports natural detox" at bounding box center [429, 283] width 121 height 12
paste div
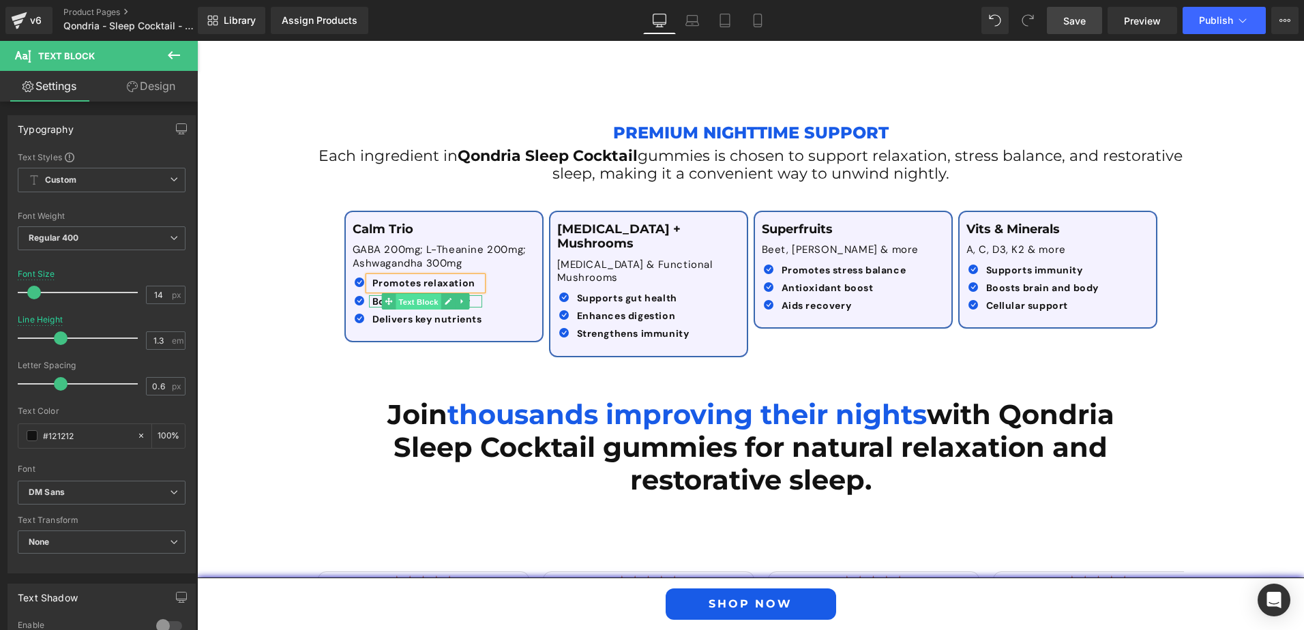
click at [399, 293] on span "Text Block" at bounding box center [418, 301] width 45 height 16
click at [375, 304] on div at bounding box center [425, 305] width 113 height 3
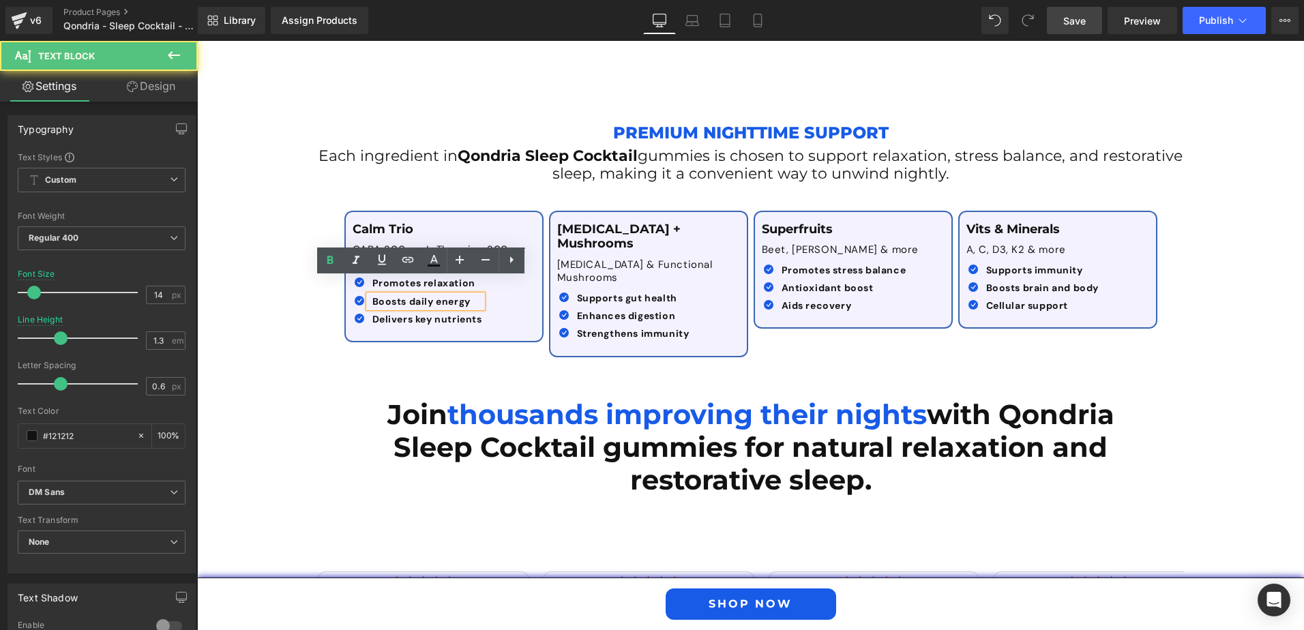
drag, startPoint x: 365, startPoint y: 286, endPoint x: 473, endPoint y: 290, distance: 107.8
click at [473, 295] on div "Boosts daily energy" at bounding box center [425, 301] width 113 height 12
paste div
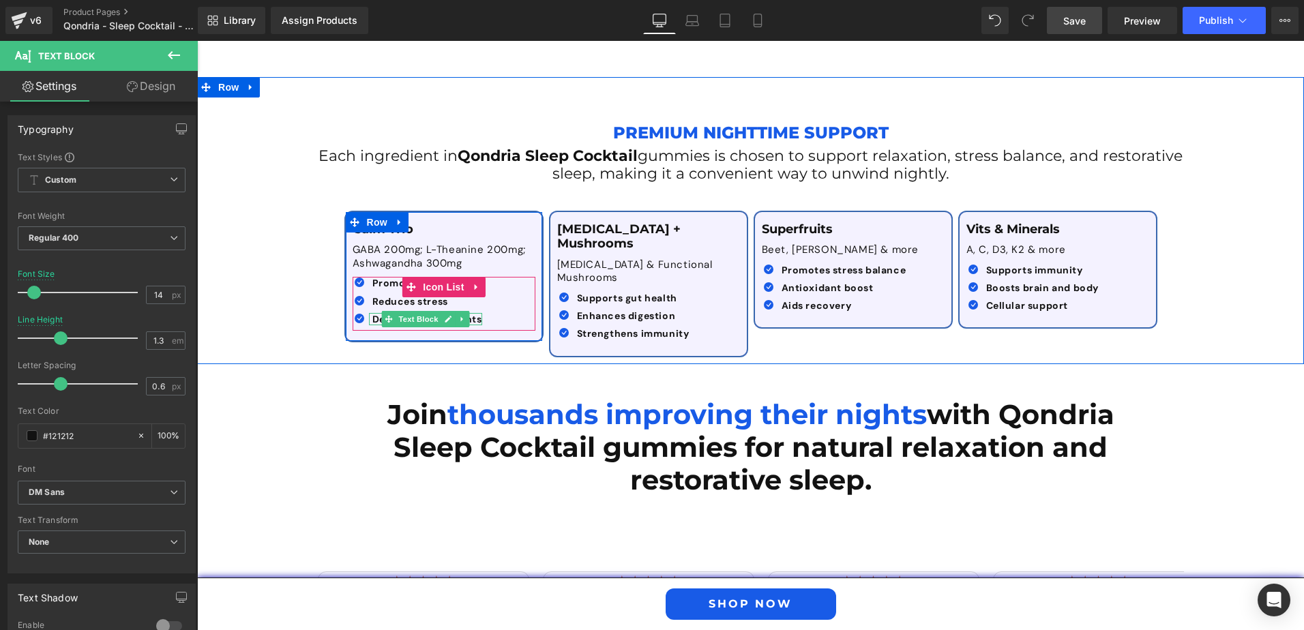
click at [372, 313] on b "Delivers key nutrients" at bounding box center [427, 319] width 110 height 12
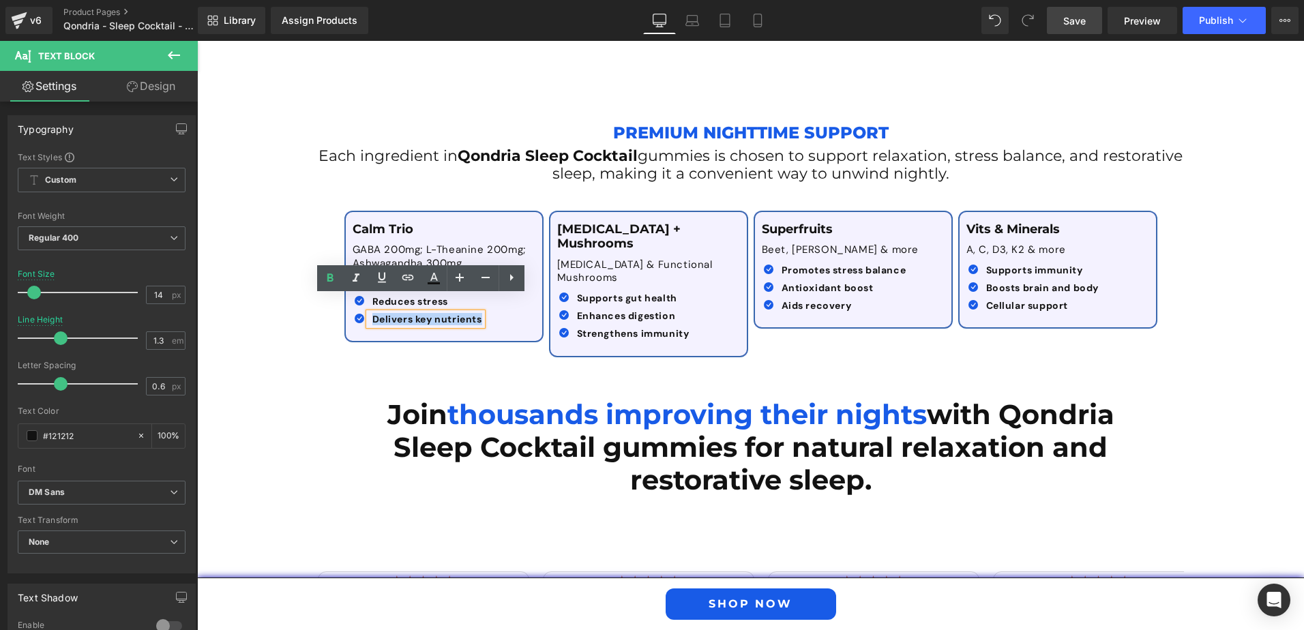
drag, startPoint x: 366, startPoint y: 303, endPoint x: 477, endPoint y: 304, distance: 111.8
click at [477, 313] on div "Delivers key nutrients" at bounding box center [425, 319] width 113 height 12
paste div
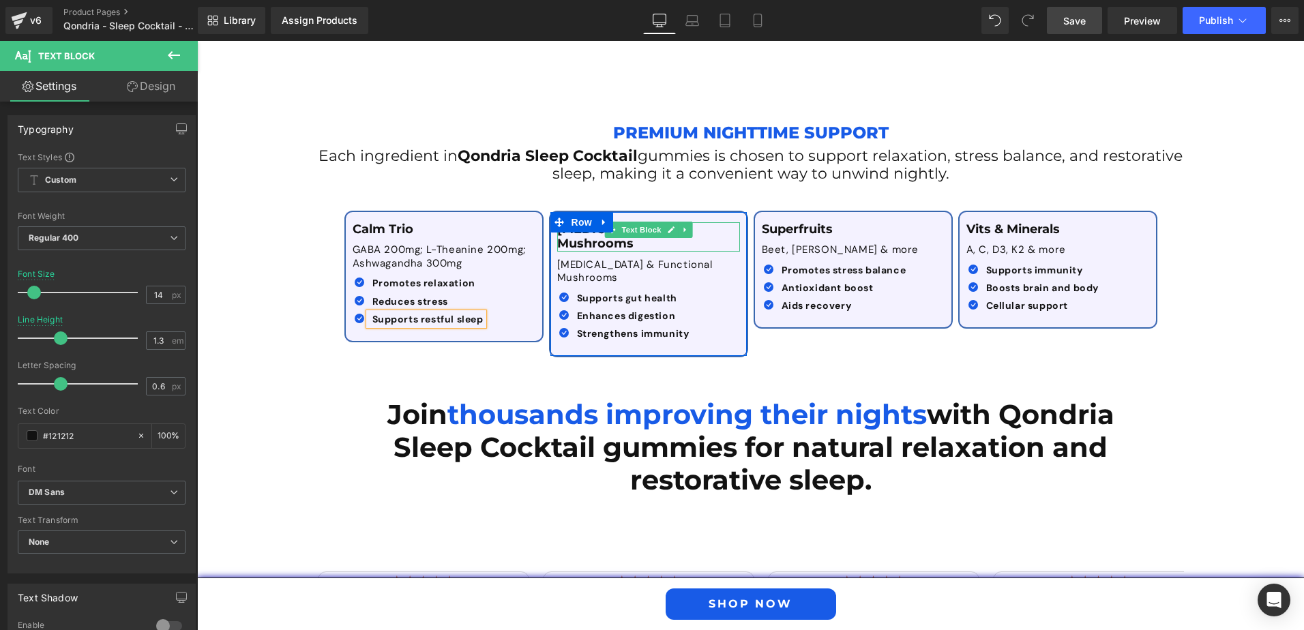
click at [713, 222] on p "[MEDICAL_DATA] + Mushrooms" at bounding box center [648, 236] width 183 height 29
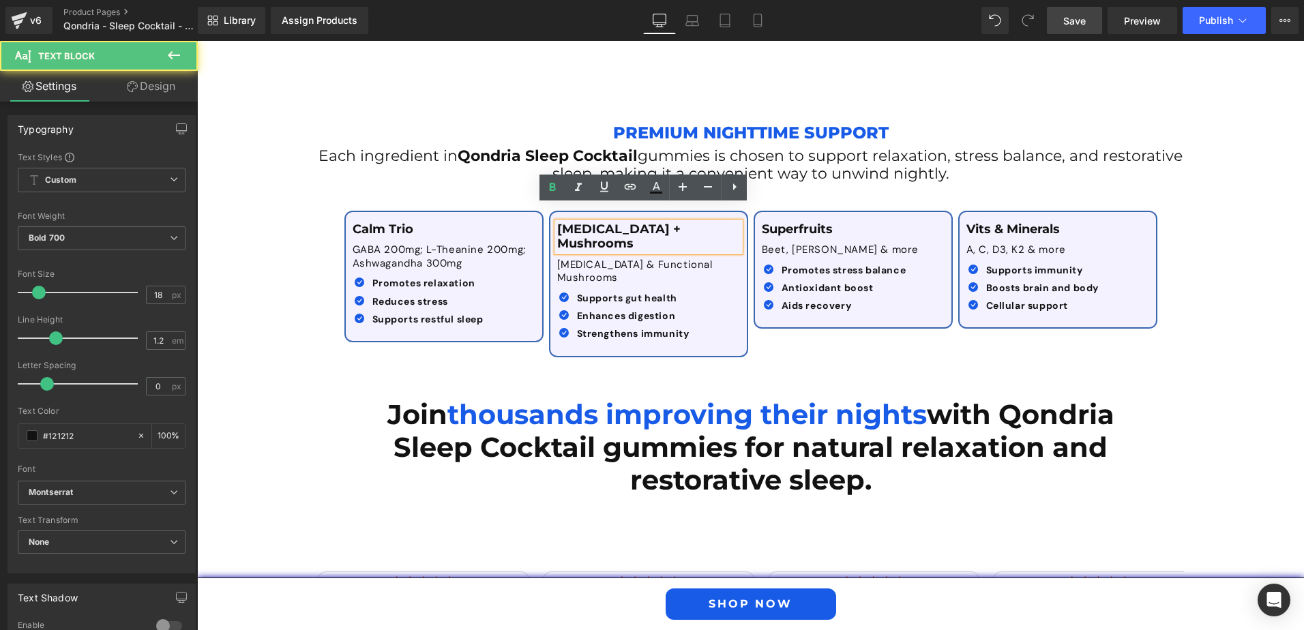
click at [711, 222] on p "[MEDICAL_DATA] + Mushrooms" at bounding box center [648, 236] width 183 height 29
drag, startPoint x: 704, startPoint y: 212, endPoint x: 511, endPoint y: 215, distance: 193.7
click at [511, 215] on div "Calm Trio Text Block GABA 200mg; L-Theanine 200mg; Ashwagandha 300mg Text Block…" at bounding box center [751, 277] width 818 height 174
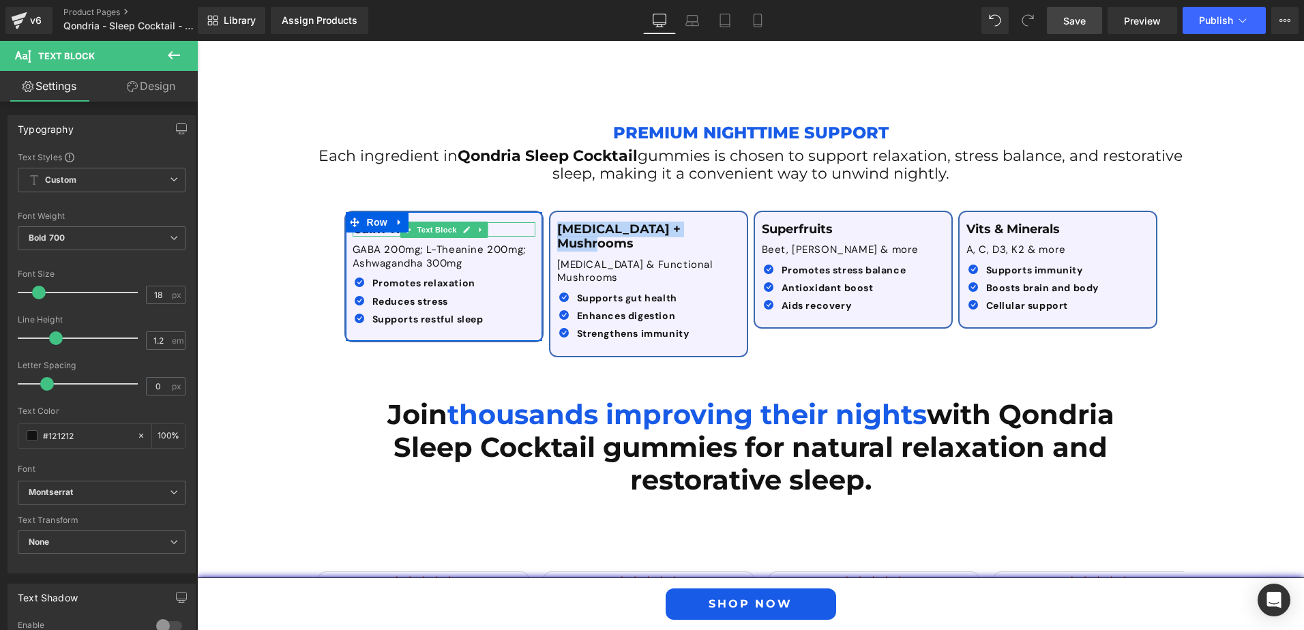
paste div
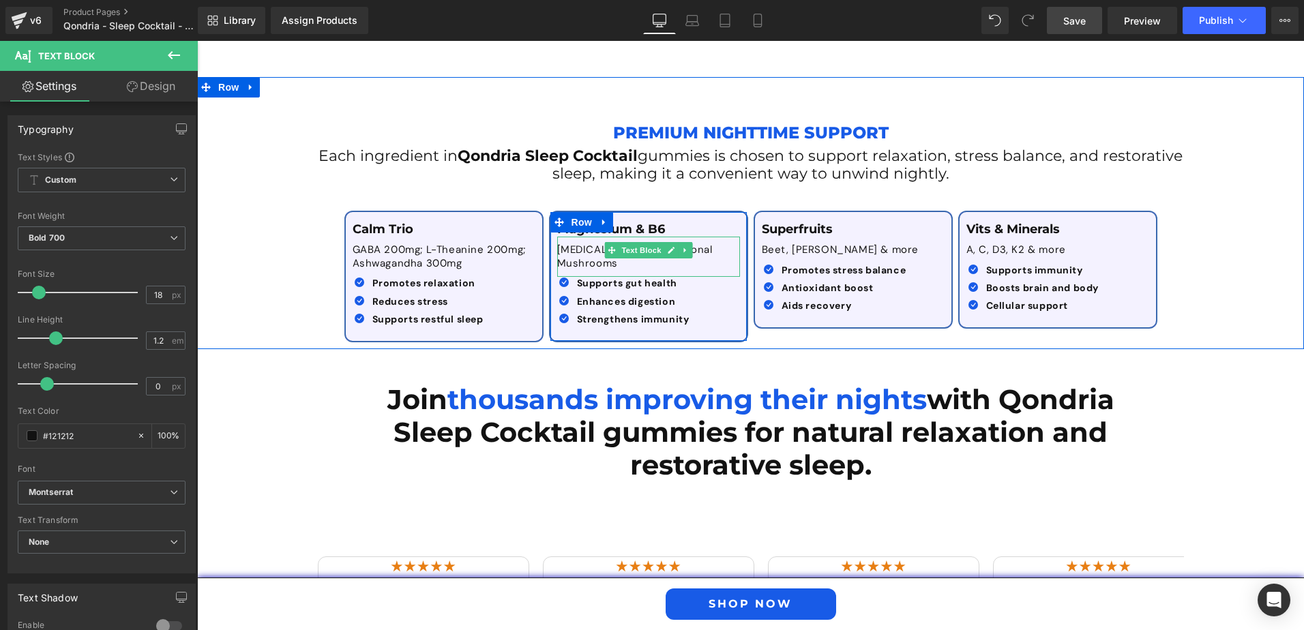
click at [575, 243] on p "[MEDICAL_DATA] & Functional Mushrooms" at bounding box center [648, 256] width 183 height 27
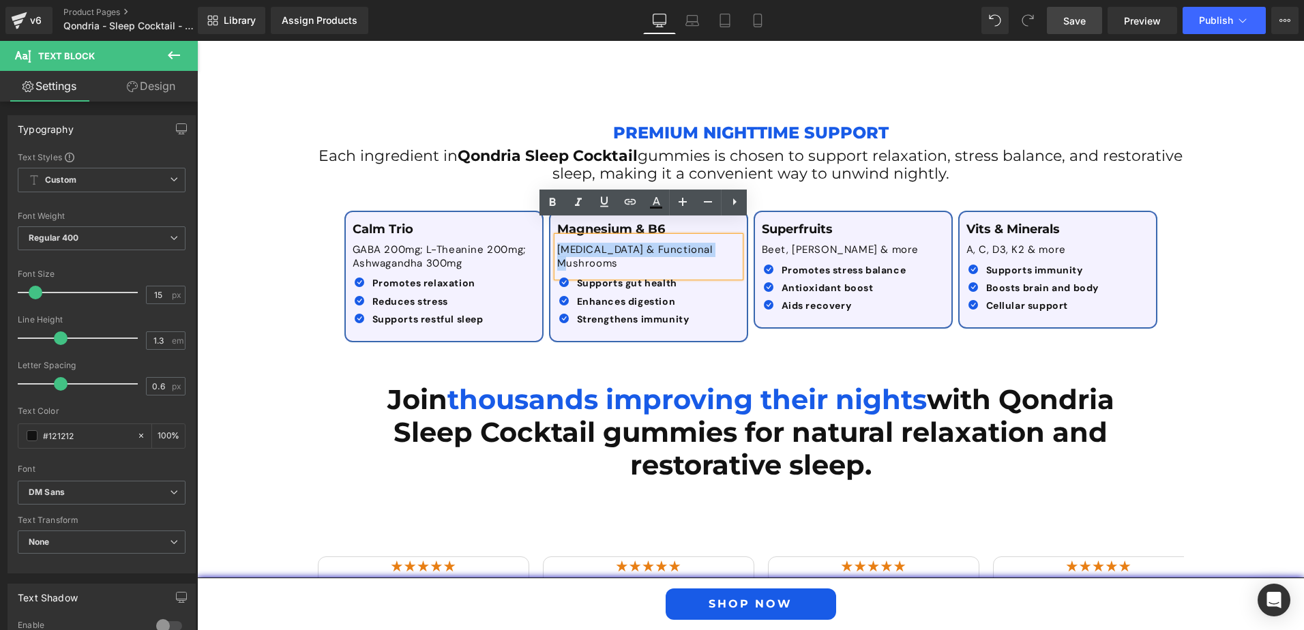
drag, startPoint x: 552, startPoint y: 231, endPoint x: 724, endPoint y: 237, distance: 171.9
click at [724, 243] on p "[MEDICAL_DATA] & Functional Mushrooms" at bounding box center [648, 256] width 183 height 27
paste div
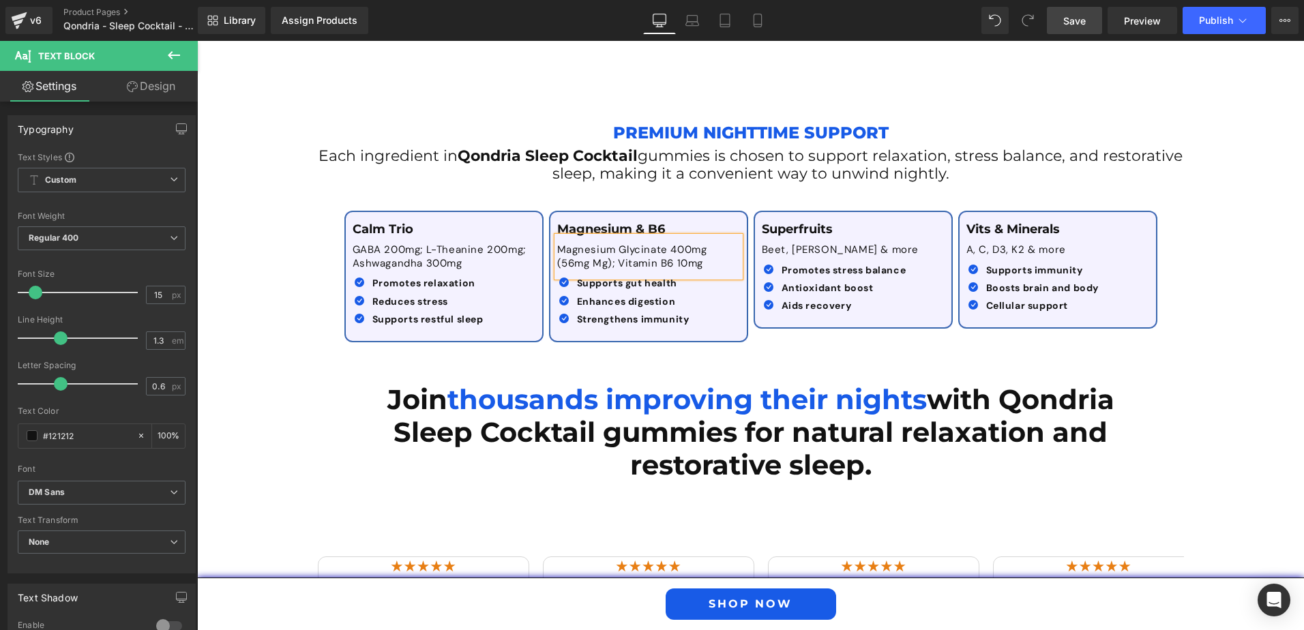
click at [787, 324] on div "Calm Trio Text Block GABA 200mg; L-Theanine 200mg; Ashwagandha 300mg Text Block…" at bounding box center [751, 269] width 818 height 159
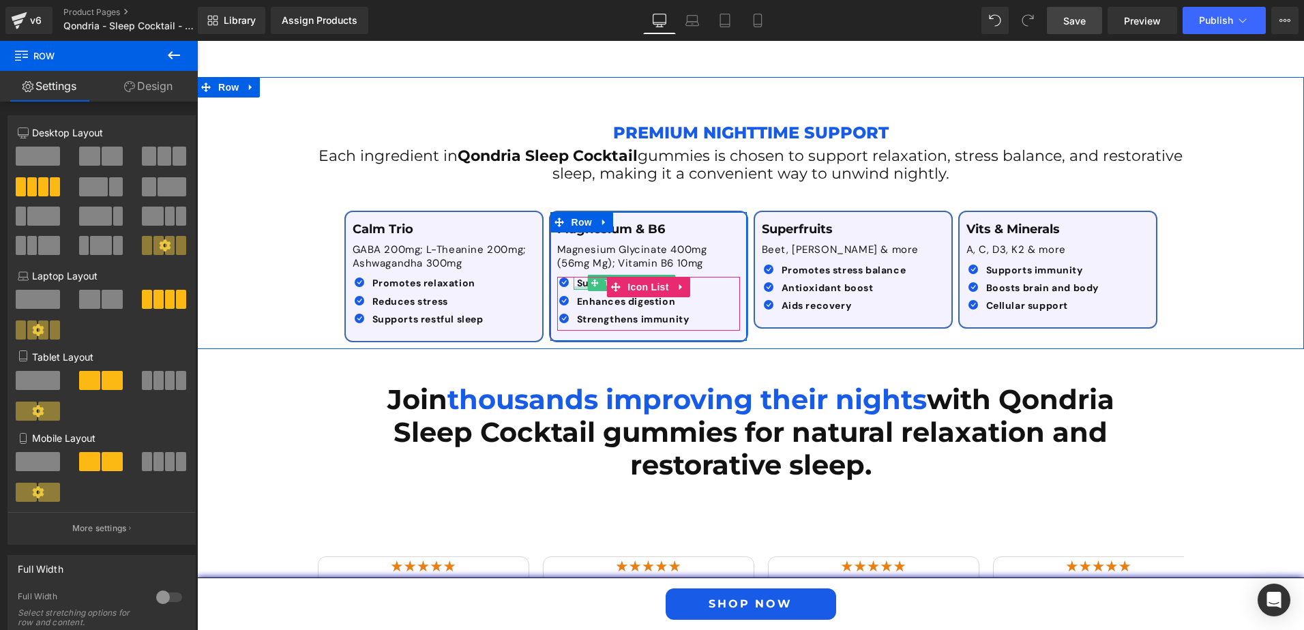
click at [579, 286] on div at bounding box center [631, 287] width 116 height 3
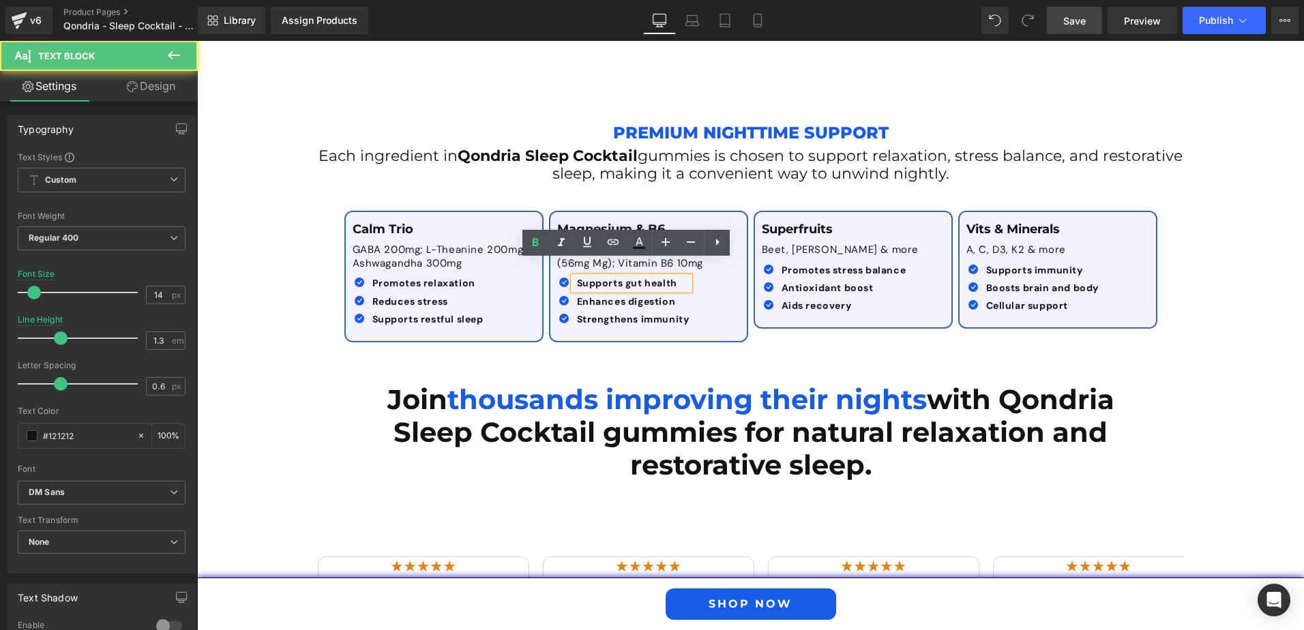
click at [577, 277] on span "Supports gut health" at bounding box center [627, 283] width 100 height 12
drag, startPoint x: 571, startPoint y: 269, endPoint x: 679, endPoint y: 269, distance: 107.7
click at [679, 277] on p "Supports gut health" at bounding box center [633, 283] width 113 height 12
paste div
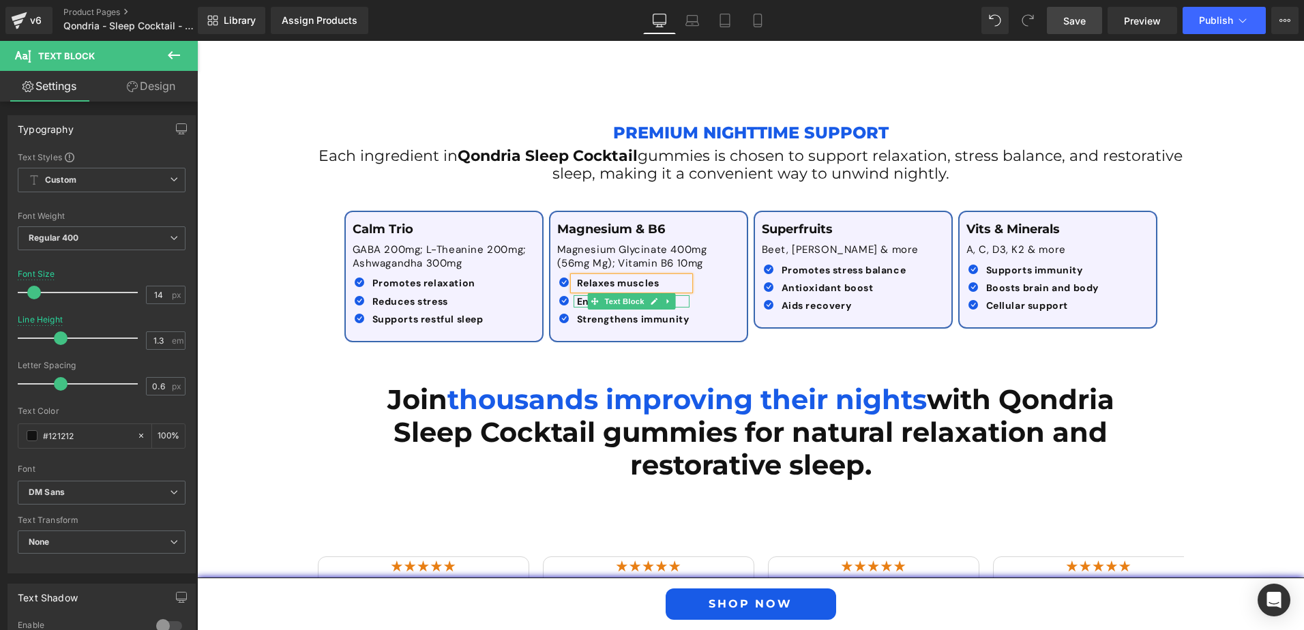
click at [577, 295] on span "Enhances digestion" at bounding box center [626, 301] width 99 height 12
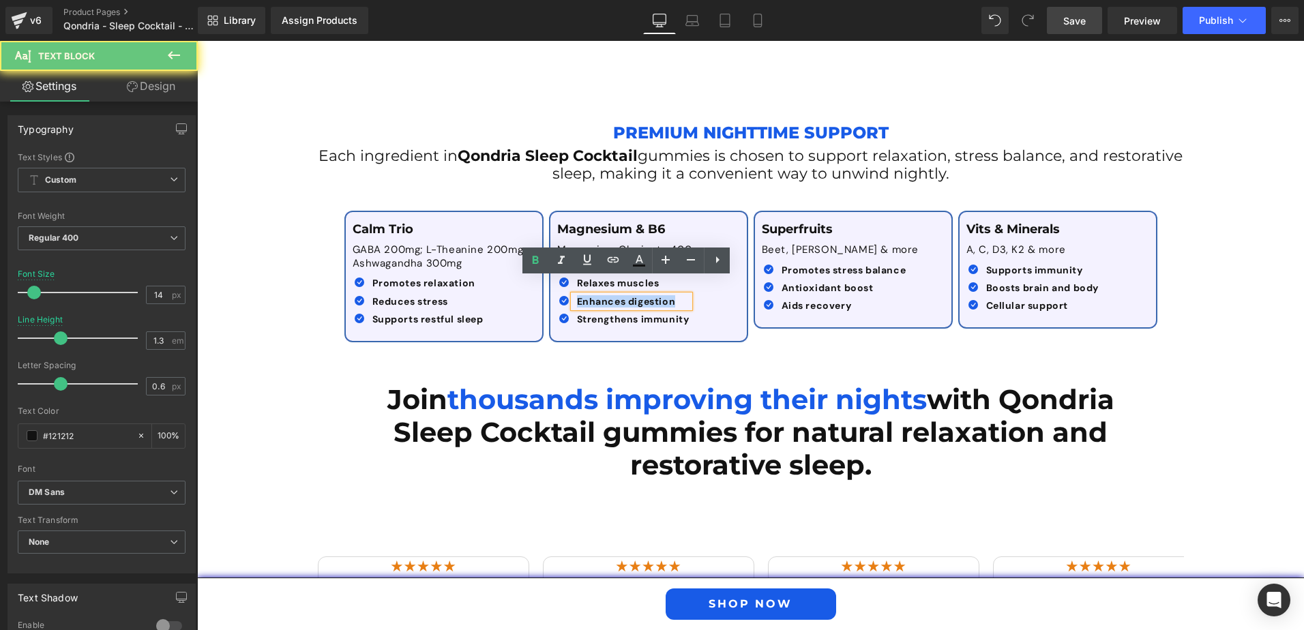
drag, startPoint x: 569, startPoint y: 284, endPoint x: 689, endPoint y: 293, distance: 120.3
click at [689, 293] on div "Icon Relaxes muscles Text Block Icon Enhances digestion Text Block Icon" at bounding box center [645, 304] width 176 height 54
paste div
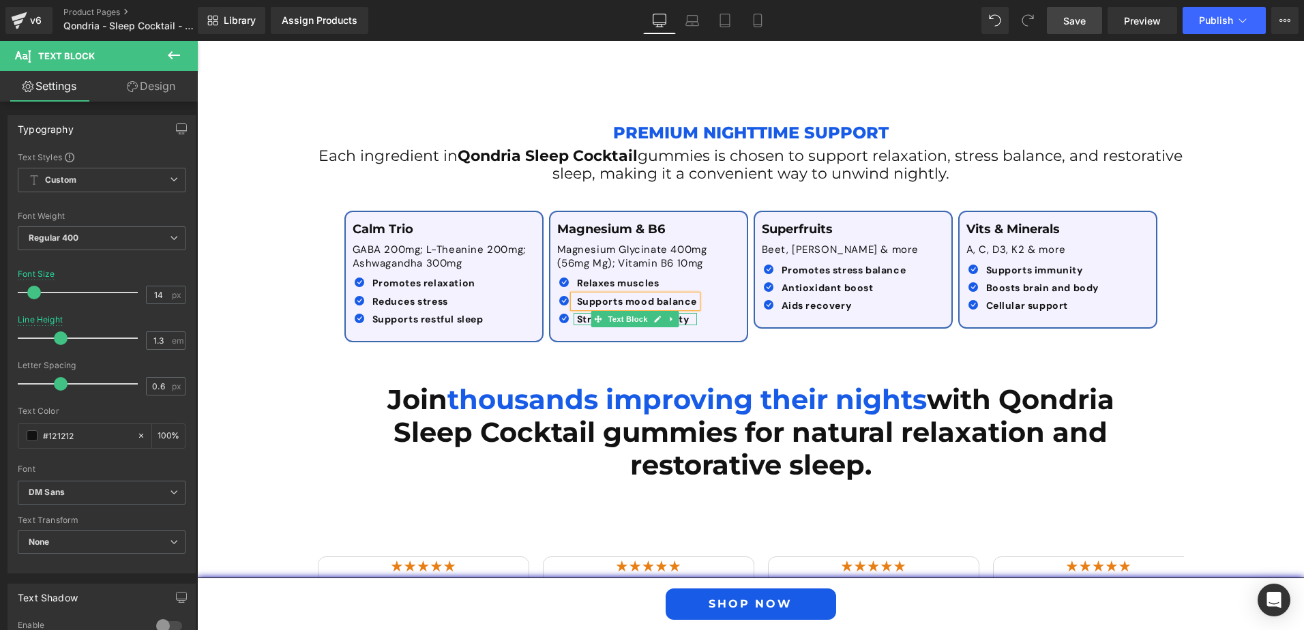
click at [577, 313] on span "Strengthens immunity" at bounding box center [633, 319] width 113 height 12
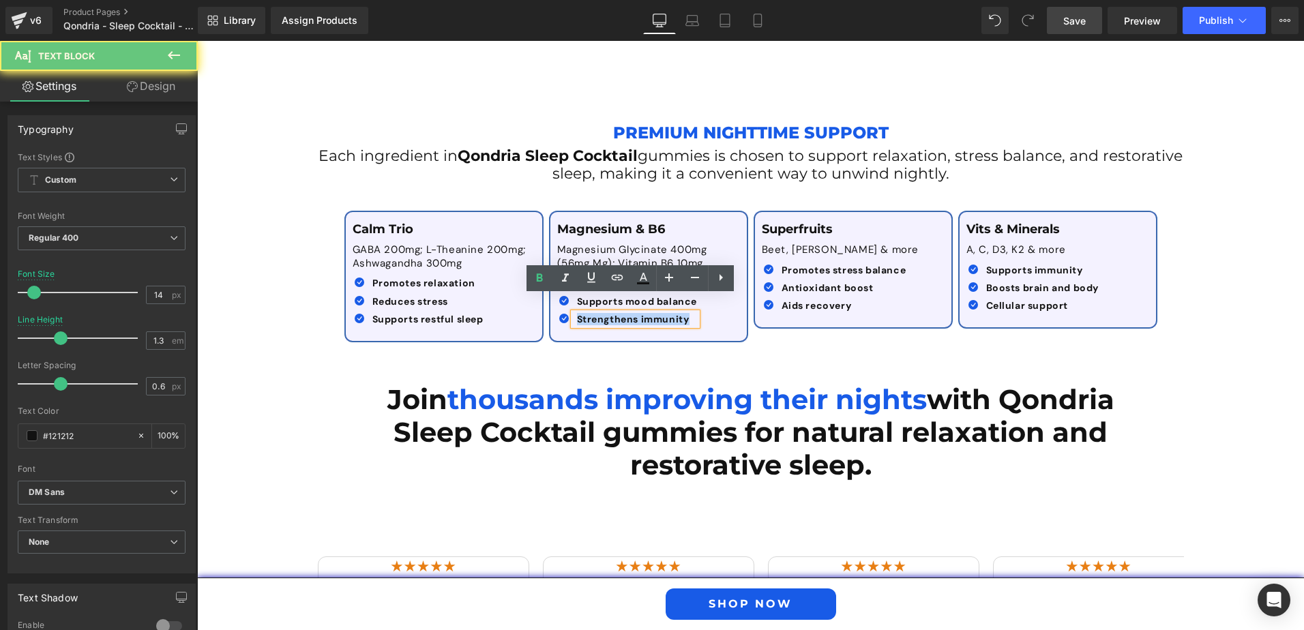
drag, startPoint x: 570, startPoint y: 302, endPoint x: 687, endPoint y: 307, distance: 116.7
click at [687, 313] on div "Strengthens immunity" at bounding box center [635, 319] width 124 height 12
paste div
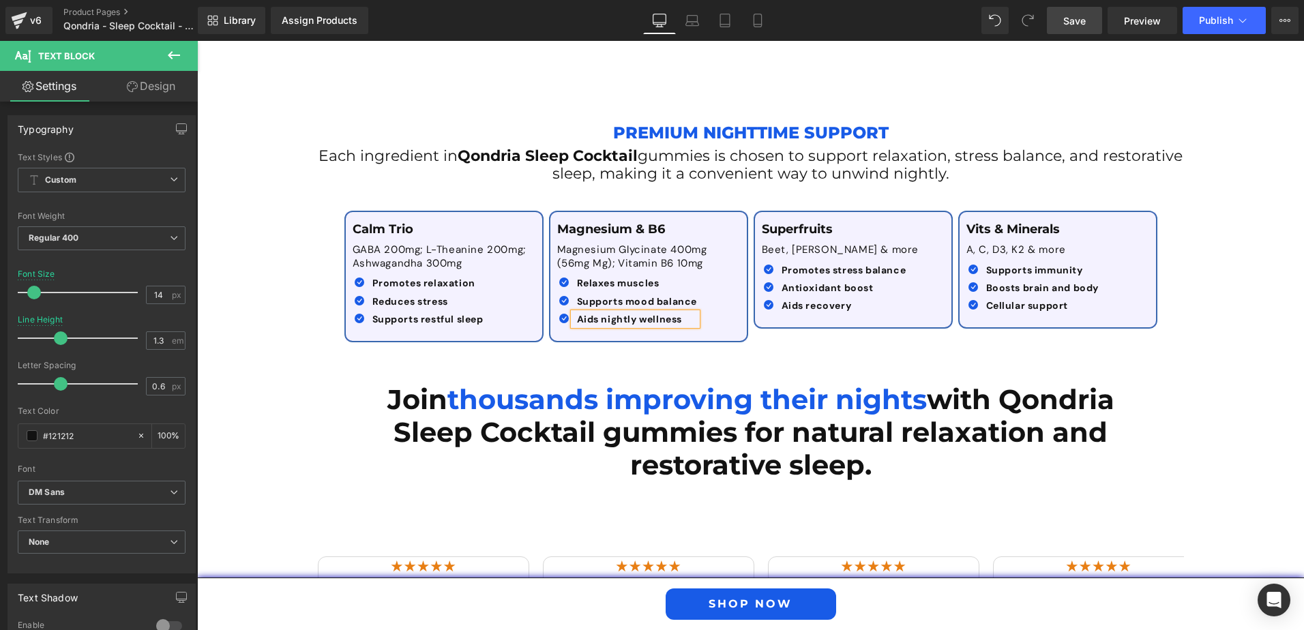
click at [827, 332] on div "Calm Trio Text Block GABA 200mg; L-Theanine 200mg; Ashwagandha 300mg Text Block…" at bounding box center [751, 269] width 818 height 159
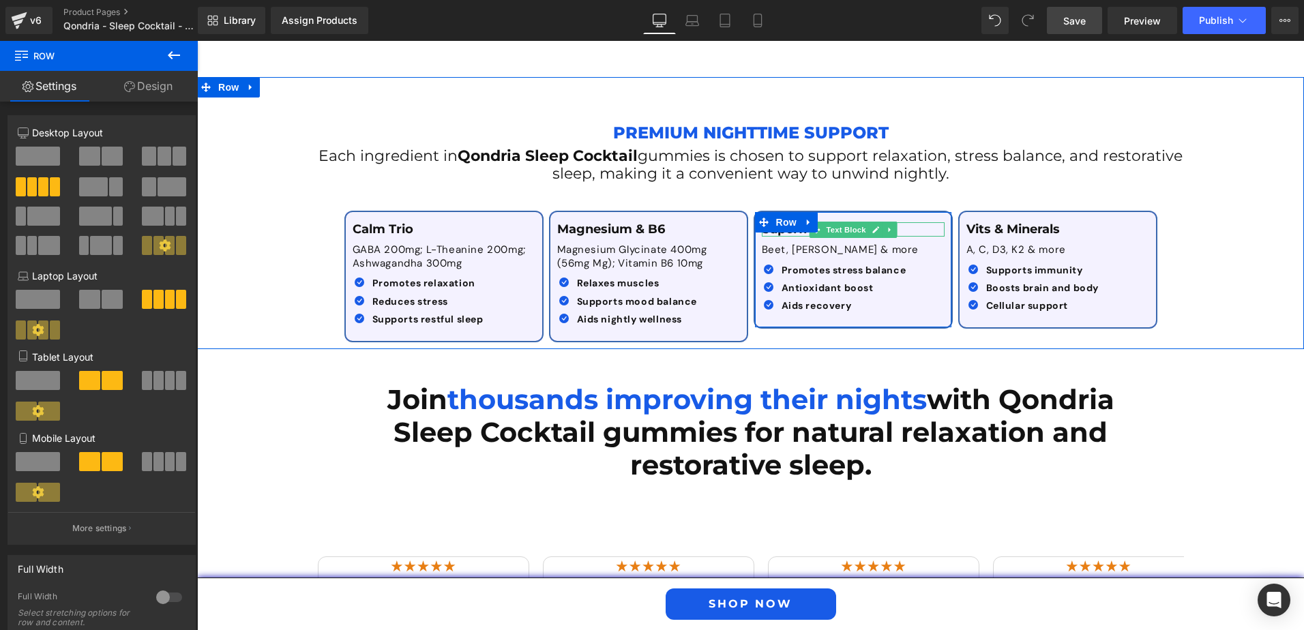
click at [910, 222] on p "Superfruits" at bounding box center [853, 229] width 183 height 15
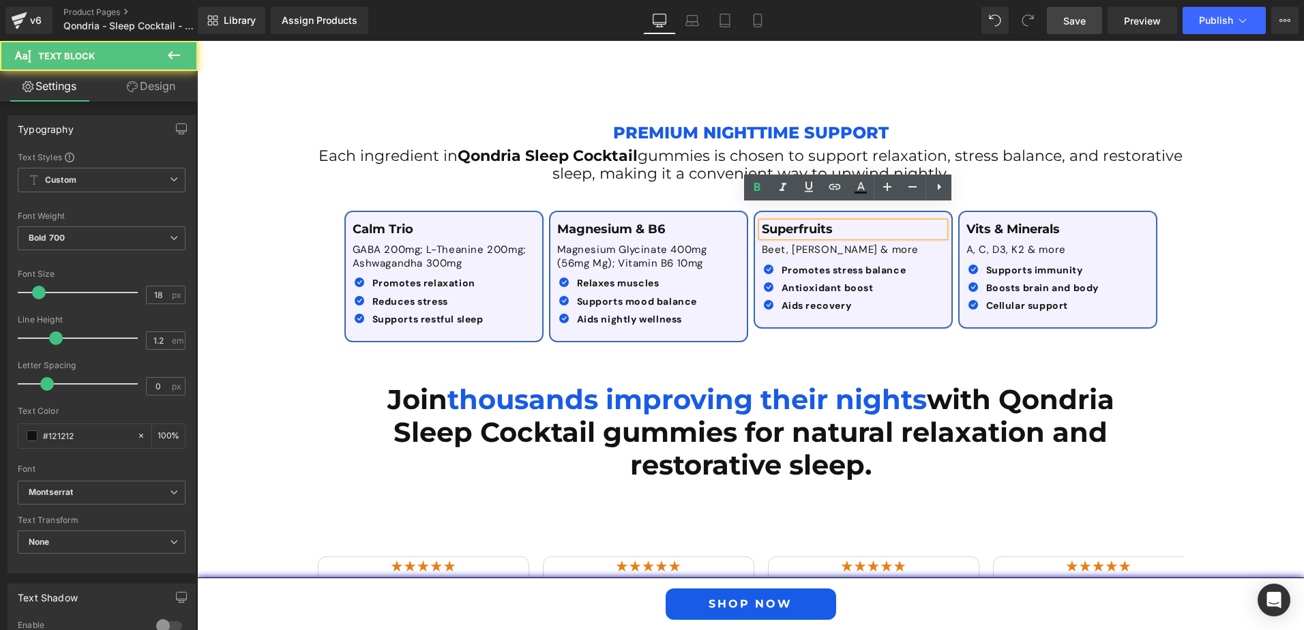
drag, startPoint x: 844, startPoint y: 209, endPoint x: 736, endPoint y: 217, distance: 108.0
click at [745, 214] on div "Calm Trio Text Block GABA 200mg; L-Theanine 200mg; Ashwagandha 300mg Text Block…" at bounding box center [751, 269] width 818 height 159
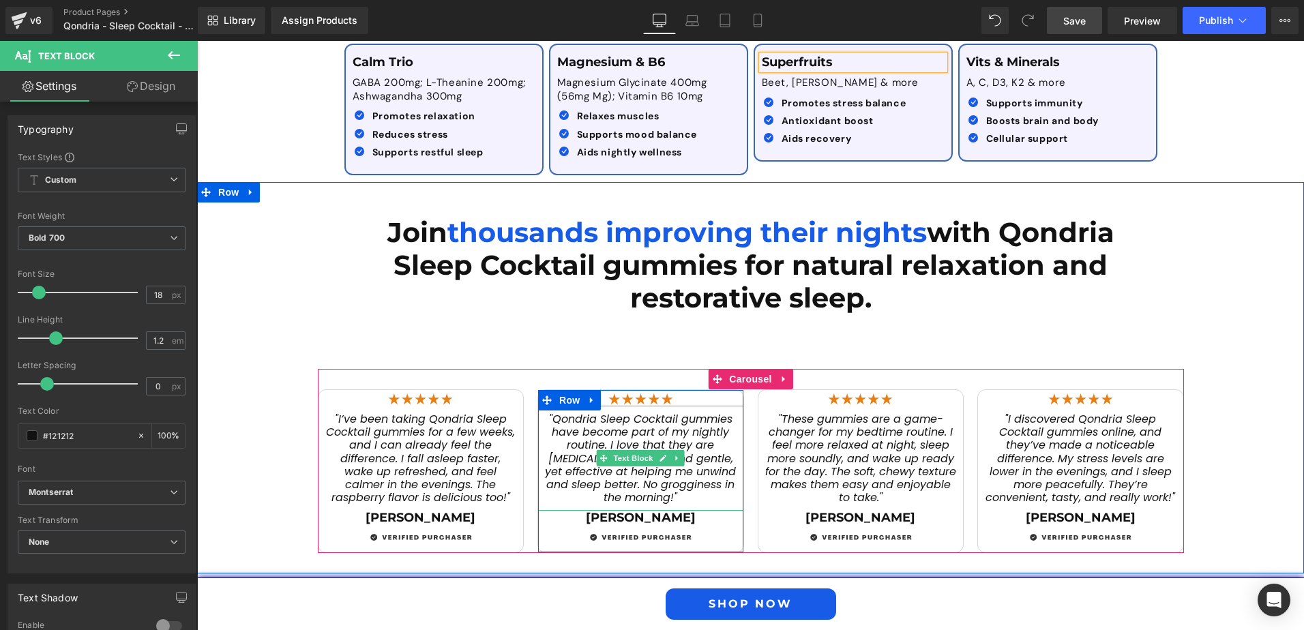
scroll to position [1841, 0]
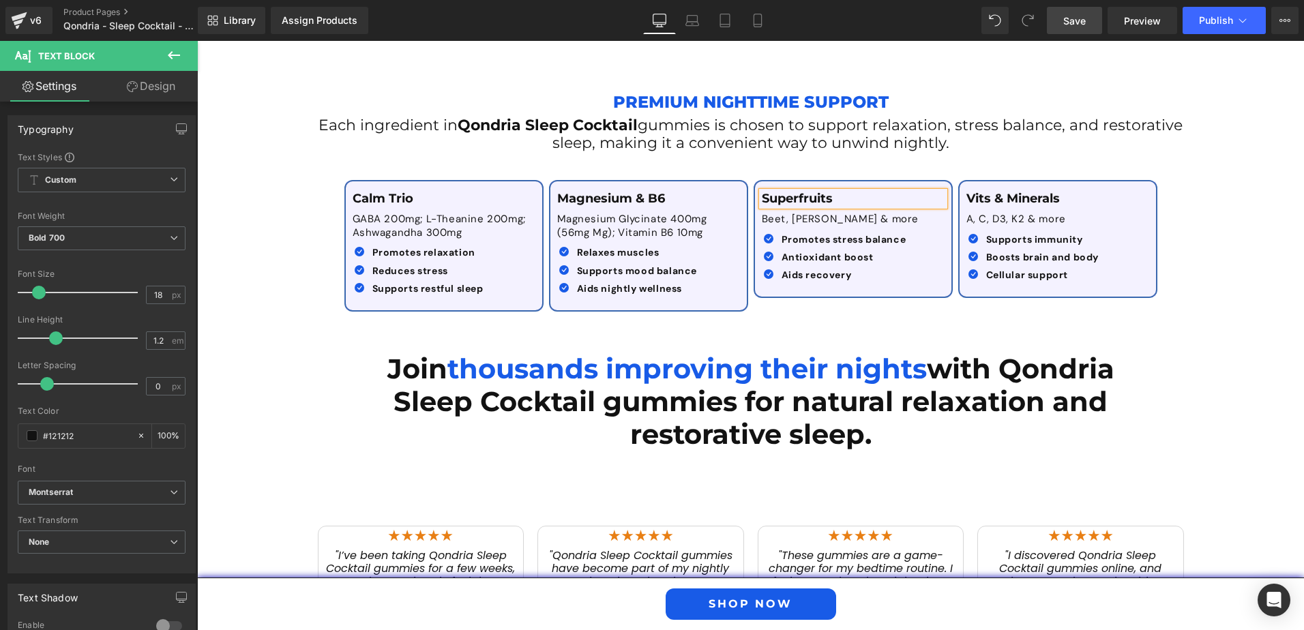
click at [856, 192] on p "Superfruits" at bounding box center [853, 199] width 183 height 15
drag, startPoint x: 852, startPoint y: 180, endPoint x: 747, endPoint y: 176, distance: 105.8
click at [751, 180] on div "Superfruits Text Block Beet, Acai & more Text Block Icon Promotes stress balanc…" at bounding box center [853, 239] width 205 height 119
paste div
click at [776, 213] on p "Beet, [PERSON_NAME] & more" at bounding box center [853, 220] width 183 height 14
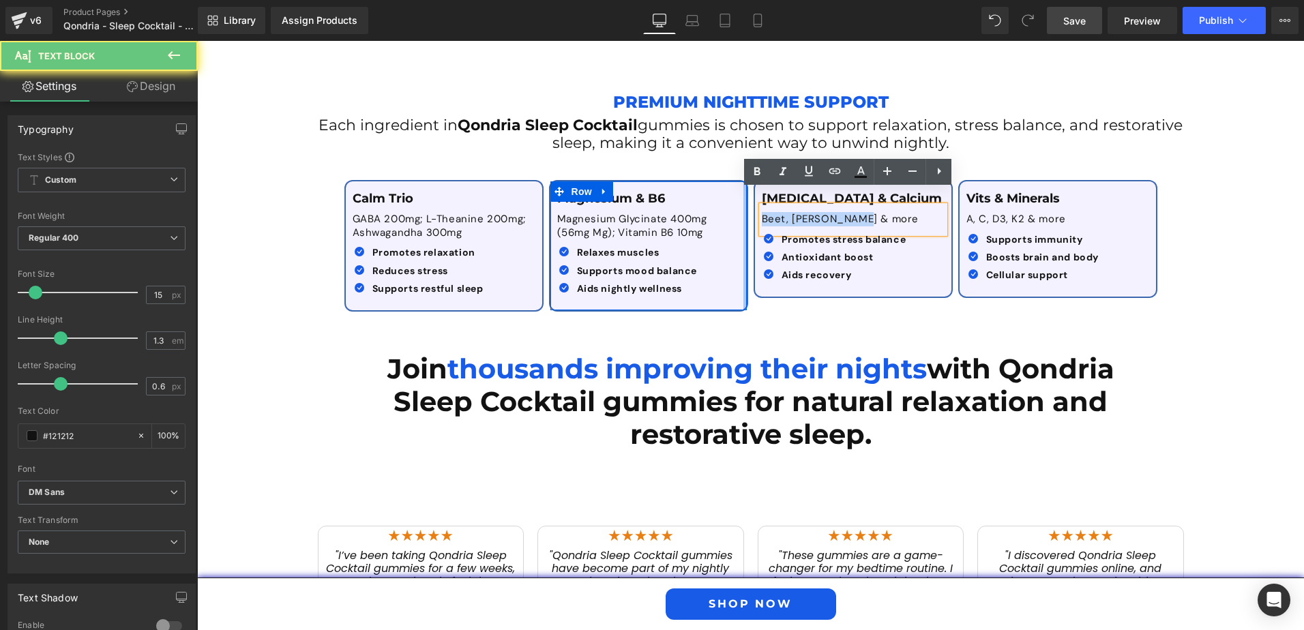
drag, startPoint x: 867, startPoint y: 203, endPoint x: 739, endPoint y: 209, distance: 129.0
click at [739, 209] on div "Calm Trio Text Block GABA 200mg; L-Theanine 200mg; Ashwagandha 300mg Text Block…" at bounding box center [751, 239] width 818 height 159
paste div
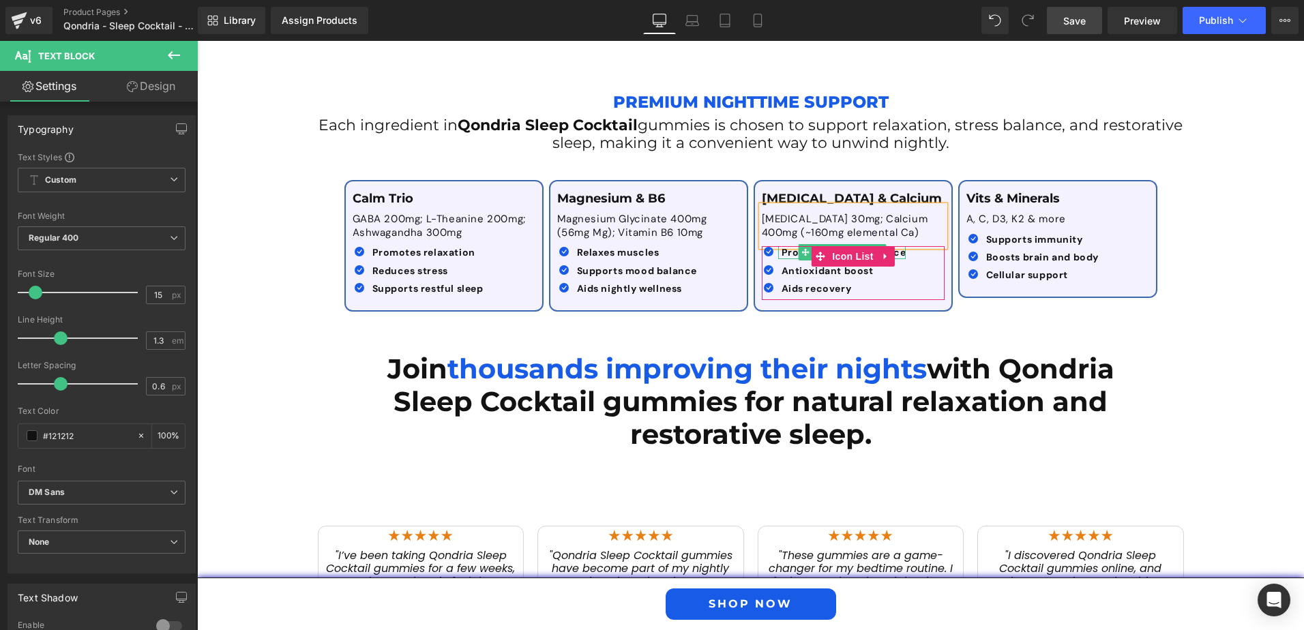
click at [792, 246] on b "Promotes stress balance" at bounding box center [843, 252] width 125 height 12
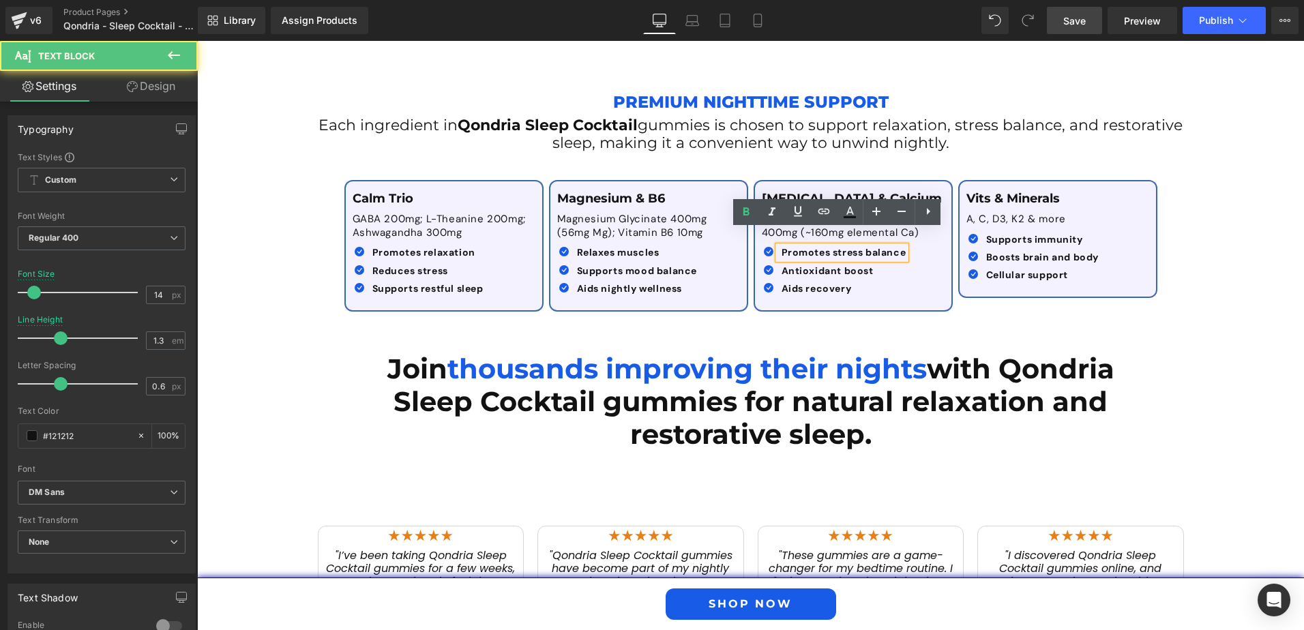
click at [781, 246] on b "Promotes stress balance" at bounding box center [843, 252] width 125 height 12
drag, startPoint x: 777, startPoint y: 237, endPoint x: 903, endPoint y: 237, distance: 125.5
click at [903, 246] on div "Promotes stress balance" at bounding box center [842, 252] width 128 height 12
paste div
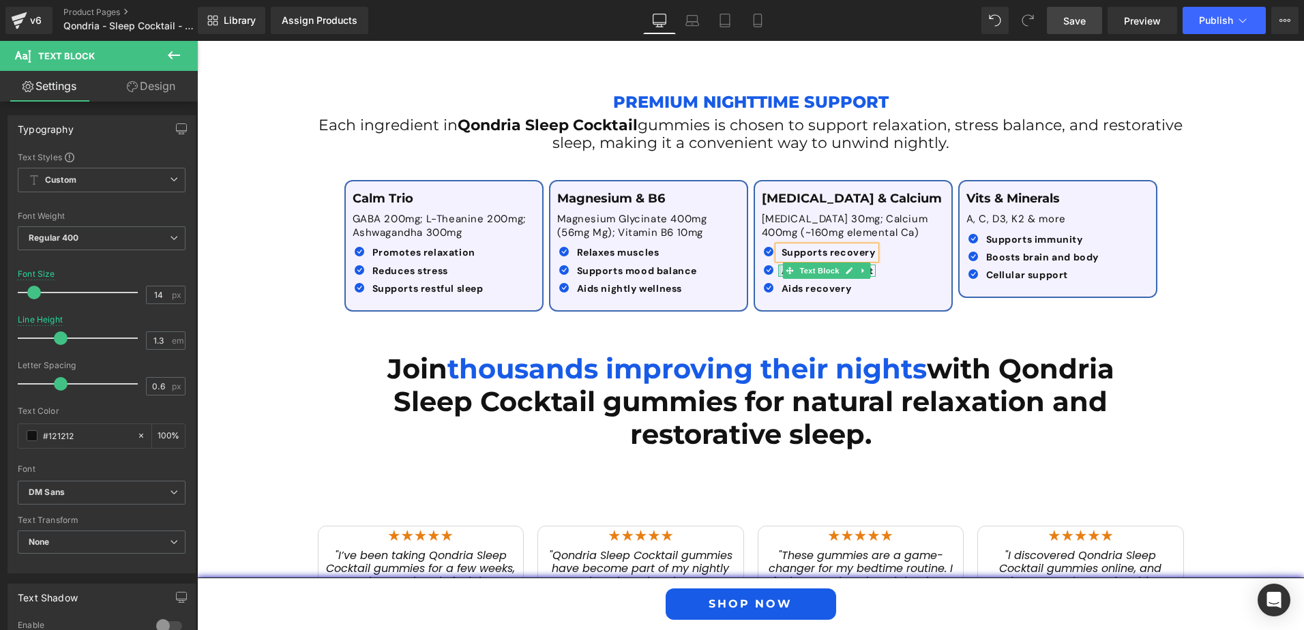
click at [778, 265] on div at bounding box center [779, 271] width 3 height 12
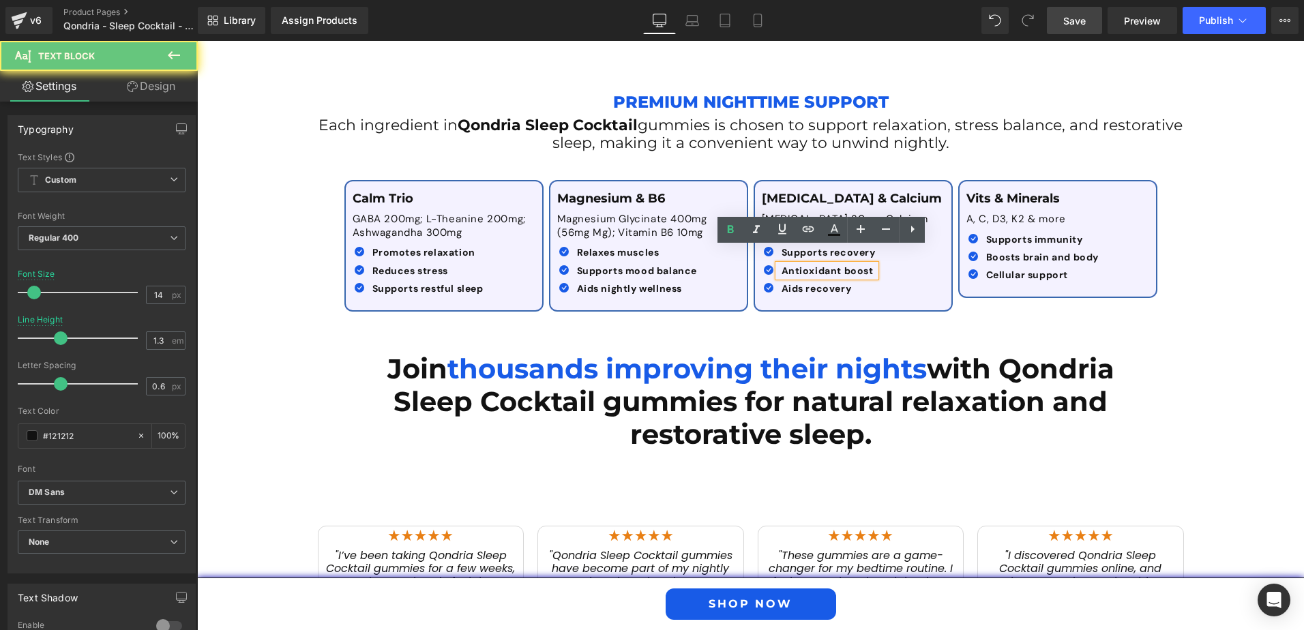
click at [778, 265] on div "Antioxidant boost" at bounding box center [827, 271] width 98 height 12
drag, startPoint x: 774, startPoint y: 256, endPoint x: 859, endPoint y: 256, distance: 85.2
click at [859, 265] on div "Antioxidant boost" at bounding box center [827, 271] width 98 height 12
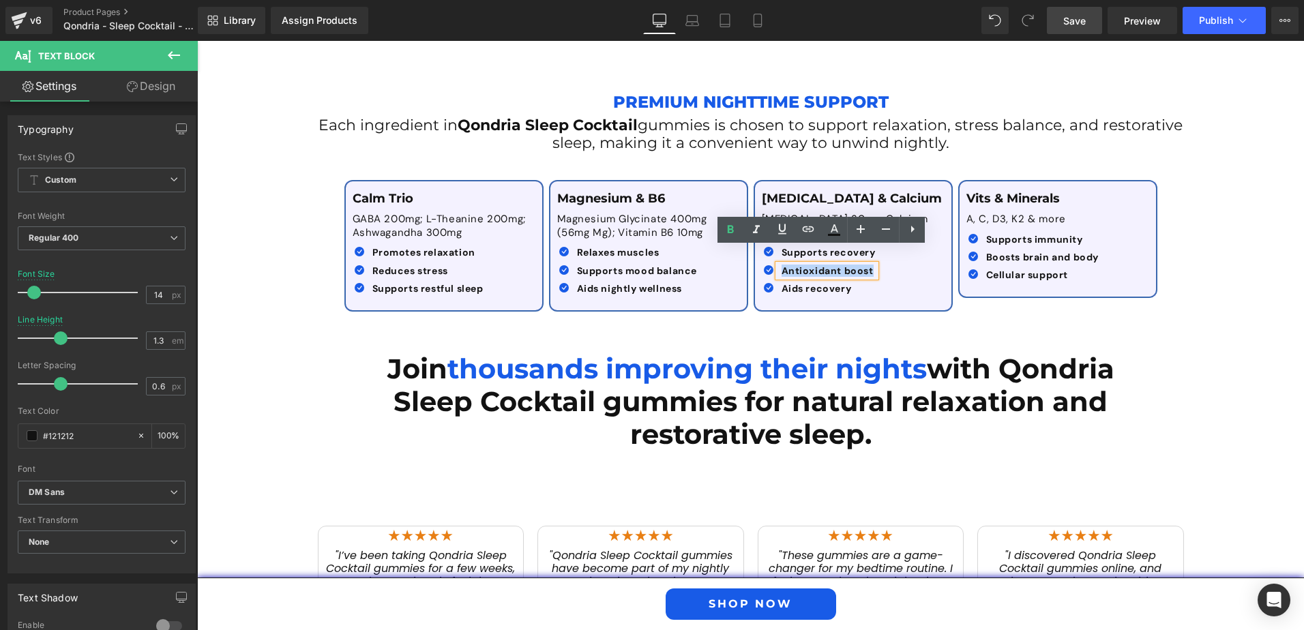
paste div
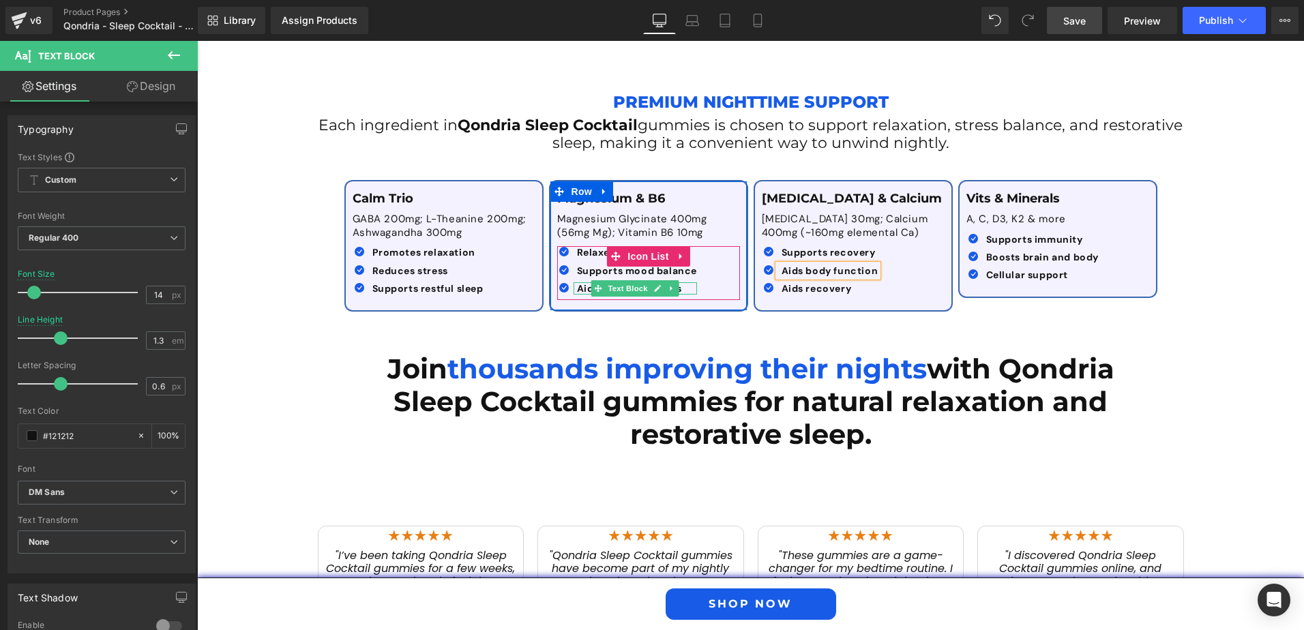
click at [577, 282] on b "Aids nightly wellness" at bounding box center [630, 288] width 106 height 12
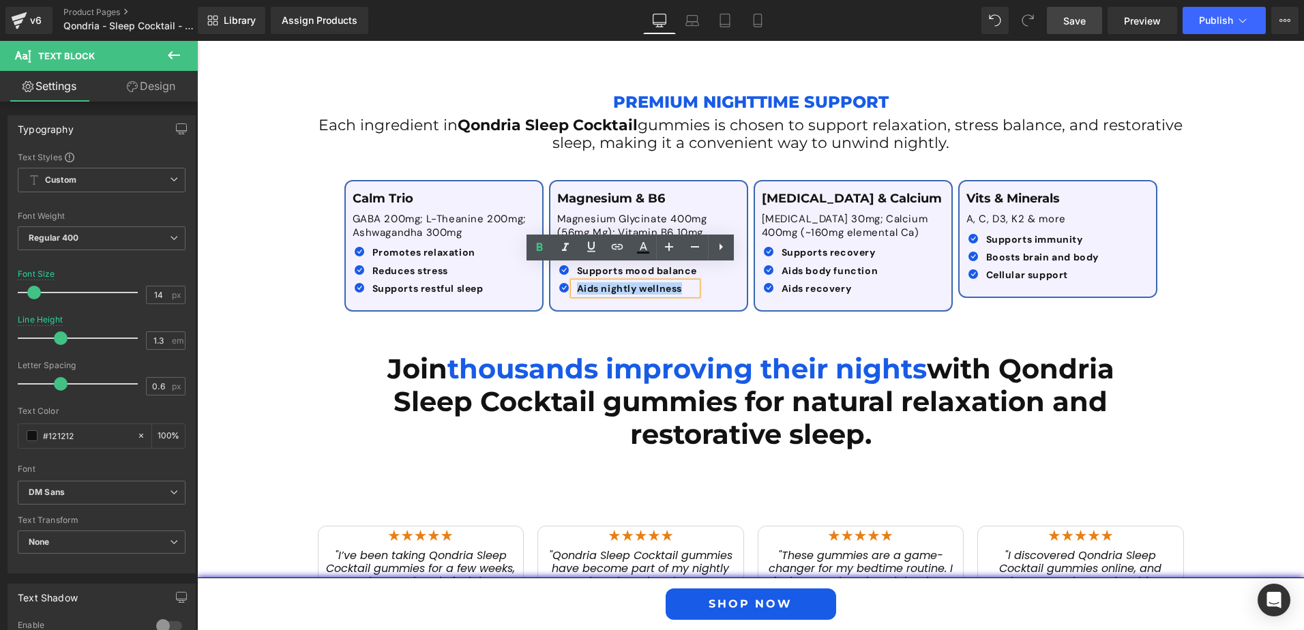
drag, startPoint x: 572, startPoint y: 271, endPoint x: 689, endPoint y: 272, distance: 117.3
click at [689, 282] on p "Aids nightly wellness" at bounding box center [637, 288] width 121 height 12
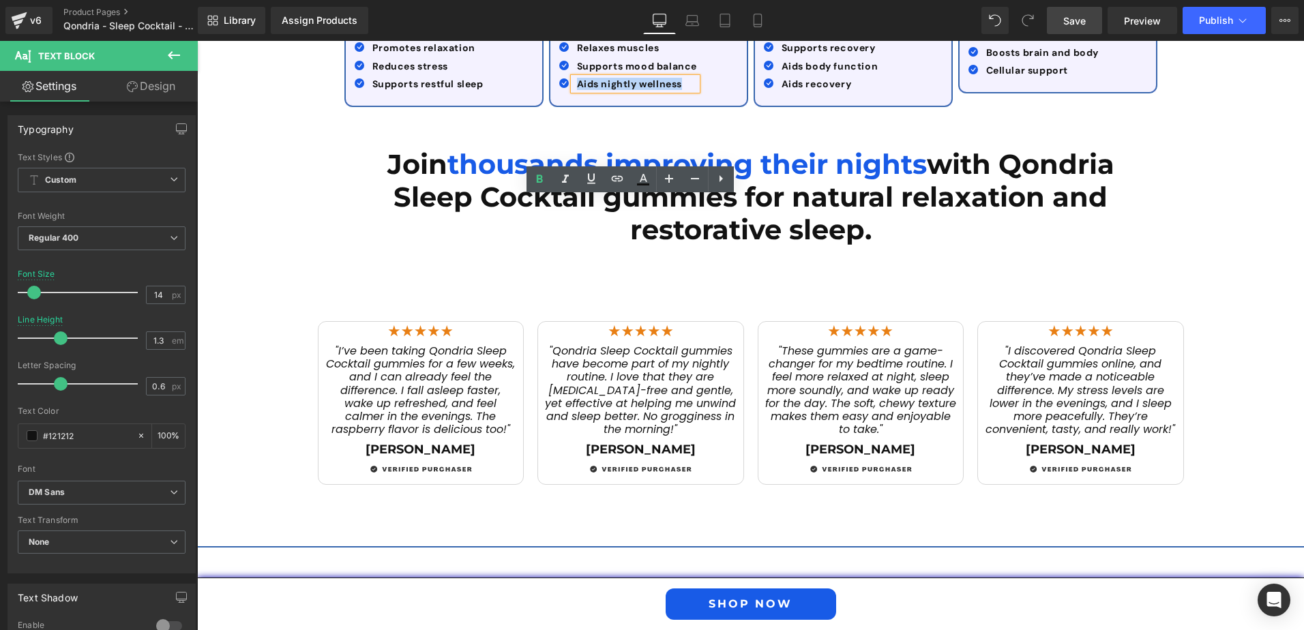
scroll to position [1909, 0]
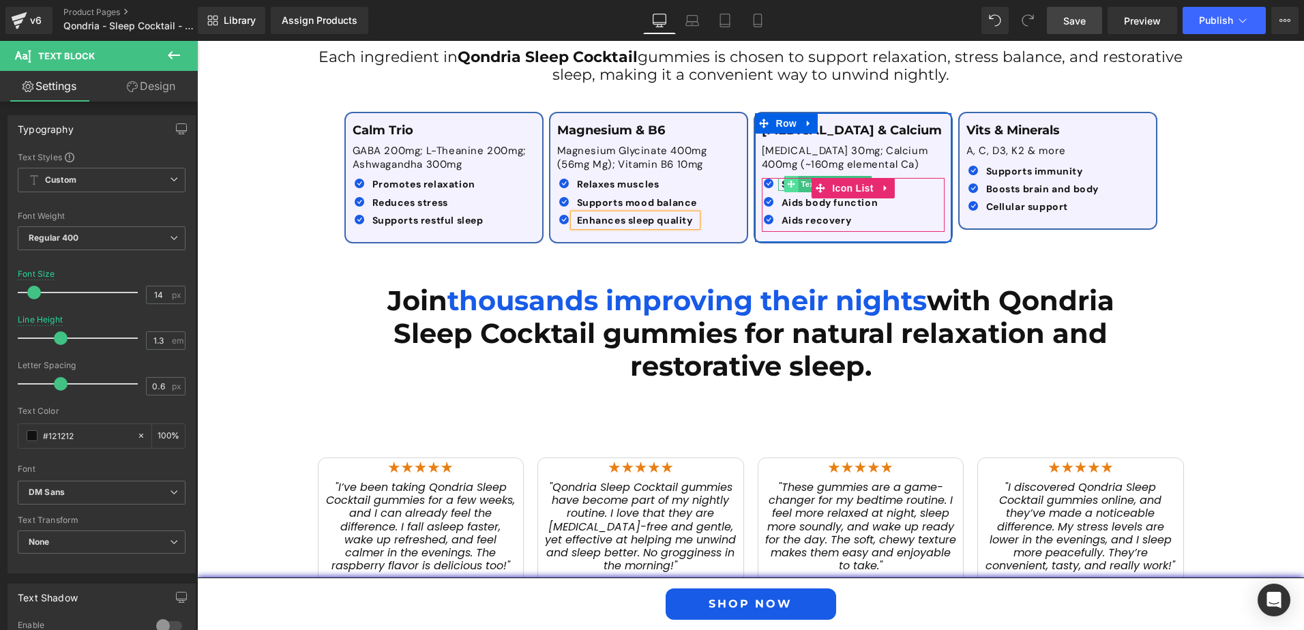
click at [791, 176] on span at bounding box center [791, 184] width 14 height 16
click at [784, 194] on span at bounding box center [791, 202] width 14 height 16
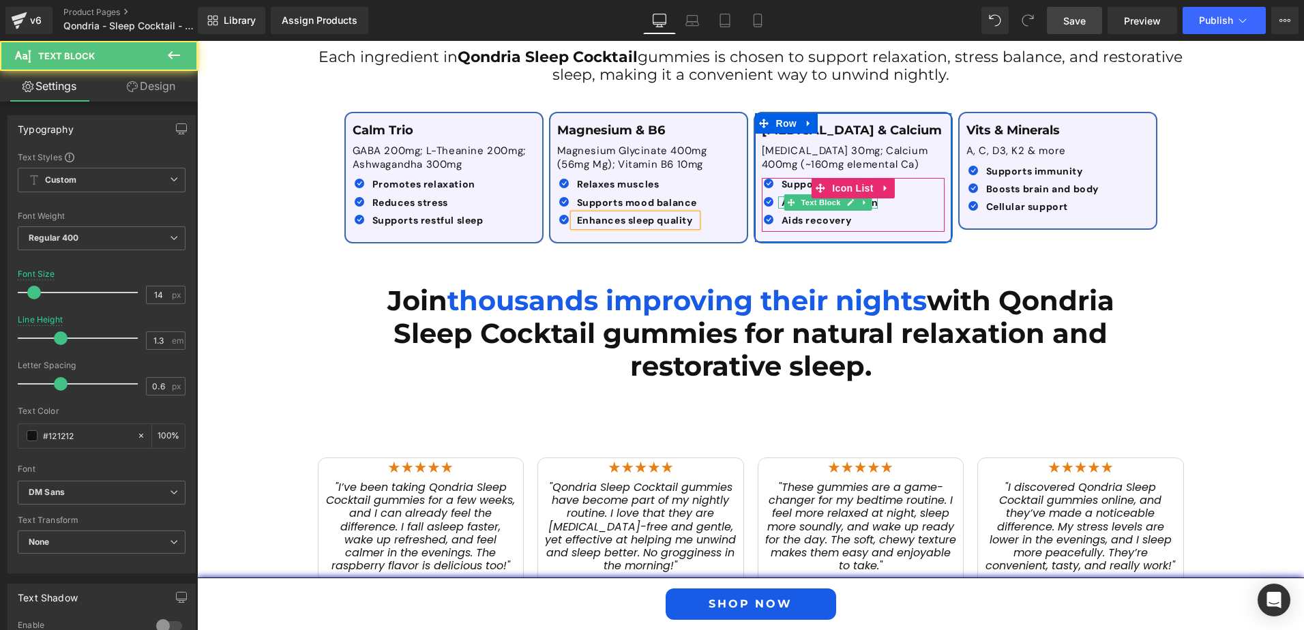
click at [781, 196] on b "Aids body function" at bounding box center [829, 202] width 97 height 12
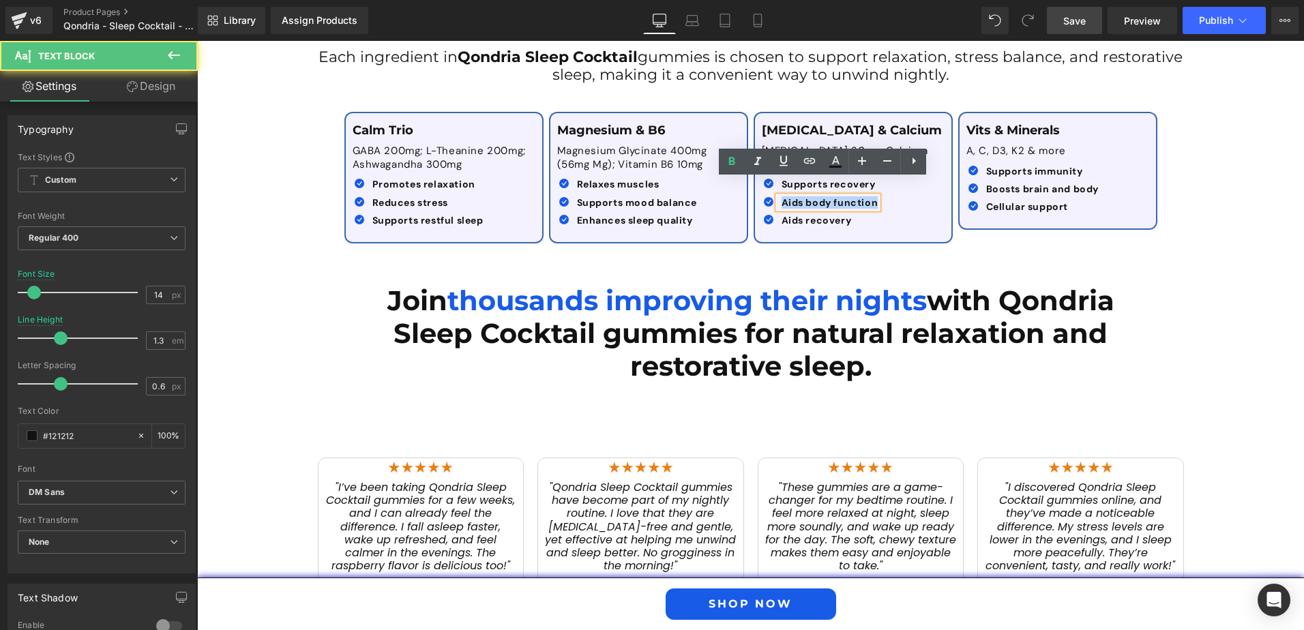
drag, startPoint x: 776, startPoint y: 187, endPoint x: 882, endPoint y: 188, distance: 106.4
click at [882, 188] on div "Icon Supports recovery Text Block Icon Aids body function Text Block Icon" at bounding box center [850, 205] width 176 height 54
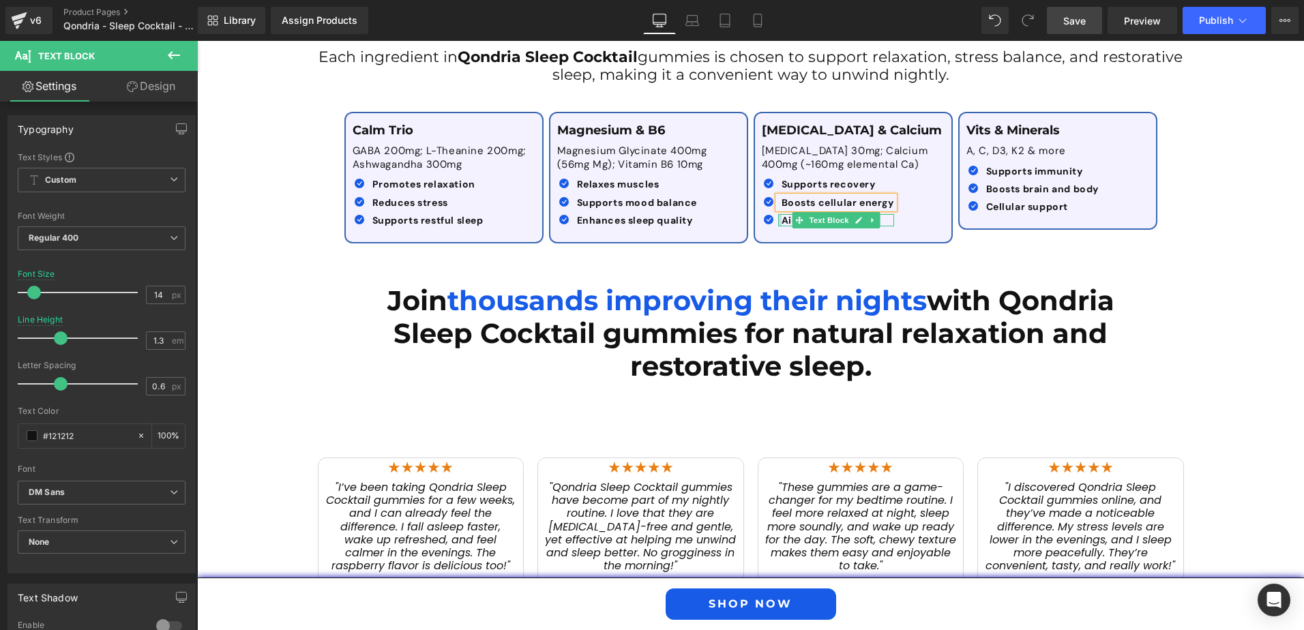
click at [778, 214] on div at bounding box center [779, 220] width 3 height 12
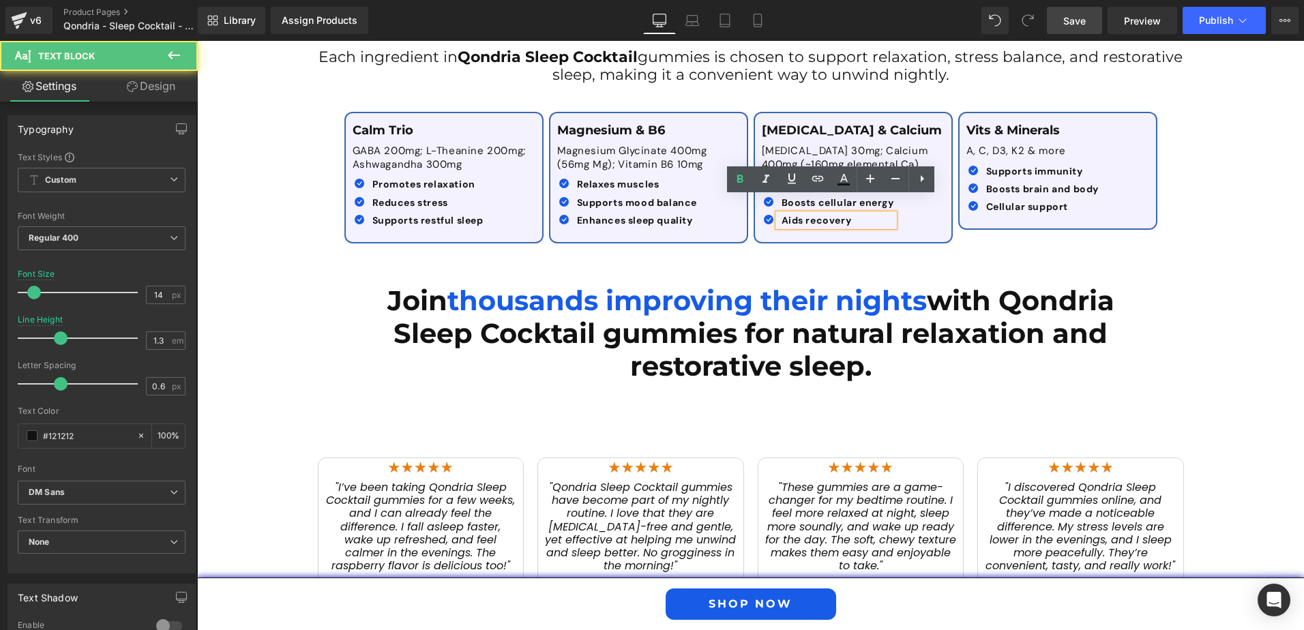
click at [781, 214] on span "Aids recovery" at bounding box center [816, 220] width 70 height 12
drag, startPoint x: 776, startPoint y: 202, endPoint x: 849, endPoint y: 202, distance: 73.0
click at [849, 214] on p "Aids recovery" at bounding box center [837, 220] width 113 height 12
paste div
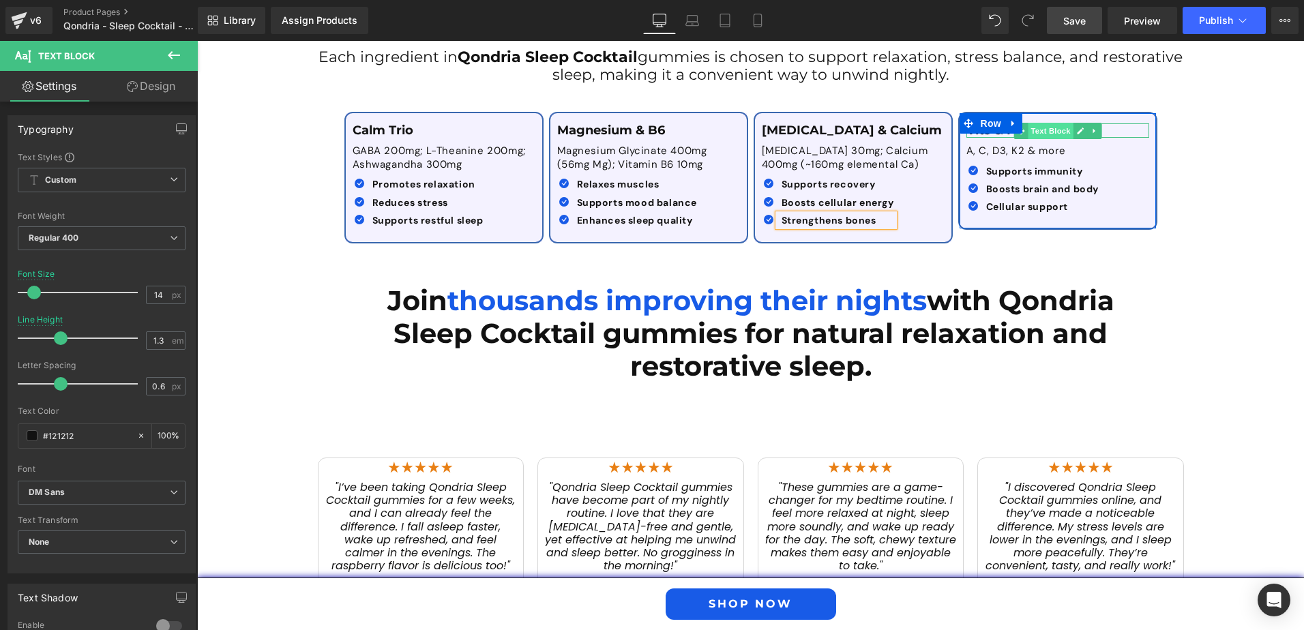
click at [1052, 123] on span "Text Block" at bounding box center [1050, 131] width 45 height 16
click at [1102, 123] on p "Vits & Minerals" at bounding box center [1057, 130] width 183 height 15
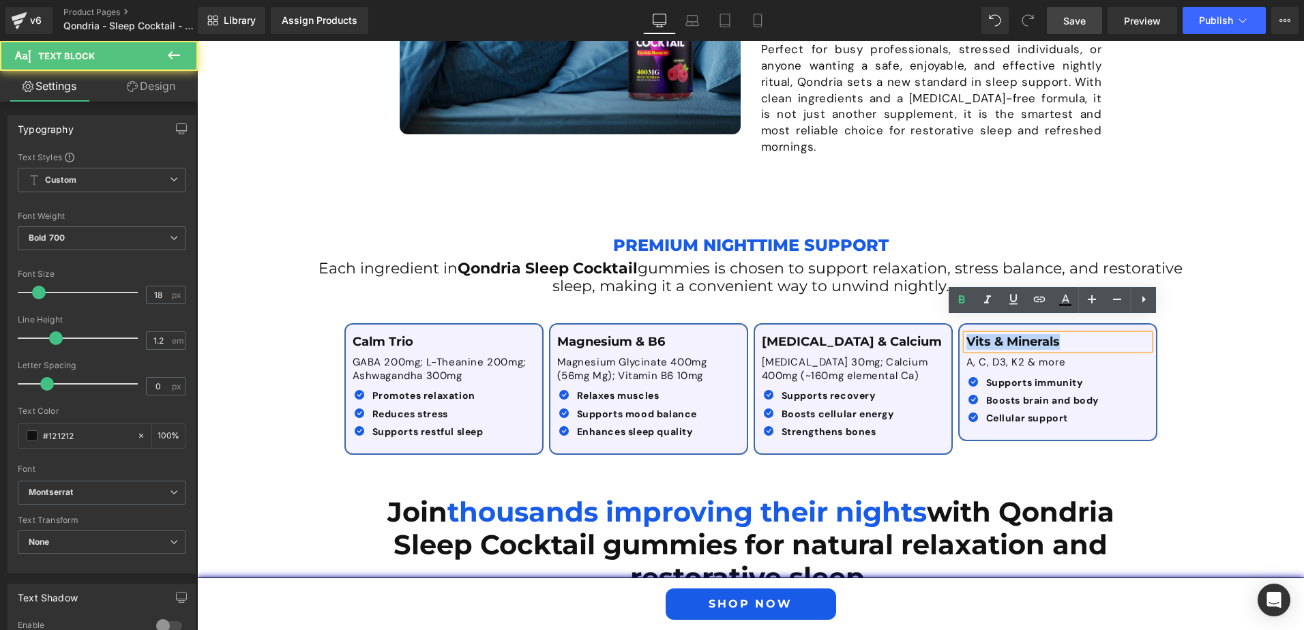
drag, startPoint x: 1062, startPoint y: 114, endPoint x: 961, endPoint y: 117, distance: 101.7
click at [961, 117] on div "Row Sale Off" at bounding box center [750, 178] width 1107 height 3439
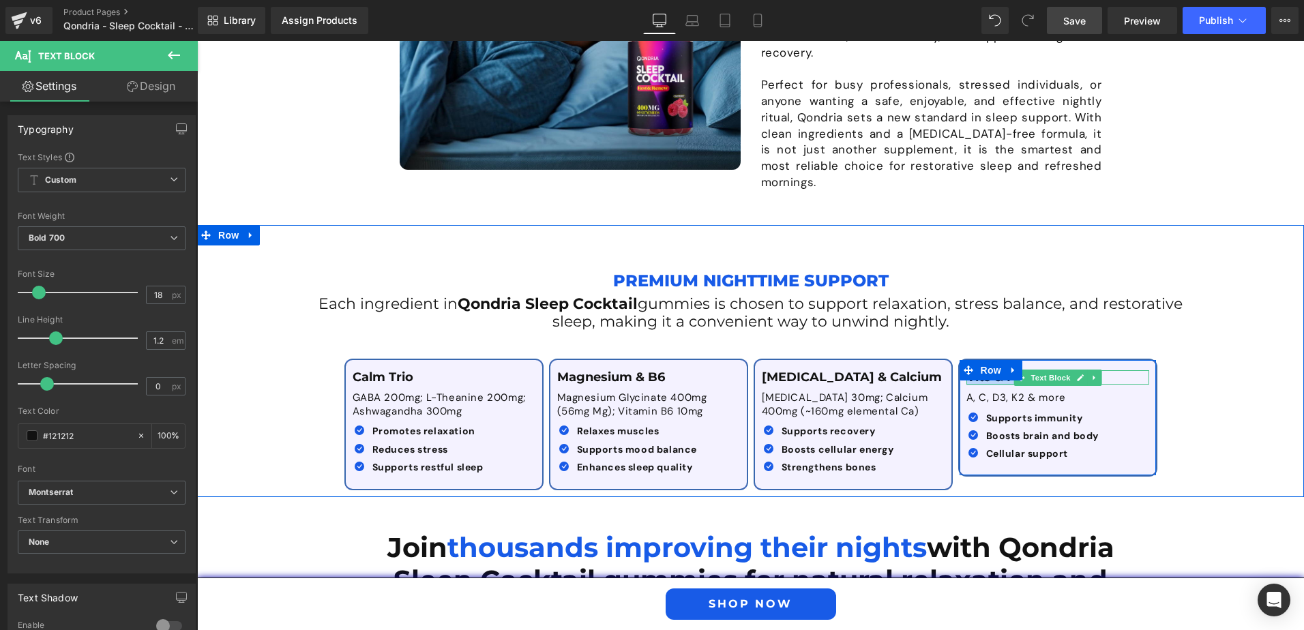
click at [1066, 370] on span "Text Block" at bounding box center [1050, 378] width 45 height 16
click at [1107, 370] on p "Vits & Minerals" at bounding box center [1057, 377] width 183 height 15
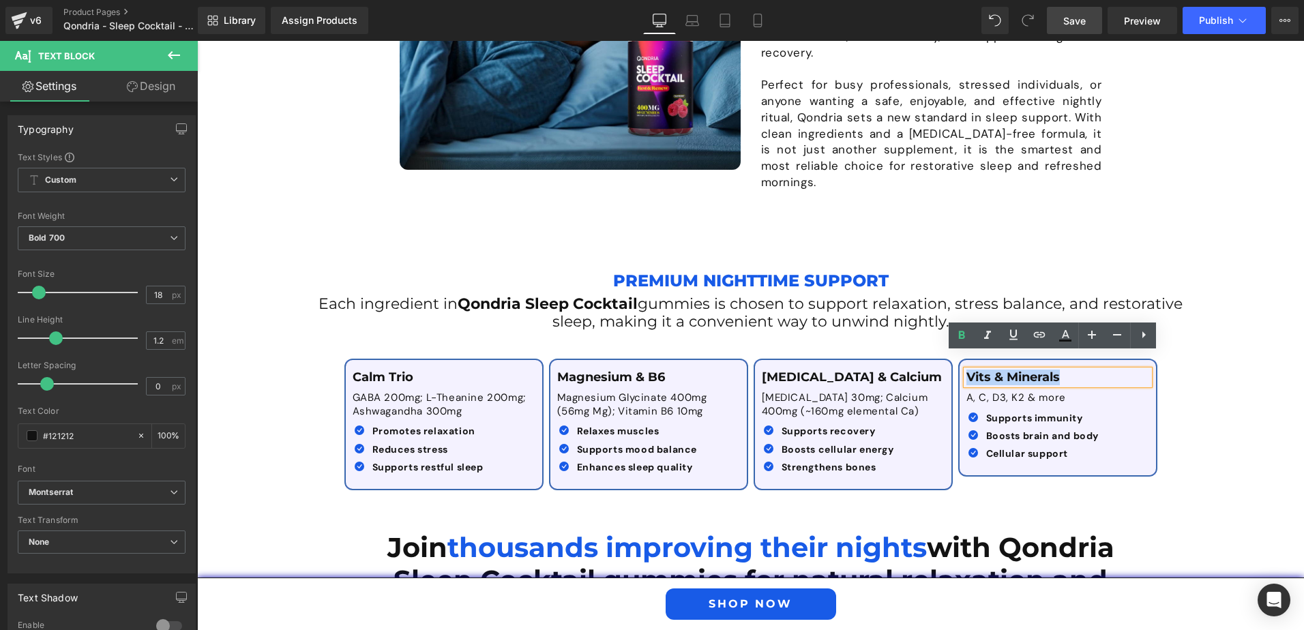
drag, startPoint x: 1107, startPoint y: 364, endPoint x: 951, endPoint y: 364, distance: 155.5
click at [955, 364] on div "Vits & Minerals Text Block A, C, D3, K2 & more Text Block Icon Supports immunit…" at bounding box center [1057, 418] width 205 height 119
paste div
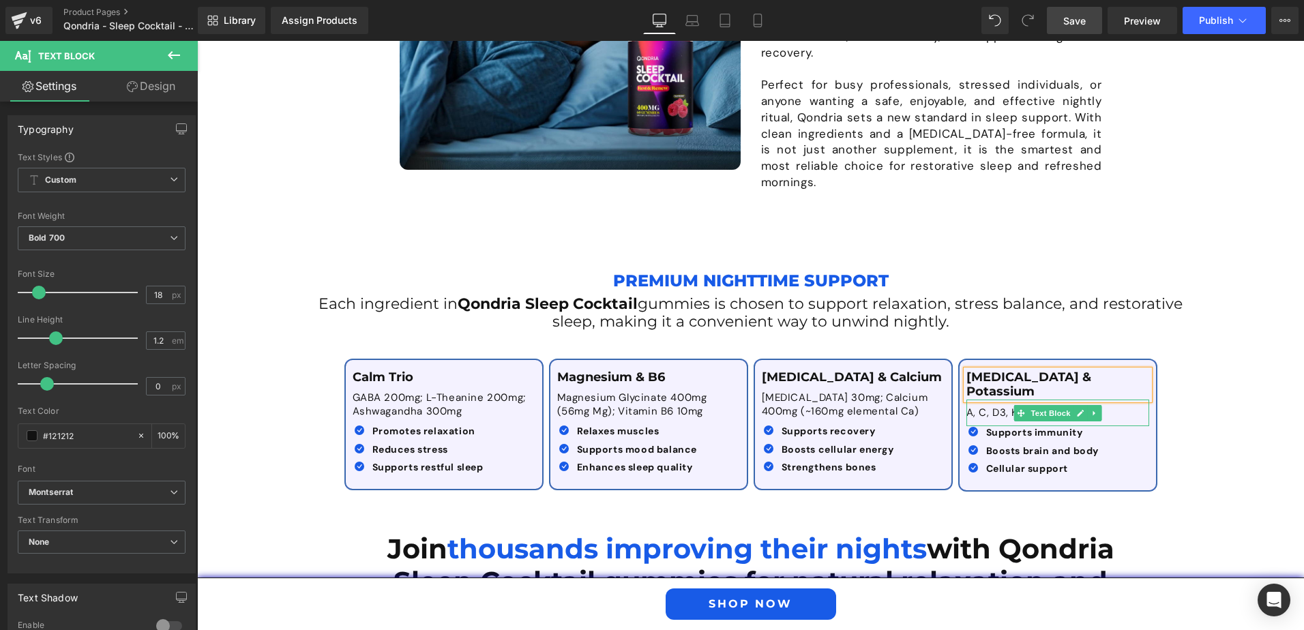
click at [974, 406] on p "A, C, D3, K2 & more" at bounding box center [1057, 413] width 183 height 14
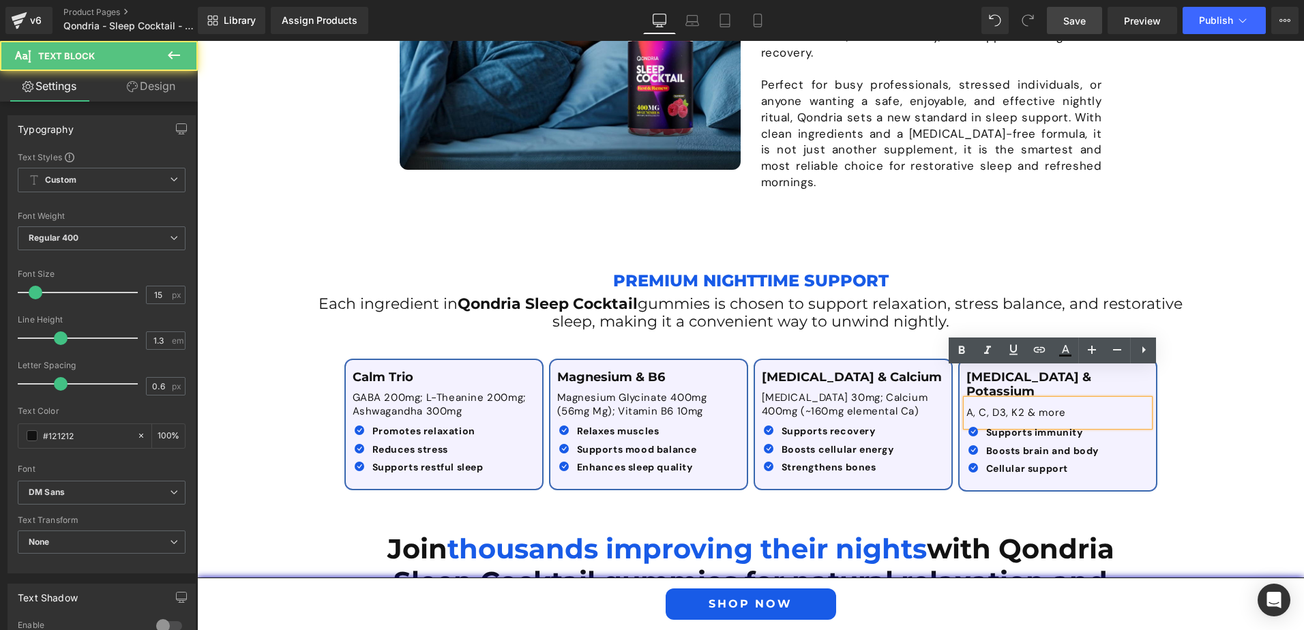
drag, startPoint x: 1073, startPoint y: 382, endPoint x: 941, endPoint y: 385, distance: 132.3
click at [941, 385] on div "Calm Trio Text Block GABA 200mg; L-Theanine 200mg; Ashwagandha 300mg Text Block…" at bounding box center [751, 418] width 818 height 160
paste div
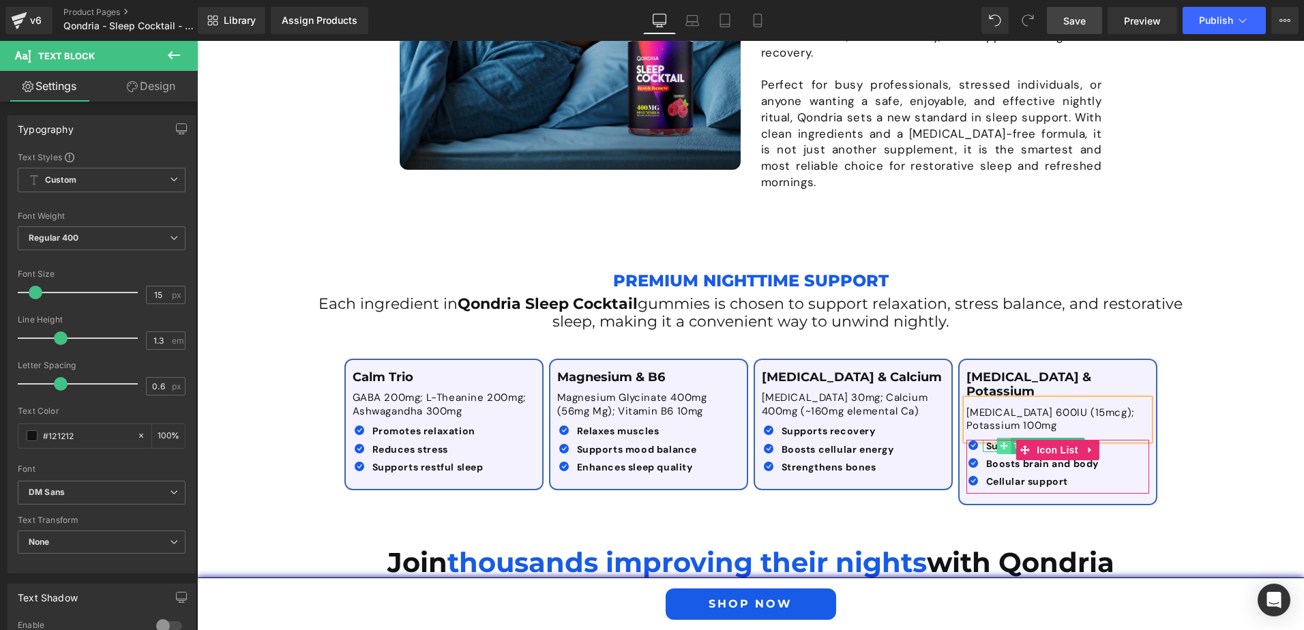
click at [997, 438] on span at bounding box center [1004, 446] width 14 height 16
click at [985, 466] on div at bounding box center [1041, 467] width 117 height 3
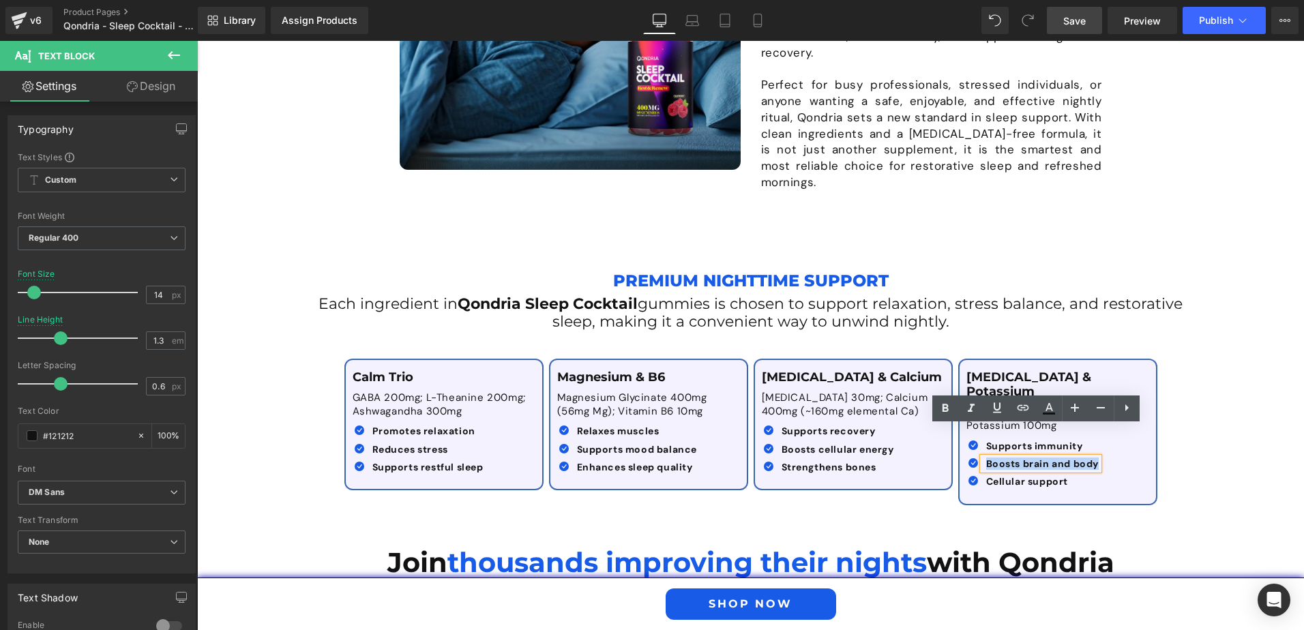
drag, startPoint x: 982, startPoint y: 434, endPoint x: 1106, endPoint y: 443, distance: 124.4
click at [1106, 443] on div "Icon Supports immunity Text Block Icon Boosts brain and body Text Block Icon" at bounding box center [1054, 467] width 176 height 54
paste div
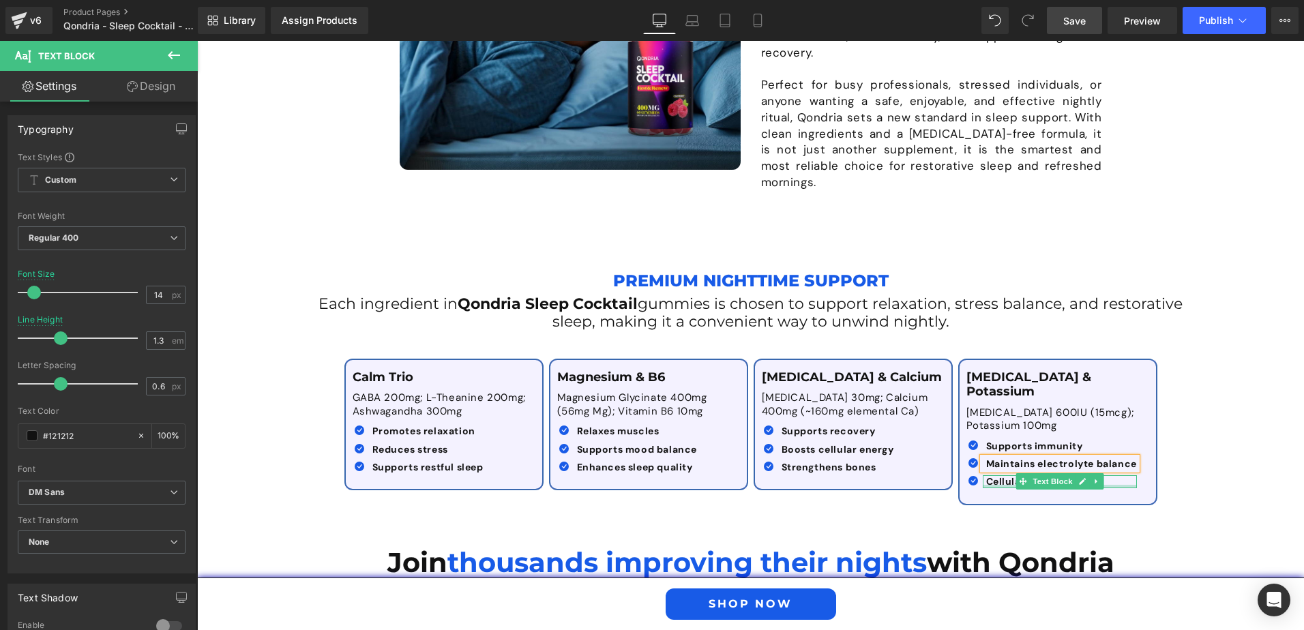
click at [990, 485] on div at bounding box center [1060, 486] width 154 height 3
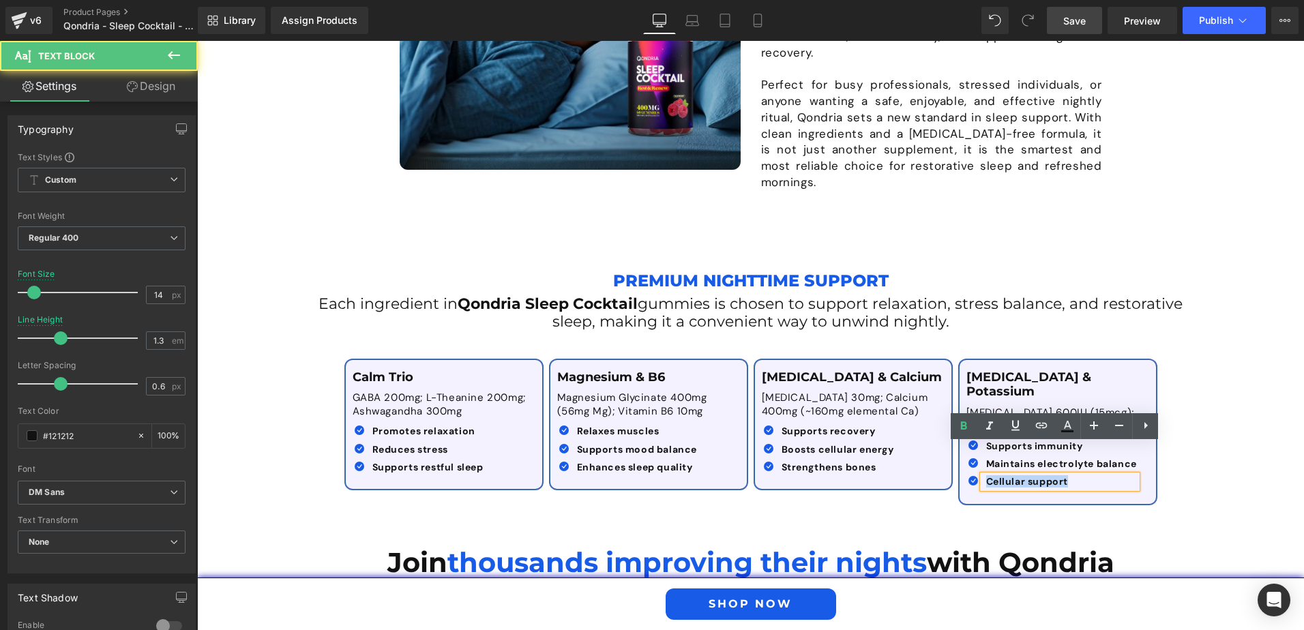
drag, startPoint x: 984, startPoint y: 451, endPoint x: 1083, endPoint y: 458, distance: 99.1
click at [1083, 475] on div "Cellular support" at bounding box center [1060, 481] width 154 height 12
paste div
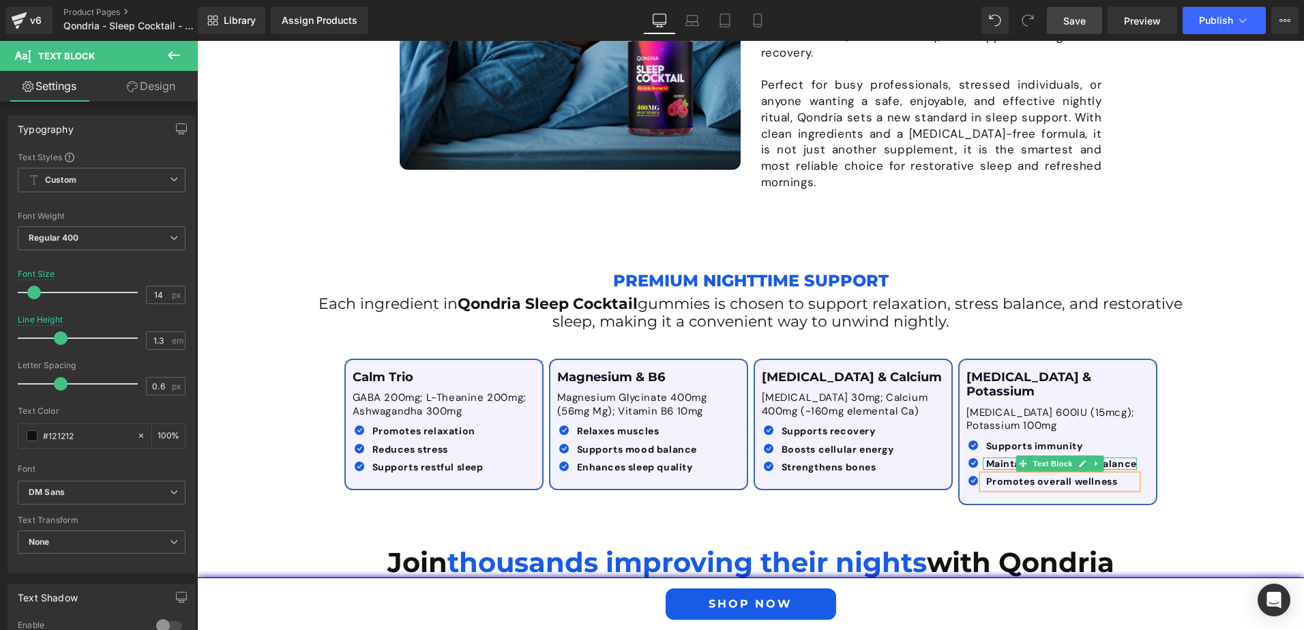
click at [986, 458] on b "Maintains electrolyte balance" at bounding box center [1061, 464] width 151 height 12
click at [983, 475] on div at bounding box center [984, 481] width 3 height 12
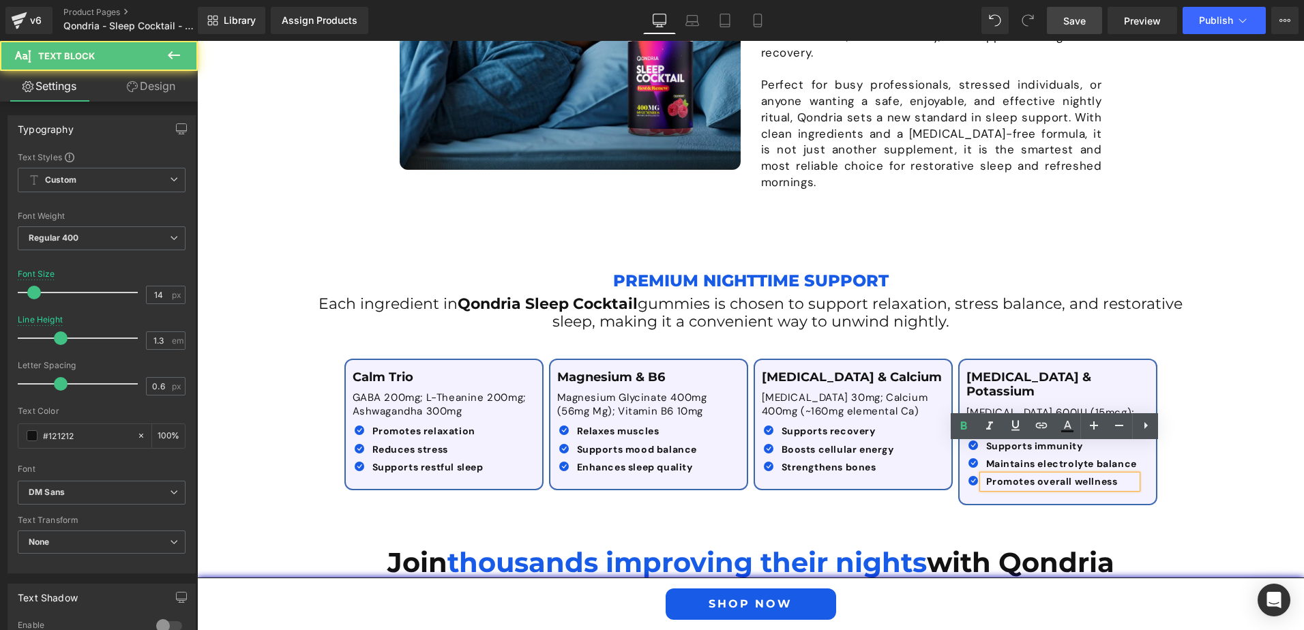
click at [986, 475] on b "Promotes overall wellness" at bounding box center [1052, 481] width 132 height 12
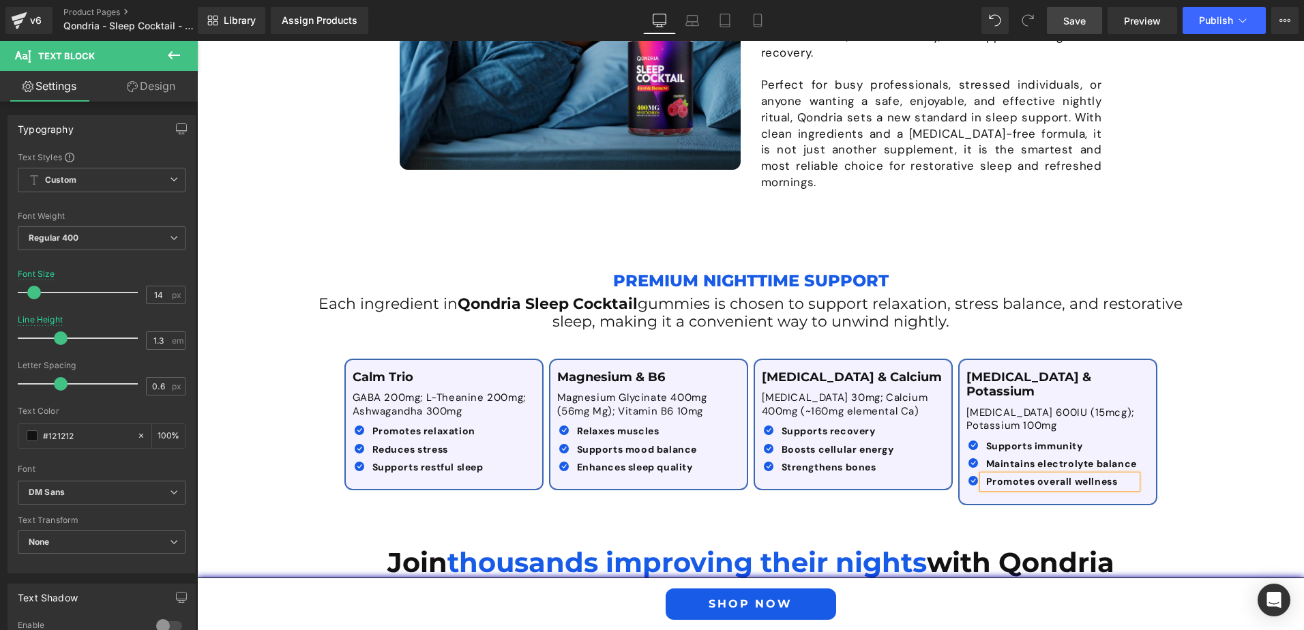
click at [1227, 463] on div "Premium Nighttime Support Text Block Each ingredient in Qondria Sleep Cocktail …" at bounding box center [750, 378] width 1107 height 267
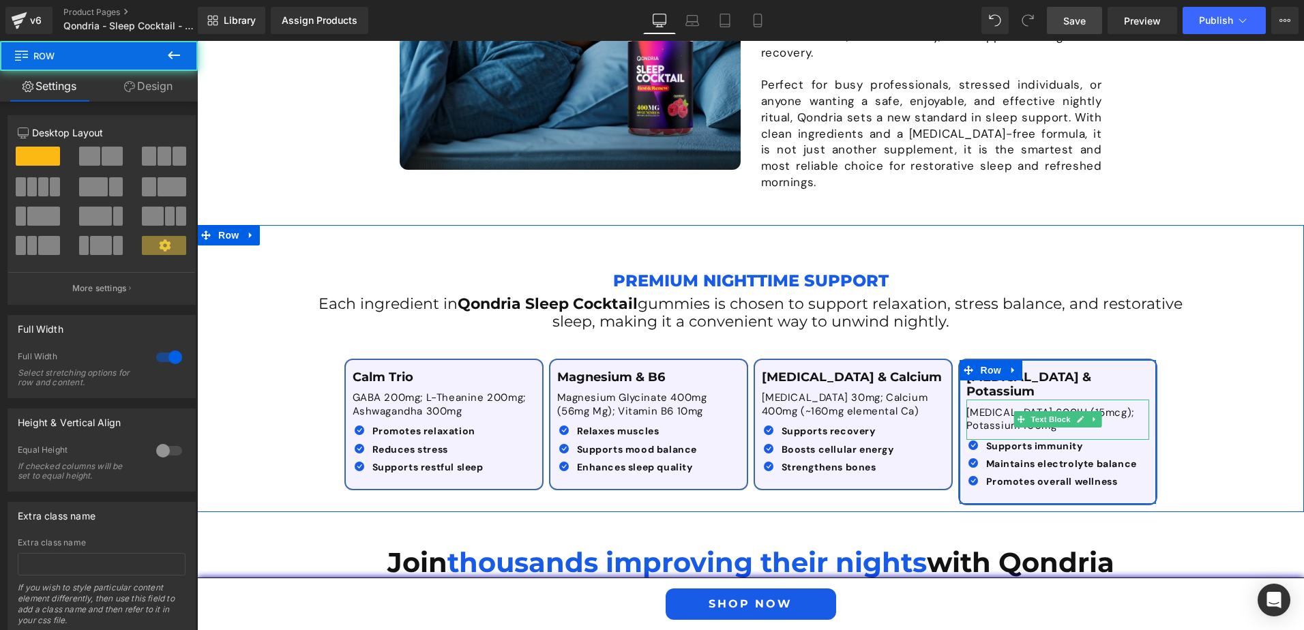
scroll to position [1799, 0]
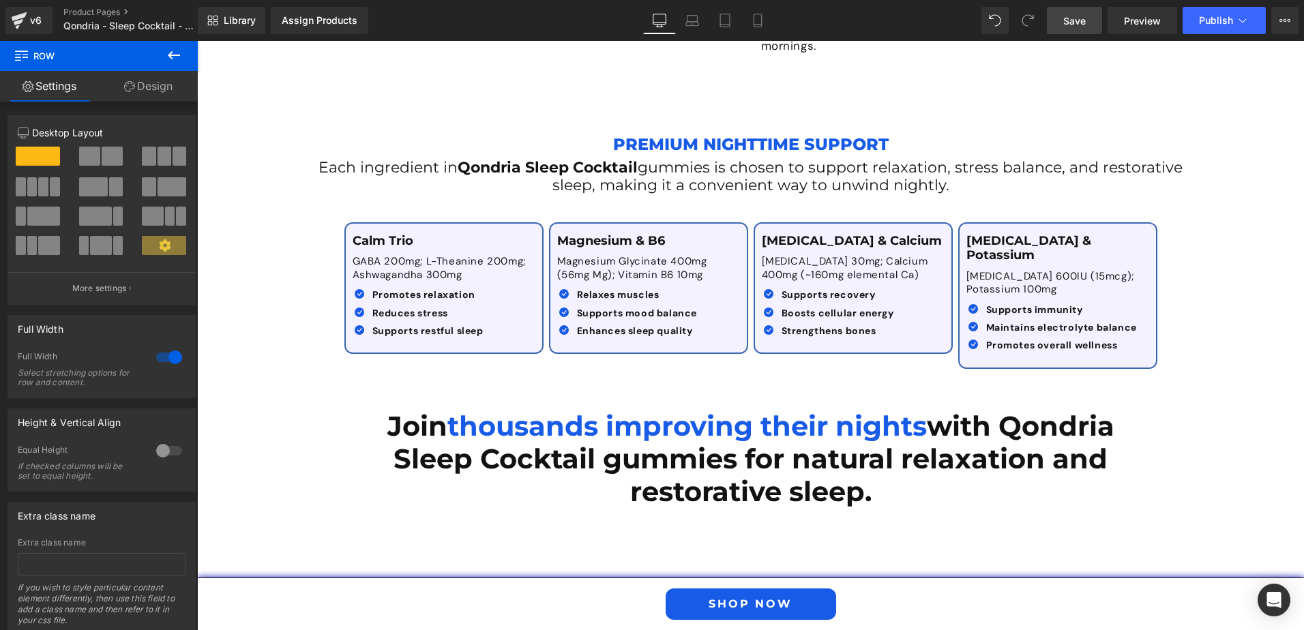
click at [1084, 22] on span "Save" at bounding box center [1074, 21] width 23 height 14
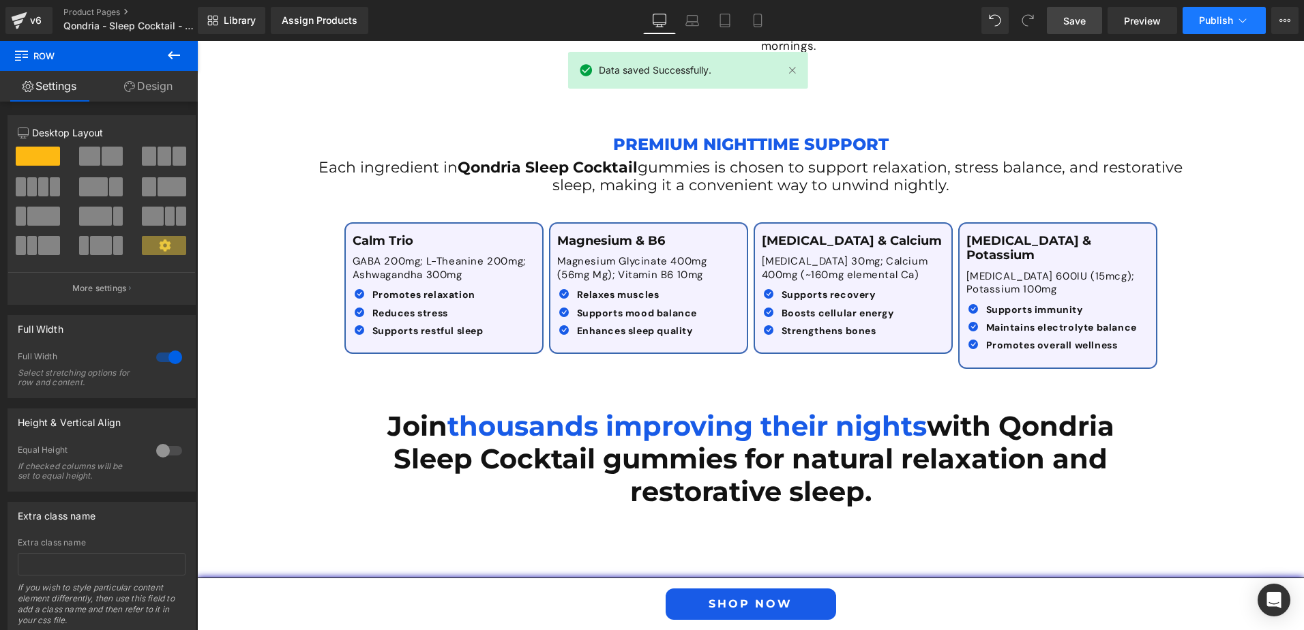
click at [1204, 24] on span "Publish" at bounding box center [1216, 20] width 34 height 11
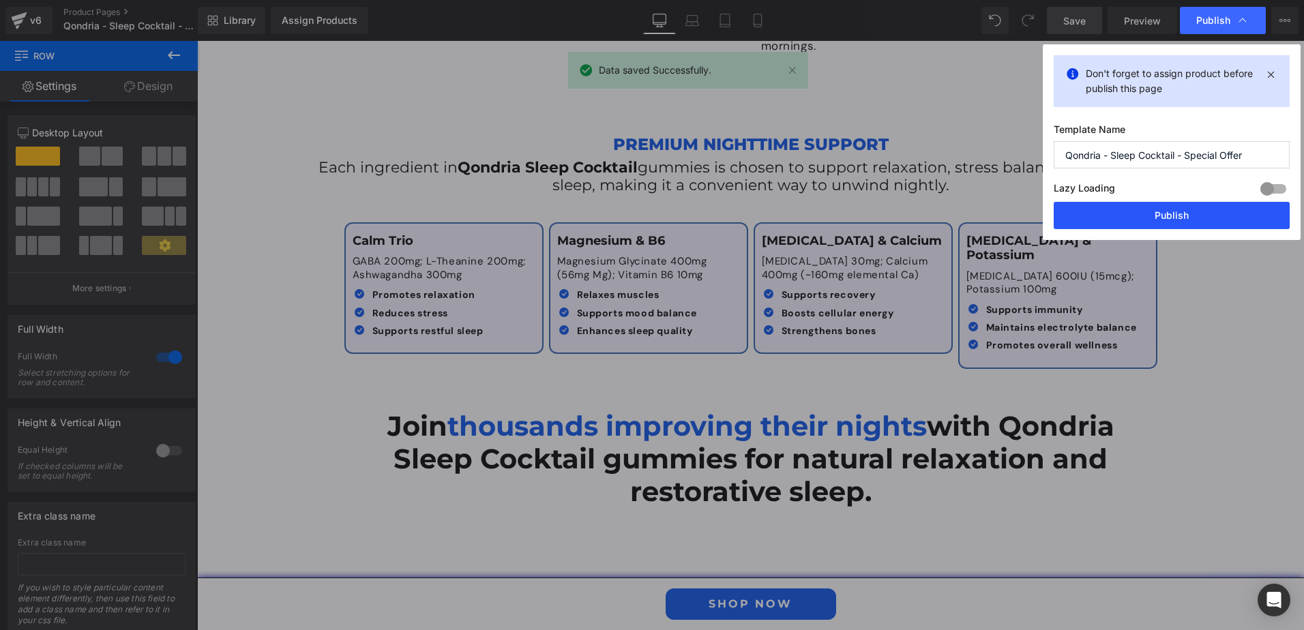
click at [1154, 215] on button "Publish" at bounding box center [1172, 215] width 236 height 27
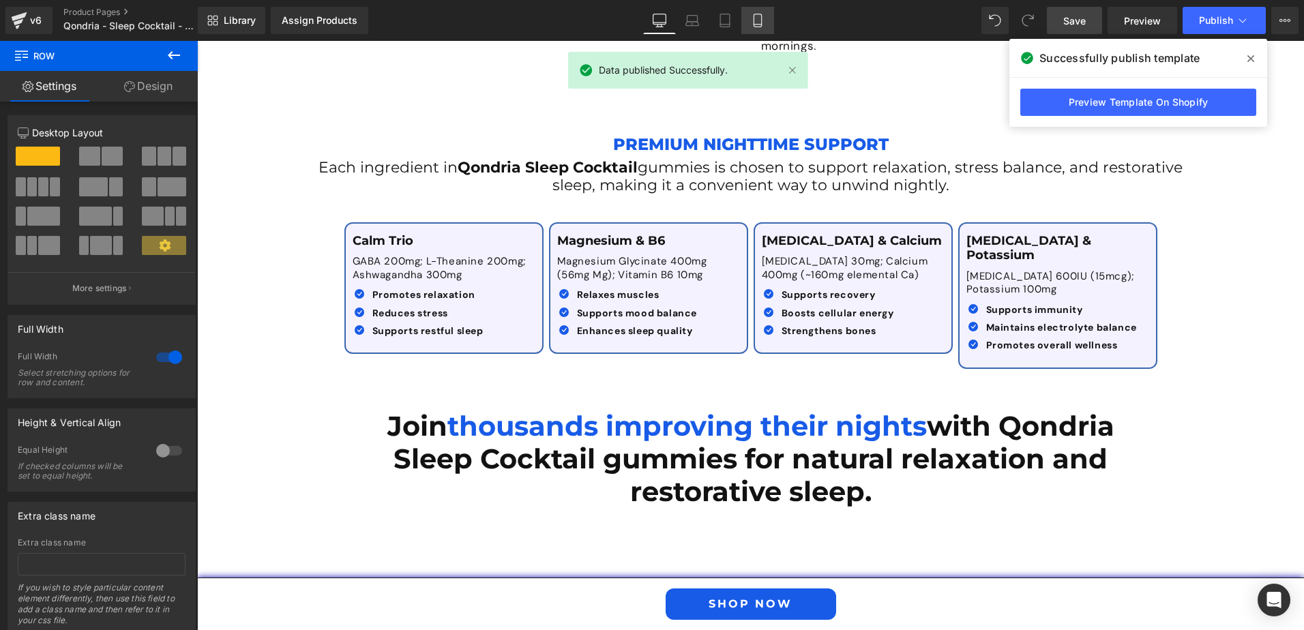
click at [745, 23] on link "Mobile" at bounding box center [757, 20] width 33 height 27
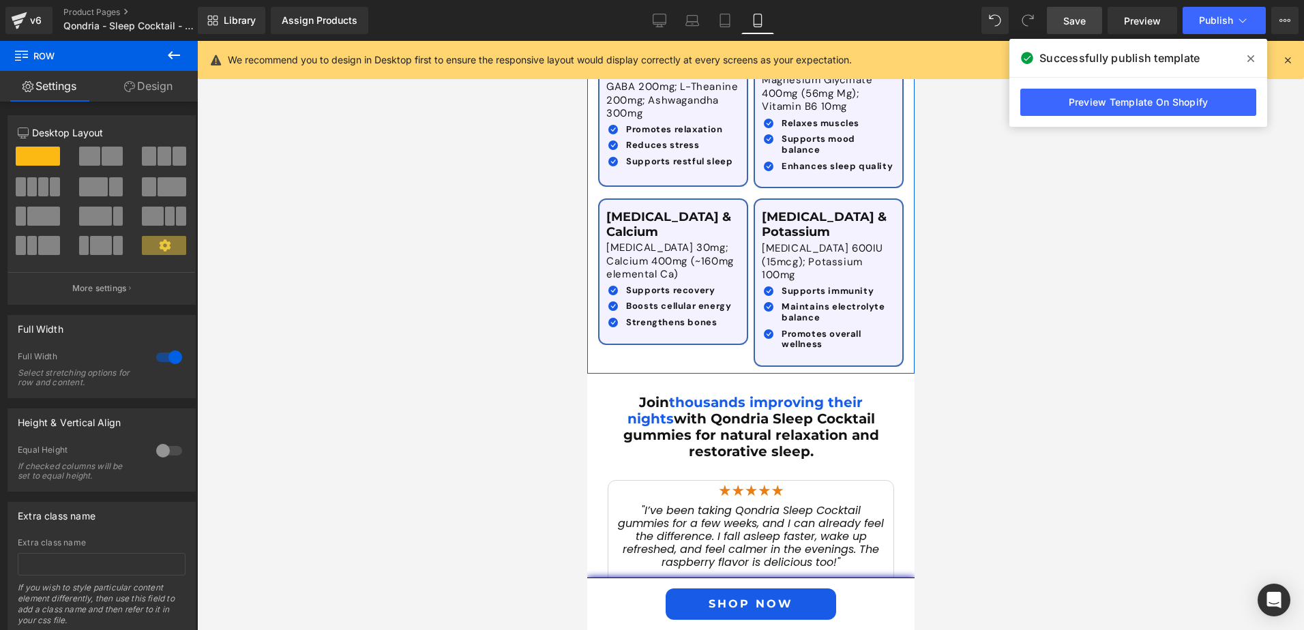
scroll to position [2869, 0]
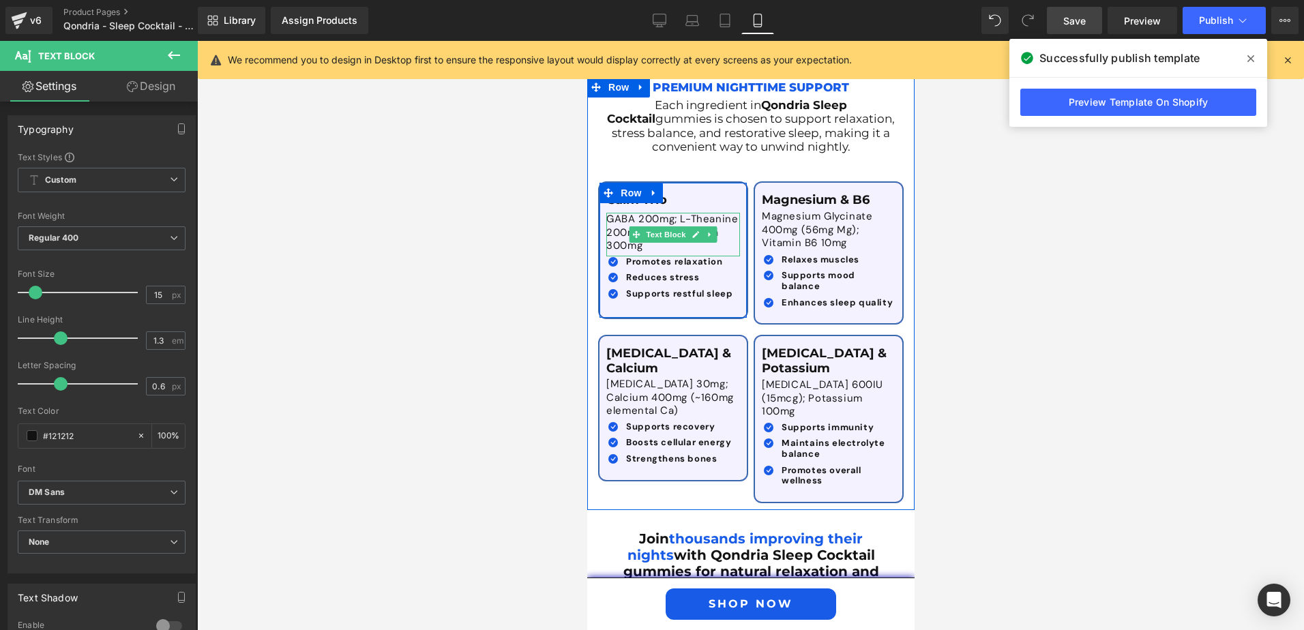
click at [635, 213] on div "GABA 200mg; L-Theanine 200mg; Ashwagandha 300mg Text Block" at bounding box center [673, 235] width 134 height 44
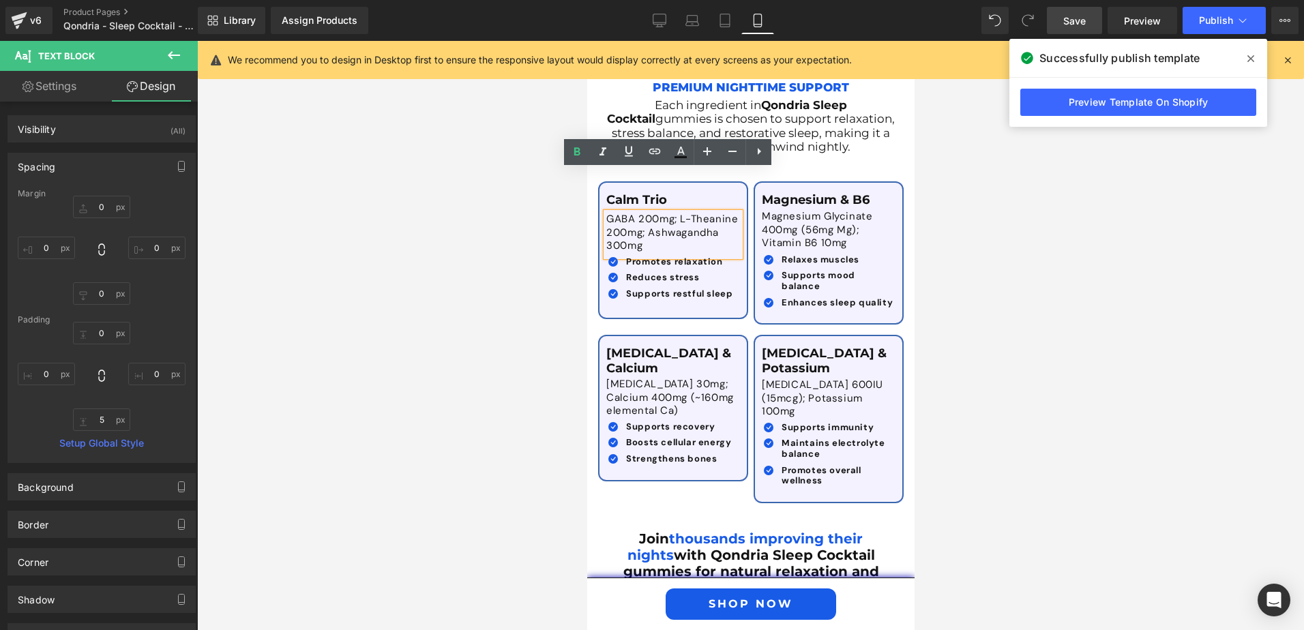
click at [1037, 286] on div at bounding box center [750, 335] width 1107 height 589
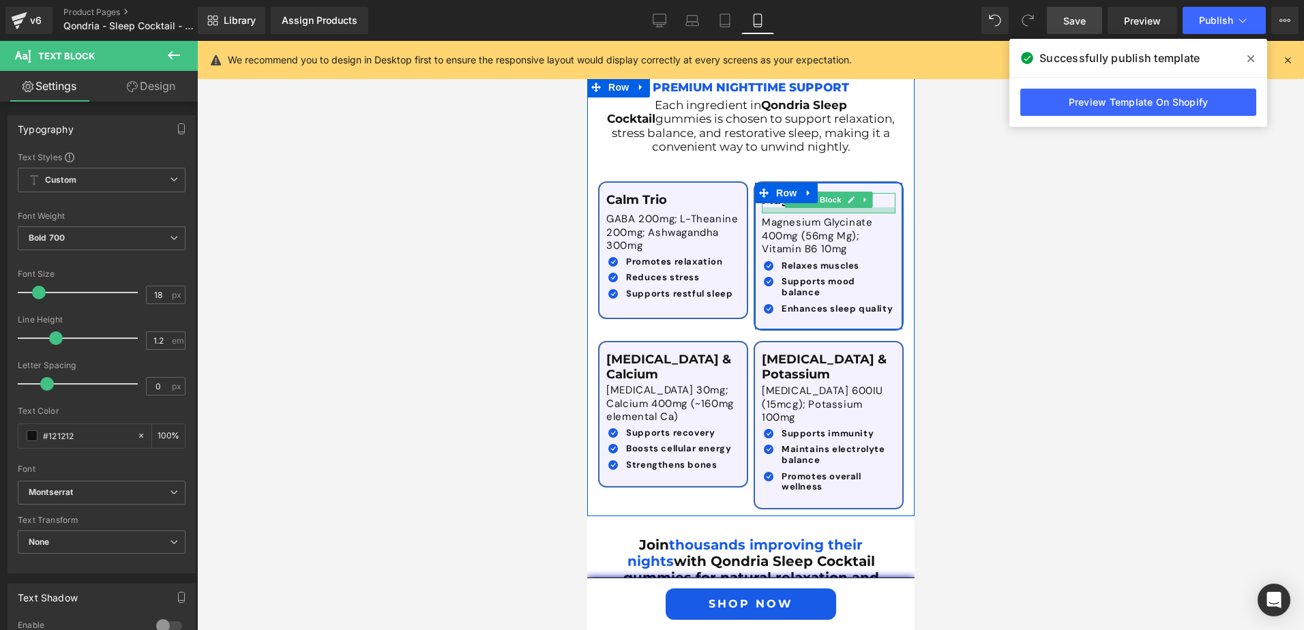
click at [867, 207] on div at bounding box center [828, 210] width 134 height 6
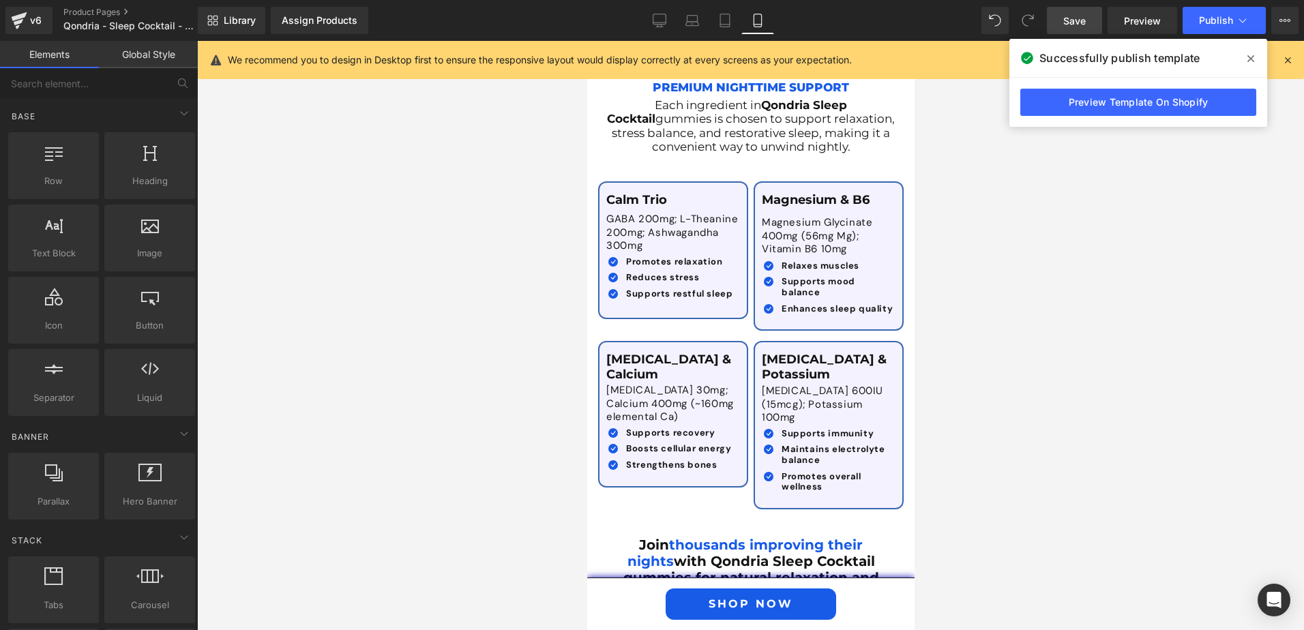
click at [997, 238] on div at bounding box center [750, 335] width 1107 height 589
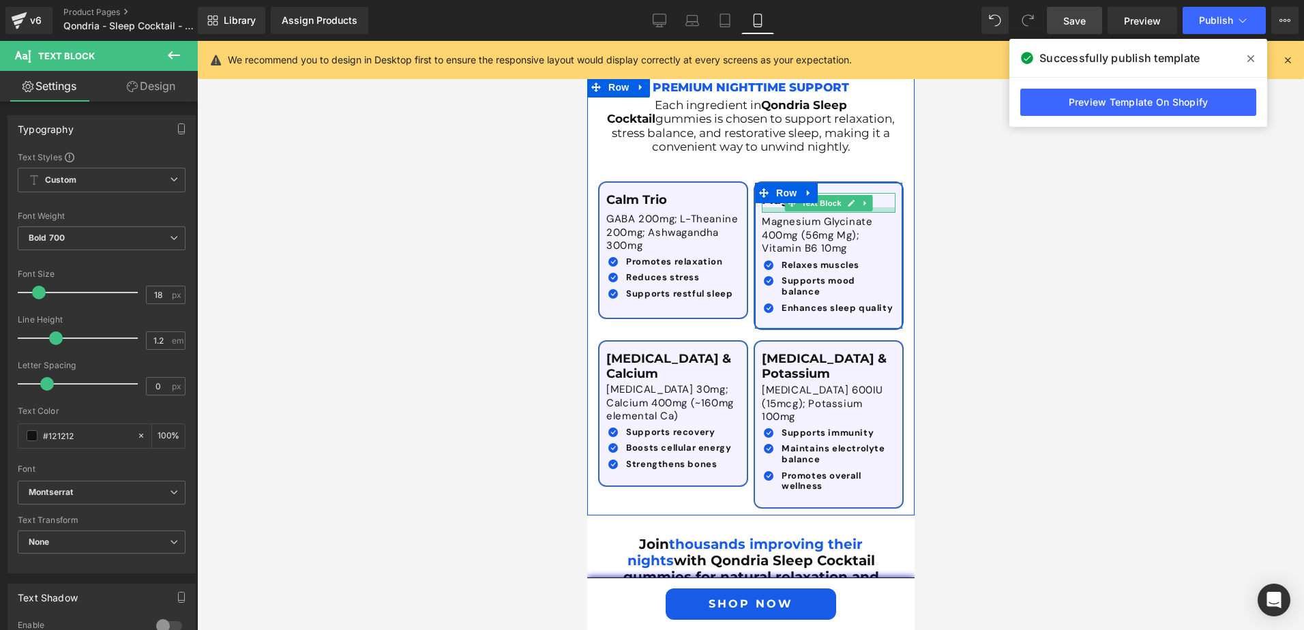
drag, startPoint x: 874, startPoint y: 170, endPoint x: 1594, endPoint y: 342, distance: 740.2
click at [874, 207] on div at bounding box center [828, 209] width 134 height 5
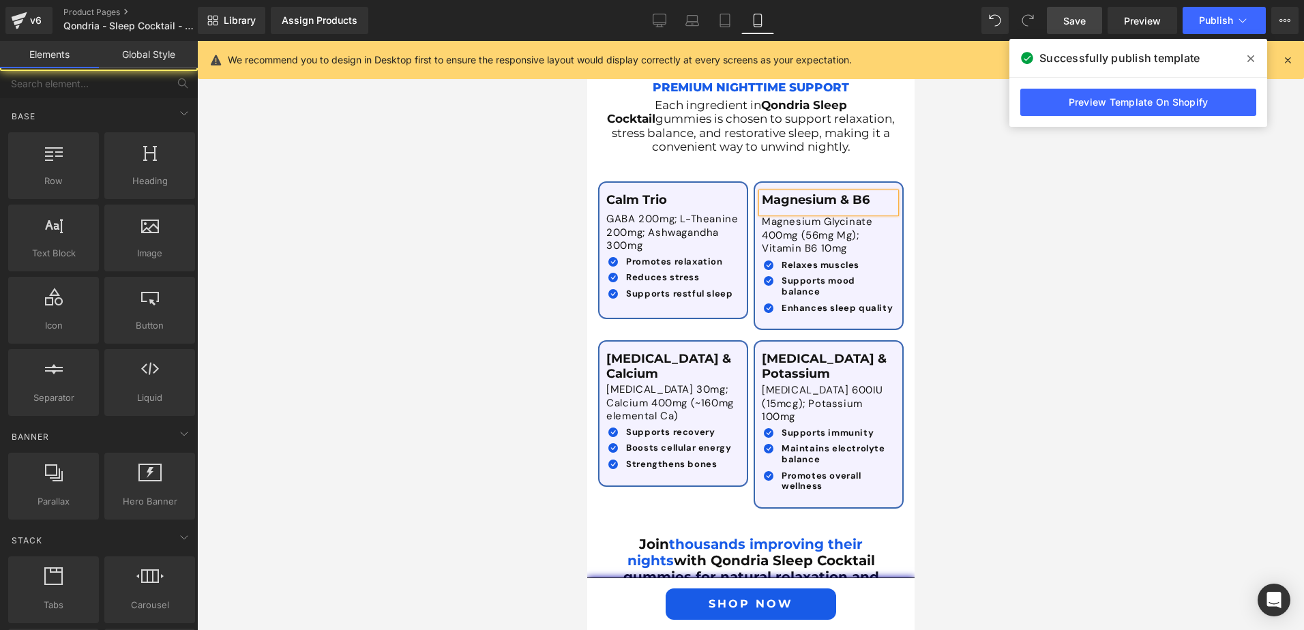
click at [1008, 301] on div at bounding box center [750, 335] width 1107 height 589
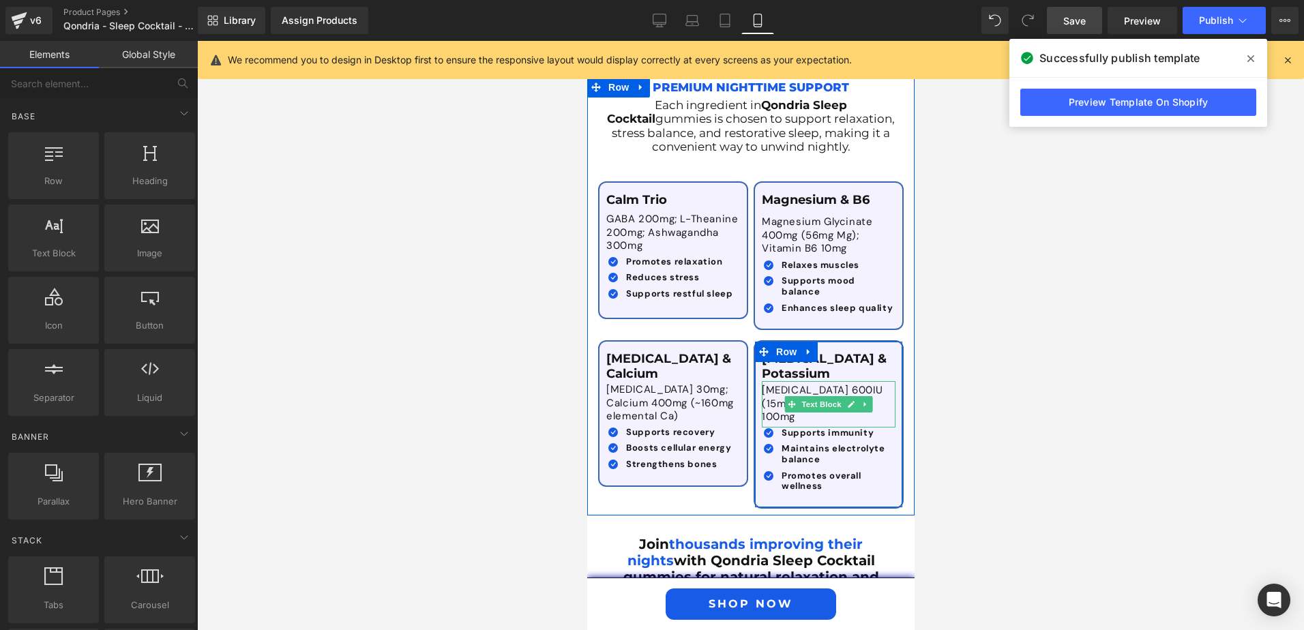
click at [770, 384] on p "Vitamin D3 600IU (15mcg); Potassium 100mg" at bounding box center [828, 404] width 134 height 40
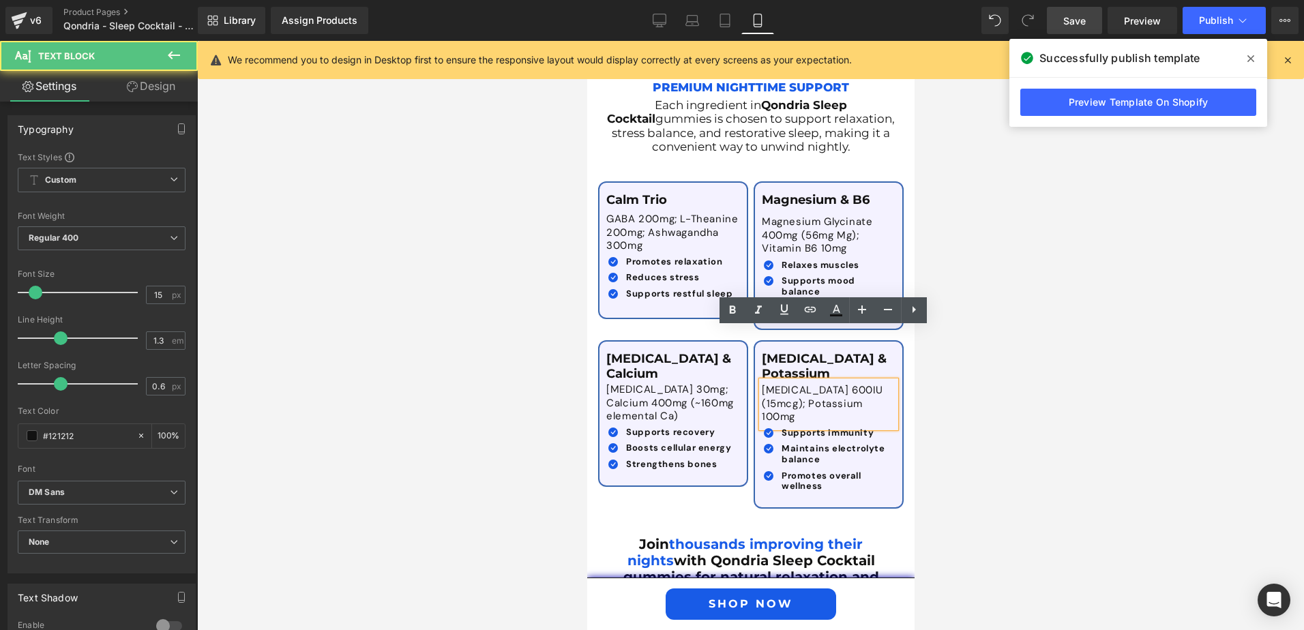
click at [799, 384] on p "Vitamin D3 600IU (15mcg); Potassium 100mg" at bounding box center [828, 404] width 134 height 40
drag, startPoint x: 798, startPoint y: 338, endPoint x: 749, endPoint y: 338, distance: 49.1
click at [754, 352] on div "Vitamin D & Potassium Text Block Vitamin D3 600IU (15mcg); Potassium 100mg Text…" at bounding box center [827, 424] width 147 height 145
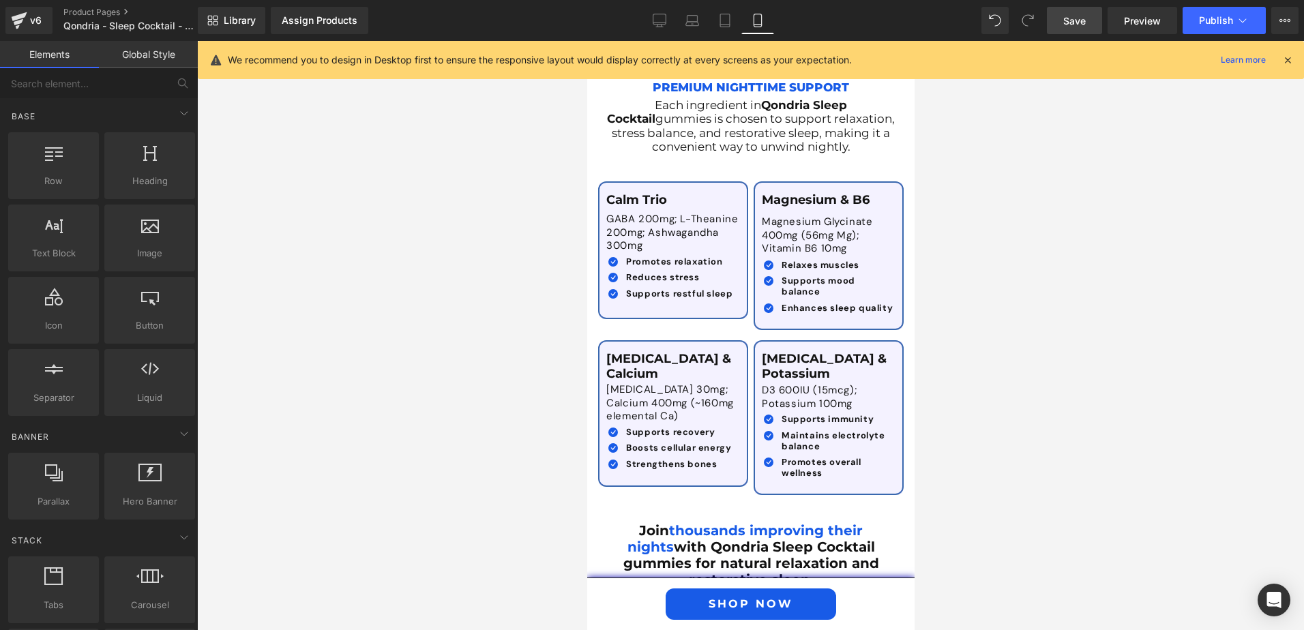
click at [982, 394] on div at bounding box center [750, 335] width 1107 height 589
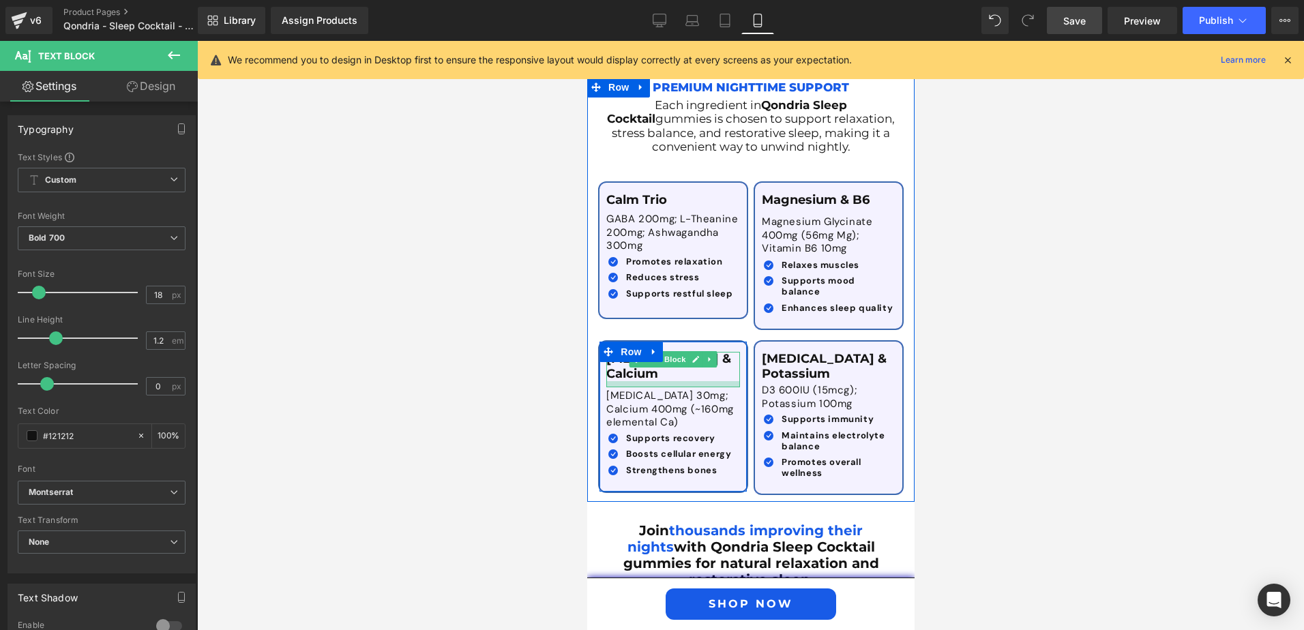
click at [715, 381] on div at bounding box center [673, 384] width 134 height 6
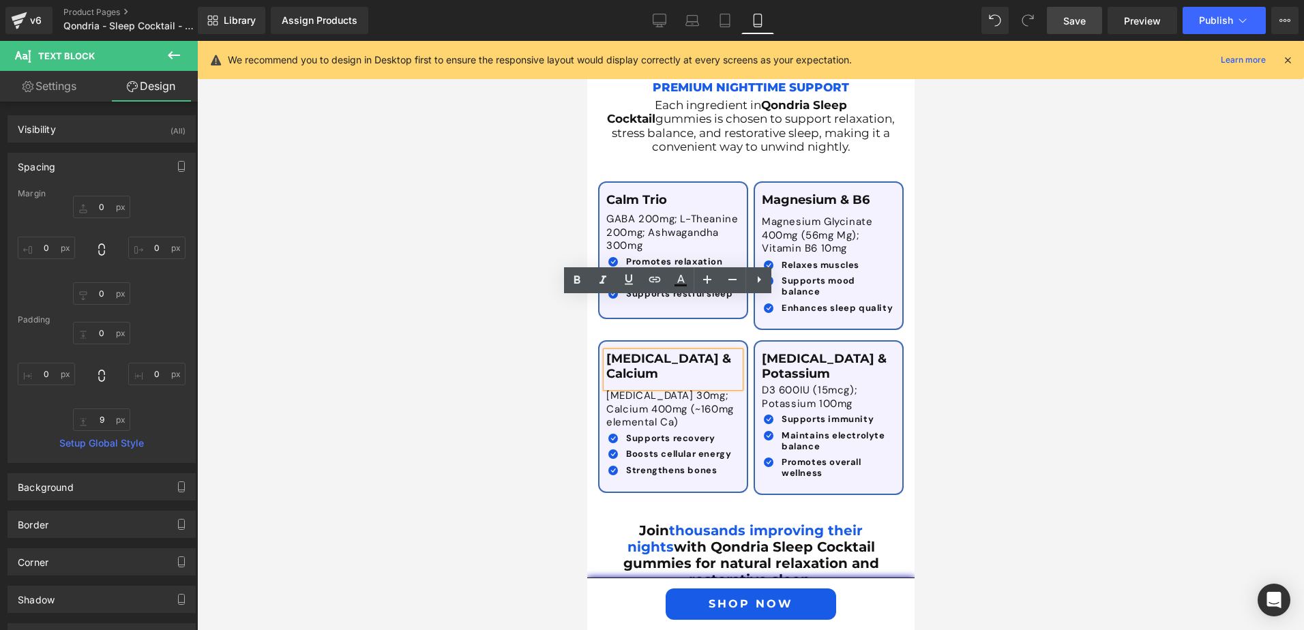
click at [1017, 398] on div at bounding box center [750, 335] width 1107 height 589
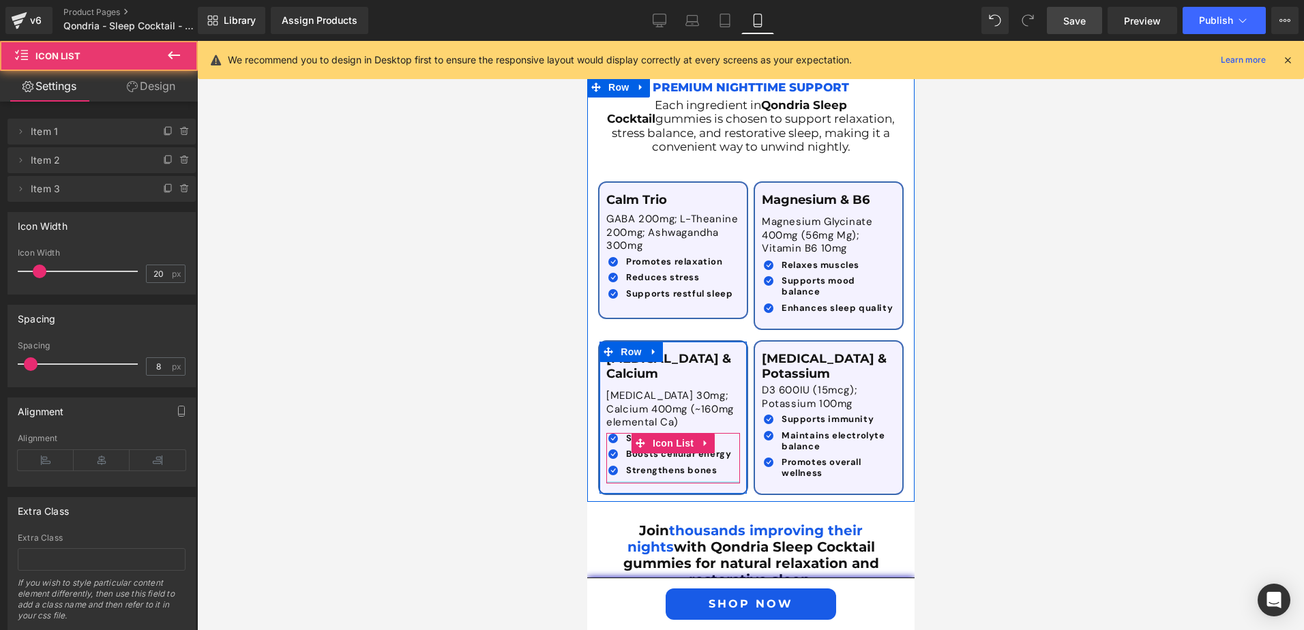
click at [686, 481] on div at bounding box center [673, 482] width 134 height 2
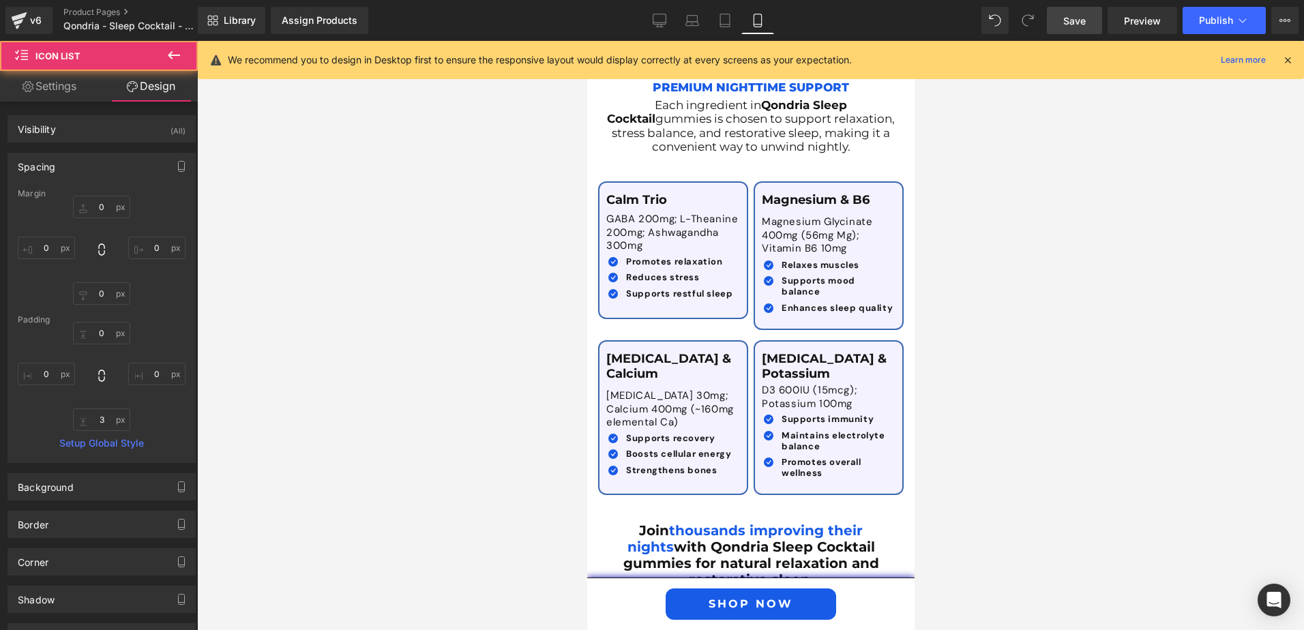
click at [978, 413] on div at bounding box center [750, 335] width 1107 height 589
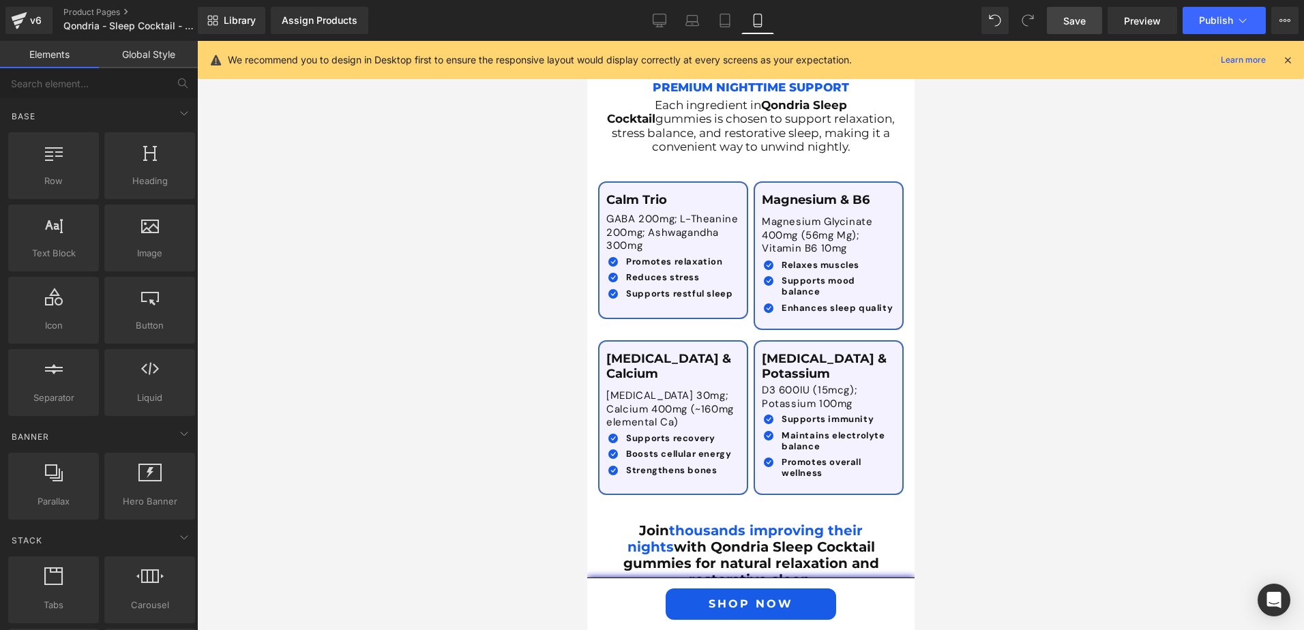
click at [991, 399] on div at bounding box center [750, 335] width 1107 height 589
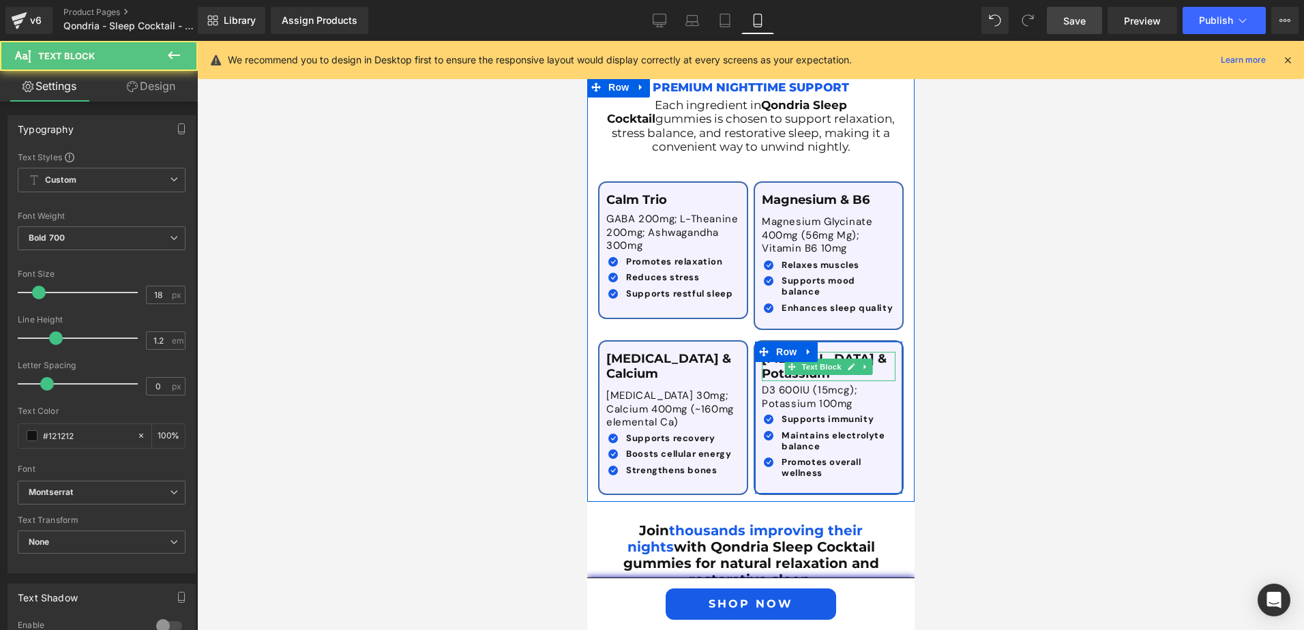
click at [826, 352] on div "Vitamin D & Potassium Text Block" at bounding box center [828, 366] width 134 height 29
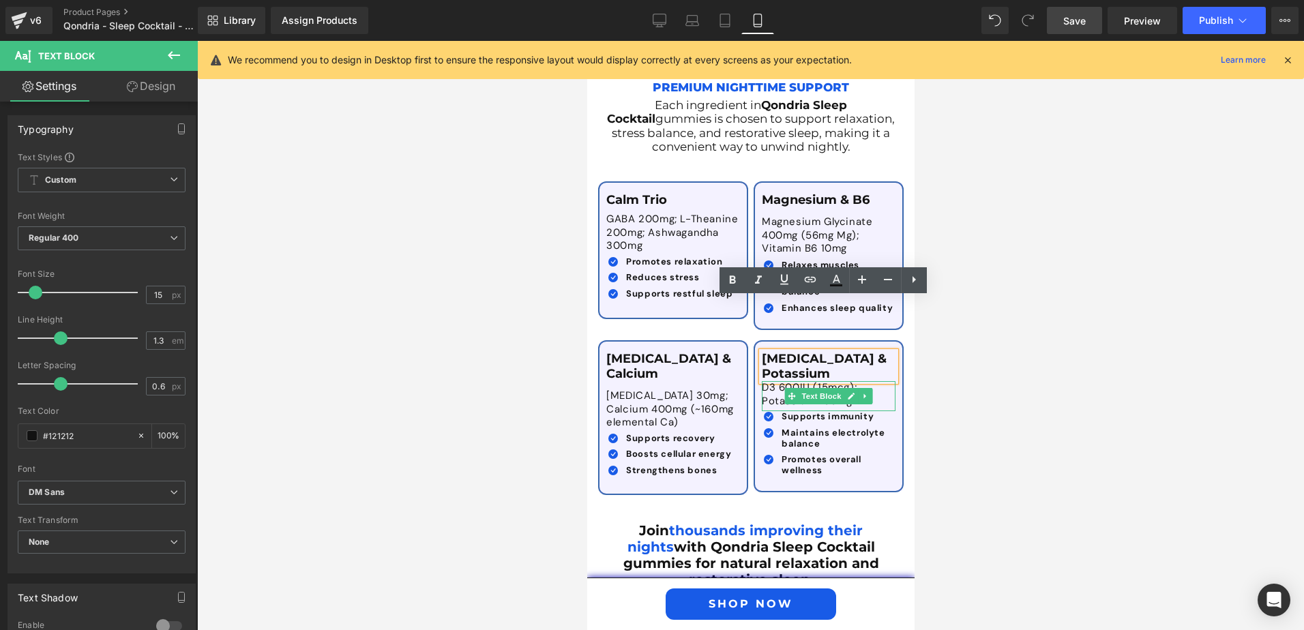
drag, startPoint x: 833, startPoint y: 329, endPoint x: 841, endPoint y: 350, distance: 21.8
click at [831, 381] on div "D3 600IU (15mcg); Potassium 100mg Text Block" at bounding box center [828, 396] width 134 height 30
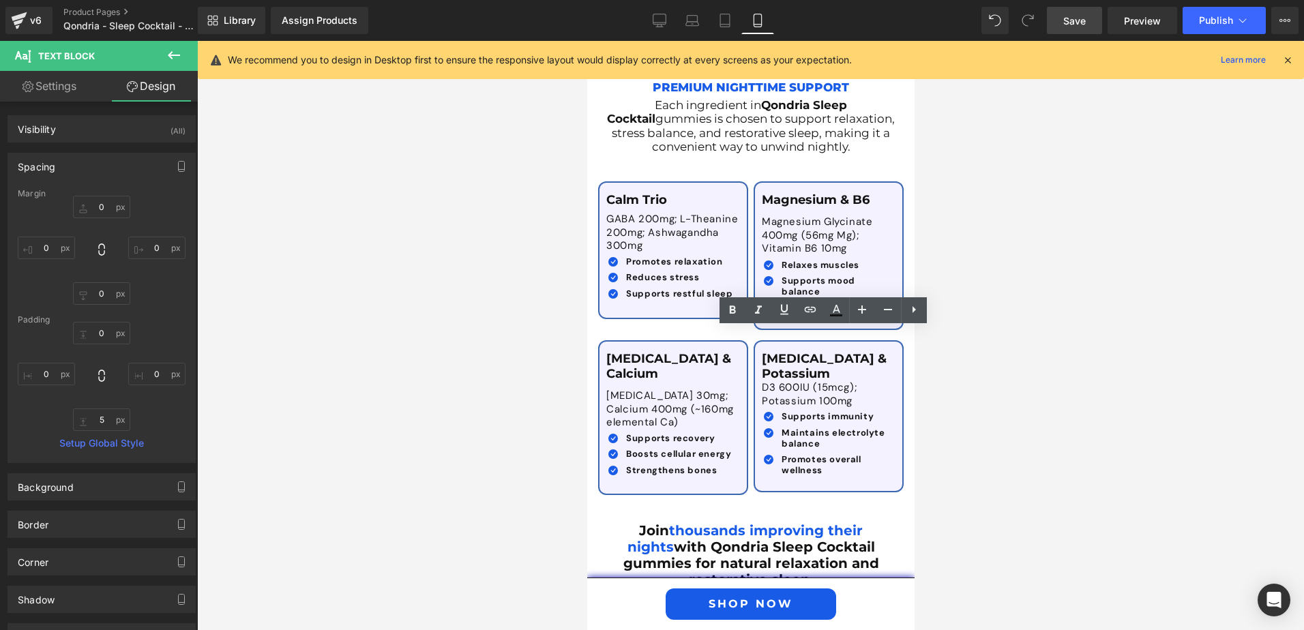
click at [984, 352] on div at bounding box center [750, 335] width 1107 height 589
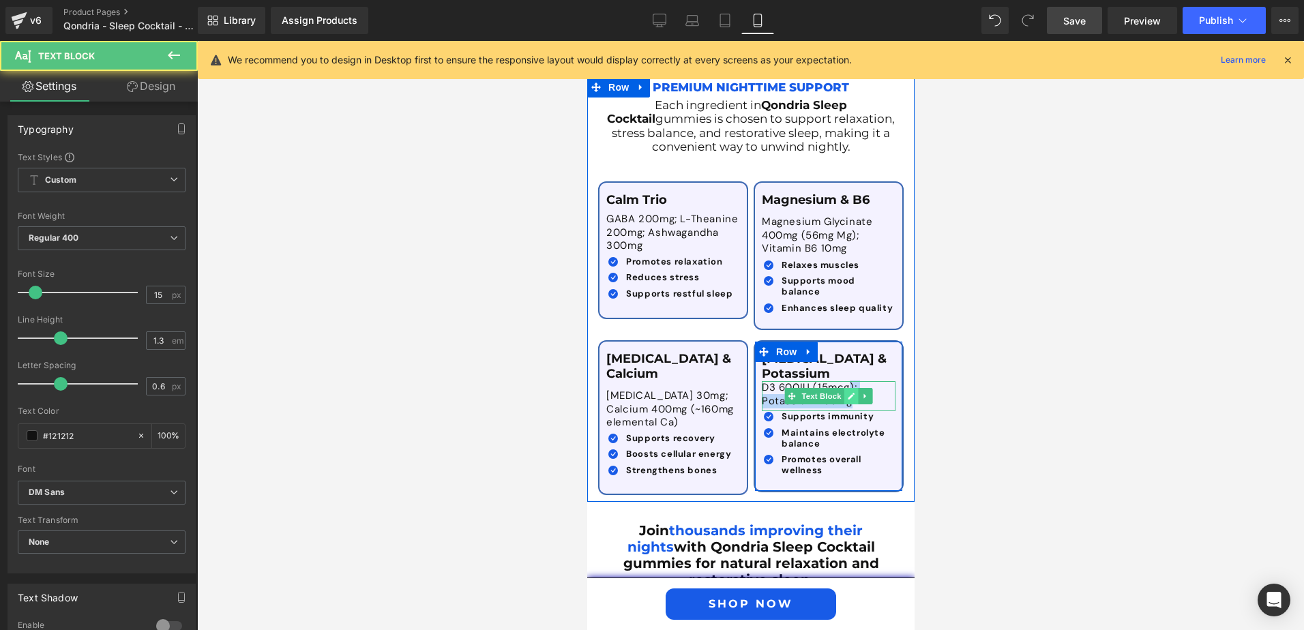
click at [844, 381] on div "D3 600IU (15mcg); Potassium 100mg Text Block" at bounding box center [828, 396] width 134 height 30
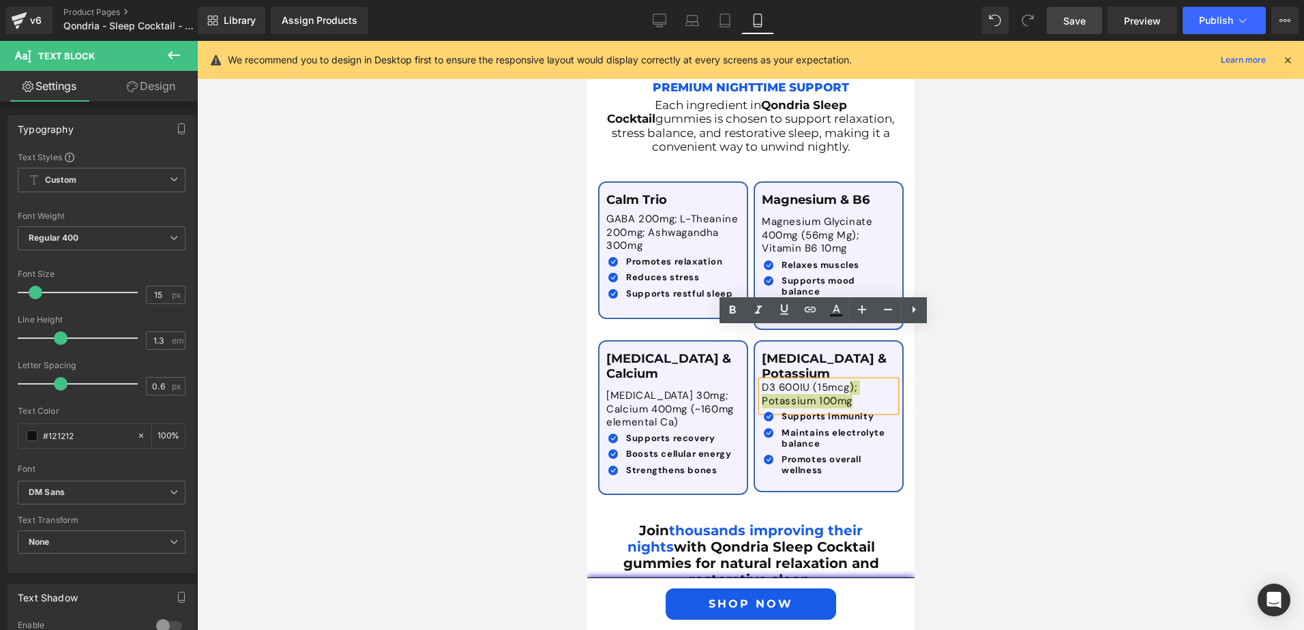
click at [979, 364] on div at bounding box center [750, 335] width 1107 height 589
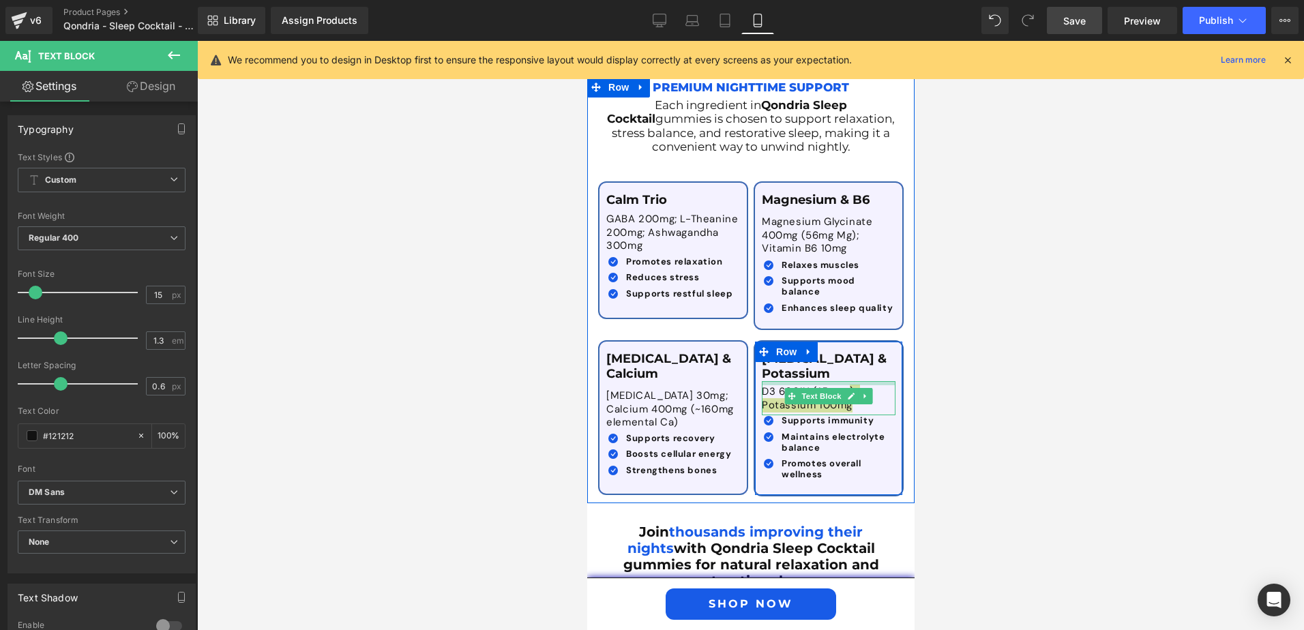
click at [846, 381] on div "D3 600IU (15mcg); Potassium 100mg Text Block" at bounding box center [828, 398] width 134 height 34
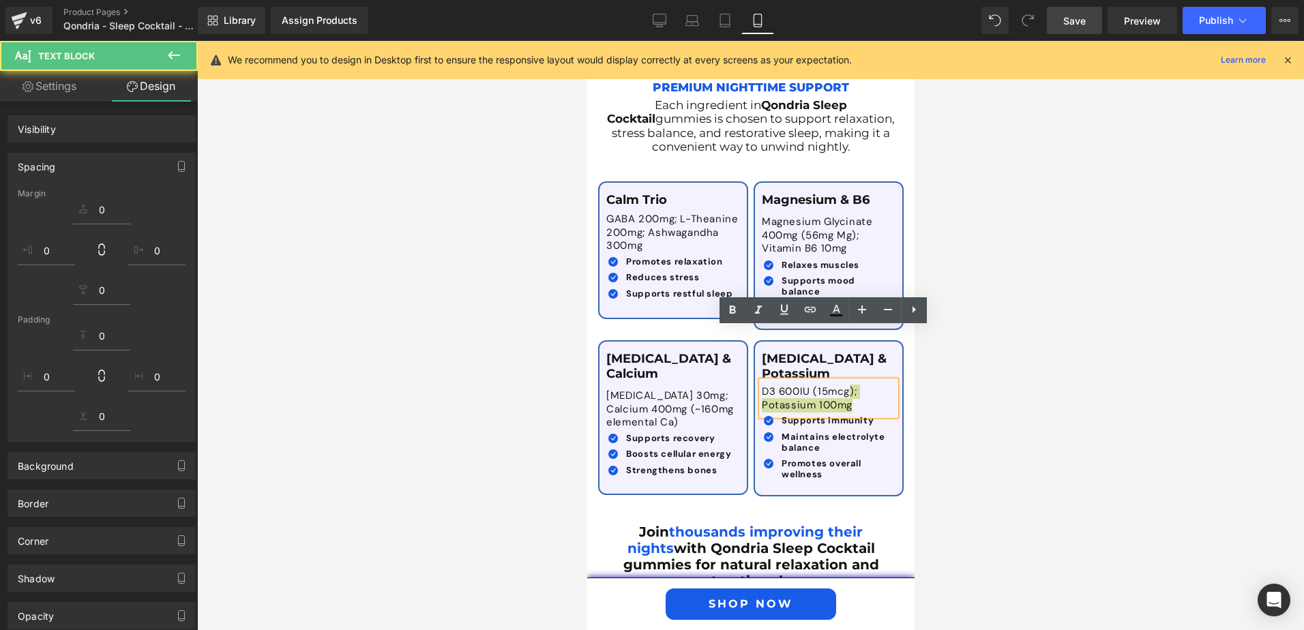
click at [1004, 374] on div at bounding box center [750, 335] width 1107 height 589
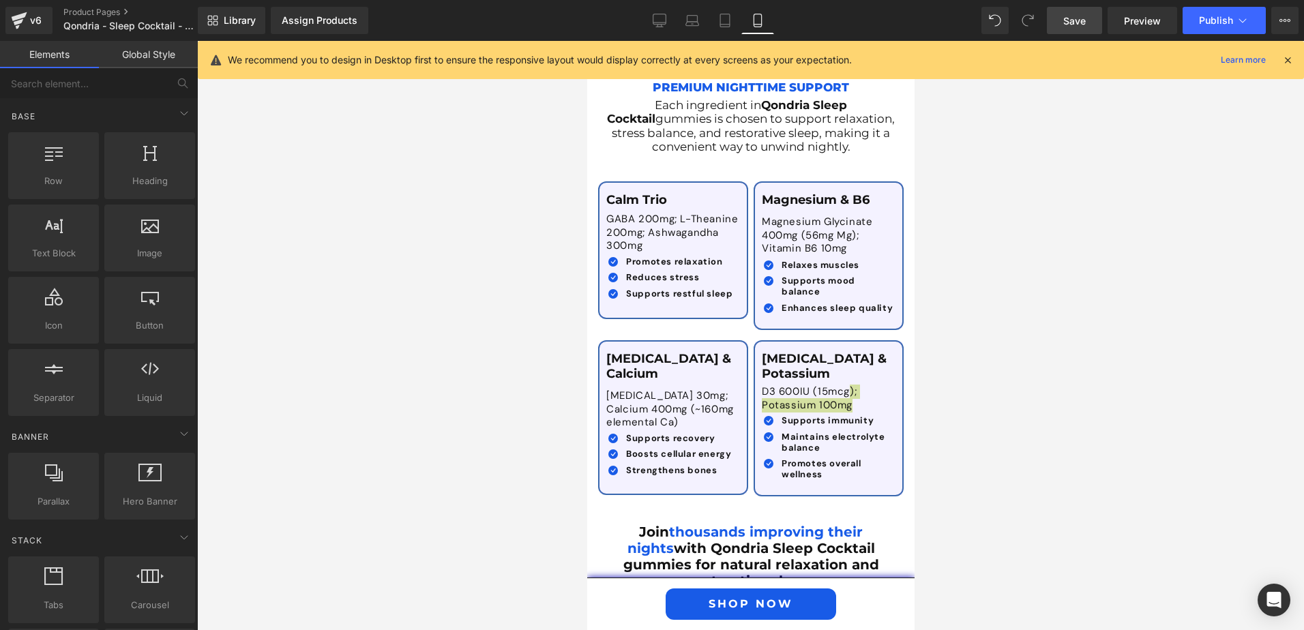
click at [995, 378] on div at bounding box center [750, 335] width 1107 height 589
click at [840, 415] on ul "Icon Supports immunity Text Block Icon Maintains electrolyte balance Text Block…" at bounding box center [828, 450] width 134 height 70
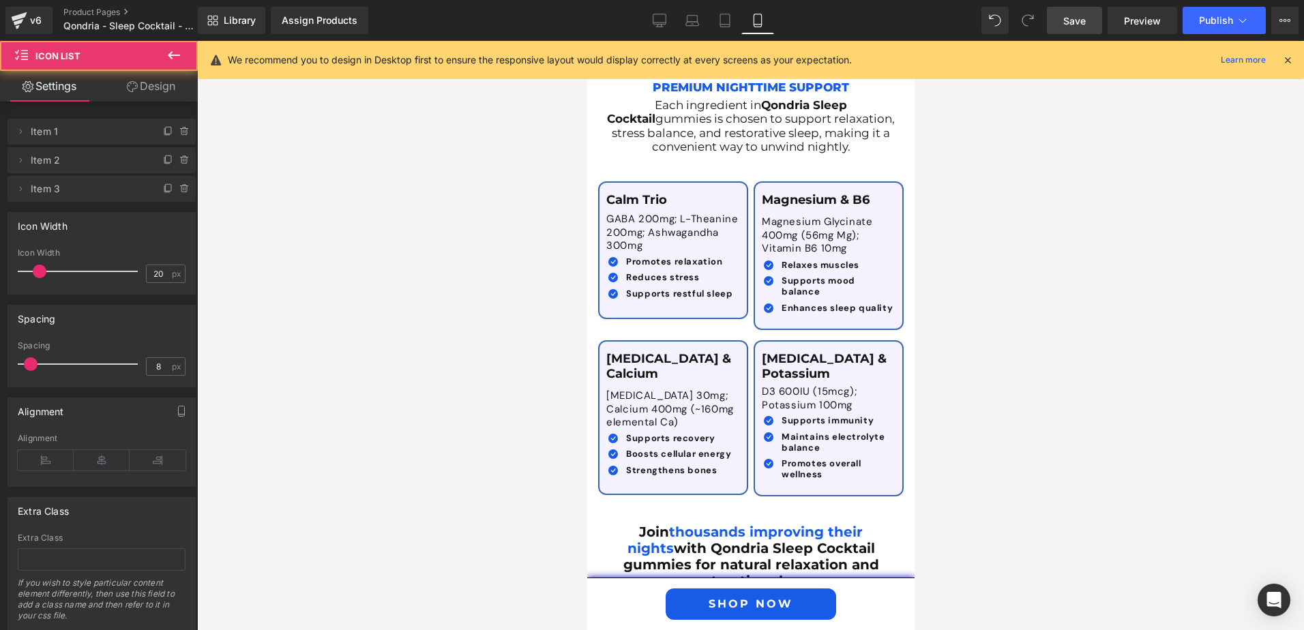
click at [1044, 398] on div at bounding box center [750, 335] width 1107 height 589
